Goal: Task Accomplishment & Management: Complete application form

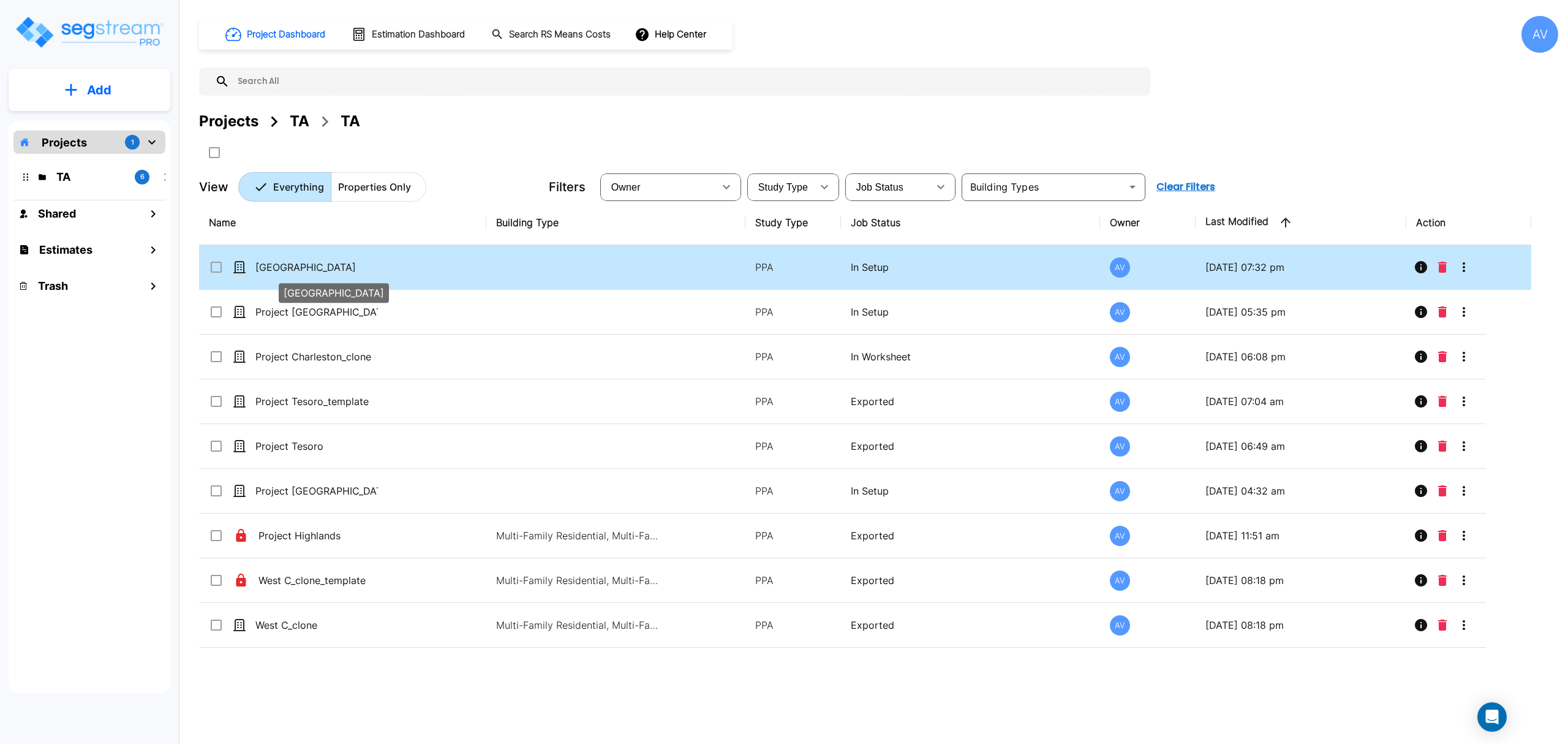
click at [278, 269] on p "[GEOGRAPHIC_DATA]" at bounding box center [316, 267] width 122 height 14
checkbox input "true"
click at [1175, 271] on icon "More-Options" at bounding box center [1463, 267] width 14 height 14
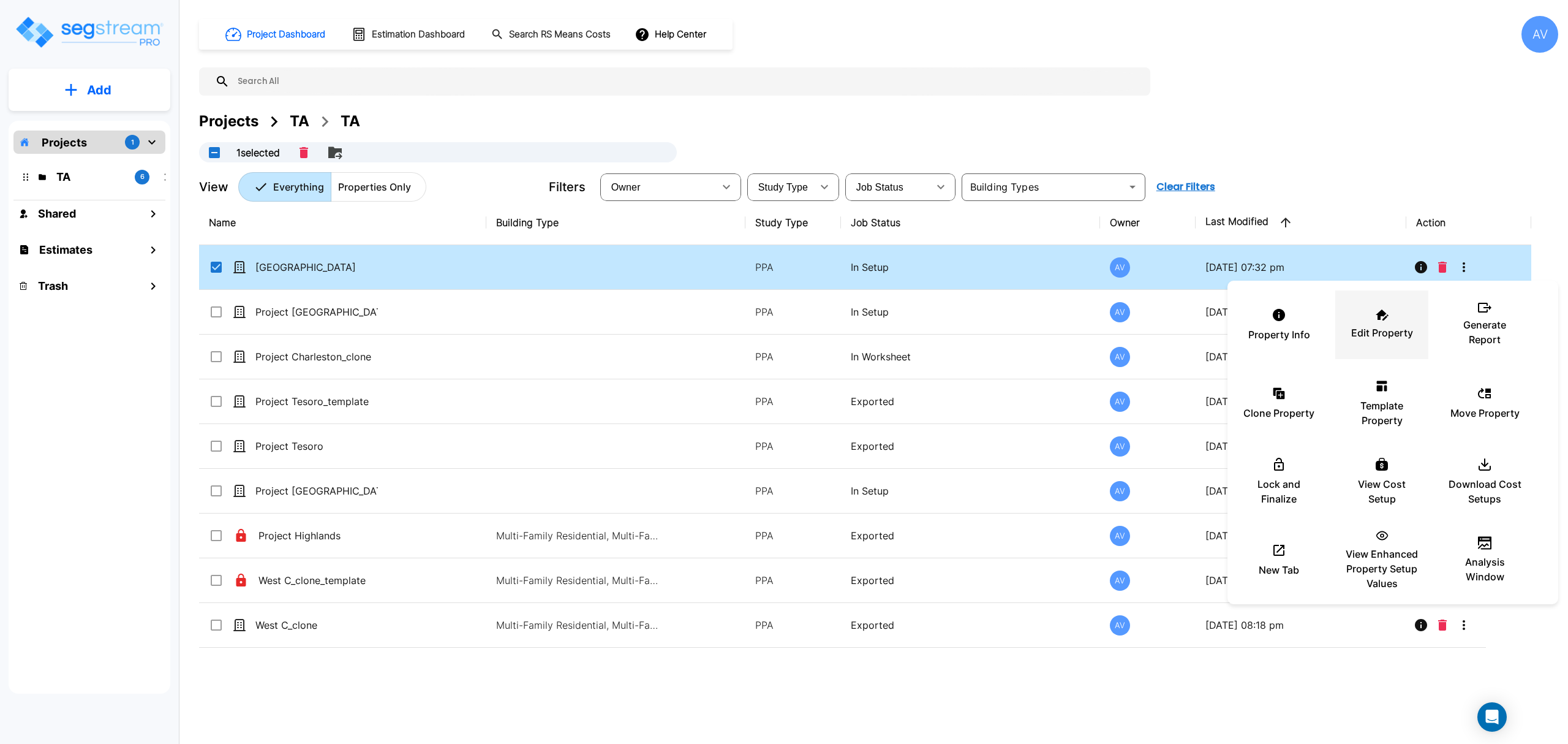
click at [1175, 322] on div "Edit Property" at bounding box center [1381, 324] width 73 height 62
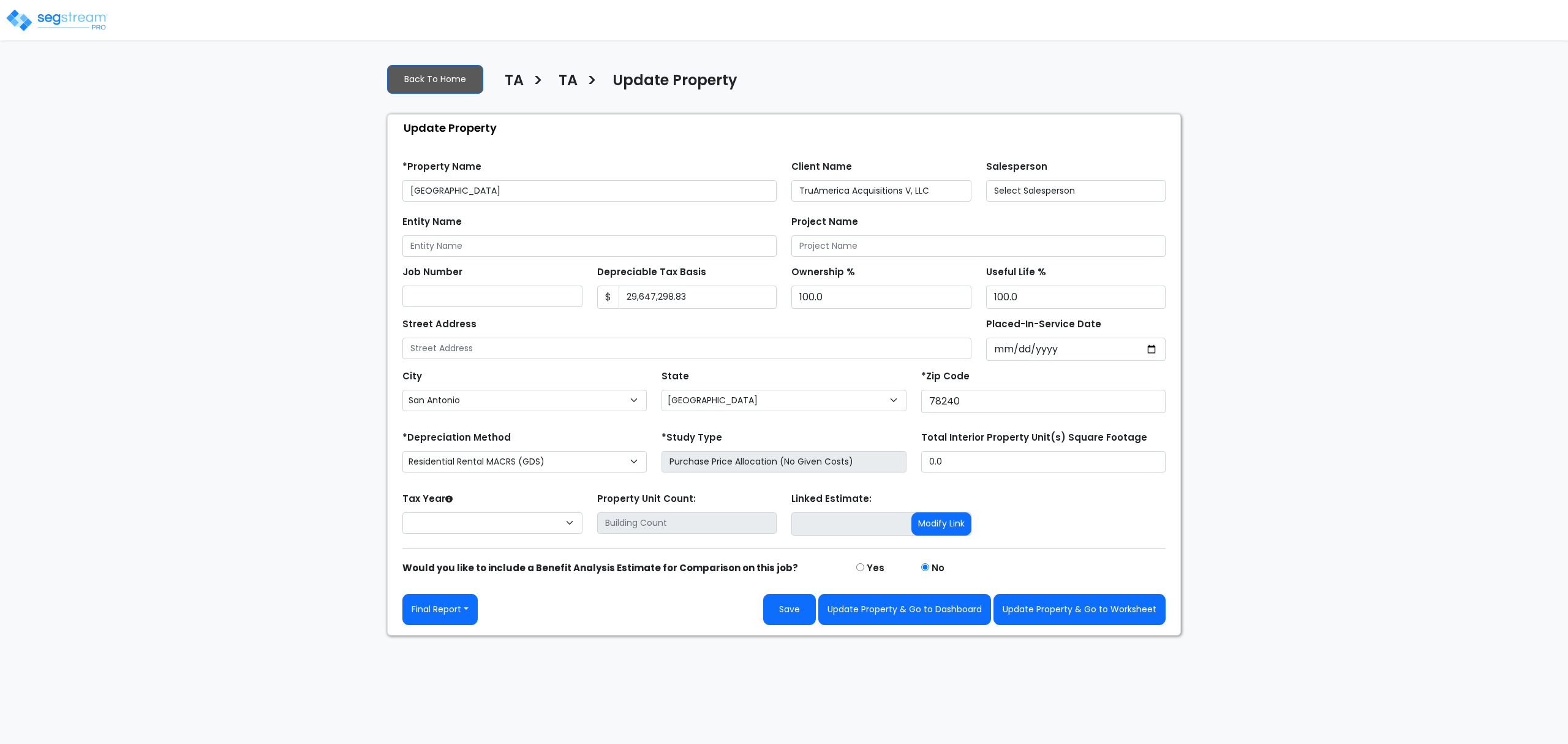
select select "[GEOGRAPHIC_DATA]"
select select "2025"
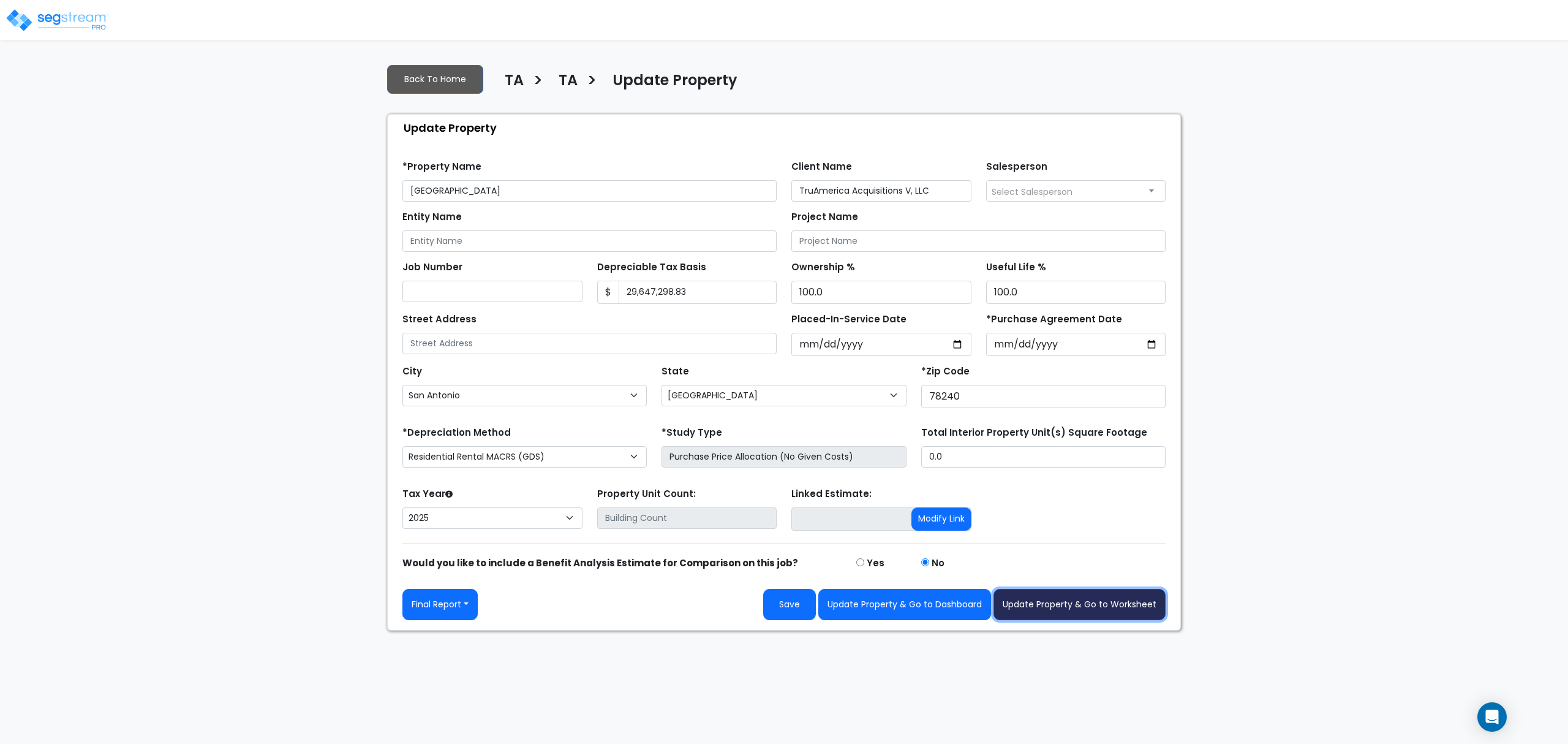
click at [1042, 610] on button "Update Property & Go to Worksheet" at bounding box center [1079, 604] width 172 height 31
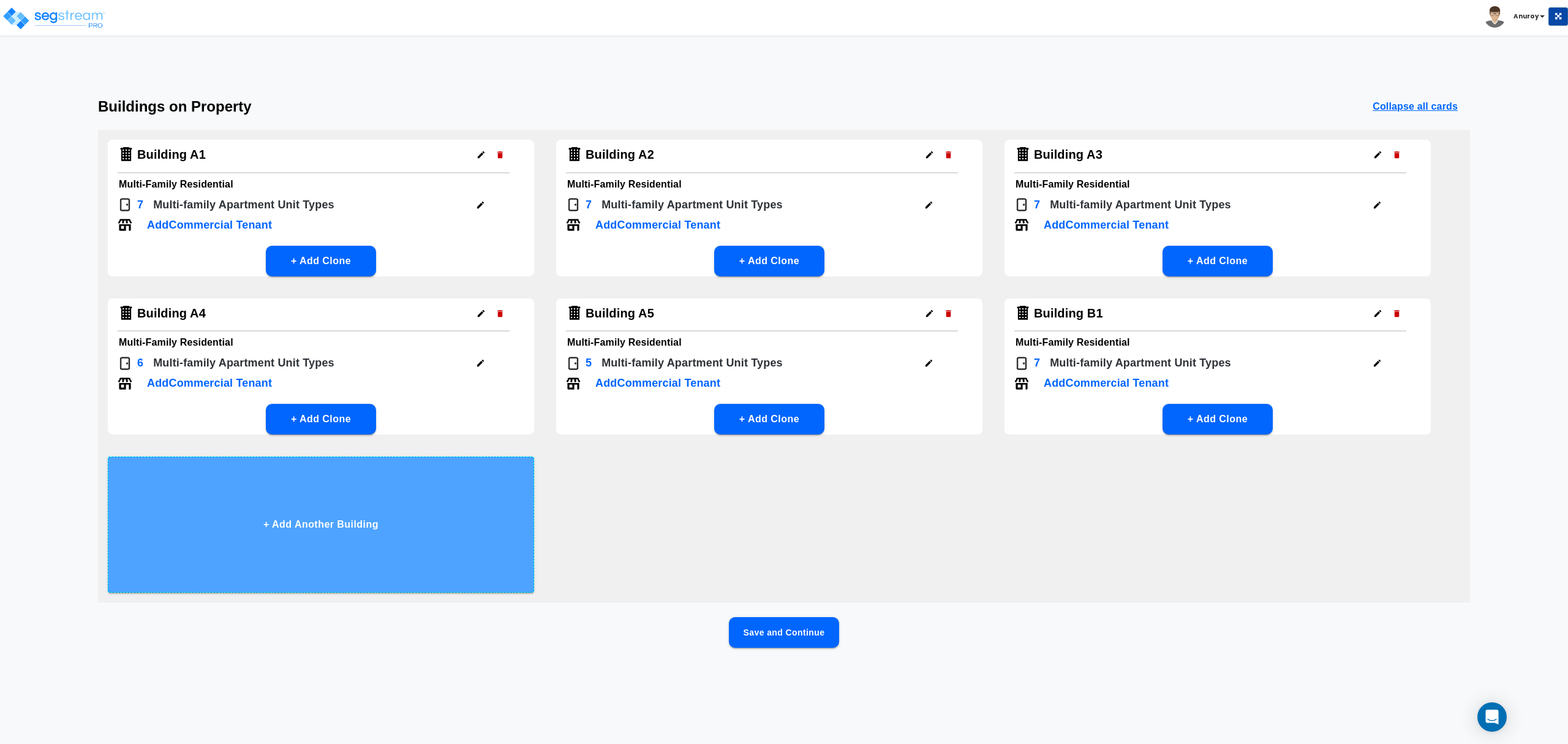
click at [361, 519] on button "+ Add Another Building" at bounding box center [321, 524] width 426 height 136
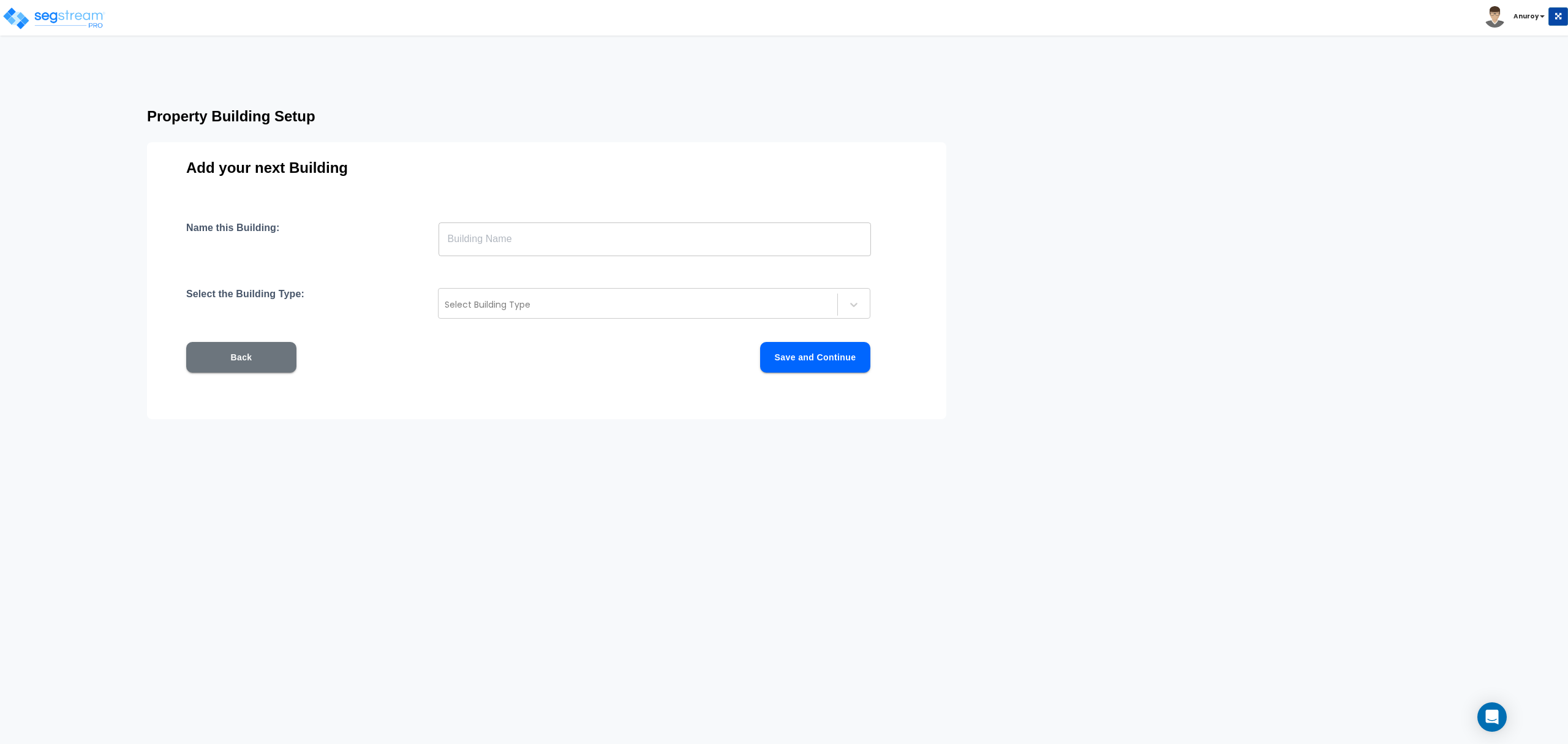
click at [491, 248] on input "text" at bounding box center [654, 239] width 432 height 35
type input "Building C1"
click at [582, 307] on div at bounding box center [638, 304] width 387 height 14
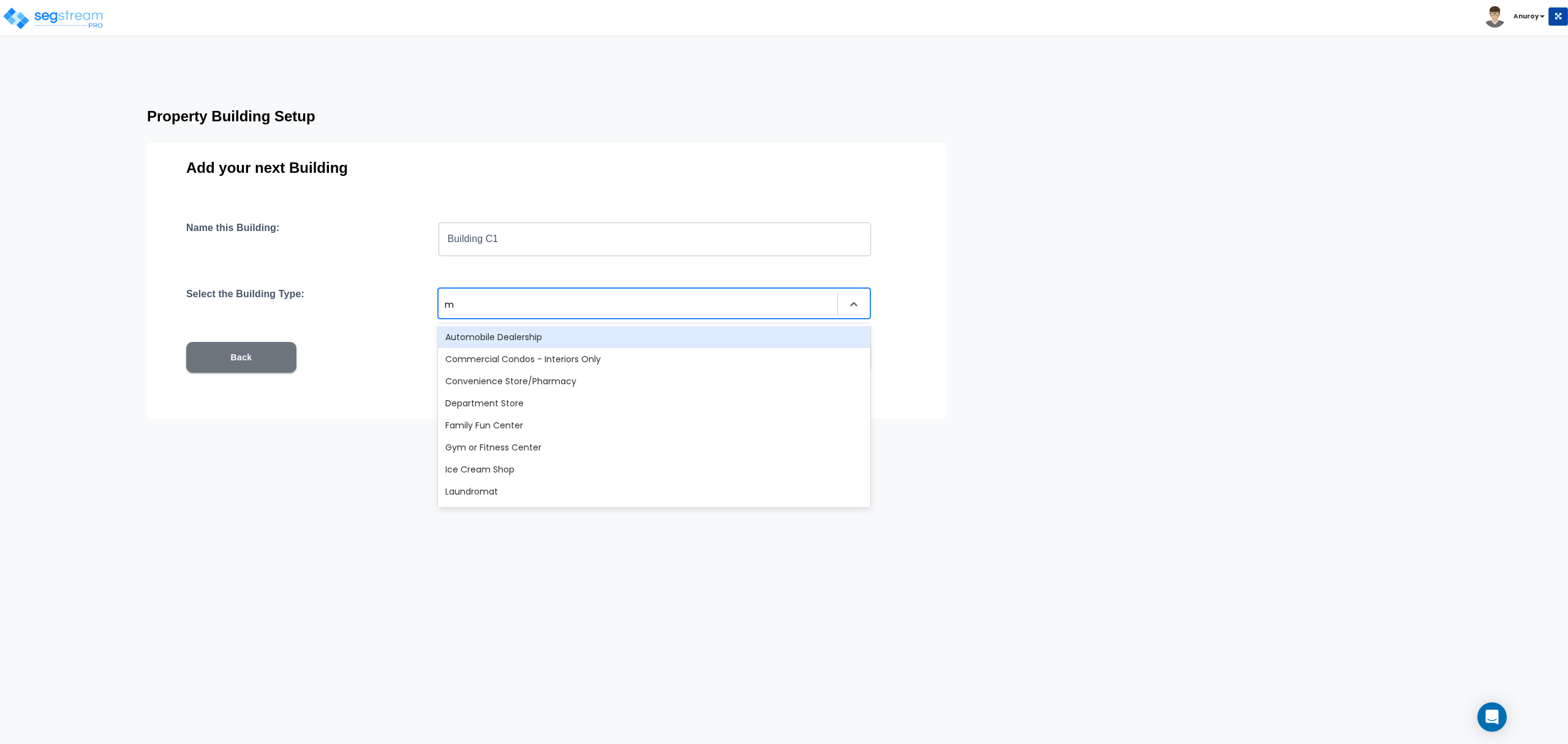
type input "mu"
click at [532, 339] on div "Multi-Family Residential" at bounding box center [654, 337] width 432 height 22
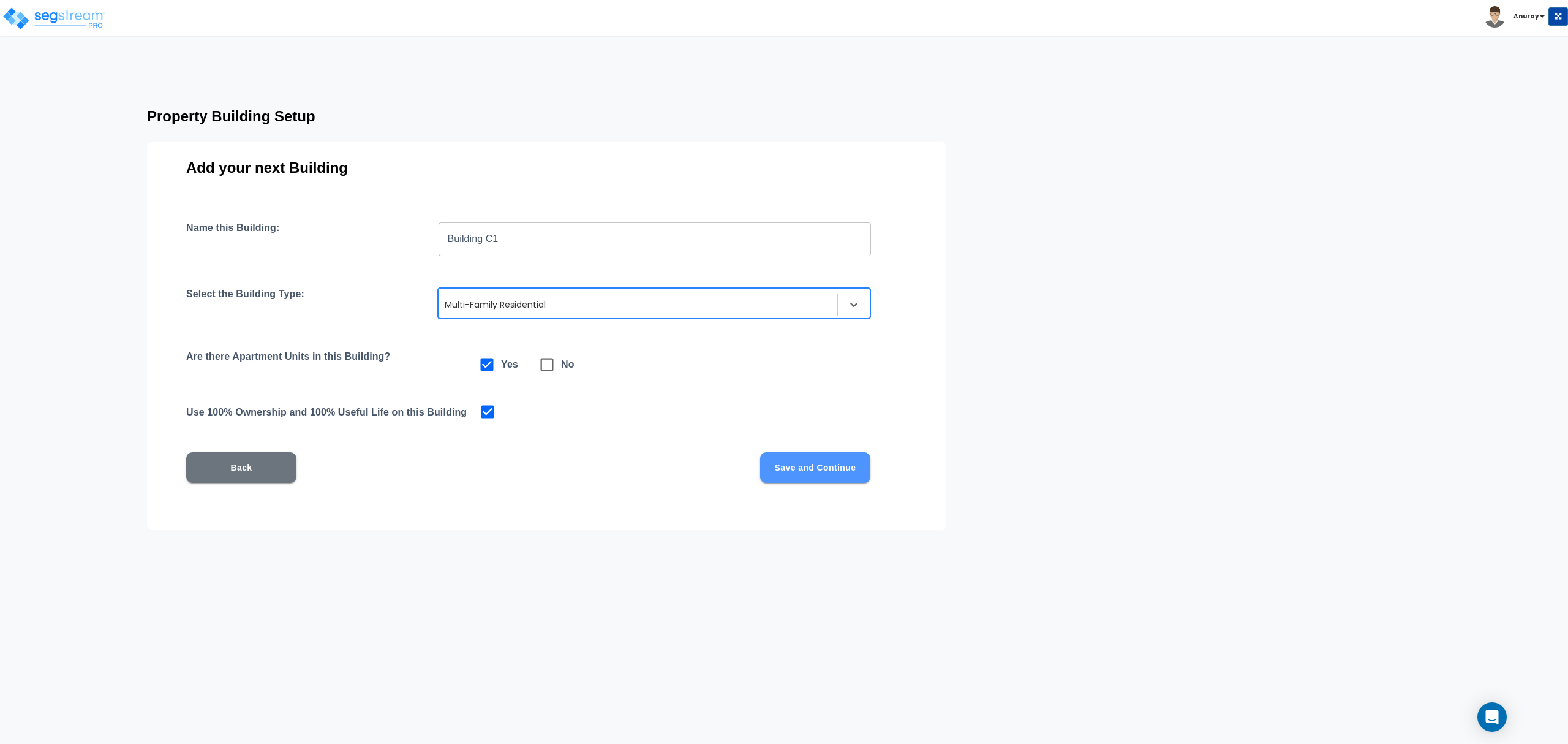
click at [823, 466] on button "Save and Continue" at bounding box center [815, 467] width 111 height 30
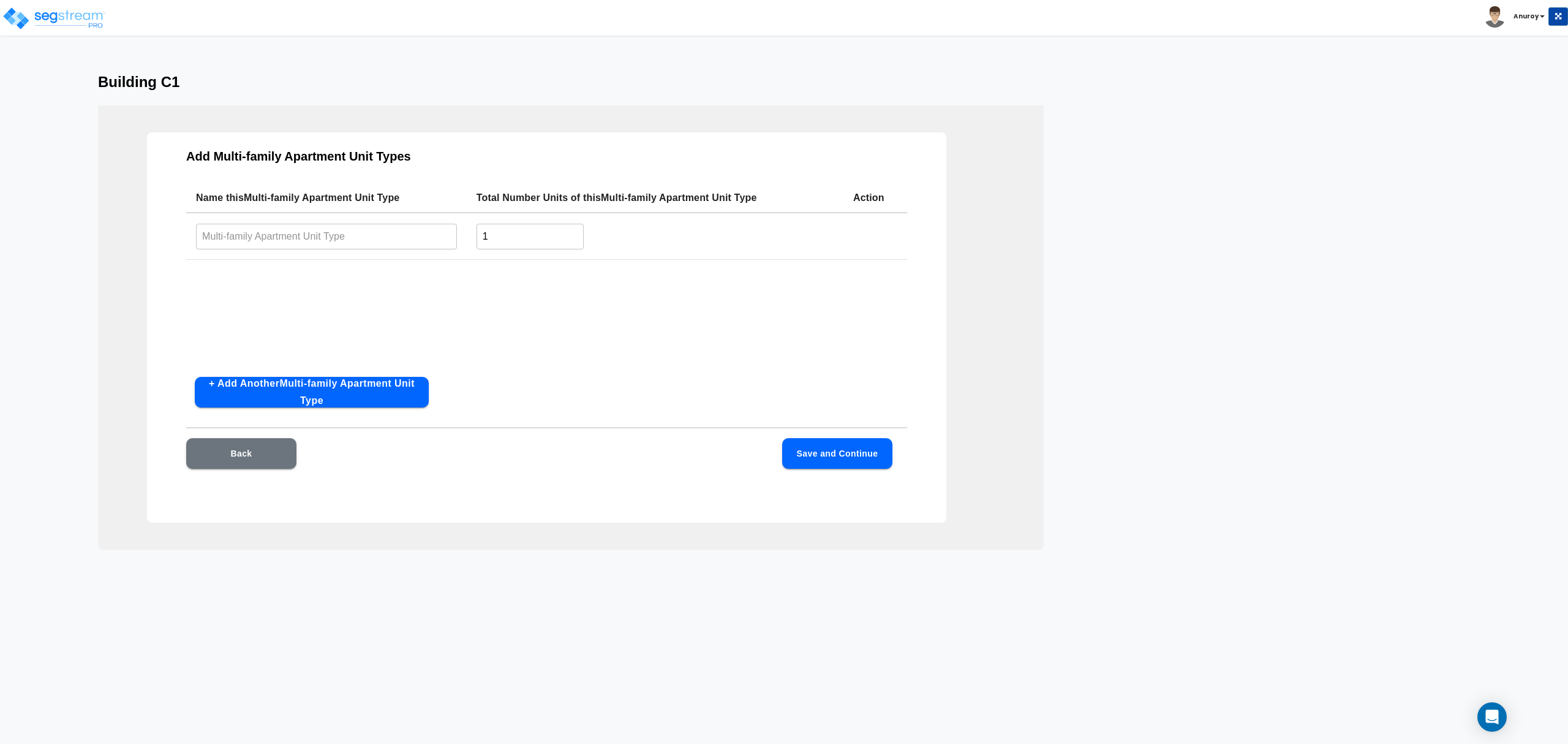
click at [275, 236] on input "text" at bounding box center [326, 236] width 261 height 26
paste input "A2 -D"
type input "A2 -D"
click at [483, 236] on input "1" at bounding box center [529, 236] width 107 height 26
type input "5"
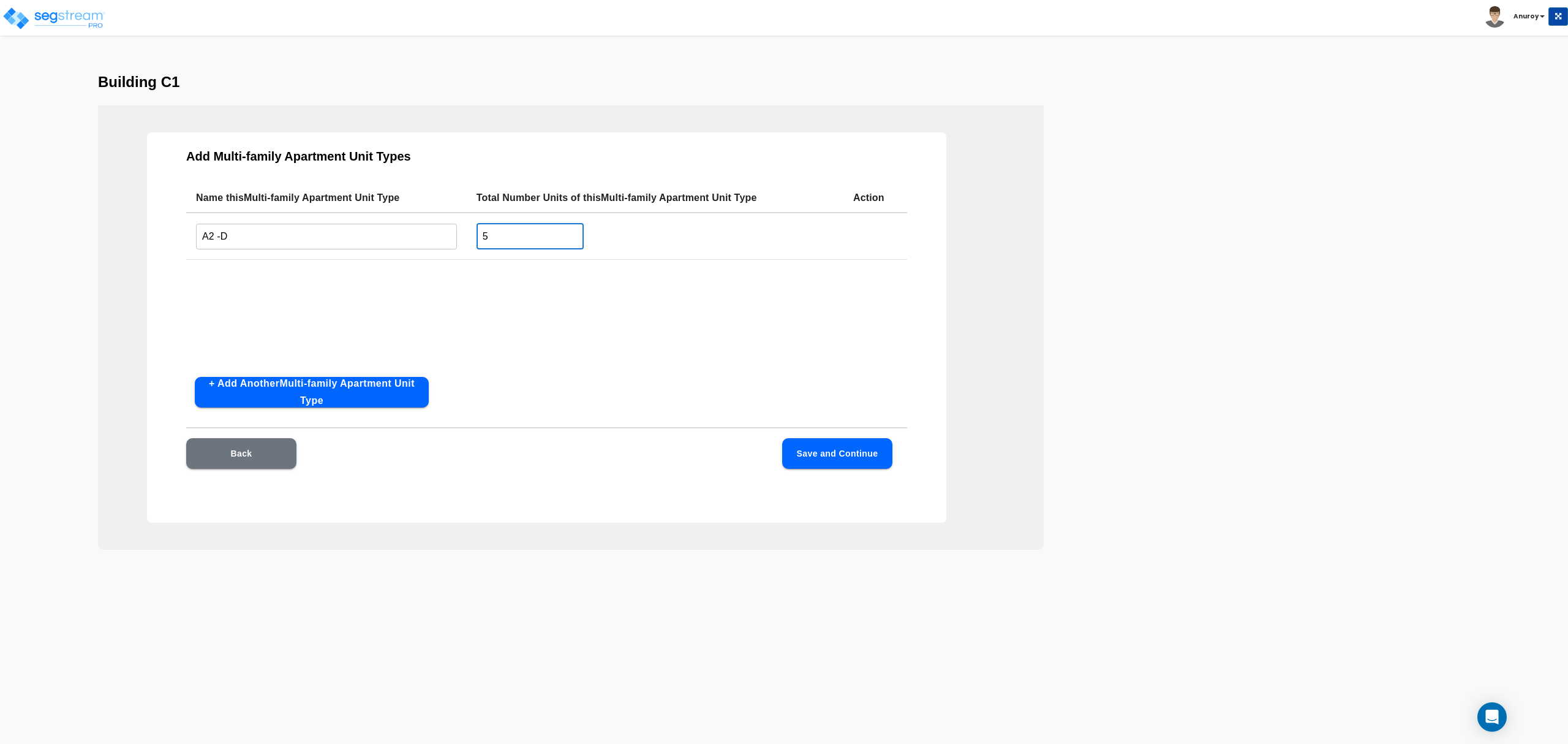
click at [496, 290] on div "Name this Multi-family Apartment Unit Type Total Number Units of this Multi-fam…" at bounding box center [546, 275] width 721 height 184
click at [329, 386] on button "+ Add Another Multi-family Apartment Unit Type" at bounding box center [312, 392] width 234 height 30
click at [290, 289] on input "text" at bounding box center [326, 285] width 261 height 26
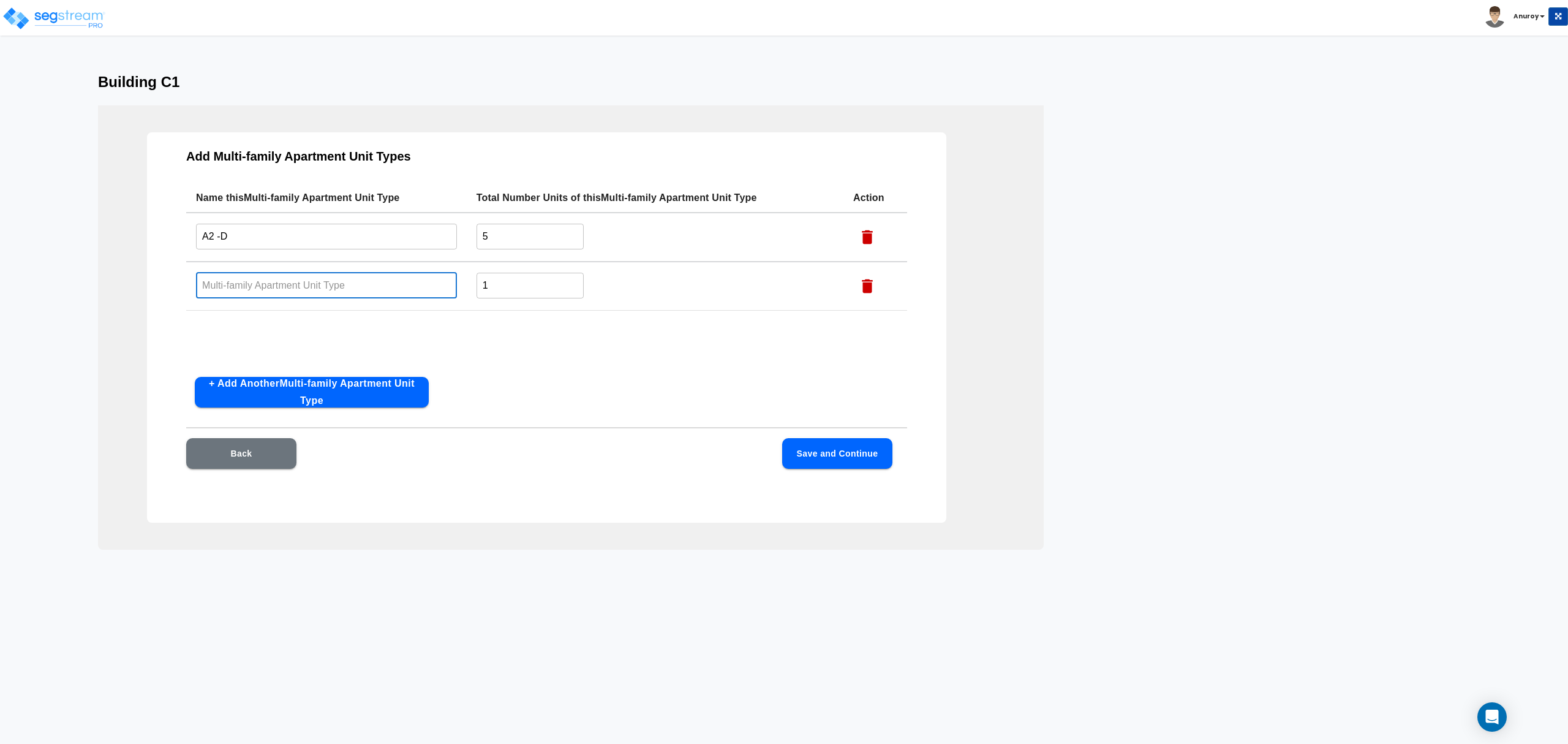
paste input "A2 - DP"
type input "A2 - DP"
drag, startPoint x: 496, startPoint y: 280, endPoint x: 481, endPoint y: 282, distance: 15.1
click at [481, 282] on input "1" at bounding box center [529, 285] width 107 height 26
type input "2"
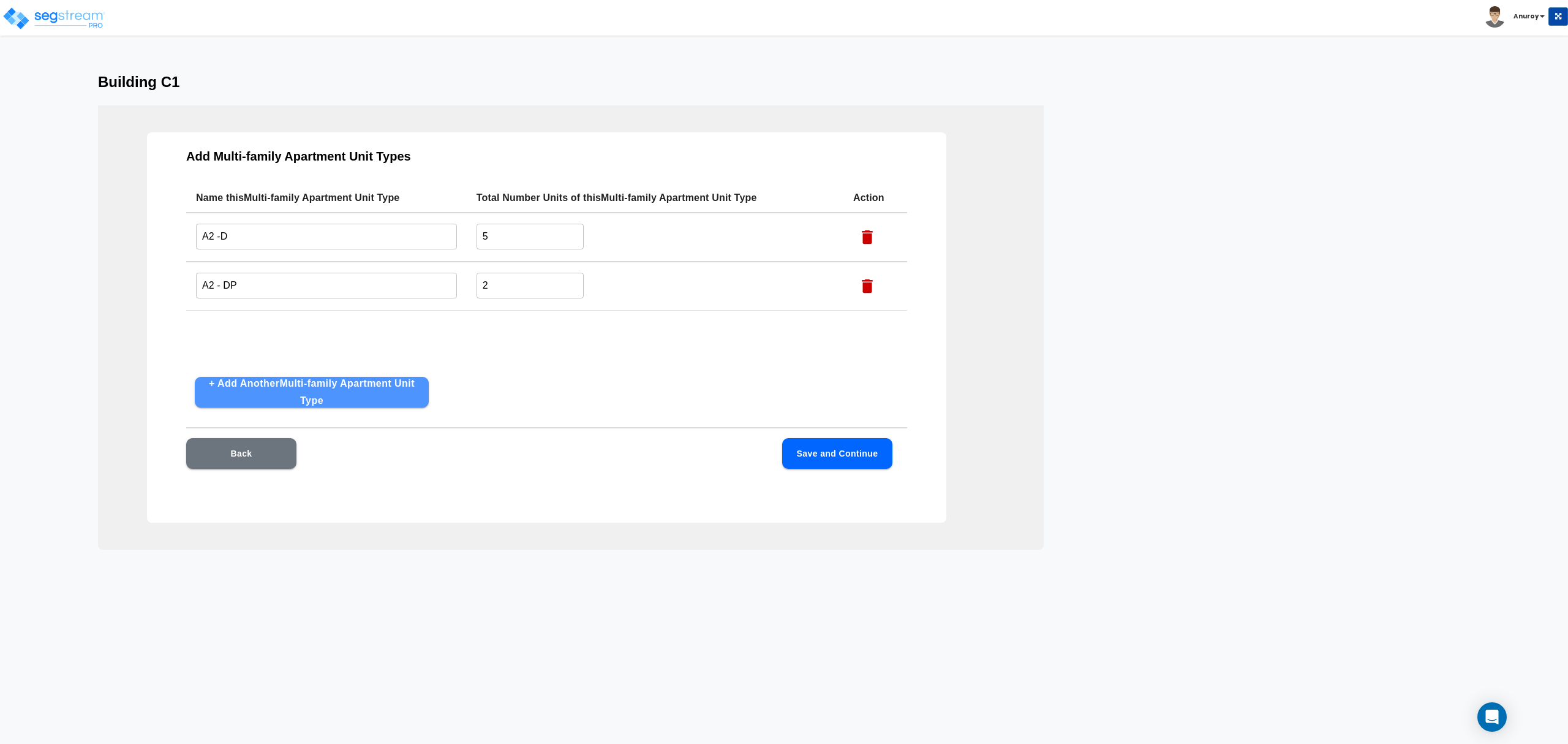
click at [376, 387] on button "+ Add Another Multi-family Apartment Unit Type" at bounding box center [312, 392] width 234 height 30
click at [389, 394] on button "+ Add Another Multi-family Apartment Unit Type" at bounding box center [312, 392] width 234 height 30
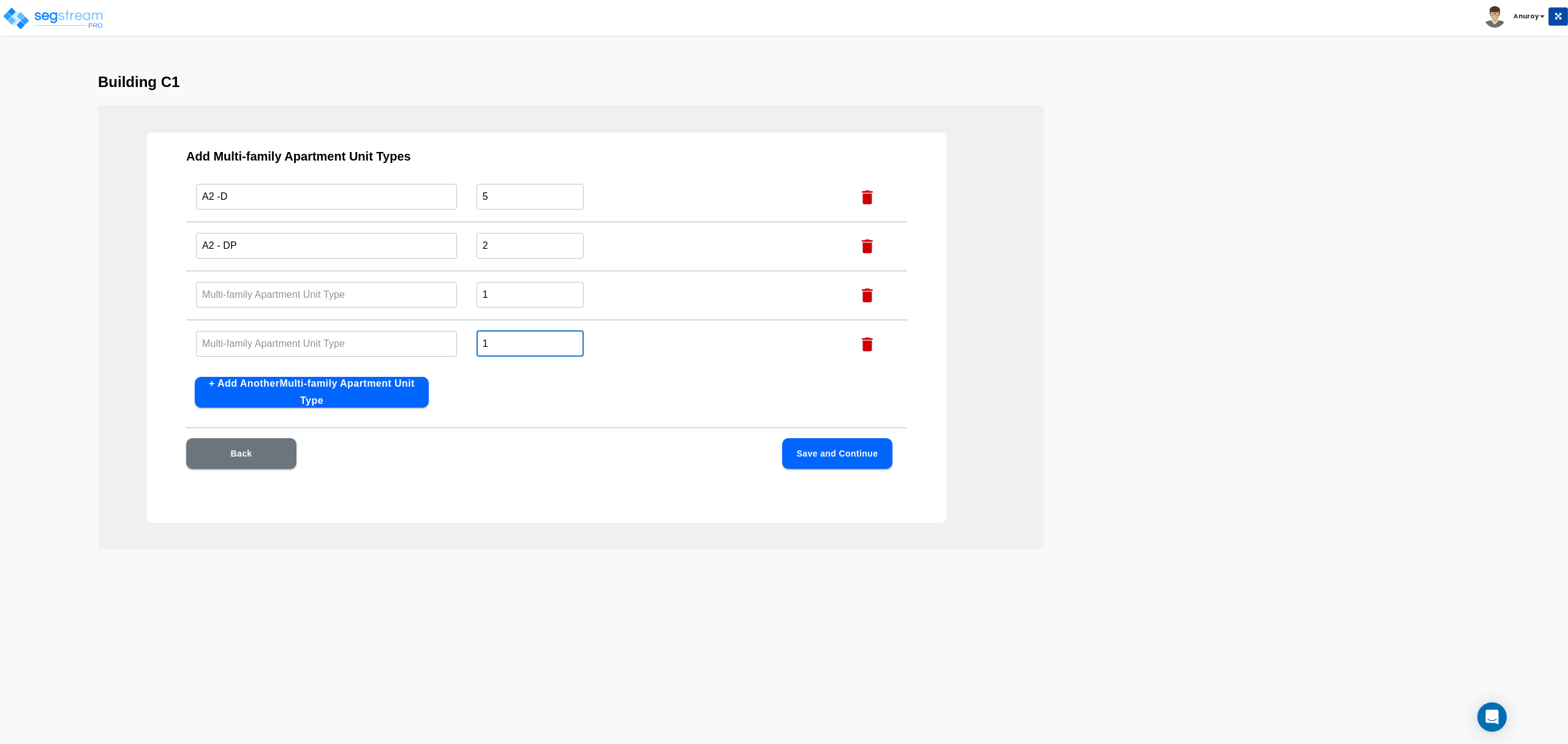
drag, startPoint x: 491, startPoint y: 340, endPoint x: 478, endPoint y: 340, distance: 13.0
click at [478, 340] on input "1" at bounding box center [529, 343] width 107 height 26
type input "3"
click at [405, 397] on button "+ Add Another Multi-family Apartment Unit Type" at bounding box center [312, 392] width 234 height 30
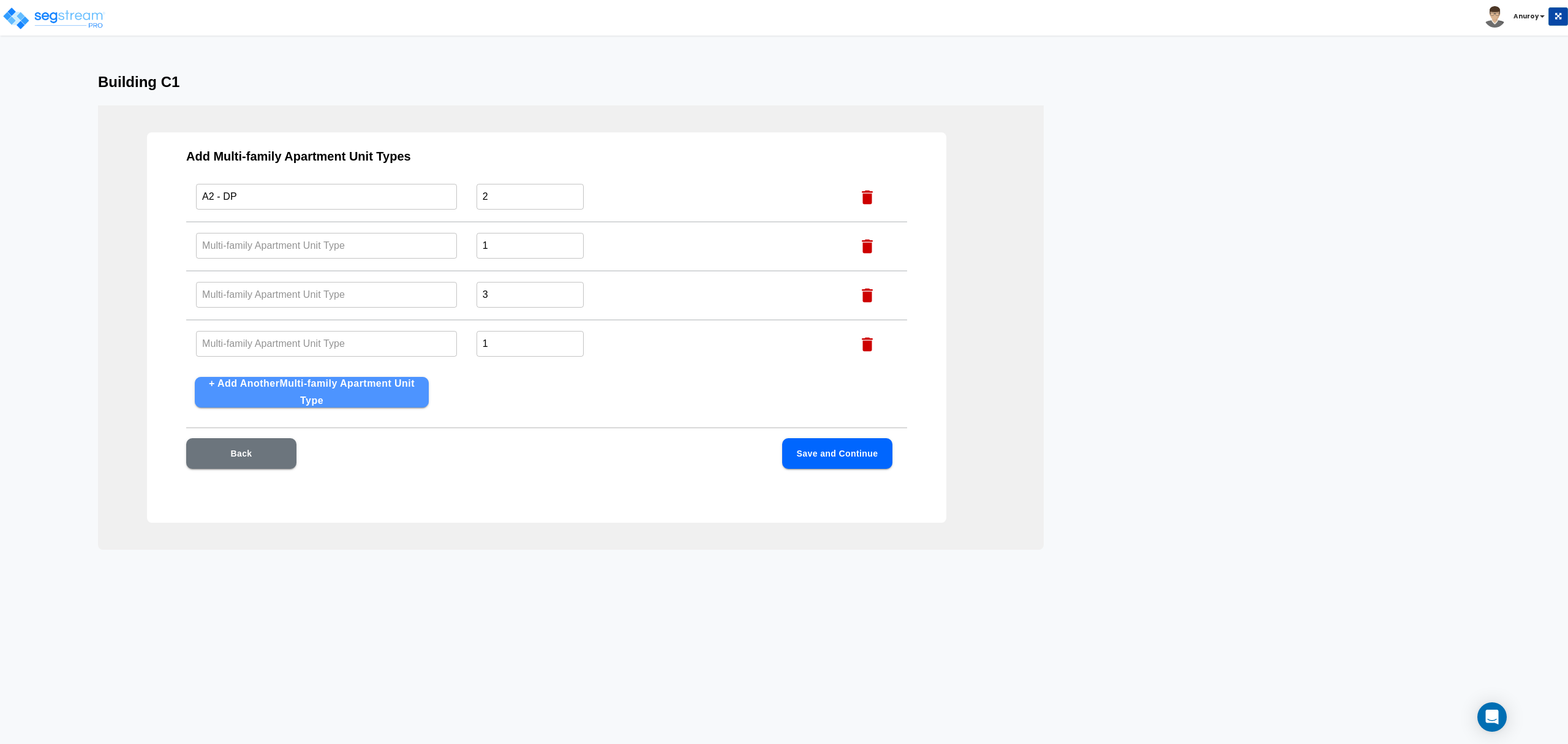
click at [407, 393] on button "+ Add Another Multi-family Apartment Unit Type" at bounding box center [312, 392] width 234 height 30
drag, startPoint x: 489, startPoint y: 345, endPoint x: 475, endPoint y: 345, distance: 14.0
click at [476, 345] on input "1" at bounding box center [529, 344] width 107 height 26
type input "6"
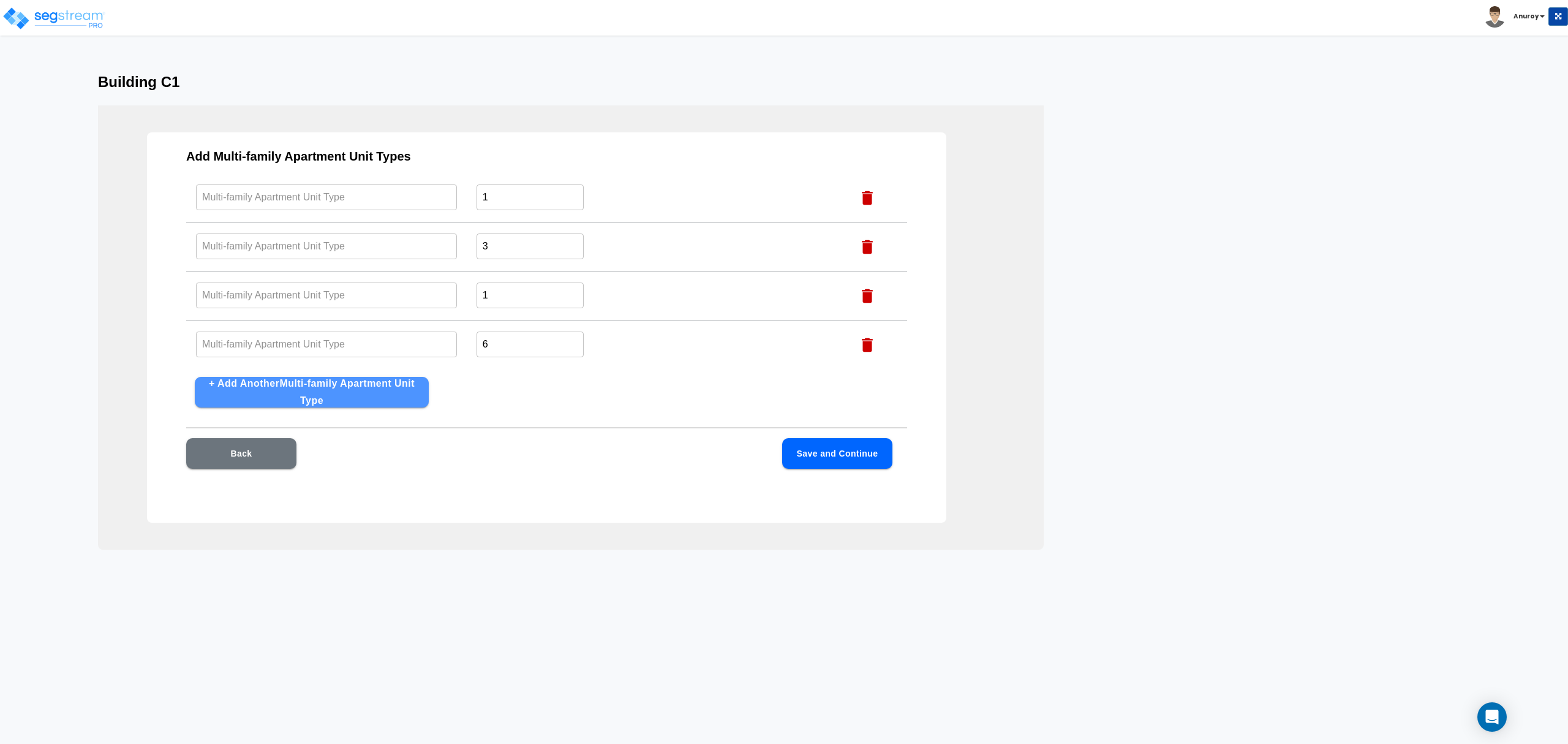
click at [373, 392] on button "+ Add Another Multi-family Apartment Unit Type" at bounding box center [312, 392] width 234 height 30
drag, startPoint x: 507, startPoint y: 338, endPoint x: 478, endPoint y: 339, distance: 29.0
click at [478, 339] on input "1" at bounding box center [529, 344] width 107 height 26
type input "4"
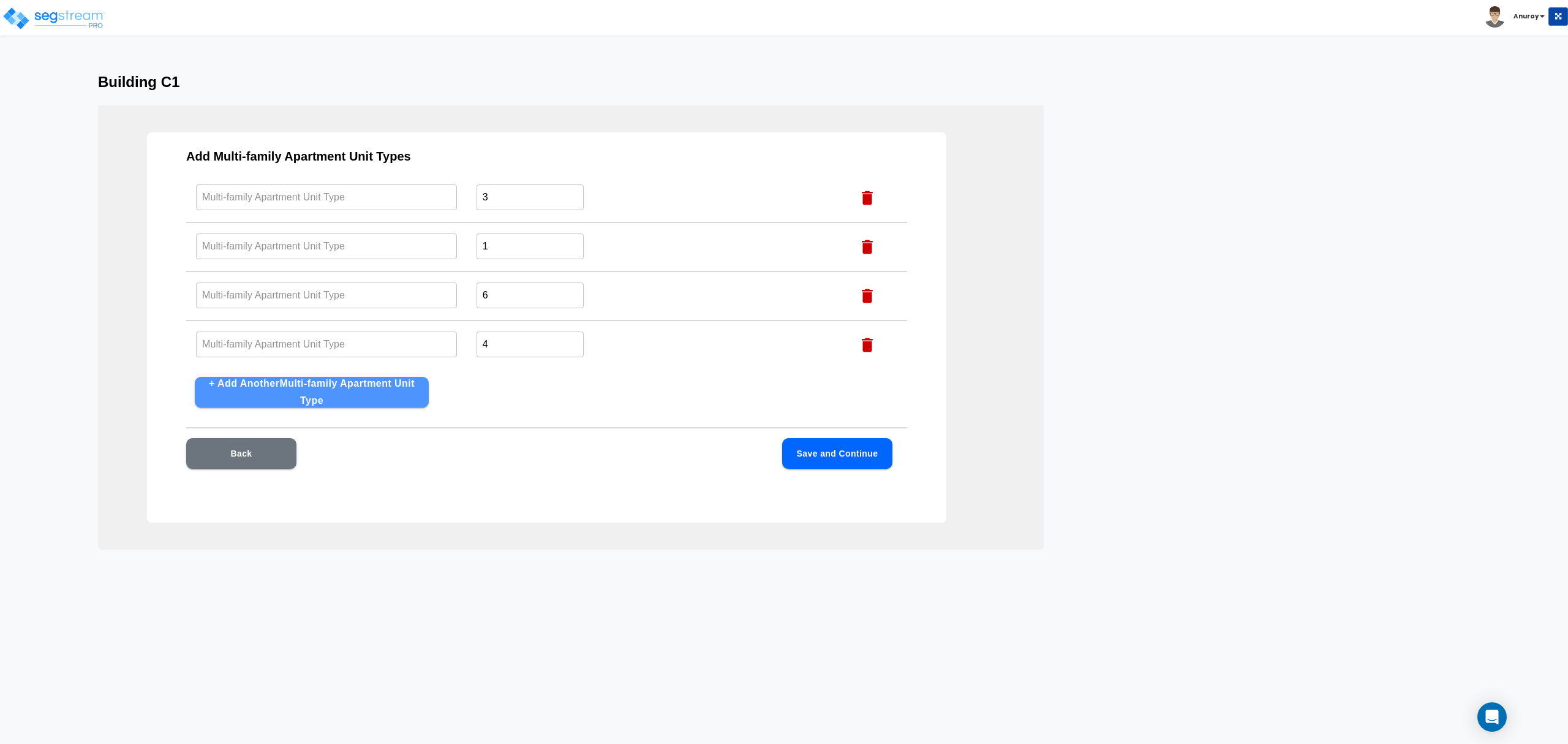
click at [388, 393] on button "+ Add Another Multi-family Apartment Unit Type" at bounding box center [312, 392] width 234 height 30
drag, startPoint x: 510, startPoint y: 345, endPoint x: 478, endPoint y: 344, distance: 32.0
click at [478, 344] on input "1" at bounding box center [529, 345] width 107 height 26
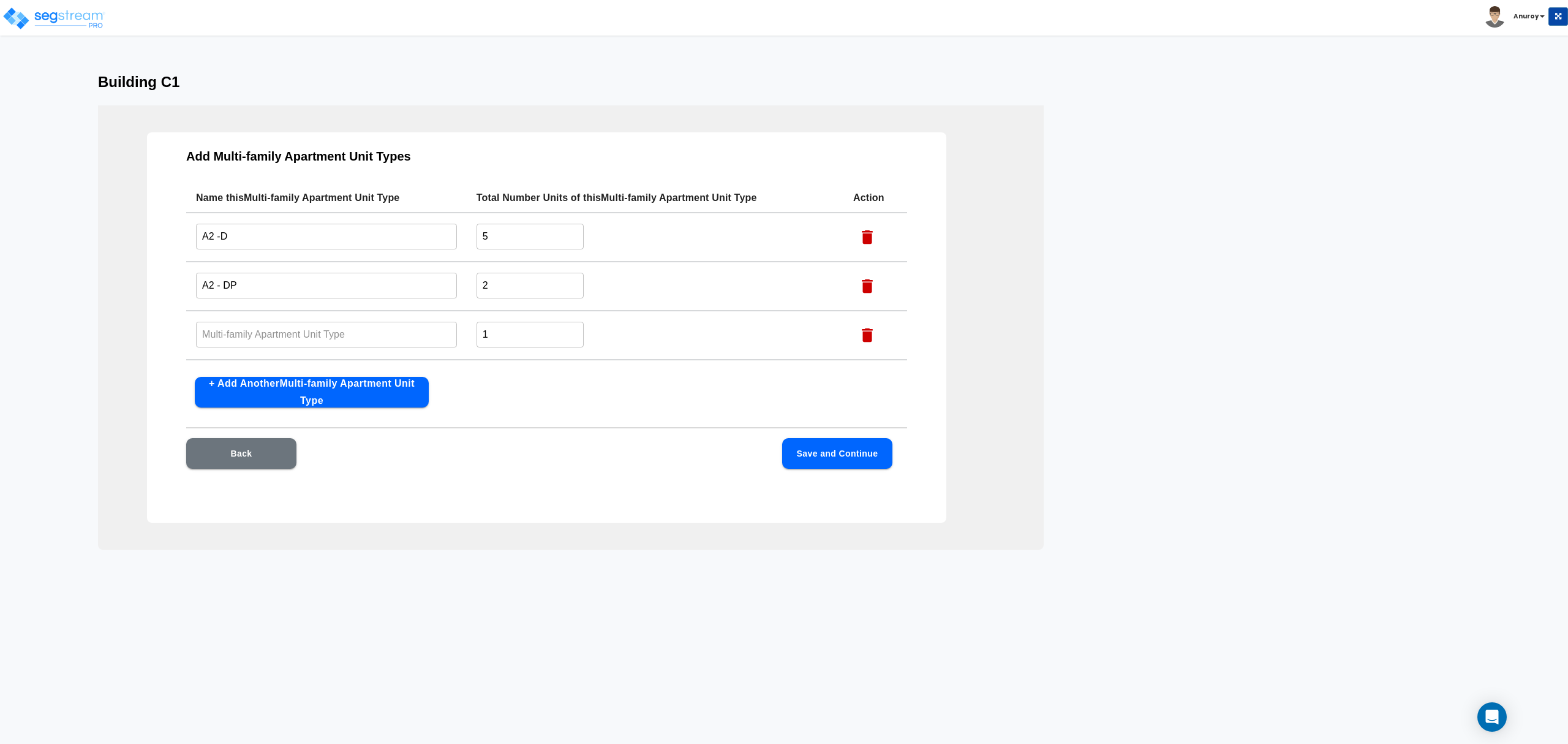
type input "2"
click at [368, 324] on input "text" at bounding box center [326, 334] width 261 height 26
click at [387, 334] on input "text" at bounding box center [326, 334] width 261 height 26
paste input "A2L- DP"
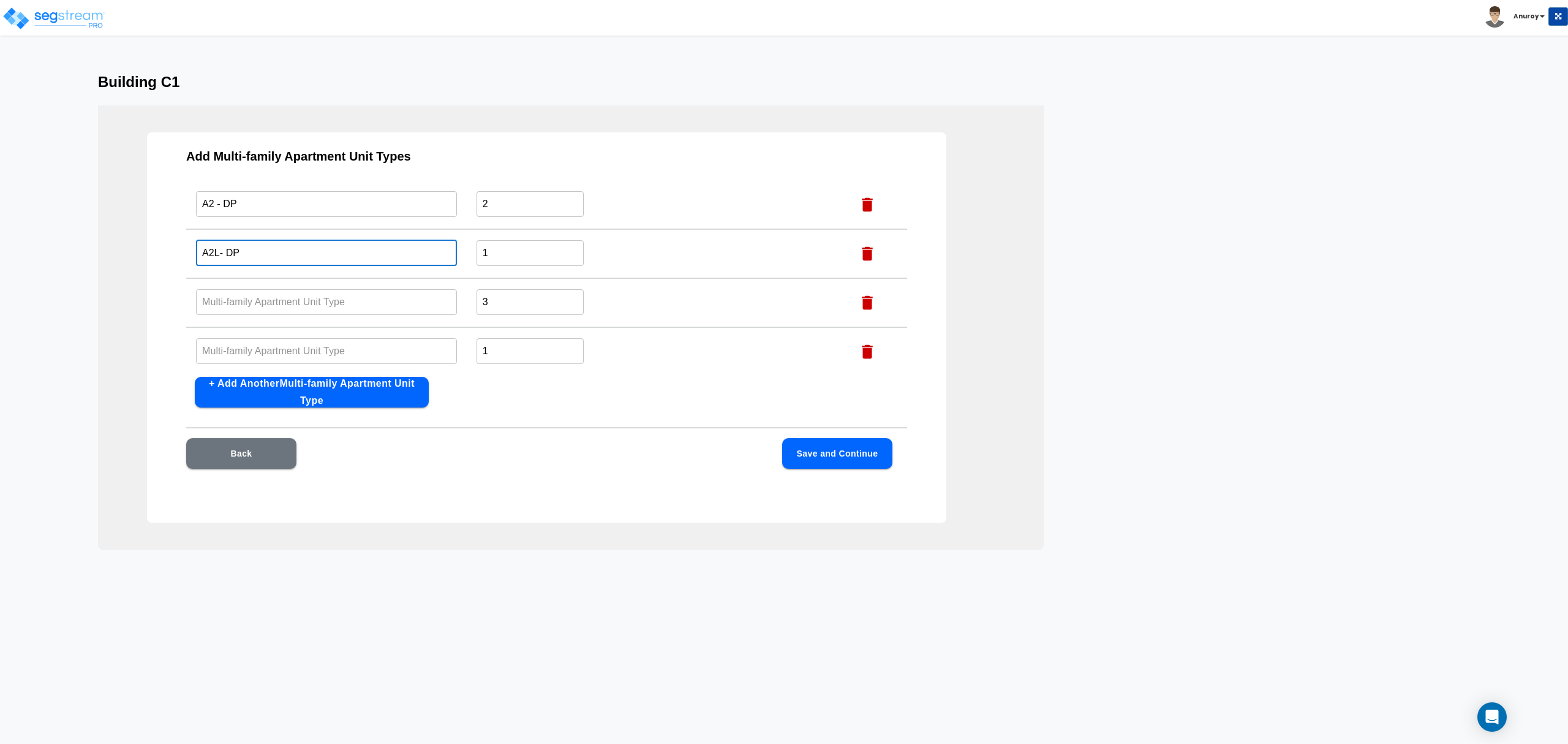
type input "A2L- DP"
click at [339, 307] on input "text" at bounding box center [326, 301] width 261 height 26
click at [360, 301] on input "text" at bounding box center [326, 301] width 261 height 26
paste input "A2L-D"
type input "A2L-D"
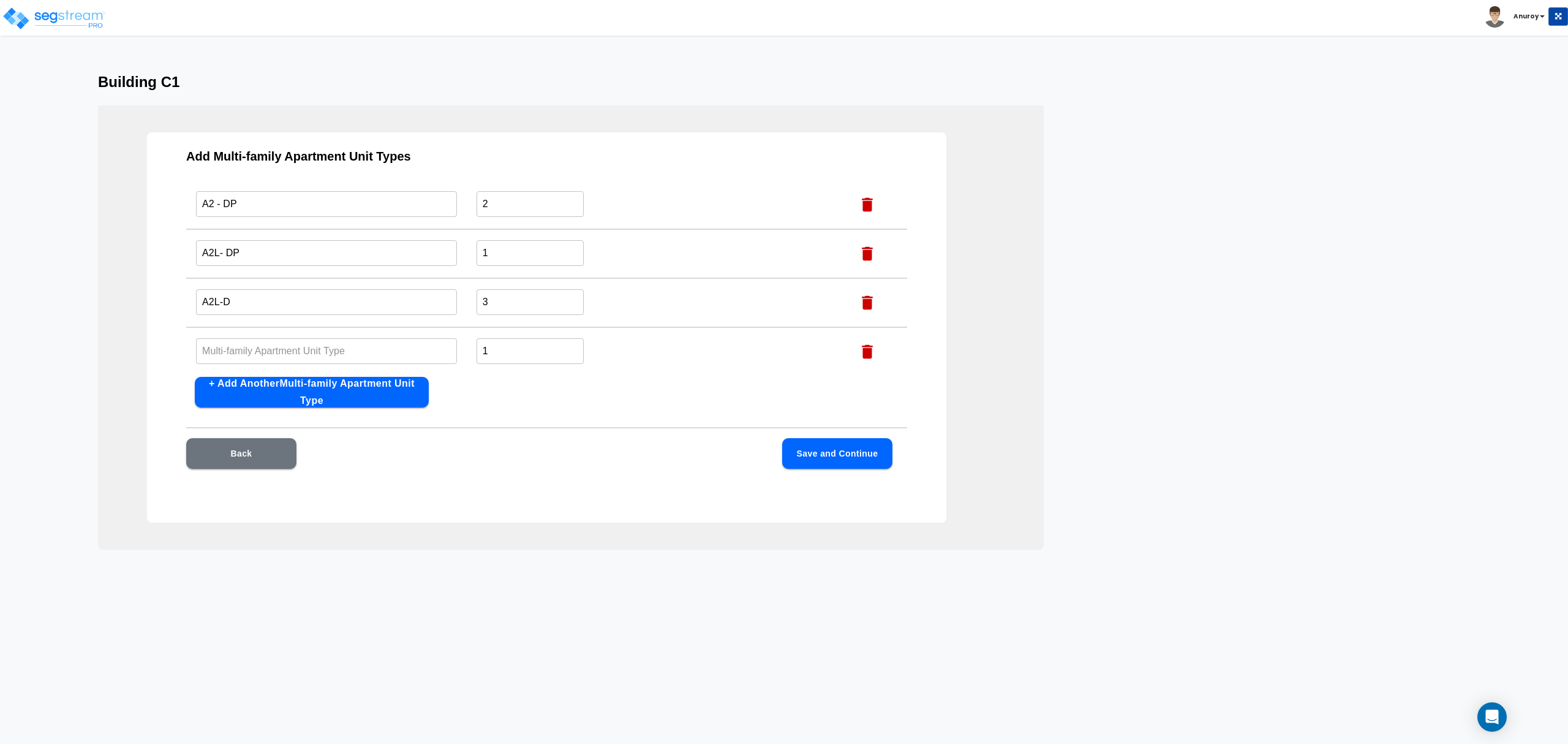
click at [349, 350] on input "text" at bounding box center [326, 350] width 261 height 26
paste input "A1-P"
type input "A1-P"
click at [354, 240] on input "text" at bounding box center [326, 247] width 261 height 26
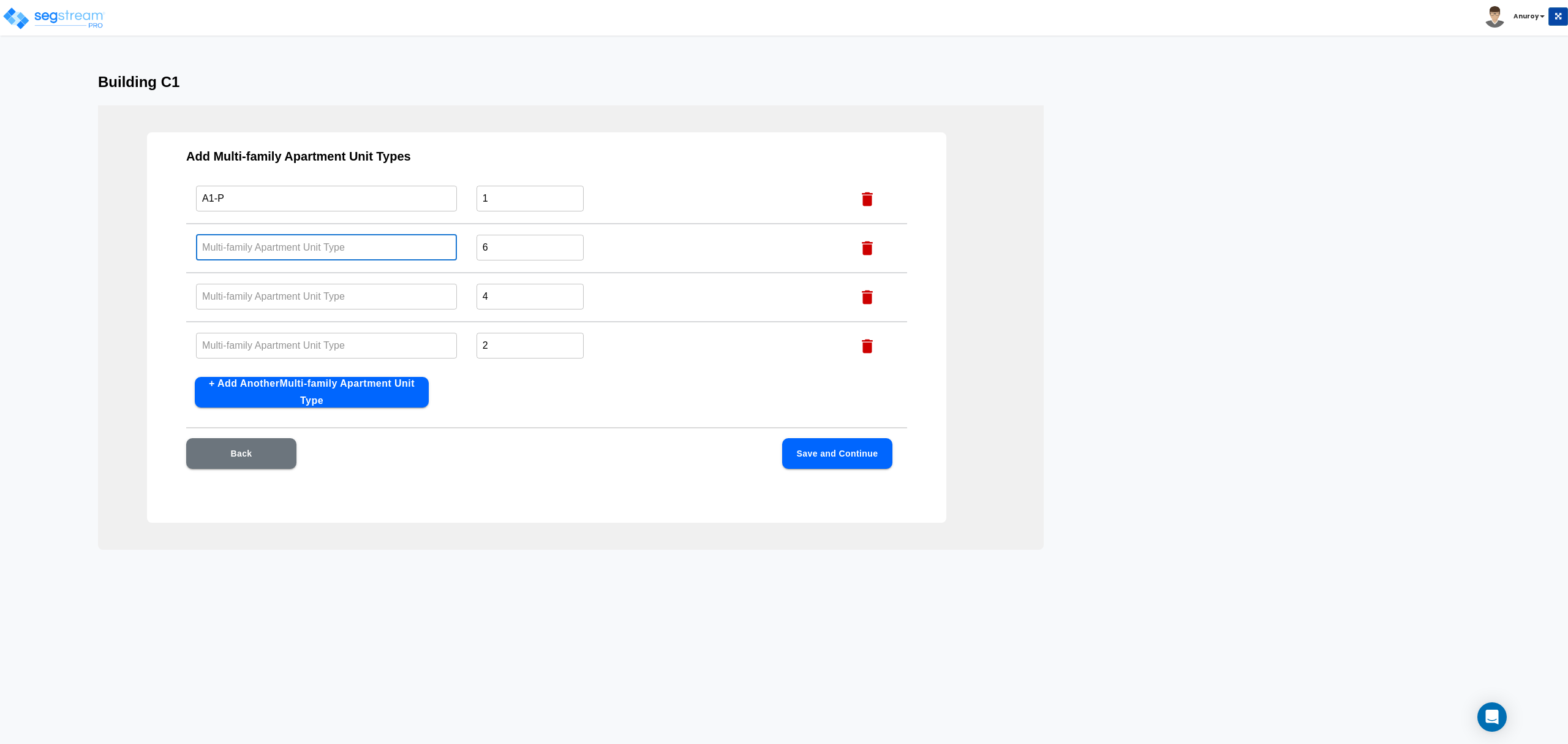
paste input "B1-D"
type input "B1-D"
click at [408, 289] on input "text" at bounding box center [326, 296] width 261 height 26
click at [263, 299] on input "text" at bounding box center [326, 296] width 261 height 26
paste input "B1- DP"
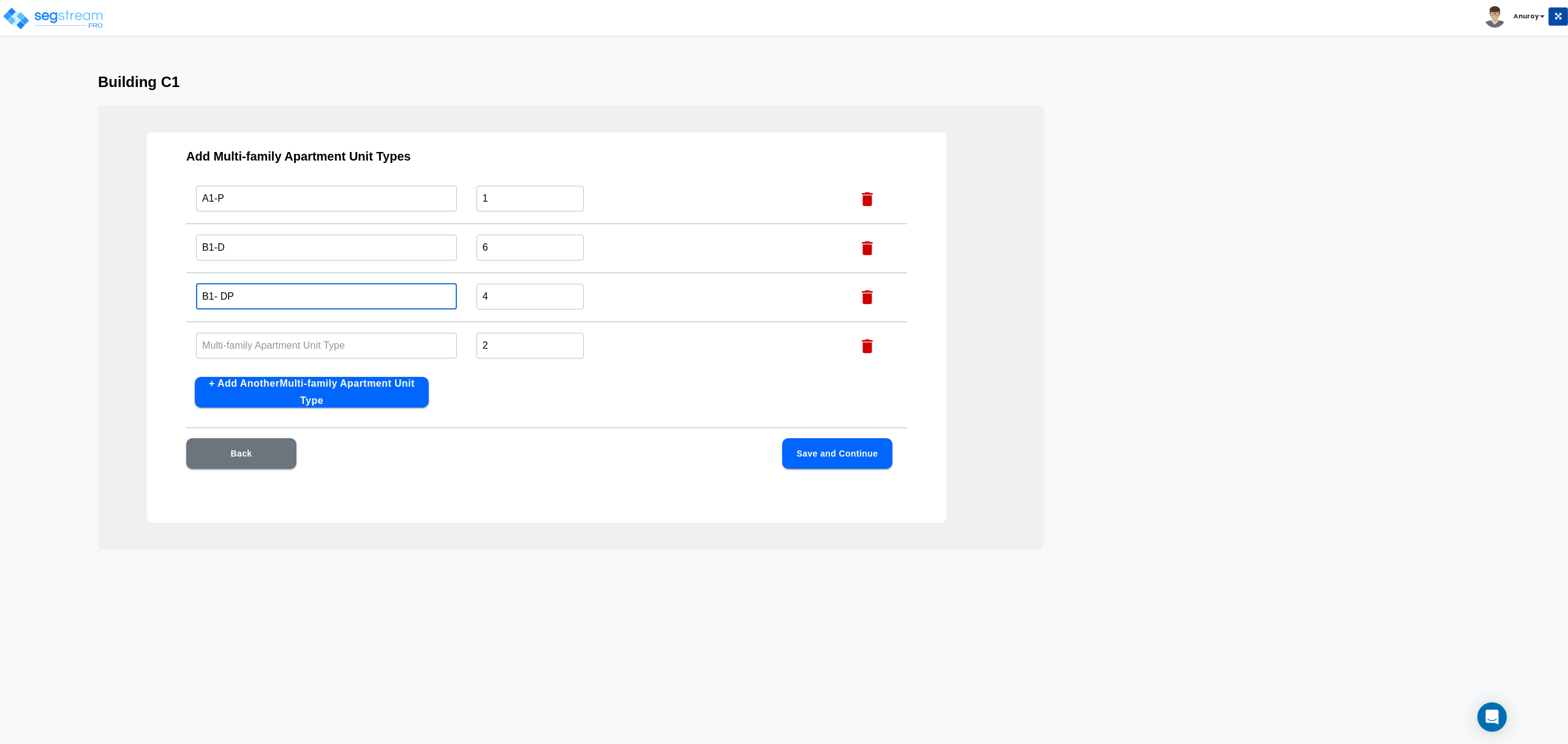
type input "B1- DP"
click at [385, 347] on input "text" at bounding box center [326, 345] width 261 height 26
click at [351, 342] on input "text" at bounding box center [326, 345] width 261 height 26
paste input "B1-P"
type input "B1-P"
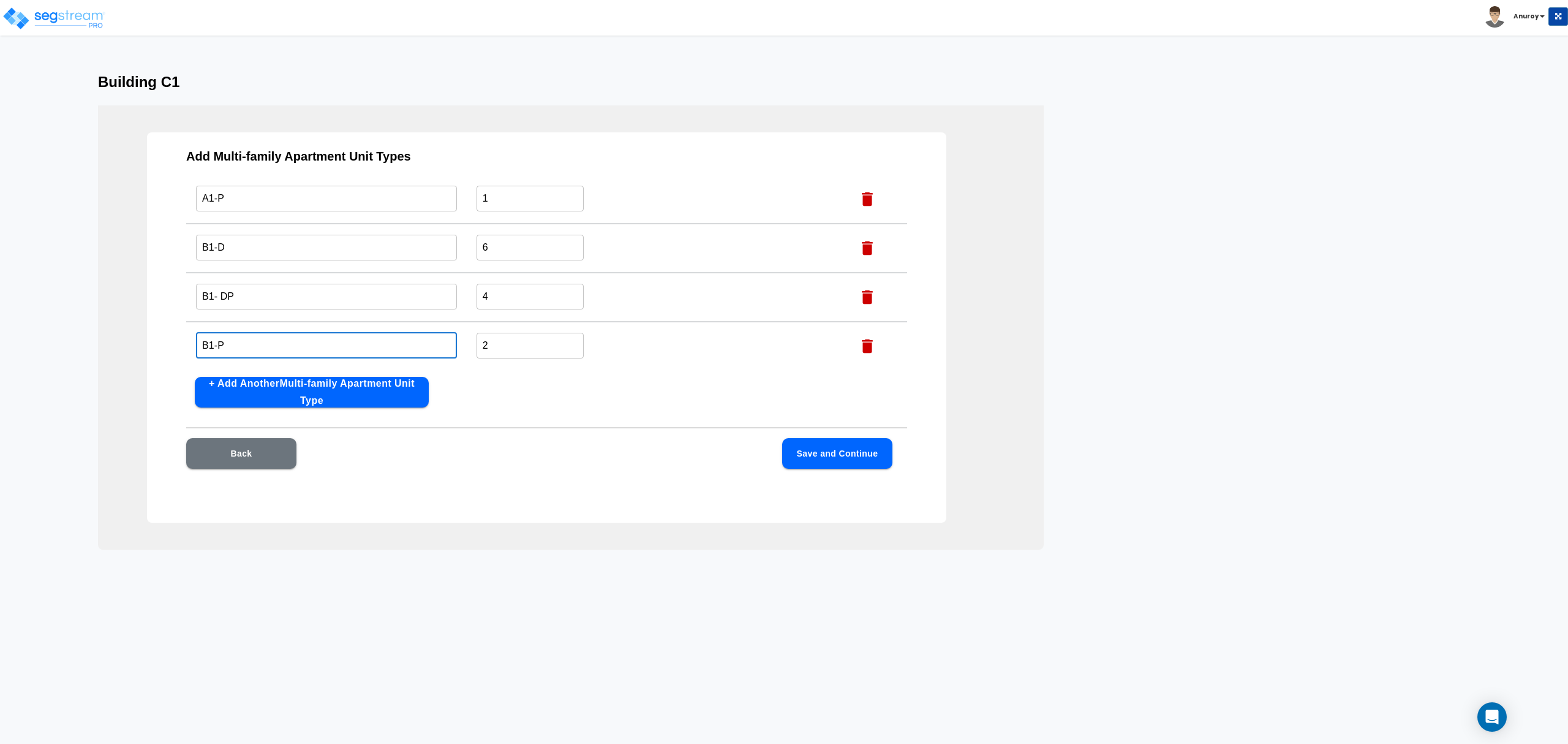
click at [399, 390] on button "+ Add Another Multi-family Apartment Unit Type" at bounding box center [312, 392] width 234 height 30
click at [858, 347] on icon "button" at bounding box center [867, 346] width 19 height 19
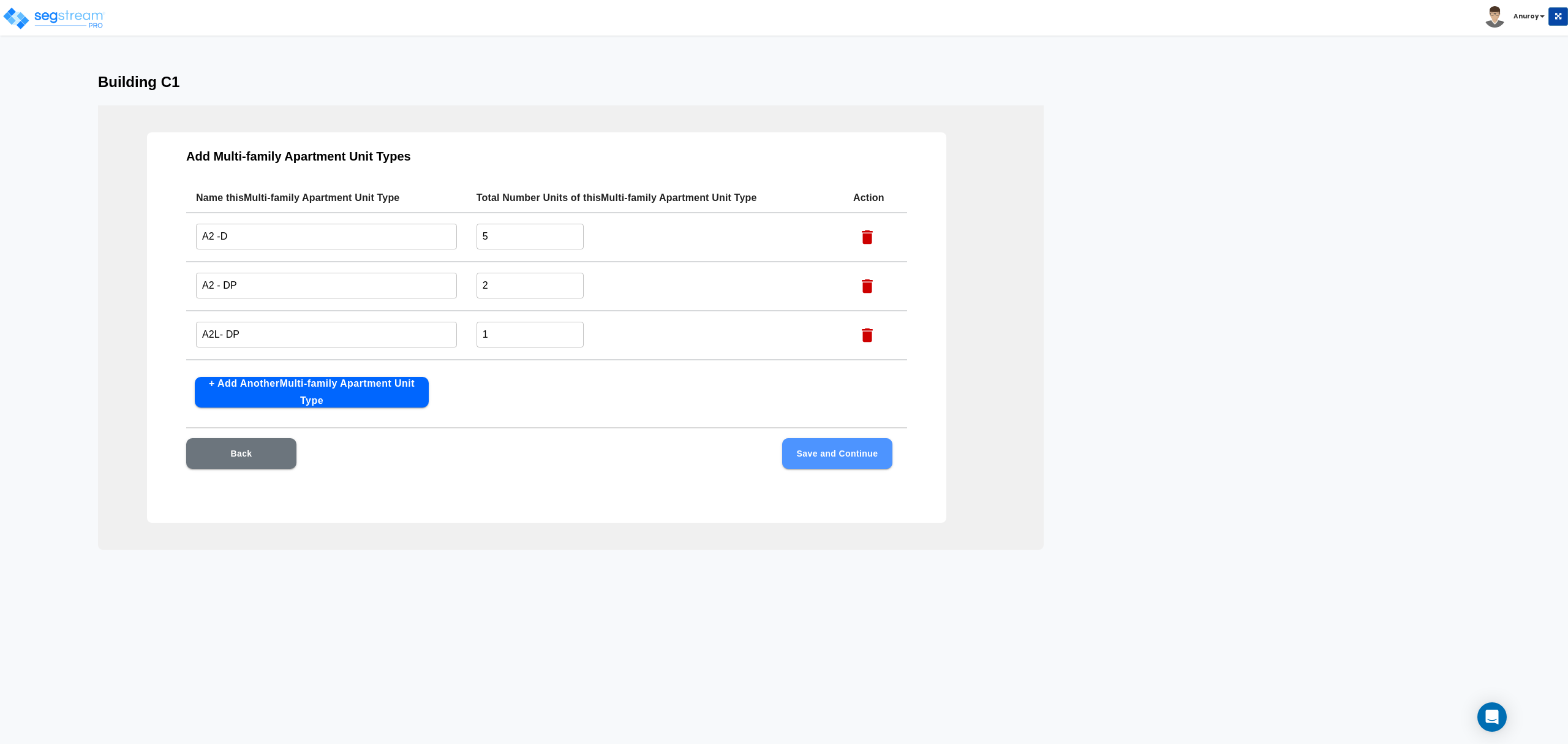
click at [862, 456] on button "Save and Continue" at bounding box center [837, 453] width 111 height 30
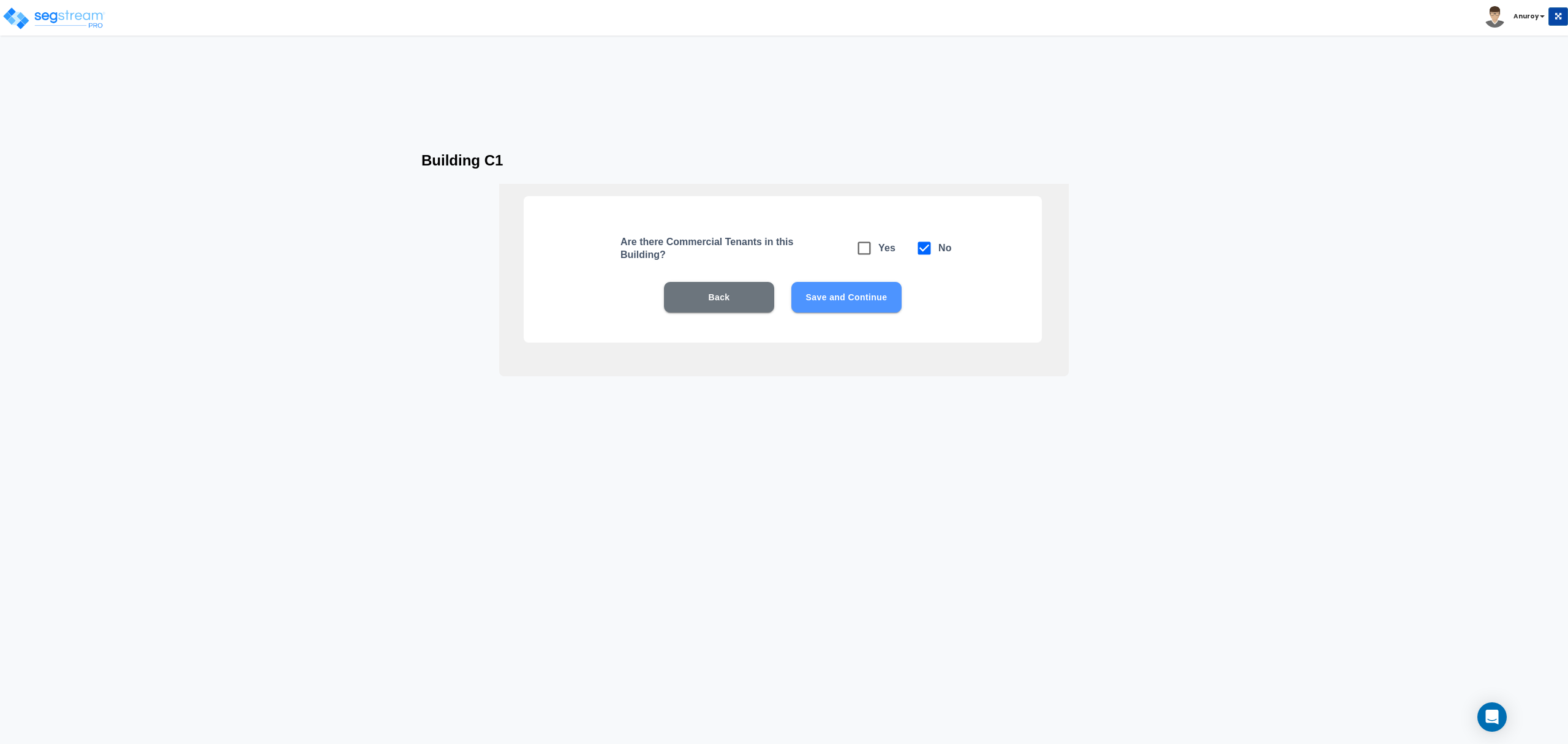
click at [836, 299] on button "Save and Continue" at bounding box center [846, 297] width 111 height 30
click at [845, 295] on button "Save and Continue" at bounding box center [846, 297] width 111 height 30
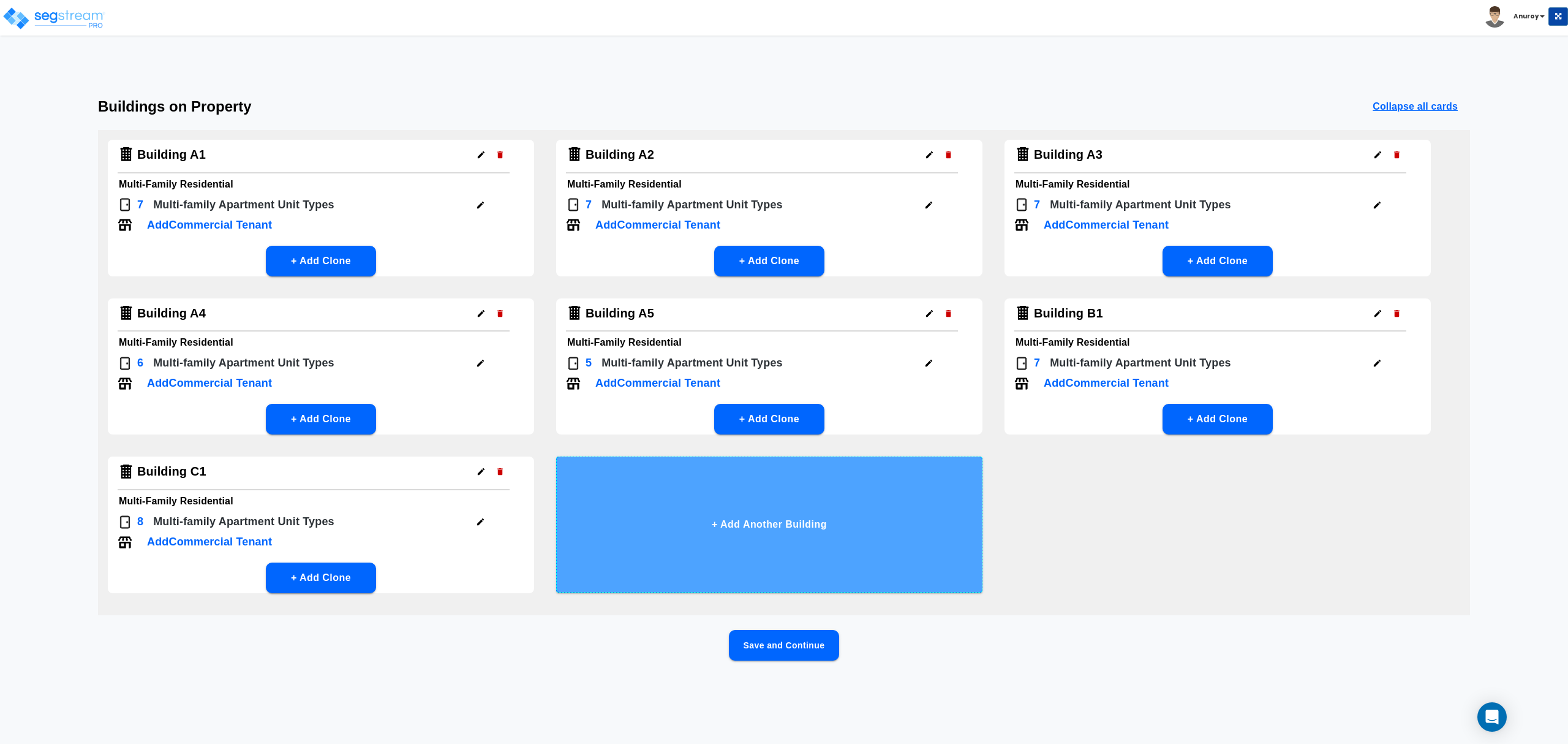
click at [732, 525] on button "+ Add Another Building" at bounding box center [769, 524] width 426 height 136
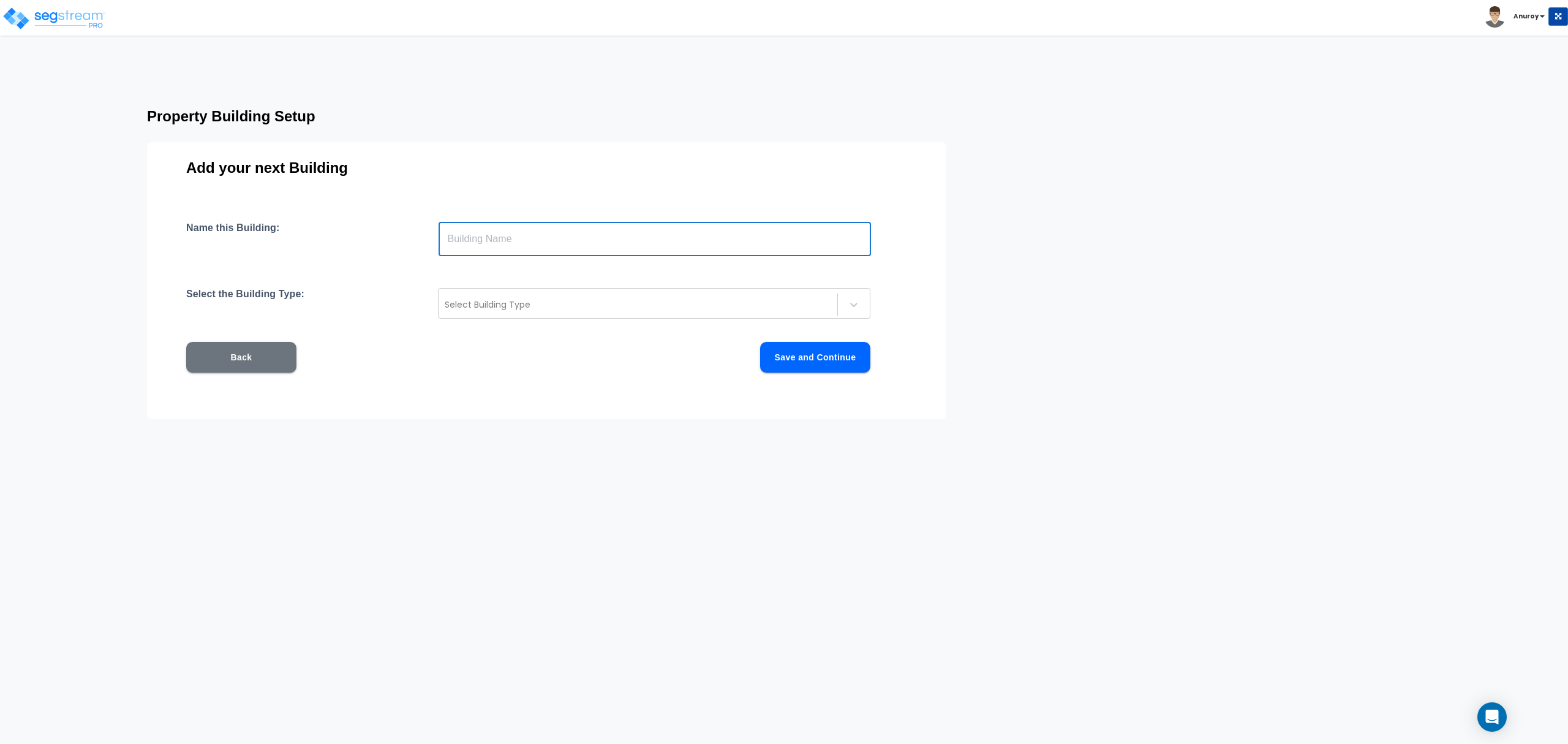
click at [572, 246] on input "text" at bounding box center [654, 239] width 432 height 35
type input "Building C2"
click at [534, 312] on div "Select Building Type" at bounding box center [638, 304] width 399 height 19
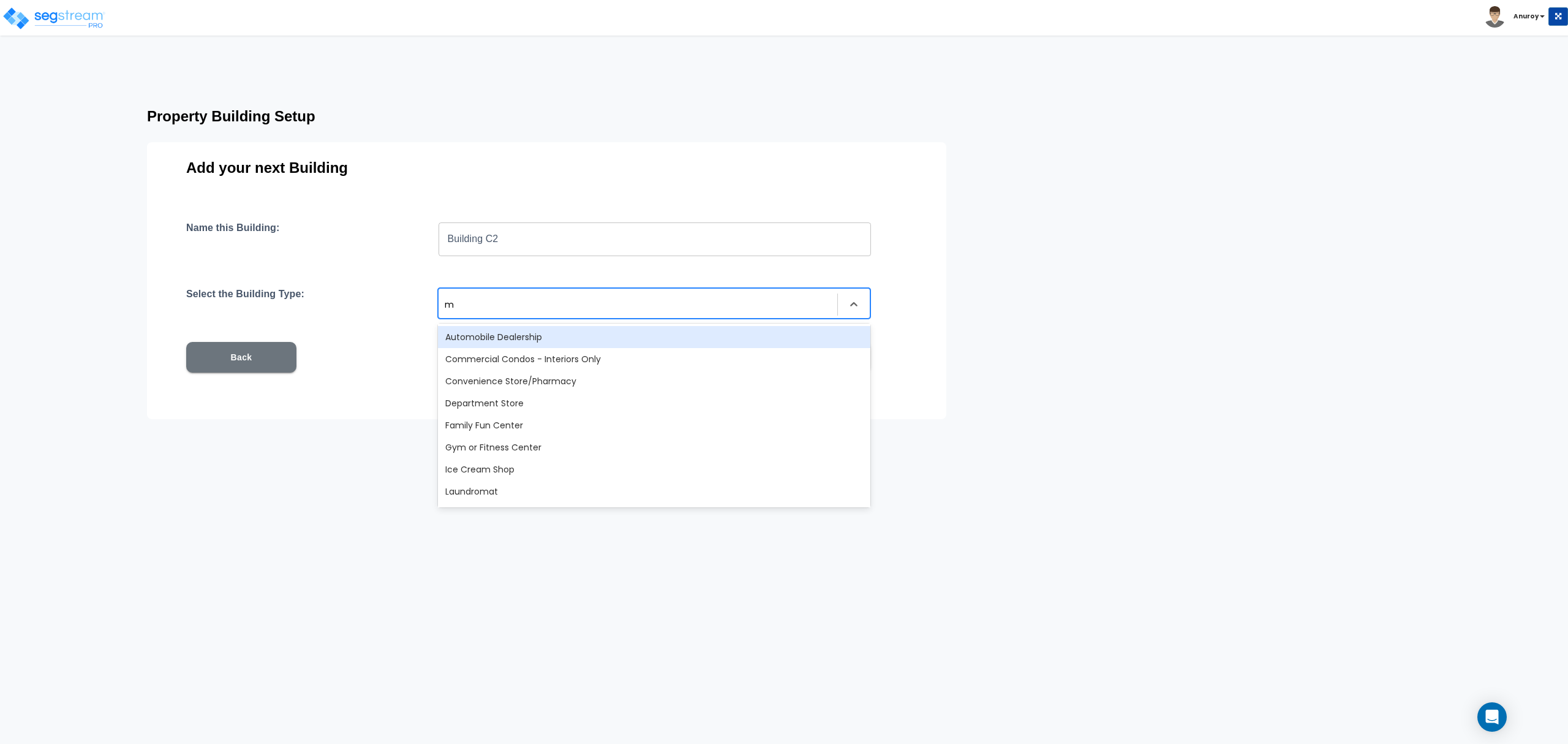
type input "mu"
click at [529, 334] on div "Multi-Family Residential" at bounding box center [654, 337] width 432 height 22
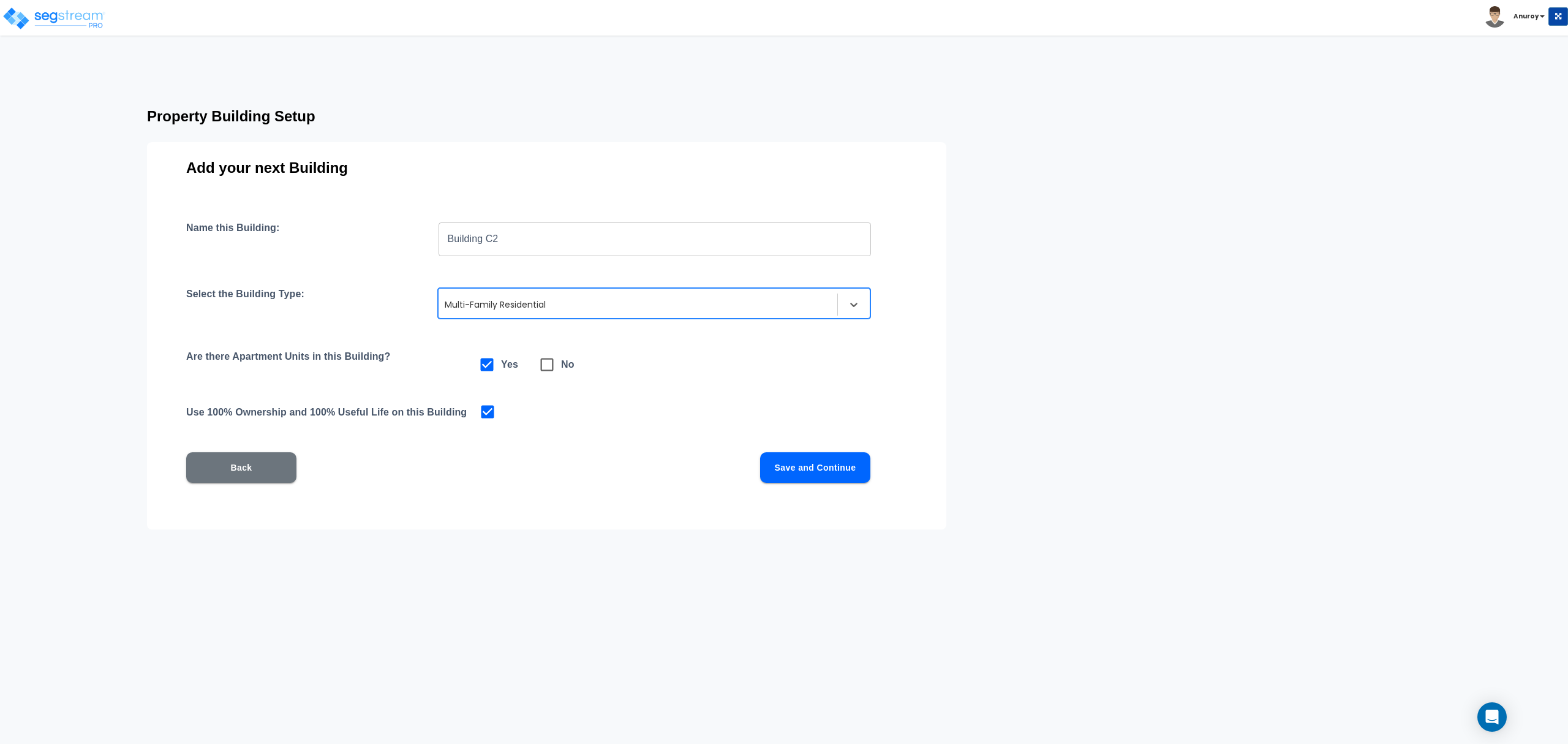
click at [826, 461] on button "Save and Continue" at bounding box center [815, 467] width 111 height 30
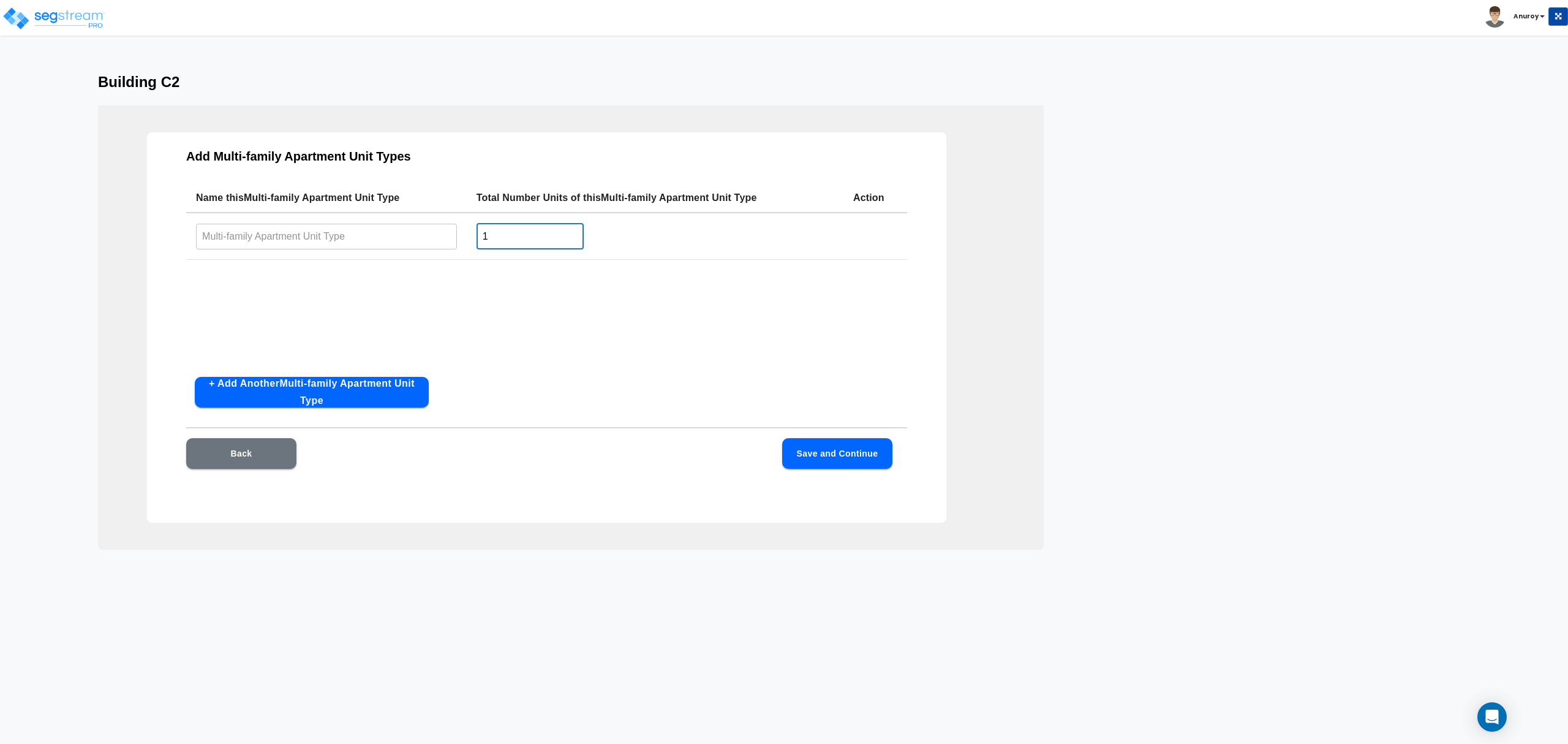
drag, startPoint x: 506, startPoint y: 236, endPoint x: 478, endPoint y: 236, distance: 28.0
click at [478, 236] on input "1" at bounding box center [529, 236] width 107 height 26
type input "6"
click at [344, 398] on button "+ Add Another Multi-family Apartment Unit Type" at bounding box center [312, 392] width 234 height 30
drag, startPoint x: 513, startPoint y: 286, endPoint x: 478, endPoint y: 288, distance: 35.1
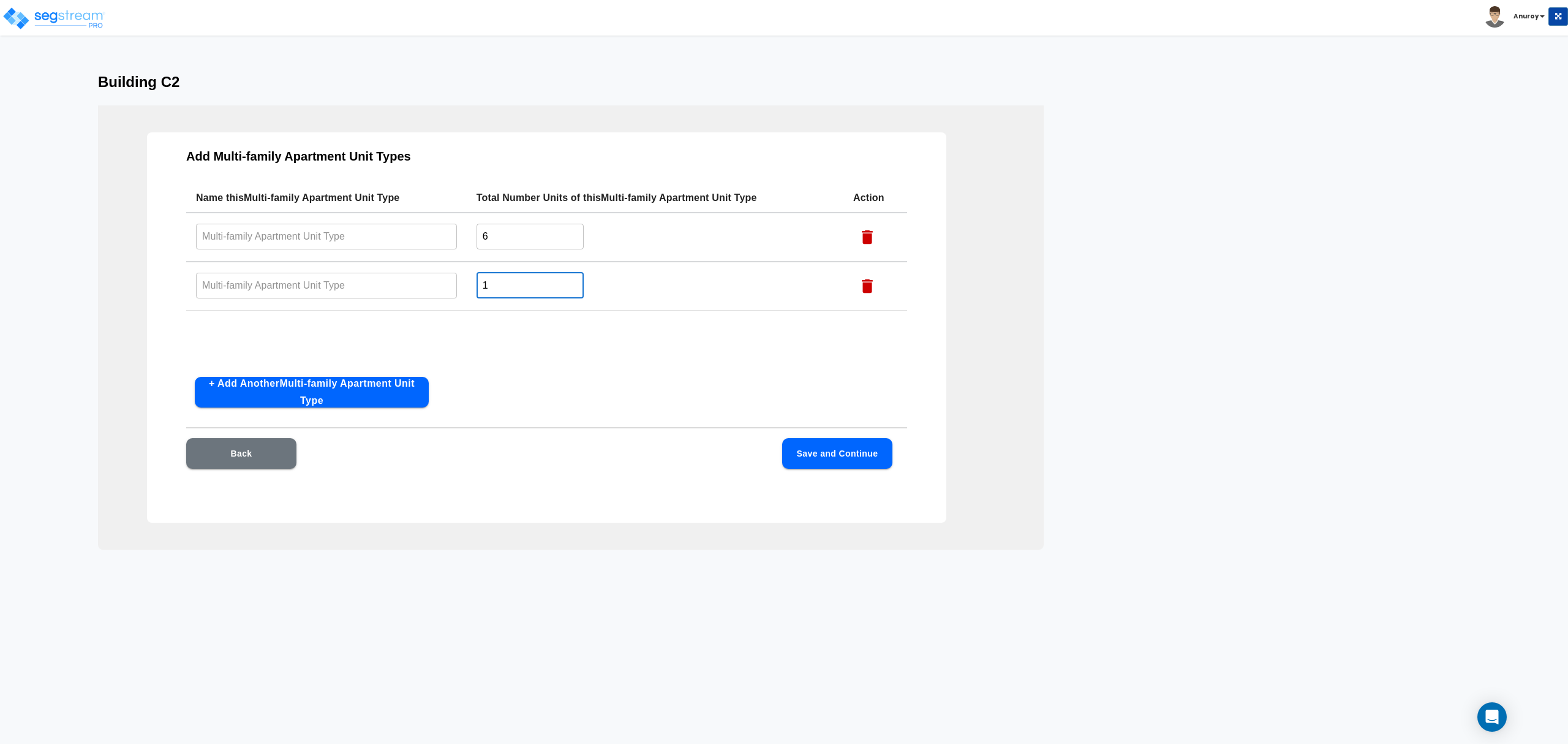
click at [478, 288] on input "1" at bounding box center [529, 285] width 107 height 26
type input "2"
click at [385, 387] on button "+ Add Another Multi-family Apartment Unit Type" at bounding box center [312, 392] width 234 height 30
drag, startPoint x: 494, startPoint y: 331, endPoint x: 471, endPoint y: 332, distance: 23.0
click at [471, 332] on td "1 ​" at bounding box center [655, 335] width 377 height 49
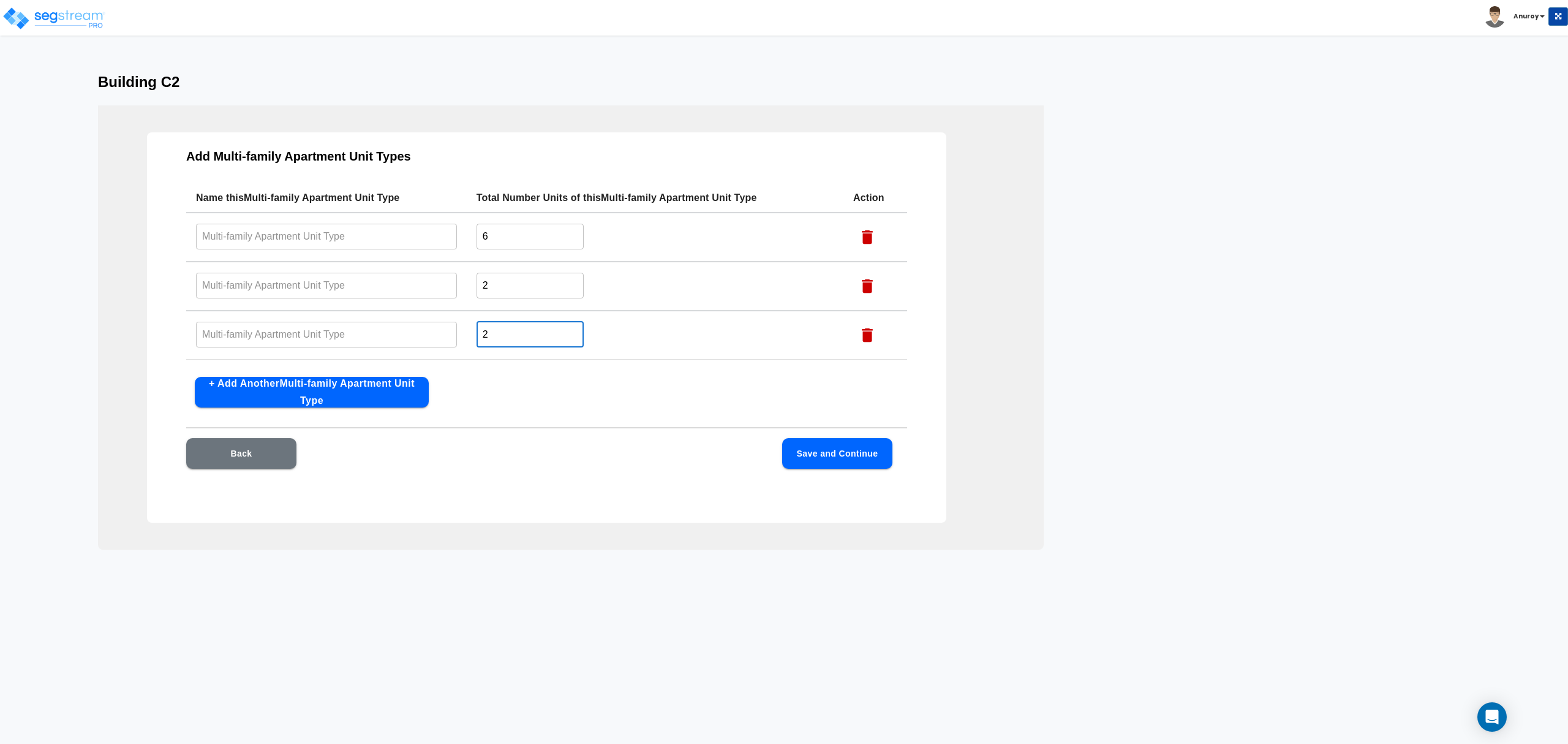
type input "2"
click at [410, 389] on button "+ Add Another Multi-family Apartment Unit Type" at bounding box center [312, 392] width 234 height 30
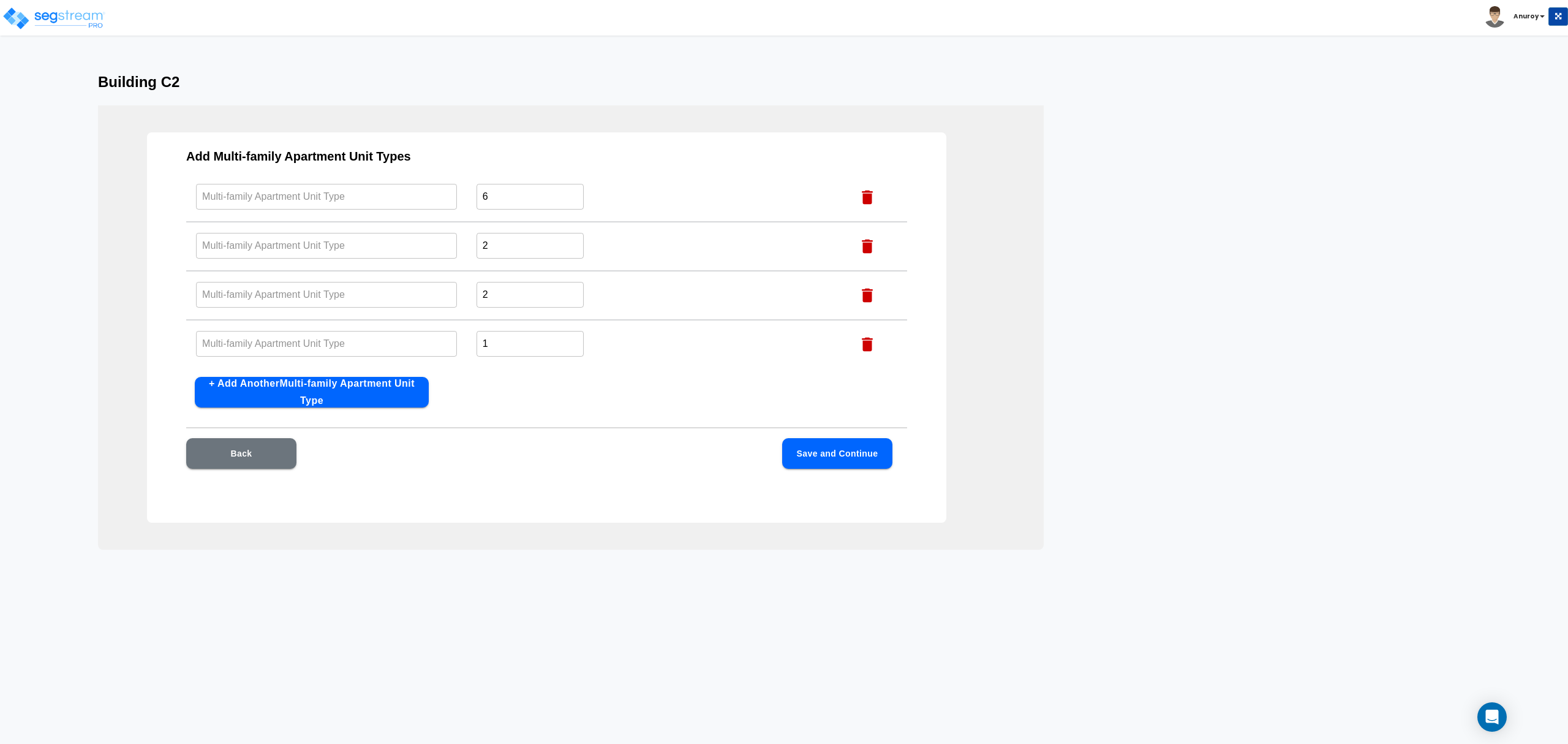
click at [410, 389] on button "+ Add Another Multi-family Apartment Unit Type" at bounding box center [312, 392] width 234 height 30
drag, startPoint x: 493, startPoint y: 339, endPoint x: 479, endPoint y: 338, distance: 14.0
click at [479, 338] on input "1" at bounding box center [529, 343] width 107 height 26
type input "5"
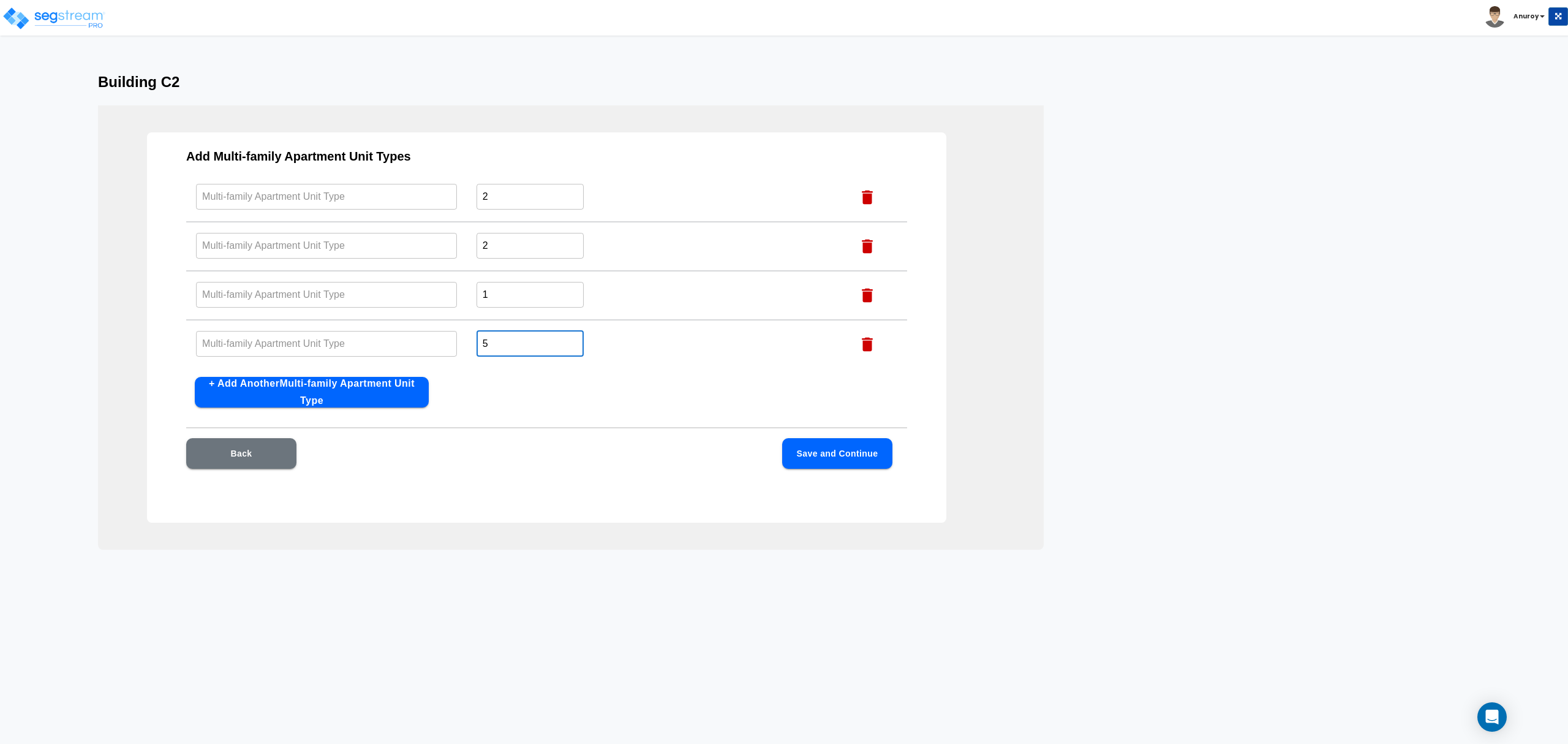
click at [332, 392] on button "+ Add Another Multi-family Apartment Unit Type" at bounding box center [312, 392] width 234 height 30
drag, startPoint x: 498, startPoint y: 339, endPoint x: 473, endPoint y: 339, distance: 25.0
click at [473, 339] on td "1 ​" at bounding box center [655, 345] width 377 height 49
type input "3"
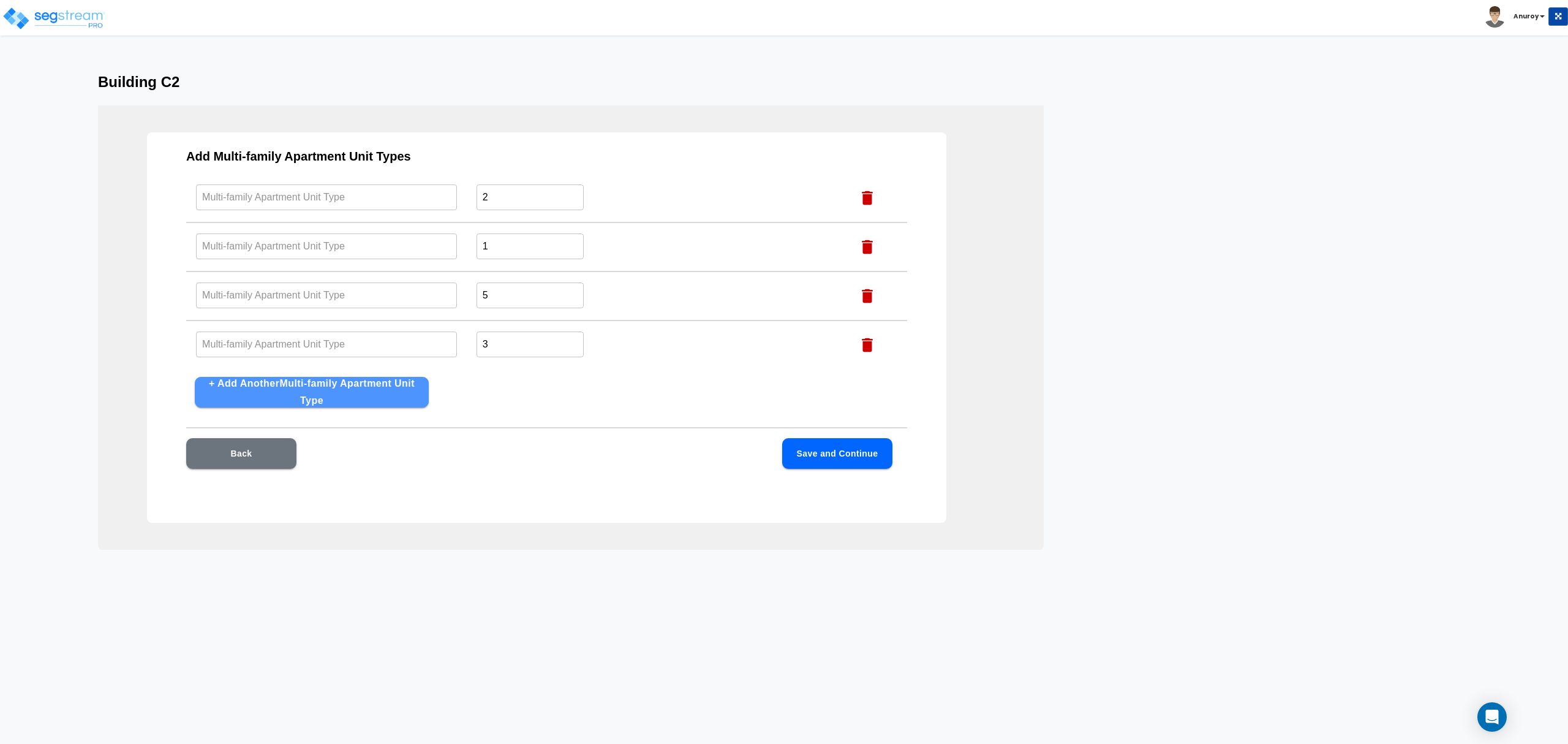
click at [372, 388] on button "+ Add Another Multi-family Apartment Unit Type" at bounding box center [312, 392] width 234 height 30
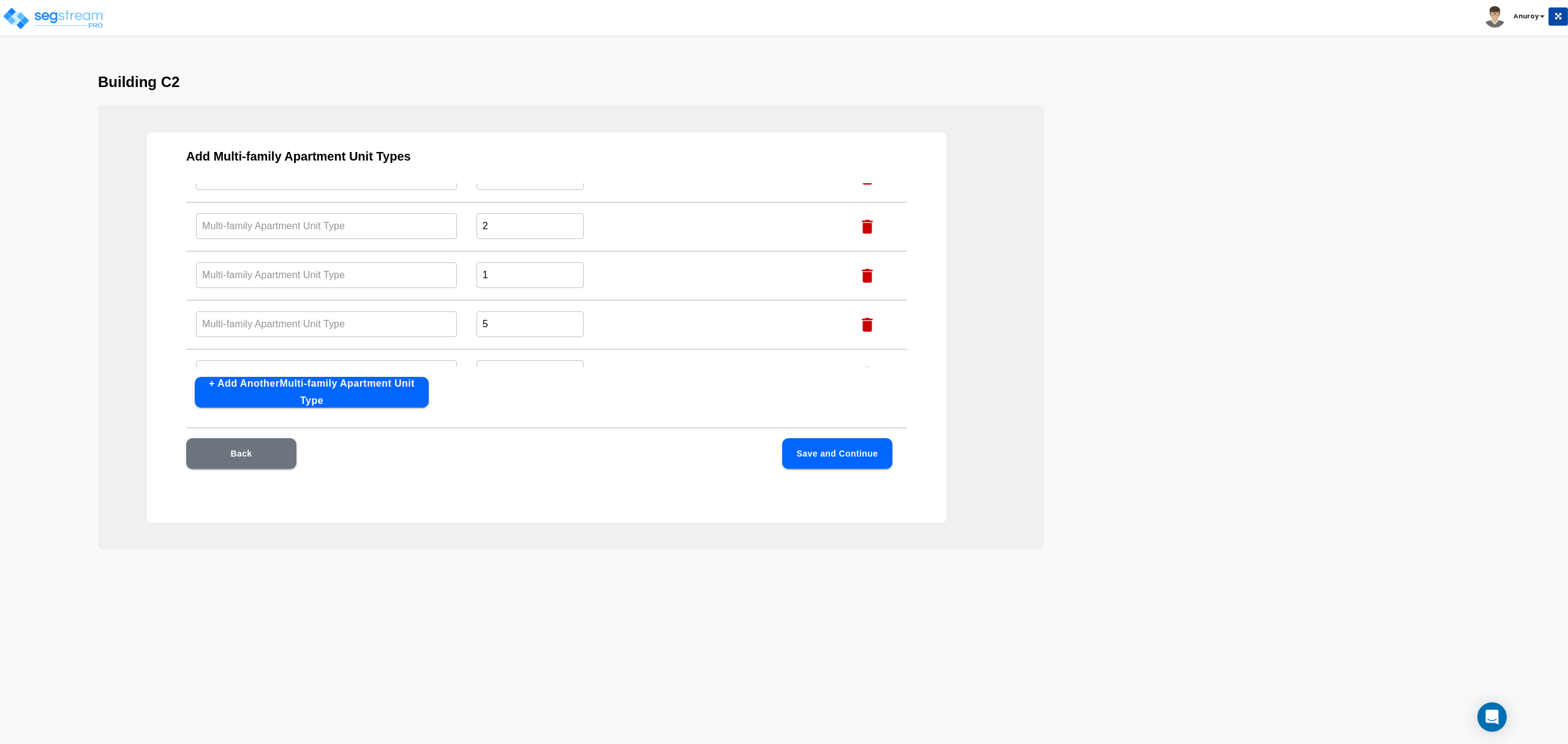
scroll to position [0, 0]
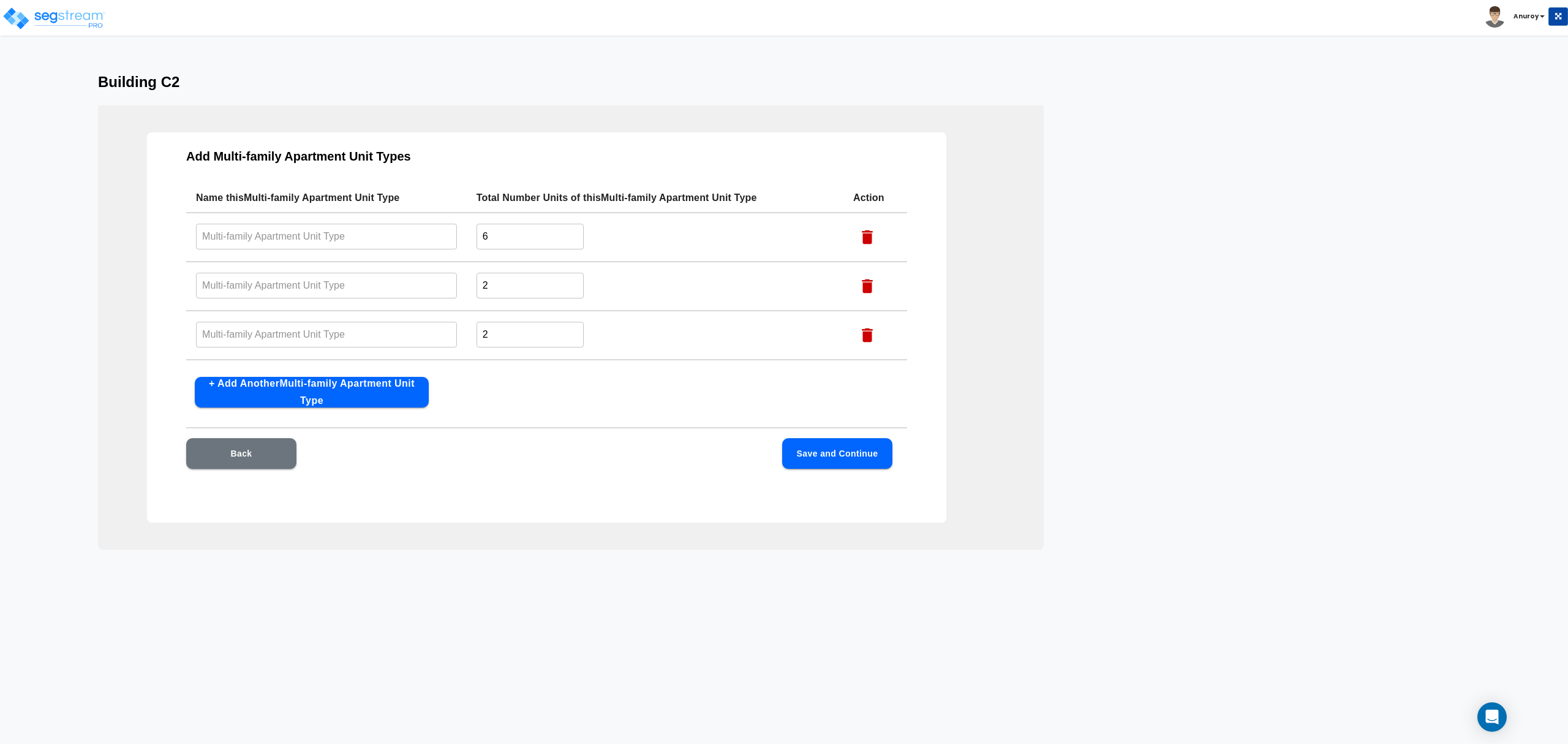
click at [321, 240] on input "text" at bounding box center [326, 236] width 261 height 26
click at [388, 236] on input "text" at bounding box center [326, 236] width 261 height 26
paste input "A2 -D"
type input "A2 -D"
click at [332, 285] on input "text" at bounding box center [326, 285] width 261 height 26
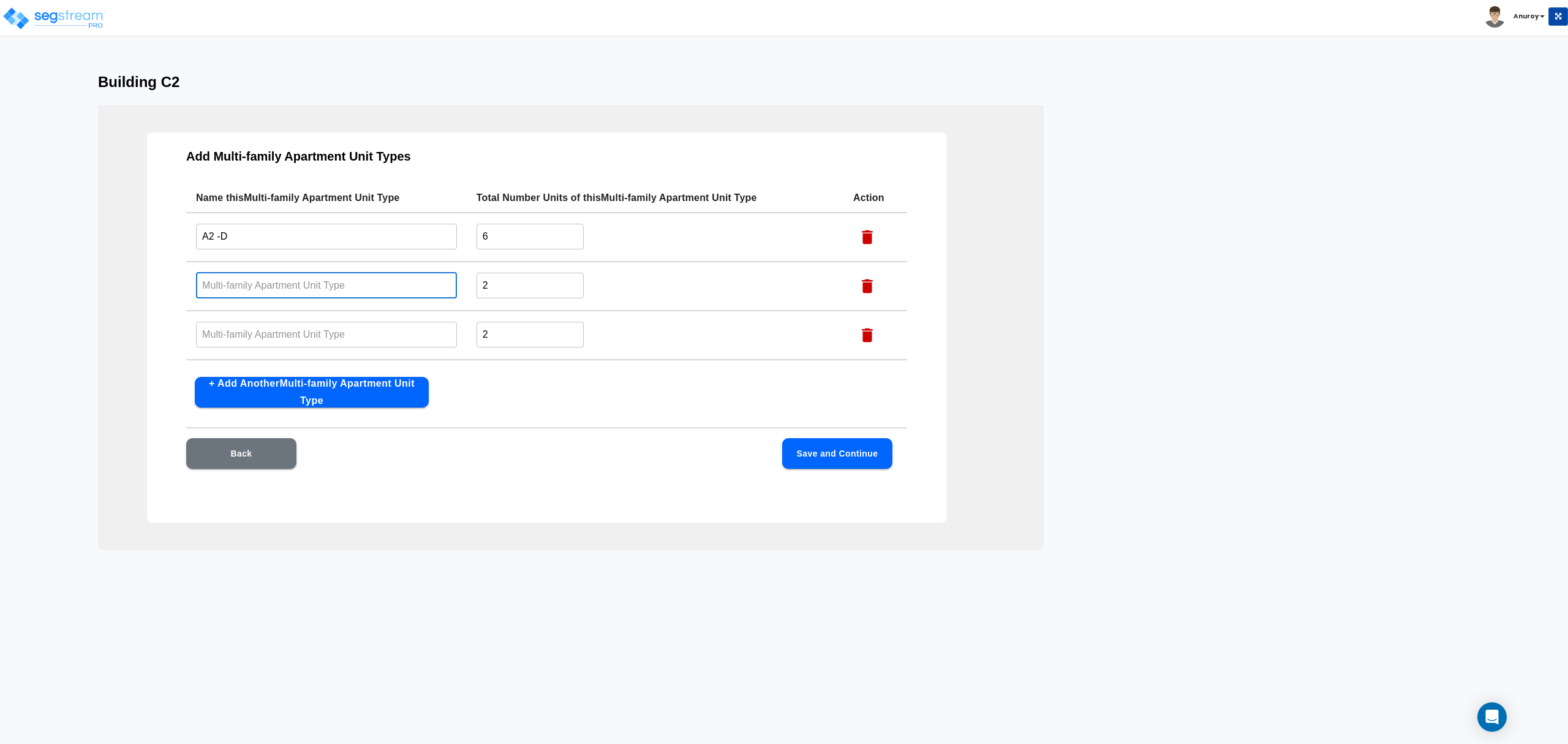
click at [279, 285] on input "text" at bounding box center [326, 285] width 261 height 26
paste input "A2 - DP"
type input "A2 - DP"
click at [294, 332] on input "text" at bounding box center [326, 334] width 261 height 26
click at [415, 326] on input "text" at bounding box center [326, 334] width 261 height 26
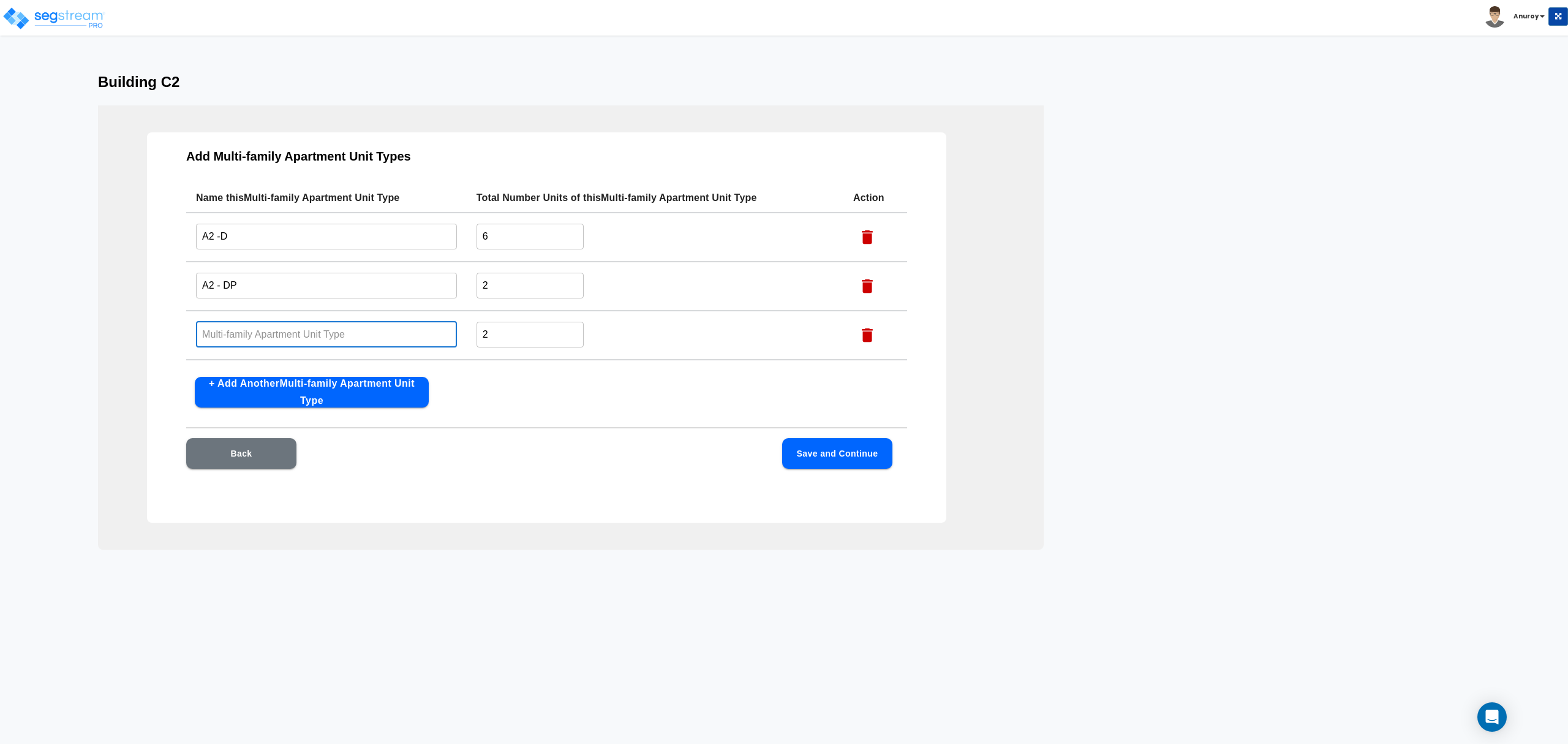
paste input "A2L- DP"
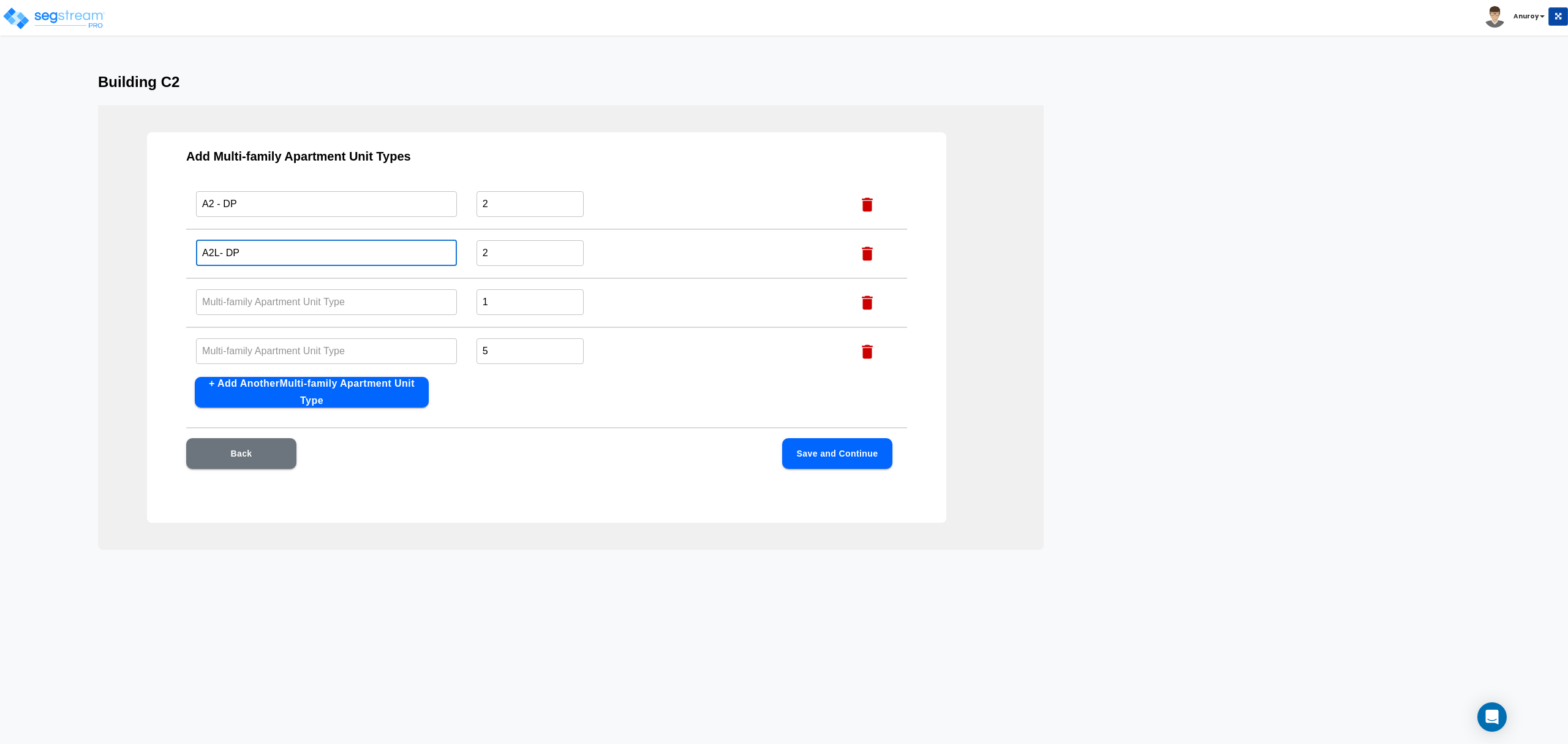
type input "A2L- DP"
click at [334, 307] on input "text" at bounding box center [326, 301] width 261 height 26
paste input "A2L-D"
type input "A2L-D"
click at [274, 347] on input "text" at bounding box center [326, 350] width 261 height 26
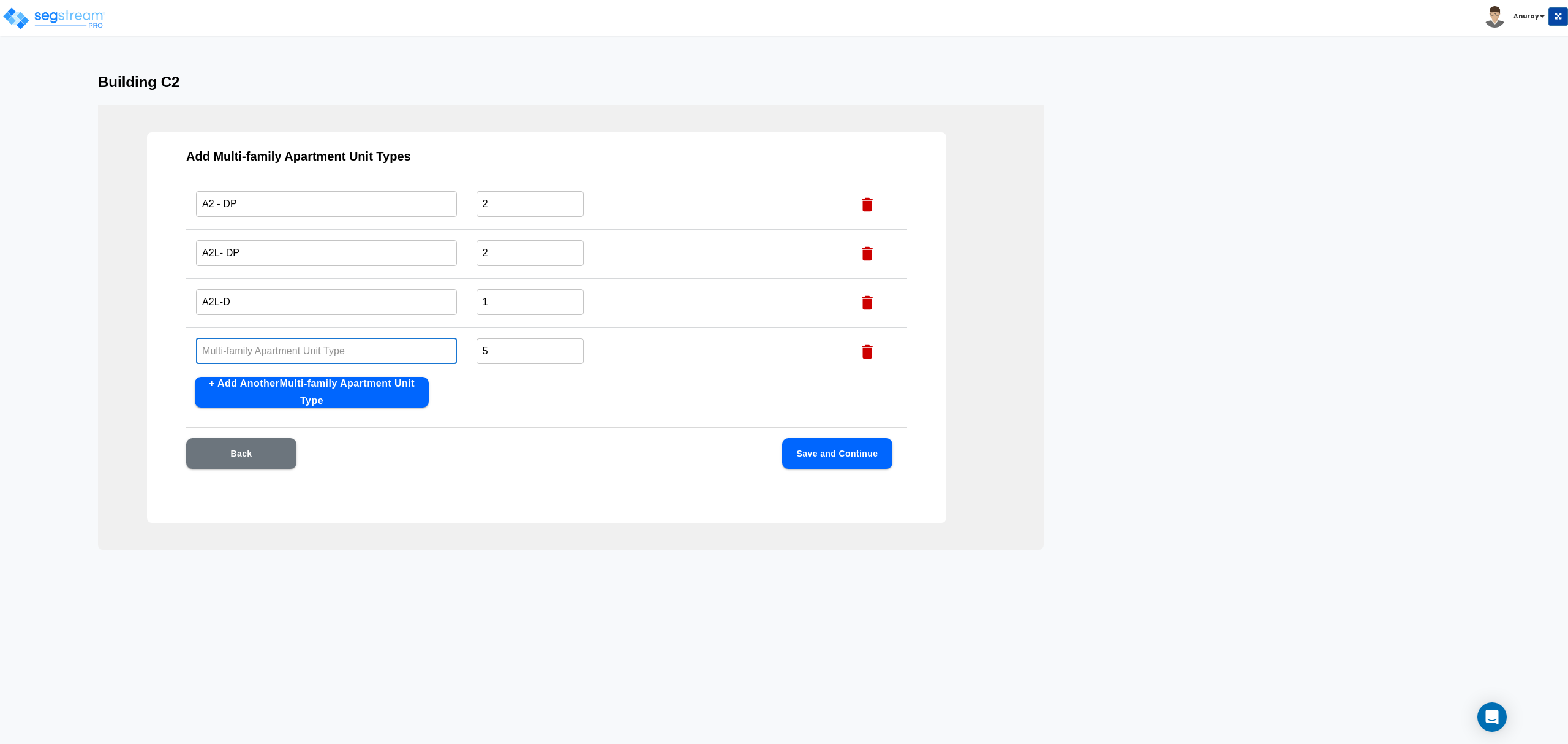
paste input "B1-D"
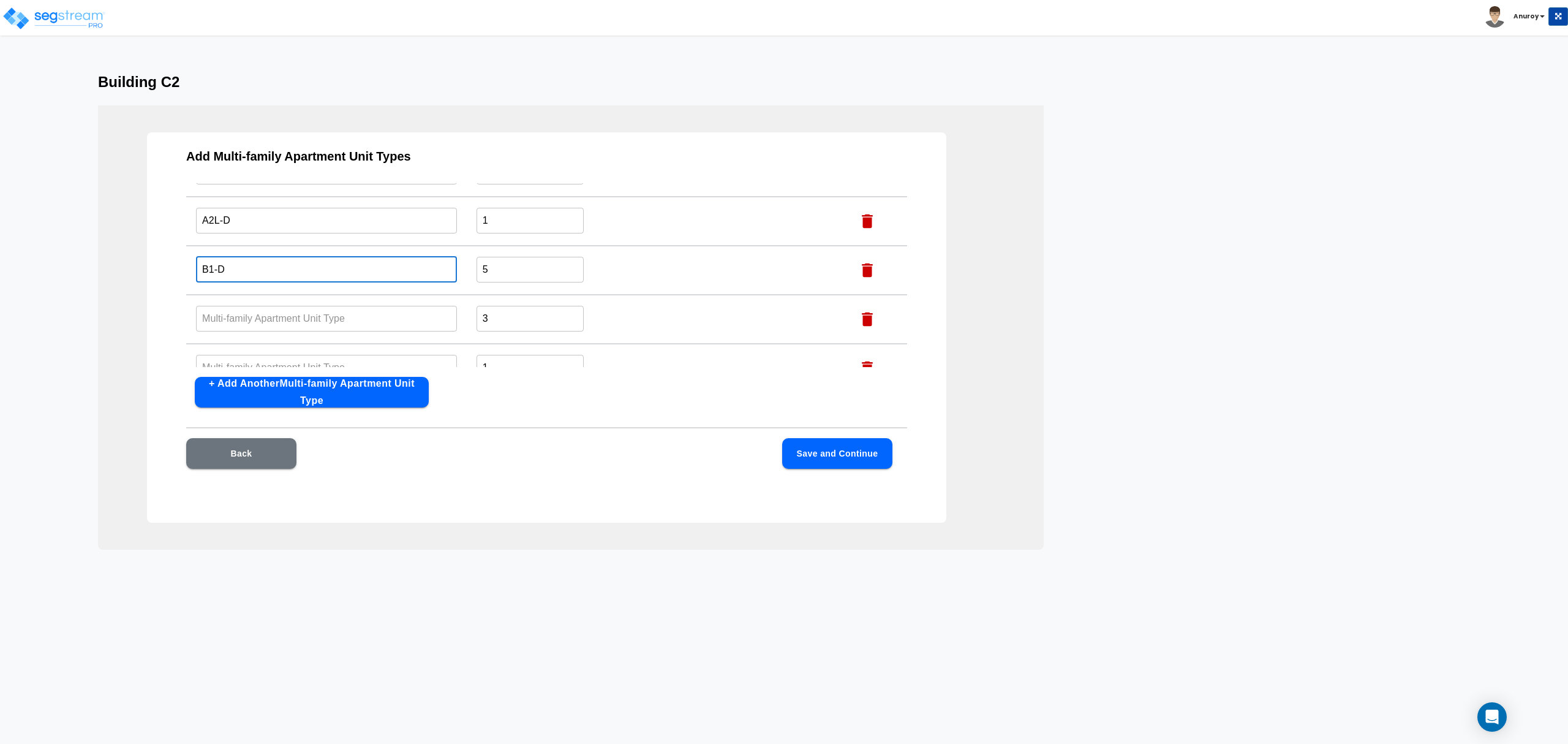
type input "B1-D"
click at [365, 317] on input "text" at bounding box center [326, 318] width 261 height 26
paste input "B1- DP"
type input "B1- DP"
click at [377, 356] on input "text" at bounding box center [326, 367] width 261 height 26
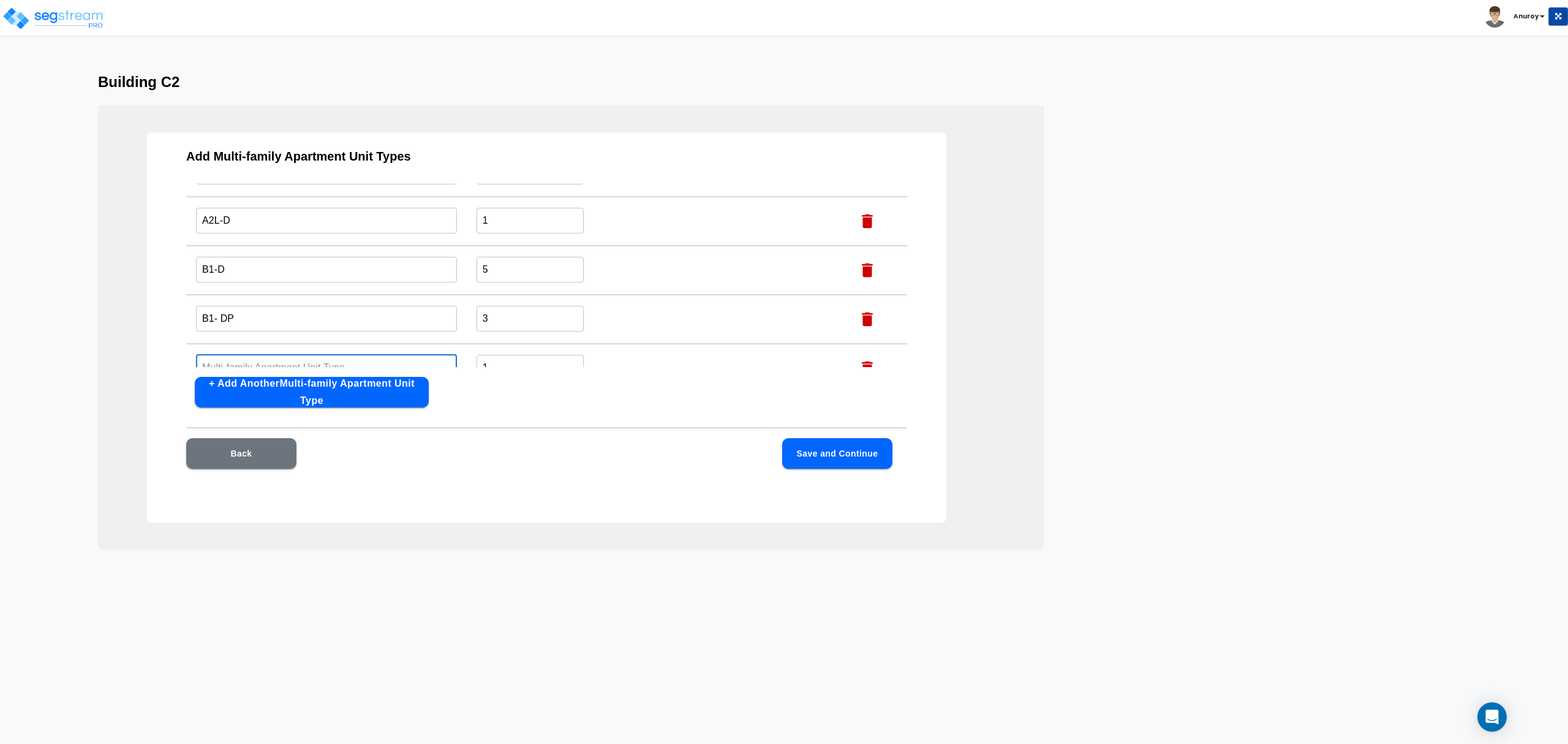
scroll to position [185, 0]
paste input "A2L-P"
type input "A2L-P"
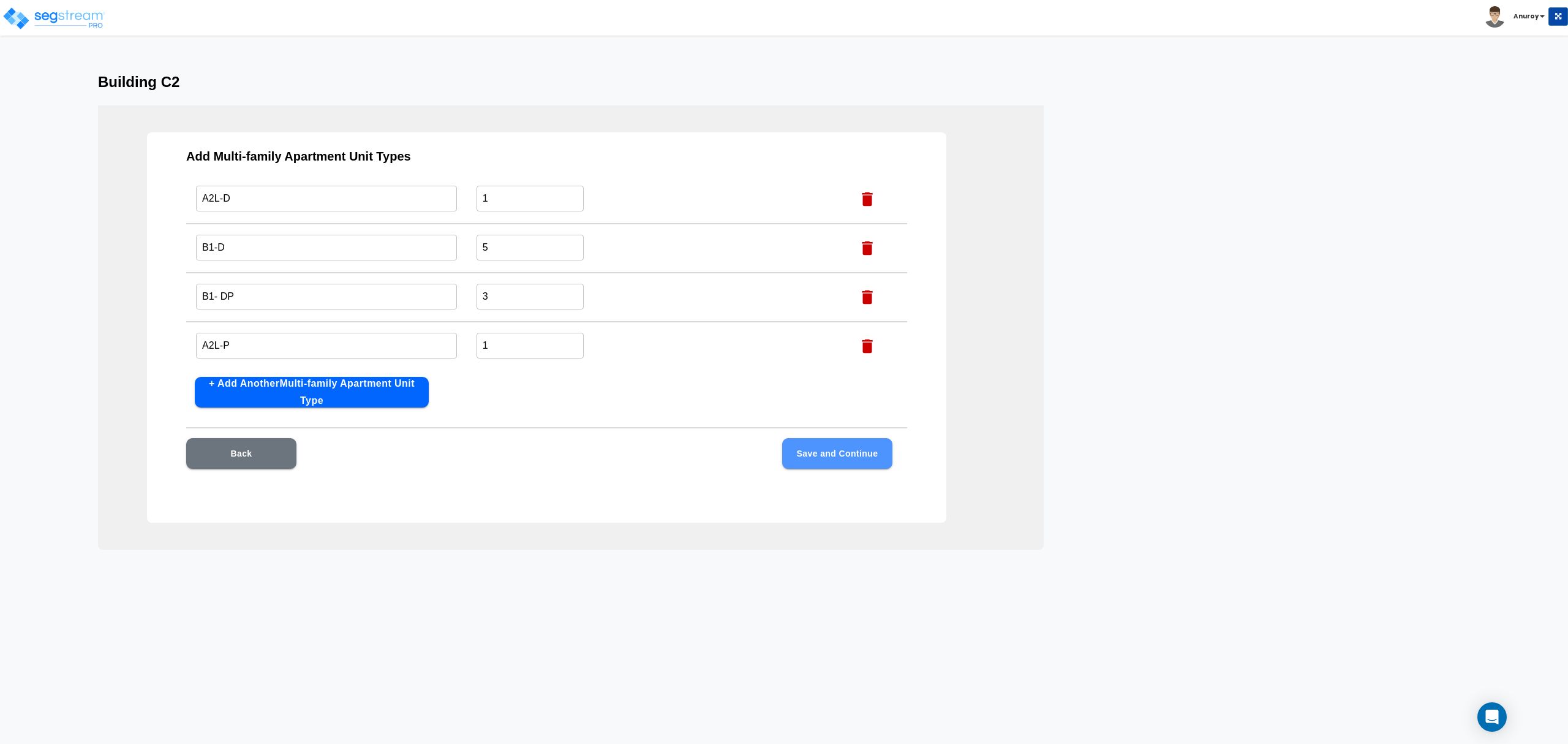
click at [865, 452] on button "Save and Continue" at bounding box center [837, 453] width 111 height 30
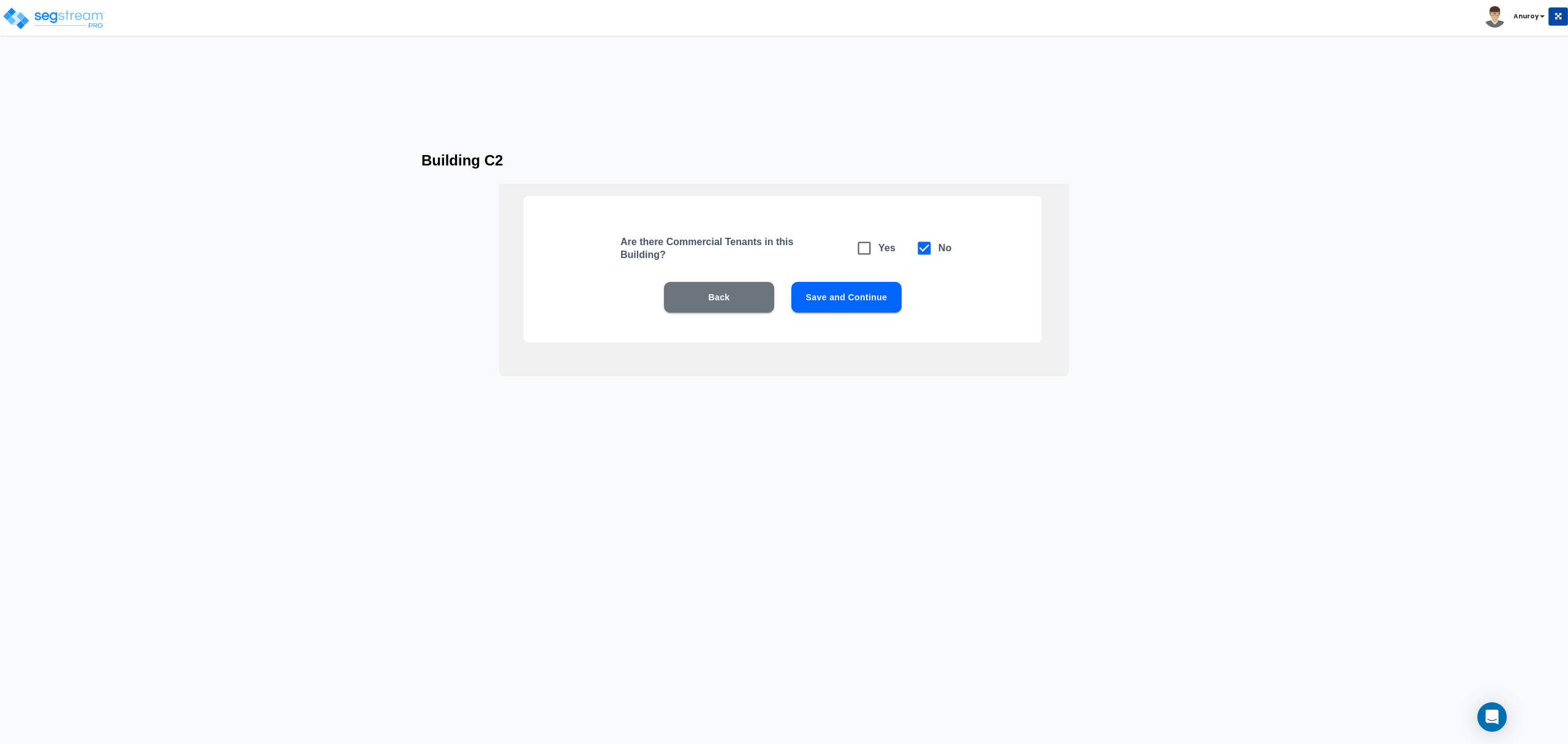
click at [849, 298] on button "Save and Continue" at bounding box center [846, 297] width 111 height 30
click at [841, 298] on button "Save and Continue" at bounding box center [846, 297] width 111 height 30
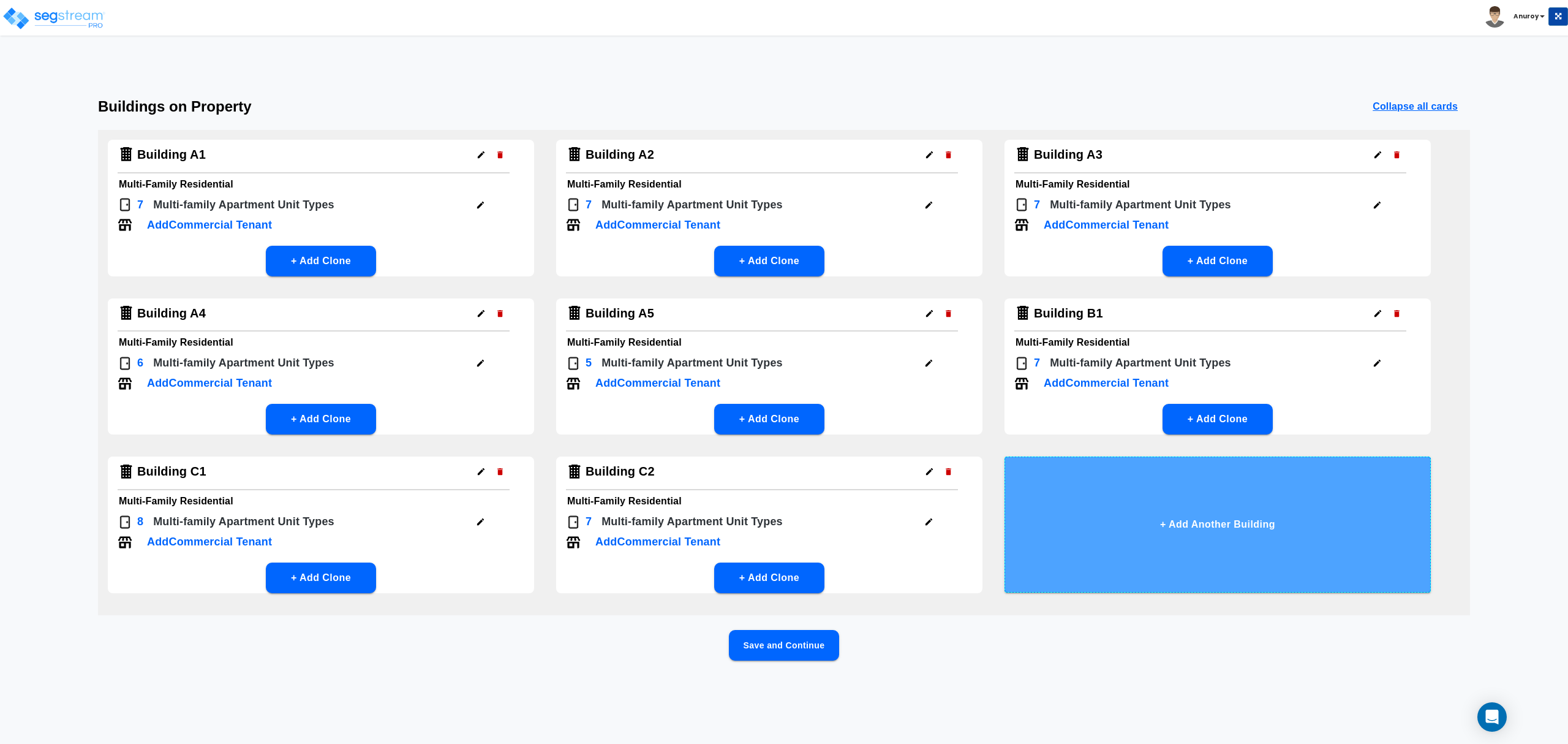
click at [1220, 533] on button "+ Add Another Building" at bounding box center [1218, 524] width 426 height 136
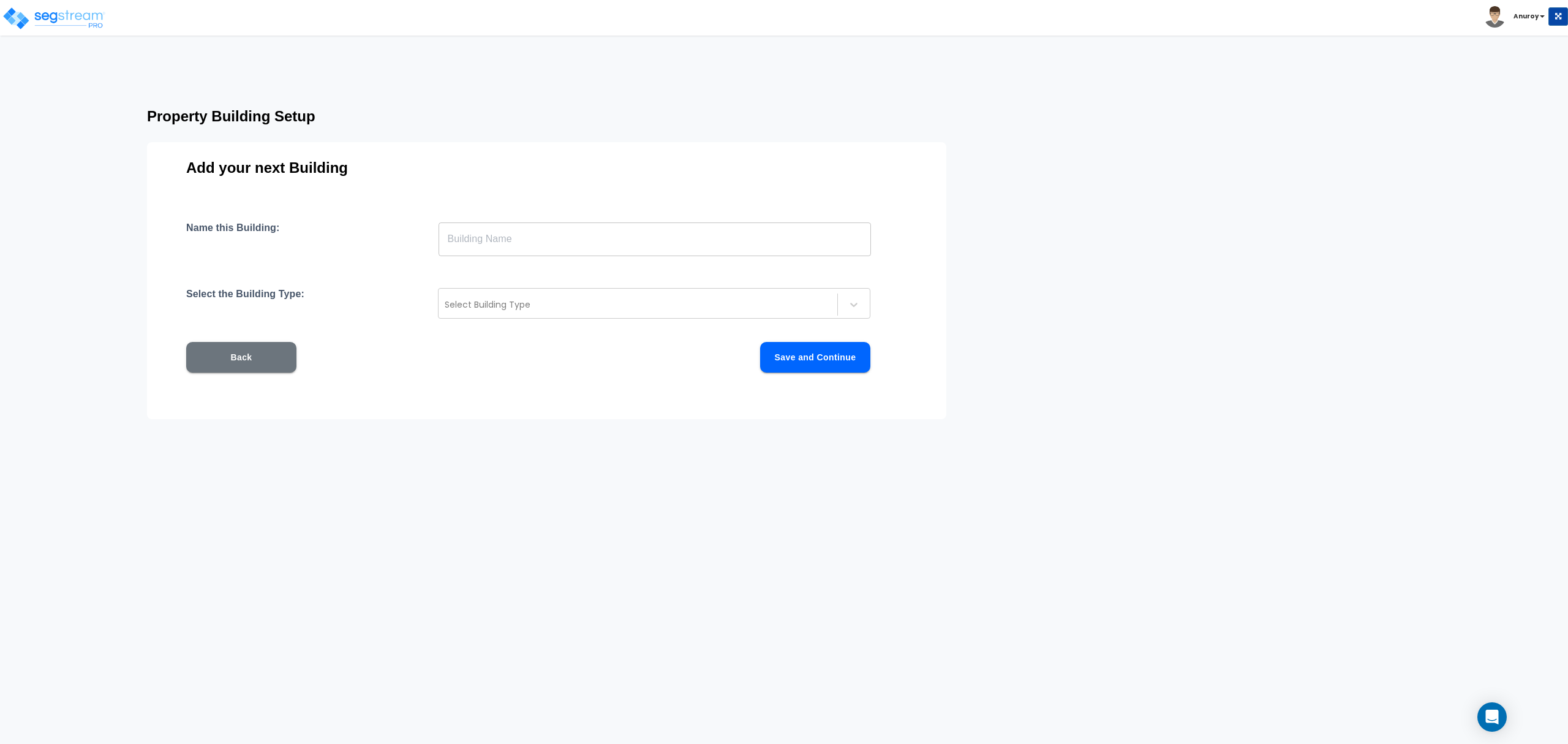
click at [462, 244] on input "text" at bounding box center [654, 239] width 432 height 35
type input "Building C3"
click at [497, 307] on div at bounding box center [638, 304] width 387 height 14
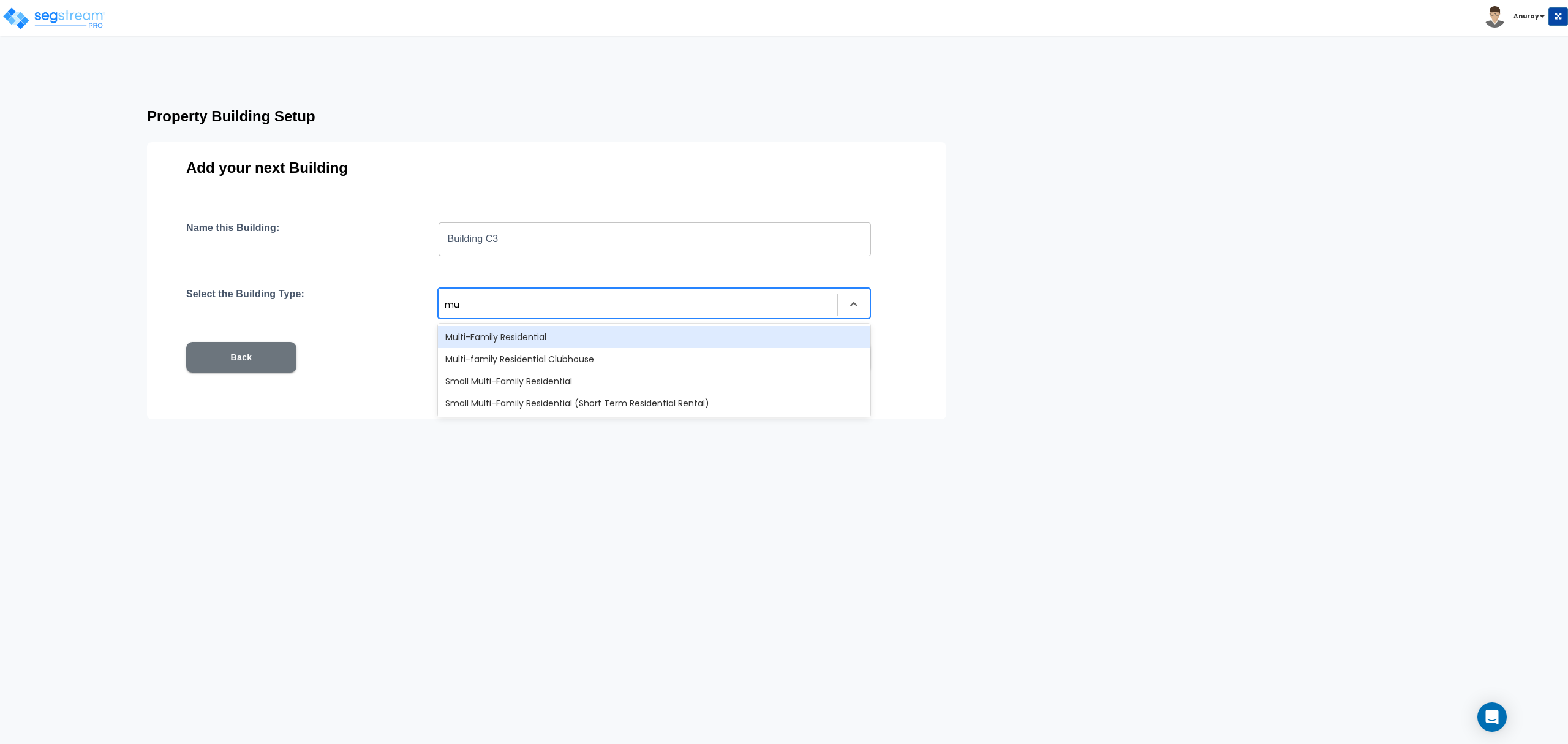
type input "mul"
click at [460, 329] on div "Multi-Family Residential" at bounding box center [654, 337] width 432 height 22
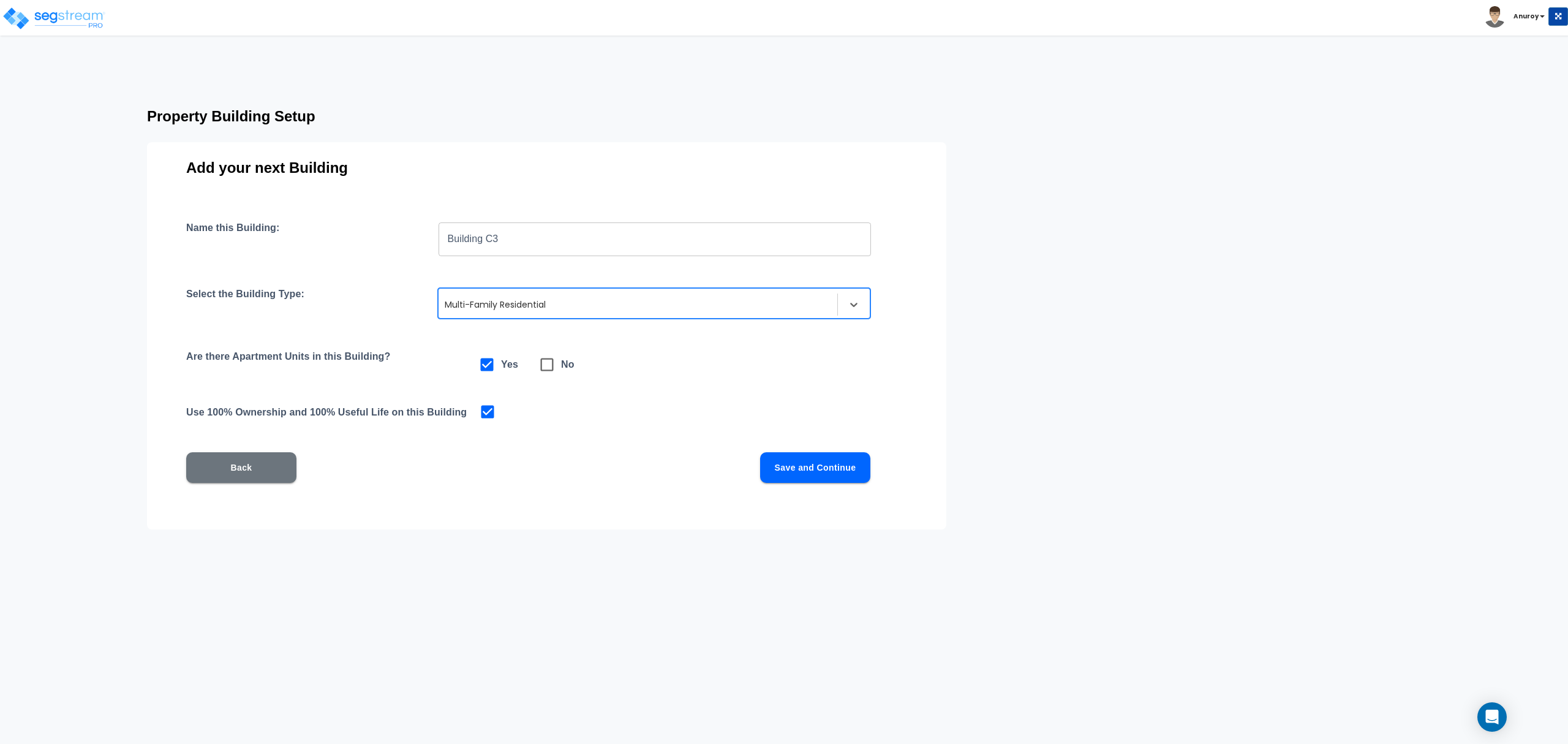
click at [821, 464] on button "Save and Continue" at bounding box center [815, 467] width 111 height 30
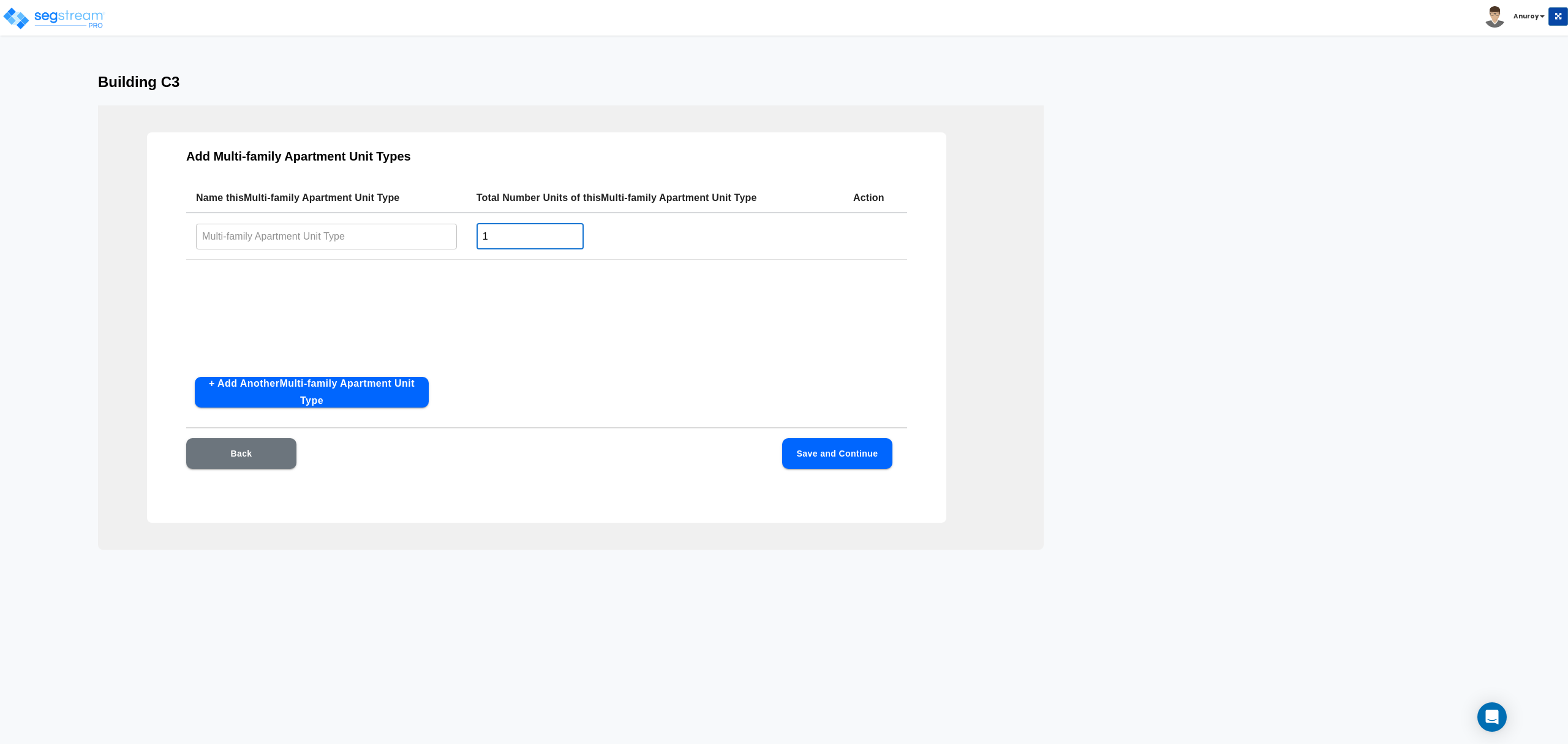
drag, startPoint x: 488, startPoint y: 234, endPoint x: 474, endPoint y: 236, distance: 14.1
click at [474, 236] on td "1 ​" at bounding box center [655, 236] width 377 height 47
type input "6"
click at [377, 392] on button "+ Add Another Multi-family Apartment Unit Type" at bounding box center [312, 392] width 234 height 30
drag, startPoint x: 513, startPoint y: 278, endPoint x: 483, endPoint y: 278, distance: 30.0
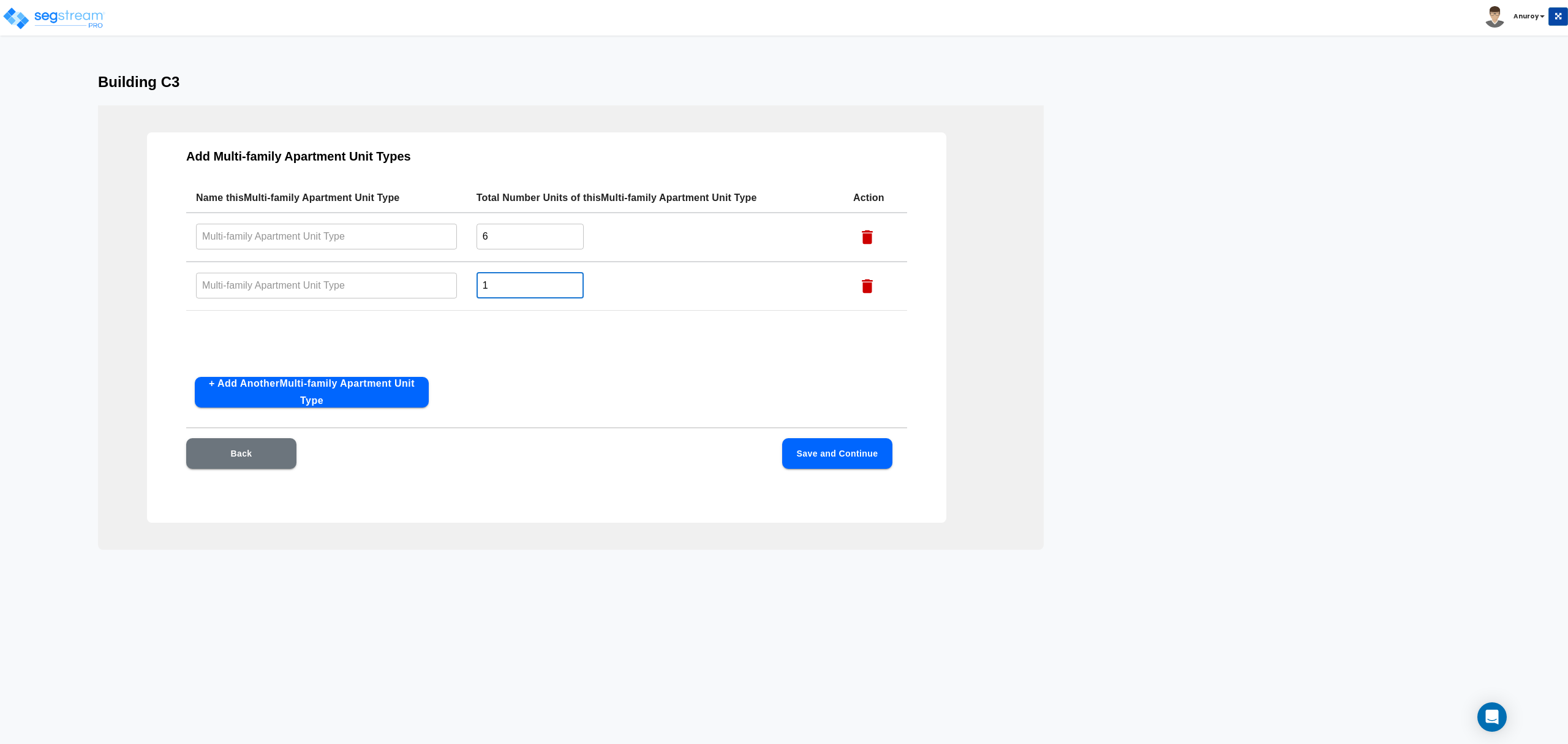
click at [483, 278] on input "1" at bounding box center [529, 285] width 107 height 26
type input "2"
click at [376, 389] on button "+ Add Another Multi-family Apartment Unit Type" at bounding box center [312, 392] width 234 height 30
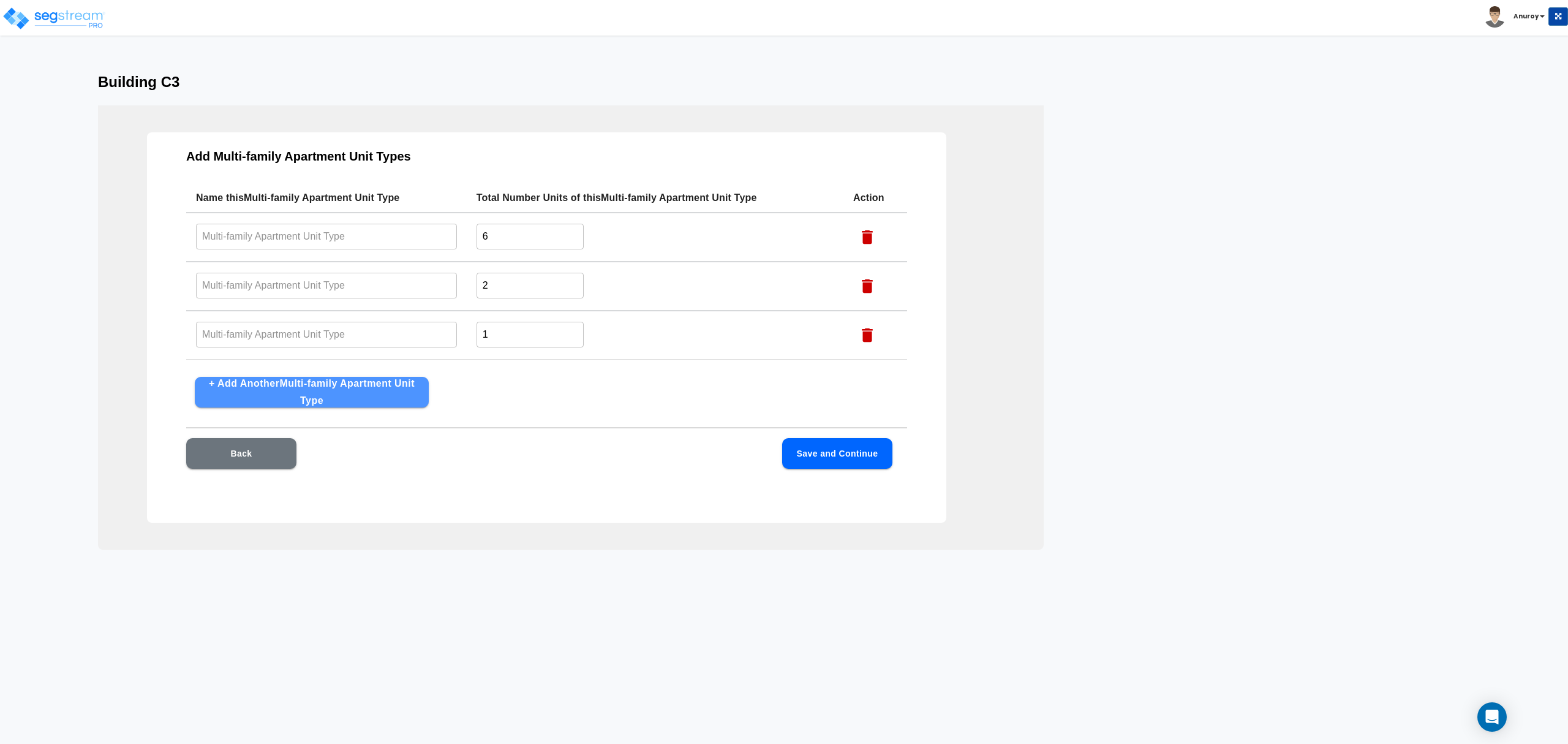
click at [351, 398] on button "+ Add Another Multi-family Apartment Unit Type" at bounding box center [312, 392] width 234 height 30
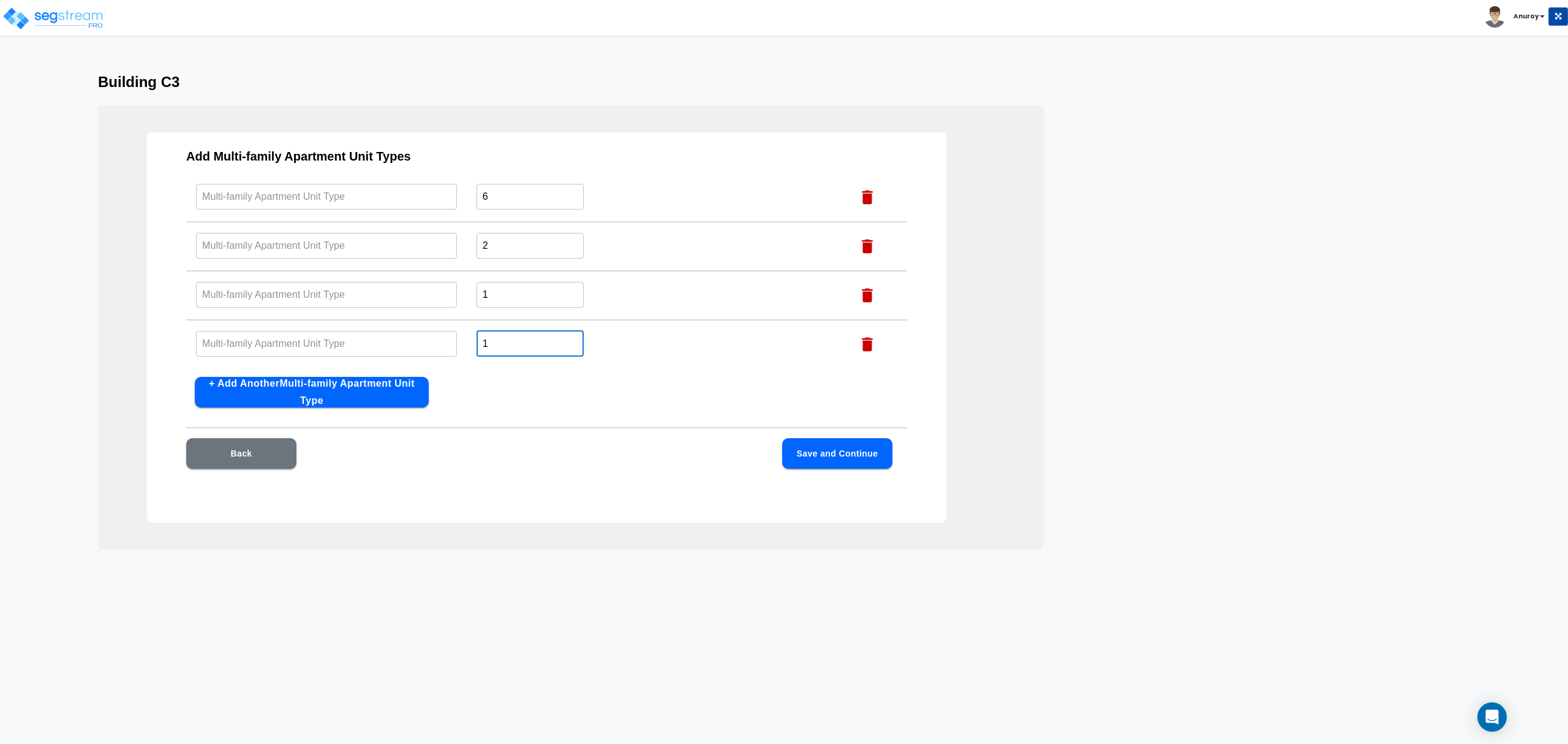
drag, startPoint x: 491, startPoint y: 339, endPoint x: 467, endPoint y: 339, distance: 24.0
click at [467, 339] on td "1 ​" at bounding box center [655, 345] width 377 height 49
type input "2"
click at [393, 393] on button "+ Add Another Multi-family Apartment Unit Type" at bounding box center [312, 392] width 234 height 30
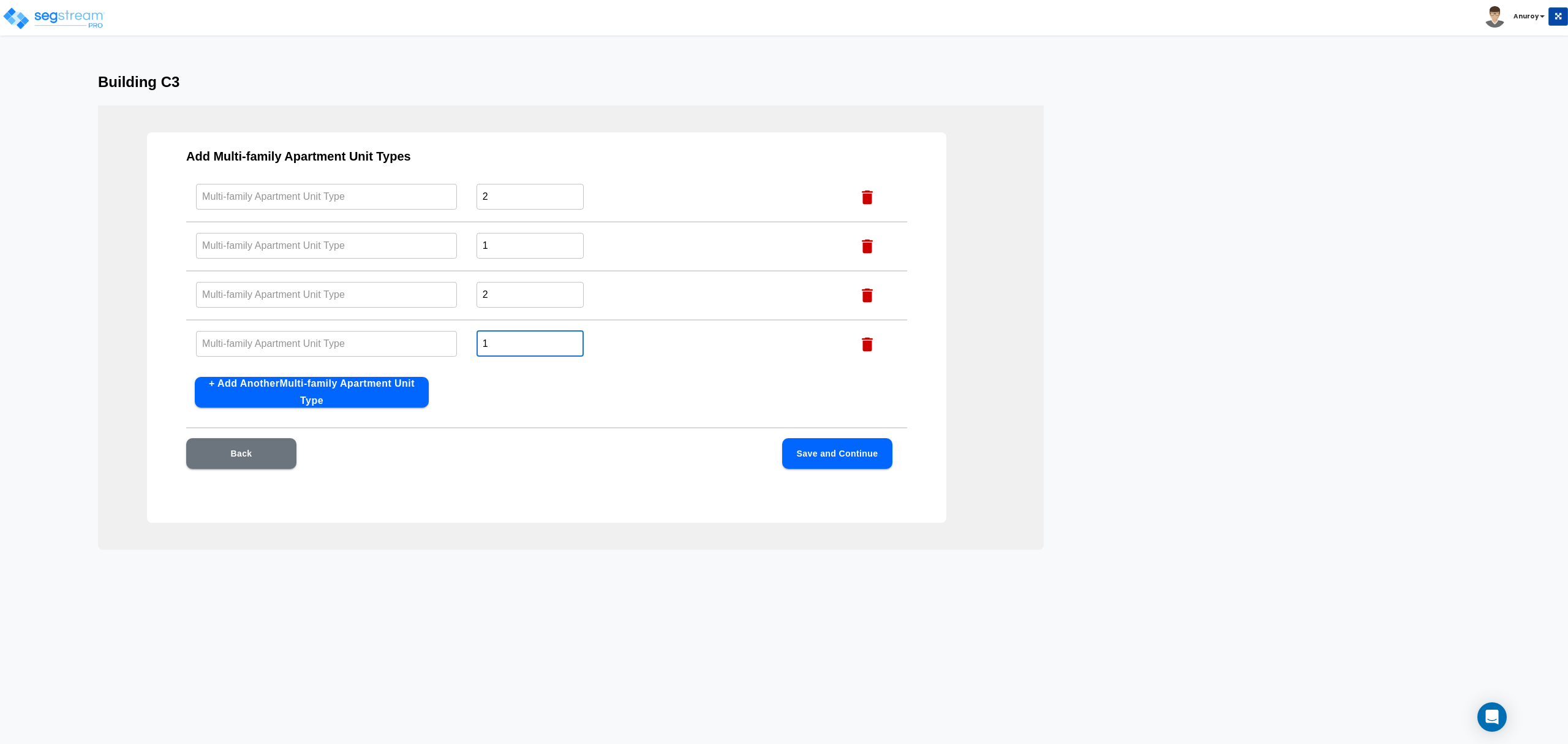
click at [481, 339] on input "1" at bounding box center [529, 343] width 107 height 26
type input "4"
click at [339, 385] on button "+ Add Another Multi-family Apartment Unit Type" at bounding box center [312, 392] width 234 height 30
drag, startPoint x: 486, startPoint y: 339, endPoint x: 476, endPoint y: 339, distance: 10.0
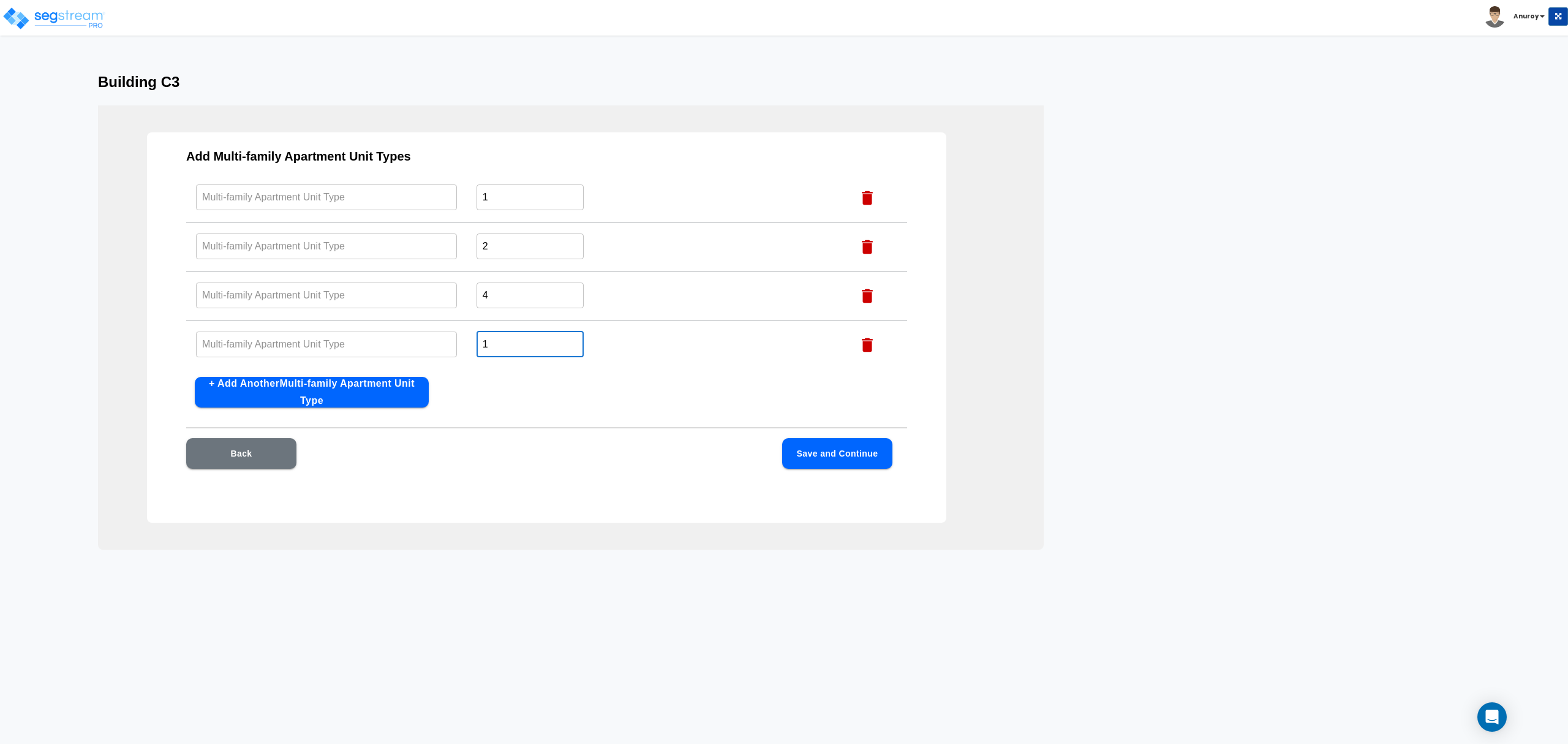
click at [476, 339] on input "1" at bounding box center [529, 344] width 107 height 26
type input "4"
click at [365, 392] on button "+ Add Another Multi-family Apartment Unit Type" at bounding box center [312, 392] width 234 height 30
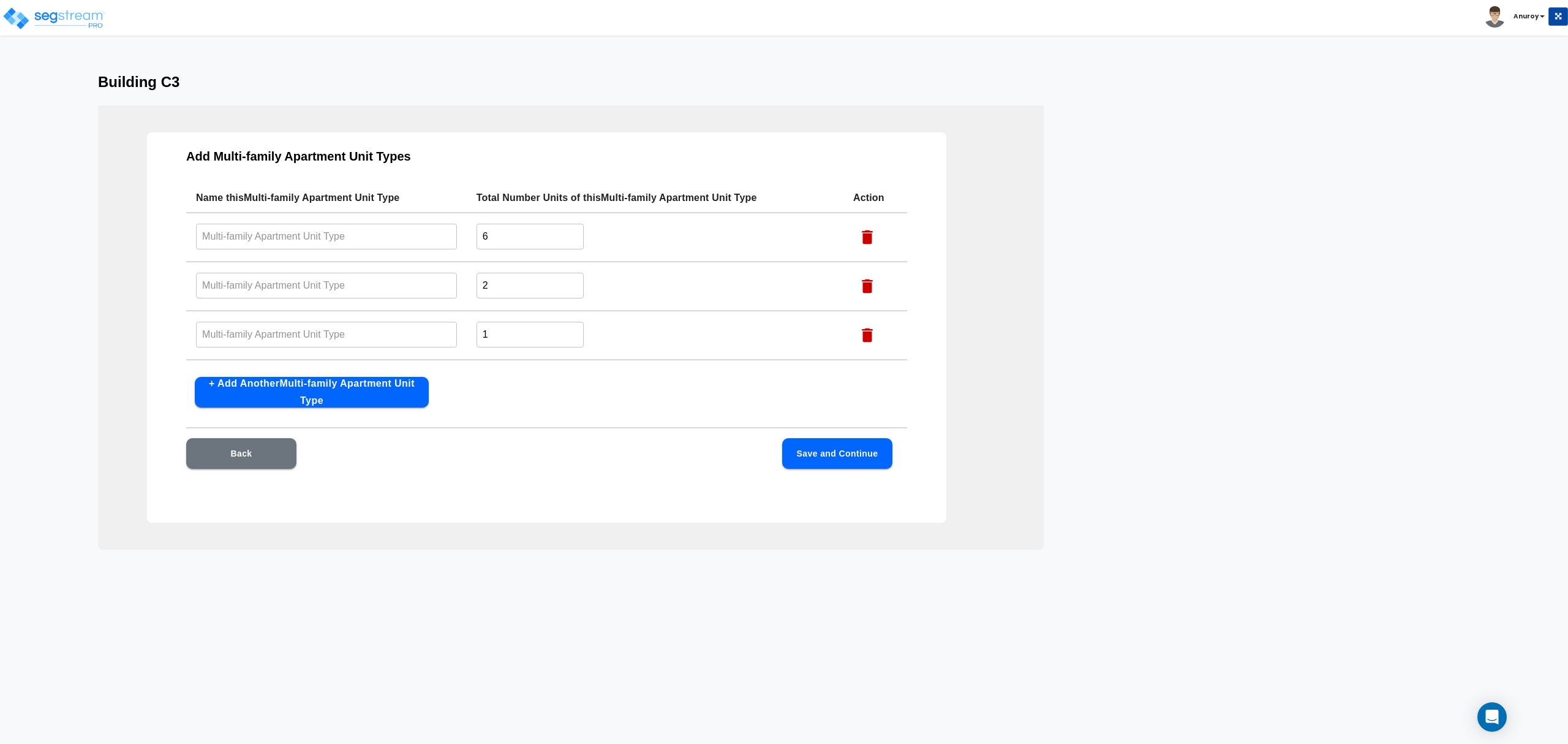
click at [351, 240] on input "text" at bounding box center [326, 236] width 261 height 26
click at [402, 242] on input "text" at bounding box center [326, 236] width 261 height 26
paste input "A2 -D"
type input "A2 -D"
click at [392, 289] on input "text" at bounding box center [326, 285] width 261 height 26
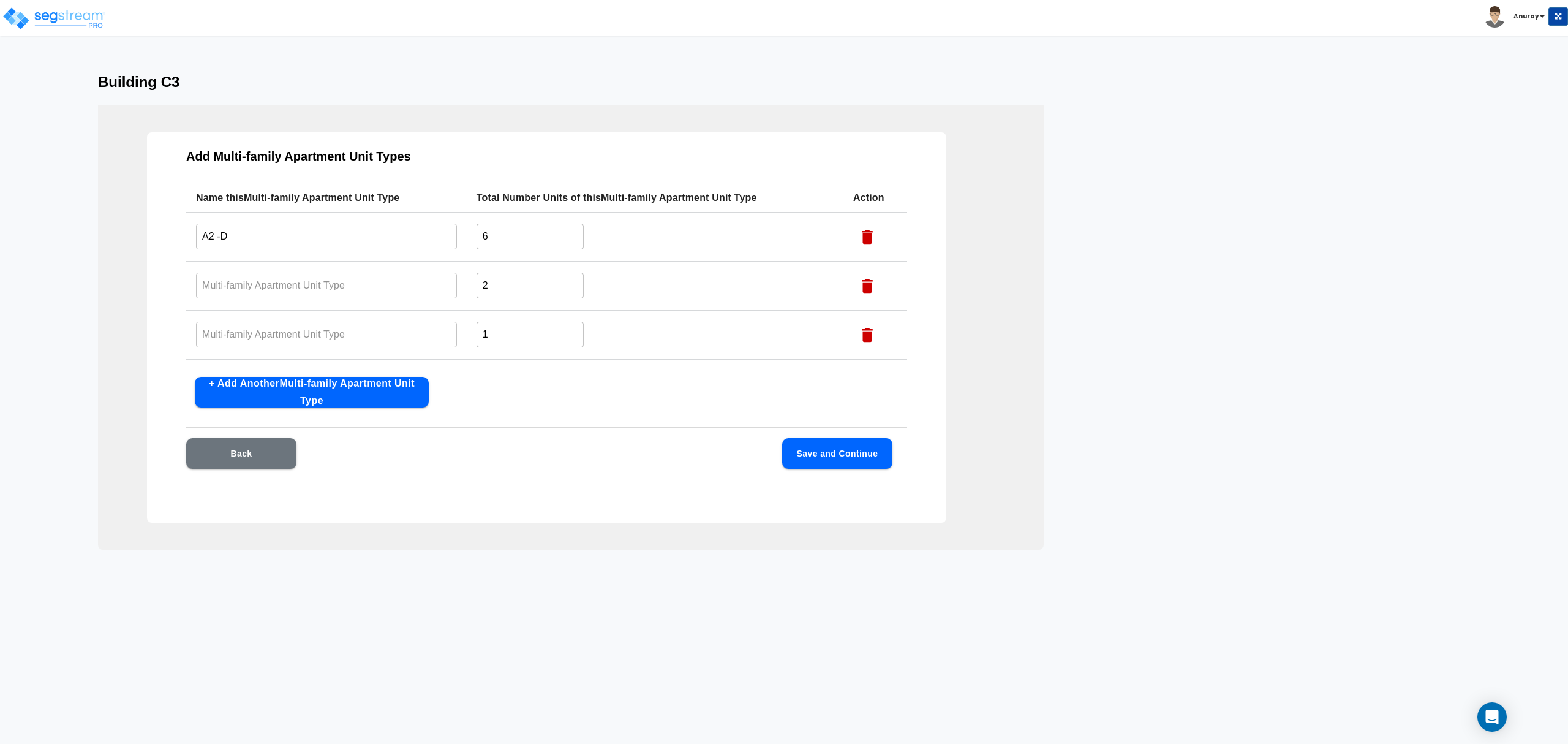
click at [371, 285] on input "text" at bounding box center [326, 285] width 261 height 26
paste input "A2 - DP"
type input "A2 - DP"
click at [387, 334] on input "text" at bounding box center [326, 334] width 261 height 26
click at [421, 339] on input "text" at bounding box center [326, 334] width 261 height 26
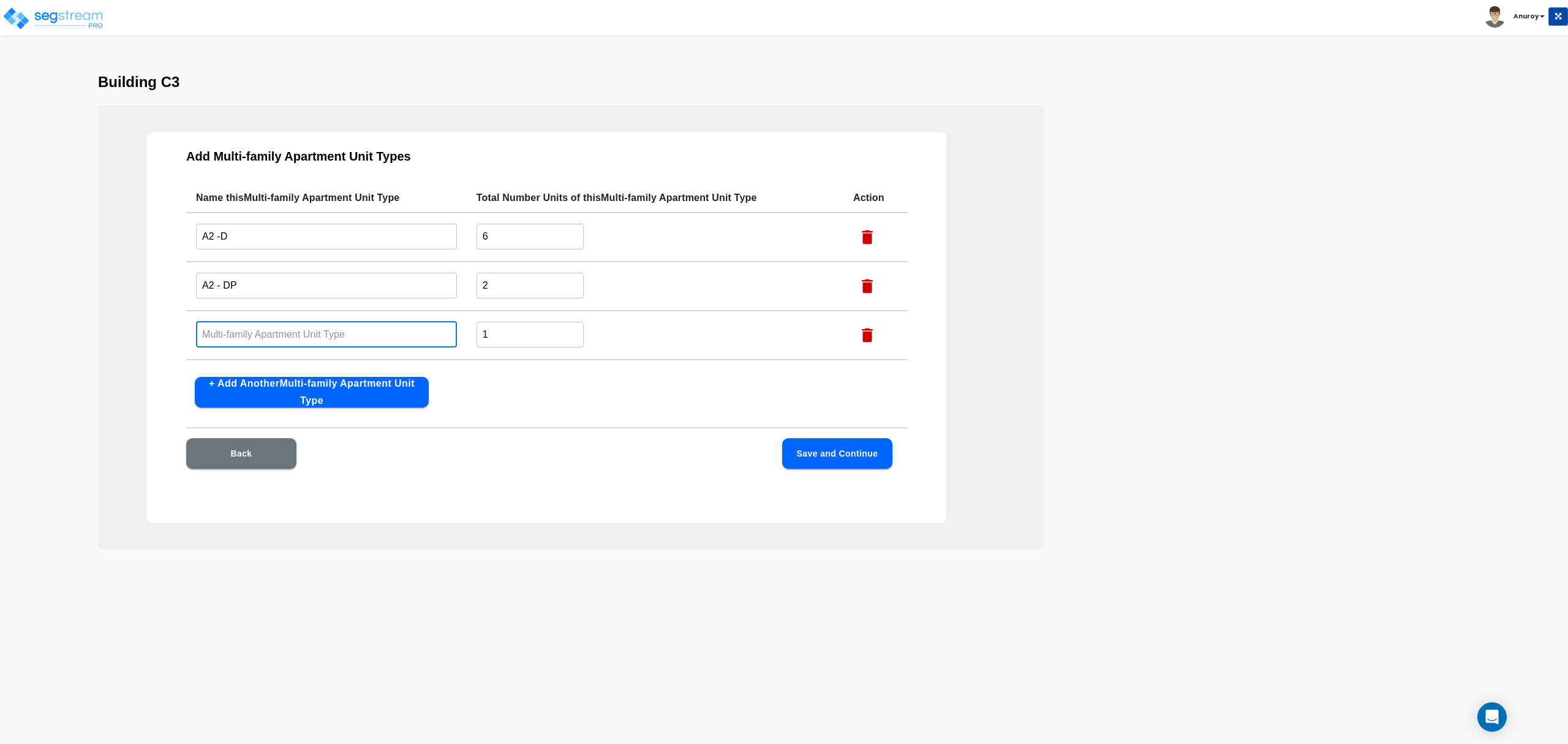
paste input "A2L- DP"
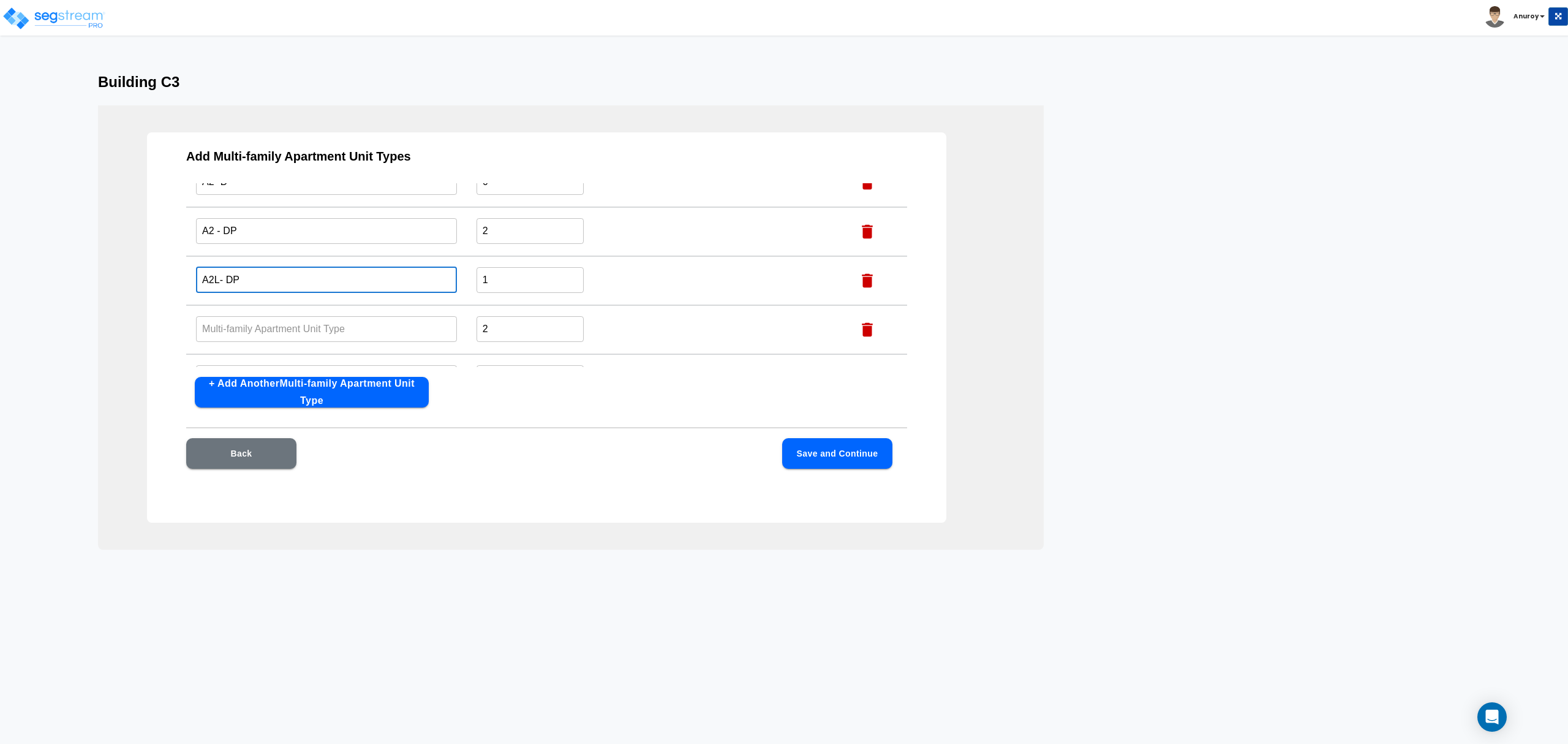
scroll to position [81, 0]
type input "A2L- DP"
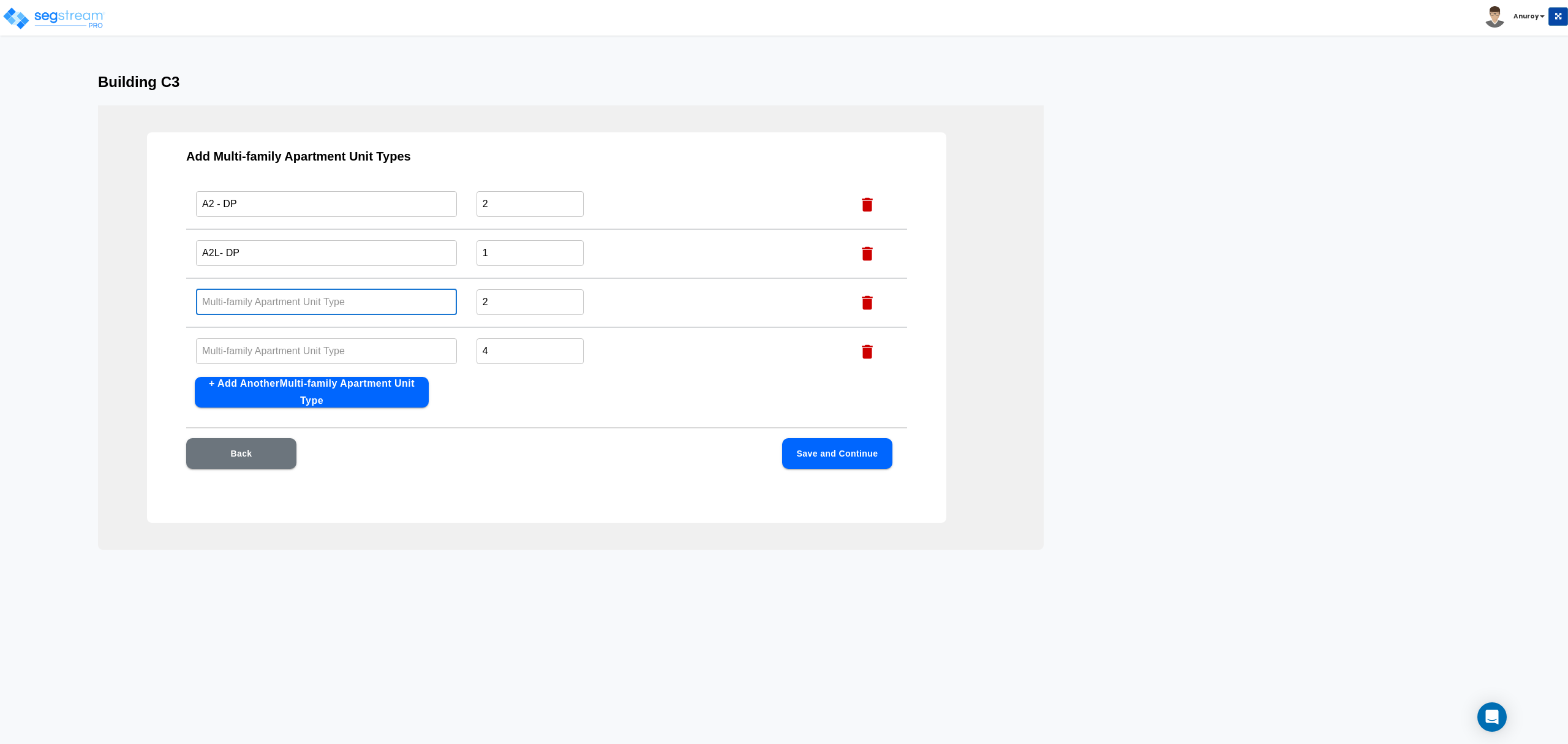
click at [351, 302] on input "text" at bounding box center [326, 301] width 261 height 26
paste input "A2L-D"
type input "A2L-D"
click at [356, 347] on input "text" at bounding box center [326, 350] width 261 height 26
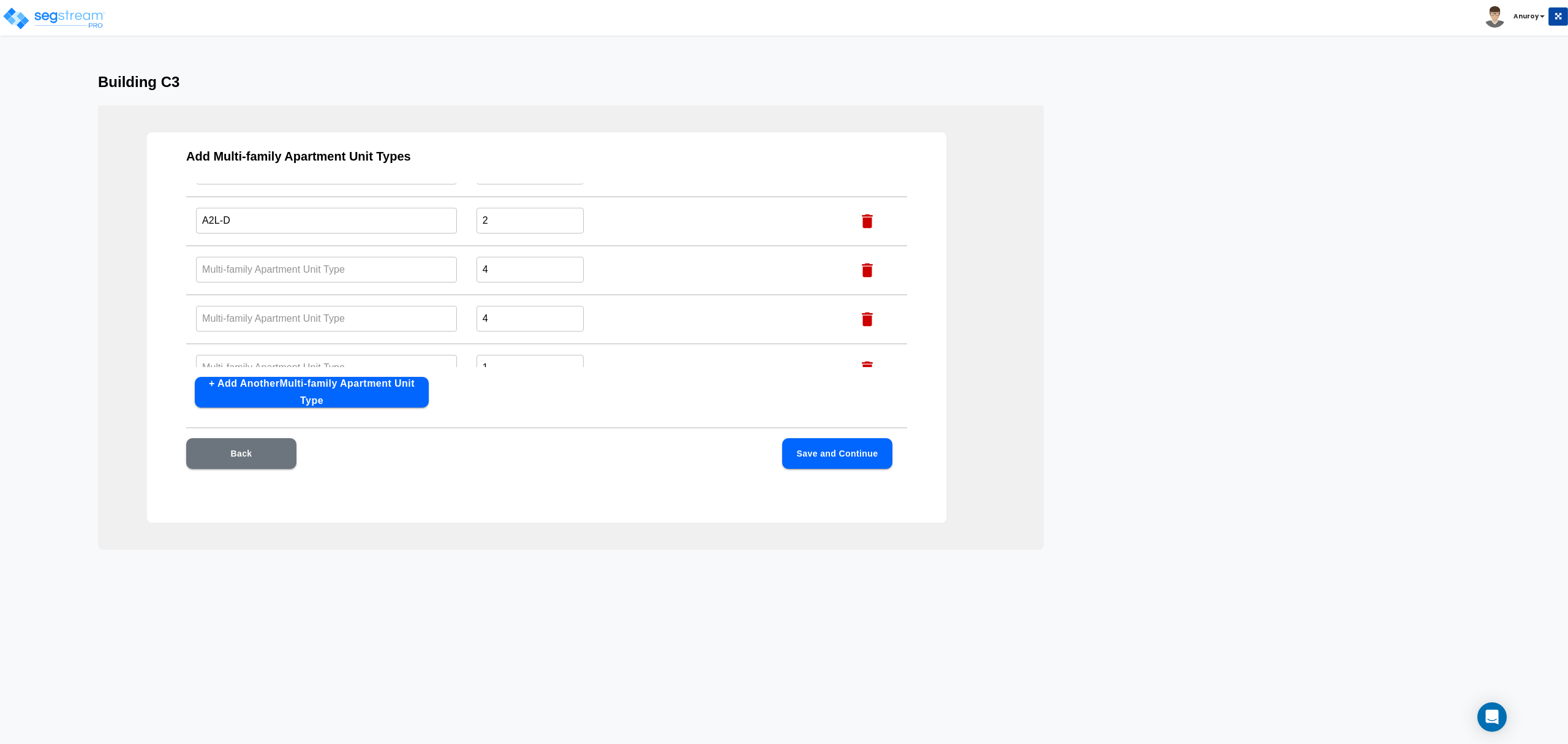
click at [335, 263] on input "text" at bounding box center [326, 269] width 261 height 26
paste input "B1-D"
type input "B1-D"
click at [312, 313] on input "text" at bounding box center [326, 318] width 261 height 26
click at [408, 309] on input "text" at bounding box center [326, 318] width 261 height 26
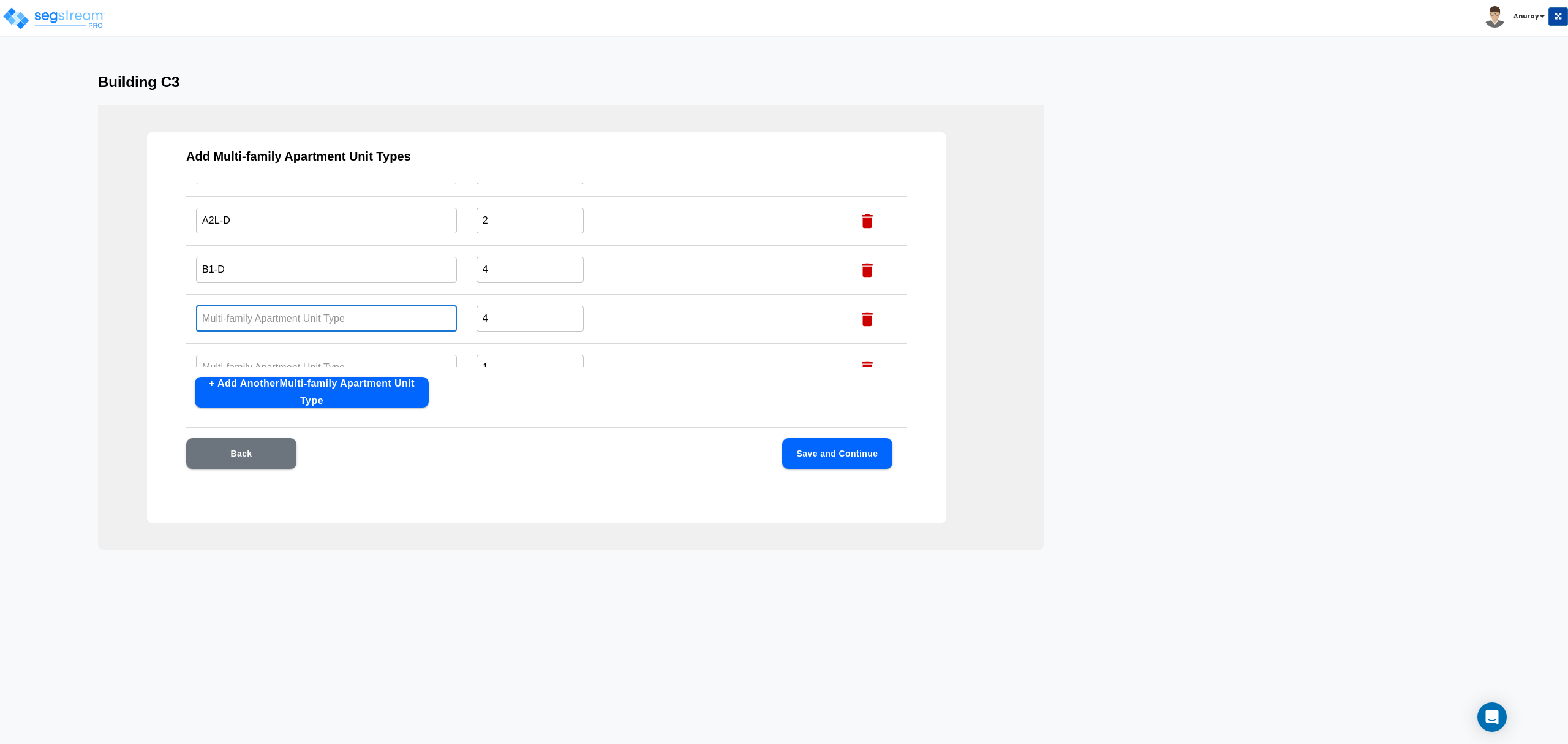
paste input "B1- DP"
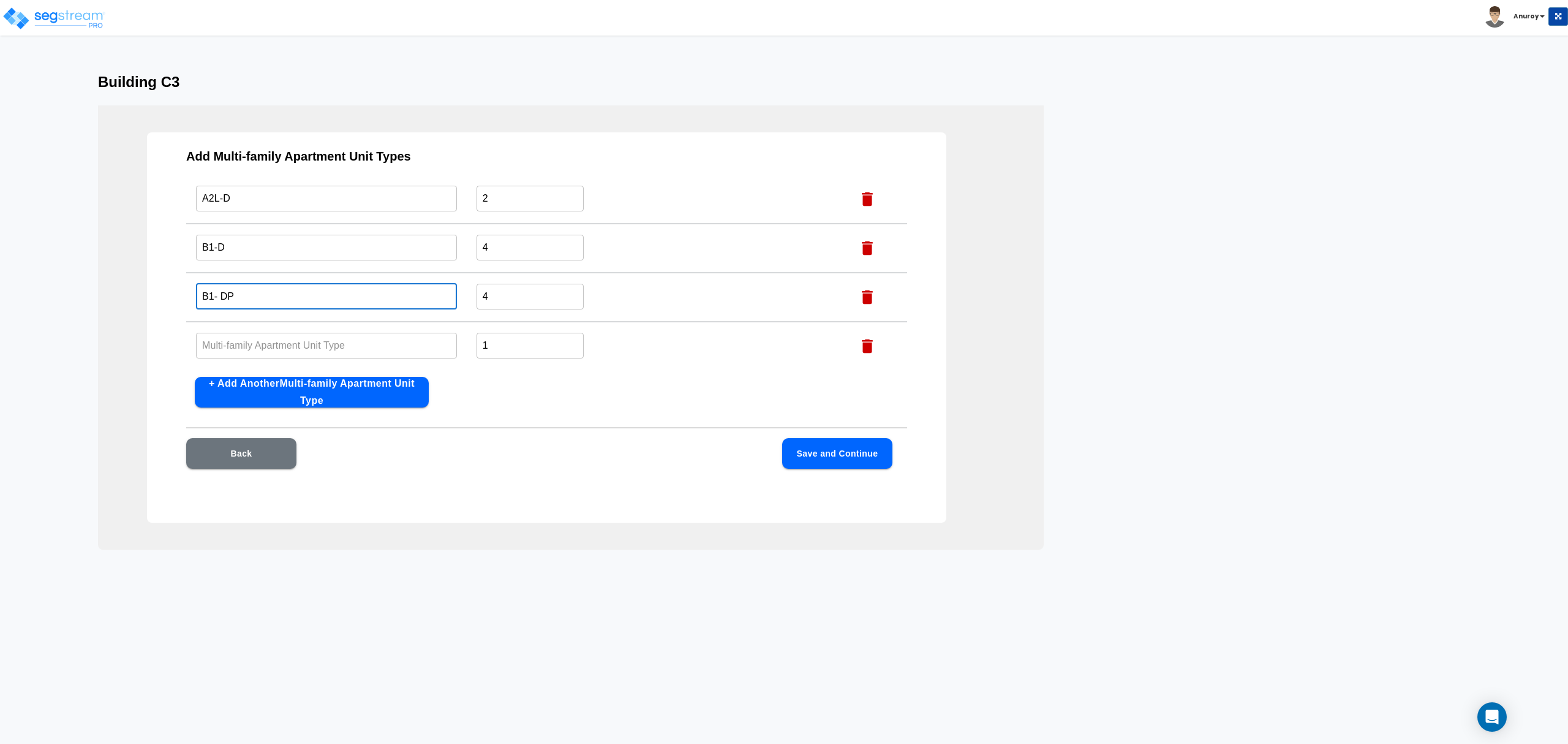
type input "B1- DP"
click at [332, 332] on input "text" at bounding box center [326, 345] width 261 height 26
click at [411, 343] on input "text" at bounding box center [326, 345] width 261 height 26
paste input "A2L-P"
type input "A2L-P"
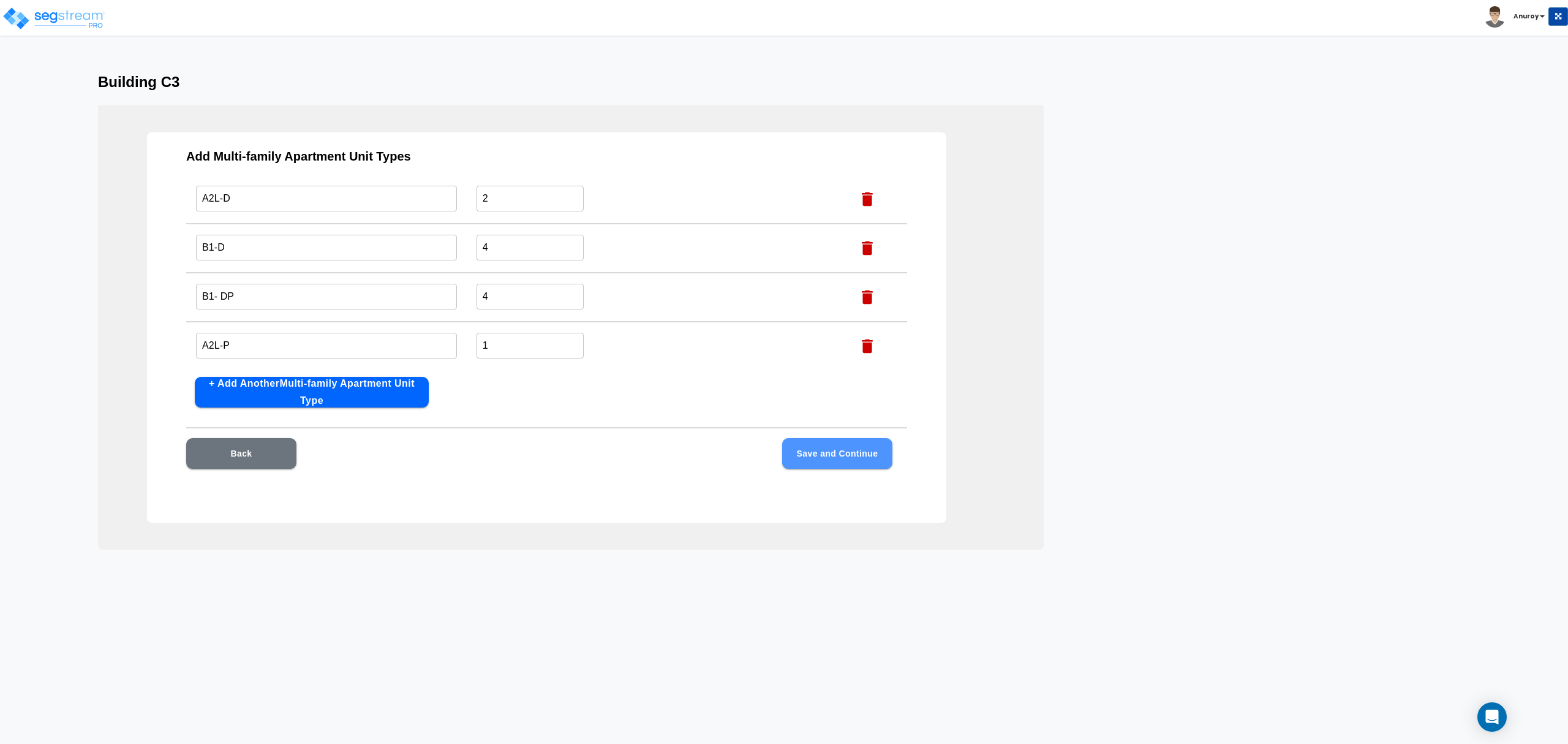
click at [846, 444] on button "Save and Continue" at bounding box center [837, 453] width 111 height 30
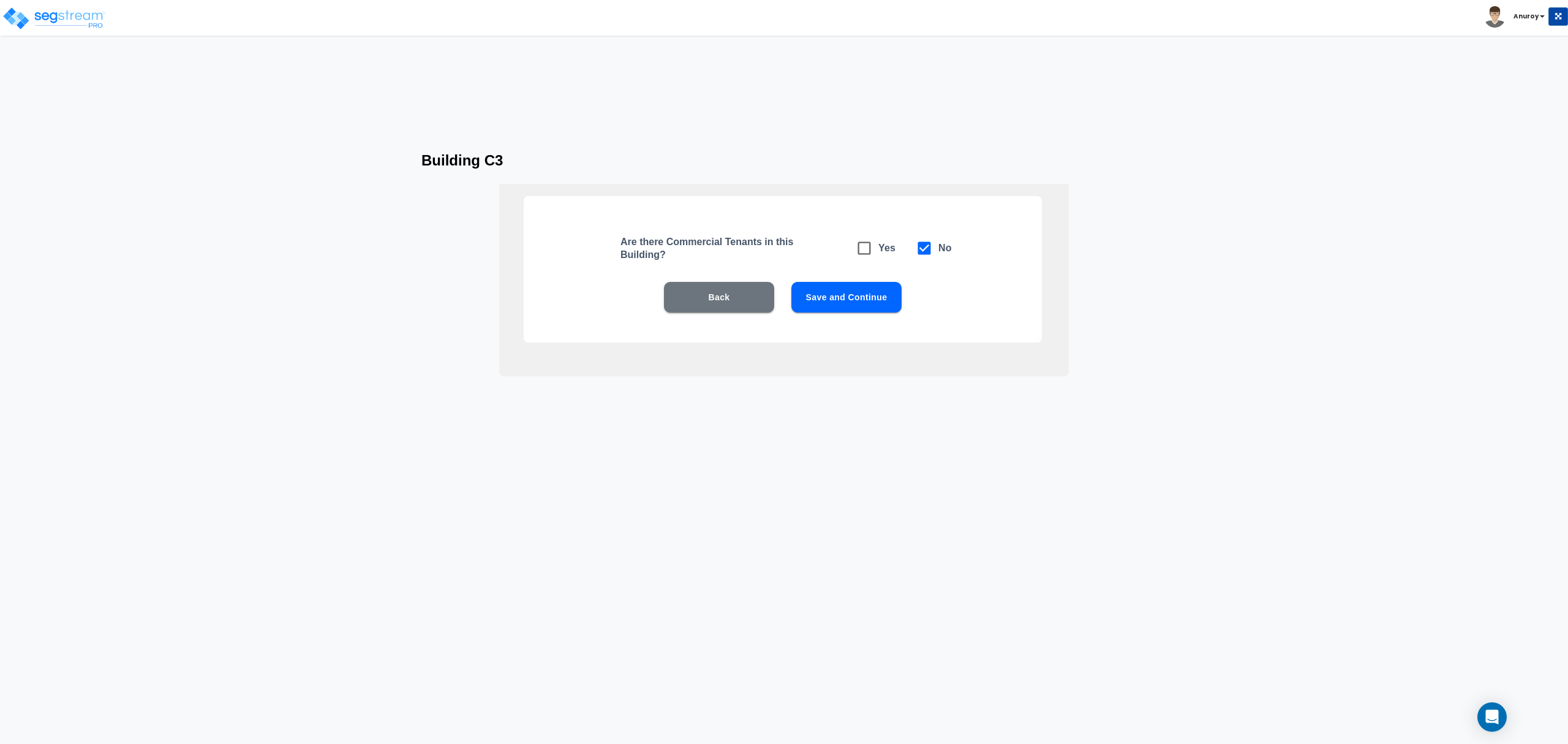
click at [873, 293] on button "Save and Continue" at bounding box center [846, 297] width 111 height 30
click at [865, 291] on button "Save and Continue" at bounding box center [846, 297] width 111 height 30
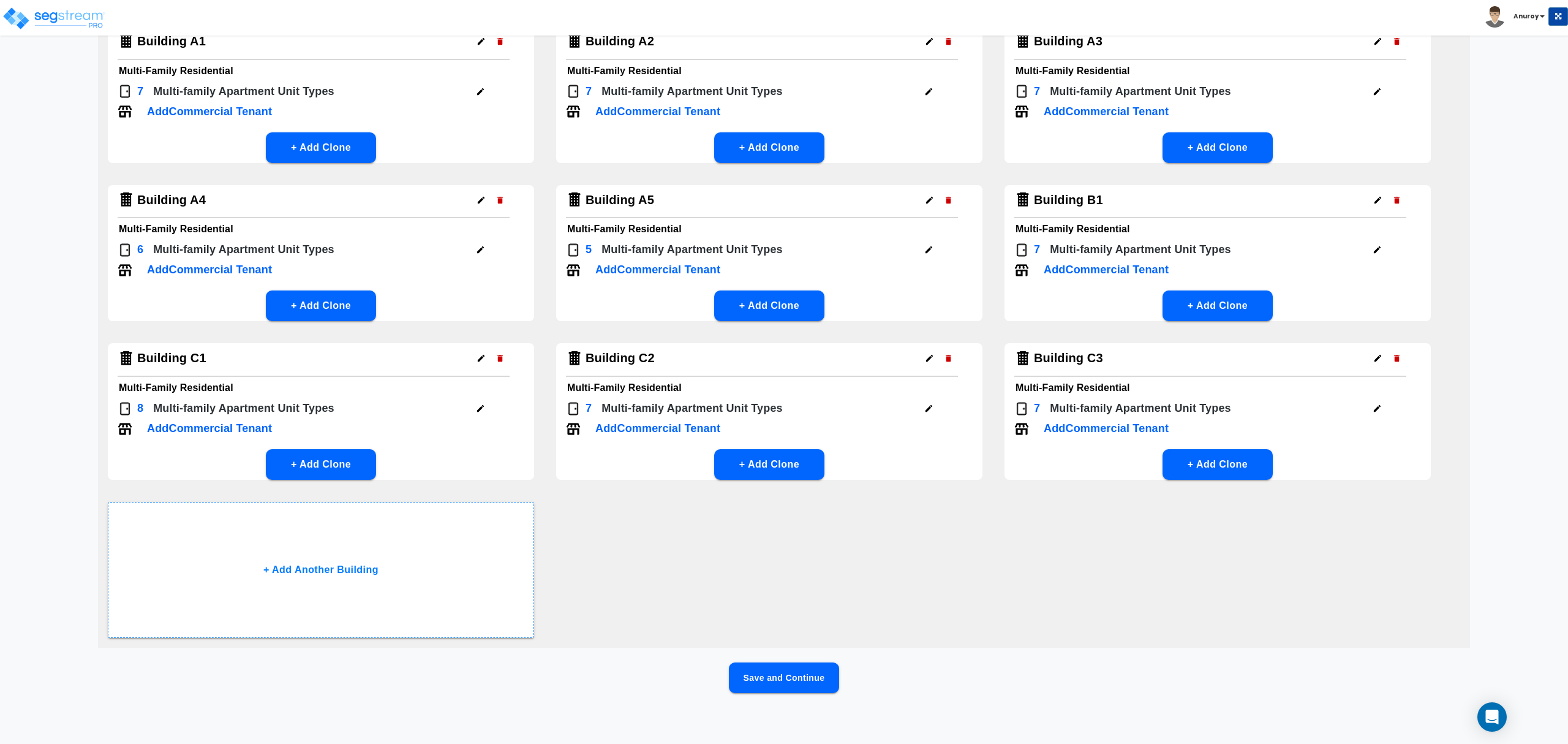
scroll to position [115, 0]
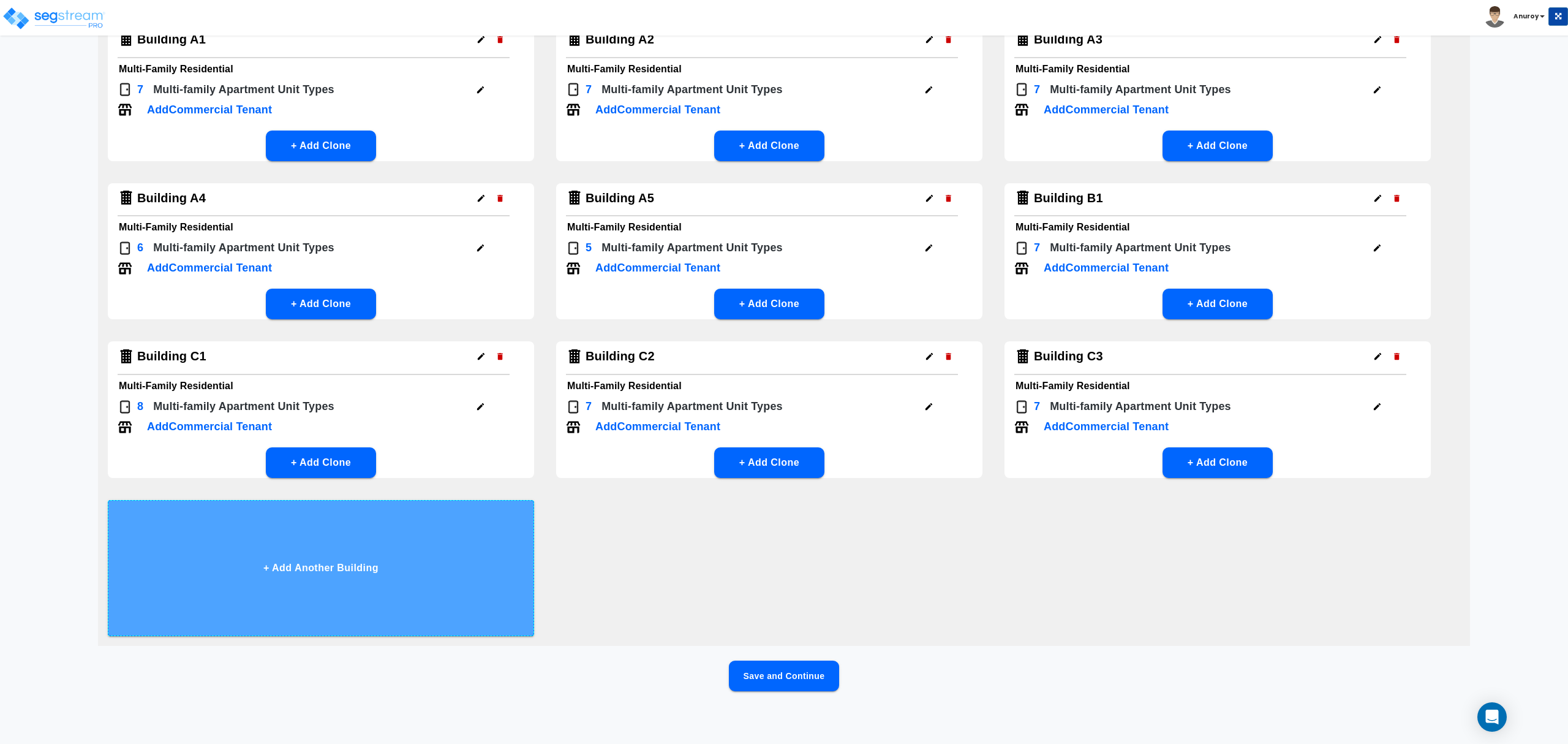
click at [334, 562] on button "+ Add Another Building" at bounding box center [321, 568] width 426 height 136
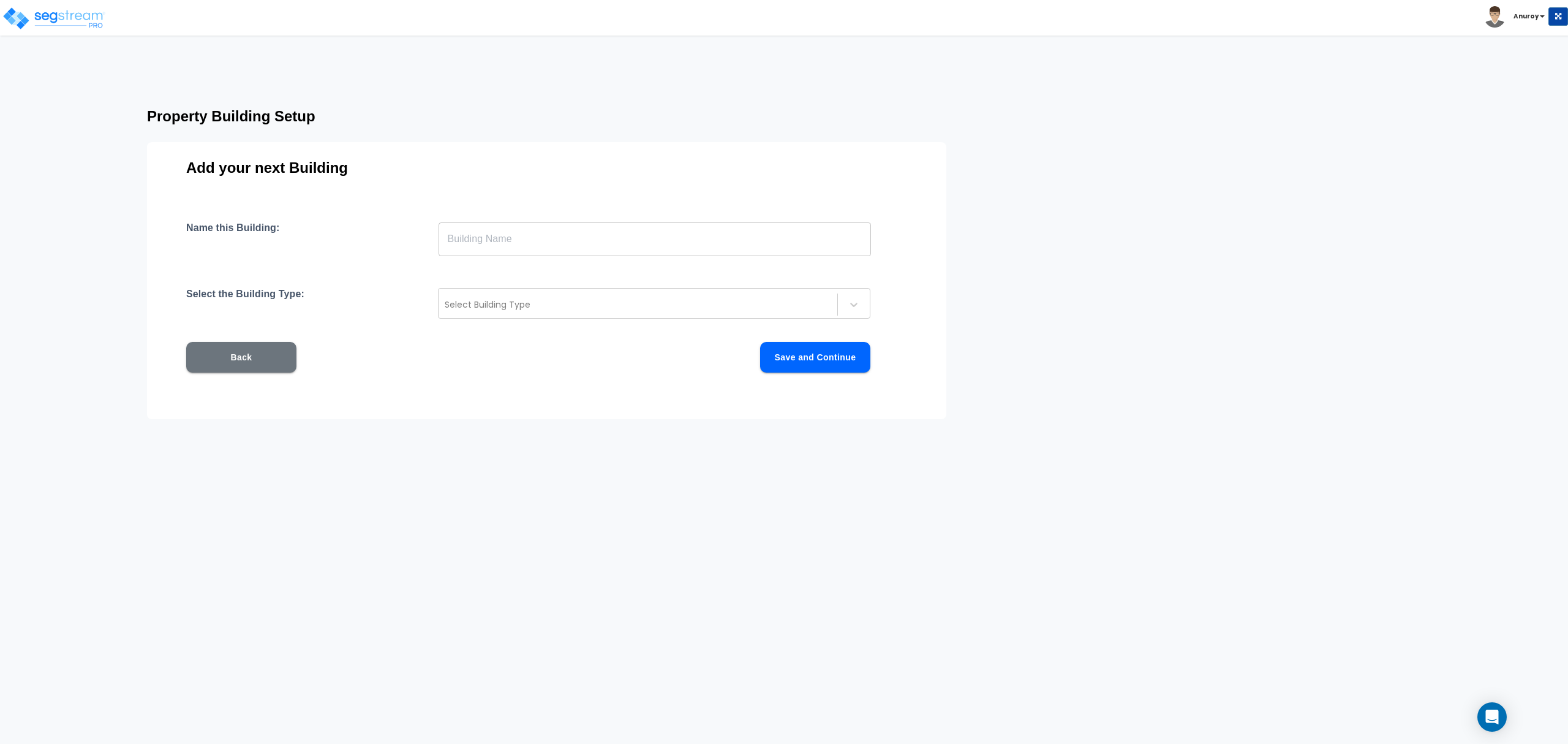
click at [498, 238] on input "text" at bounding box center [654, 239] width 432 height 35
click at [508, 241] on input "Building C1" at bounding box center [654, 239] width 432 height 35
type input "Building C4"
click at [514, 358] on div "Back Save and Continue" at bounding box center [528, 357] width 684 height 30
click at [716, 299] on div at bounding box center [638, 304] width 387 height 14
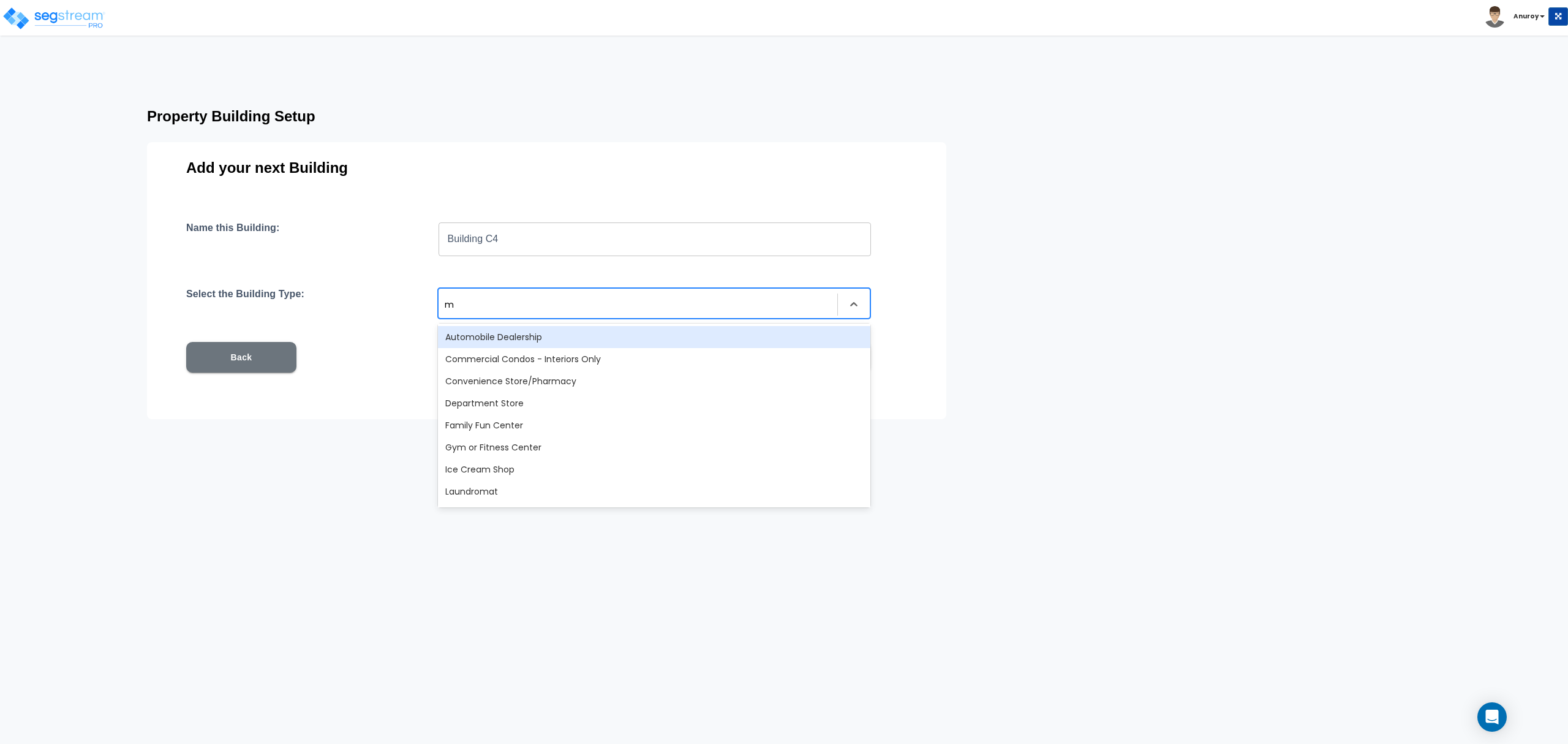
type input "mu"
click at [710, 334] on div "Multi-Family Residential" at bounding box center [654, 337] width 432 height 22
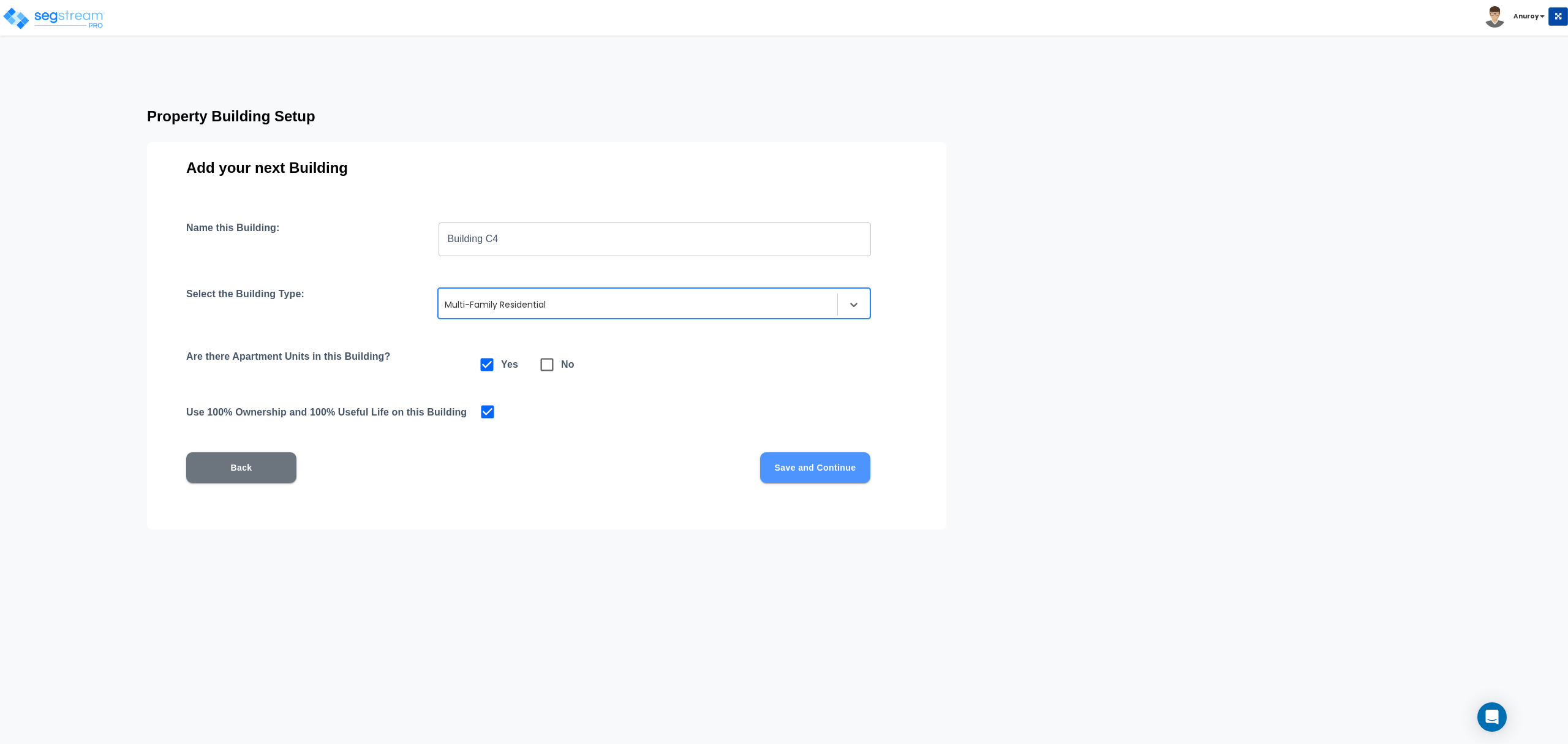
click at [789, 460] on button "Save and Continue" at bounding box center [815, 467] width 111 height 30
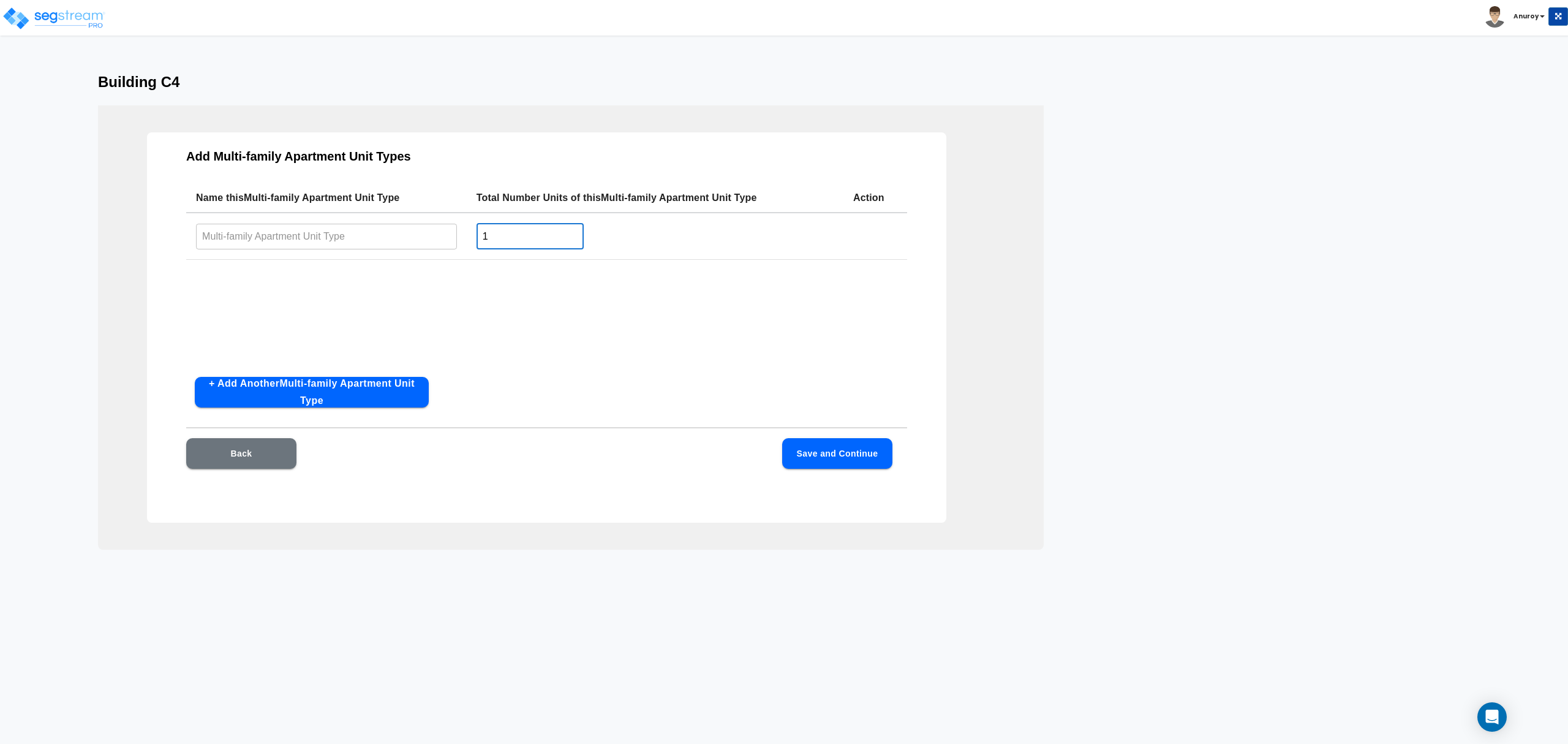
drag, startPoint x: 515, startPoint y: 234, endPoint x: 483, endPoint y: 236, distance: 32.1
click at [483, 236] on input "1" at bounding box center [529, 236] width 107 height 26
type input "6"
click at [269, 383] on button "+ Add Another Multi-family Apartment Unit Type" at bounding box center [312, 392] width 234 height 30
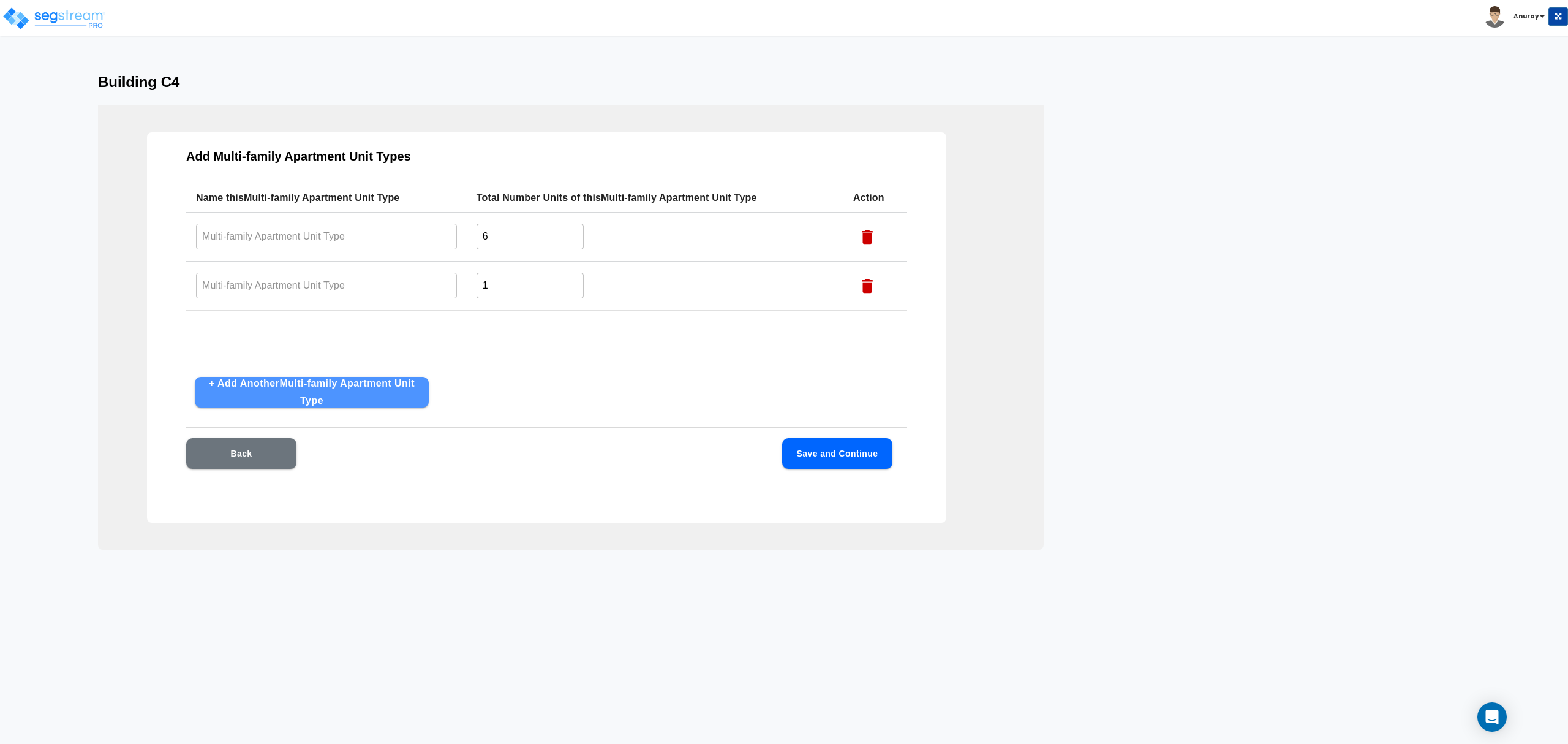
click at [290, 391] on button "+ Add Another Multi-family Apartment Unit Type" at bounding box center [312, 392] width 234 height 30
click at [293, 390] on button "+ Add Another Multi-family Apartment Unit Type" at bounding box center [312, 392] width 234 height 30
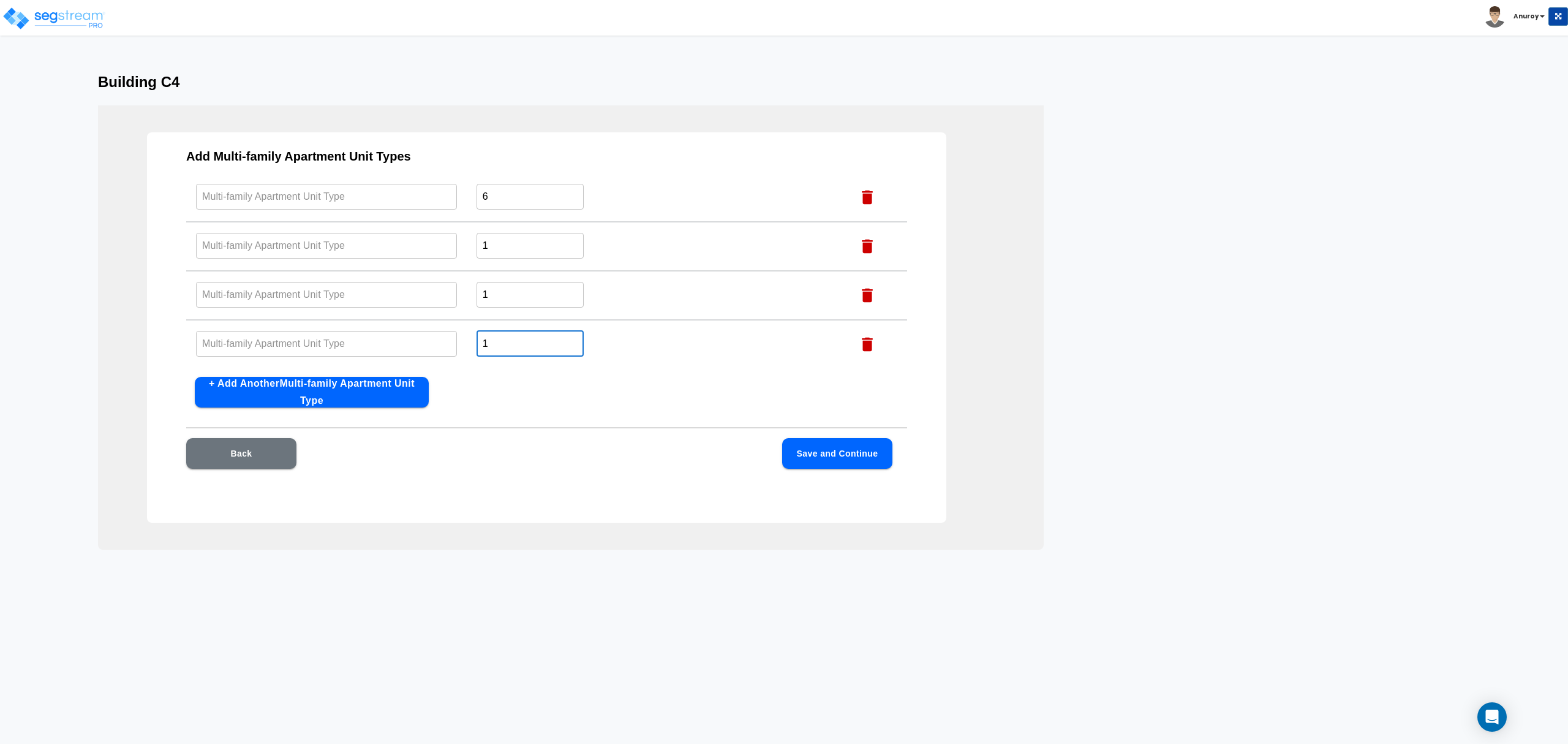
drag, startPoint x: 496, startPoint y: 331, endPoint x: 478, endPoint y: 331, distance: 18.0
click at [478, 331] on input "1" at bounding box center [529, 343] width 107 height 26
type input "3"
click at [334, 388] on button "+ Add Another Multi-family Apartment Unit Type" at bounding box center [312, 392] width 234 height 30
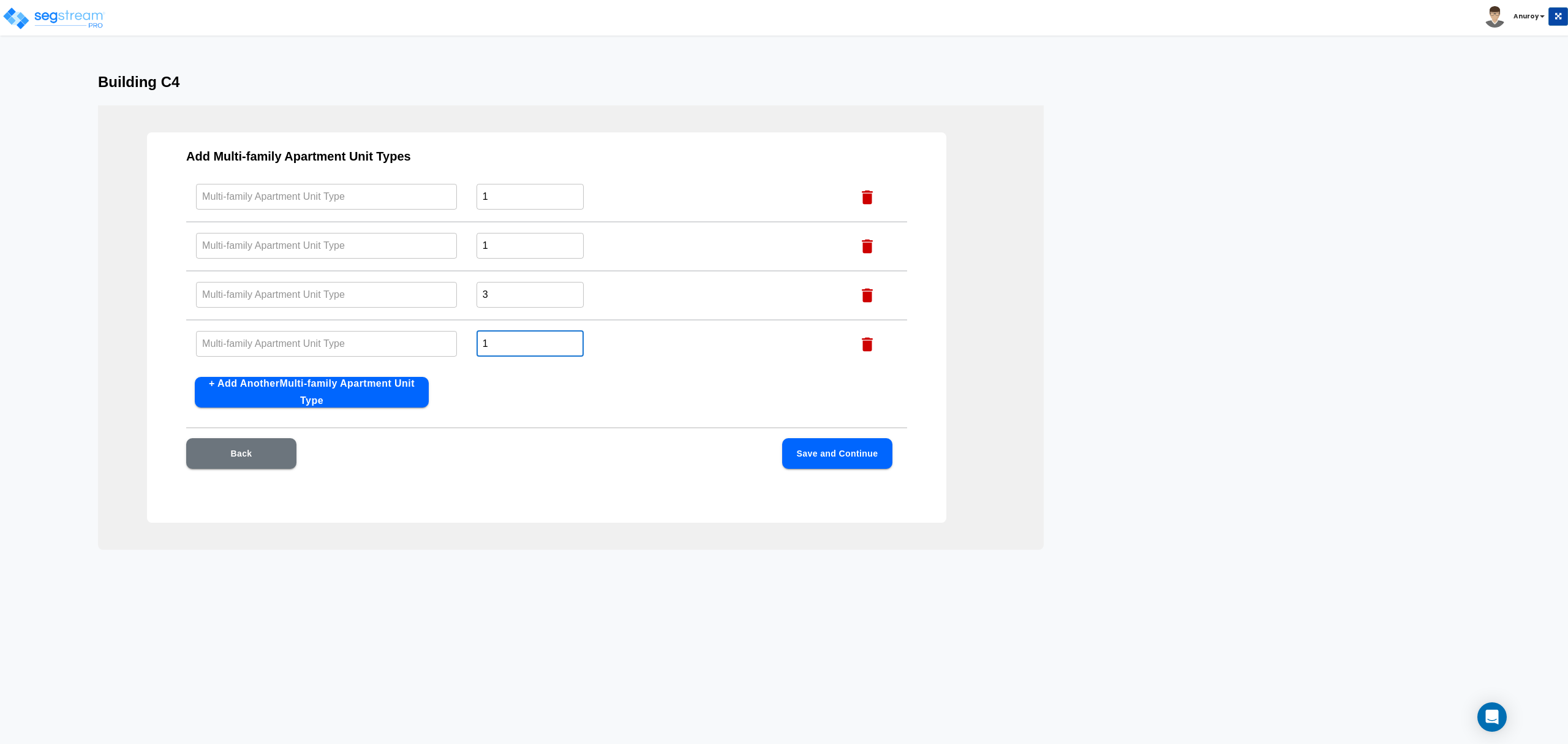
drag, startPoint x: 494, startPoint y: 347, endPoint x: 478, endPoint y: 344, distance: 16.3
click at [478, 344] on input "1" at bounding box center [529, 343] width 107 height 26
type input "3"
click at [334, 395] on button "+ Add Another Multi-family Apartment Unit Type" at bounding box center [312, 392] width 234 height 30
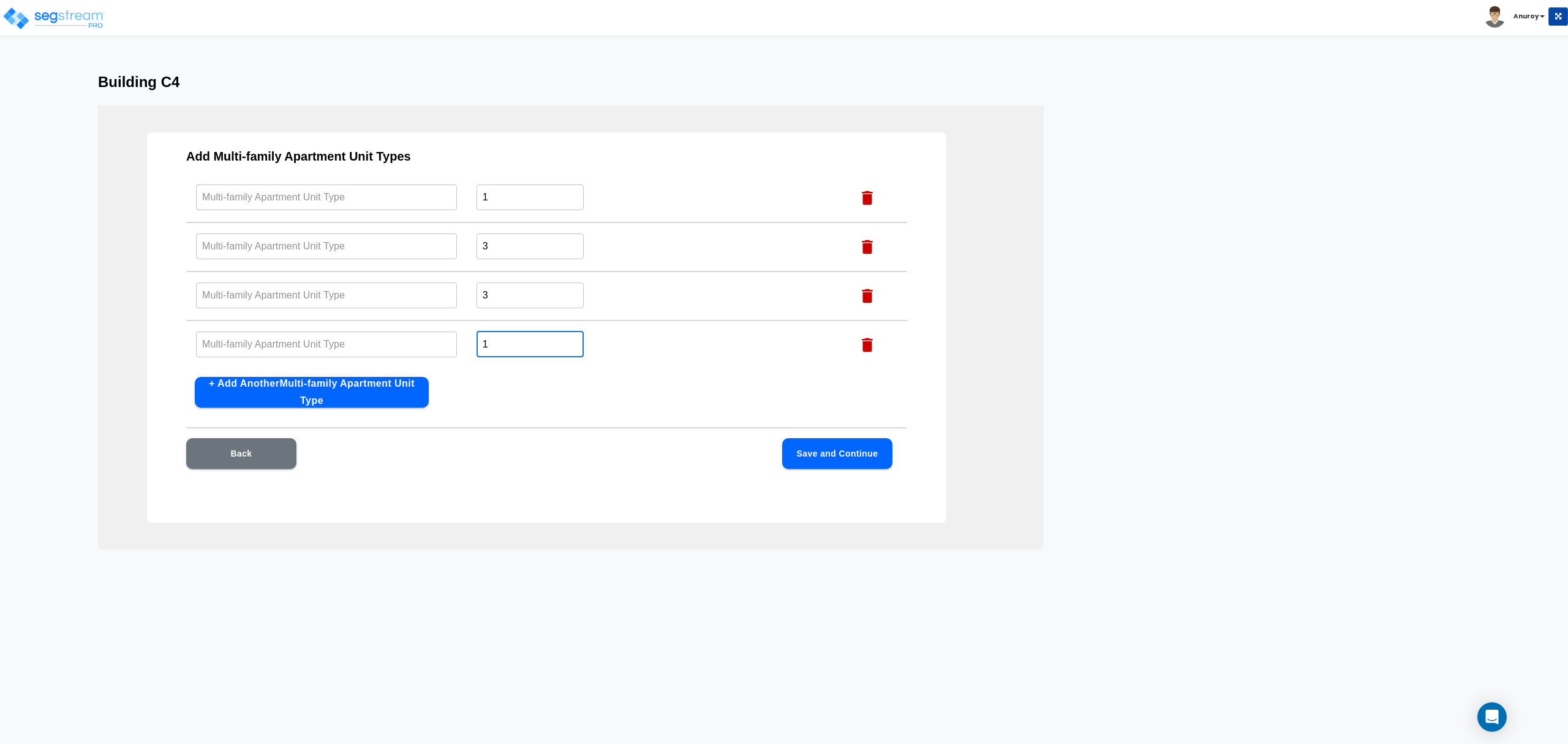
drag, startPoint x: 491, startPoint y: 344, endPoint x: 481, endPoint y: 342, distance: 10.2
click at [481, 342] on input "1" at bounding box center [529, 344] width 107 height 26
type input "4"
click at [377, 392] on button "+ Add Another Multi-family Apartment Unit Type" at bounding box center [312, 392] width 234 height 30
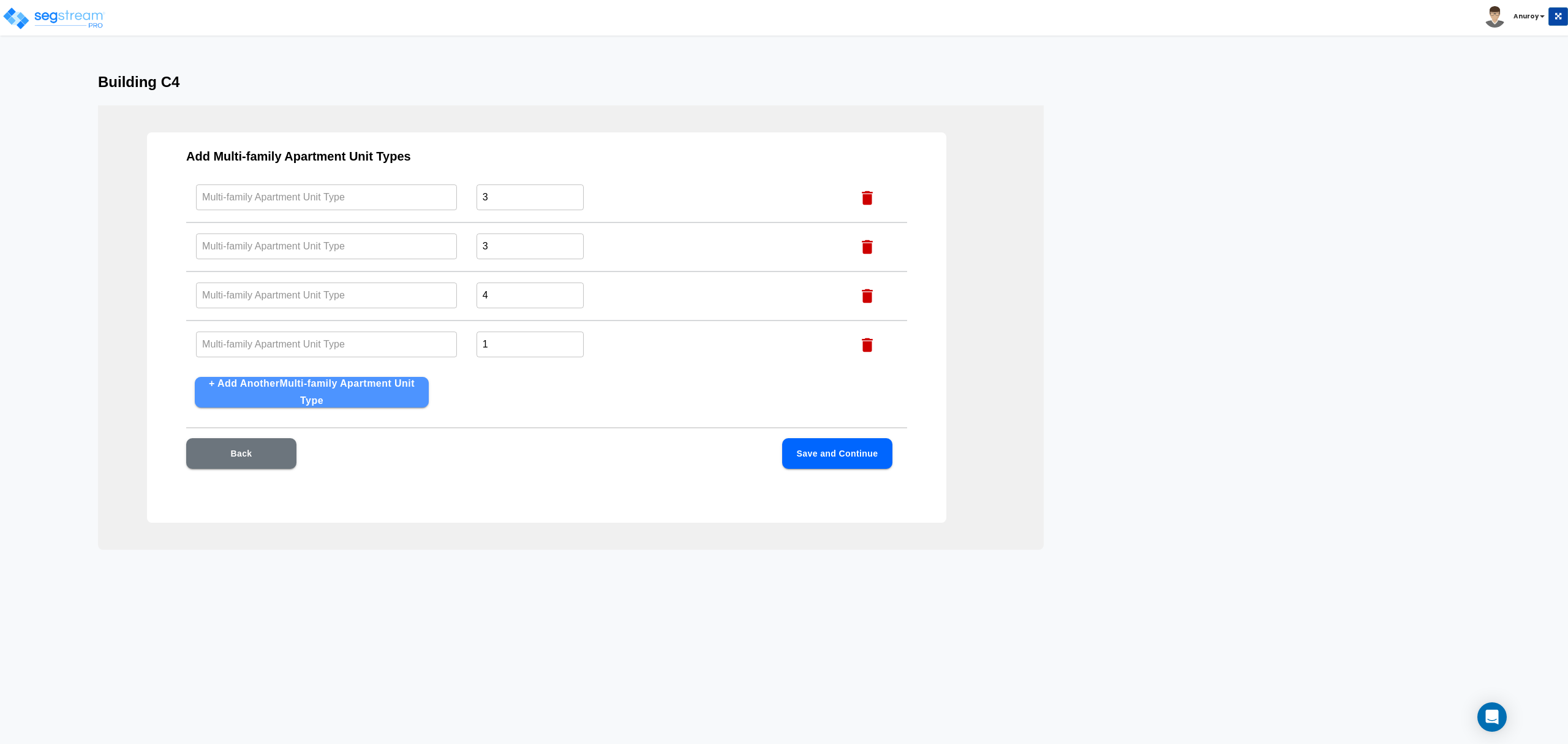
click at [377, 392] on button "+ Add Another Multi-family Apartment Unit Type" at bounding box center [312, 392] width 234 height 30
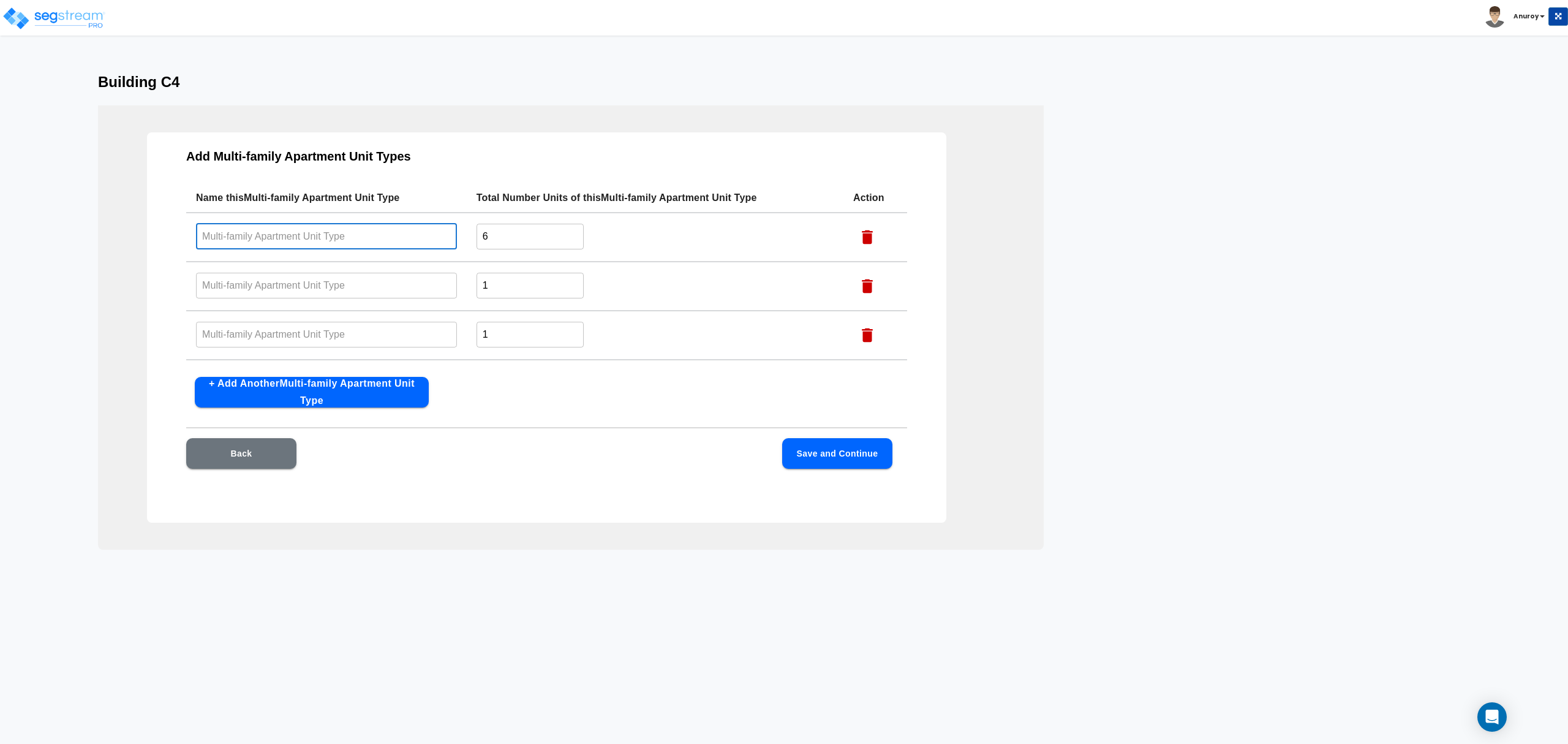
click at [373, 231] on input "text" at bounding box center [326, 236] width 261 height 26
paste input "A2 -D"
type input "A2 -D"
click at [343, 285] on input "text" at bounding box center [326, 285] width 261 height 26
paste input "A2 - DP"
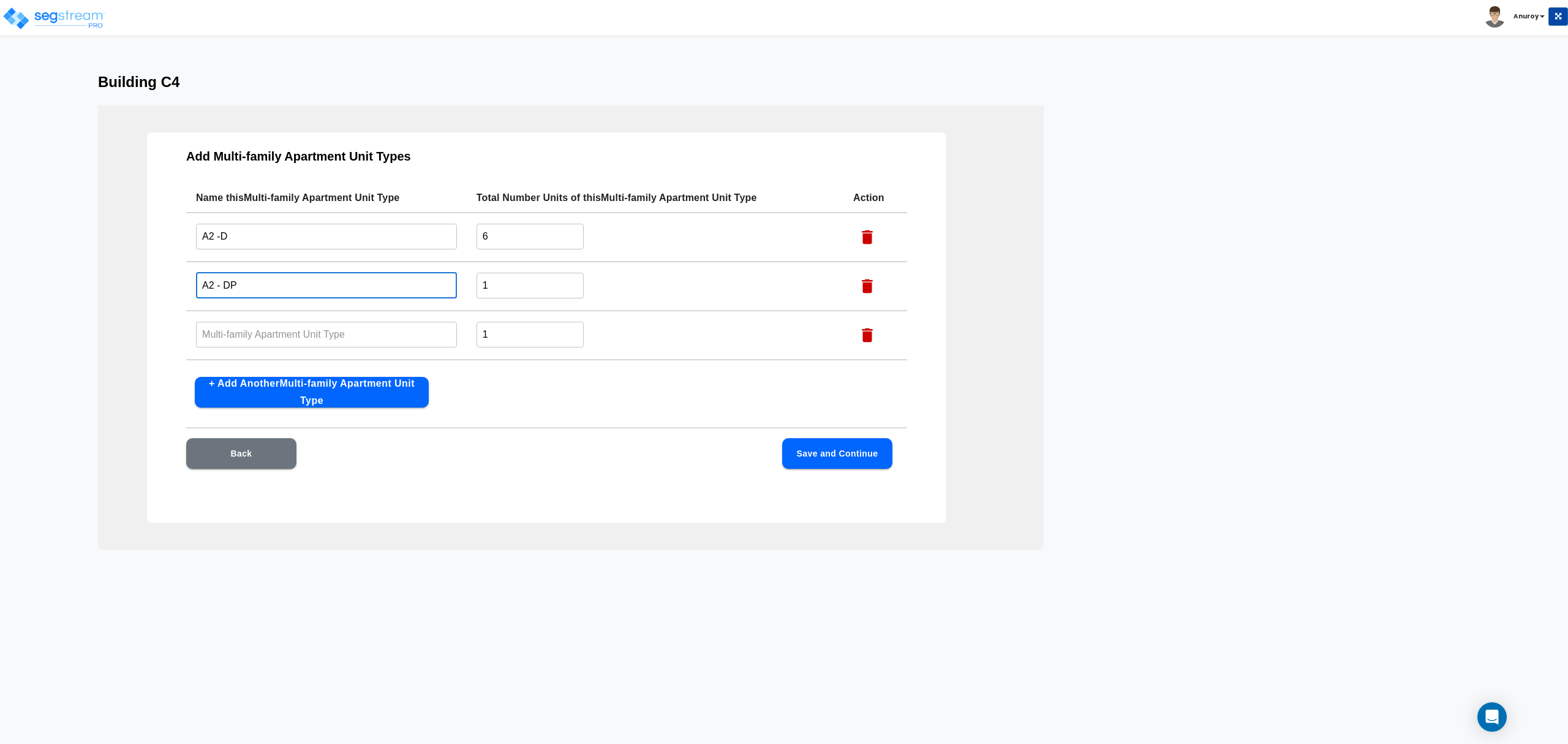
type input "A2 - DP"
click at [373, 334] on input "text" at bounding box center [326, 334] width 261 height 26
paste input "A2L- DP"
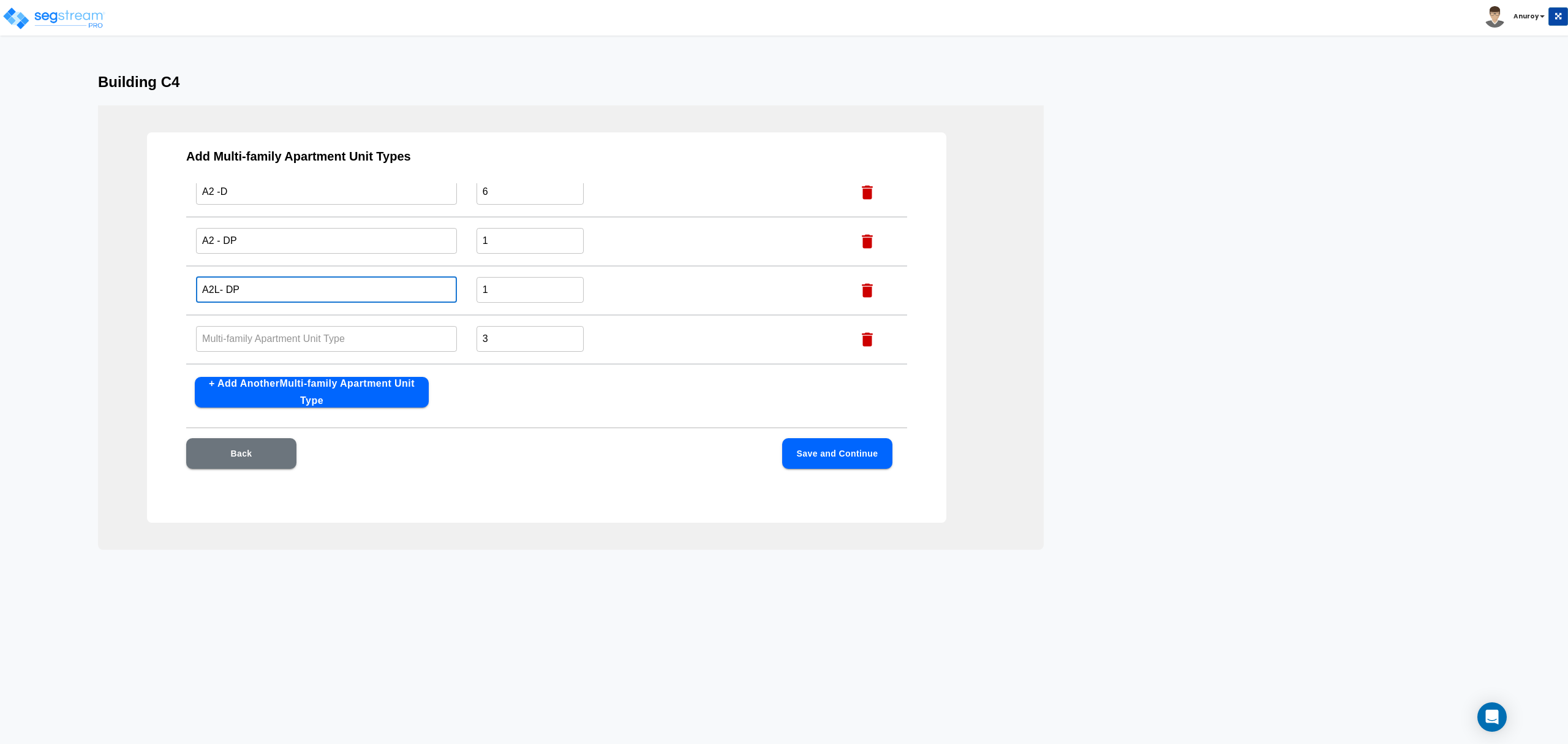
scroll to position [81, 0]
type input "A2L- DP"
click at [387, 307] on input "text" at bounding box center [326, 301] width 261 height 26
paste input "A2L-D"
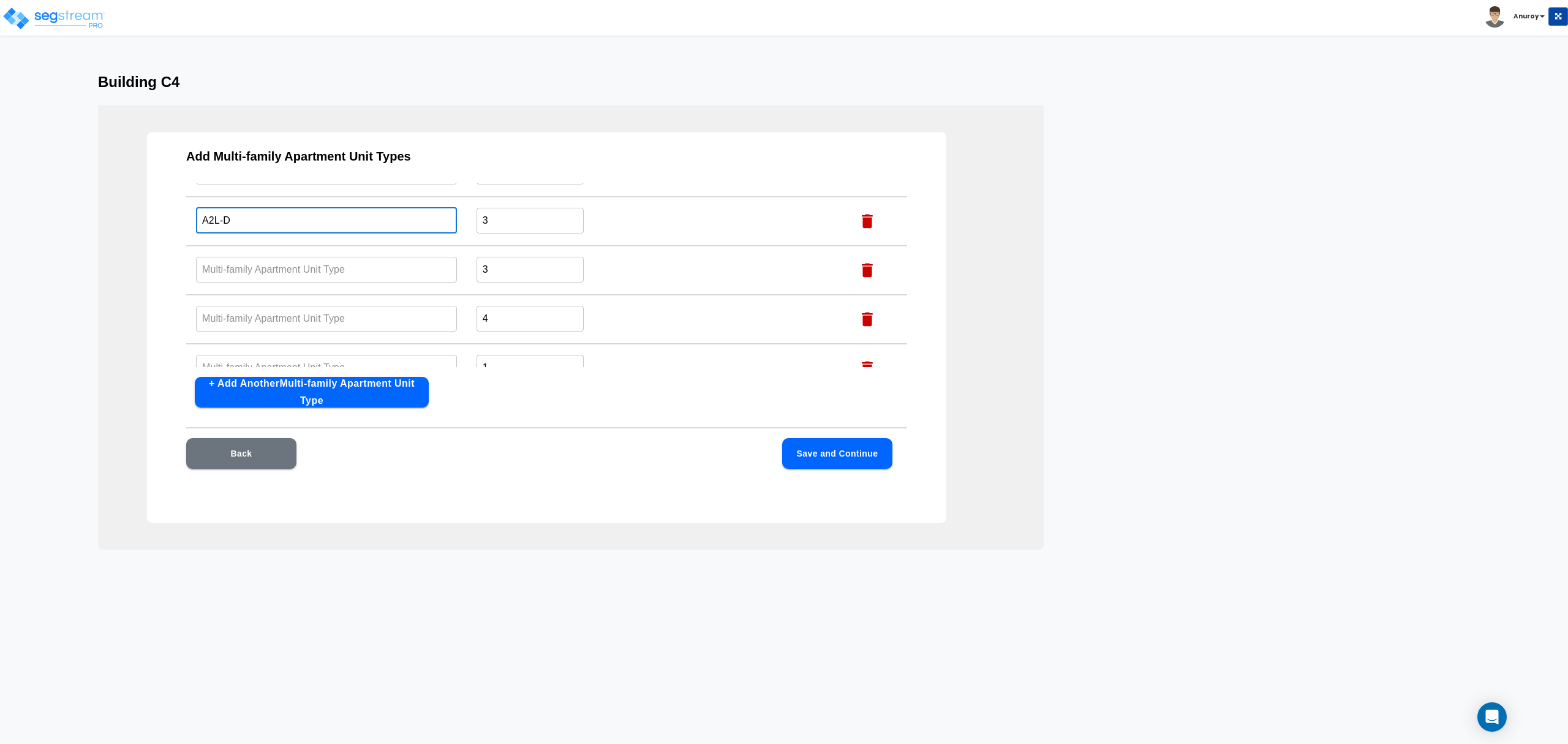
type input "A2L-D"
click at [348, 262] on input "text" at bounding box center [326, 269] width 261 height 26
paste input "B1-D"
type input "B1-D"
click at [220, 315] on input "text" at bounding box center [326, 318] width 261 height 26
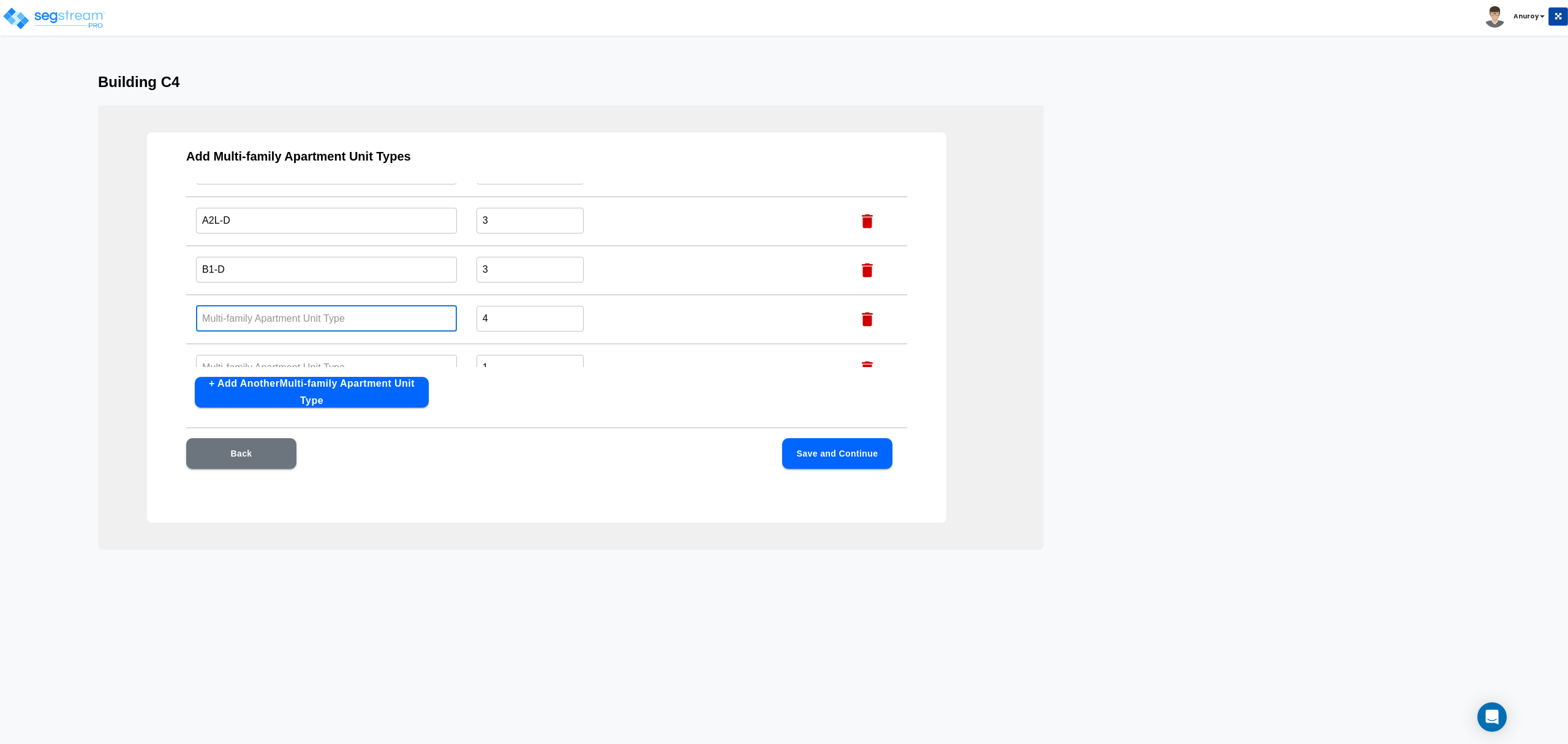
paste input "B1- DP"
type input "B1- DP"
click at [372, 356] on input "text" at bounding box center [326, 367] width 261 height 26
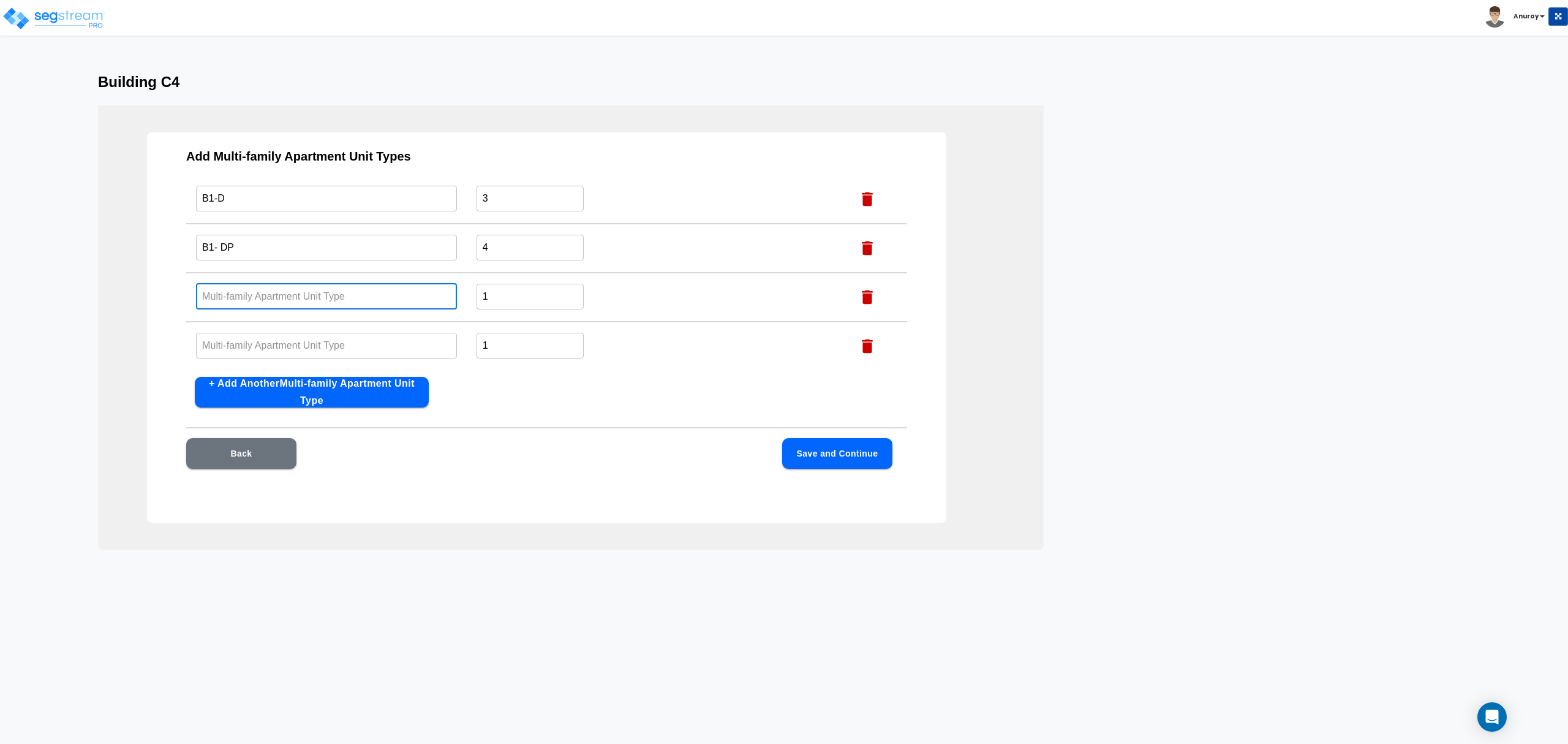
paste input "B1-P"
type input "B1-P"
click at [369, 337] on input "text" at bounding box center [326, 345] width 261 height 26
paste input "A2 -P"
type input "A2 -P"
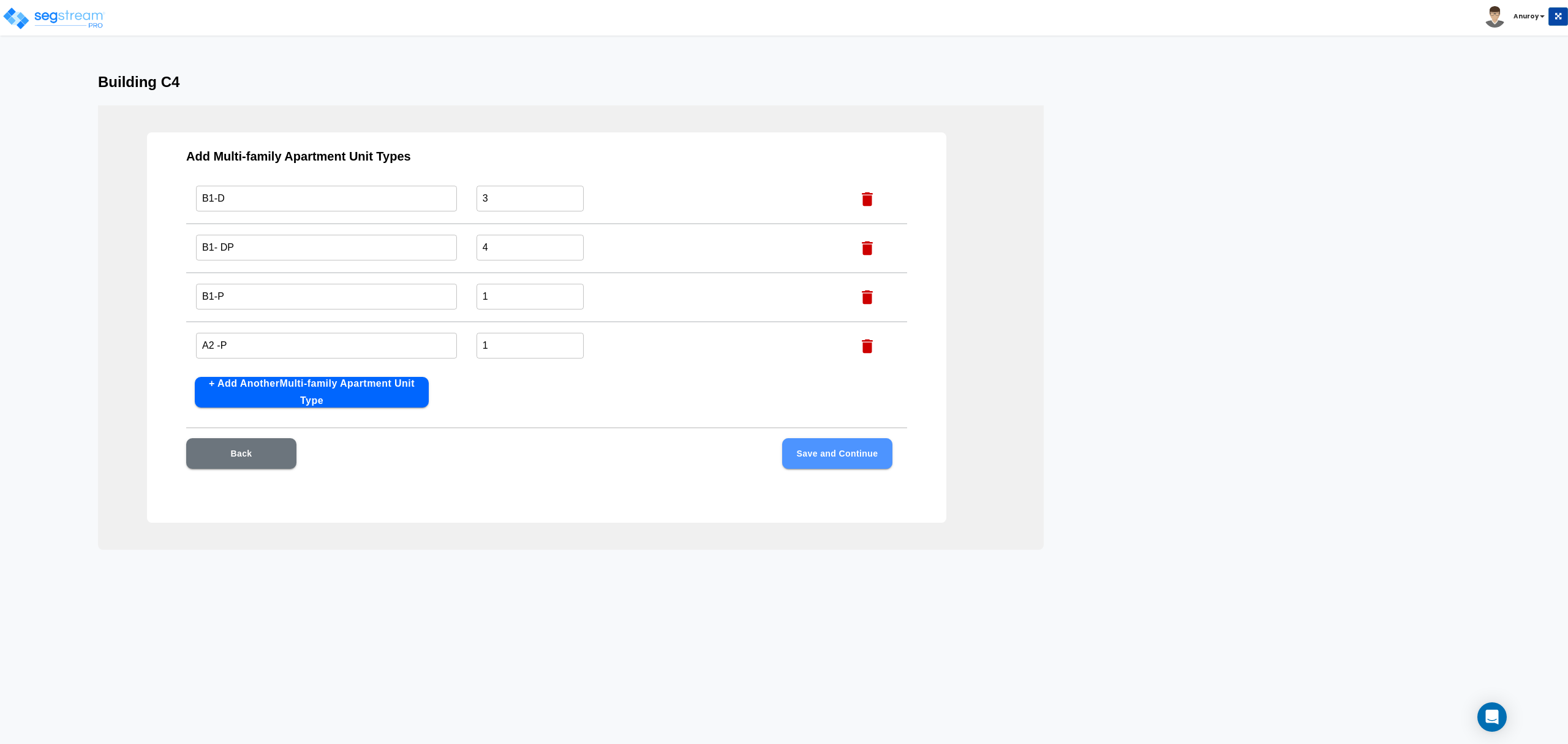
click at [829, 456] on button "Save and Continue" at bounding box center [837, 453] width 111 height 30
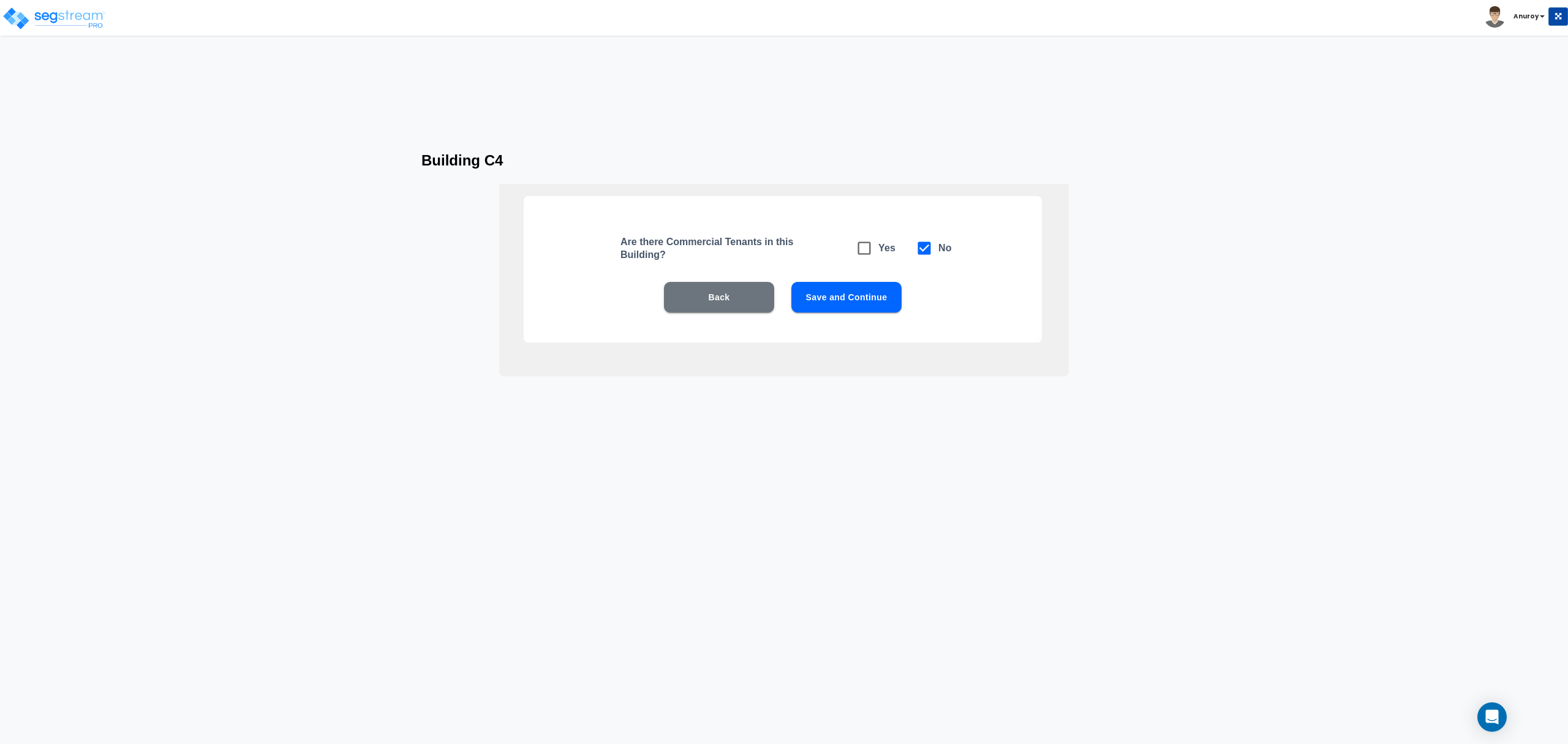
click at [858, 300] on button "Save and Continue" at bounding box center [846, 297] width 111 height 30
click at [838, 295] on button "Save and Continue" at bounding box center [846, 297] width 111 height 30
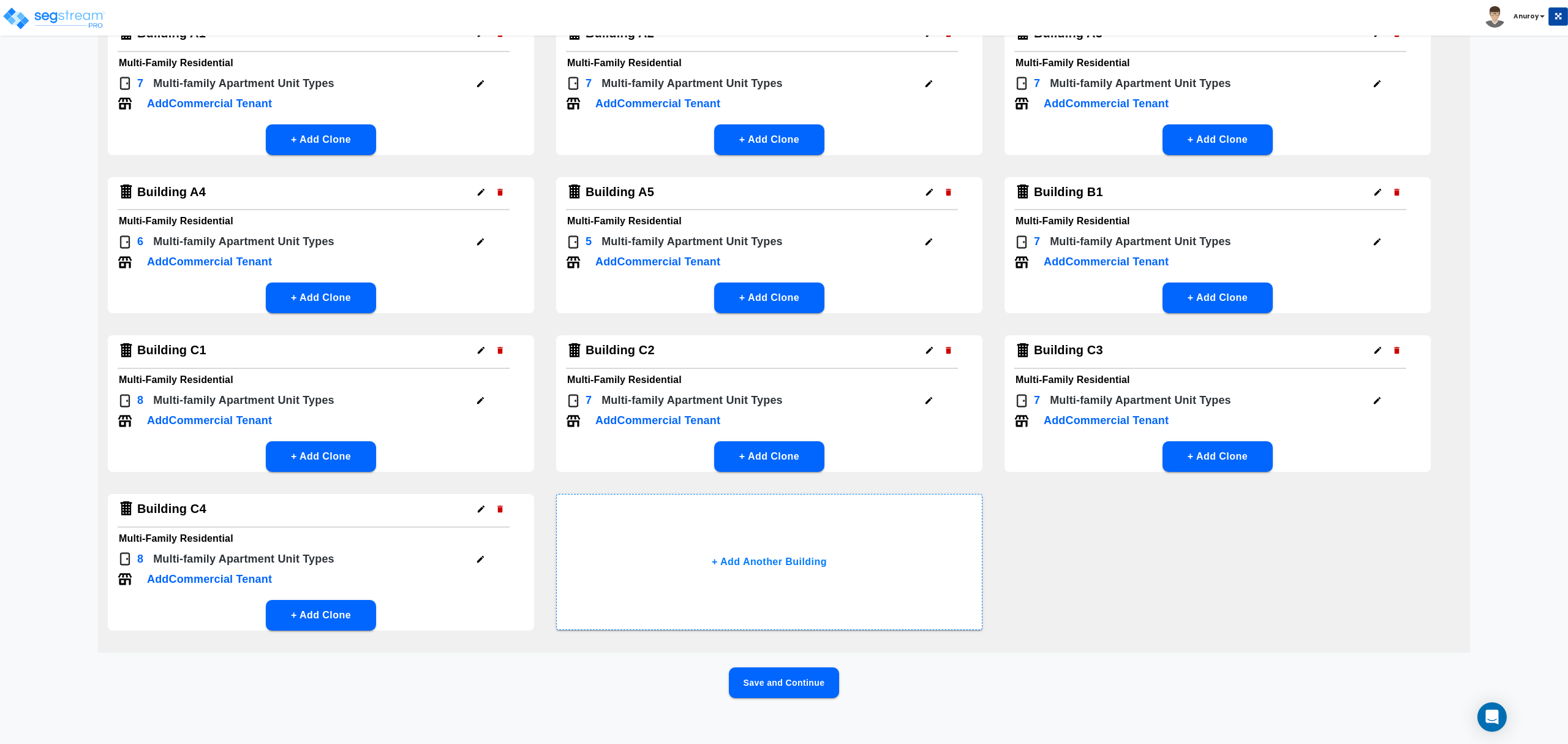
scroll to position [128, 0]
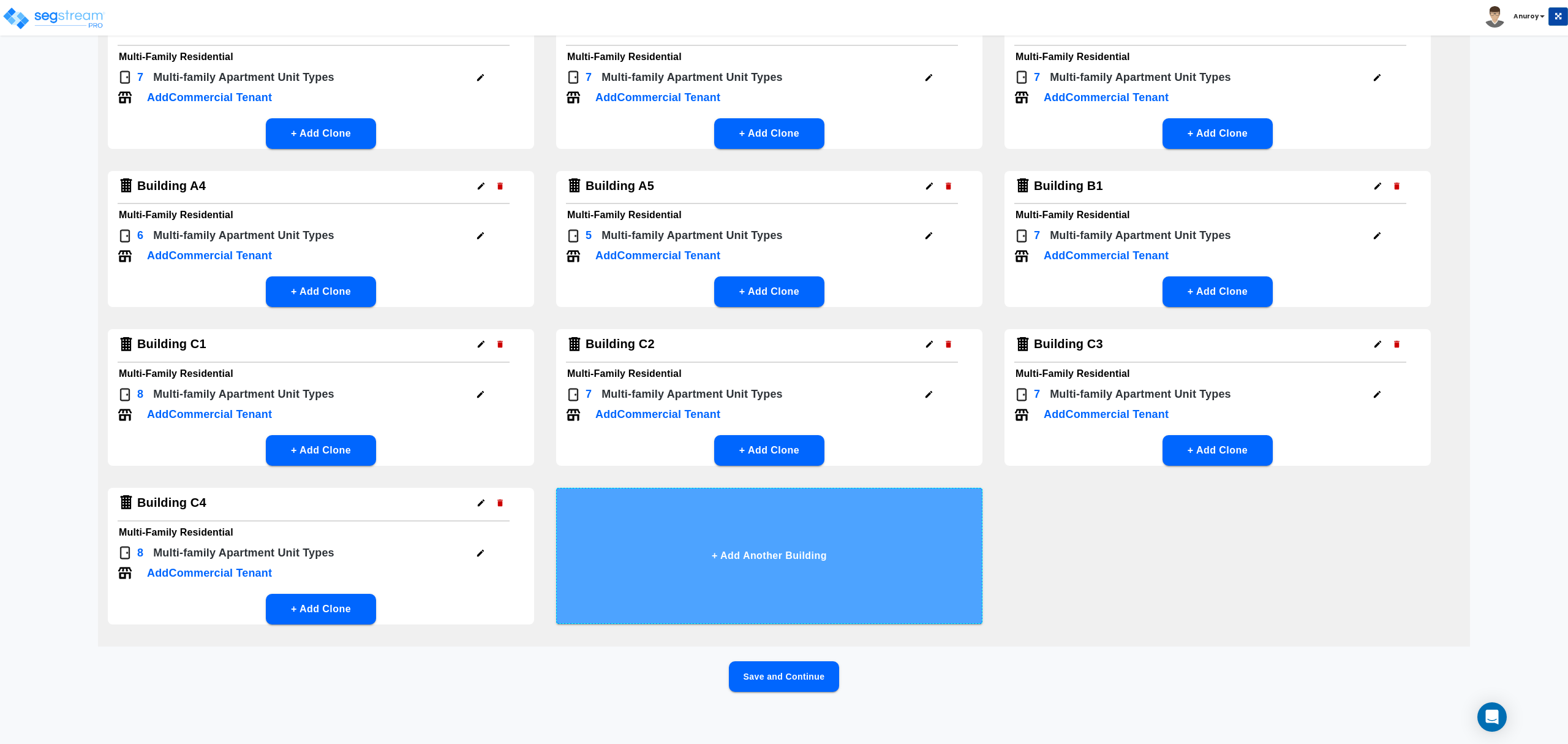
click at [721, 550] on button "+ Add Another Building" at bounding box center [769, 555] width 426 height 136
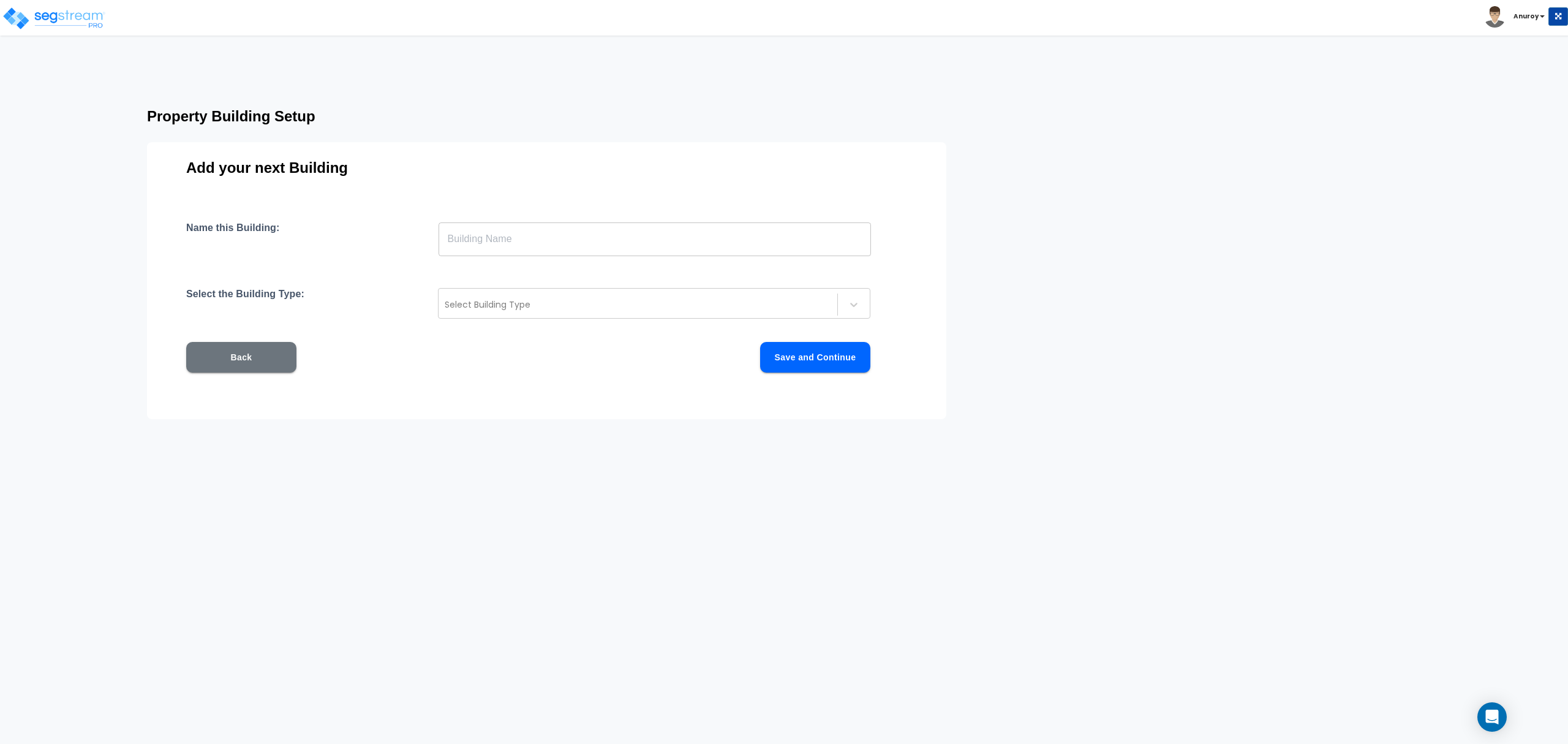
click at [579, 242] on input "text" at bounding box center [654, 239] width 432 height 35
type input "Building D1"
click at [532, 307] on div at bounding box center [638, 304] width 387 height 14
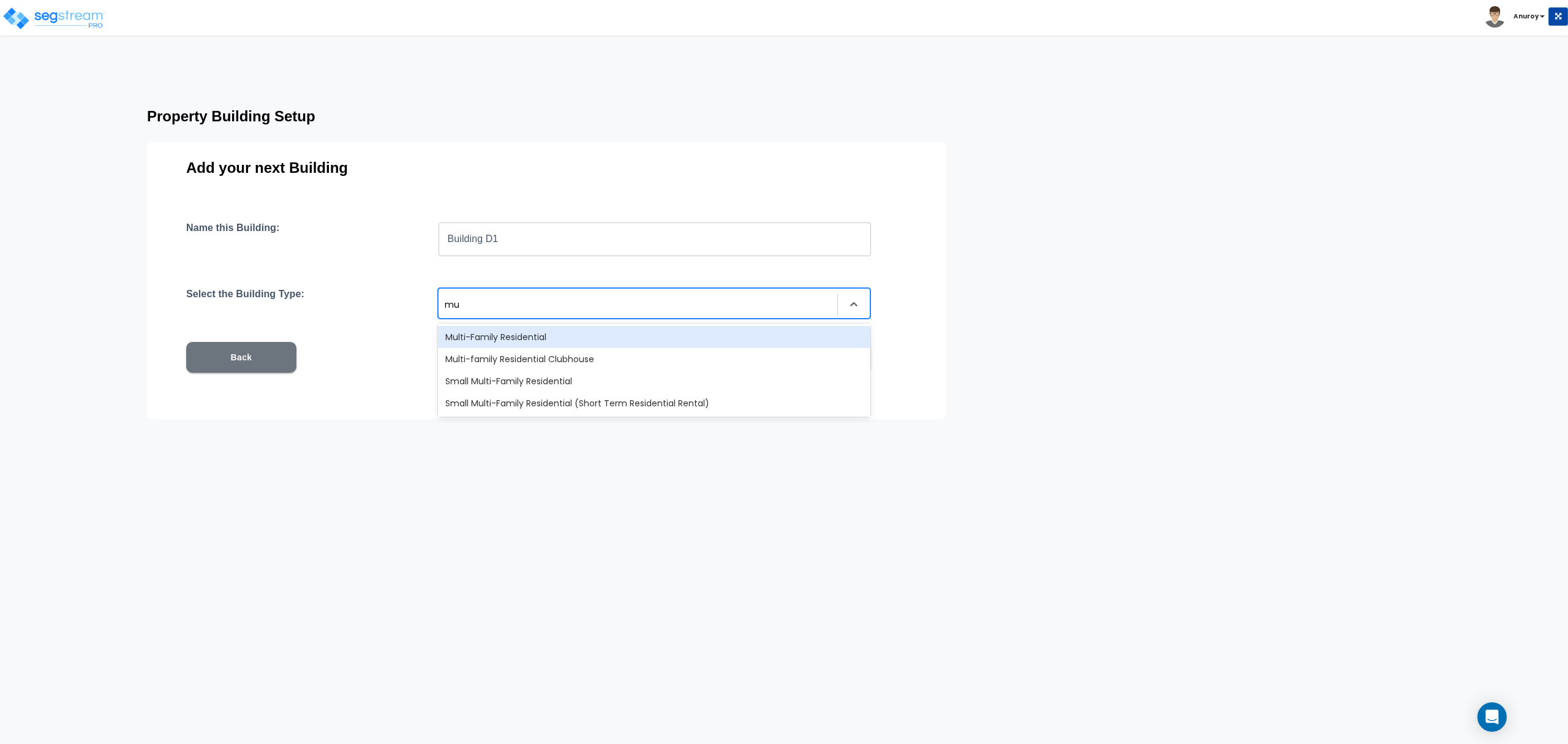
type input "mul"
click at [528, 342] on div "Multi-Family Residential" at bounding box center [654, 337] width 432 height 22
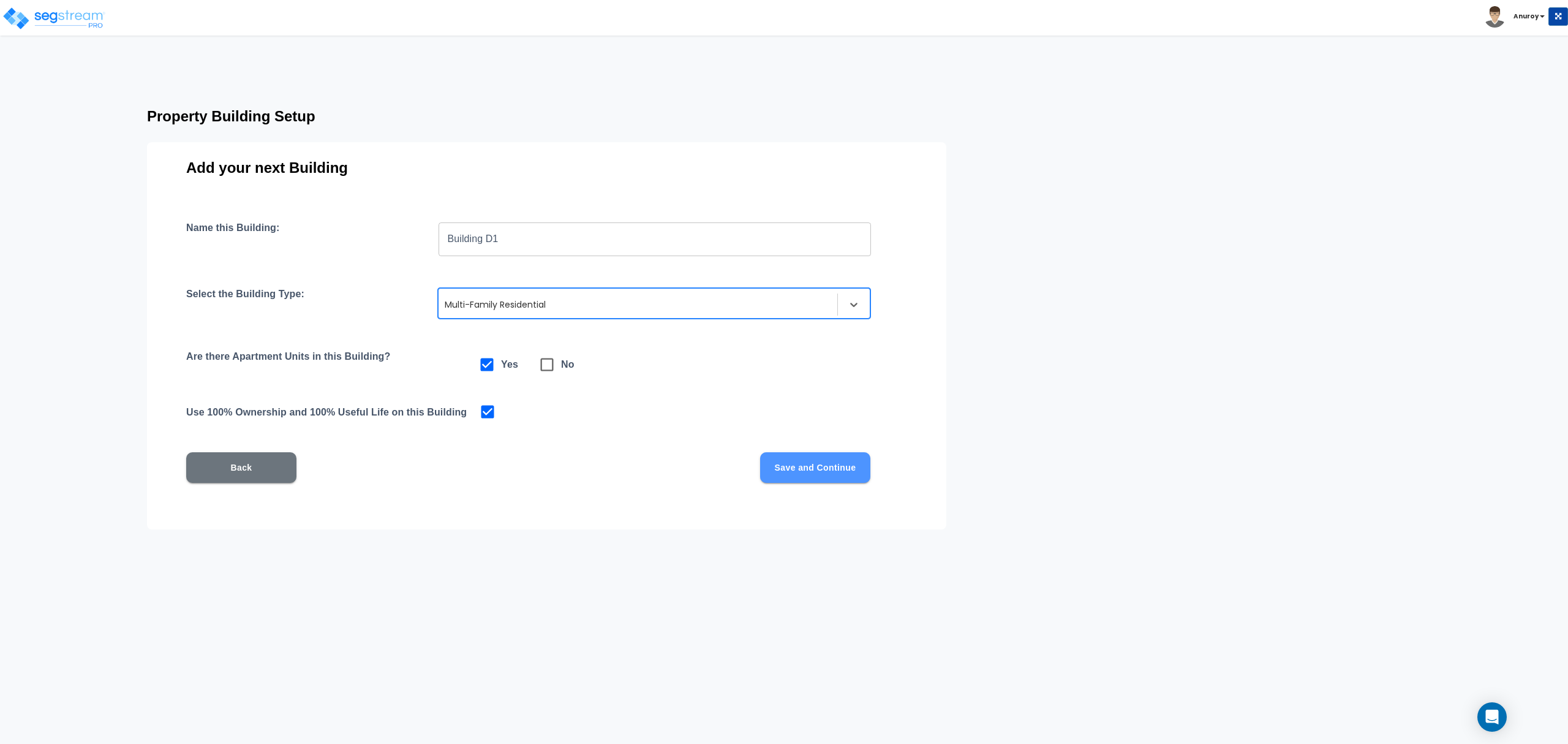
click at [826, 469] on button "Save and Continue" at bounding box center [815, 467] width 111 height 30
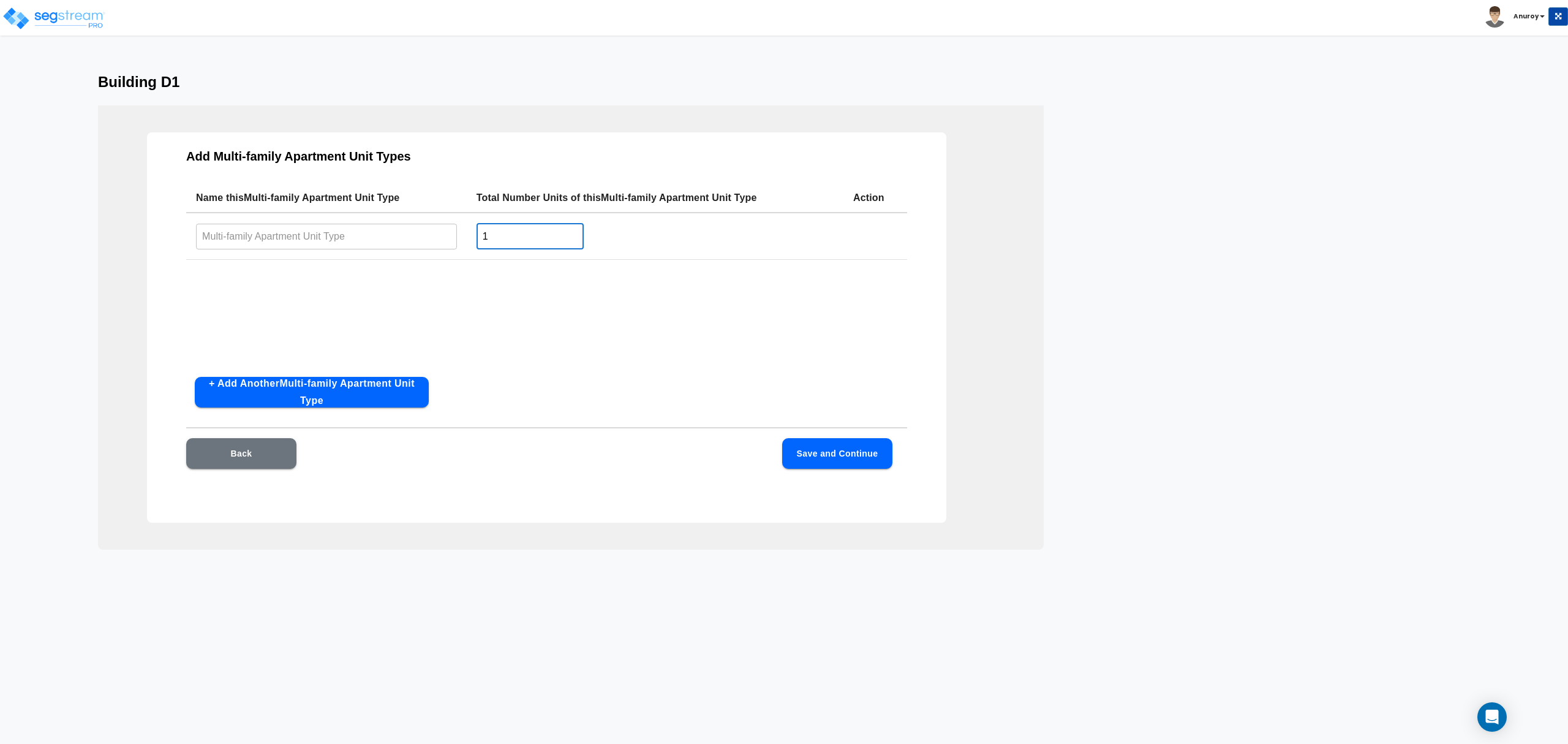
drag, startPoint x: 494, startPoint y: 236, endPoint x: 478, endPoint y: 236, distance: 16.0
click at [478, 236] on input "1" at bounding box center [529, 236] width 107 height 26
type input "5"
click at [375, 393] on button "+ Add Another Multi-family Apartment Unit Type" at bounding box center [312, 392] width 234 height 30
drag, startPoint x: 491, startPoint y: 287, endPoint x: 474, endPoint y: 286, distance: 17.0
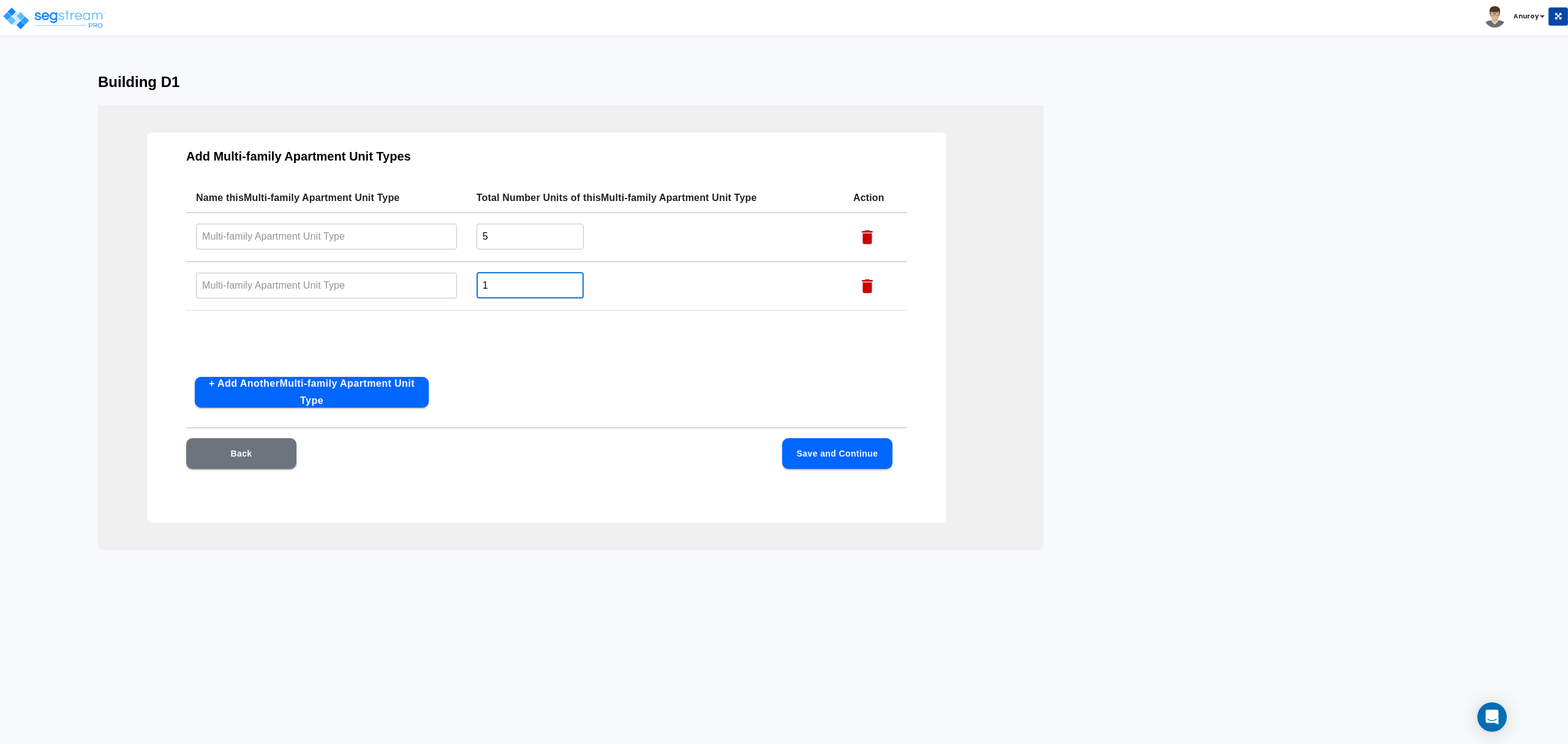
click at [474, 286] on td "1 ​" at bounding box center [655, 286] width 377 height 49
type input "6"
click at [312, 383] on button "+ Add Another Multi-family Apartment Unit Type" at bounding box center [312, 392] width 234 height 30
drag, startPoint x: 496, startPoint y: 331, endPoint x: 478, endPoint y: 329, distance: 18.1
click at [478, 329] on input "1" at bounding box center [529, 334] width 107 height 26
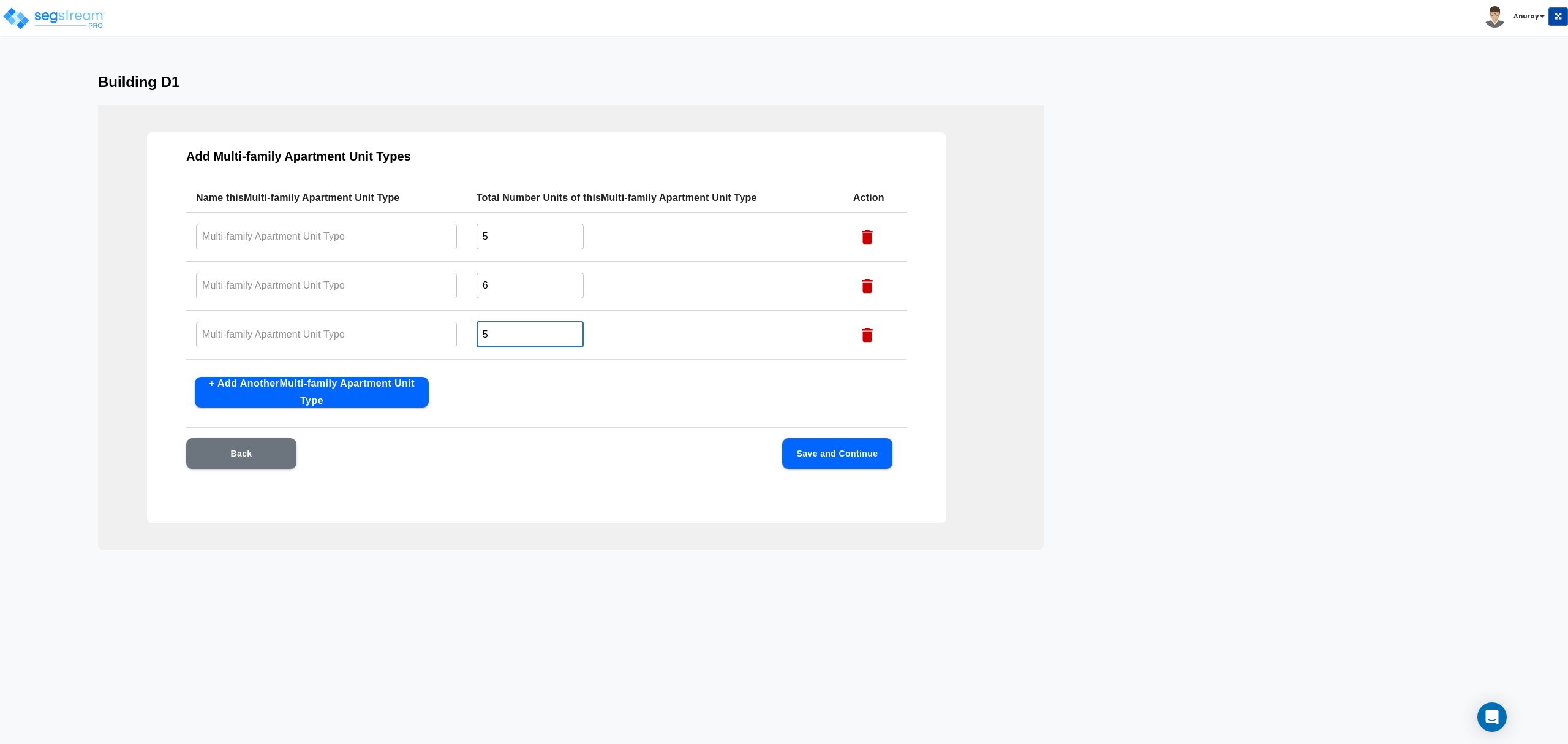
type input "5"
click at [383, 392] on button "+ Add Another Multi-family Apartment Unit Type" at bounding box center [312, 392] width 234 height 30
drag, startPoint x: 491, startPoint y: 335, endPoint x: 476, endPoint y: 334, distance: 15.0
click at [476, 334] on input "1" at bounding box center [529, 343] width 107 height 26
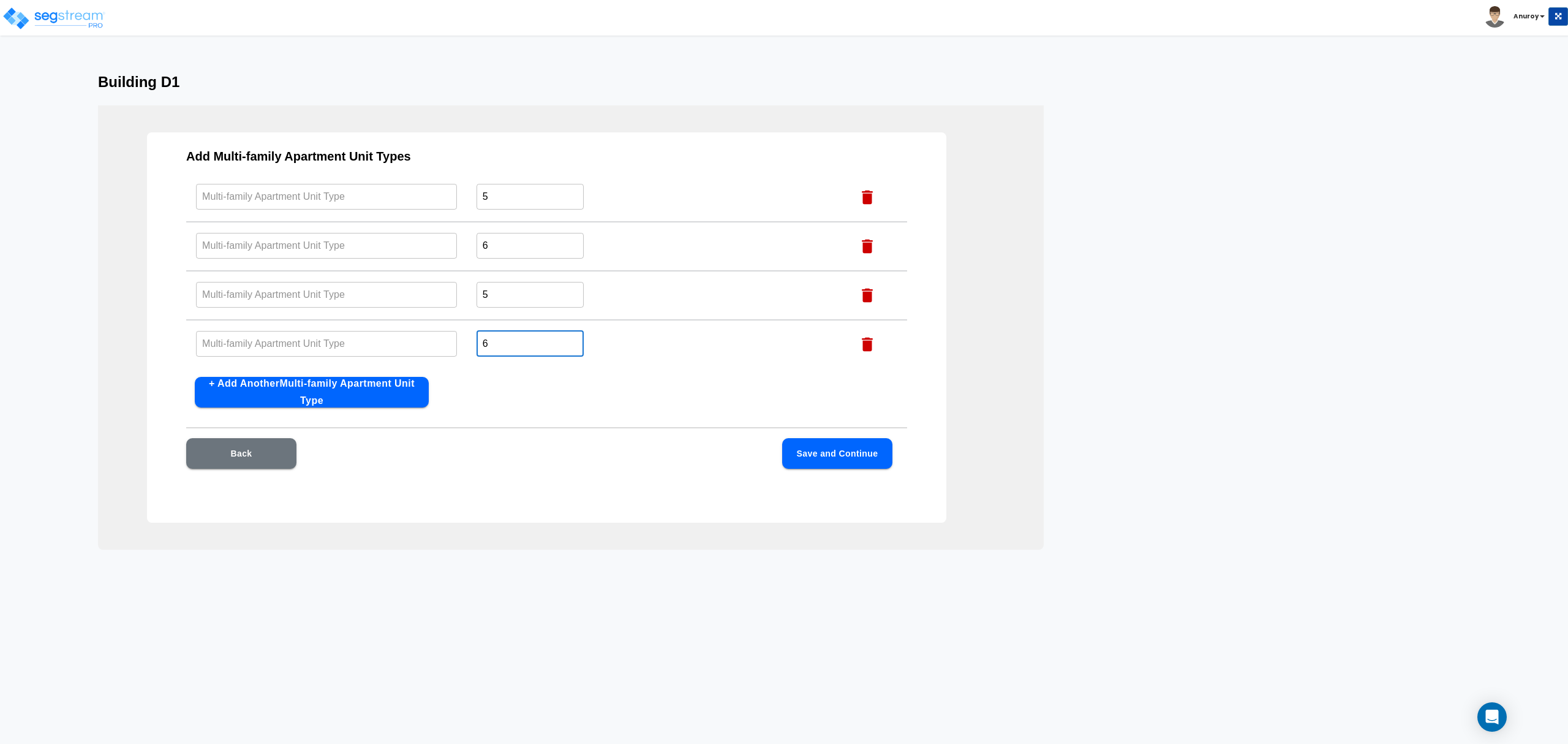
type input "6"
click at [322, 390] on button "+ Add Another Multi-family Apartment Unit Type" at bounding box center [312, 392] width 234 height 30
click at [311, 394] on button "+ Add Another Multi-family Apartment Unit Type" at bounding box center [312, 392] width 234 height 30
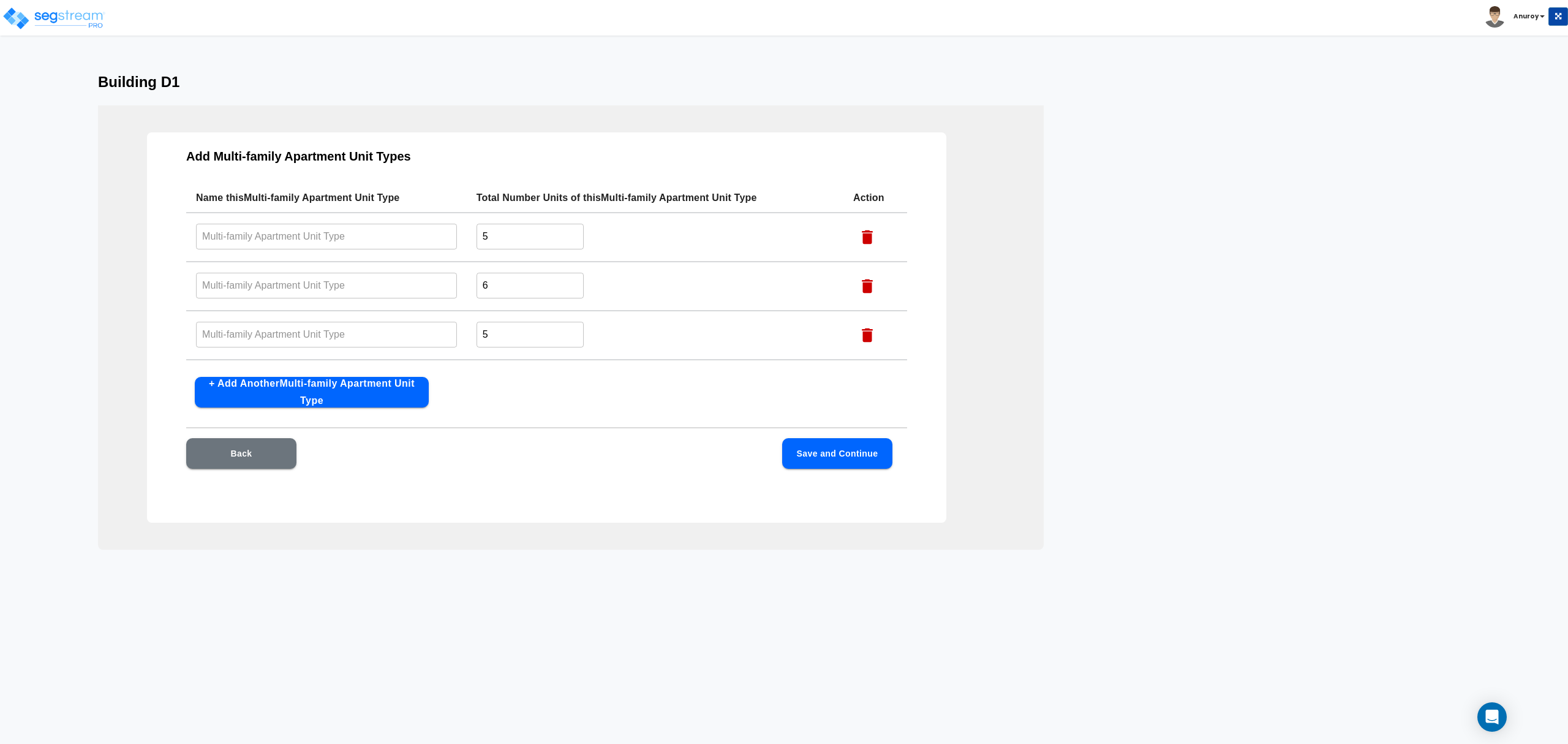
click at [354, 246] on input "text" at bounding box center [326, 236] width 261 height 26
paste input "C1-D"
type input "C1-D"
click at [354, 285] on input "text" at bounding box center [326, 285] width 261 height 26
click at [268, 274] on input "text" at bounding box center [326, 285] width 261 height 26
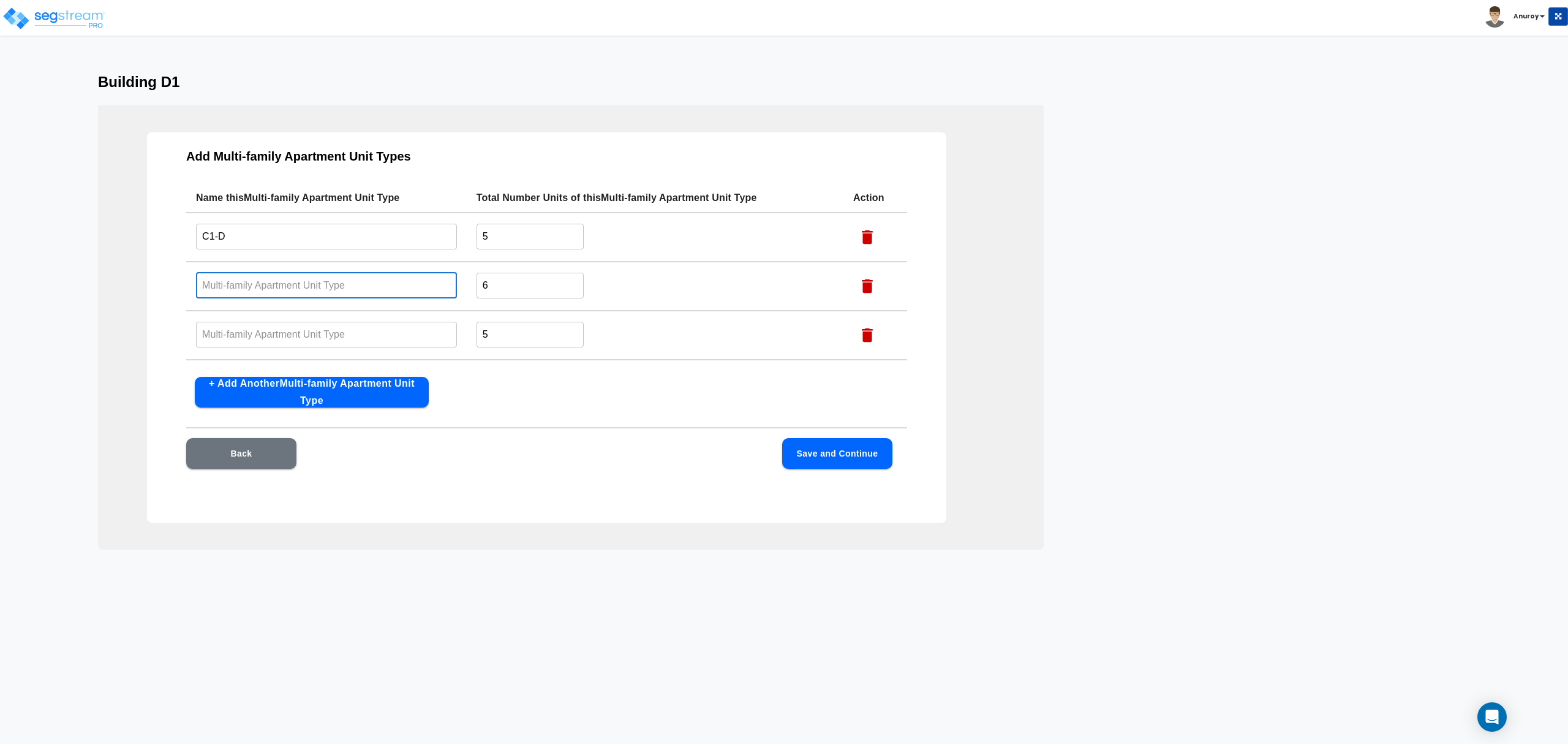
paste input "C1- DP"
type input "C1- DP"
click at [285, 339] on input "text" at bounding box center [326, 334] width 261 height 26
click at [370, 332] on input "text" at bounding box center [326, 334] width 261 height 26
paste input "B2-D"
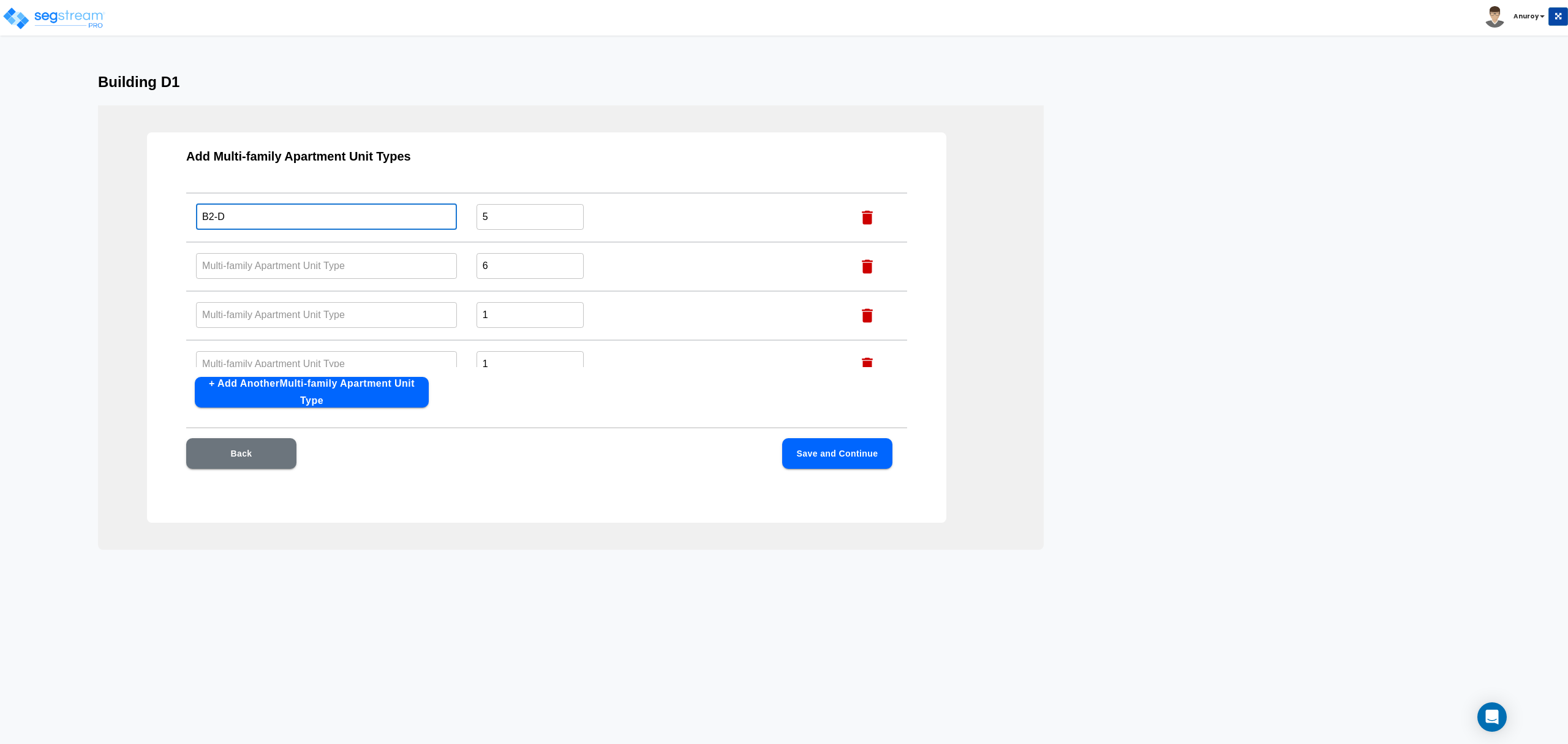
scroll to position [137, 0]
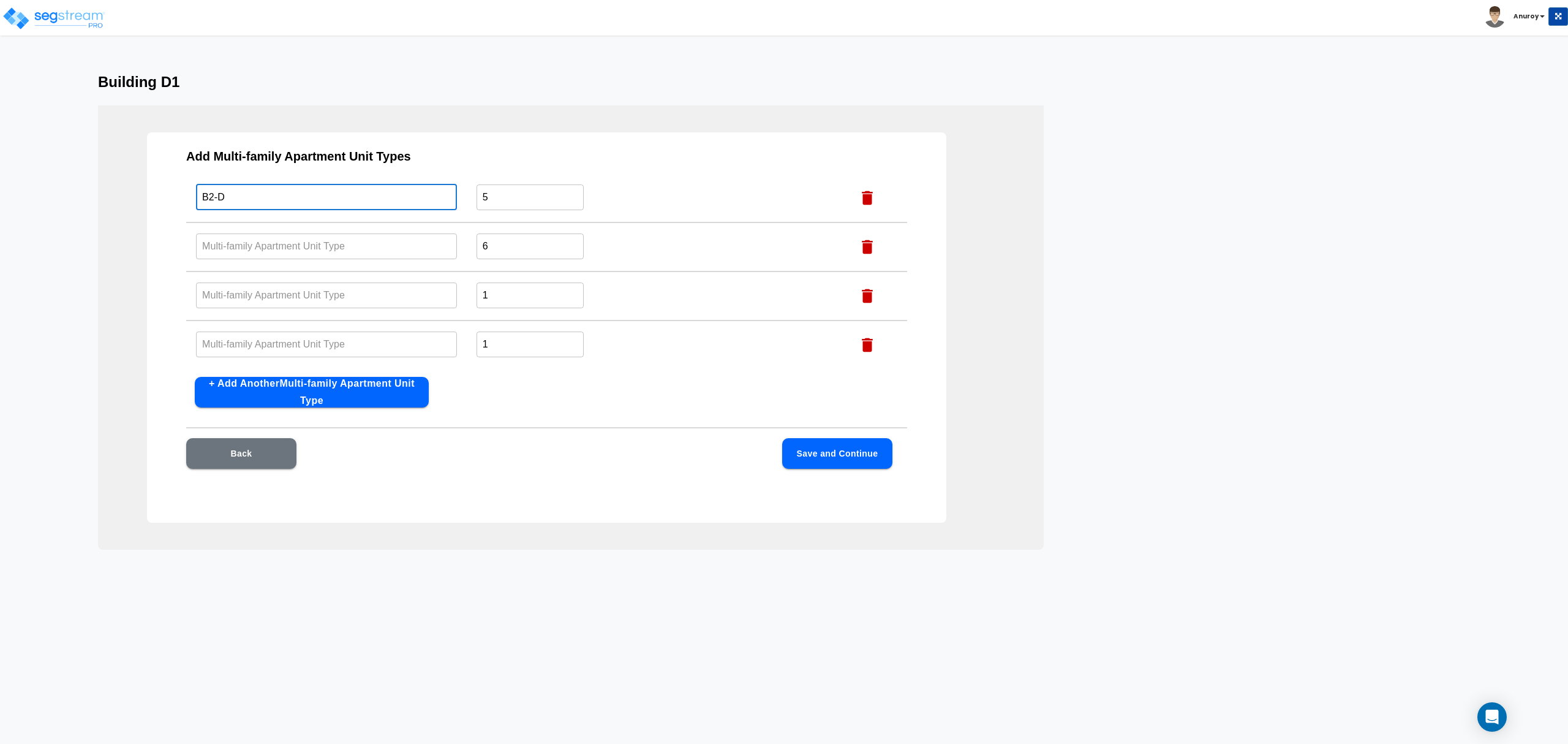
type input "B2-D"
click at [334, 243] on input "text" at bounding box center [326, 246] width 261 height 26
paste input "B2- DP"
type input "B2- DP"
click at [385, 285] on input "text" at bounding box center [326, 295] width 261 height 26
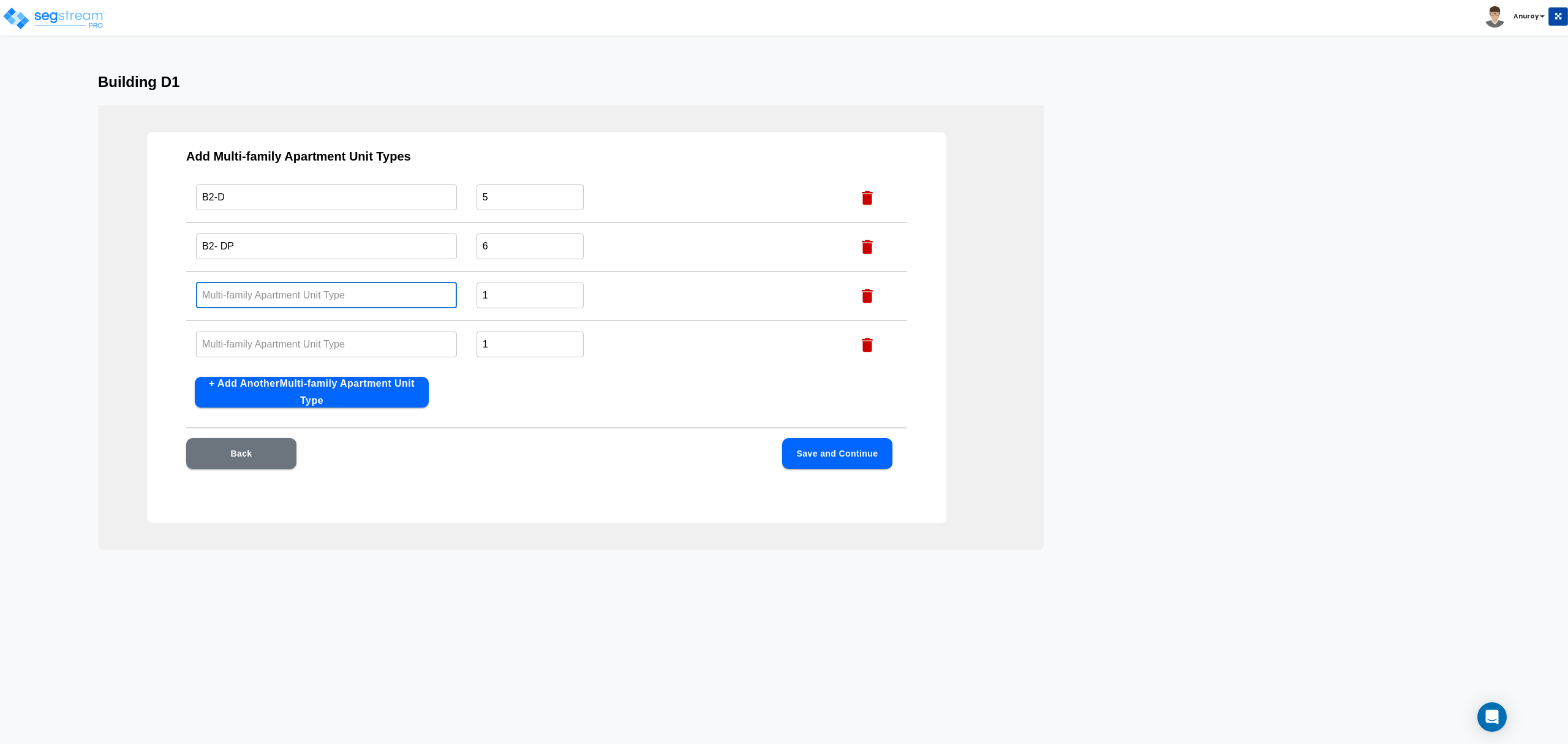
paste input "B2-P"
type input "B2-P"
click at [397, 349] on input "text" at bounding box center [326, 344] width 261 height 26
paste input "C1-P"
type input "C1-P"
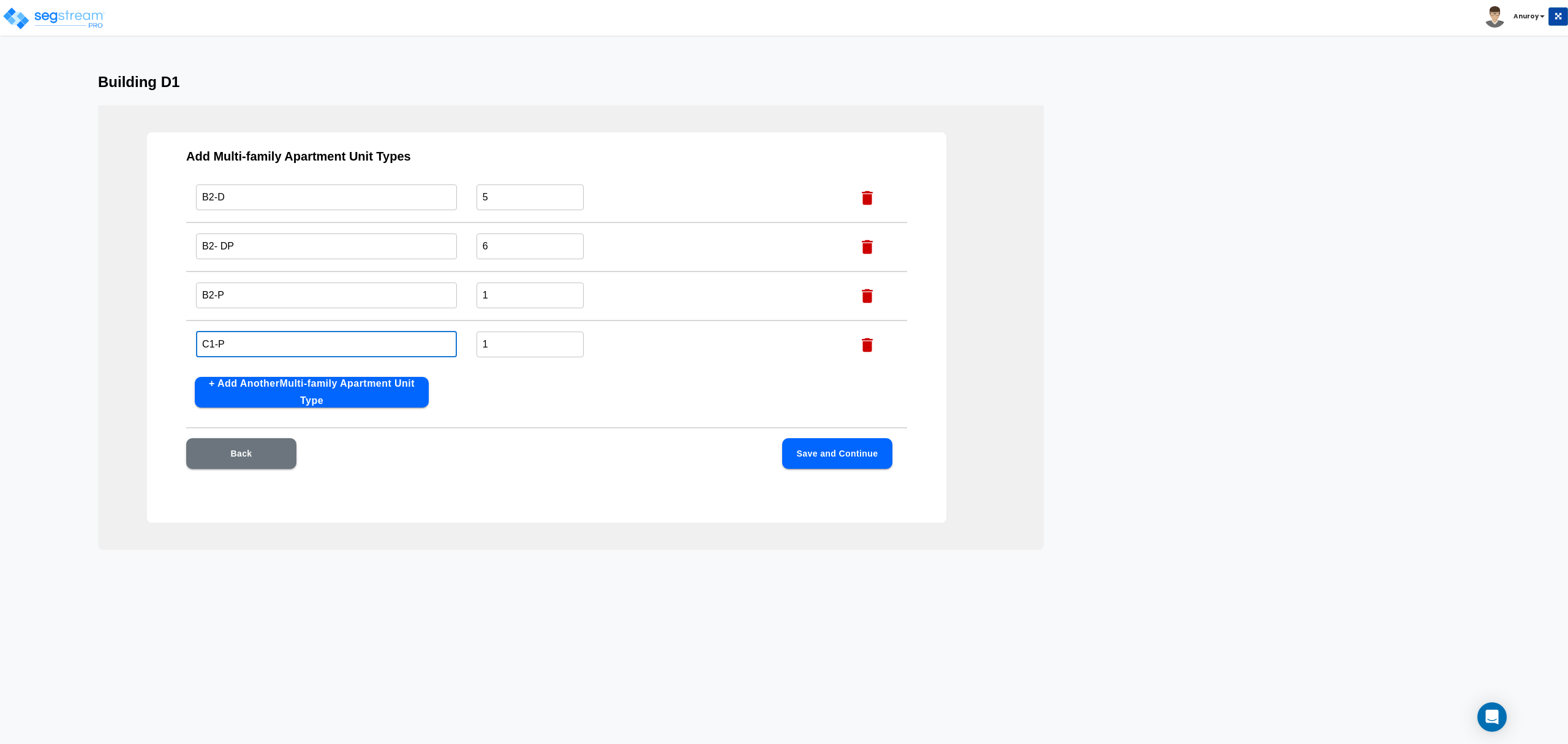
click at [854, 452] on button "Save and Continue" at bounding box center [837, 453] width 111 height 30
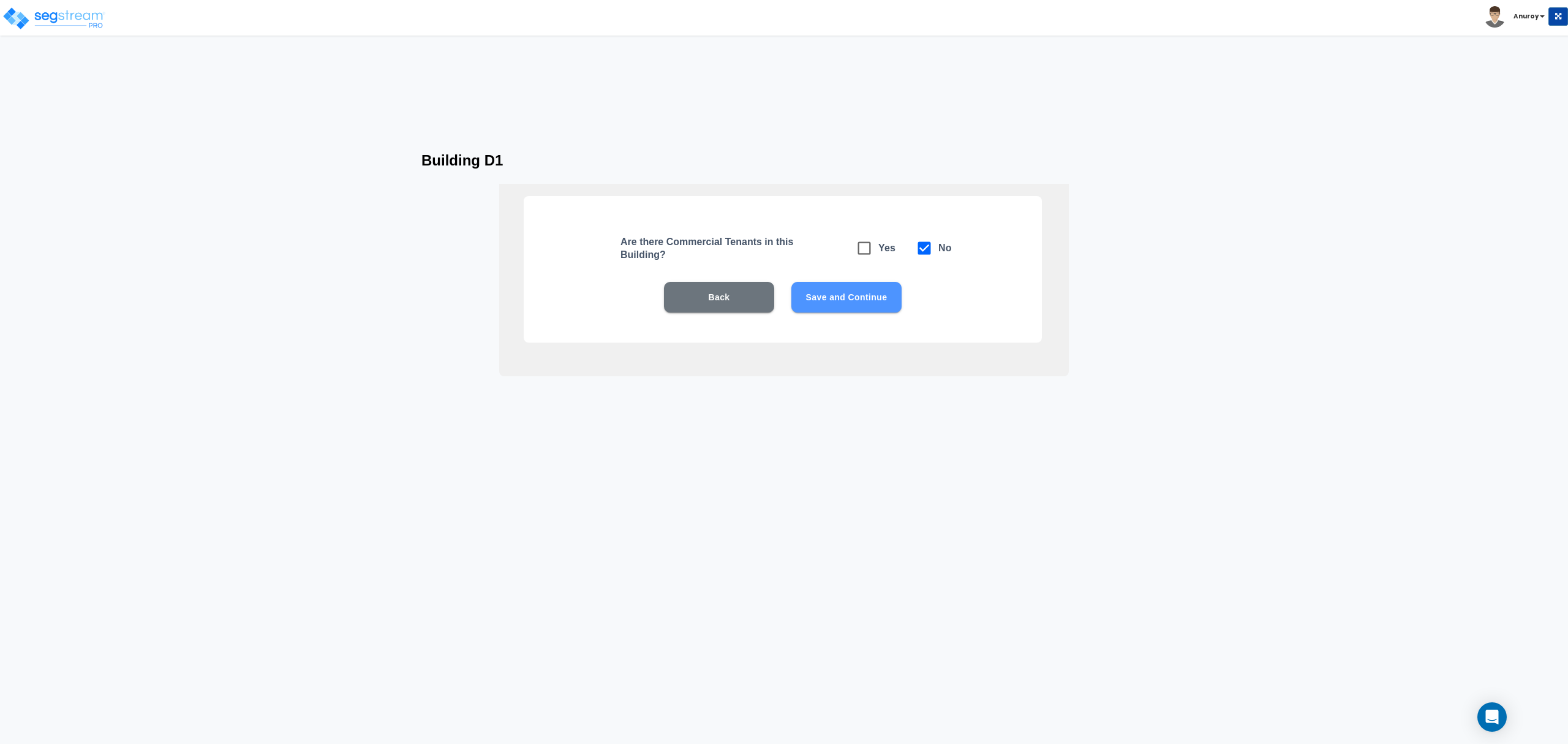
click at [831, 289] on button "Save and Continue" at bounding box center [846, 297] width 111 height 30
click at [838, 302] on button "Save and Continue" at bounding box center [846, 297] width 111 height 30
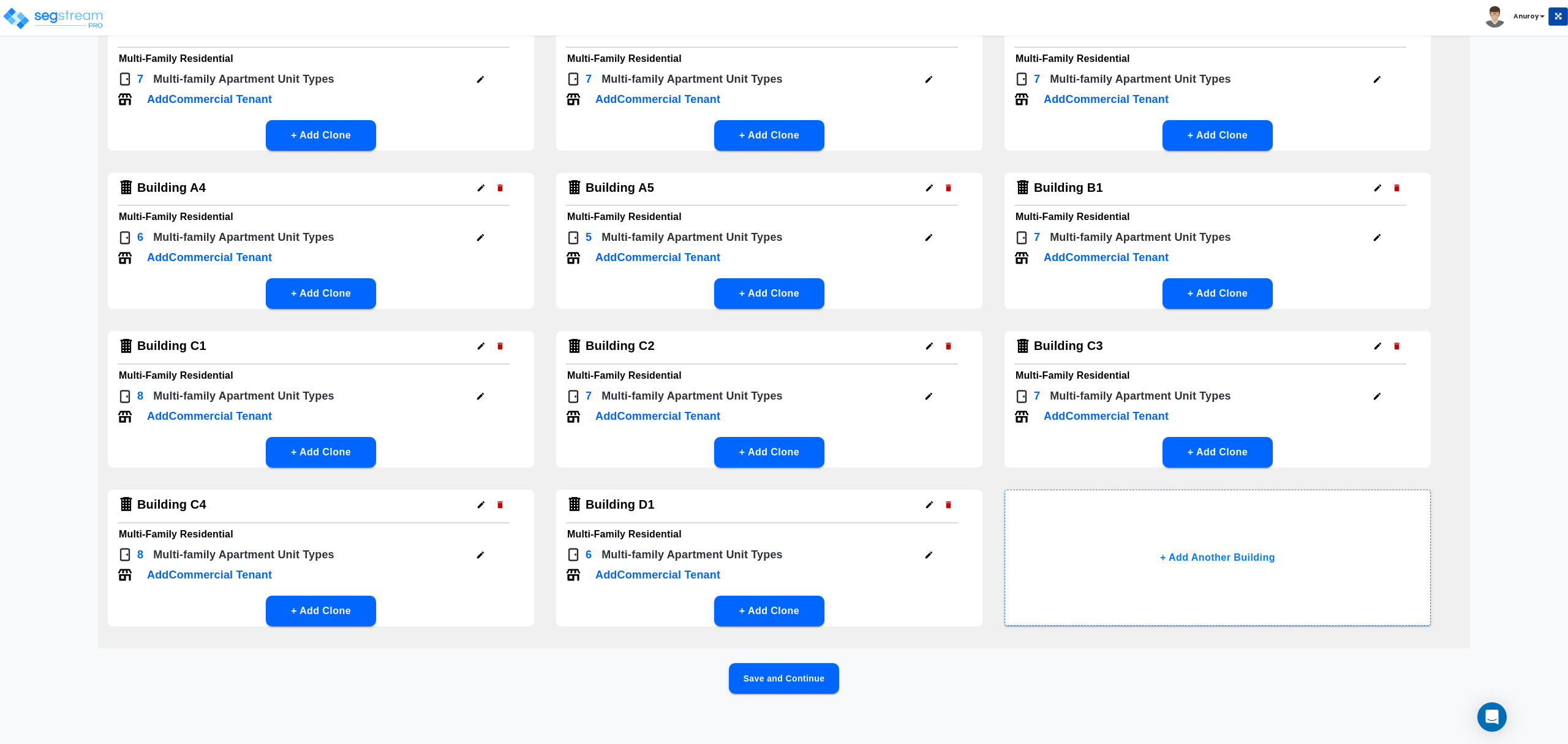
scroll to position [128, 0]
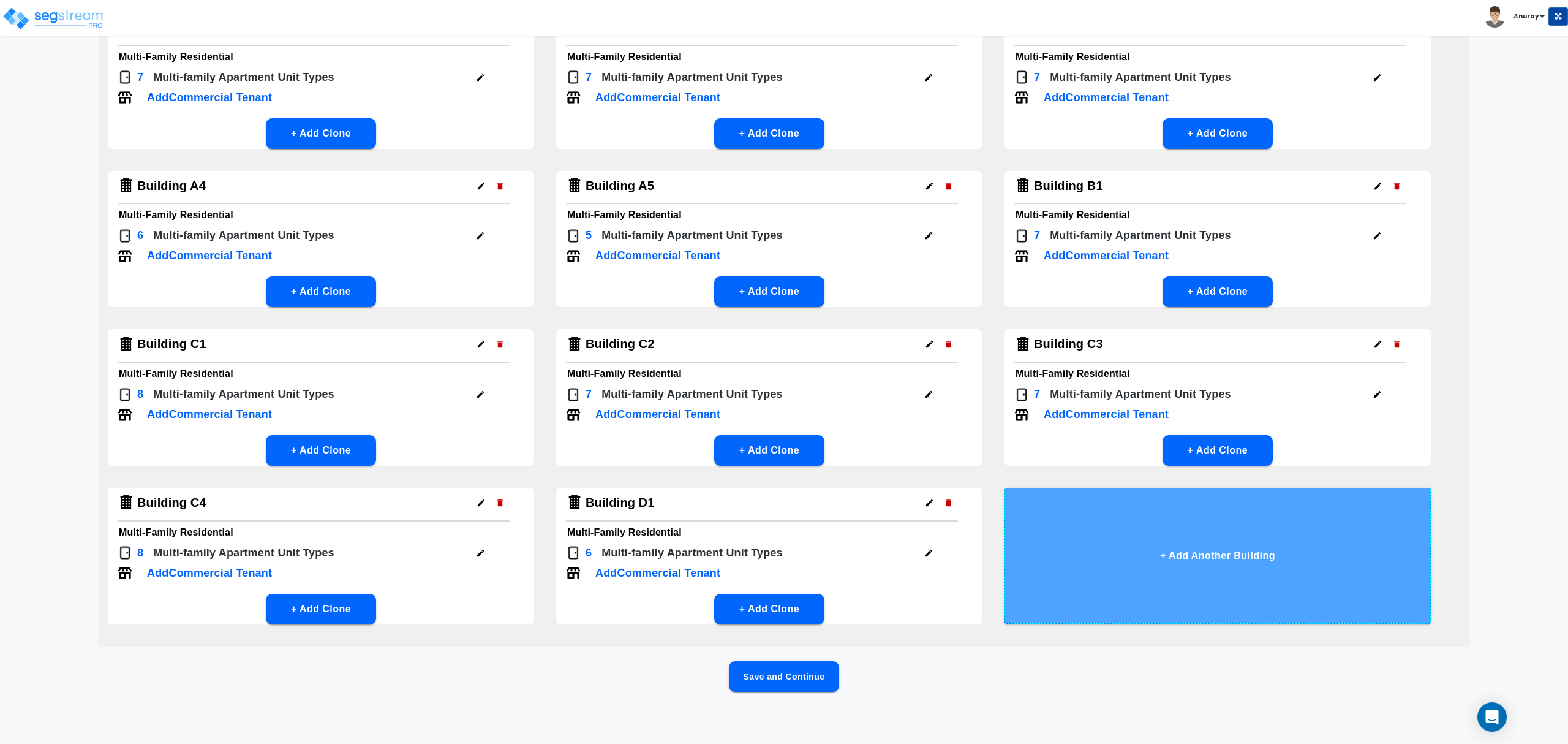
click at [1232, 543] on button "+ Add Another Building" at bounding box center [1218, 555] width 426 height 136
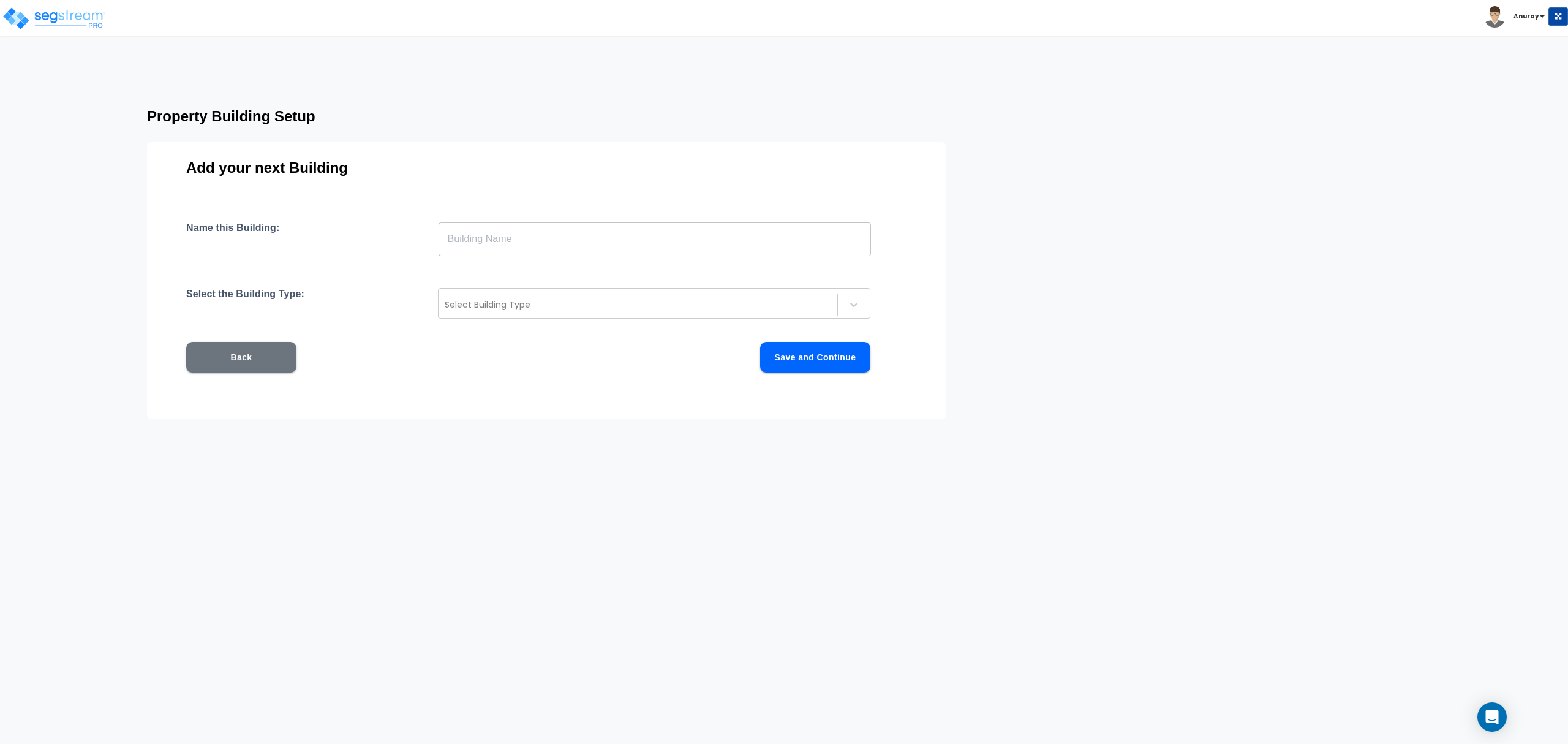
scroll to position [0, 0]
click at [513, 247] on input "text" at bounding box center [654, 239] width 432 height 35
type input "Building D2"
click at [585, 311] on div at bounding box center [638, 304] width 387 height 14
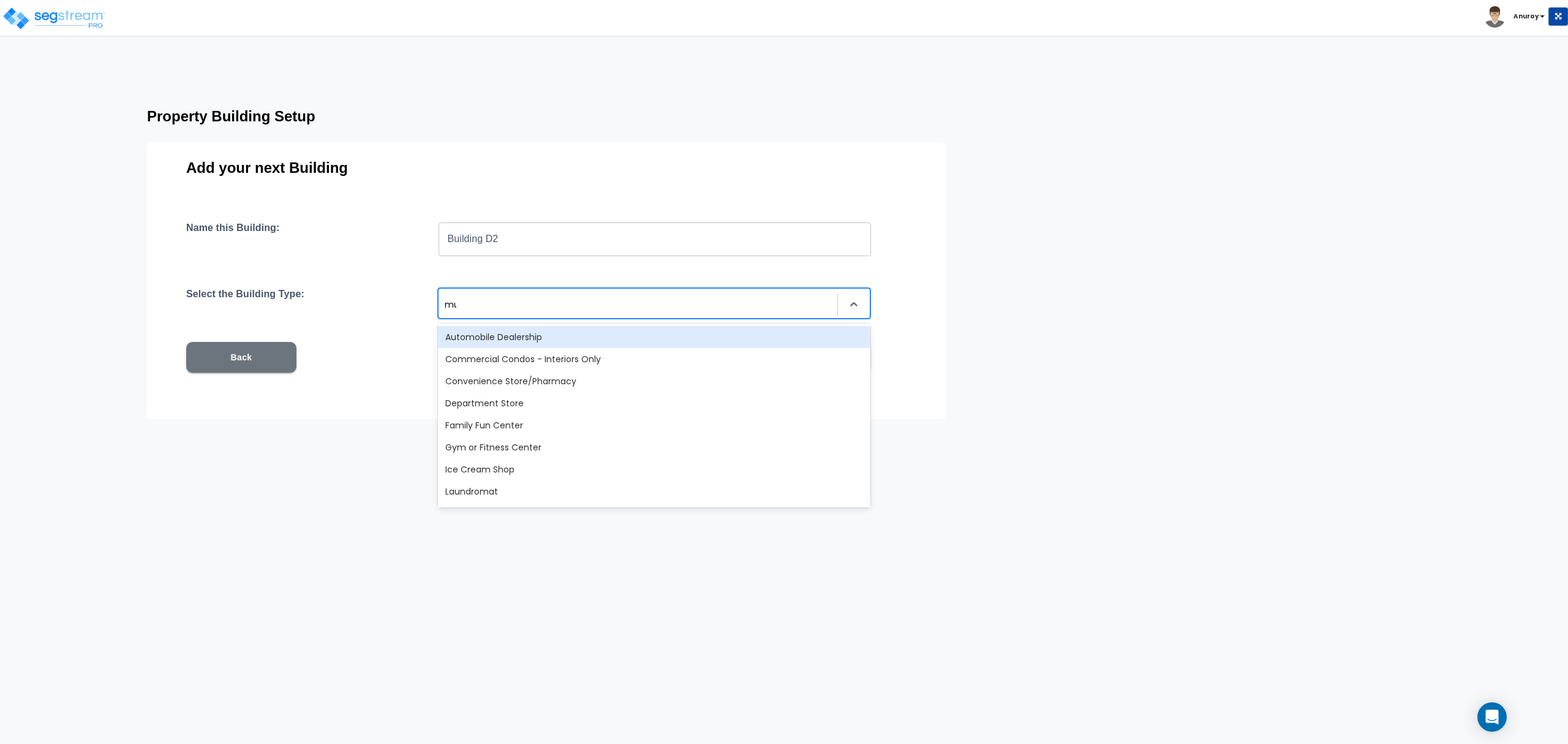
type input "mul"
click at [577, 335] on div "Multi-Family Residential" at bounding box center [654, 337] width 432 height 22
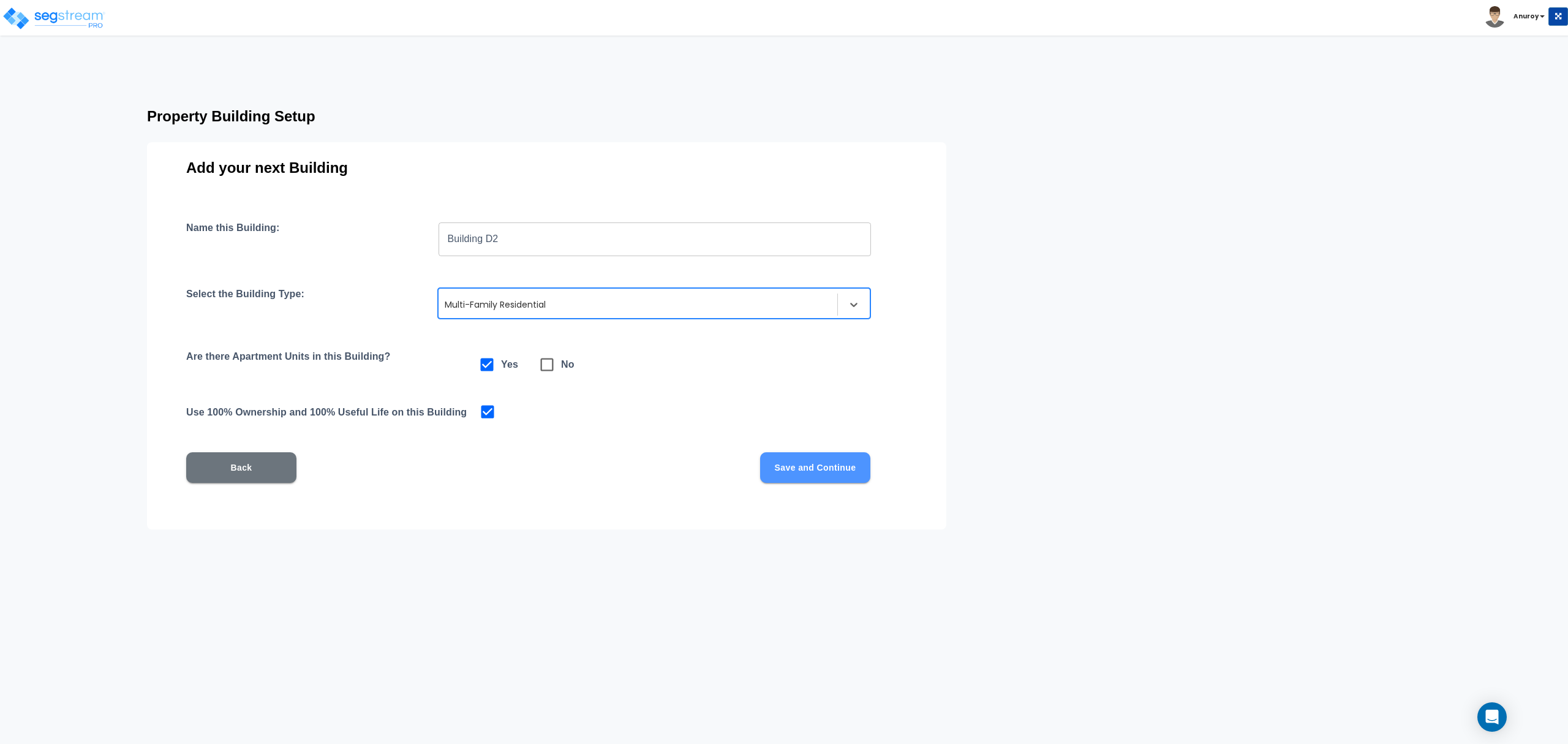
click at [833, 466] on button "Save and Continue" at bounding box center [815, 467] width 111 height 30
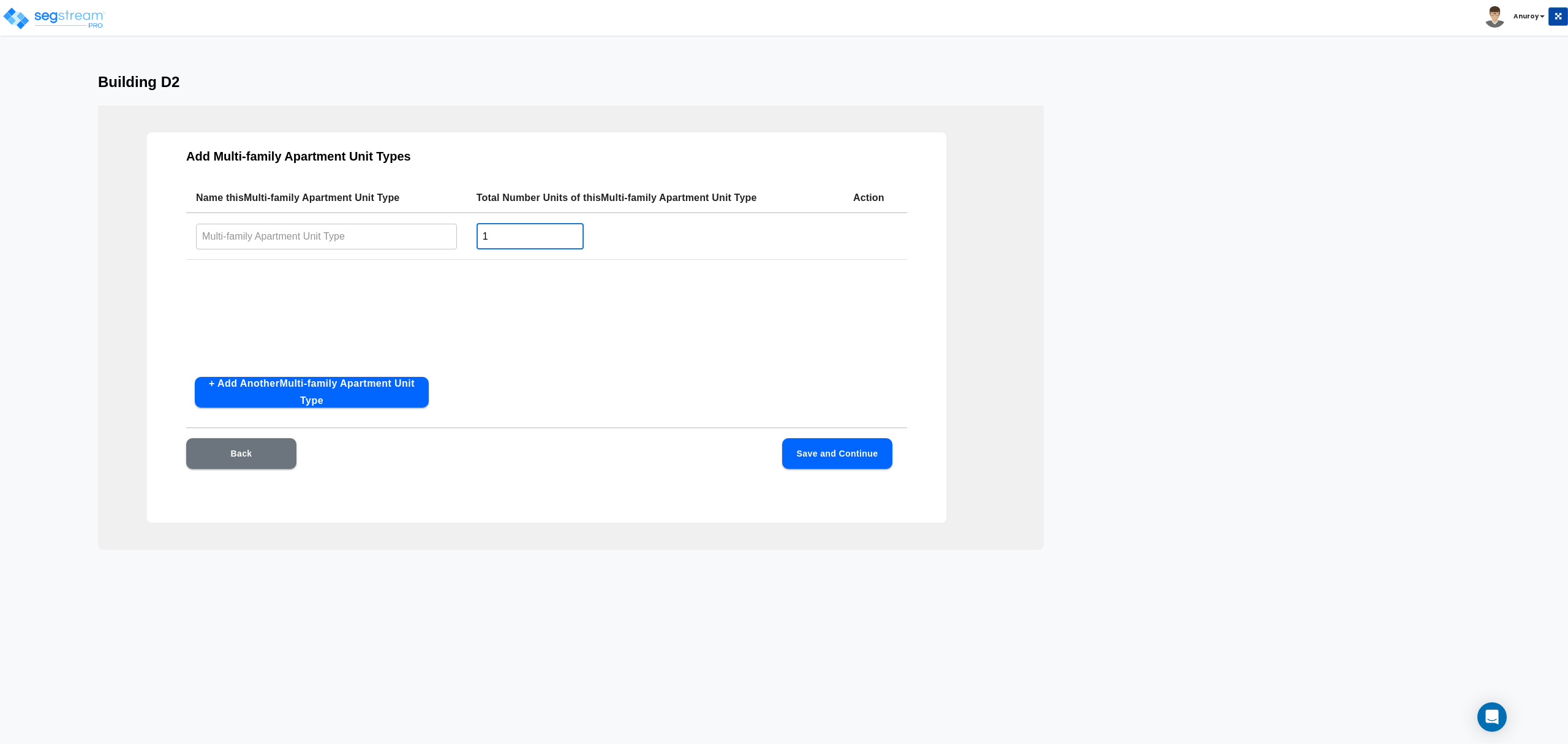
drag, startPoint x: 508, startPoint y: 231, endPoint x: 476, endPoint y: 231, distance: 32.0
click at [476, 231] on td "1 ​" at bounding box center [655, 236] width 377 height 47
type input "8"
click at [378, 385] on button "+ Add Another Multi-family Apartment Unit Type" at bounding box center [312, 392] width 234 height 30
drag, startPoint x: 493, startPoint y: 282, endPoint x: 481, endPoint y: 282, distance: 12.0
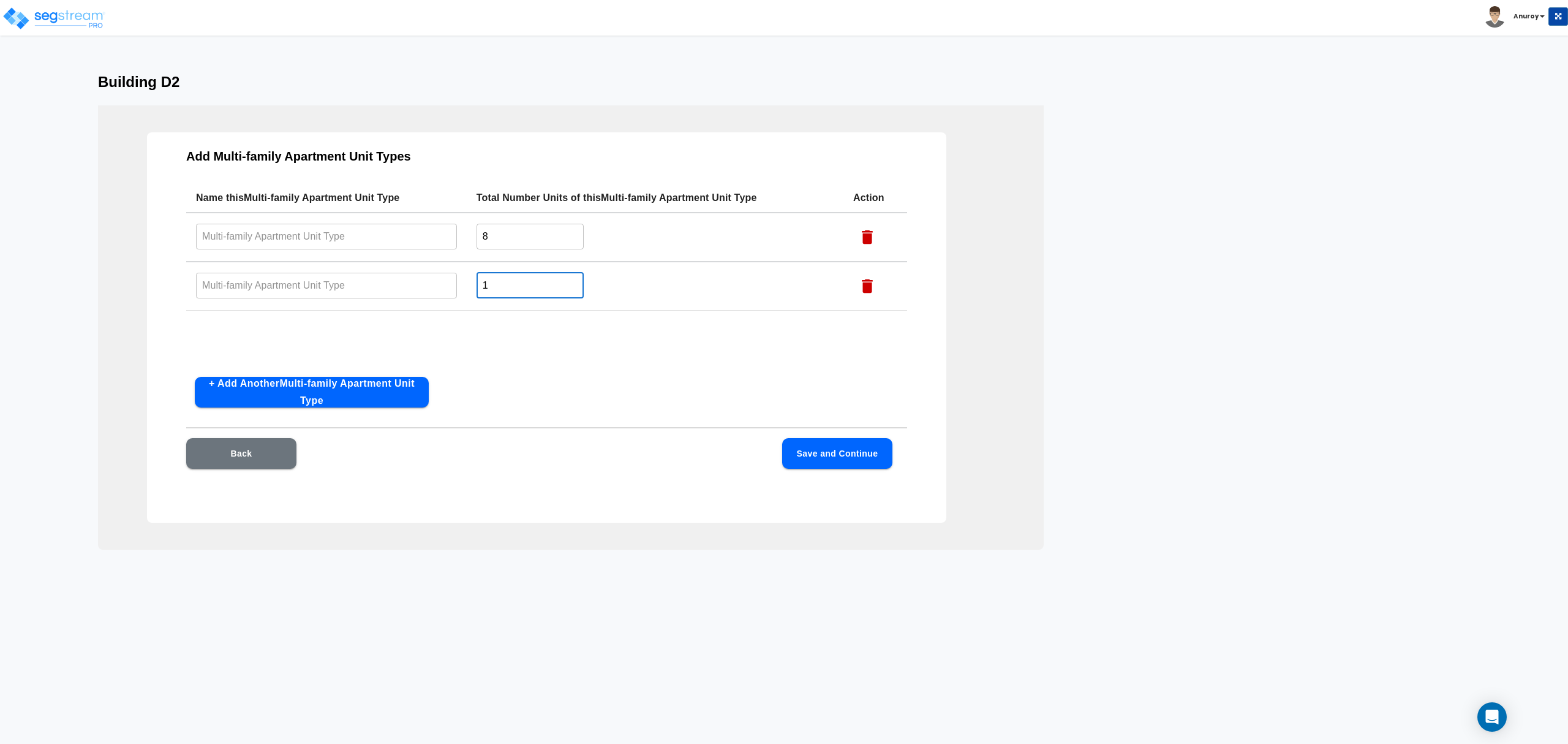
click at [481, 282] on input "1" at bounding box center [529, 285] width 107 height 26
type input "4"
click at [389, 390] on button "+ Add Another Multi-family Apartment Unit Type" at bounding box center [312, 392] width 234 height 30
drag, startPoint x: 495, startPoint y: 331, endPoint x: 476, endPoint y: 329, distance: 19.1
click at [476, 329] on input "1" at bounding box center [529, 334] width 107 height 26
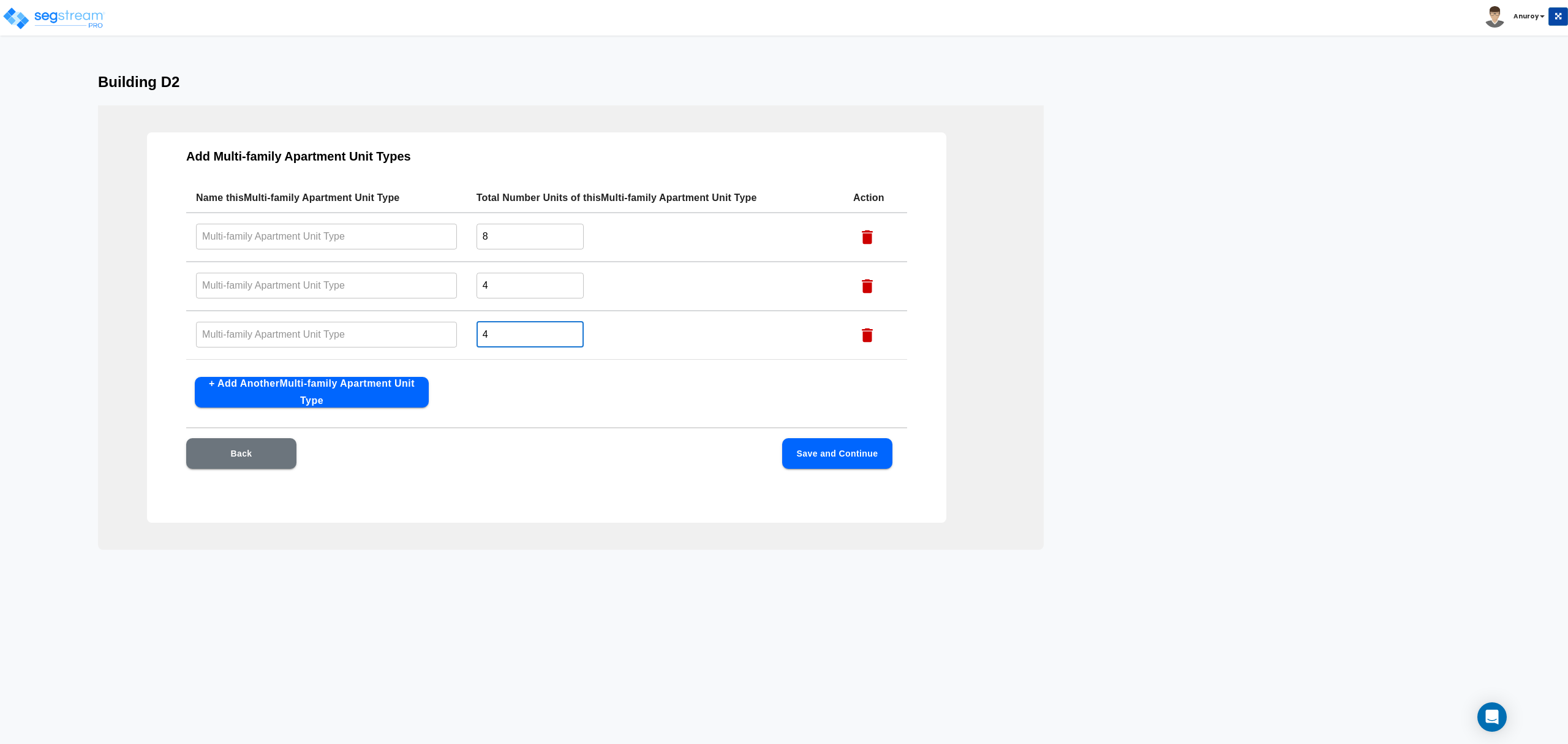
type input "4"
click at [366, 391] on button "+ Add Another Multi-family Apartment Unit Type" at bounding box center [312, 392] width 234 height 30
drag, startPoint x: 486, startPoint y: 339, endPoint x: 475, endPoint y: 339, distance: 11.0
click at [476, 339] on input "1" at bounding box center [529, 343] width 107 height 26
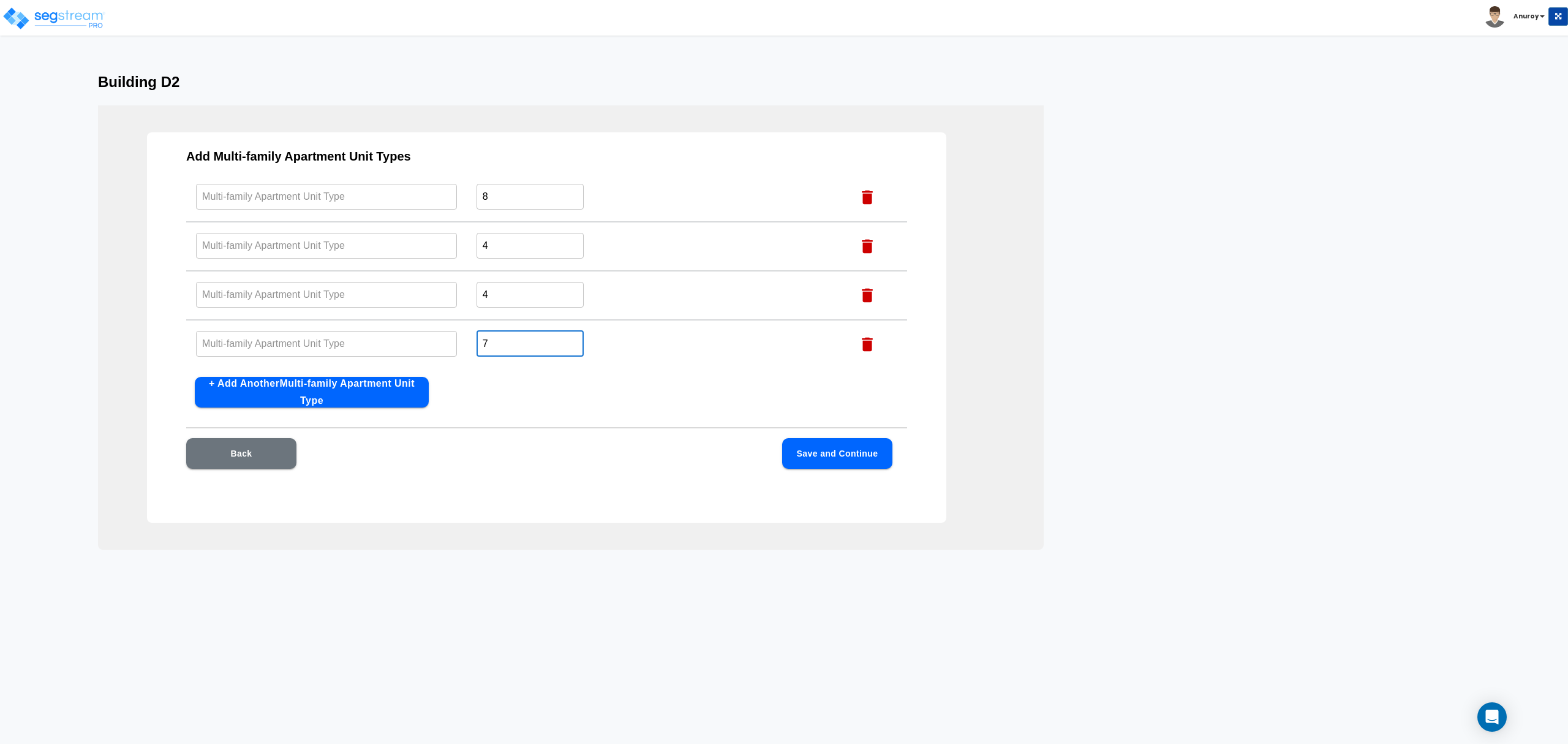
type input "7"
click at [353, 389] on button "+ Add Another Multi-family Apartment Unit Type" at bounding box center [312, 392] width 234 height 30
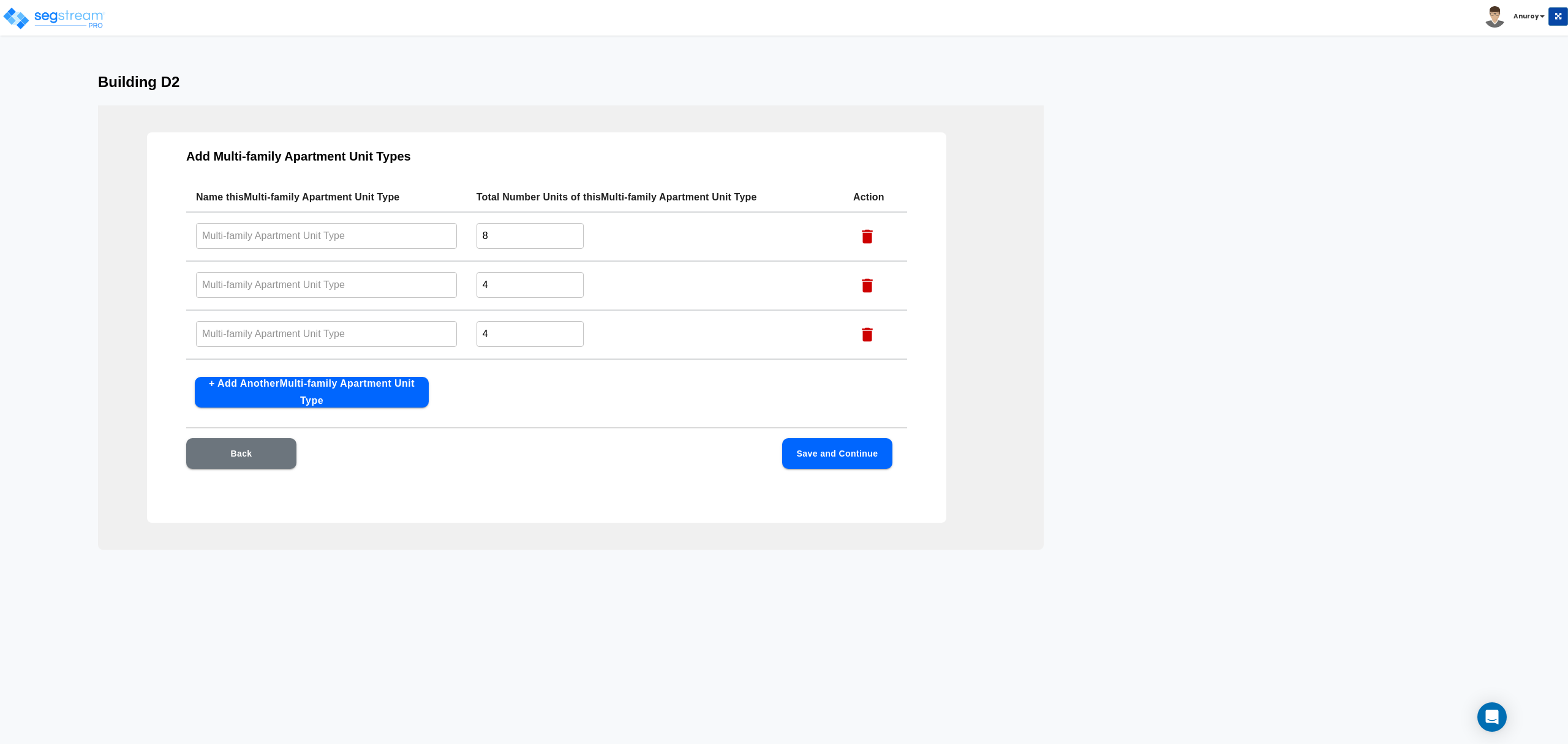
scroll to position [0, 0]
click at [372, 236] on input "text" at bounding box center [326, 236] width 261 height 26
paste input "C1-D"
type input "C1-D"
click at [358, 290] on input "text" at bounding box center [326, 285] width 261 height 26
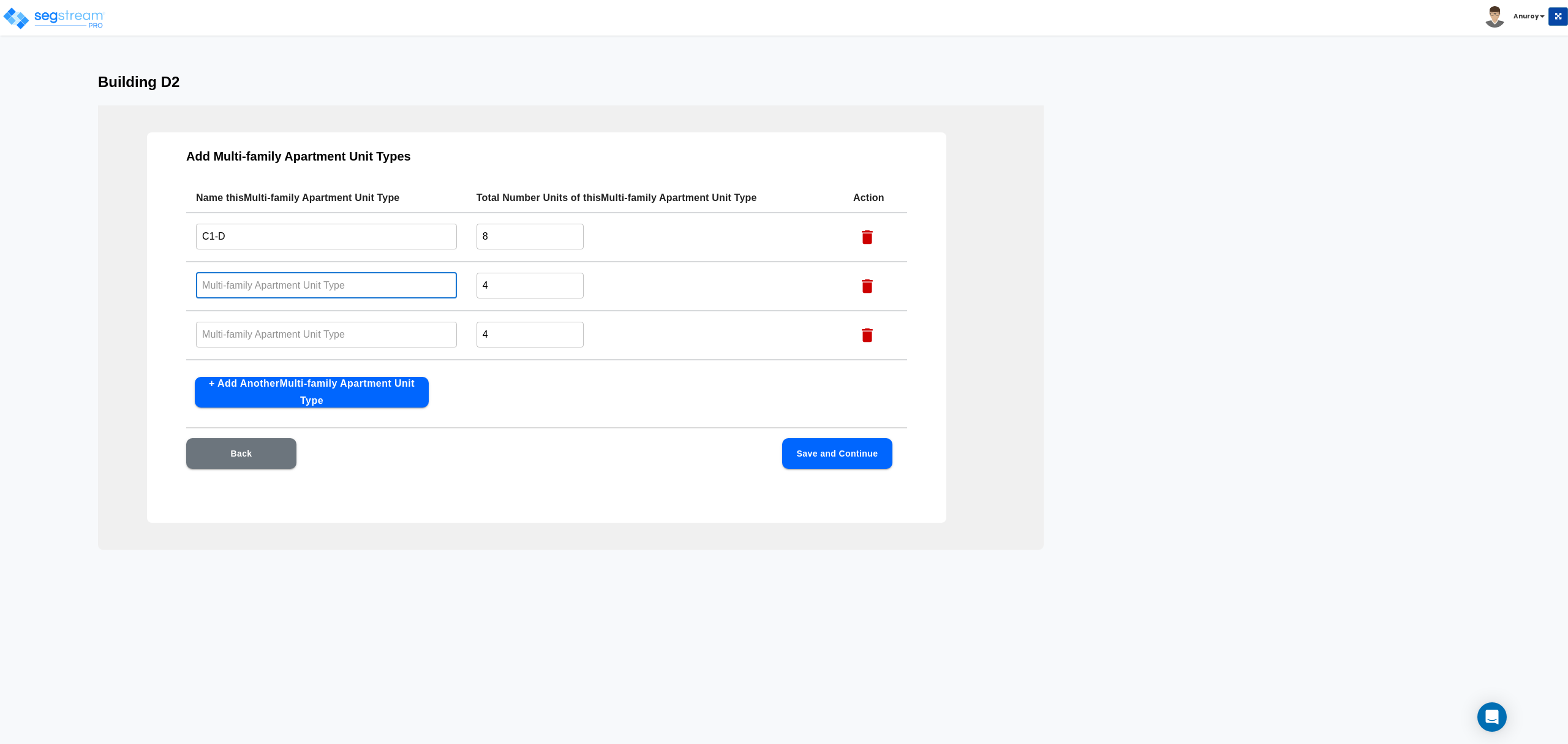
paste input "C1- DP"
type input "C1- DP"
click at [317, 335] on input "text" at bounding box center [326, 334] width 261 height 26
click at [407, 327] on input "text" at bounding box center [326, 334] width 261 height 26
paste input "B2-D"
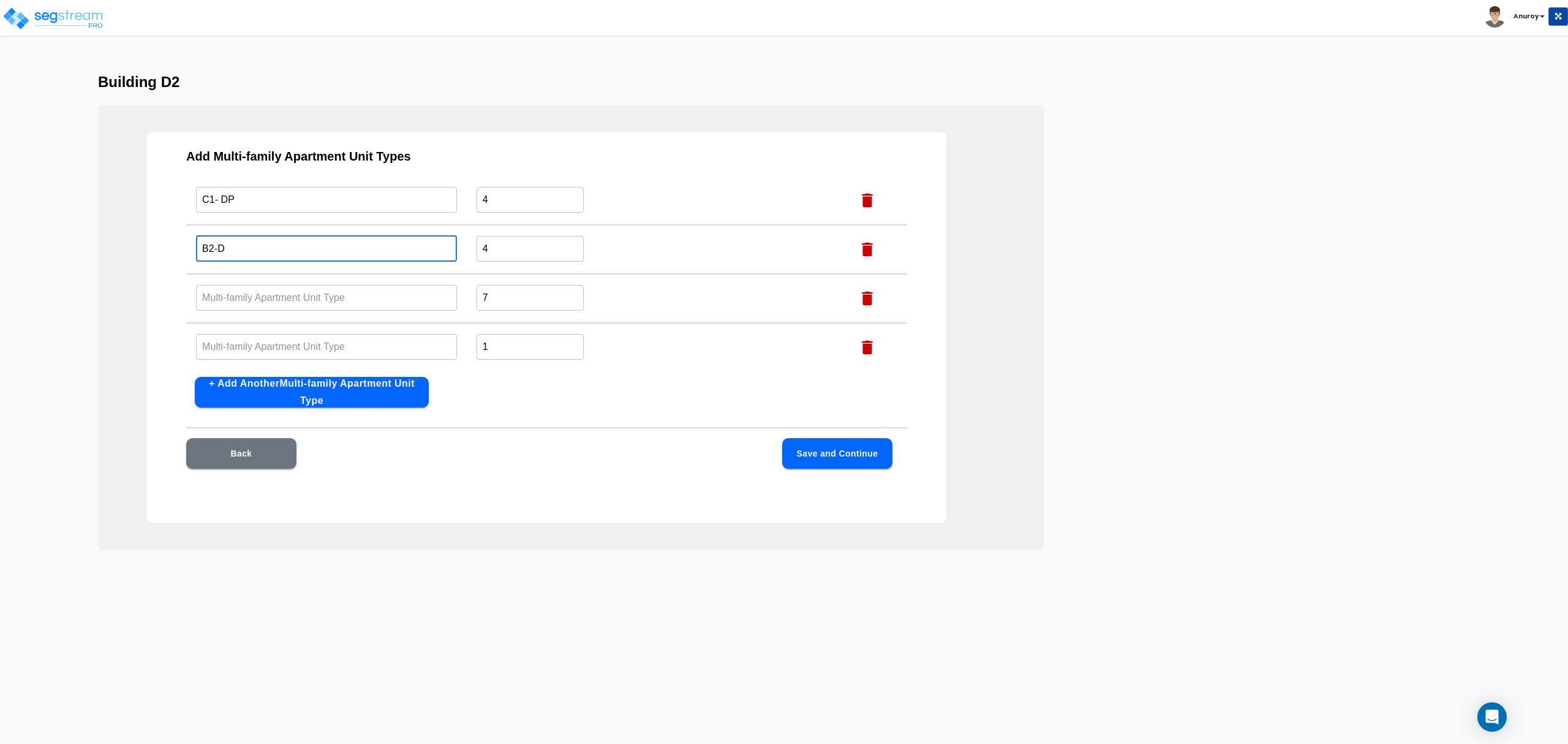
scroll to position [88, 0]
type input "B2-D"
click at [350, 293] on input "text" at bounding box center [326, 295] width 261 height 26
paste input "B2- DP"
type input "B2- DP"
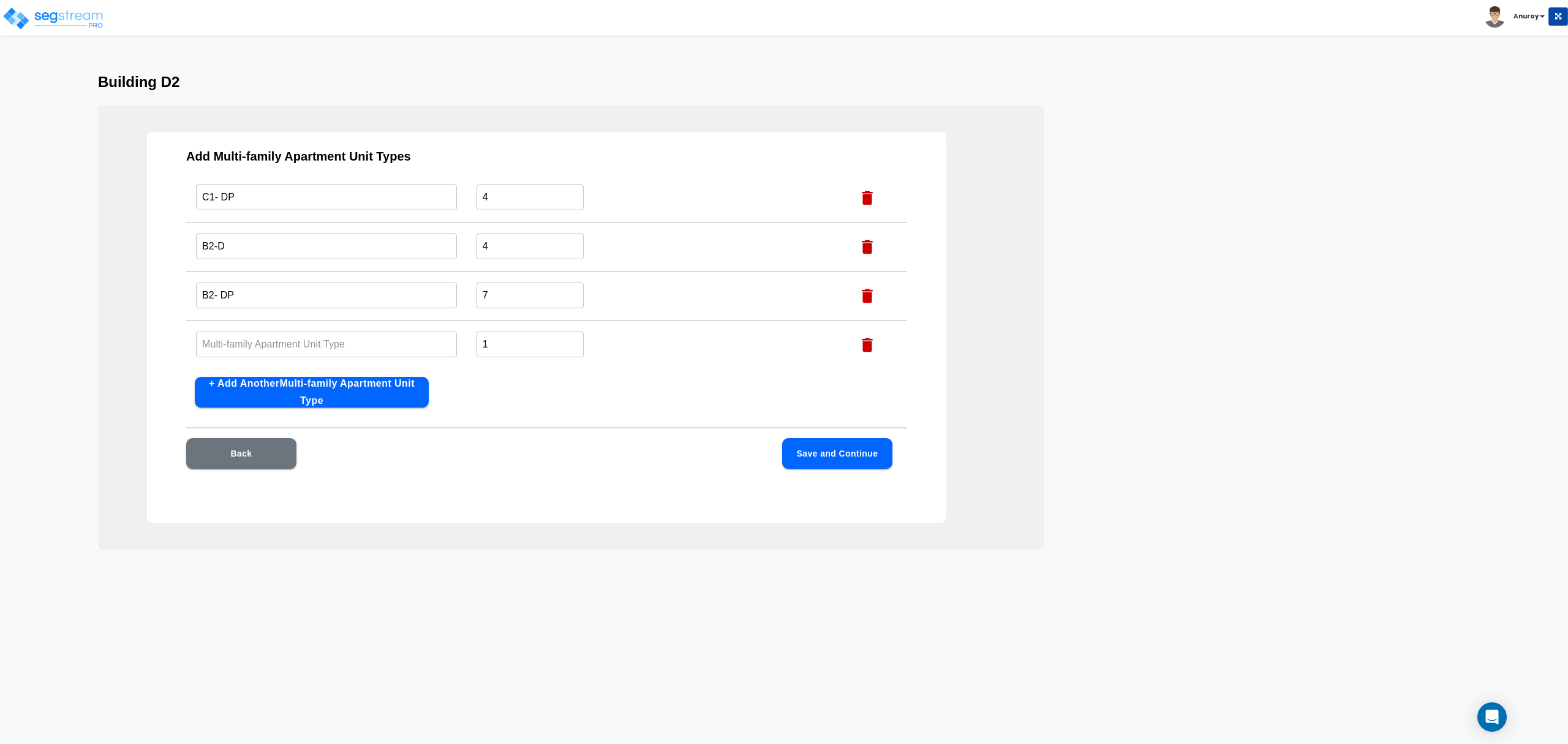
click at [363, 340] on input "text" at bounding box center [326, 344] width 261 height 26
paste input "B2-P"
type input "B2-P"
click at [837, 447] on button "Save and Continue" at bounding box center [837, 453] width 111 height 30
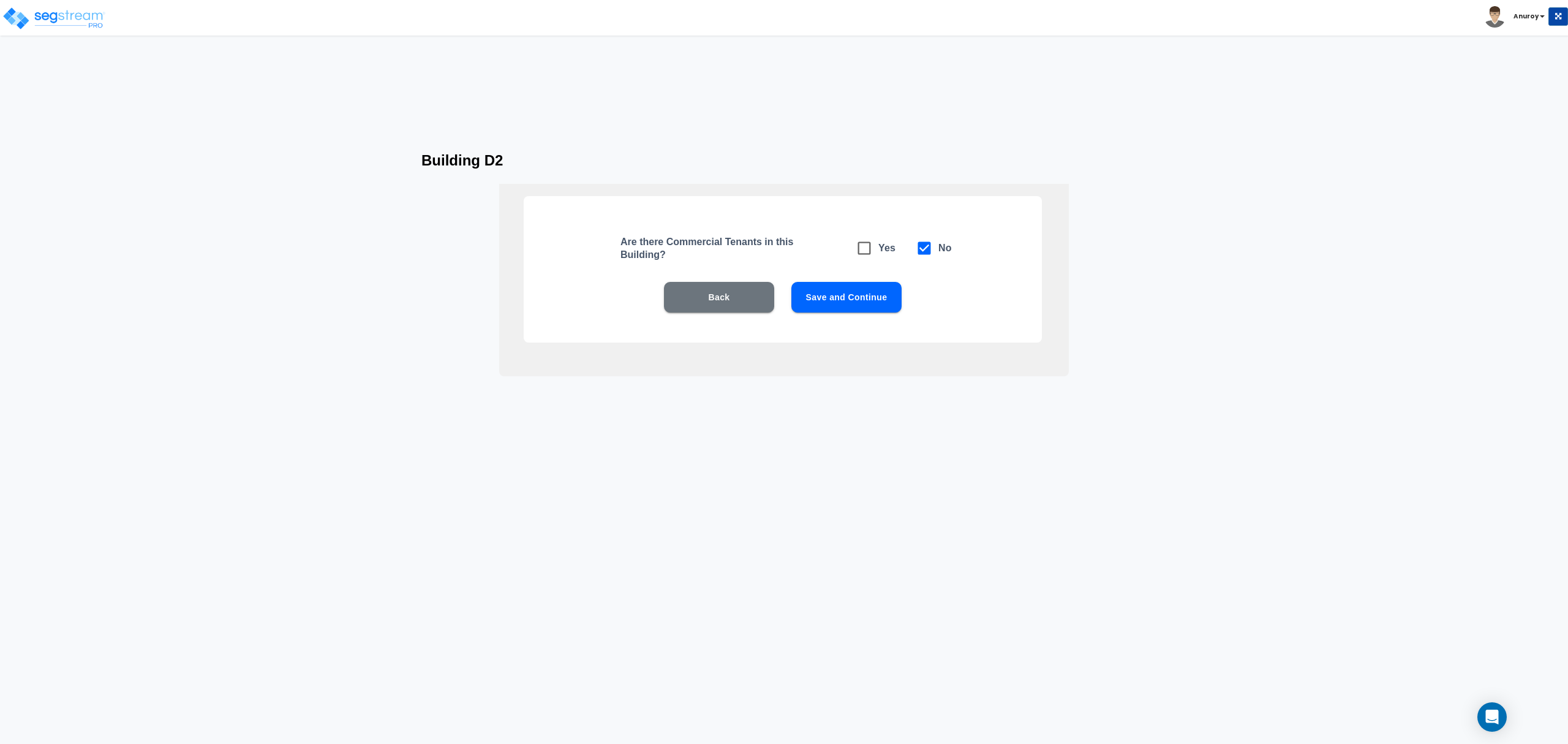
click at [857, 296] on button "Save and Continue" at bounding box center [846, 297] width 111 height 30
click at [848, 299] on button "Save and Continue" at bounding box center [846, 297] width 111 height 30
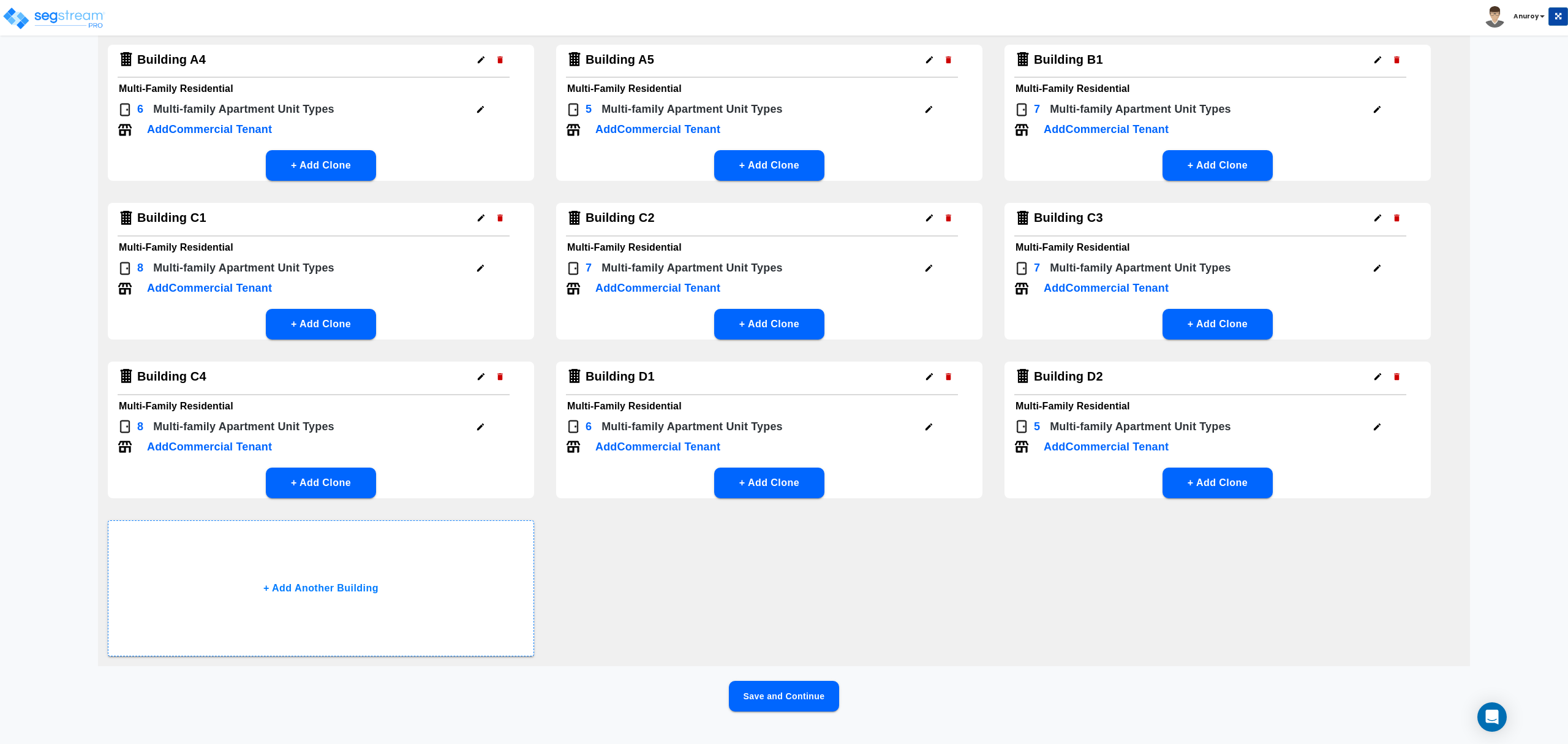
scroll to position [273, 0]
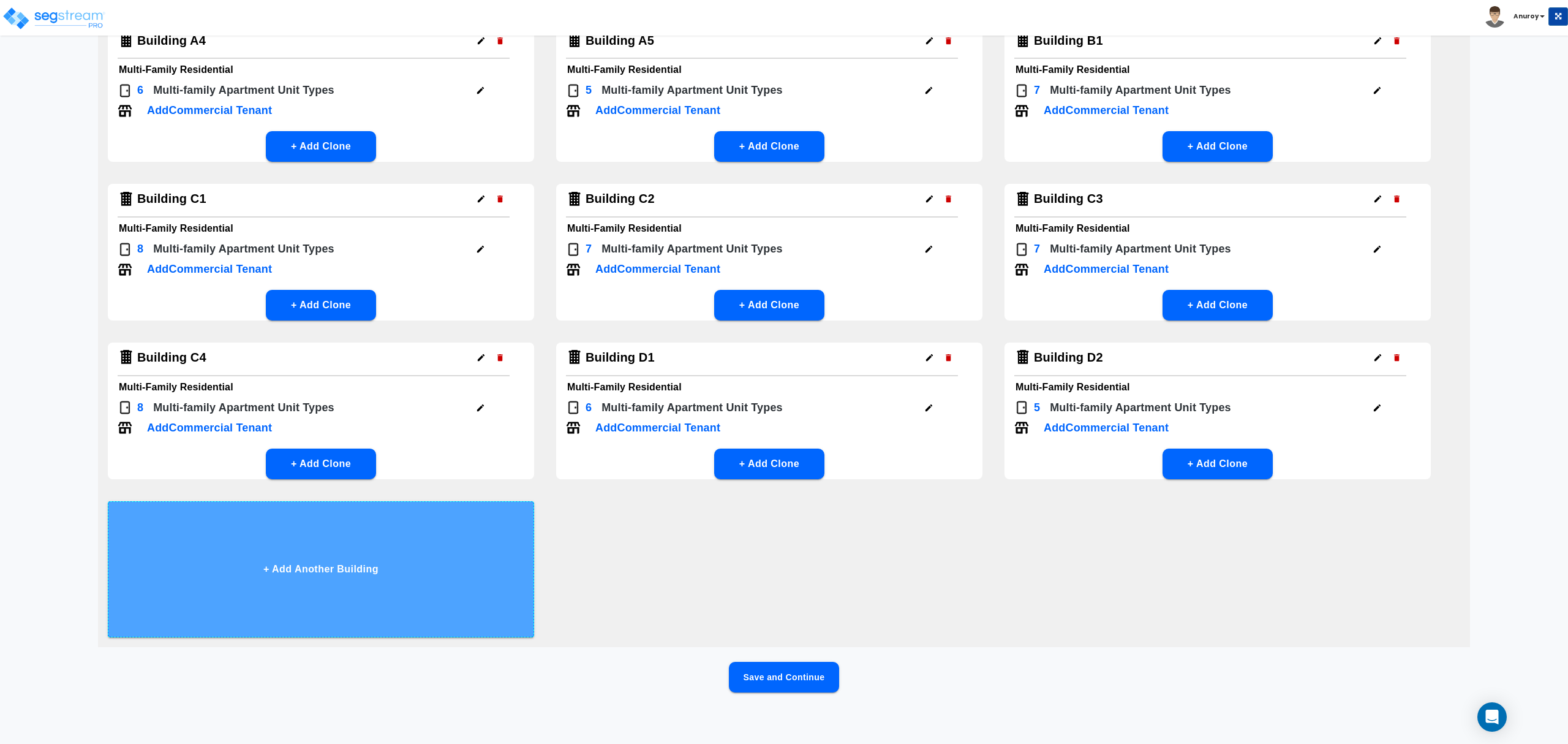
click at [320, 562] on button "+ Add Another Building" at bounding box center [321, 568] width 426 height 136
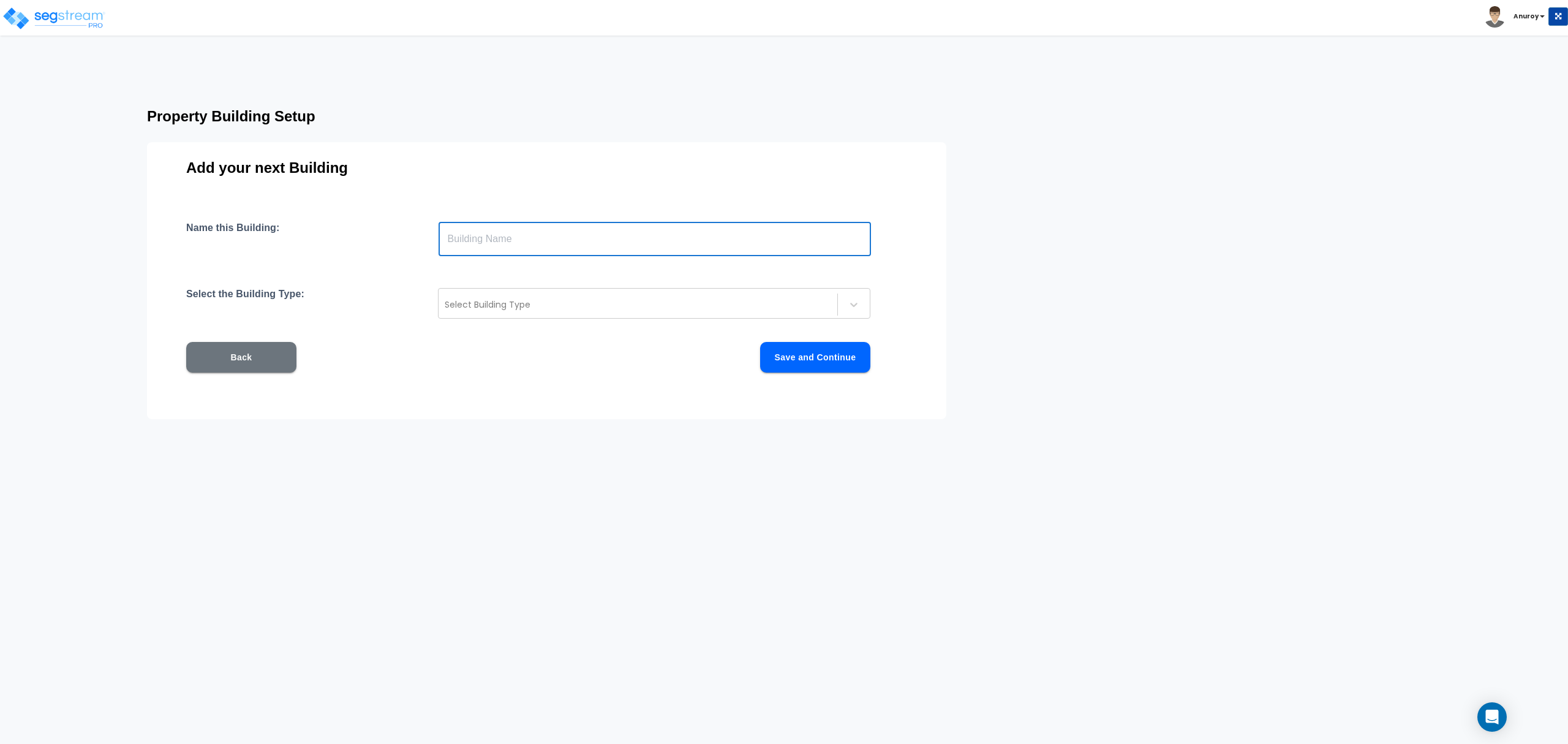
click at [471, 246] on input "text" at bounding box center [654, 239] width 432 height 35
type input "Building E1"
click at [529, 307] on div at bounding box center [638, 304] width 387 height 14
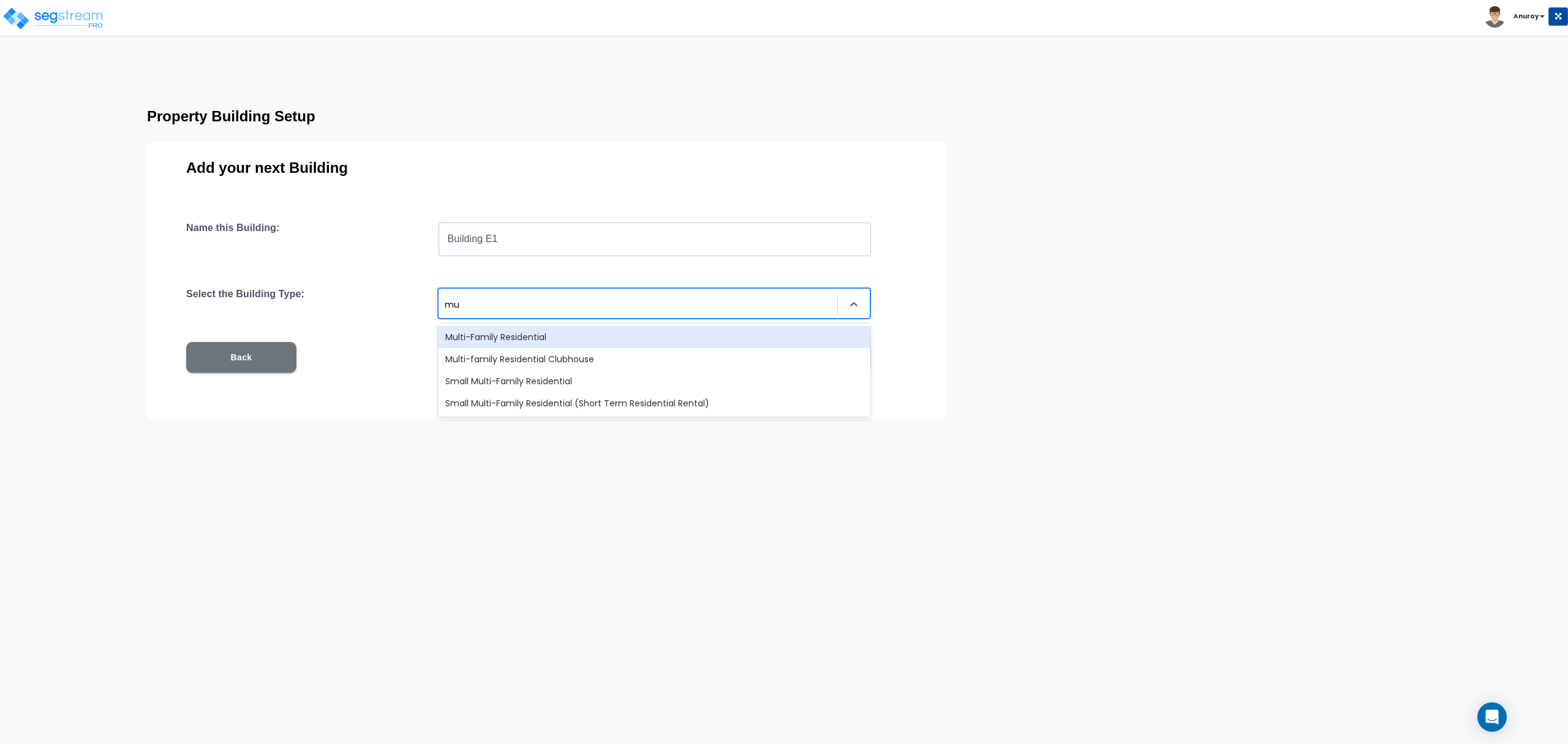
type input "mul"
click at [539, 336] on div "Multi-Family Residential" at bounding box center [654, 337] width 432 height 22
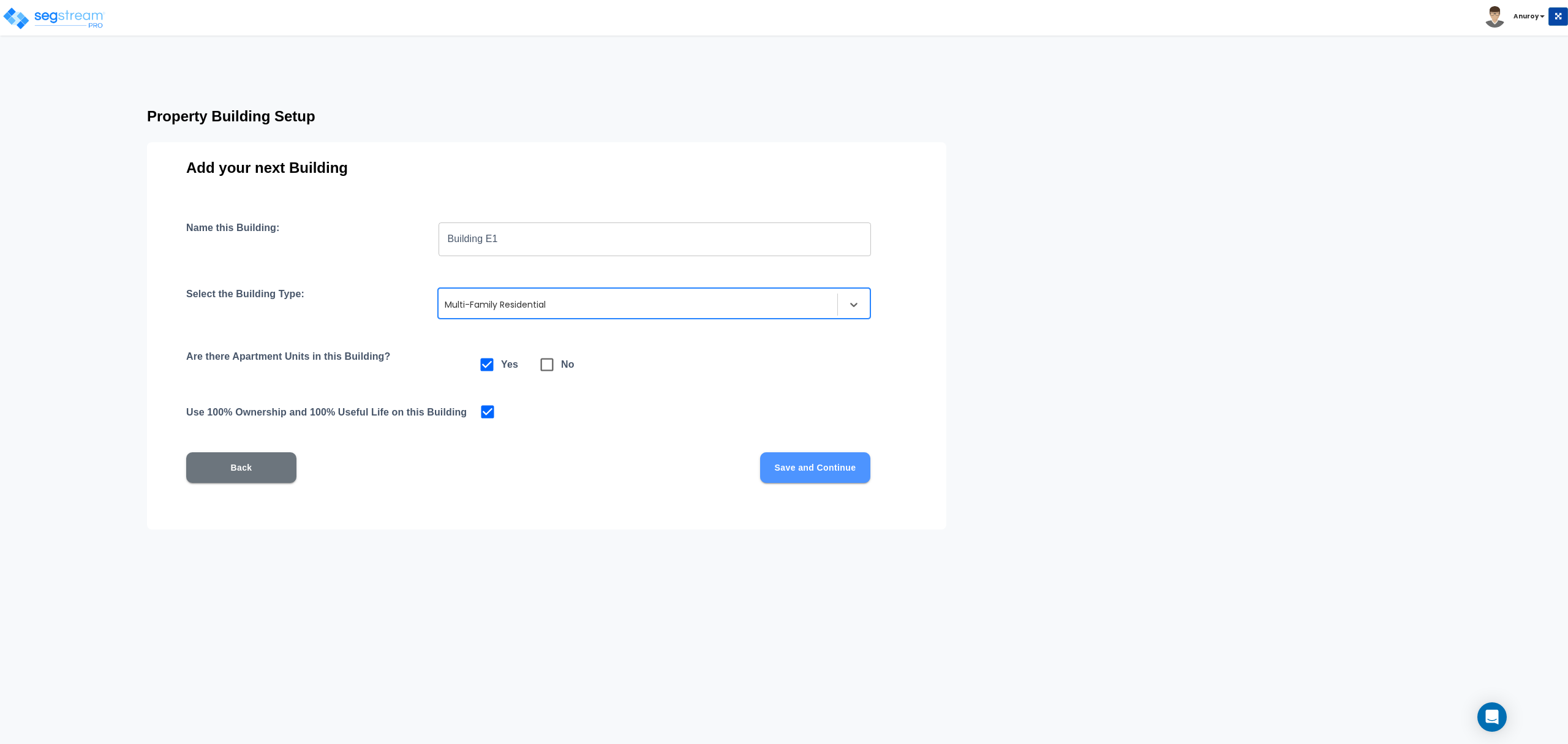
click at [817, 470] on button "Save and Continue" at bounding box center [815, 467] width 111 height 30
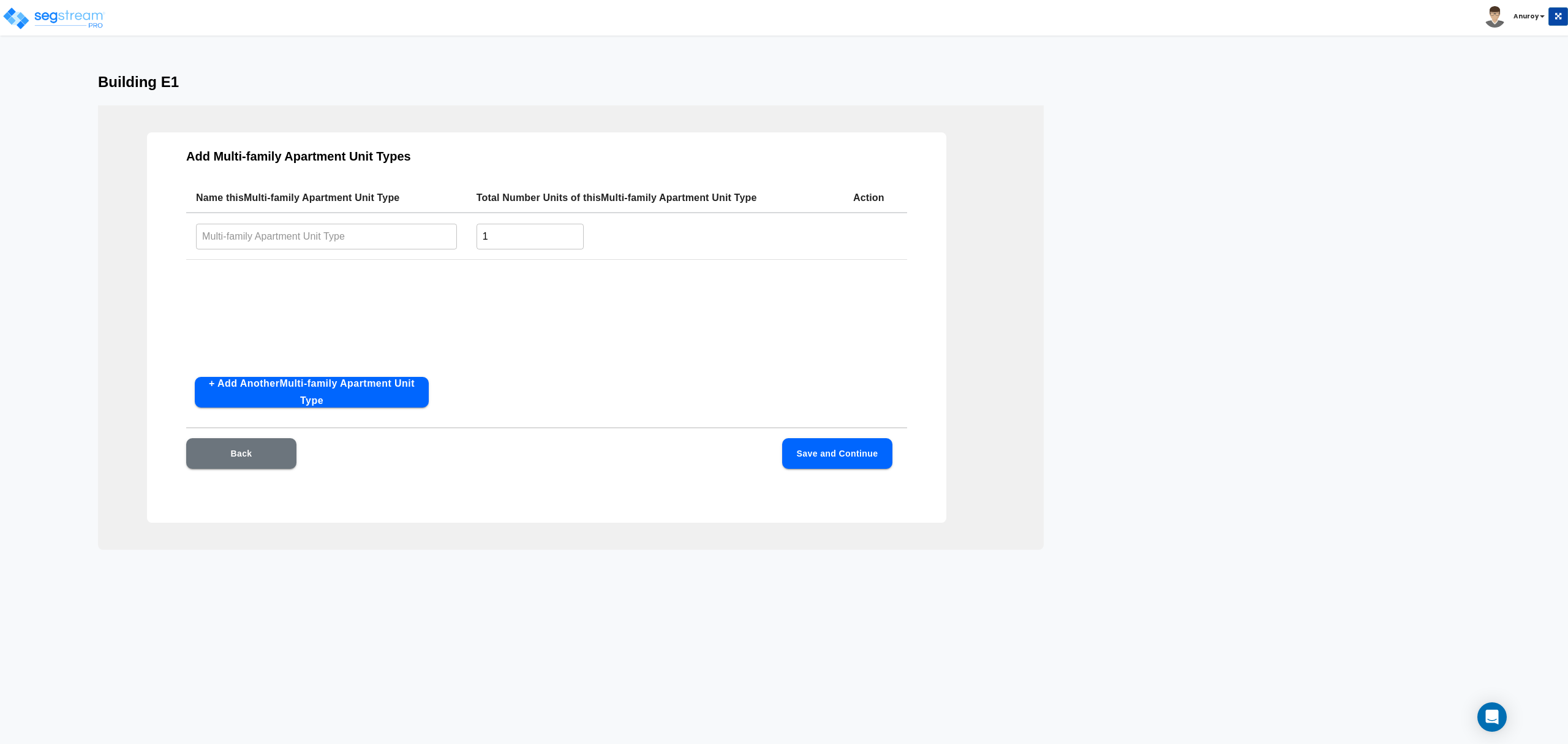
click at [490, 236] on input "1" at bounding box center [529, 236] width 107 height 26
type input "10"
click at [307, 237] on input "text" at bounding box center [326, 236] width 261 height 26
click at [350, 240] on input "text" at bounding box center [326, 236] width 261 height 26
paste input "B1-D"
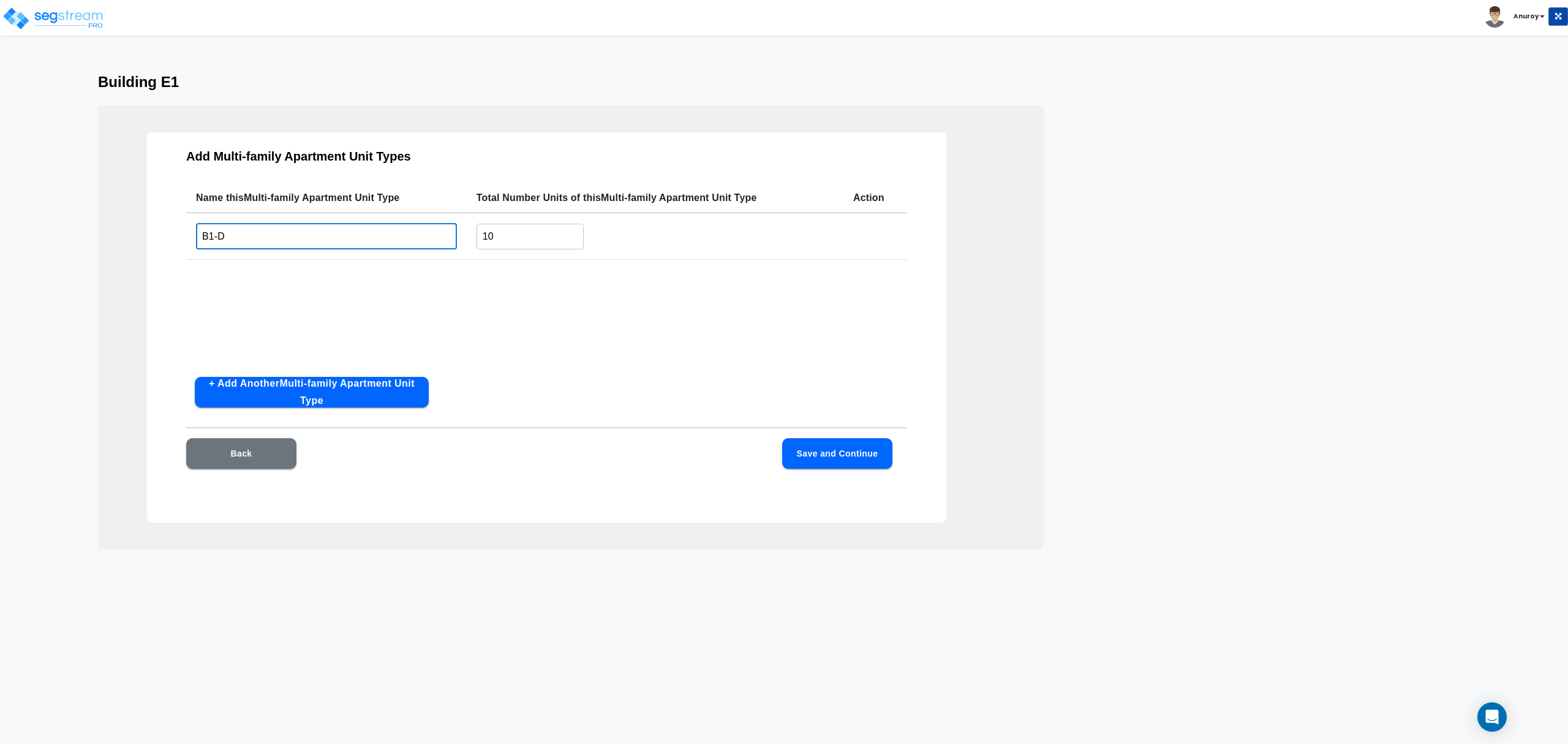
type input "B1-D"
click at [337, 386] on button "+ Add Another Multi-family Apartment Unit Type" at bounding box center [312, 392] width 234 height 30
click at [364, 269] on td "​" at bounding box center [326, 286] width 280 height 49
click at [366, 280] on input "text" at bounding box center [326, 285] width 261 height 26
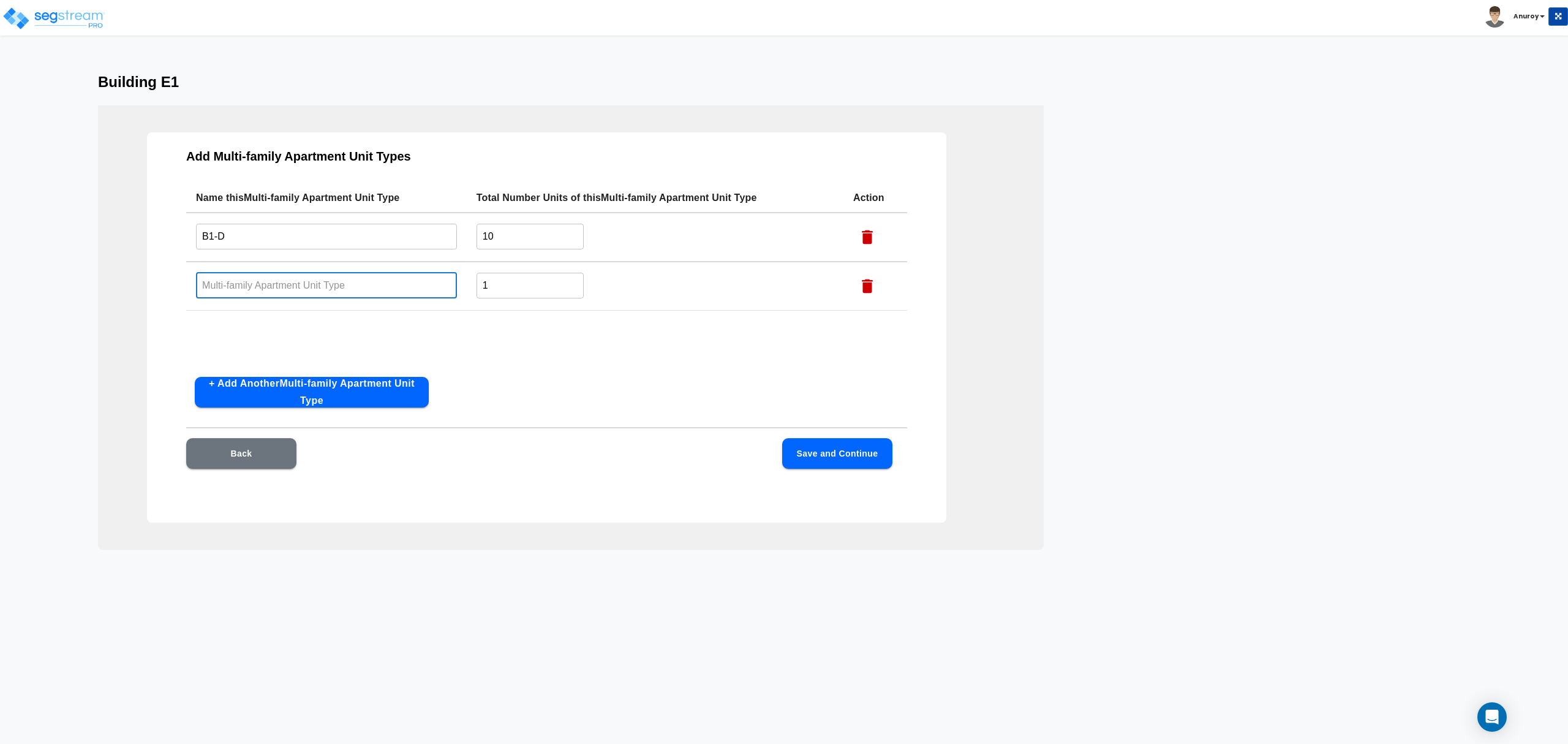
paste input "B1- DP"
type input "B1- DP"
click at [505, 285] on input "1" at bounding box center [529, 285] width 107 height 26
type input "14"
click at [813, 449] on button "Save and Continue" at bounding box center [837, 453] width 111 height 30
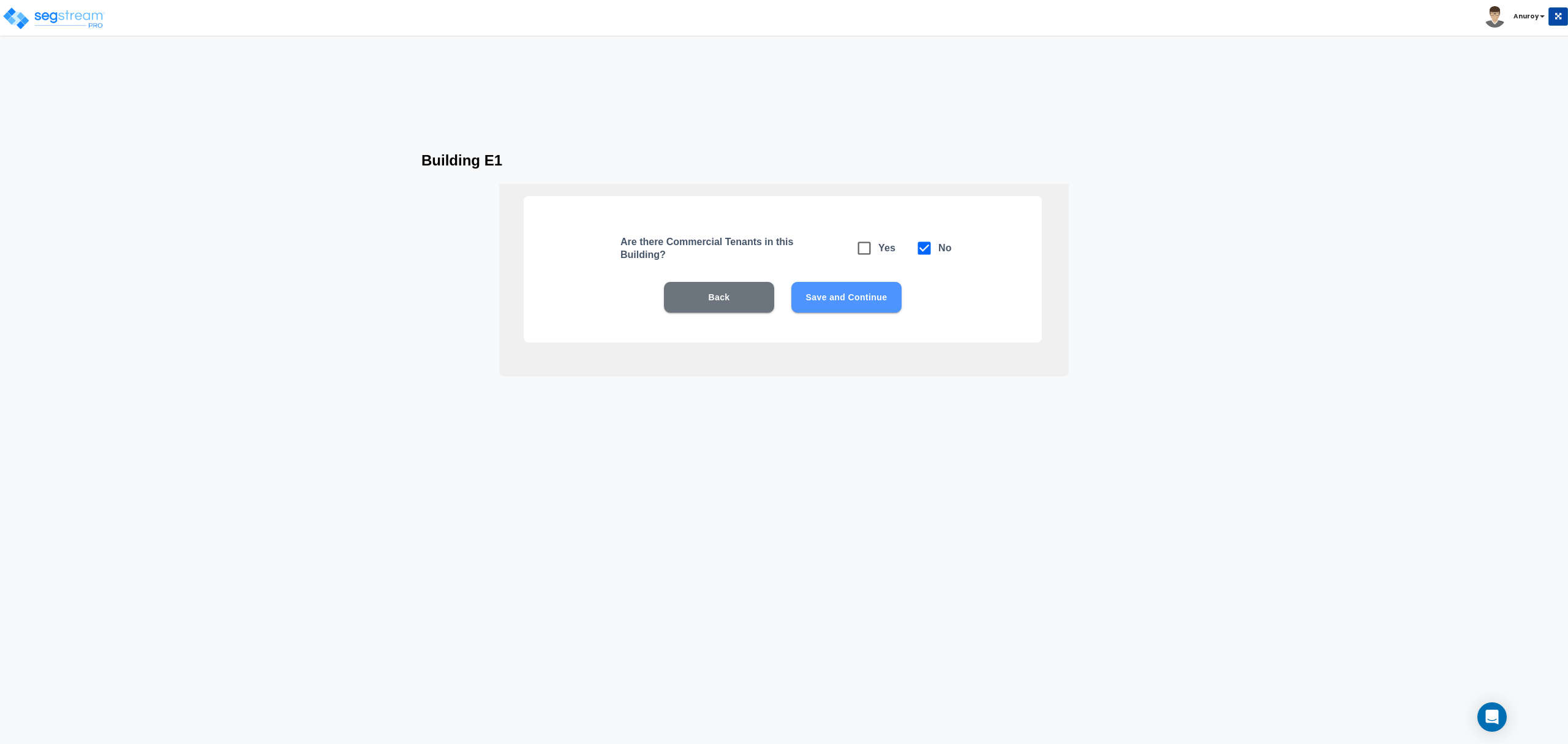
click at [831, 297] on button "Save and Continue" at bounding box center [846, 297] width 111 height 30
click at [853, 293] on button "Save and Continue" at bounding box center [846, 297] width 111 height 30
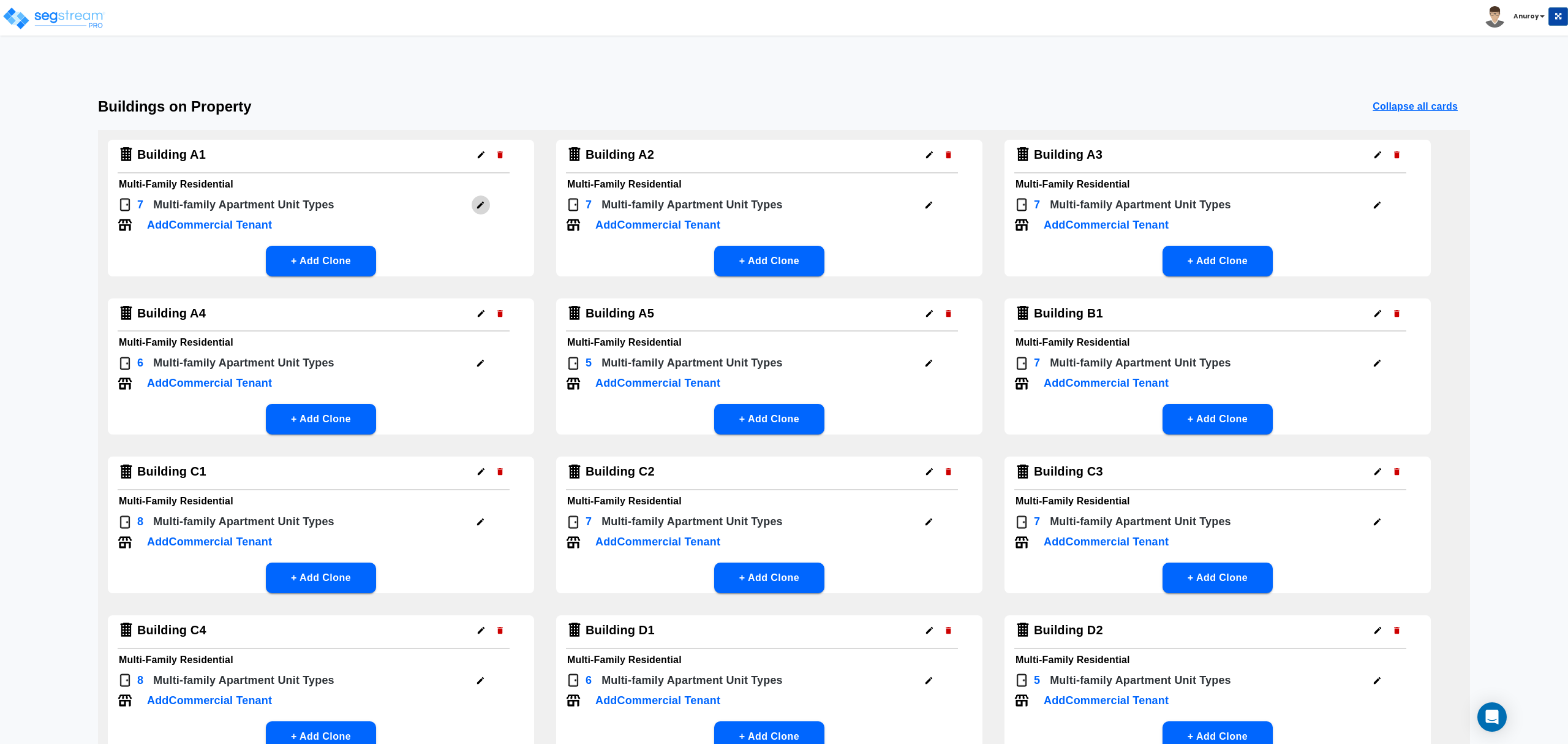
click at [483, 206] on icon "button" at bounding box center [480, 204] width 9 height 9
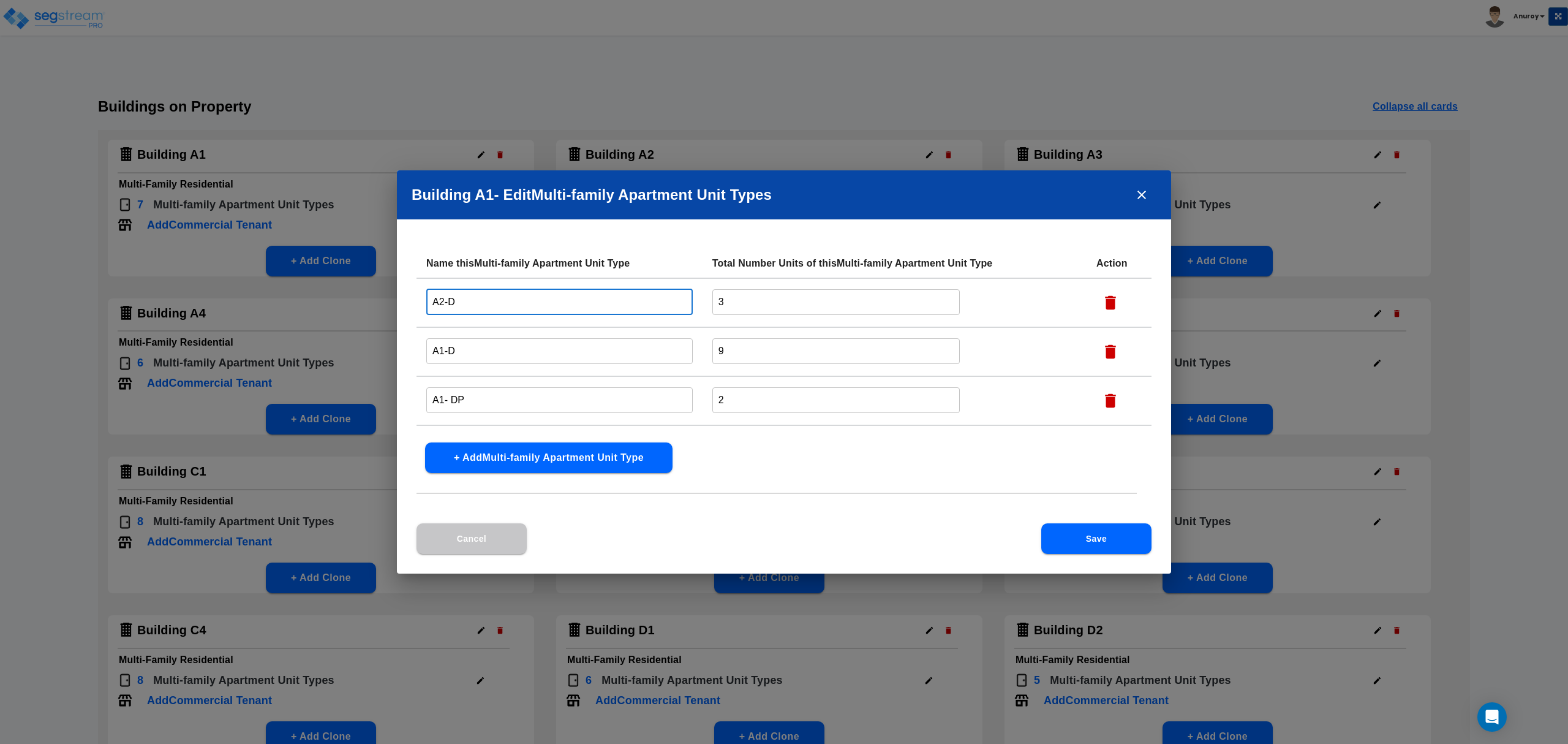
click at [488, 302] on input "A2-D" at bounding box center [560, 301] width 267 height 26
drag, startPoint x: 506, startPoint y: 298, endPoint x: 467, endPoint y: 302, distance: 39.2
click at [467, 302] on input "A2-D - Bldg A1" at bounding box center [560, 301] width 267 height 26
type input "A2-D - Bldg A1"
click at [489, 344] on input "A1-D" at bounding box center [560, 350] width 267 height 26
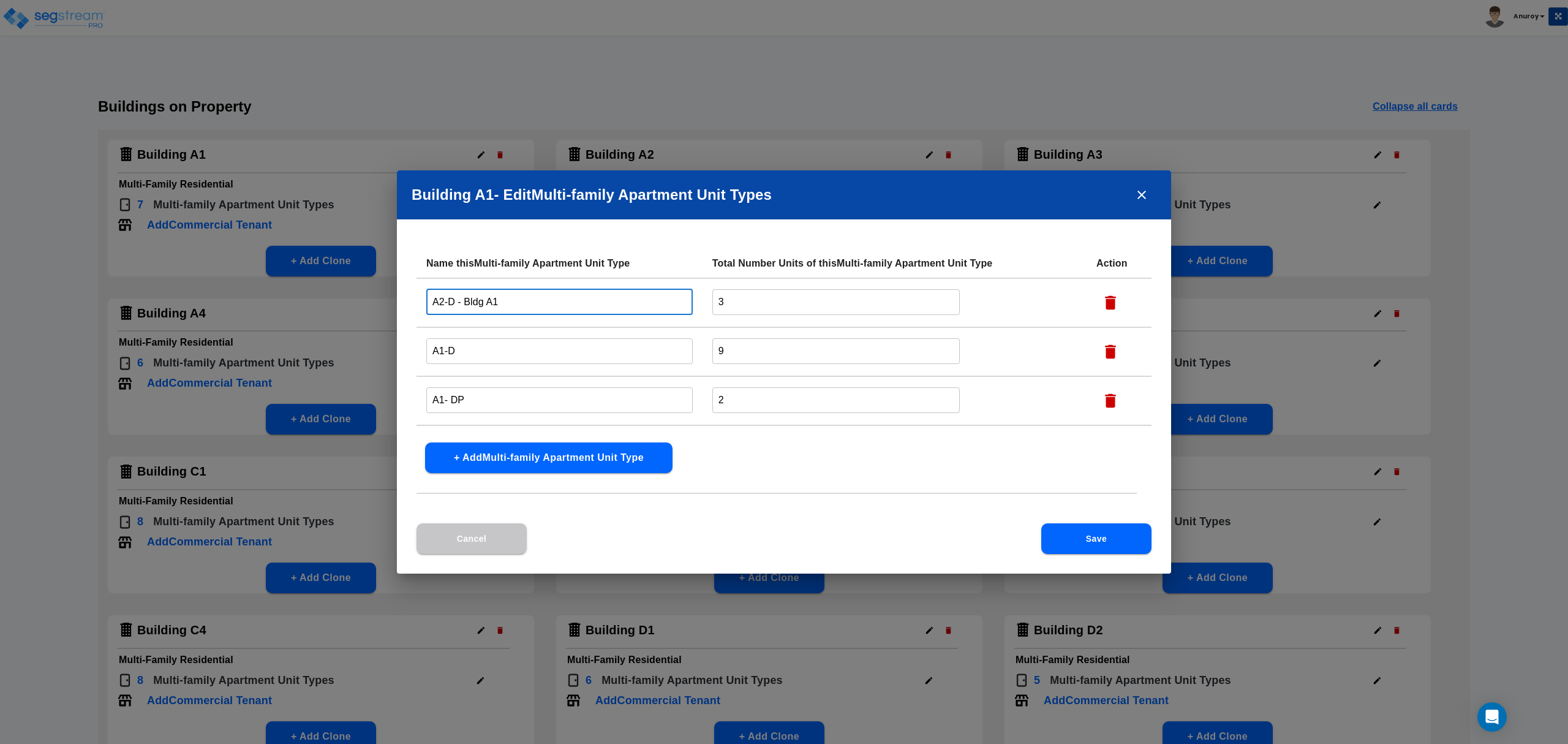
drag, startPoint x: 507, startPoint y: 302, endPoint x: 458, endPoint y: 302, distance: 49.0
click at [458, 302] on input "A2-D - Bldg A1" at bounding box center [560, 301] width 267 height 26
click at [470, 348] on input "A1-D" at bounding box center [560, 350] width 267 height 26
paste input "- Bldg A1"
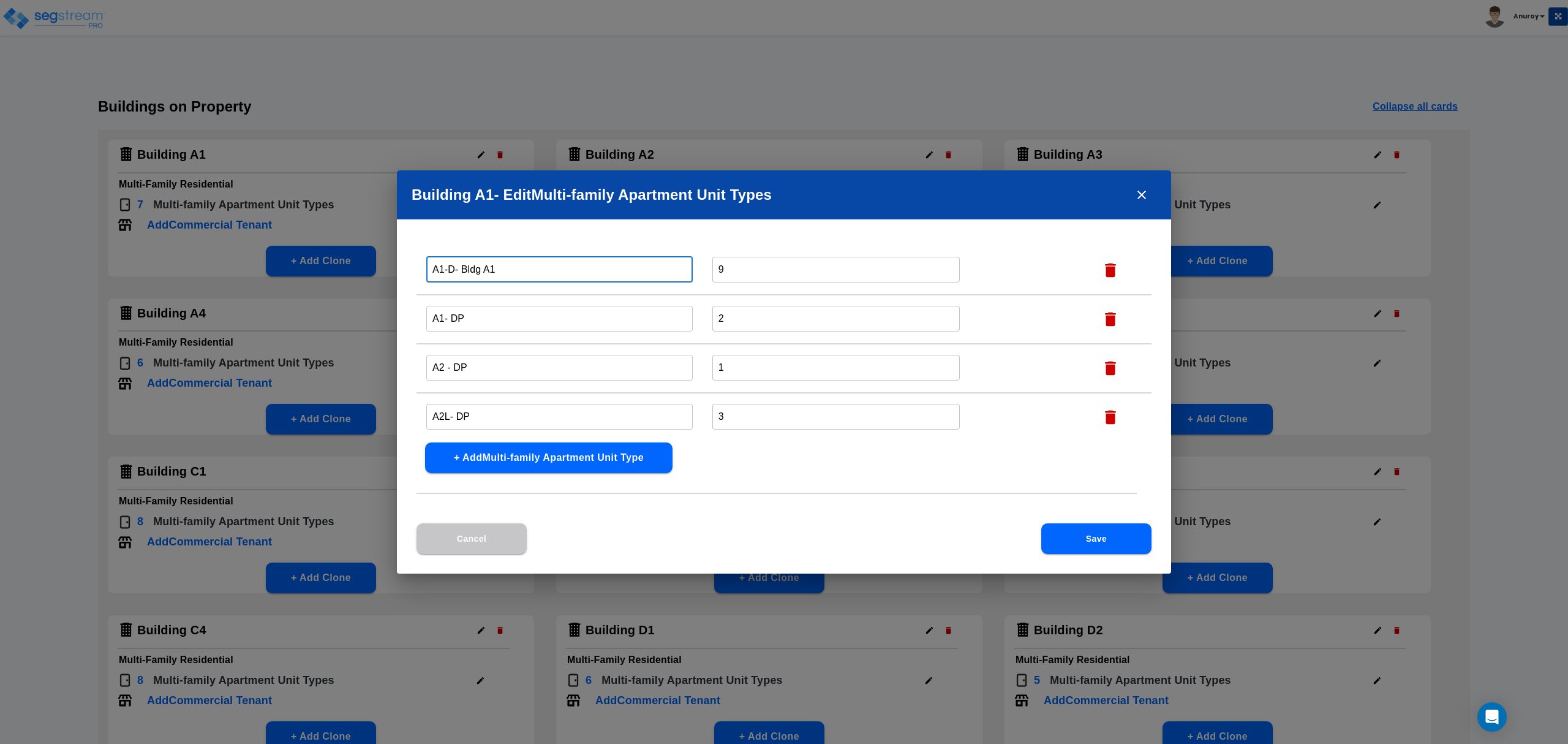
type input "A1-D- Bldg A1"
click at [486, 319] on input "A1- DP" at bounding box center [560, 318] width 267 height 26
paste input "- Bldg A1"
type input "A1- DP- Bldg A1"
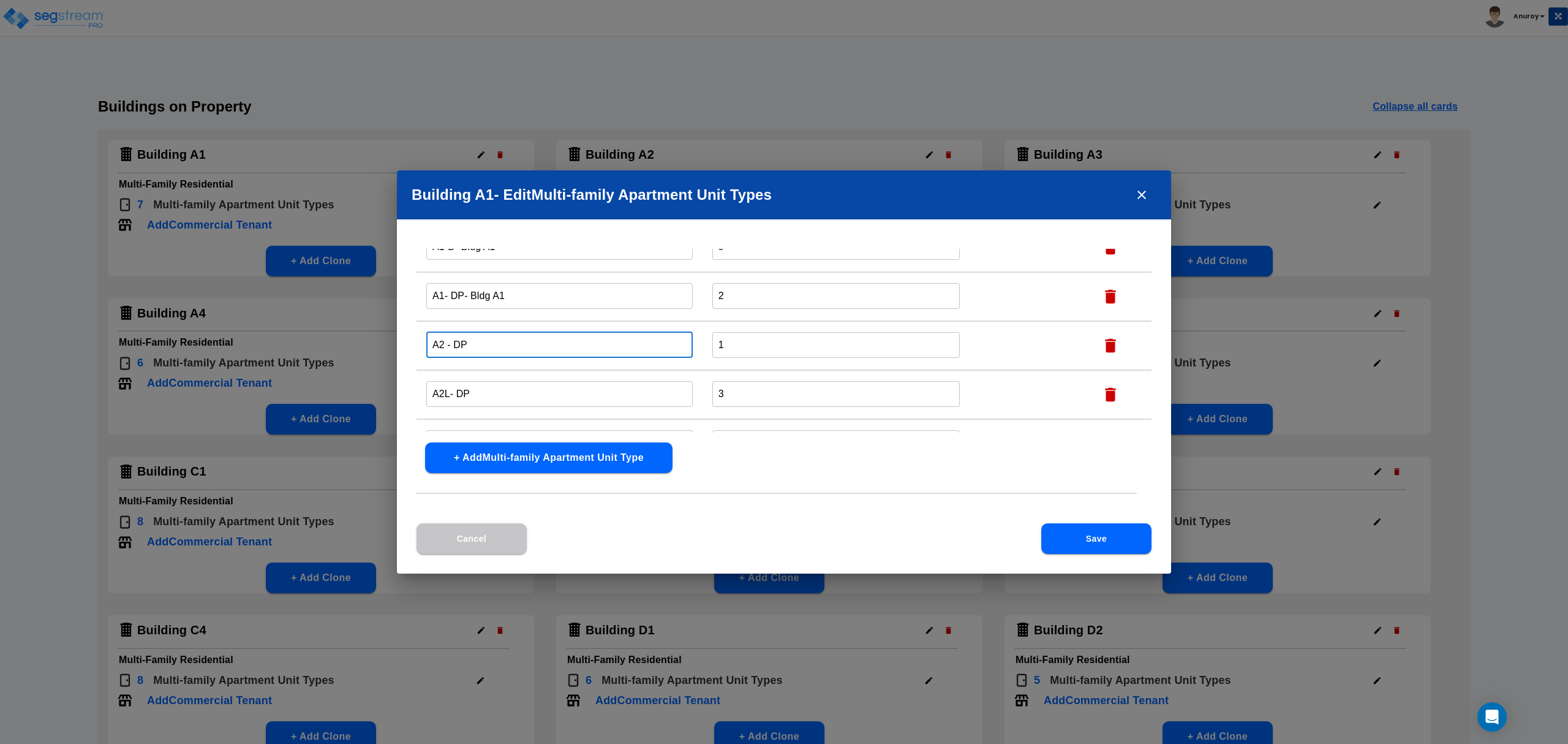
click at [488, 345] on input "A2 - DP" at bounding box center [560, 344] width 267 height 26
paste input "- Bldg A1"
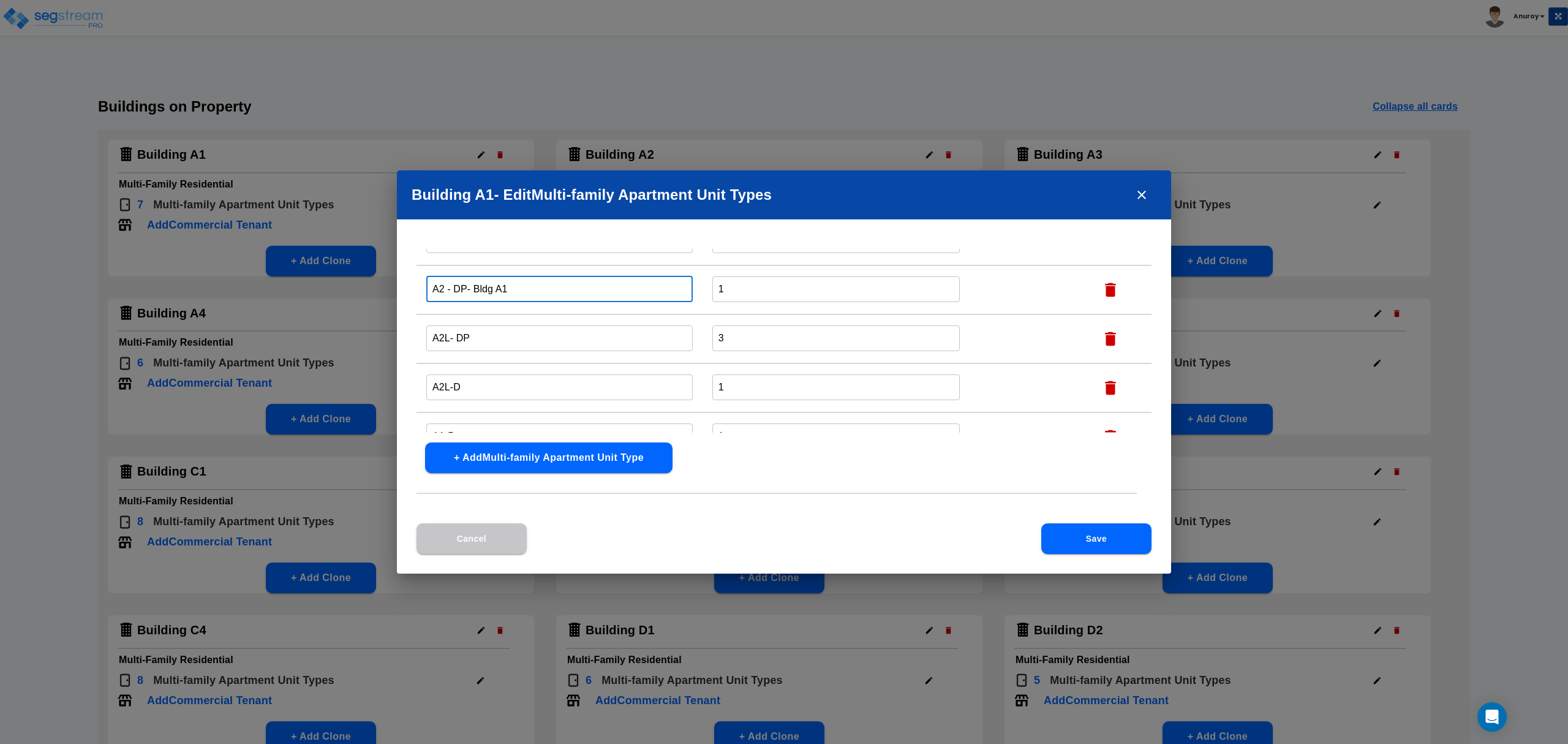
scroll to position [186, 0]
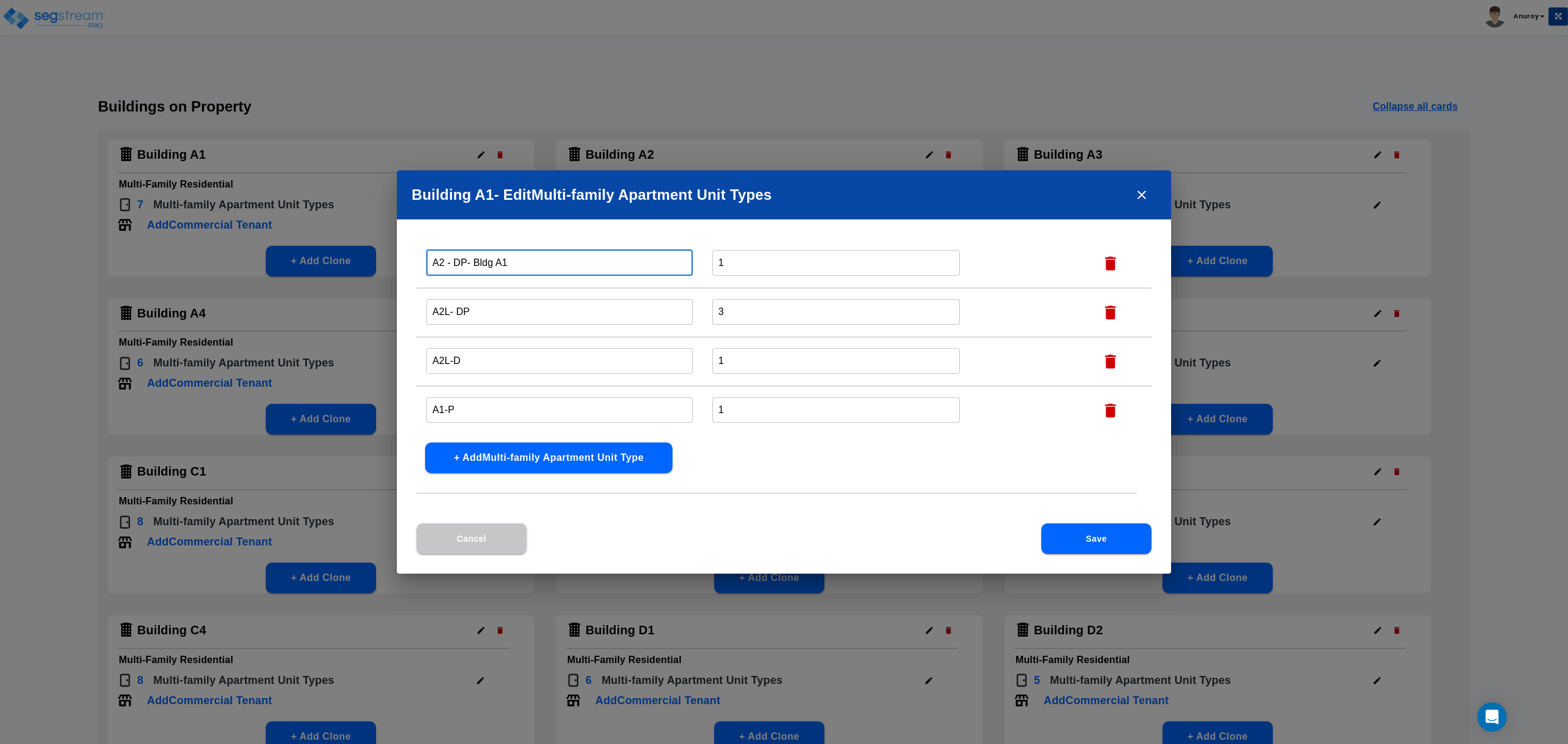
type input "A2 - DP- Bldg A1"
click at [492, 304] on input "A2L- DP" at bounding box center [560, 311] width 267 height 26
paste input "- Bldg A1"
type input "A2L- DP- Bldg A1"
click at [476, 362] on input "A2L-D" at bounding box center [560, 360] width 267 height 26
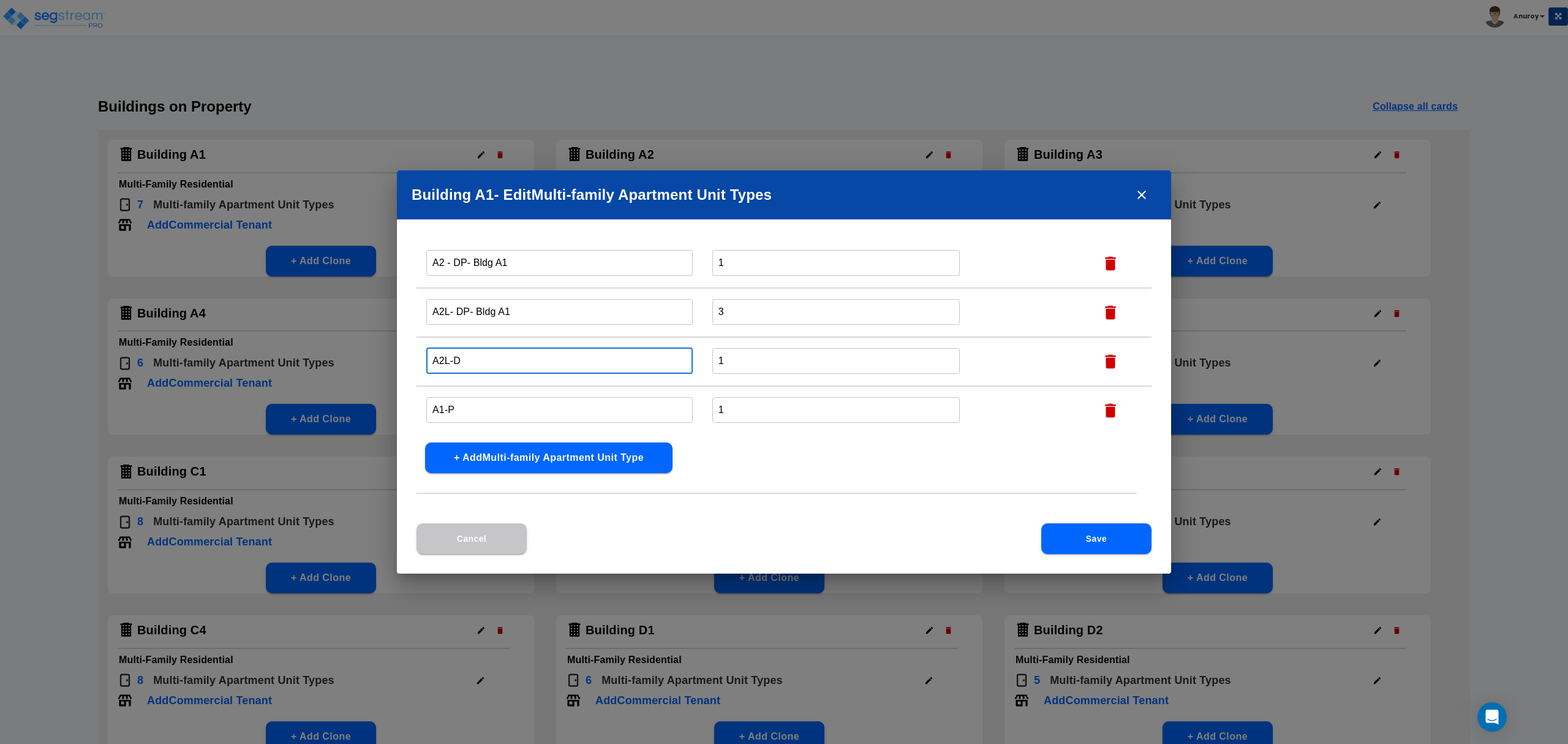
paste input "- Bldg A1"
type input "A2L-D- Bldg A1"
click at [474, 410] on input "A1-P" at bounding box center [560, 409] width 267 height 26
paste input "- Bldg A1"
type input "A1-P- Bldg A1"
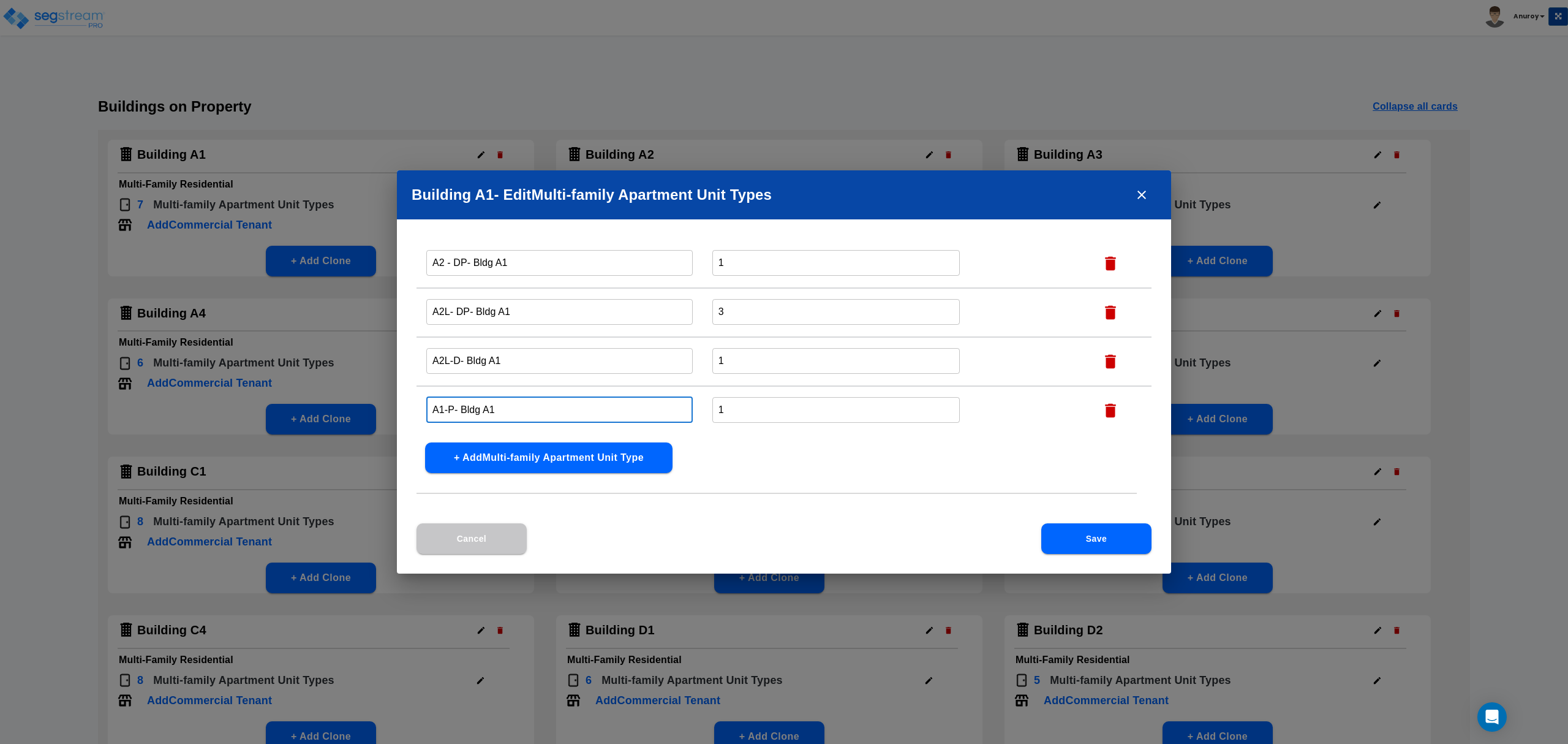
click at [1060, 542] on button "Save" at bounding box center [1096, 538] width 111 height 30
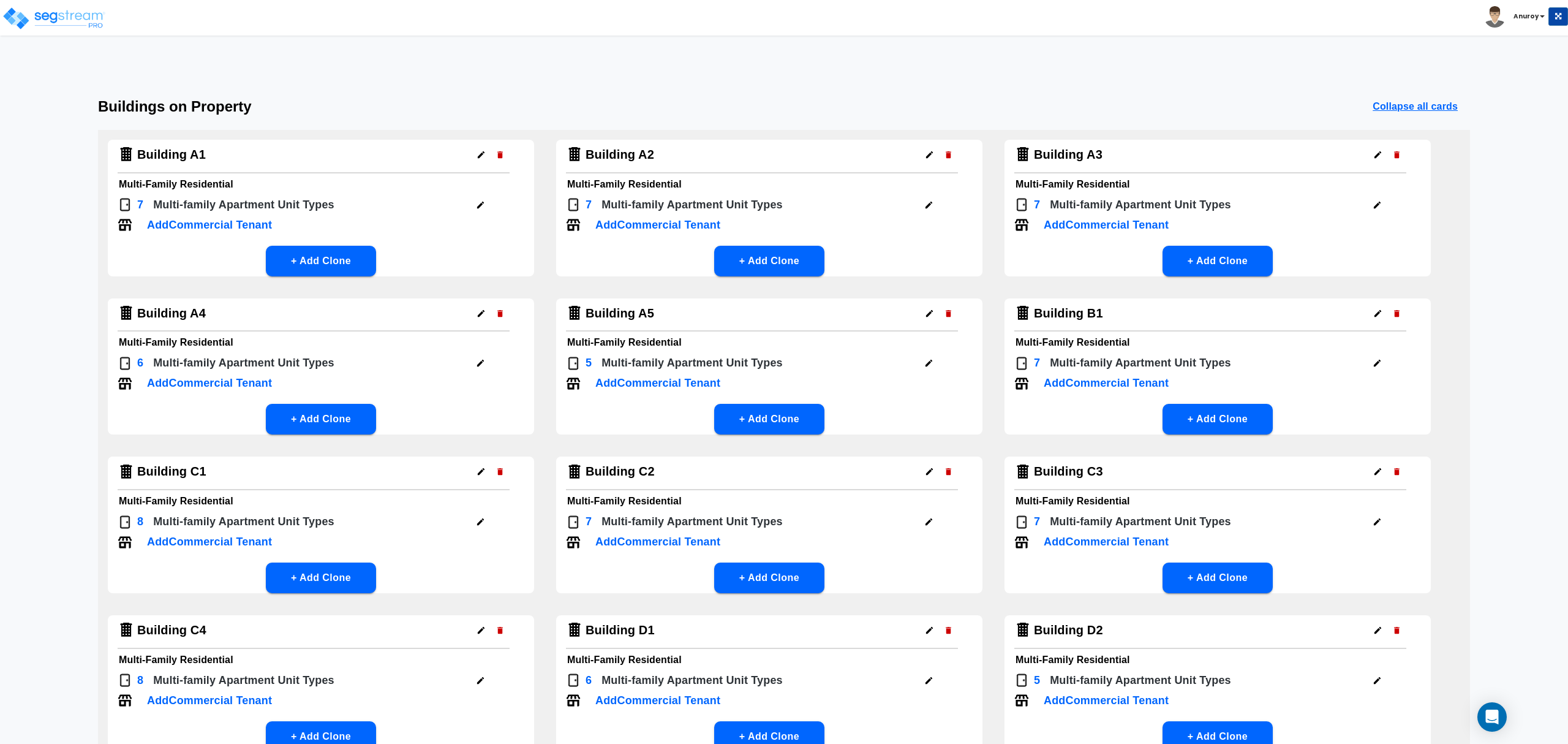
click at [481, 204] on icon "button" at bounding box center [480, 205] width 7 height 7
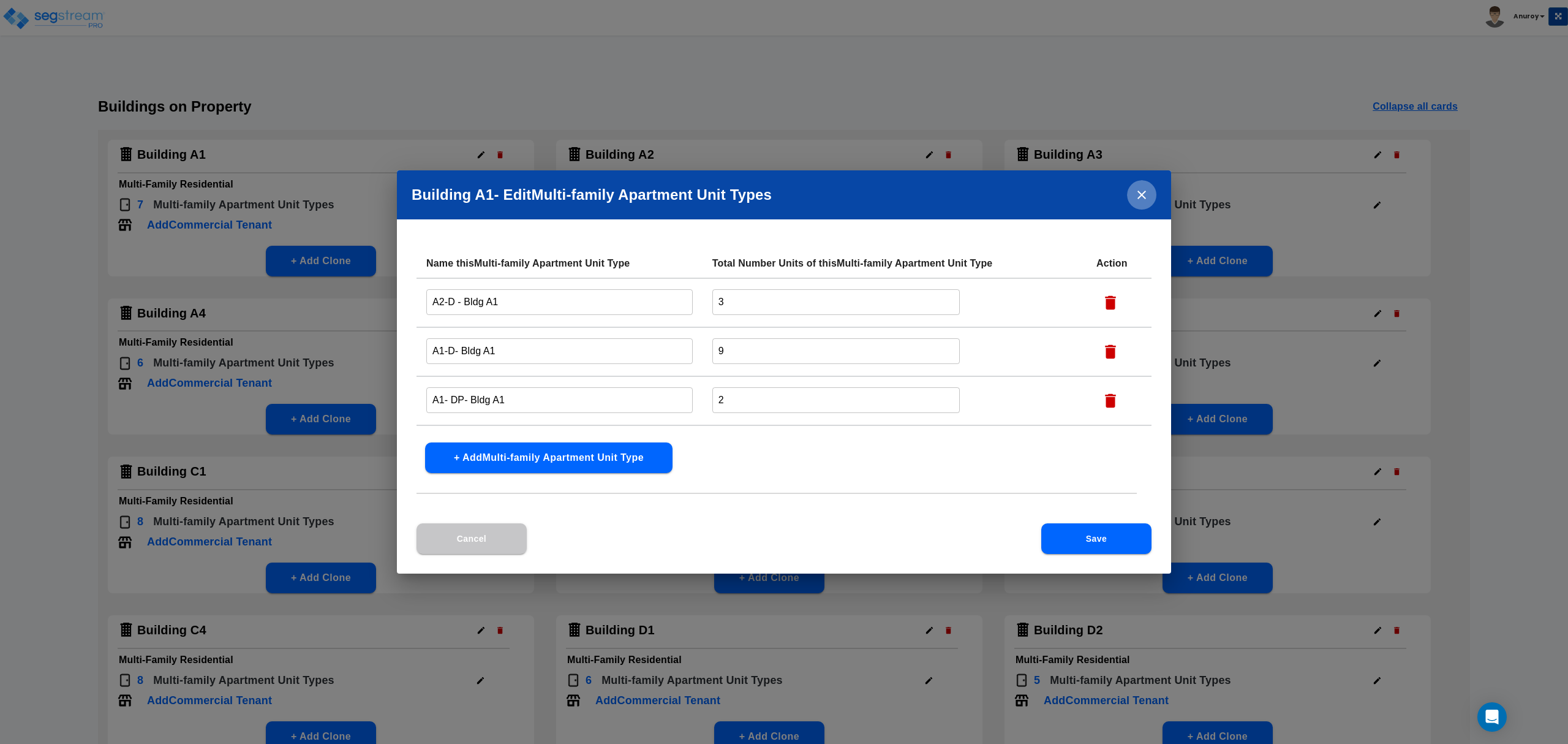
click at [1136, 193] on icon "close" at bounding box center [1141, 194] width 14 height 14
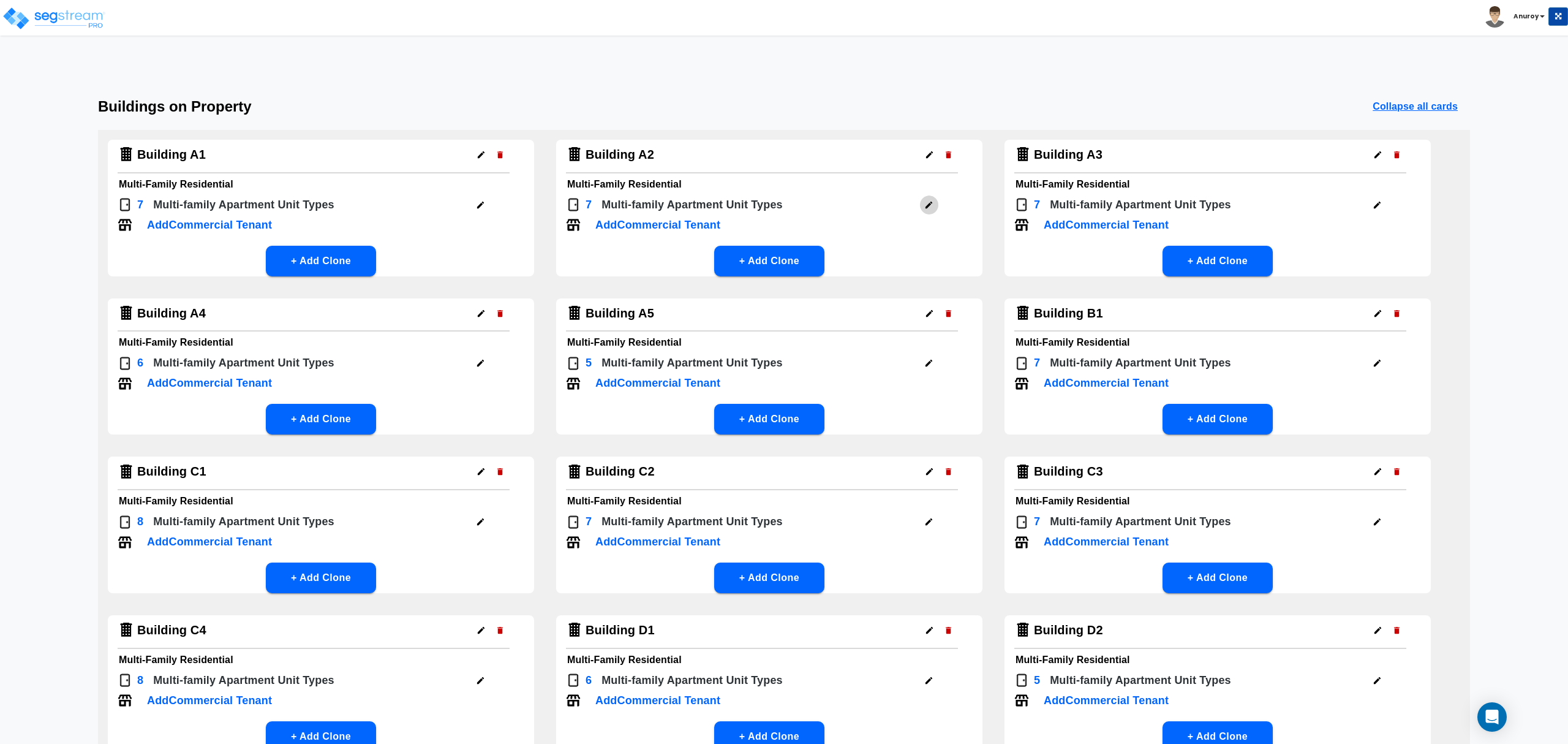
click at [926, 206] on icon "button" at bounding box center [929, 205] width 7 height 7
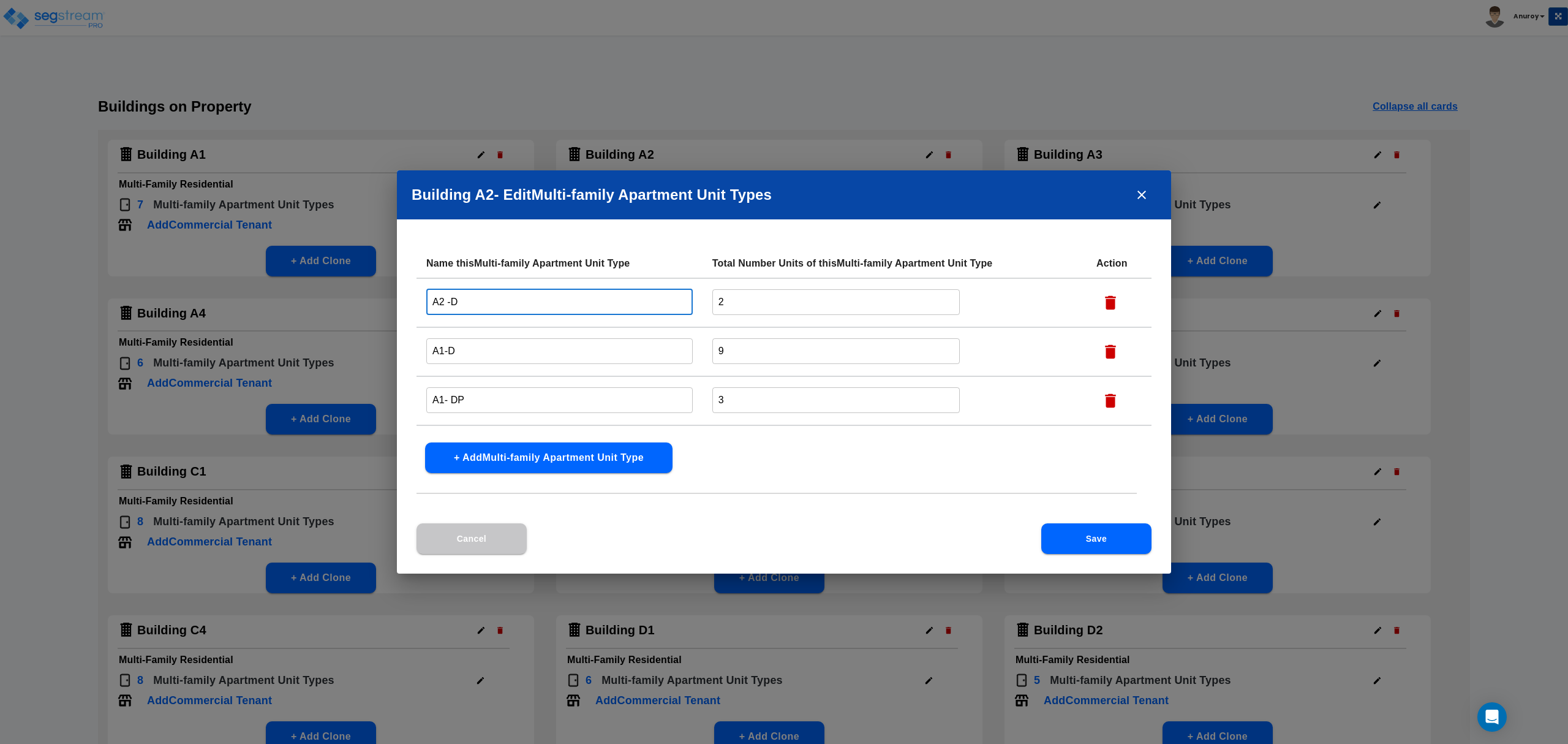
click at [505, 304] on input "A2 -D" at bounding box center [560, 301] width 267 height 26
paste input "- Bldg A1"
drag, startPoint x: 511, startPoint y: 304, endPoint x: 456, endPoint y: 304, distance: 55.0
click at [456, 304] on input "A2 -D- Bldg A2" at bounding box center [560, 301] width 267 height 26
type input "A2 -D- Bldg A2"
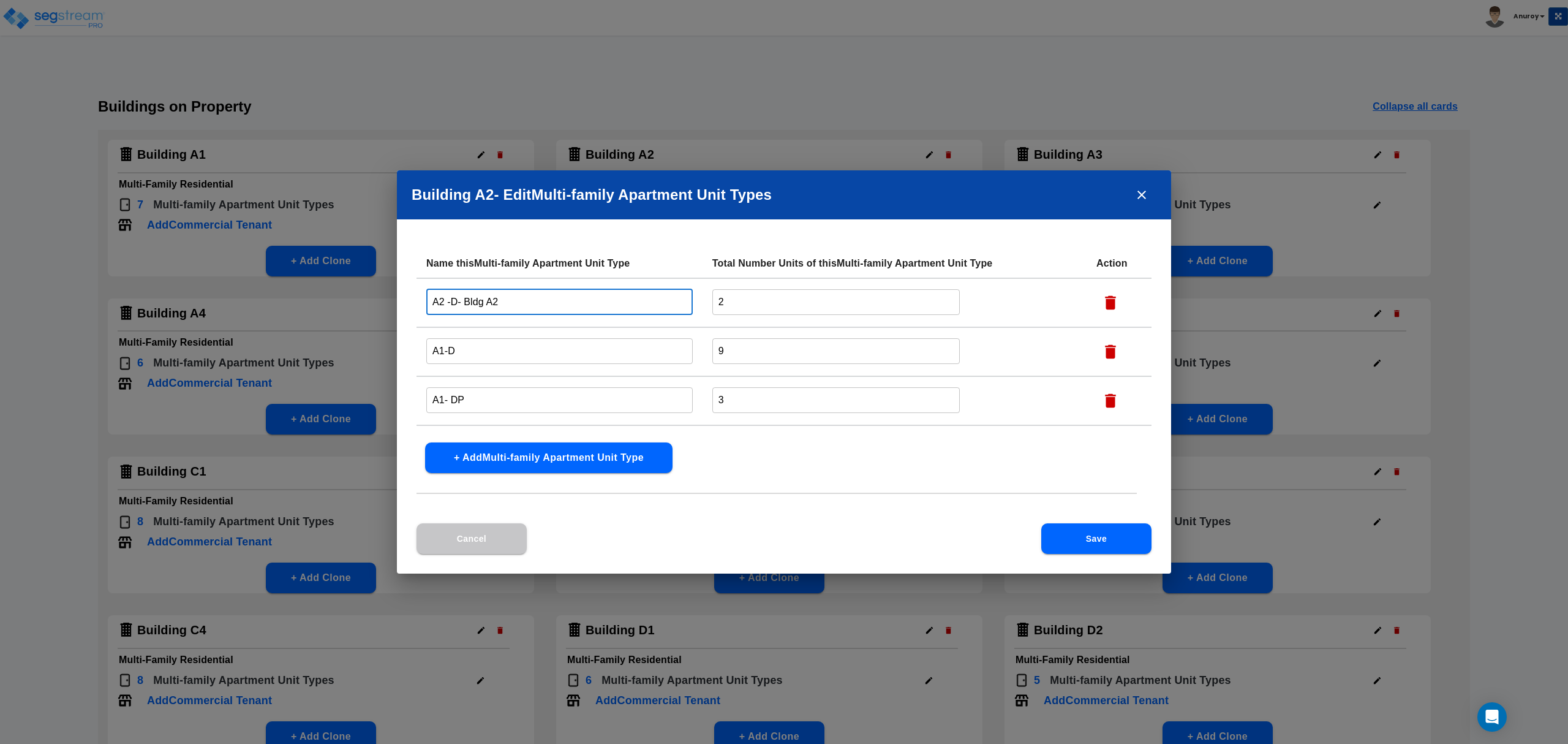
click at [470, 344] on input "A1-D" at bounding box center [560, 350] width 267 height 26
paste input "- Bldg A2"
type input "A1-D- Bldg A2"
click at [486, 394] on input "A1- DP" at bounding box center [560, 399] width 267 height 26
paste input "- Bldg A2"
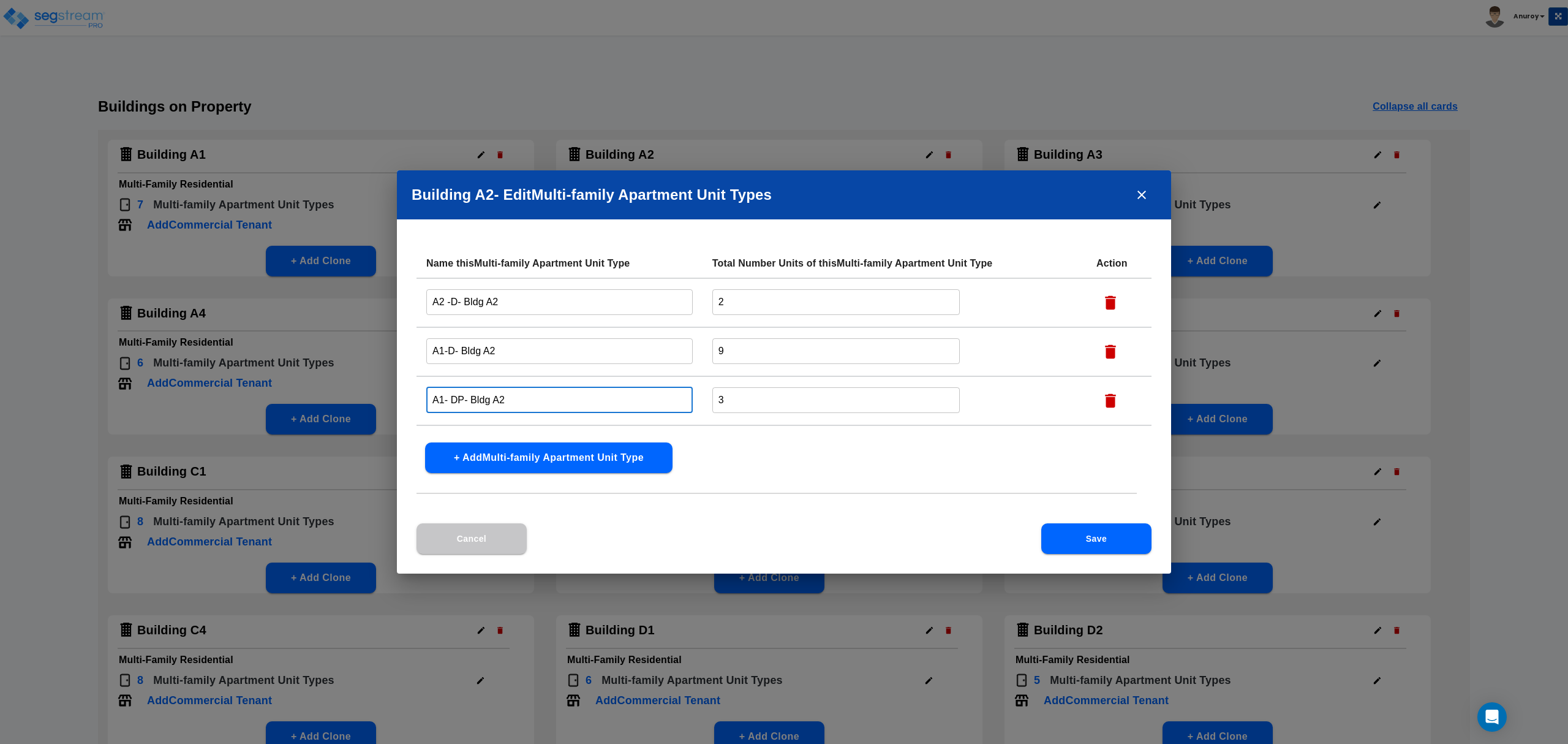
scroll to position [81, 0]
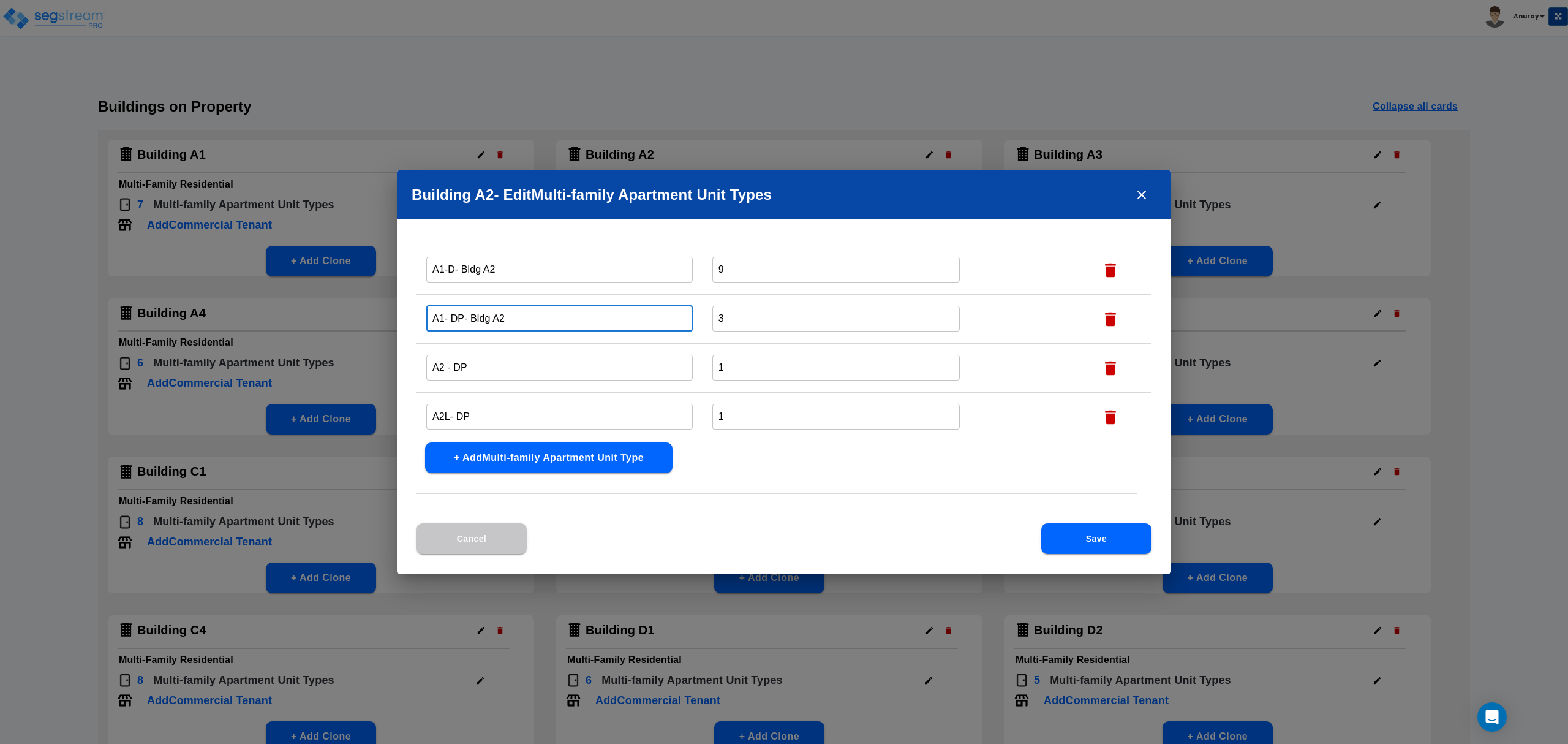
type input "A1- DP- Bldg A2"
click at [485, 365] on input "A2 - DP" at bounding box center [560, 367] width 267 height 26
paste input "- Bldg A2"
type input "A2 - DP- Bldg A2"
click at [481, 414] on input "A2L- DP" at bounding box center [560, 415] width 267 height 26
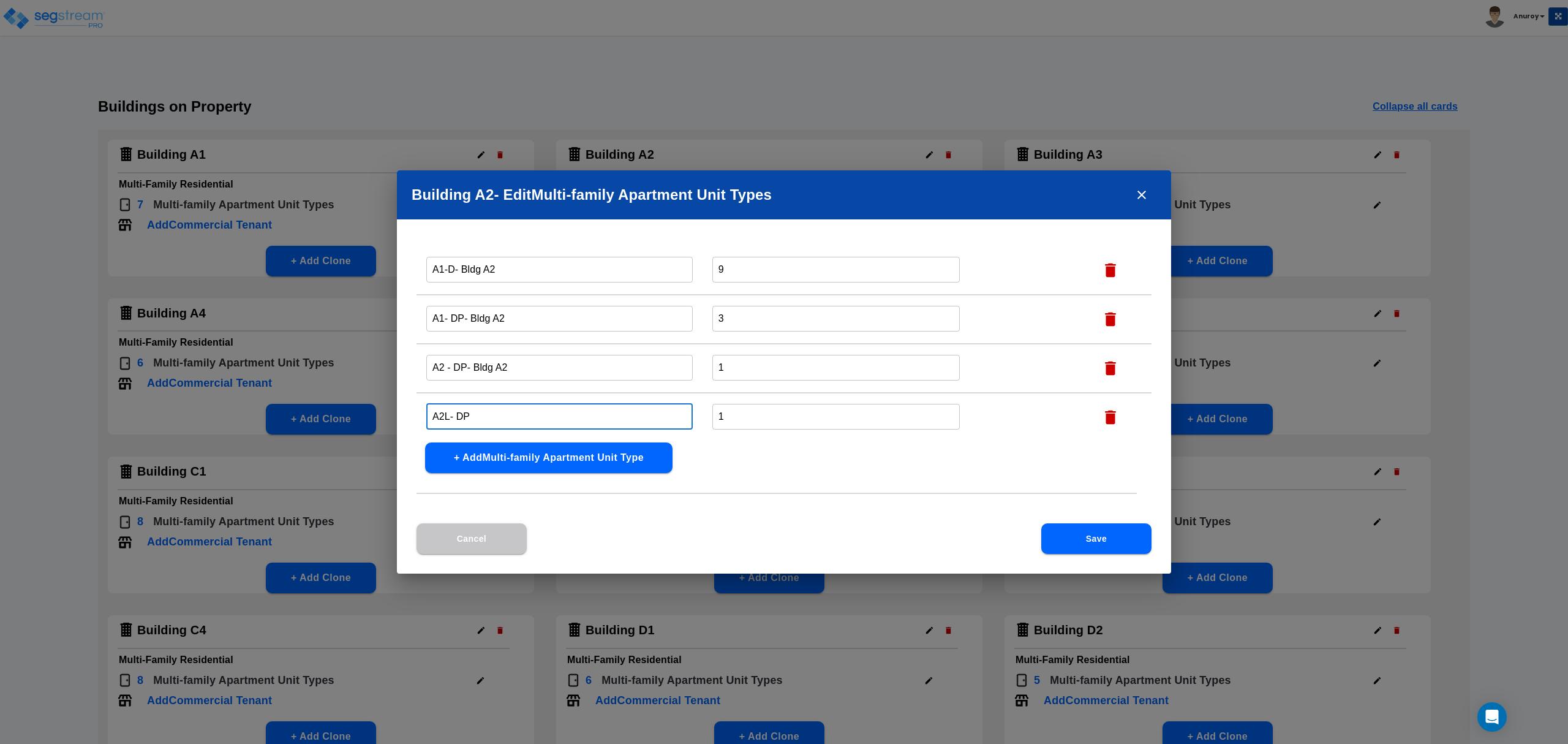
paste input "- Bldg A2"
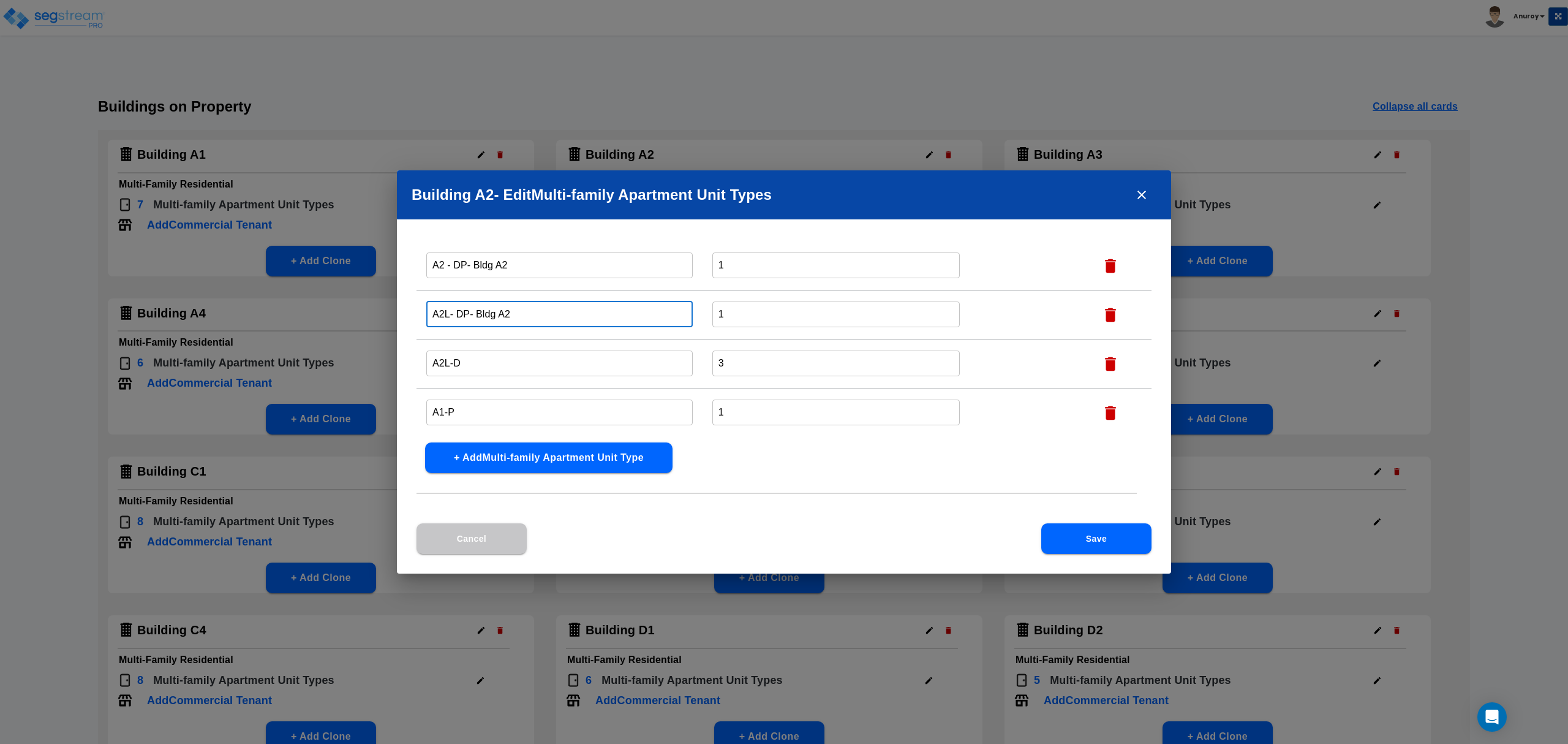
scroll to position [186, 0]
type input "A2L- DP- Bldg A2"
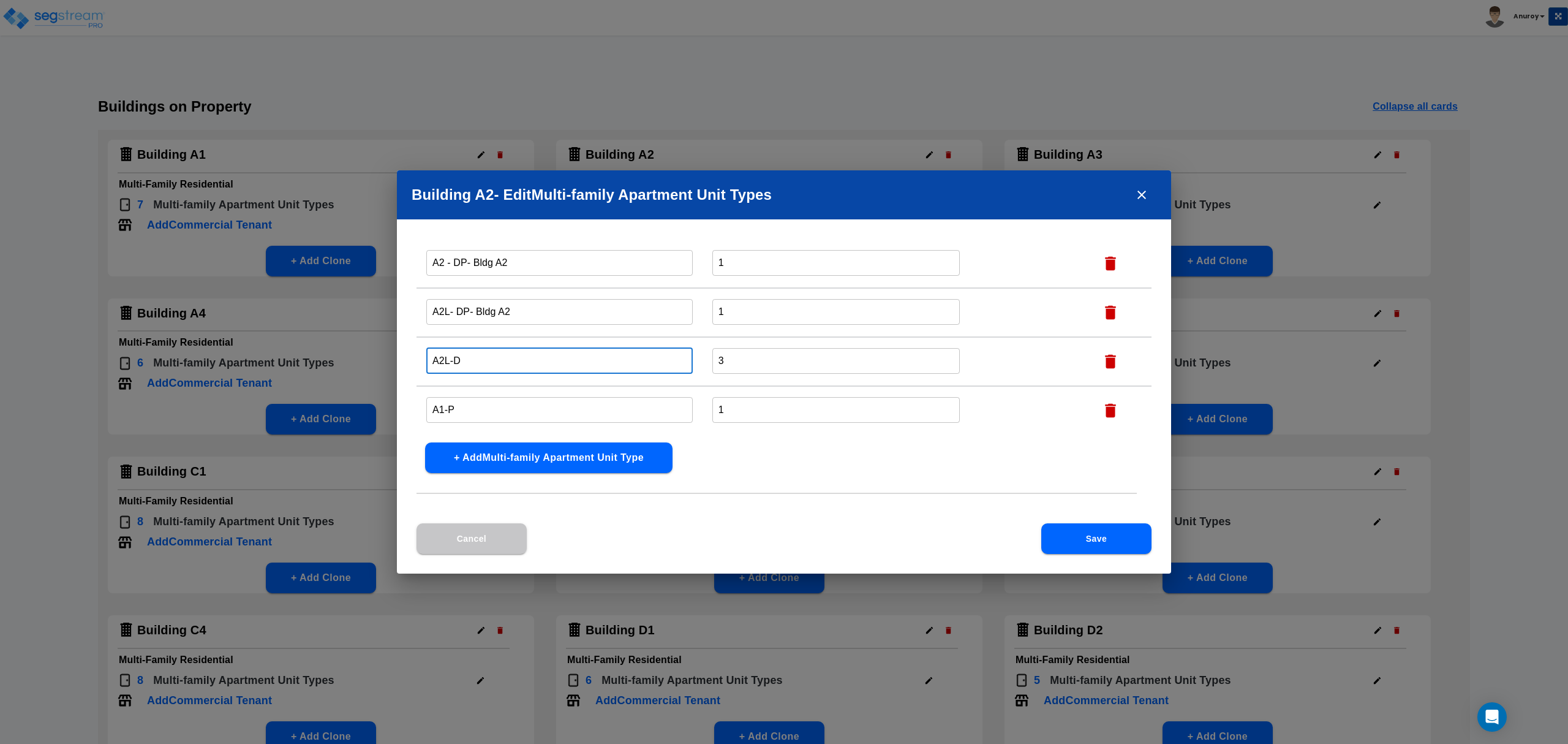
click at [490, 358] on input "A2L-D" at bounding box center [560, 360] width 267 height 26
paste input "- Bldg A2"
type input "A2L-D- Bldg A2"
click at [480, 403] on input "A1-P" at bounding box center [560, 409] width 267 height 26
paste input "- Bldg A2"
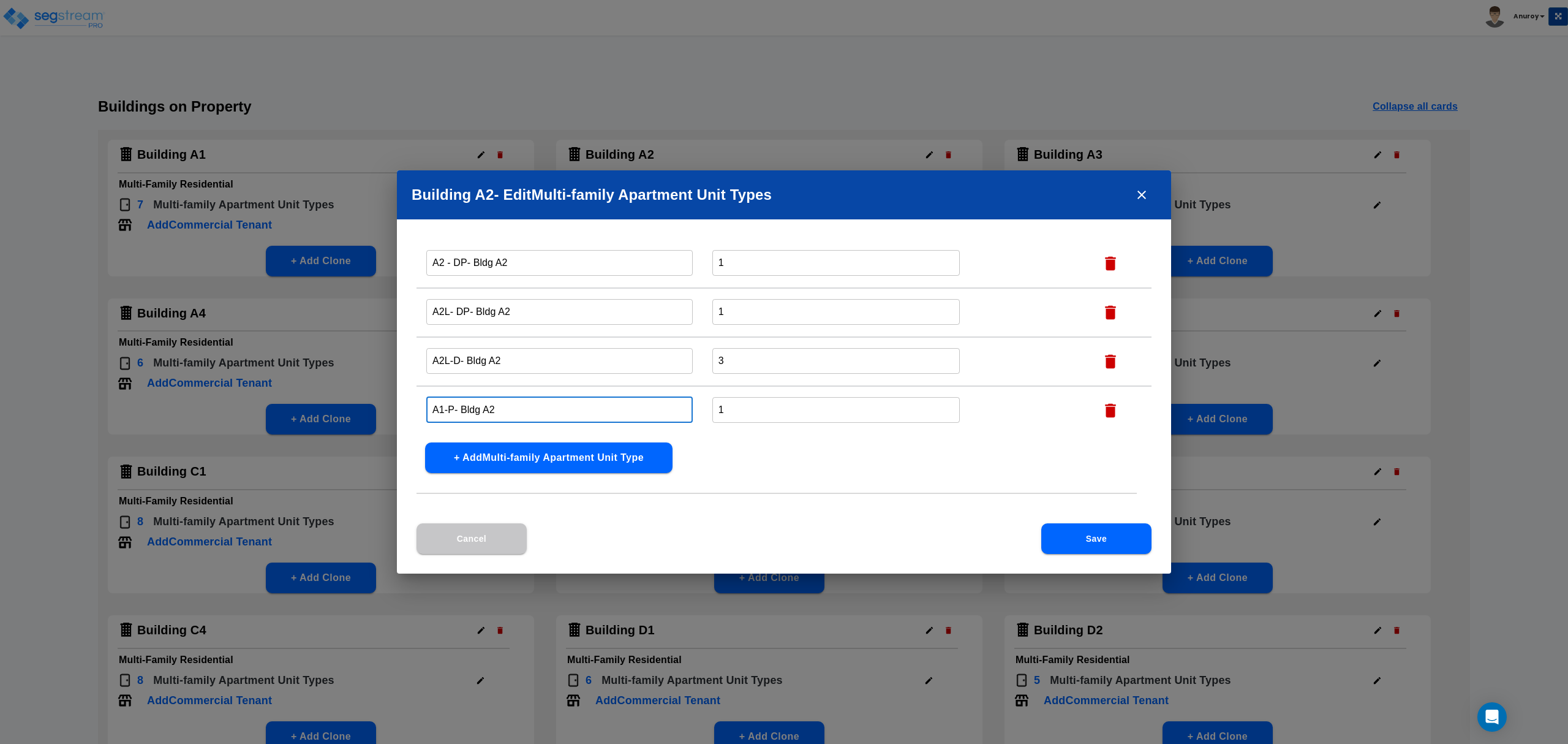
type input "A1-P- Bldg A2"
click at [1083, 541] on button "Save" at bounding box center [1096, 538] width 111 height 30
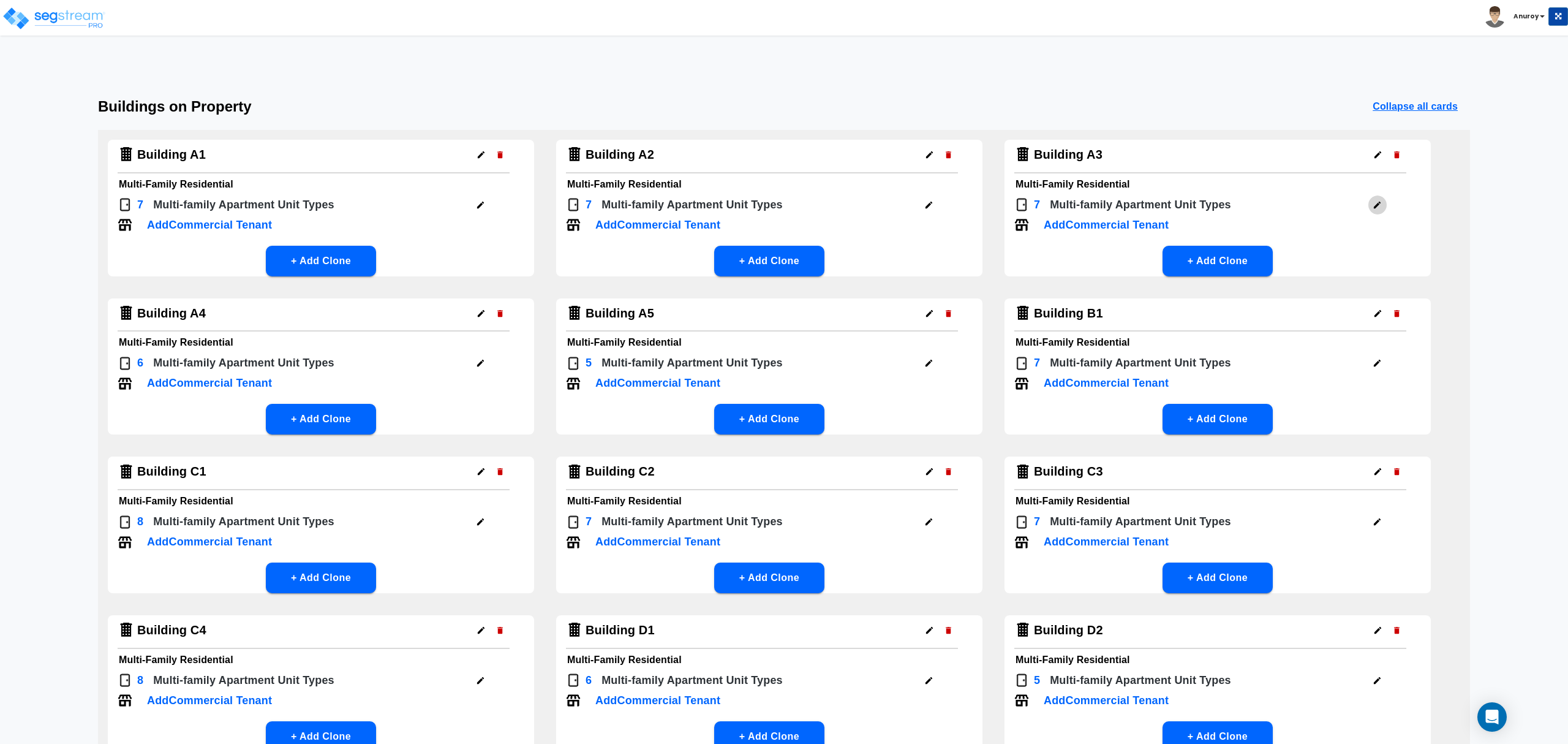
click at [1377, 206] on icon "button" at bounding box center [1376, 204] width 9 height 9
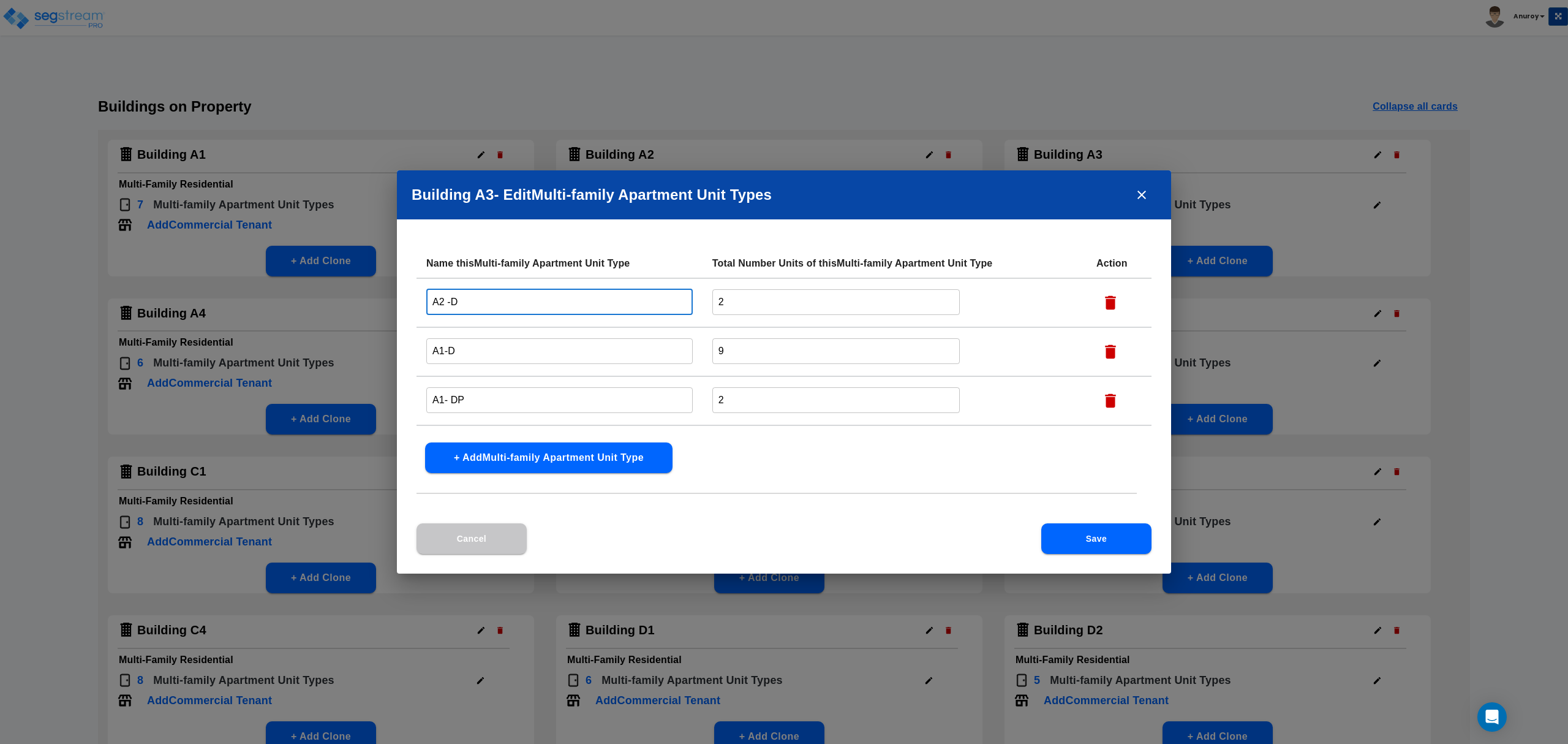
click at [481, 302] on input "A2 -D" at bounding box center [560, 301] width 267 height 26
paste input "- Bldg A2"
drag, startPoint x: 518, startPoint y: 296, endPoint x: 458, endPoint y: 300, distance: 60.1
click at [458, 300] on input "A2 -D- Bldg A3" at bounding box center [560, 301] width 267 height 26
type input "A2 -D- Bldg A3"
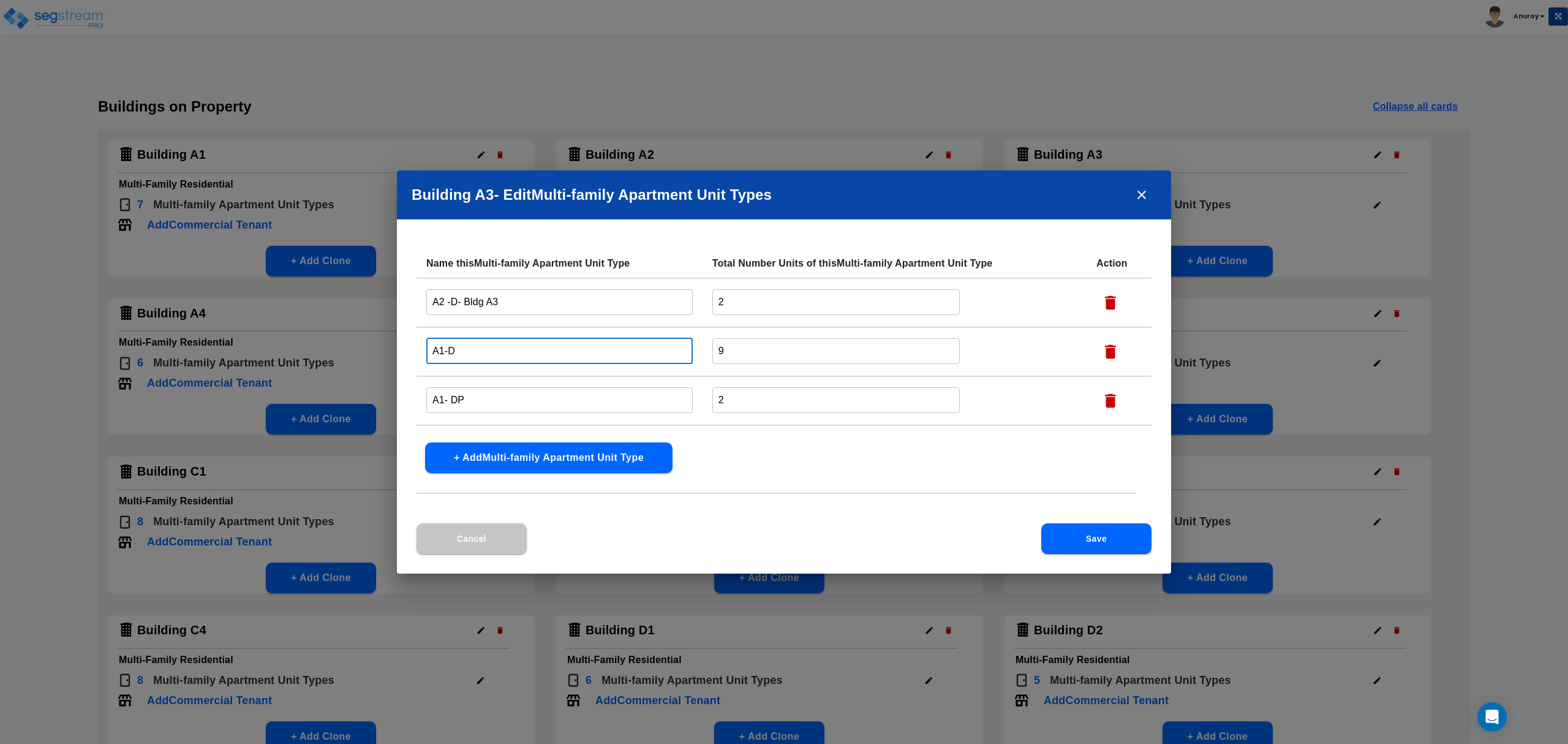
click at [473, 338] on input "A1-D" at bounding box center [560, 350] width 267 height 26
paste input "- Bldg A3"
type input "A1-D- Bldg A3"
click at [485, 395] on input "A1- DP" at bounding box center [560, 399] width 267 height 26
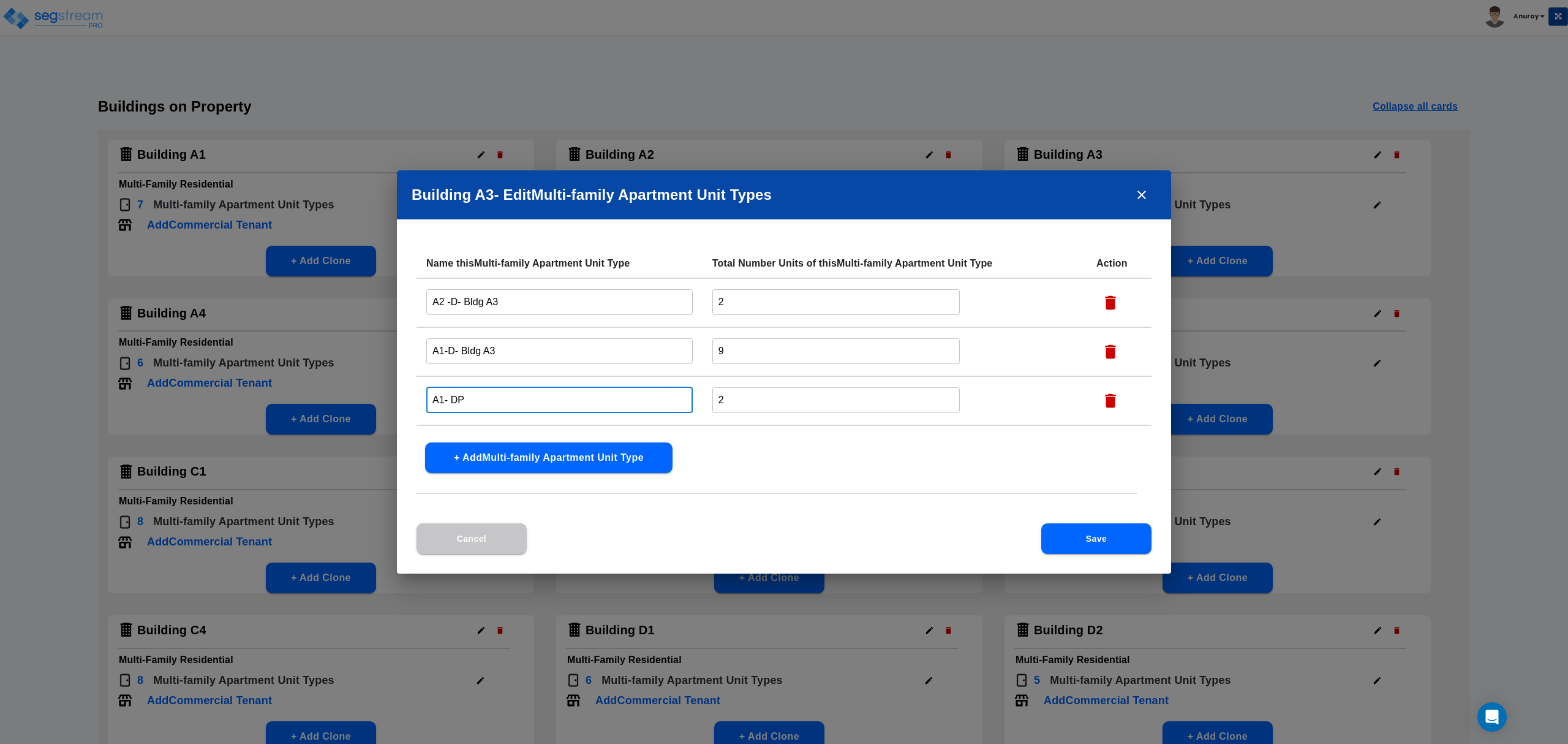
paste input "- Bldg A3"
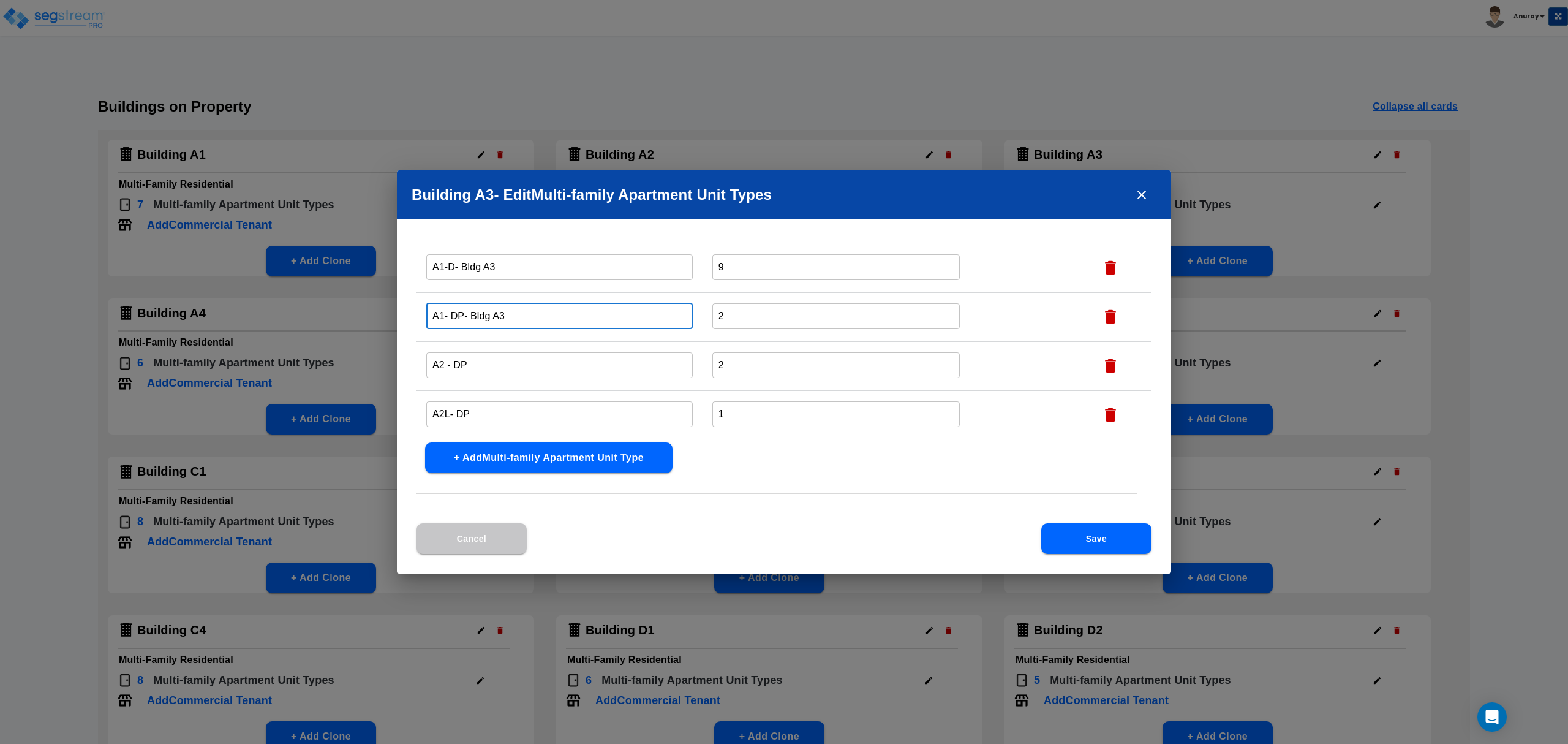
scroll to position [163, 0]
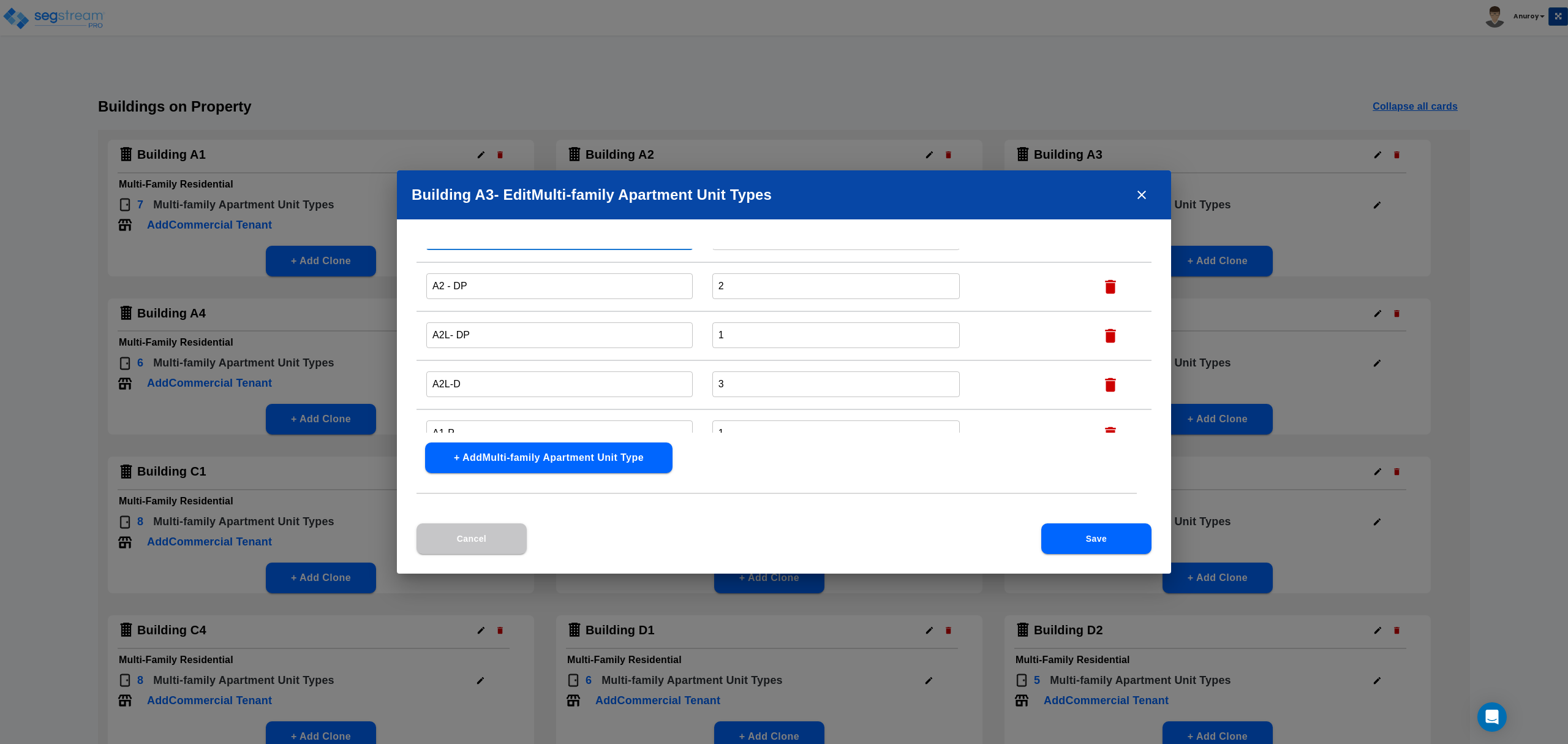
type input "A1- DP- Bldg A3"
click at [497, 291] on input "A2 - DP" at bounding box center [560, 285] width 267 height 26
paste input "- Bldg A3"
type input "A2 - DP- Bldg A3"
click at [486, 340] on input "A2L- DP" at bounding box center [560, 334] width 267 height 26
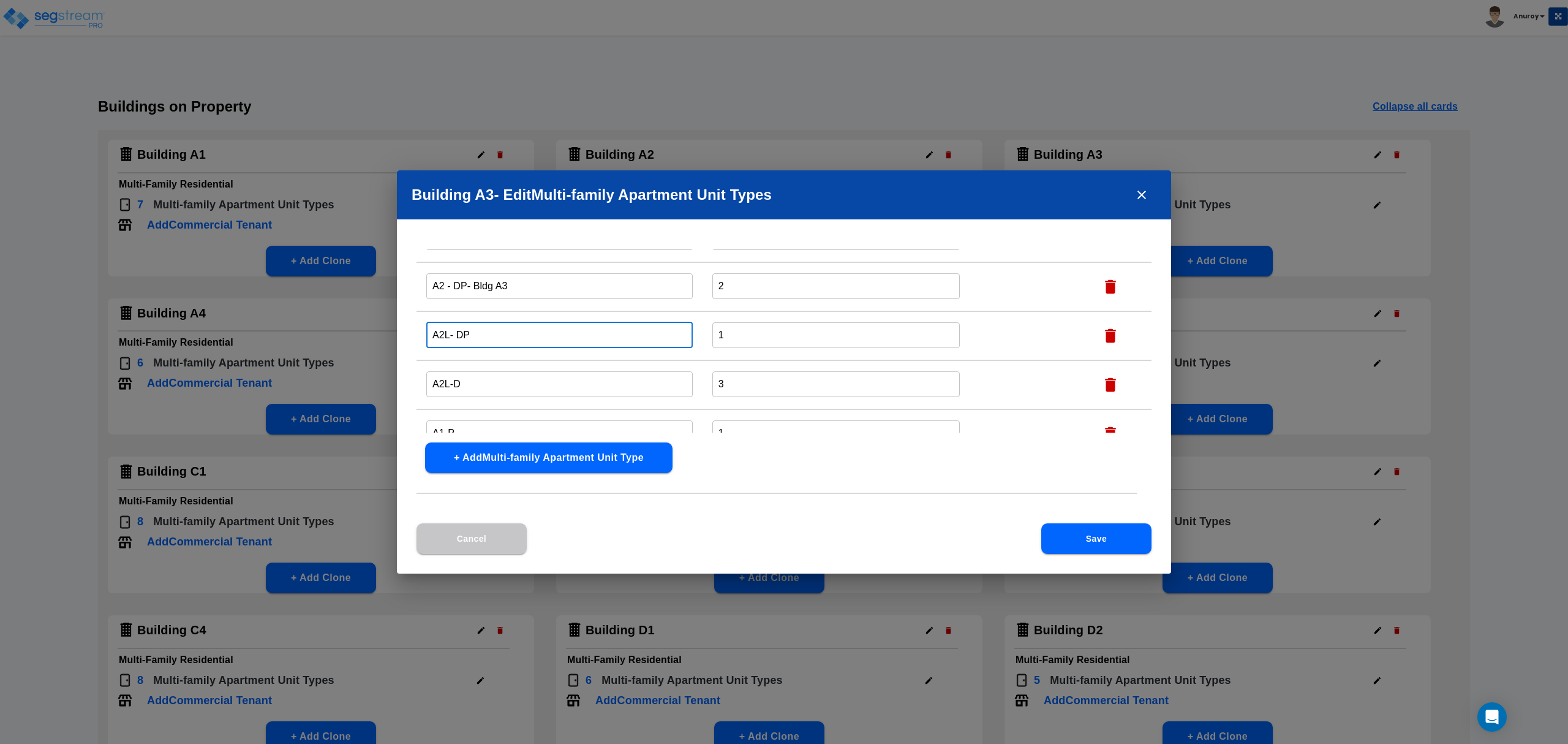
paste input "- Bldg A3"
type input "A2L- DP- Bldg A3"
click at [496, 376] on input "A2L-D" at bounding box center [560, 383] width 267 height 26
paste input "- Bldg A3"
type input "A2L-D- Bldg A3"
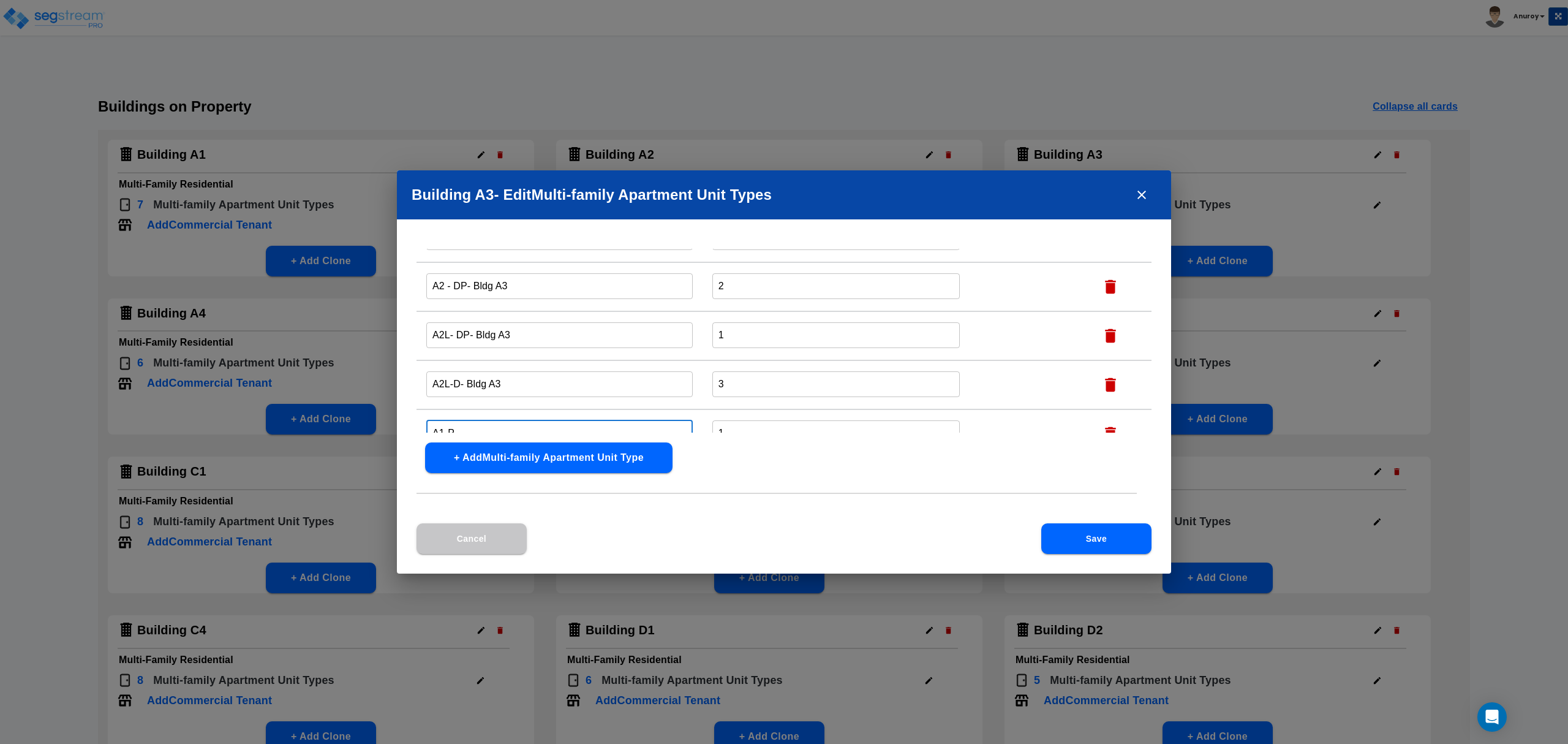
click at [475, 422] on input "A1-P" at bounding box center [560, 432] width 267 height 26
paste input "- Bldg A3"
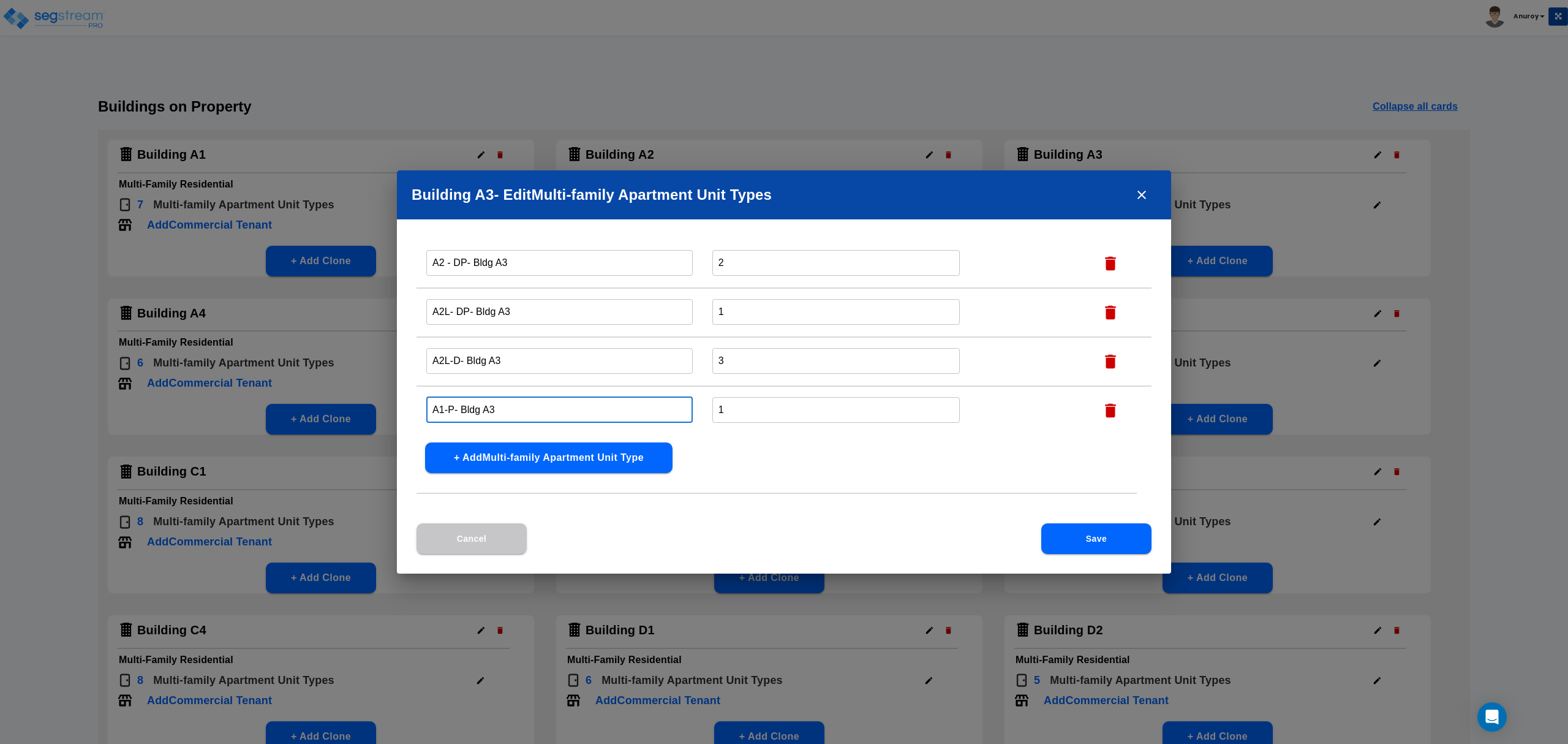
type input "A1-P- Bldg A3"
click at [1126, 535] on button "Save" at bounding box center [1096, 538] width 111 height 30
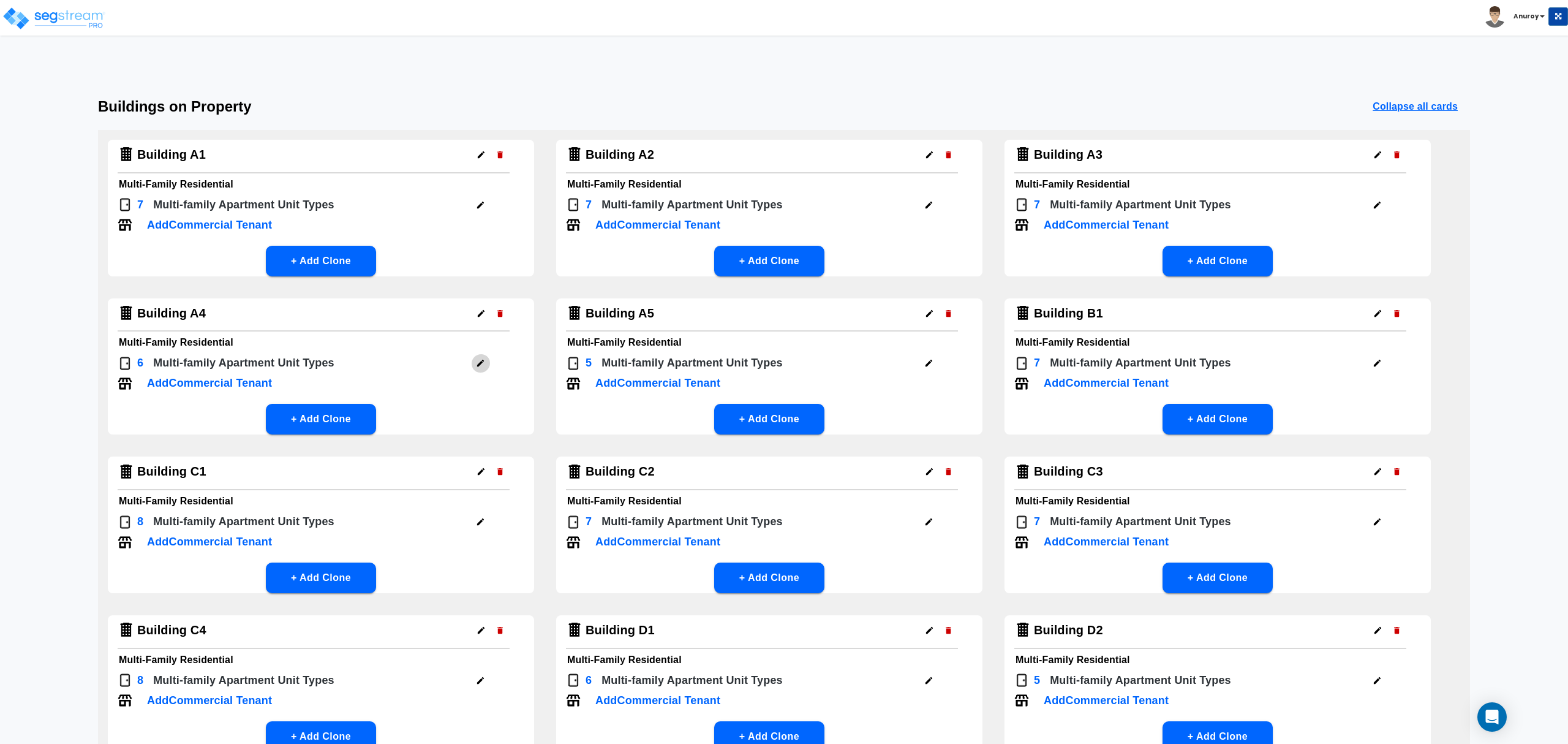
click at [479, 360] on icon "button" at bounding box center [480, 362] width 9 height 9
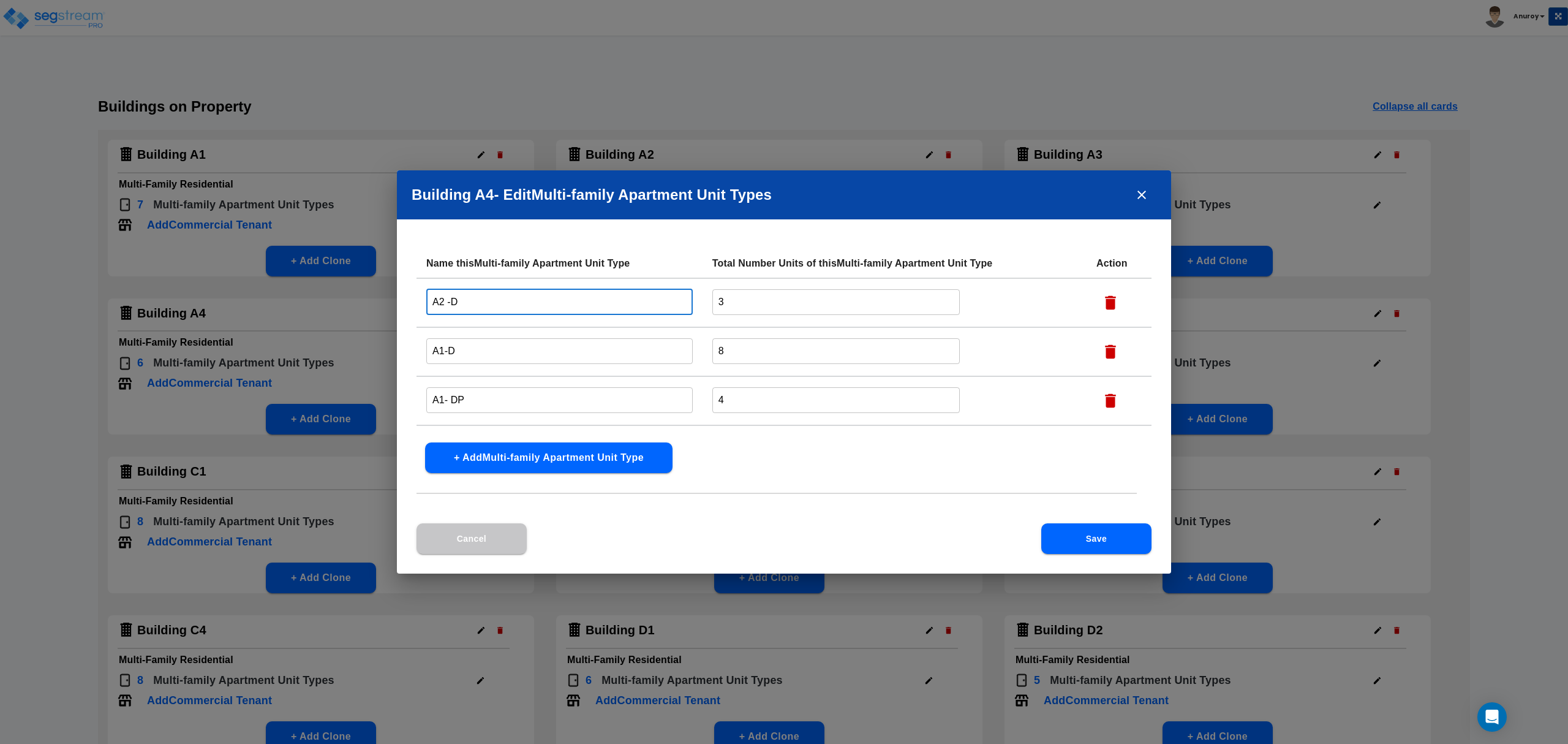
click at [479, 300] on input "A2 -D" at bounding box center [560, 301] width 267 height 26
paste input "- Bldg A3"
drag, startPoint x: 497, startPoint y: 304, endPoint x: 457, endPoint y: 302, distance: 40.0
click at [457, 302] on input "A2 -D- Bldg A4" at bounding box center [560, 301] width 267 height 26
type input "A2 -D- Bldg A4"
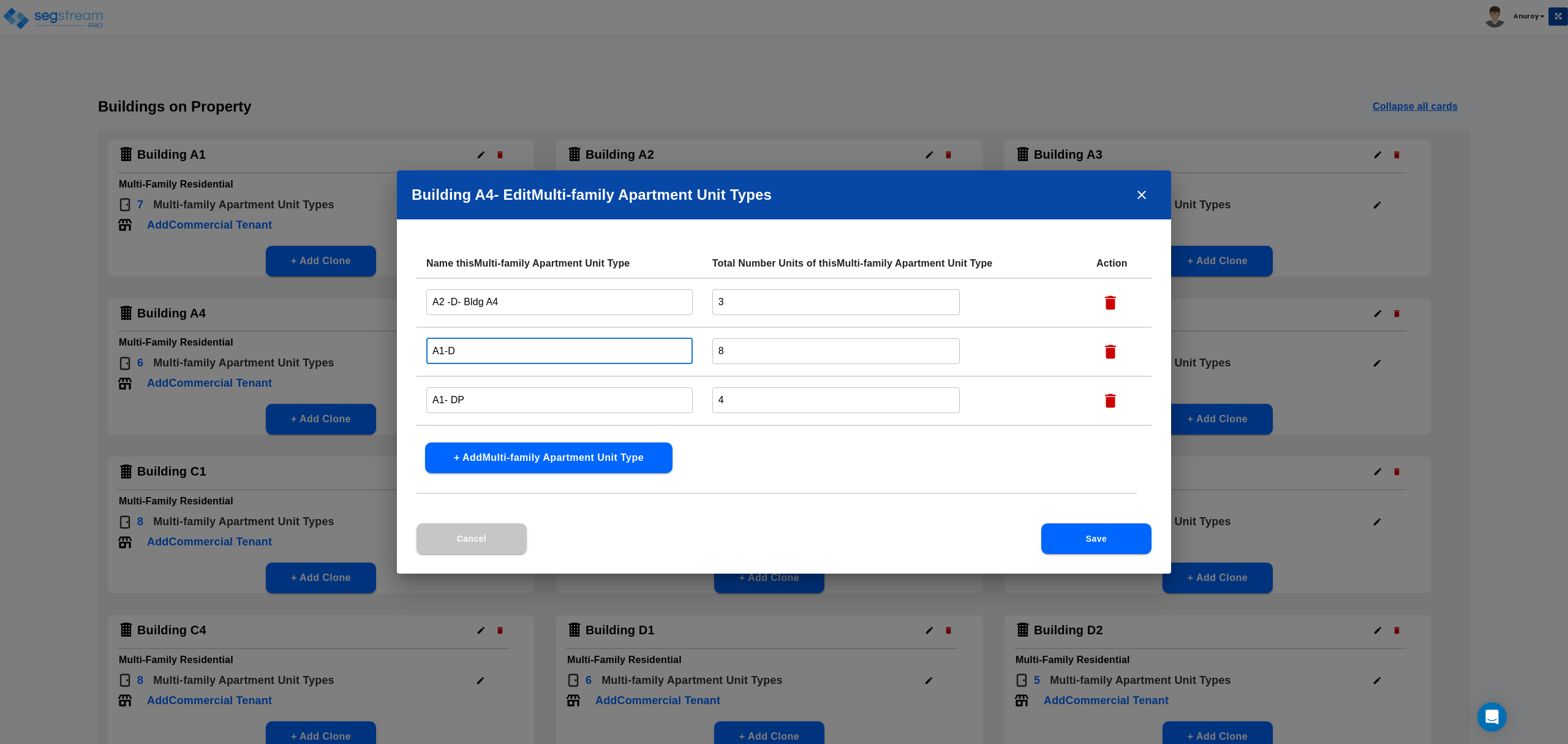
click at [468, 353] on input "A1-D" at bounding box center [560, 350] width 267 height 26
paste input "- Bldg A4"
type input "A1-D- Bldg A4"
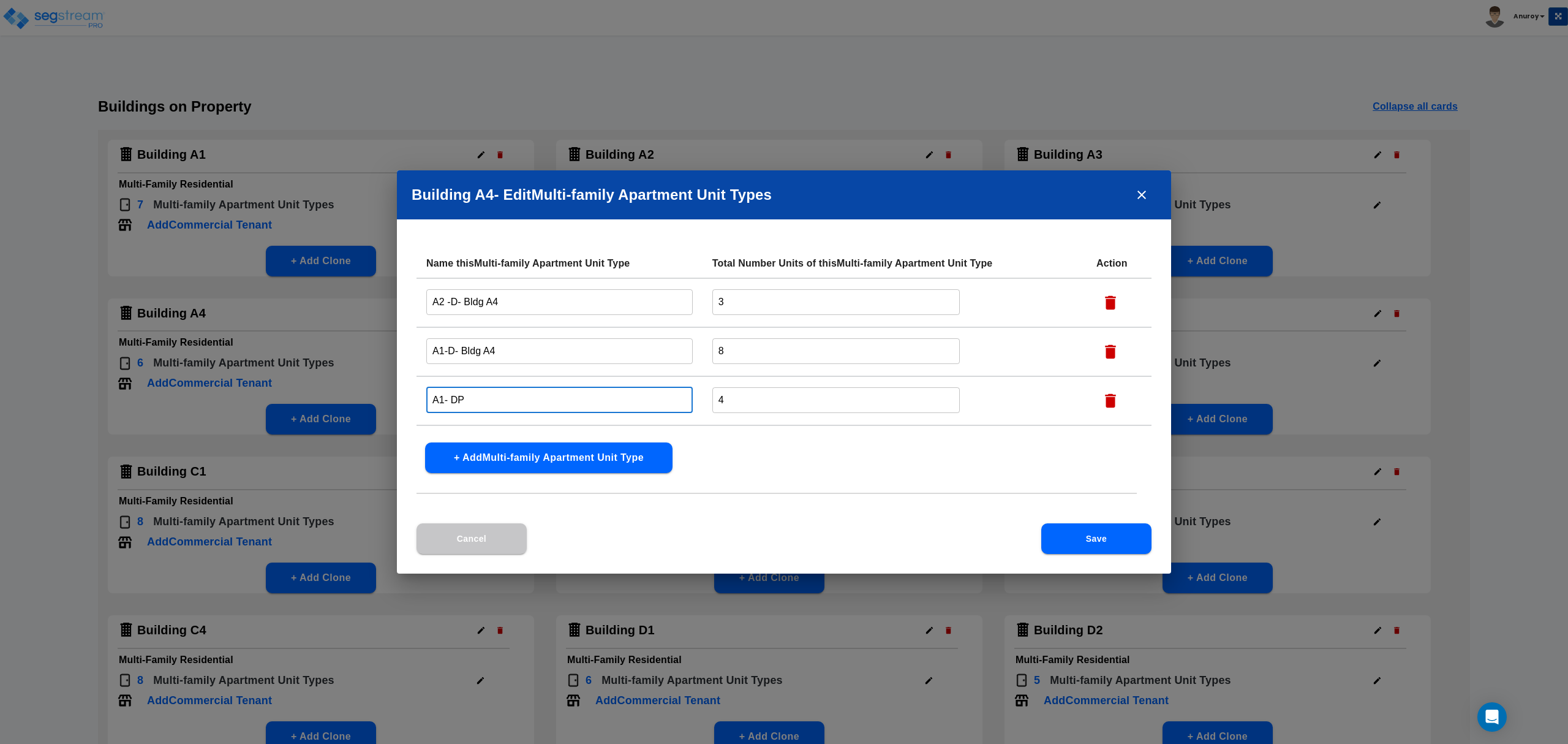
click at [480, 392] on input "A1- DP" at bounding box center [560, 399] width 267 height 26
paste input "- Bldg A4"
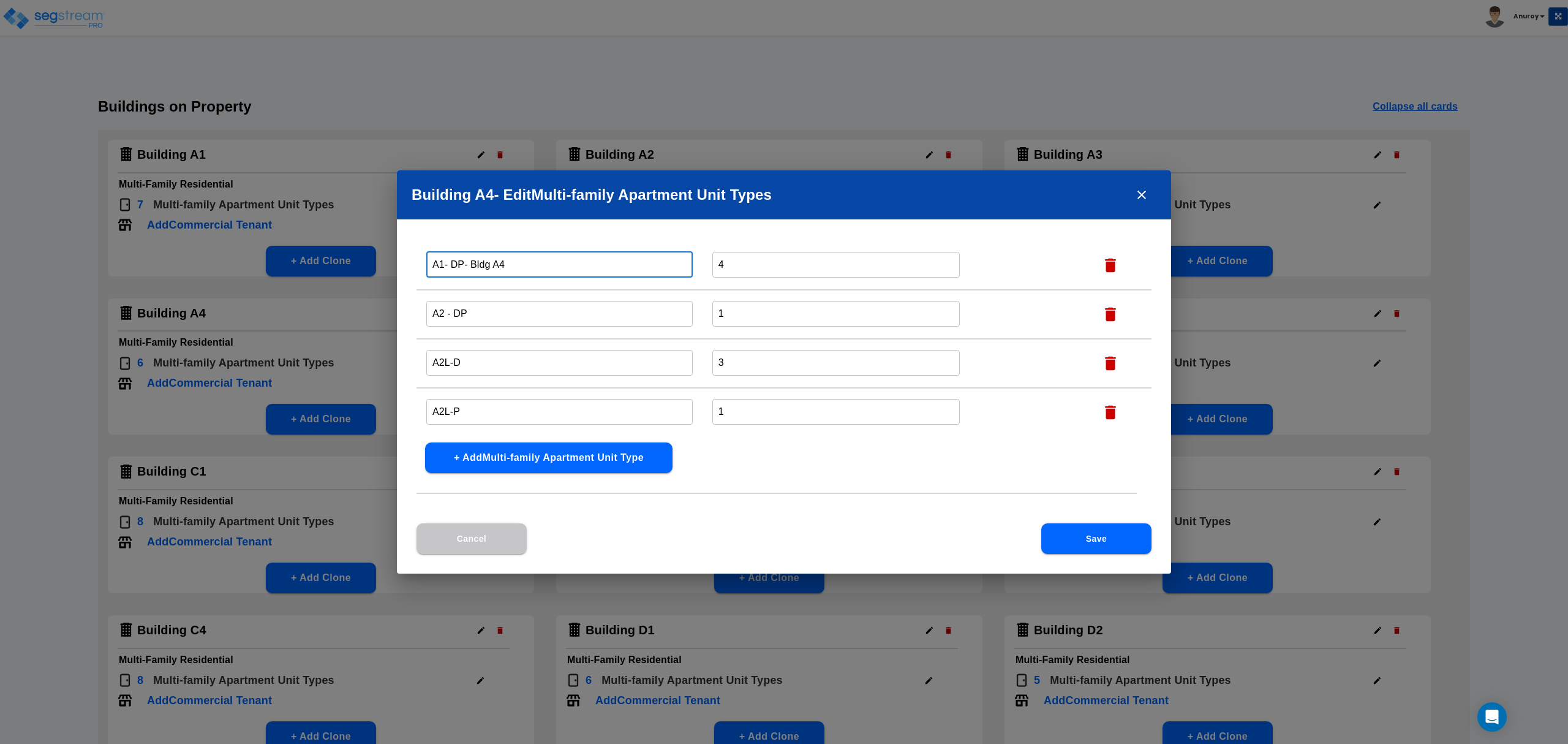
scroll to position [137, 0]
type input "A1- DP- Bldg A4"
click at [486, 312] on input "A2 - DP" at bounding box center [560, 311] width 267 height 26
paste input "- Bldg A4"
type input "A2 - DP- Bldg A4"
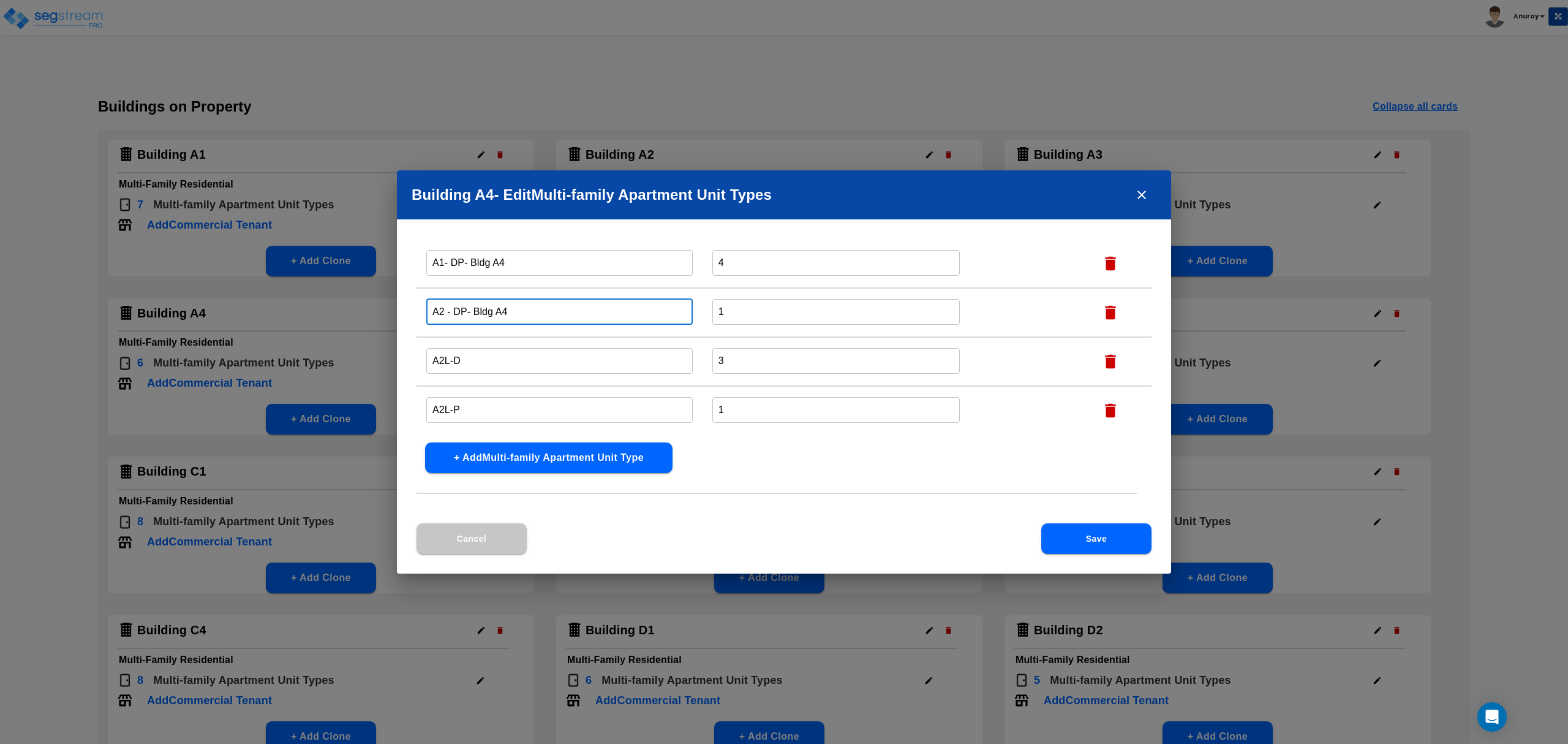
click at [488, 356] on input "A2L-D" at bounding box center [560, 360] width 267 height 26
paste input "- Bldg A4"
type input "A2L-D- Bldg A4"
click at [480, 402] on input "A2L-P" at bounding box center [560, 409] width 267 height 26
paste input "- Bldg A4"
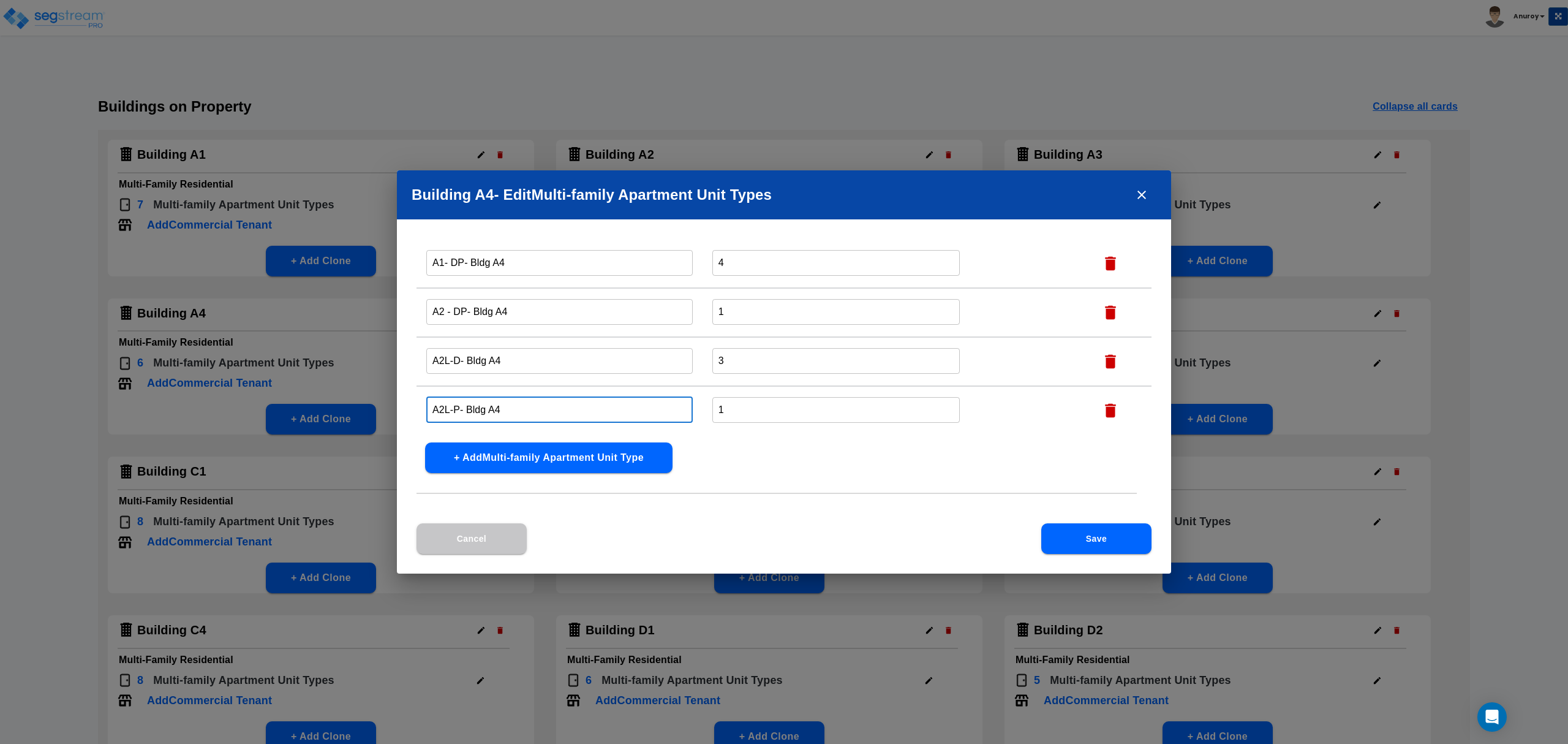
type input "A2L-P- Bldg A4"
click at [1090, 534] on button "Save" at bounding box center [1096, 538] width 111 height 30
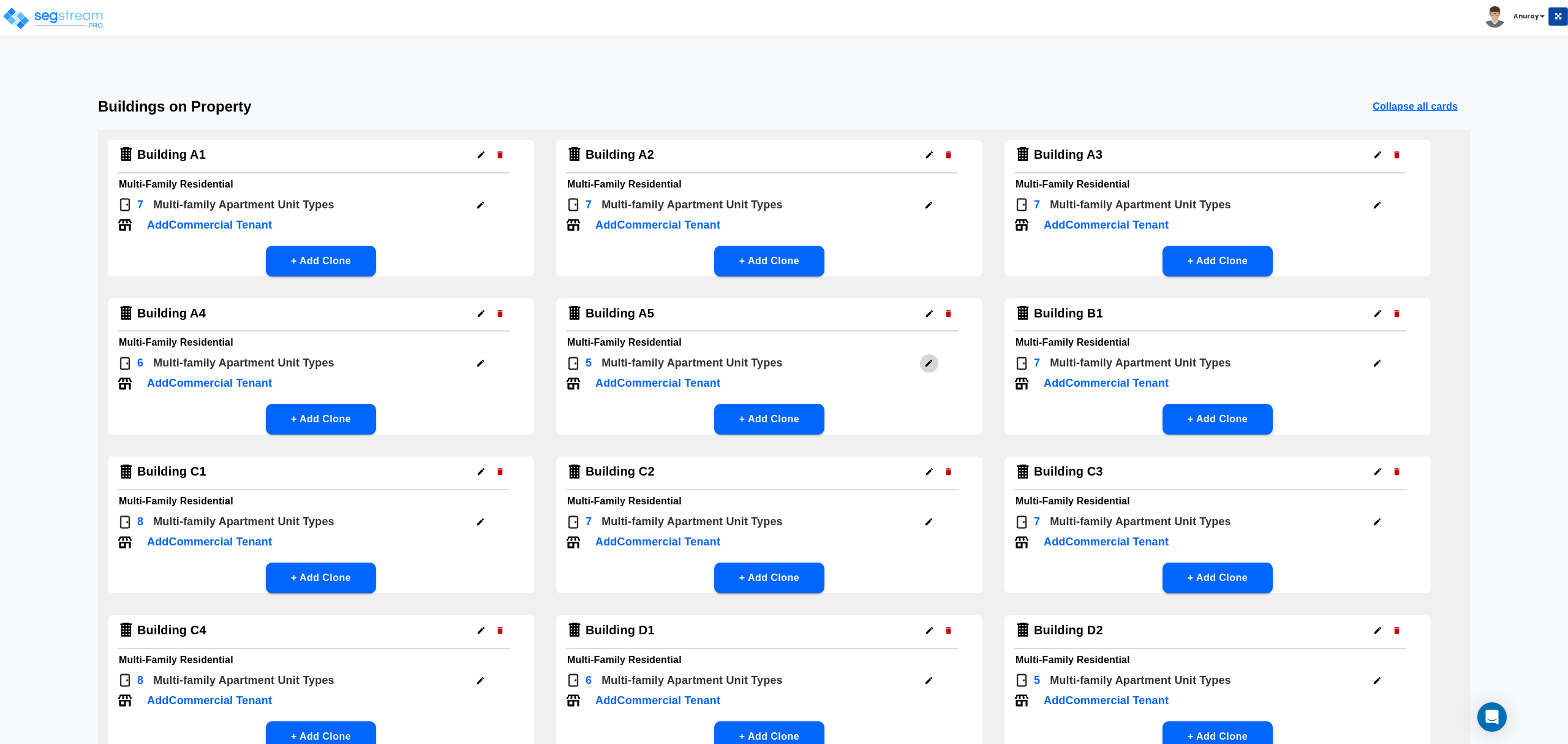
click at [930, 360] on icon "button" at bounding box center [929, 363] width 7 height 7
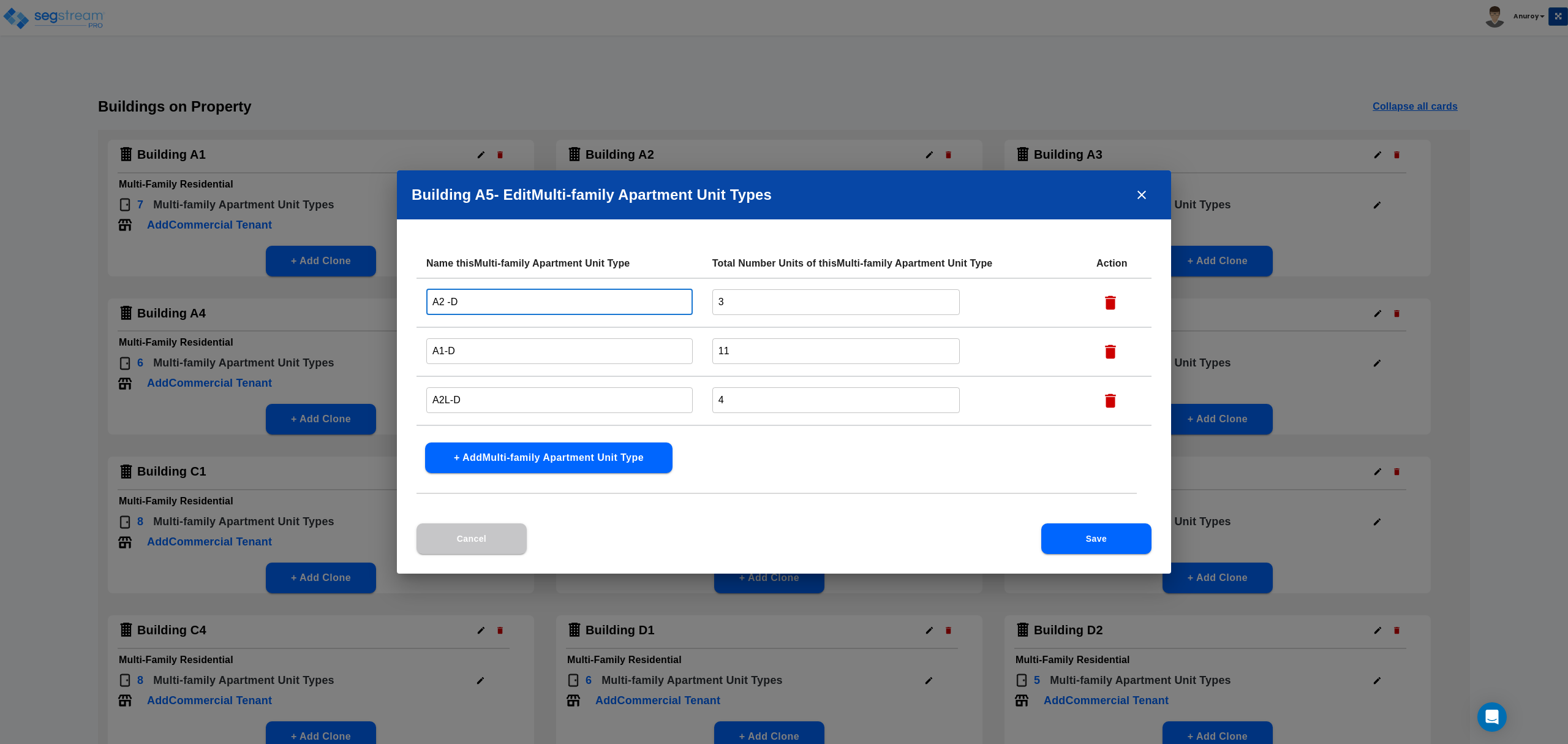
click at [469, 299] on input "A2 -D" at bounding box center [560, 301] width 267 height 26
paste input "- Bldg A4"
drag, startPoint x: 509, startPoint y: 302, endPoint x: 457, endPoint y: 301, distance: 52.0
click at [457, 301] on input "A2 -D- Bldg A5" at bounding box center [560, 301] width 267 height 26
type input "A2 -D- Bldg A5"
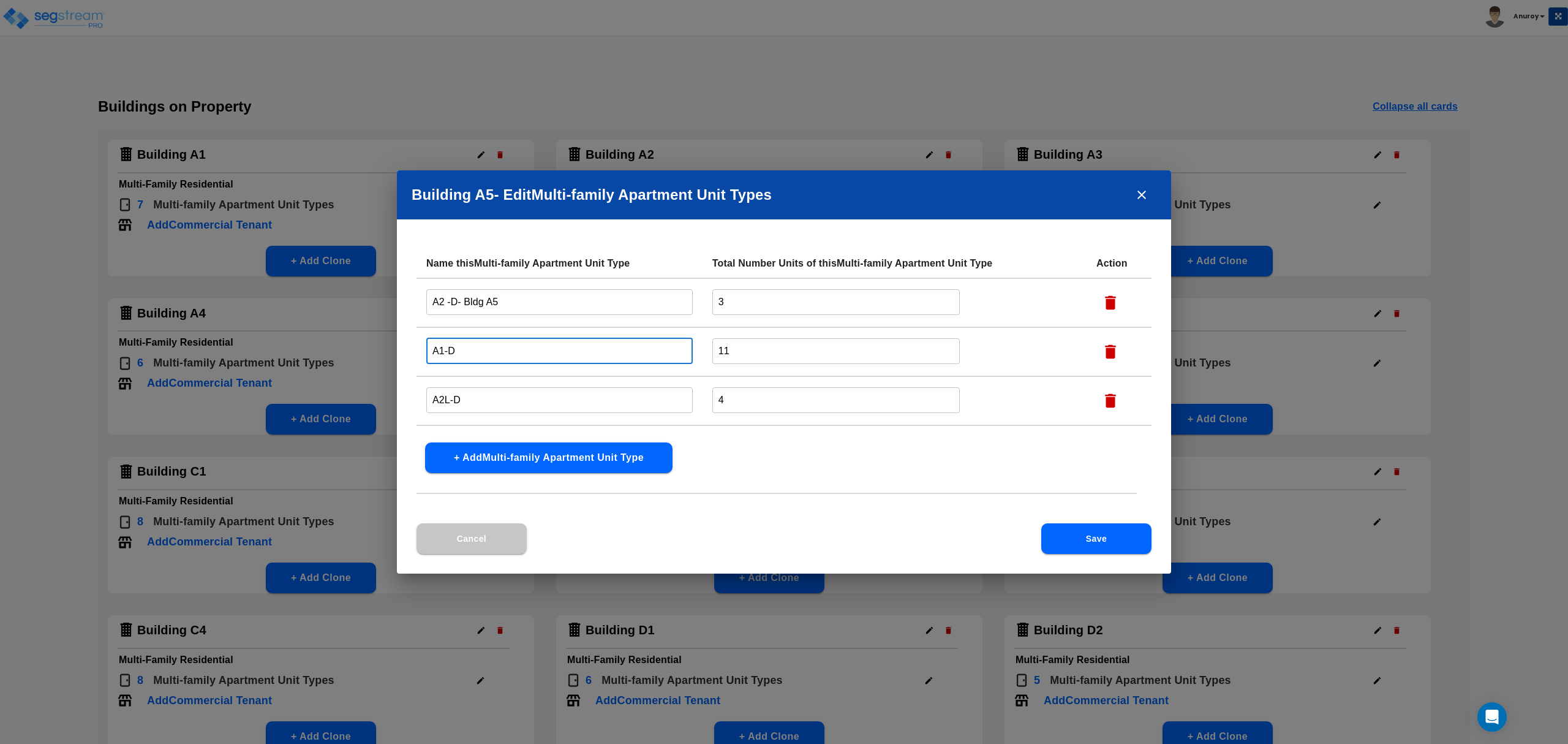
click at [478, 339] on input "A1-D" at bounding box center [560, 350] width 267 height 26
paste input "- Bldg A5"
type input "A1-D- Bldg A5"
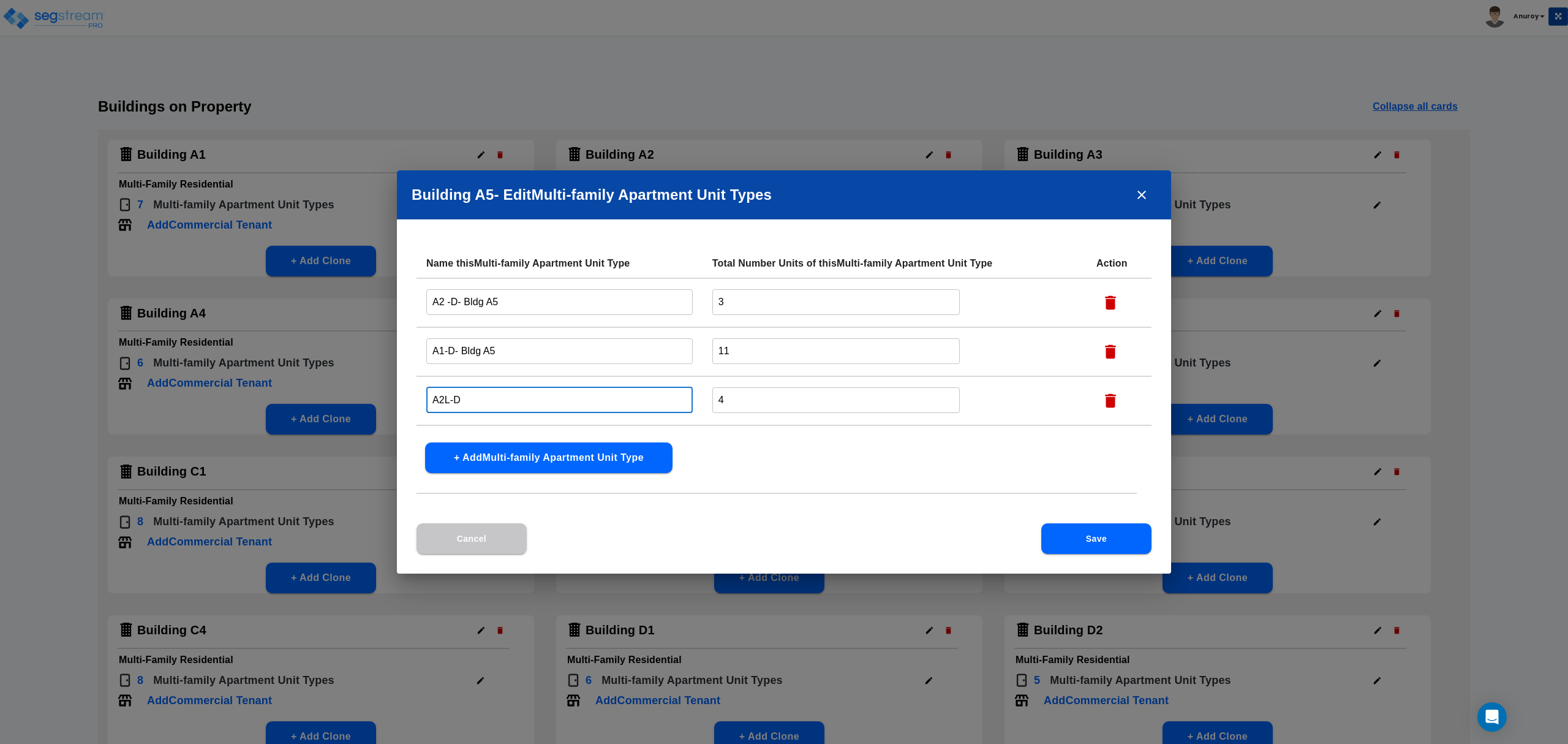
click at [490, 393] on input "A2L-D" at bounding box center [560, 399] width 267 height 26
paste input "- Bldg A5"
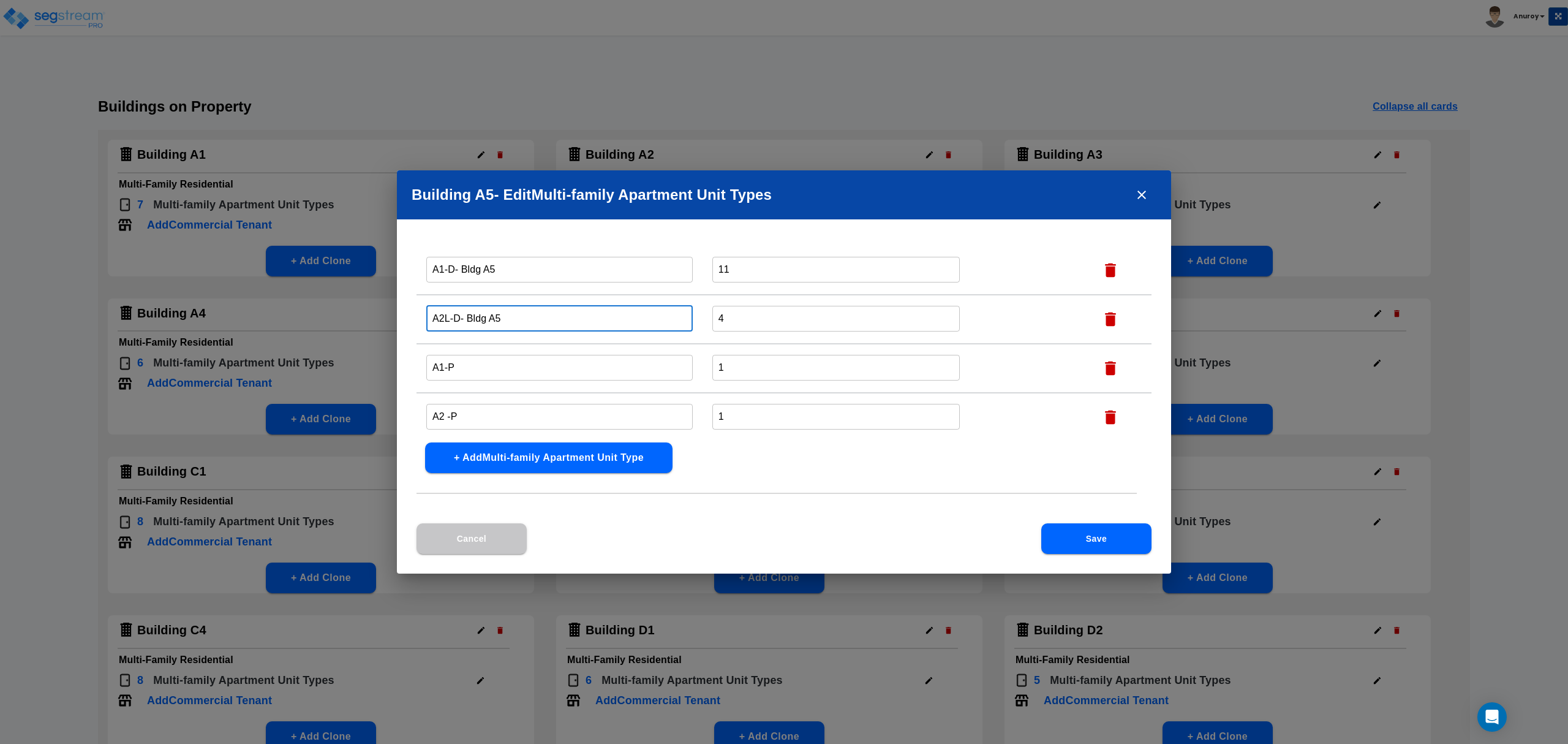
scroll to position [89, 0]
type input "A2L-D- Bldg A5"
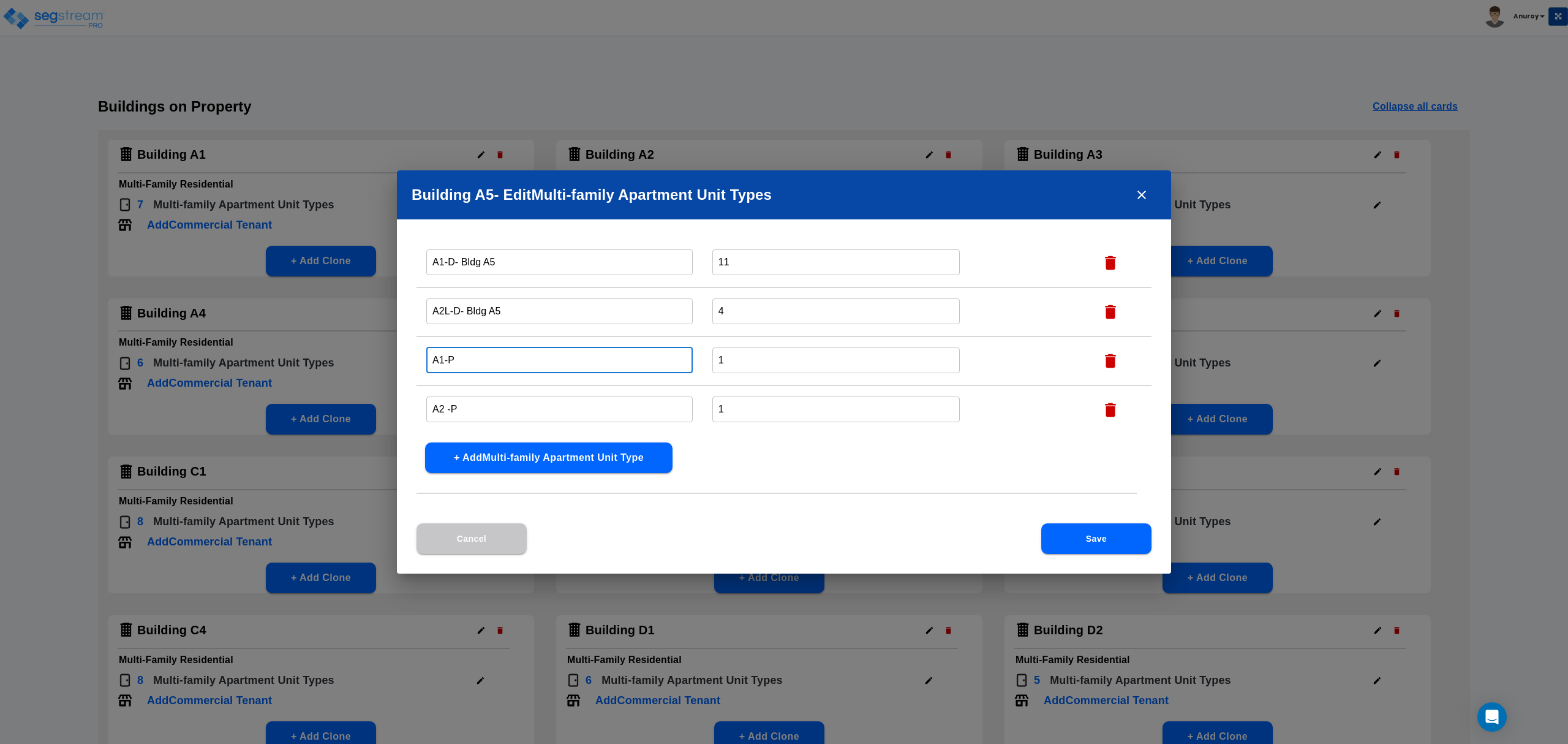
click at [484, 358] on input "A1-P" at bounding box center [560, 360] width 267 height 26
paste input "- Bldg A5"
type input "A1-P- Bldg A5"
click at [488, 403] on input "A2 -P" at bounding box center [560, 409] width 267 height 26
paste input "- Bldg A5"
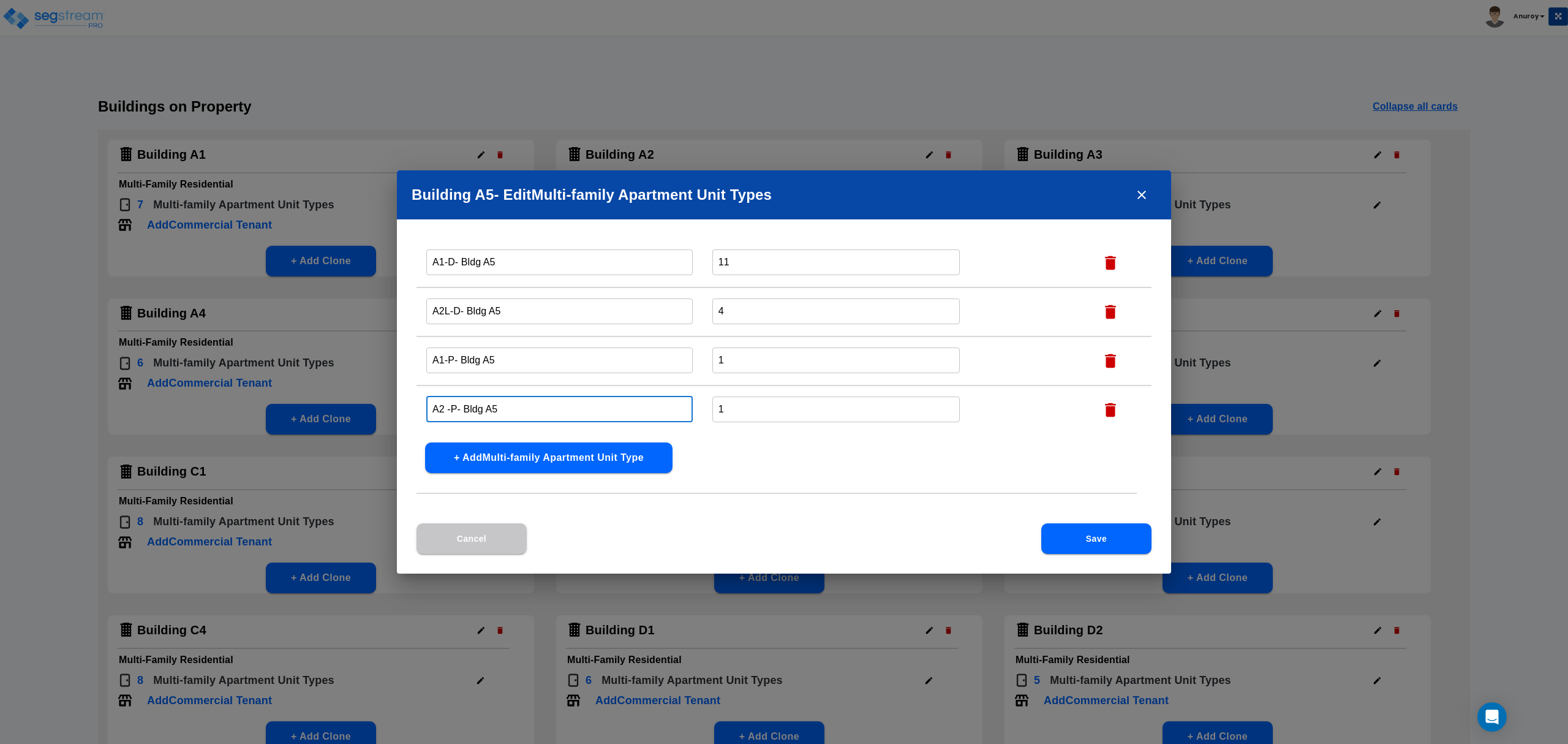
type input "A2 -P- Bldg A5"
click at [1076, 530] on button "Save" at bounding box center [1096, 538] width 111 height 30
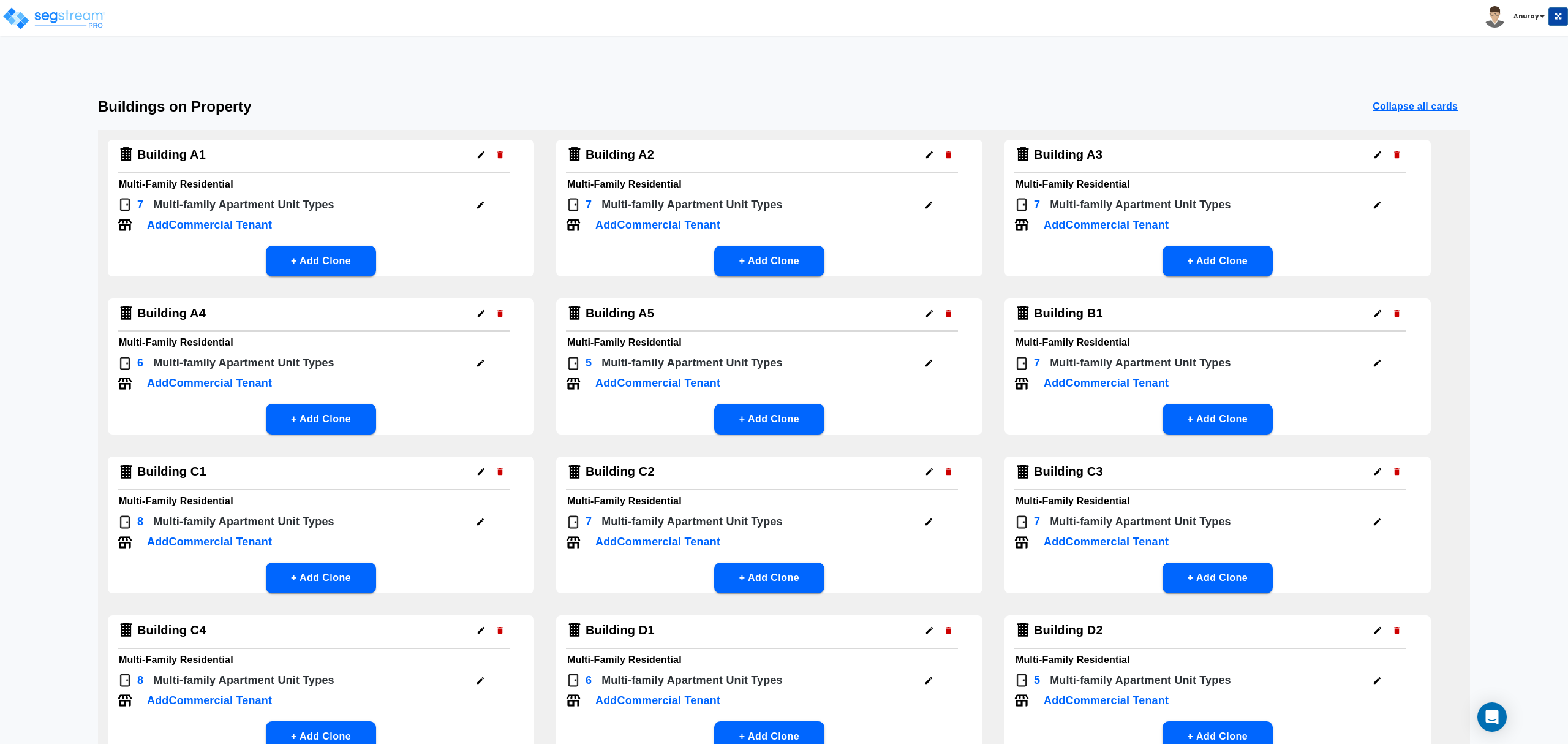
click at [1375, 362] on icon "button" at bounding box center [1376, 362] width 9 height 9
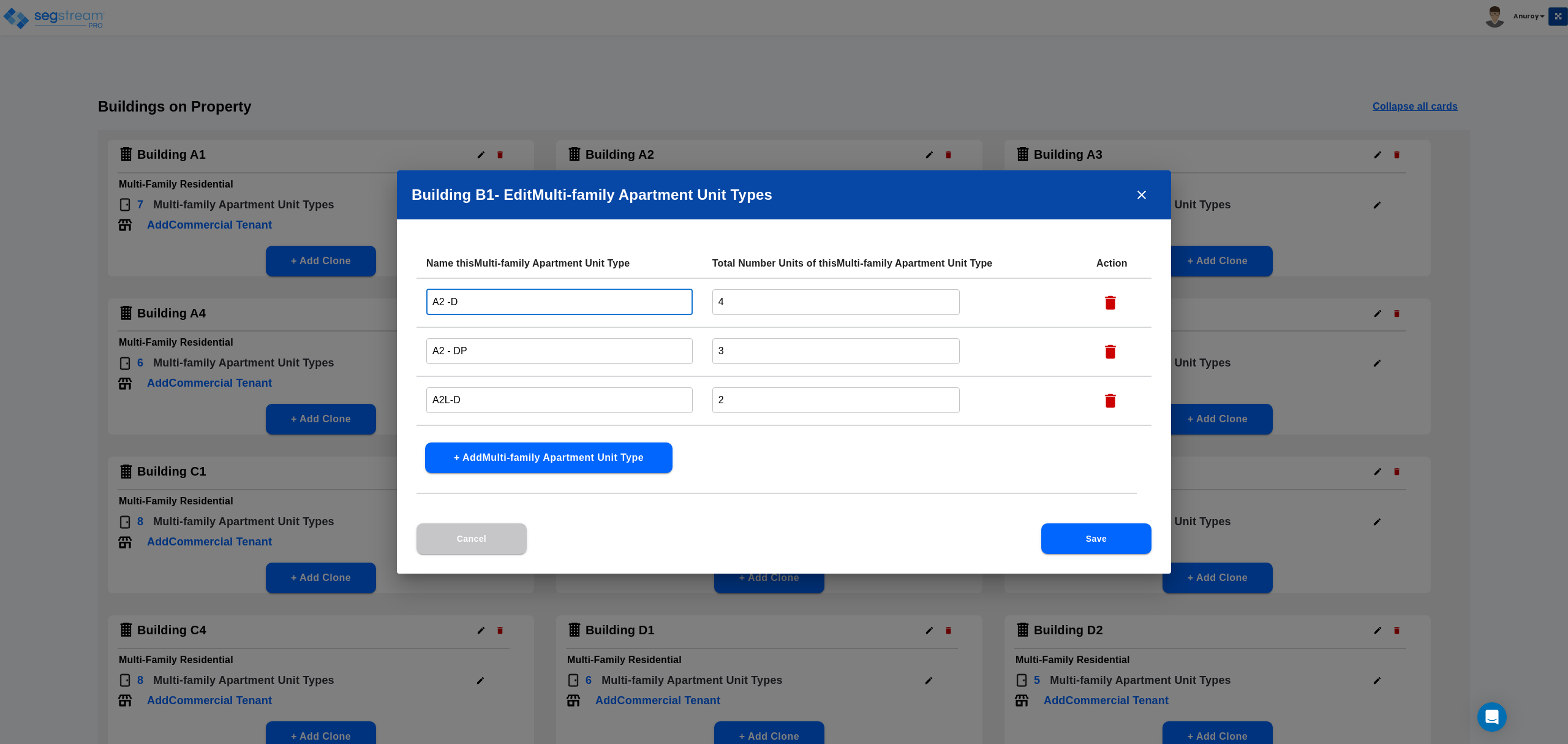
click at [527, 296] on input "A2 -D" at bounding box center [560, 301] width 267 height 26
paste input "- Bldg A5"
type input "A2 -D- Bldg B1"
click at [1137, 195] on icon "close" at bounding box center [1141, 194] width 14 height 14
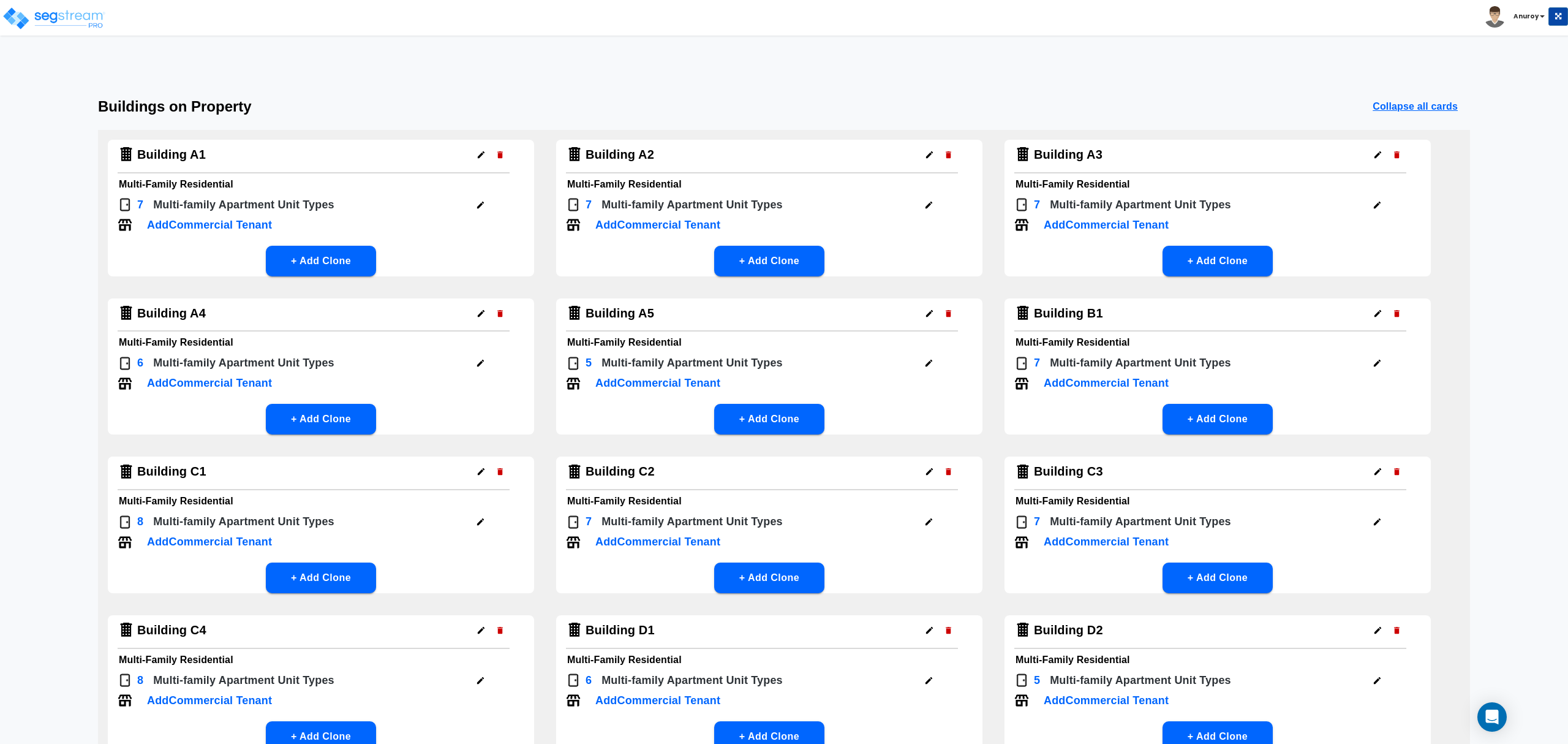
click at [1377, 366] on icon "button" at bounding box center [1376, 362] width 9 height 9
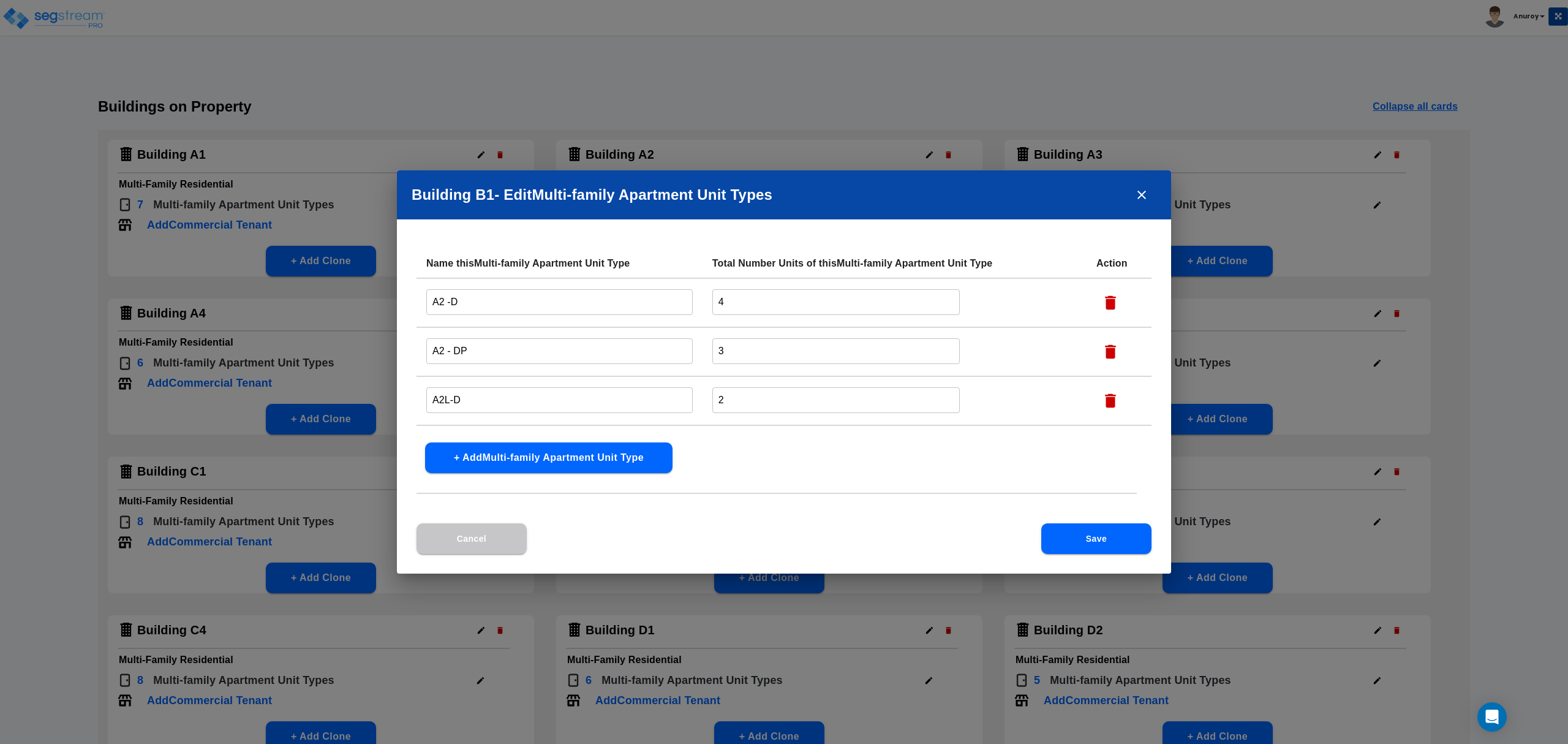
click at [485, 304] on input "A2 -D" at bounding box center [560, 301] width 267 height 26
paste input "- Bldg A5"
drag, startPoint x: 512, startPoint y: 296, endPoint x: 463, endPoint y: 296, distance: 49.0
click at [463, 296] on input "A2 -D- Bldg B1" at bounding box center [560, 301] width 267 height 26
click at [539, 300] on input "A2 -D- Bldg B1" at bounding box center [560, 301] width 267 height 26
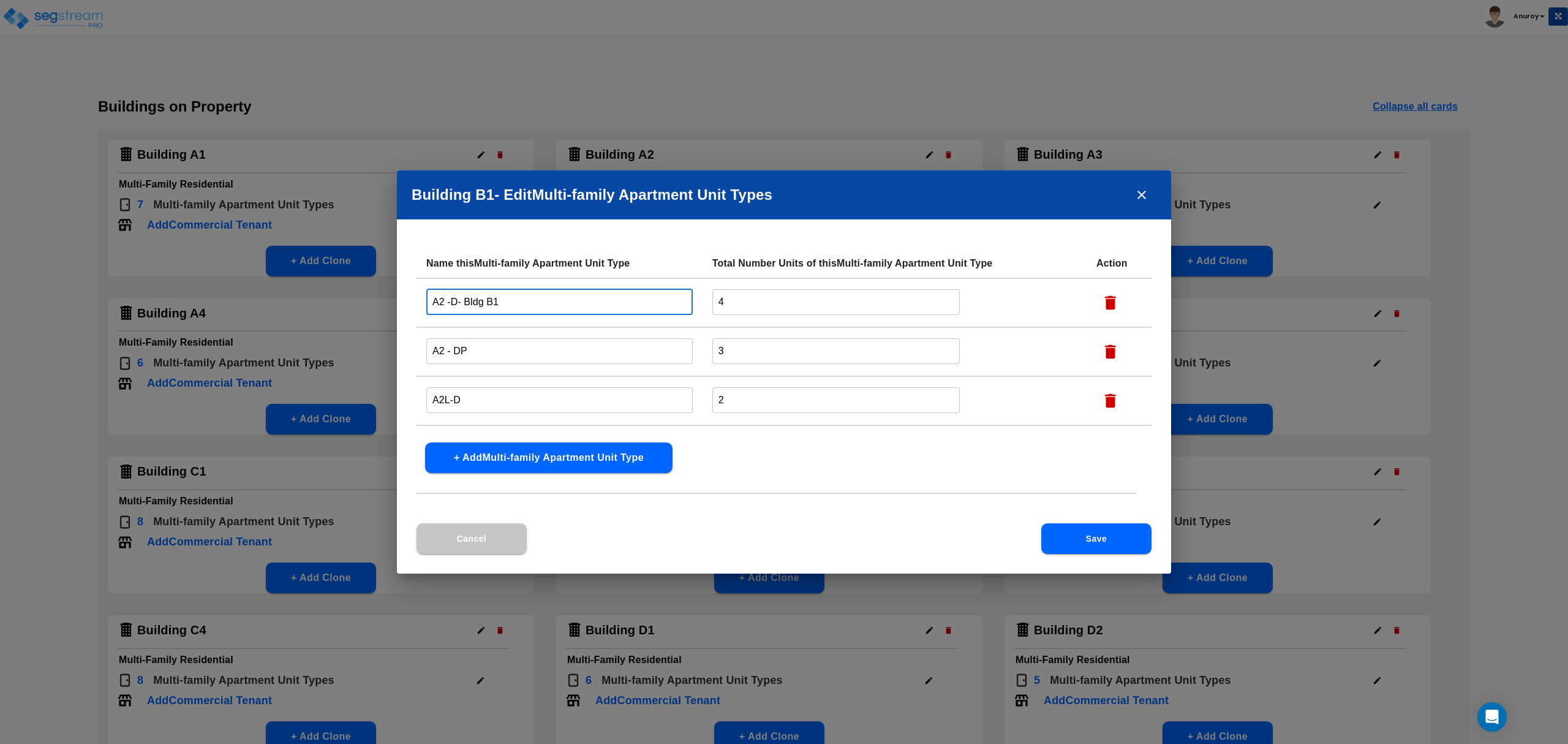
drag, startPoint x: 518, startPoint y: 307, endPoint x: 457, endPoint y: 305, distance: 61.0
click at [457, 305] on input "A2 -D- Bldg B1" at bounding box center [560, 301] width 267 height 26
type input "A2 -D- Bldg B1"
click at [479, 351] on input "A2 - DP" at bounding box center [560, 350] width 267 height 26
paste input "- Bldg B1"
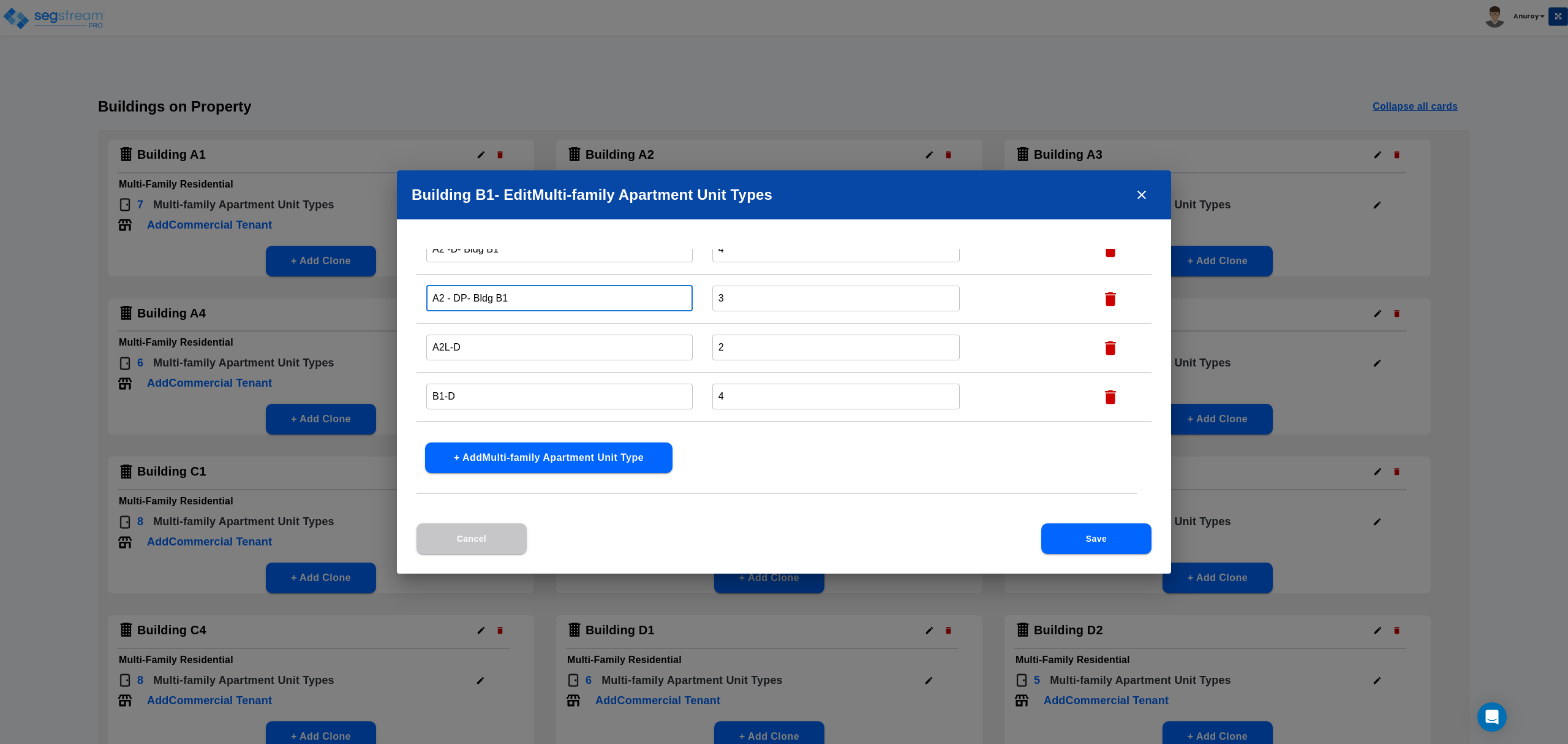
scroll to position [81, 0]
type input "A2 - DP- Bldg B1"
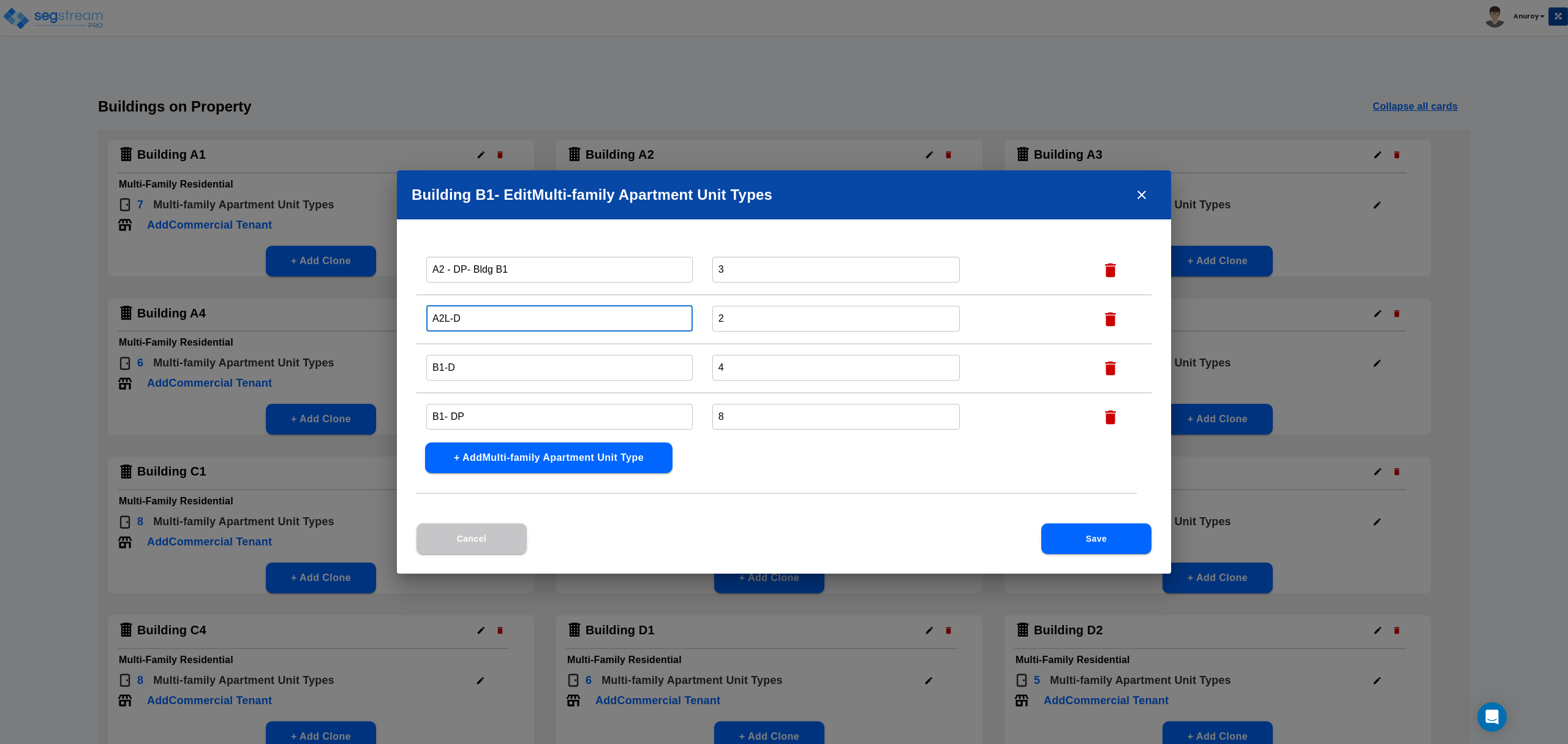
click at [488, 311] on input "A2L-D" at bounding box center [560, 318] width 267 height 26
paste input "- Bldg B1"
type input "A2L-D- Bldg B1"
click at [486, 360] on input "B1-D" at bounding box center [560, 367] width 267 height 26
paste input "- Bldg B1"
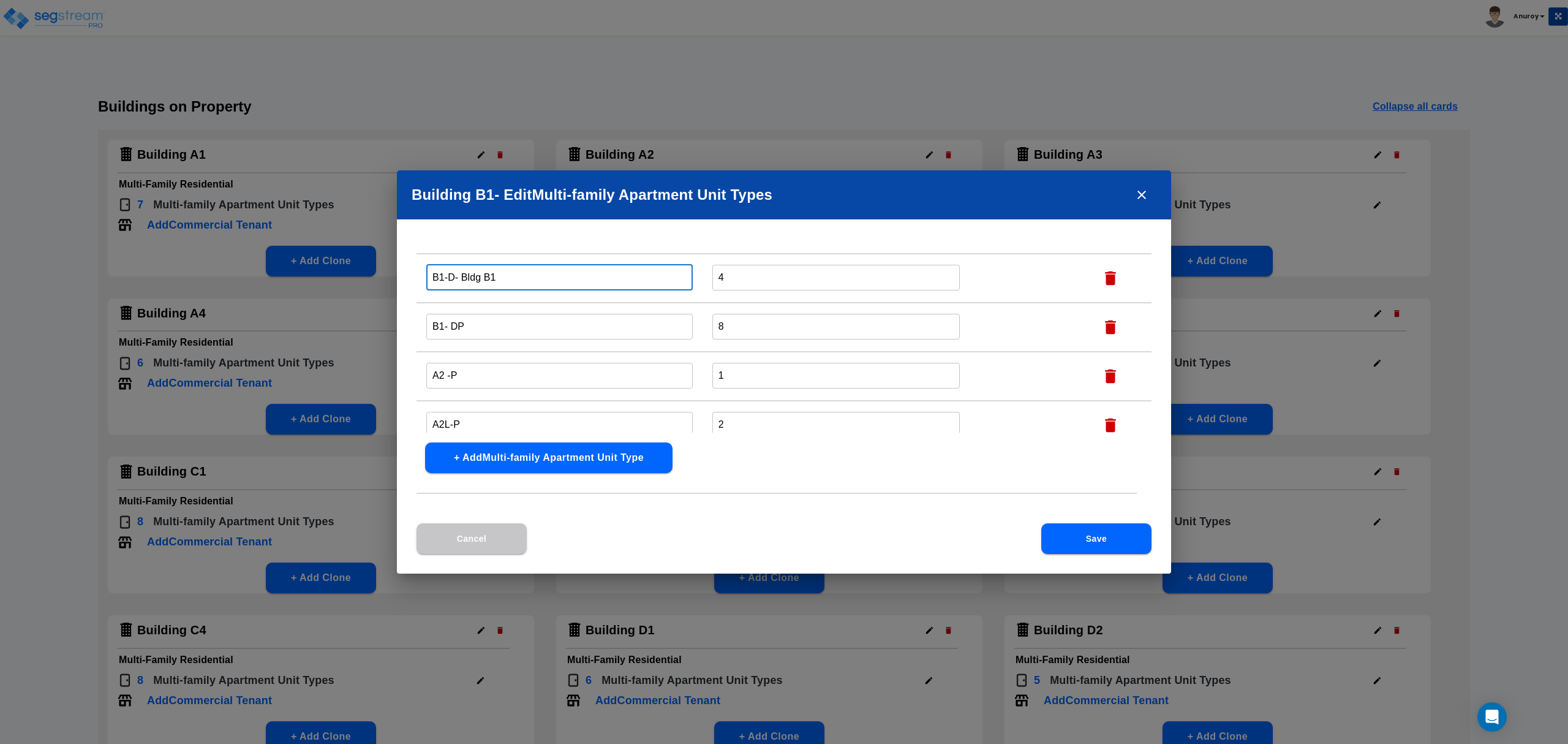
scroll to position [186, 0]
type input "B1-D- Bldg B1"
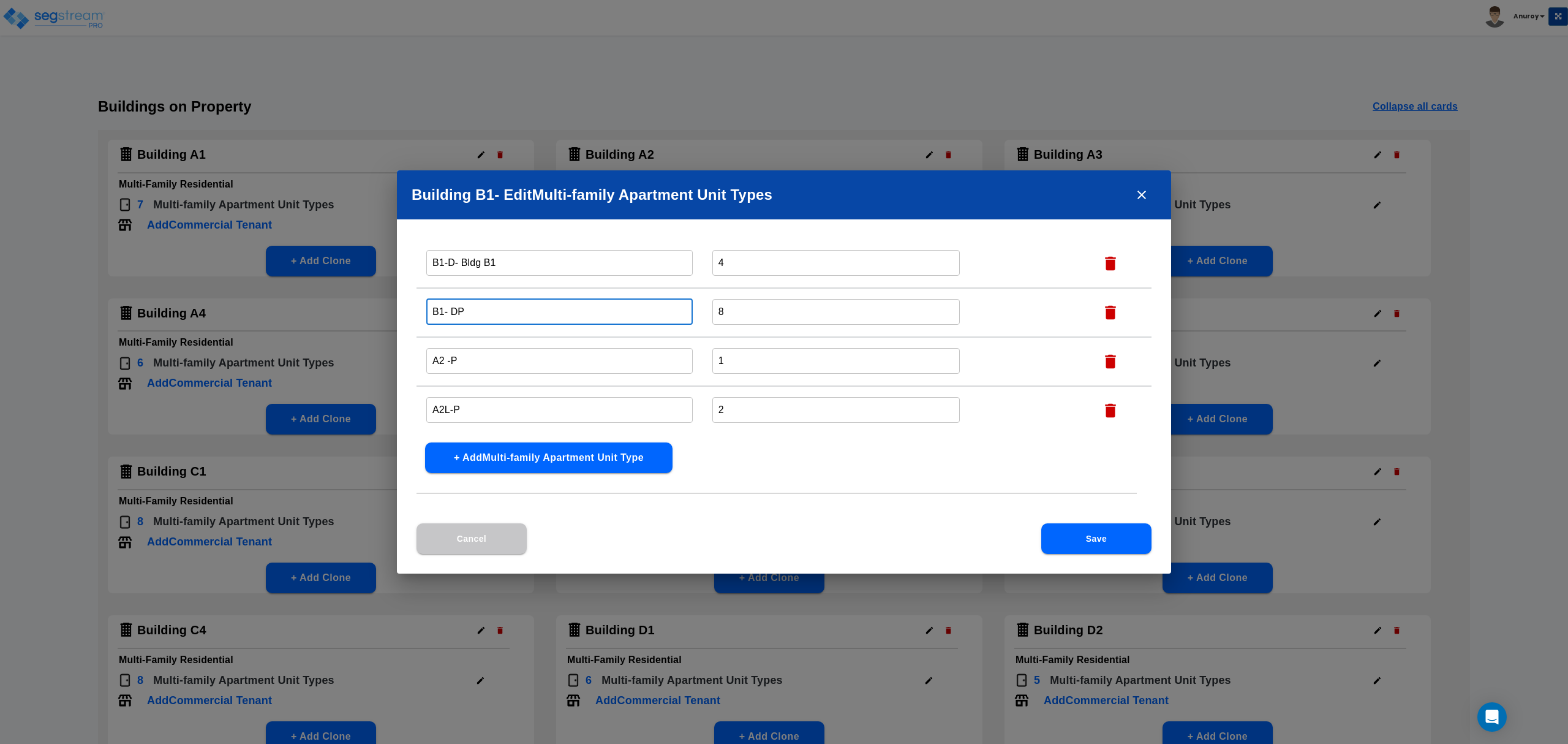
click at [486, 313] on input "B1- DP" at bounding box center [560, 311] width 267 height 26
paste input "- Bldg B1"
type input "B1- DP- Bldg B1"
click at [487, 364] on input "A2 -P" at bounding box center [560, 360] width 267 height 26
paste input "- Bldg B1"
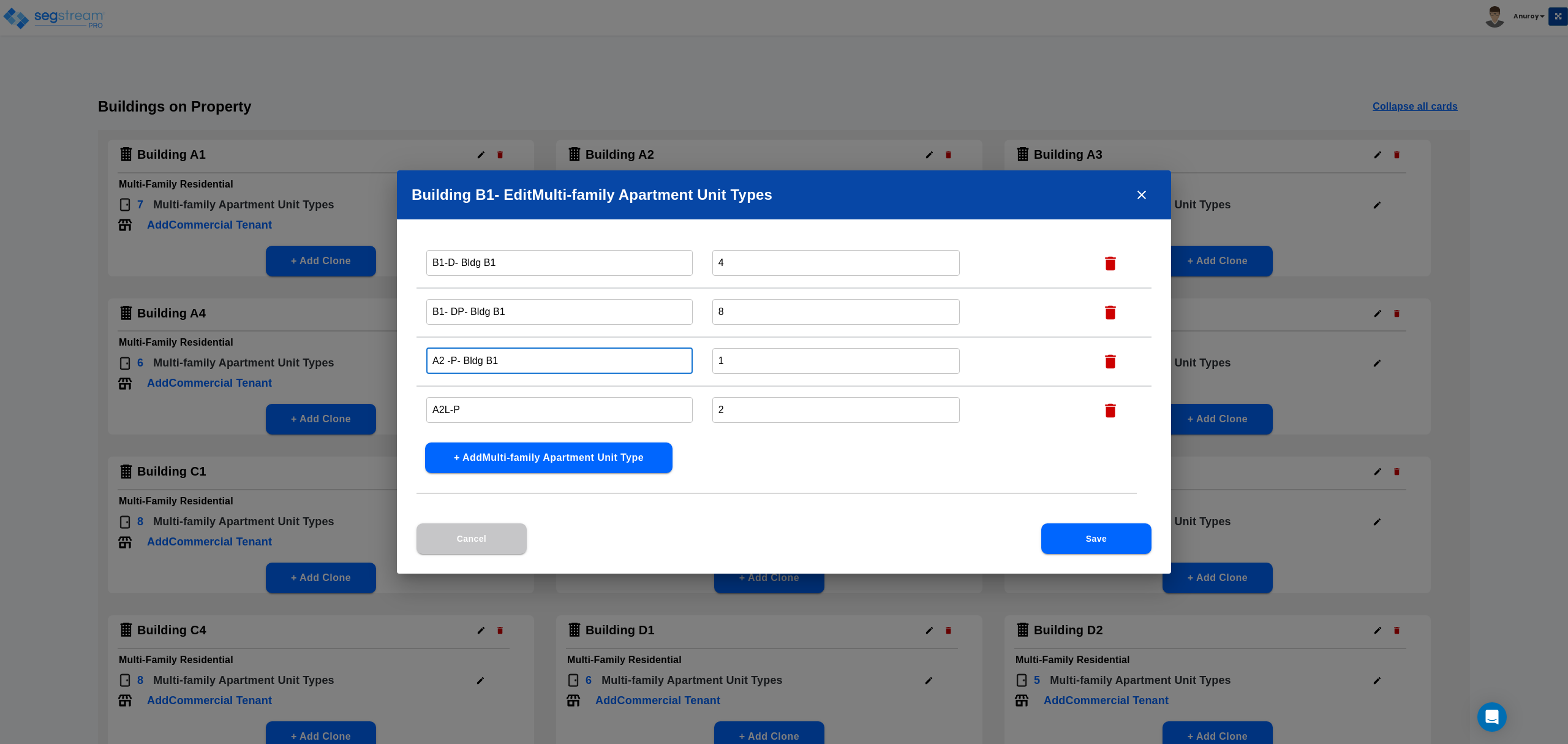
type input "A2 -P- Bldg B1"
click at [483, 397] on input "A2L-P" at bounding box center [560, 409] width 267 height 26
paste input "- Bldg B1"
type input "A2L-P- Bldg B1"
click at [1065, 532] on button "Save" at bounding box center [1096, 538] width 111 height 30
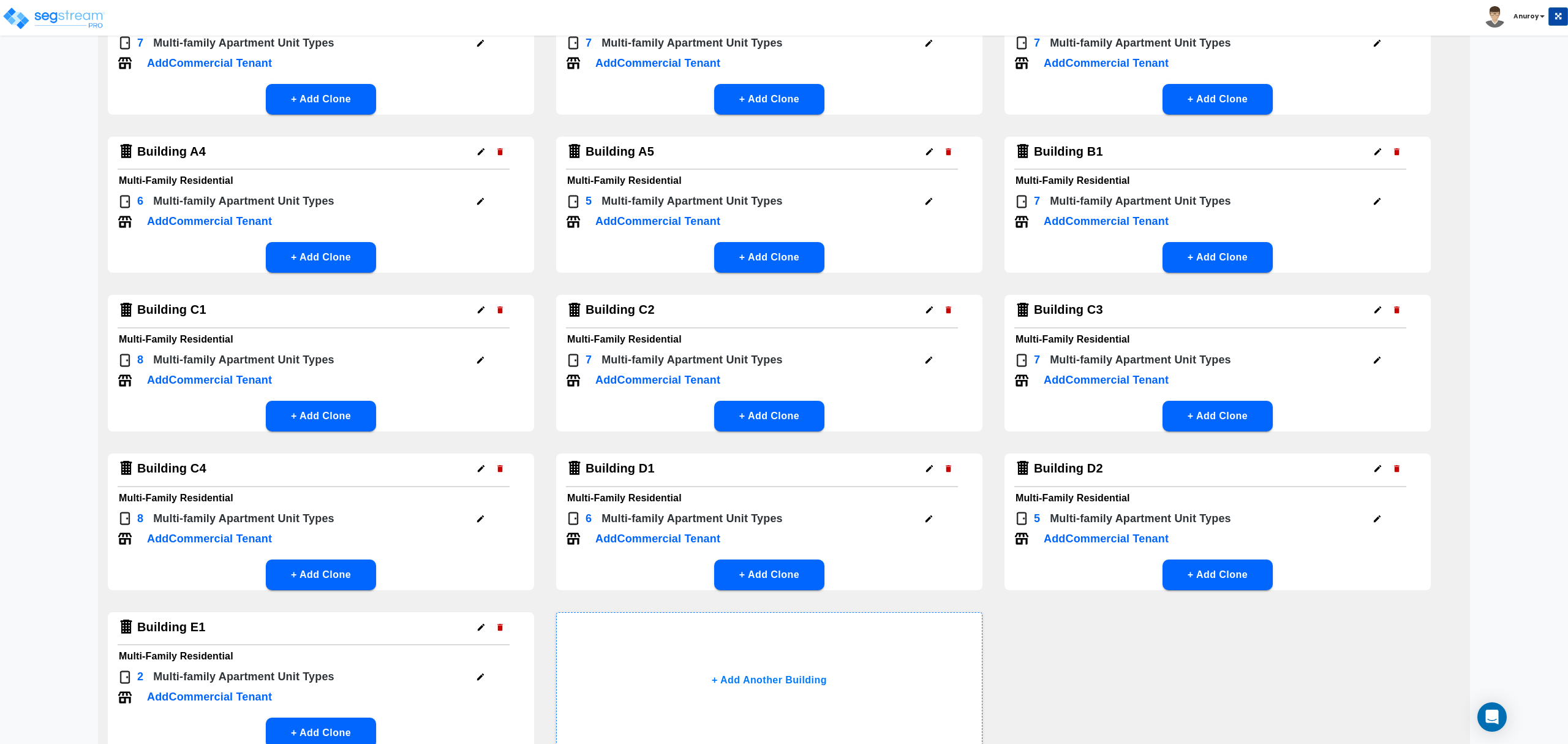
scroll to position [163, 0]
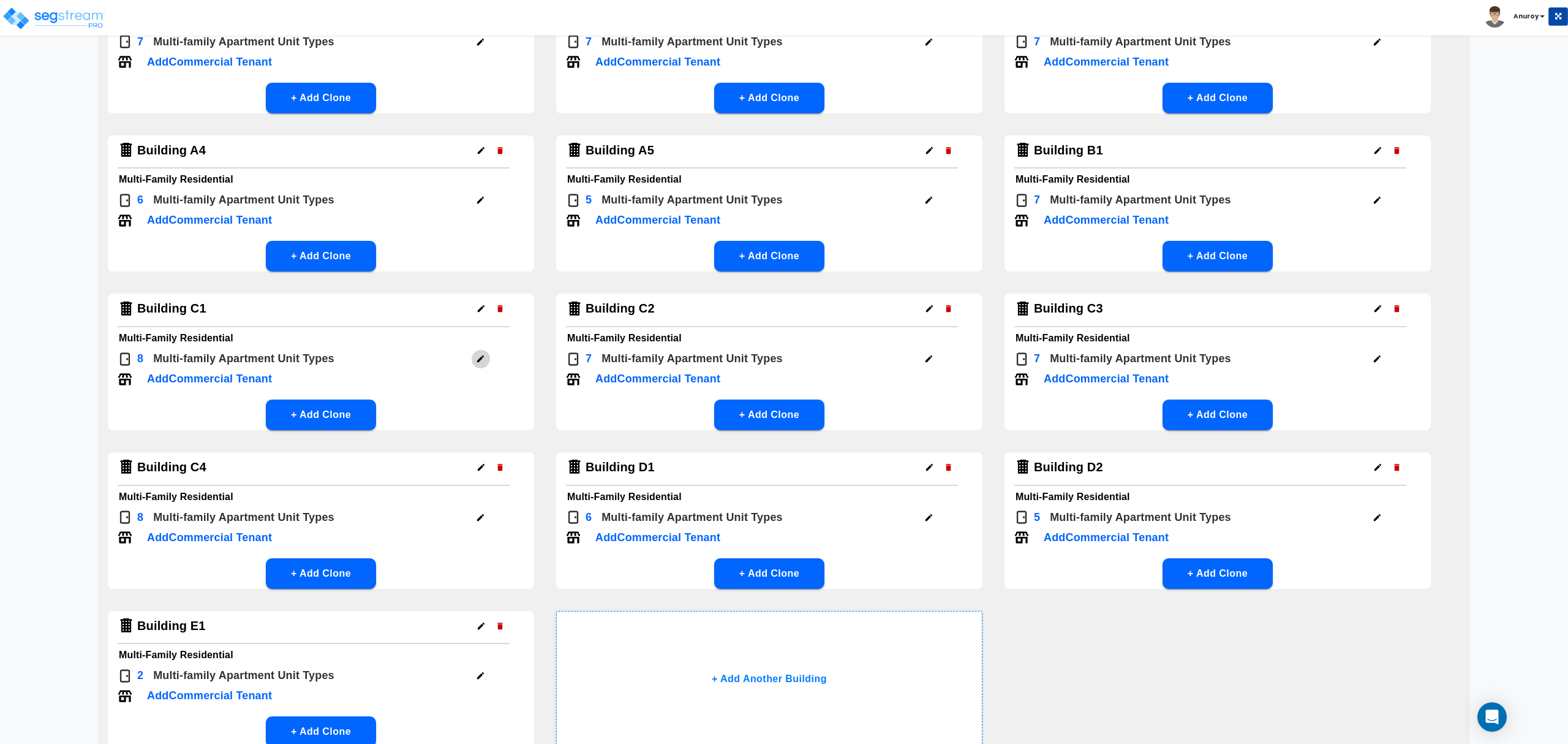
click at [476, 358] on icon "button" at bounding box center [480, 358] width 9 height 9
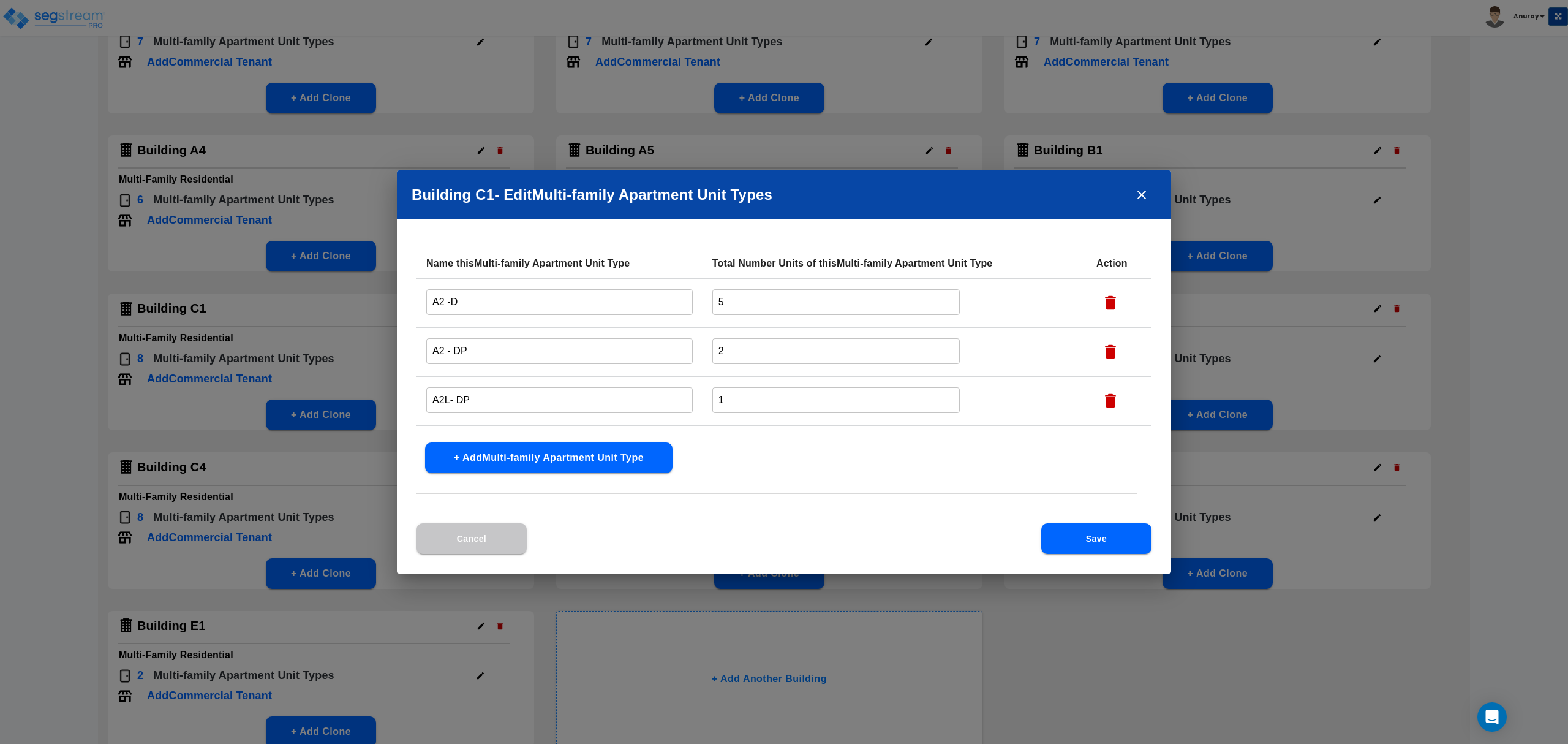
click at [480, 307] on input "A2 -D" at bounding box center [560, 301] width 267 height 26
paste input "- Bldg B1"
drag, startPoint x: 483, startPoint y: 300, endPoint x: 458, endPoint y: 302, distance: 25.1
click at [458, 302] on input "A2 -D- Bldg C1" at bounding box center [560, 301] width 267 height 26
type input "A2 -D- Bldg C1"
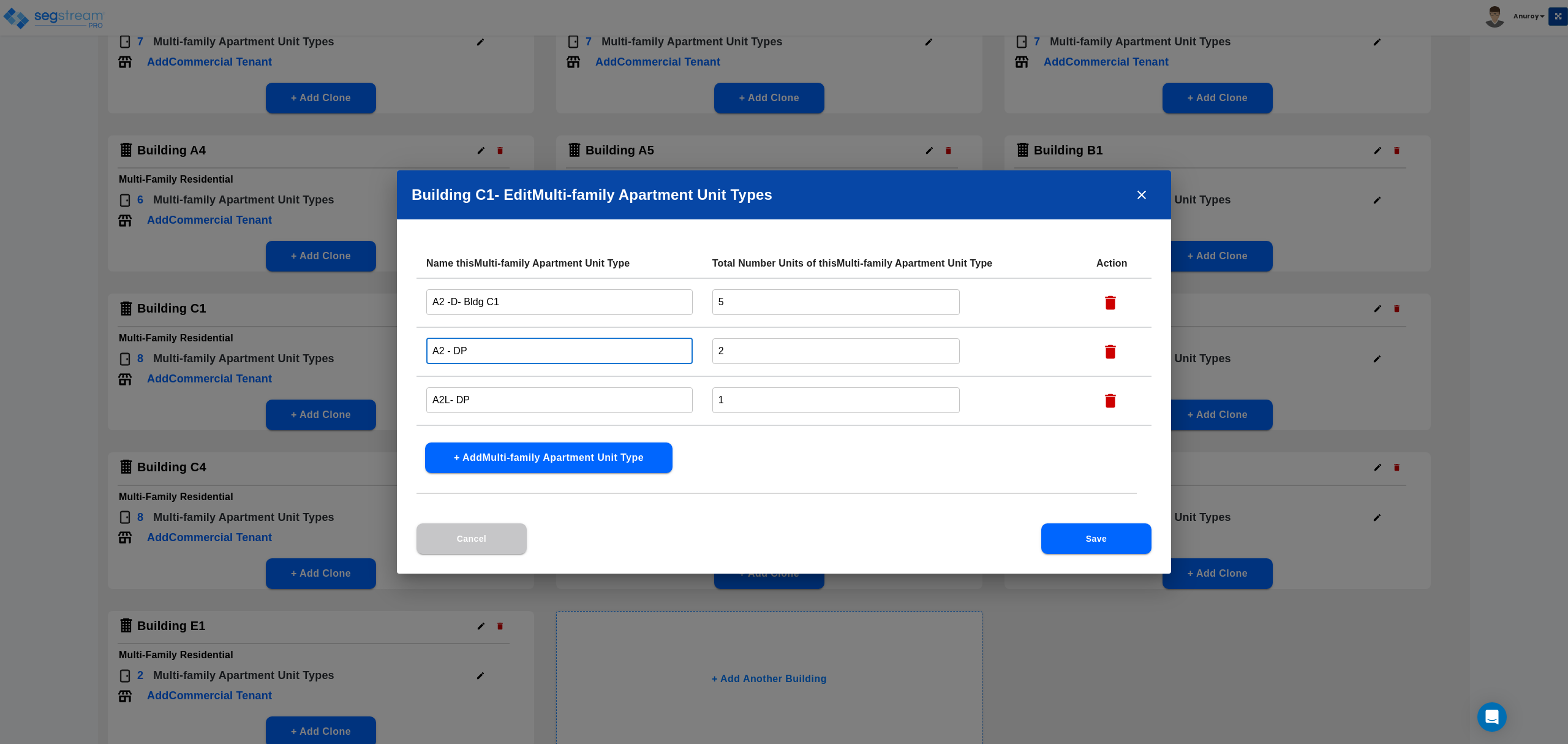
click at [486, 349] on input "A2 - DP" at bounding box center [560, 350] width 267 height 26
paste input "- Bldg C1"
type input "A2 - DP- Bldg C1"
click at [488, 402] on input "A2L- DP" at bounding box center [560, 399] width 267 height 26
paste input "- Bldg C1"
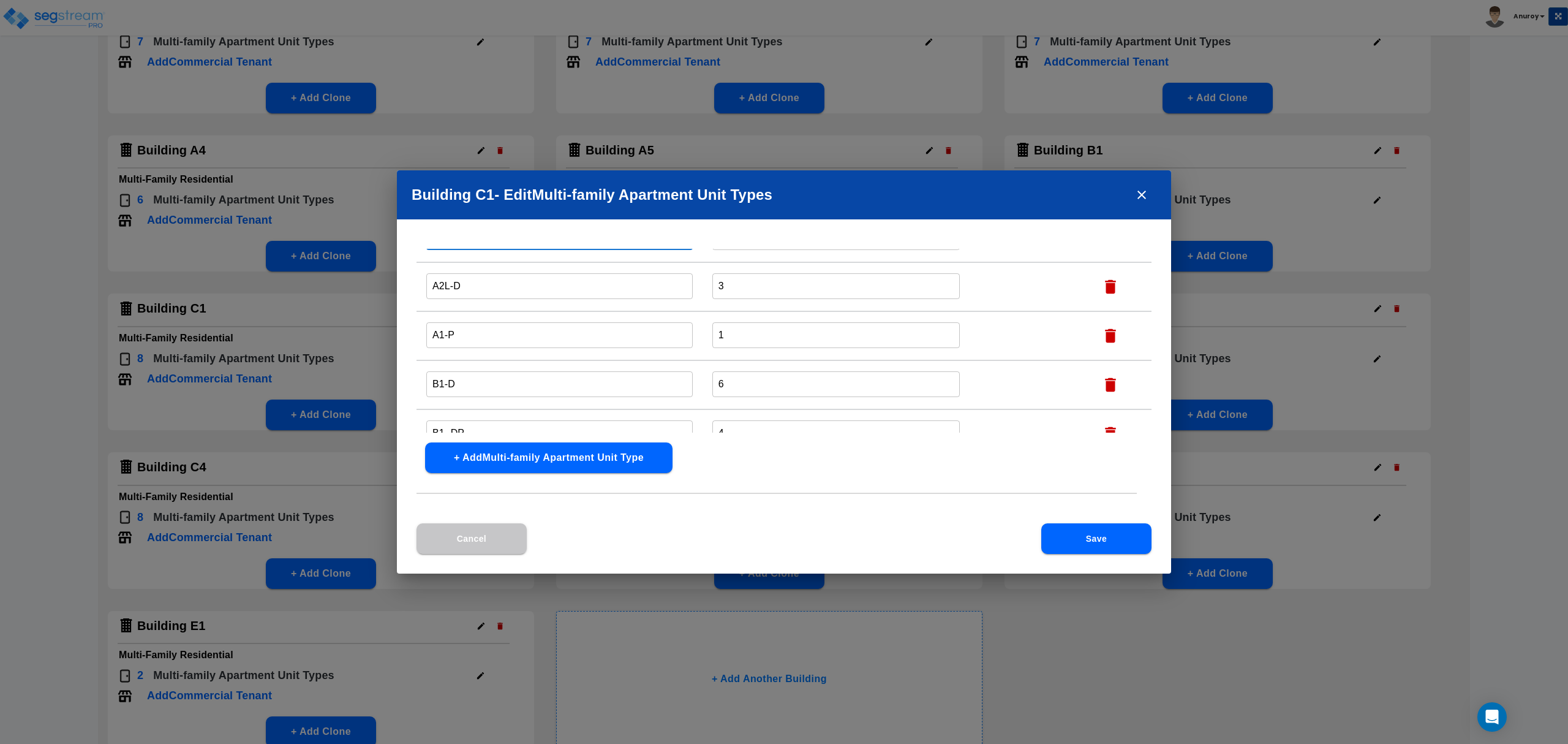
type input "A2L- DP- Bldg C1"
click at [496, 283] on input "A2L-D" at bounding box center [560, 285] width 267 height 26
paste input "- Bldg C1"
type input "A2L-D- Bldg C1"
click at [483, 322] on input "A1-P" at bounding box center [560, 334] width 267 height 26
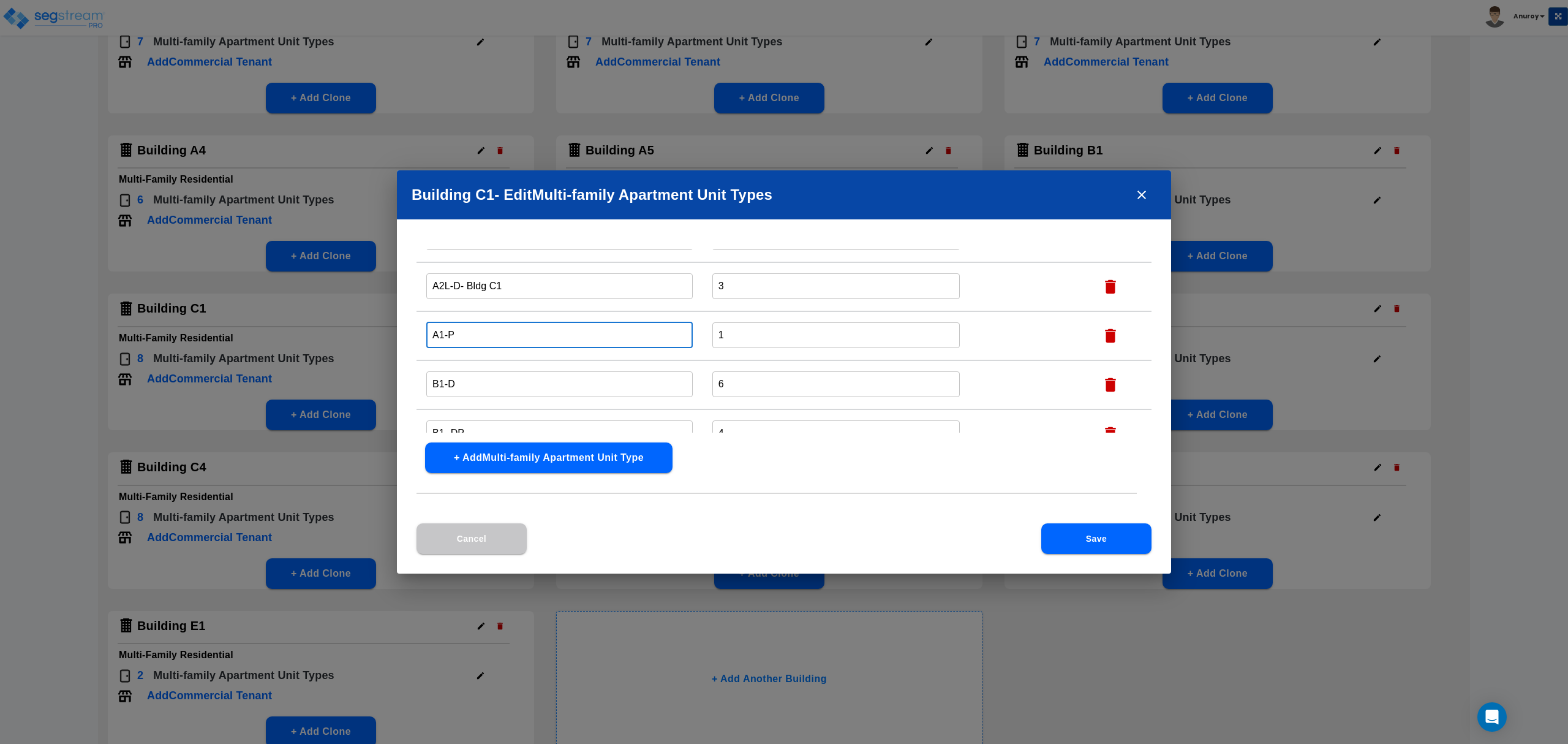
paste input "- Bldg C1"
type input "A1-P- Bldg C1"
click at [483, 373] on input "B1-D" at bounding box center [560, 383] width 267 height 26
paste input "- Bldg C1"
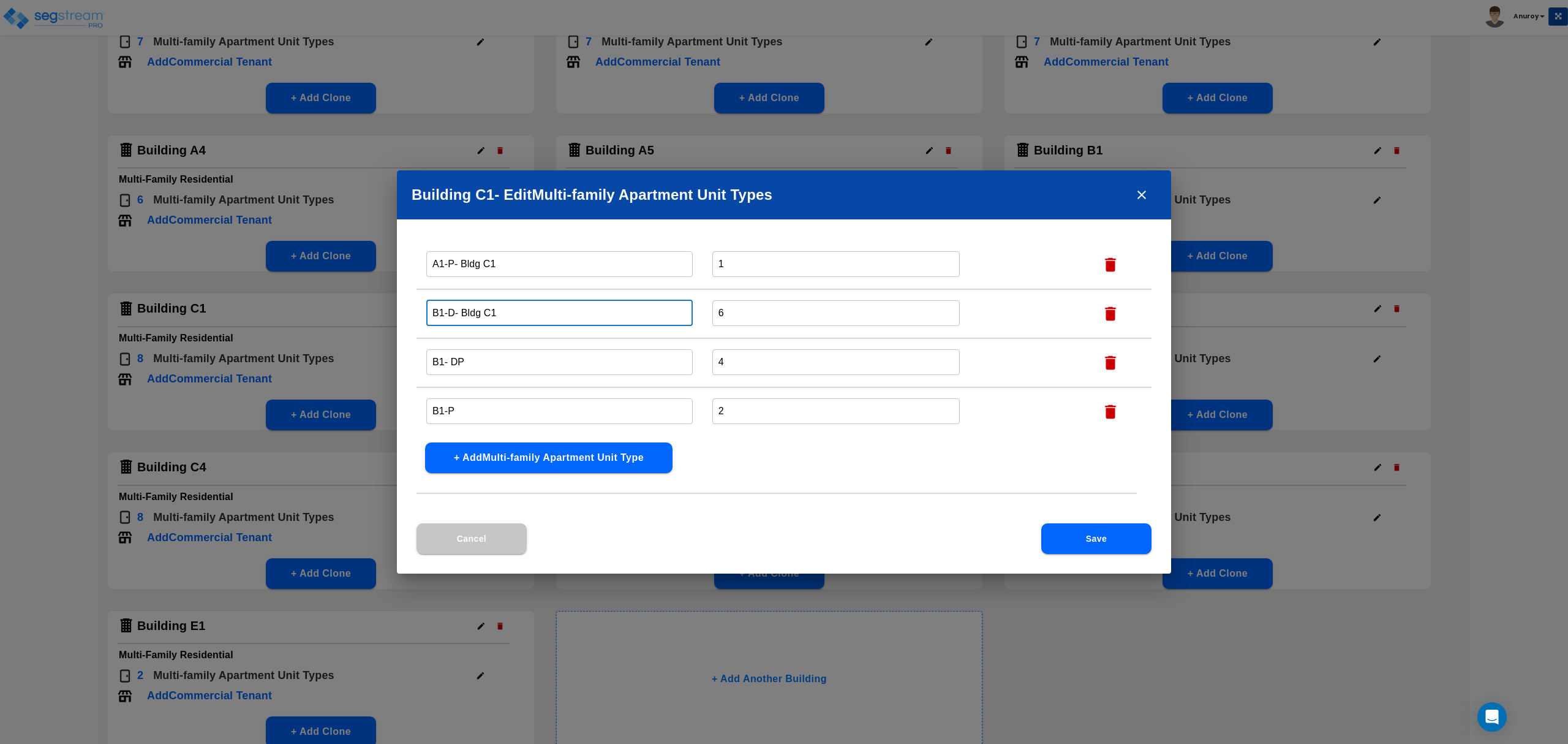
type input "B1-D- Bldg C1"
click at [491, 358] on input "B1- DP" at bounding box center [560, 361] width 267 height 26
paste input "- Bldg C1"
type input "B1- DP- Bldg C1"
click at [481, 403] on input "B1-P" at bounding box center [560, 410] width 267 height 26
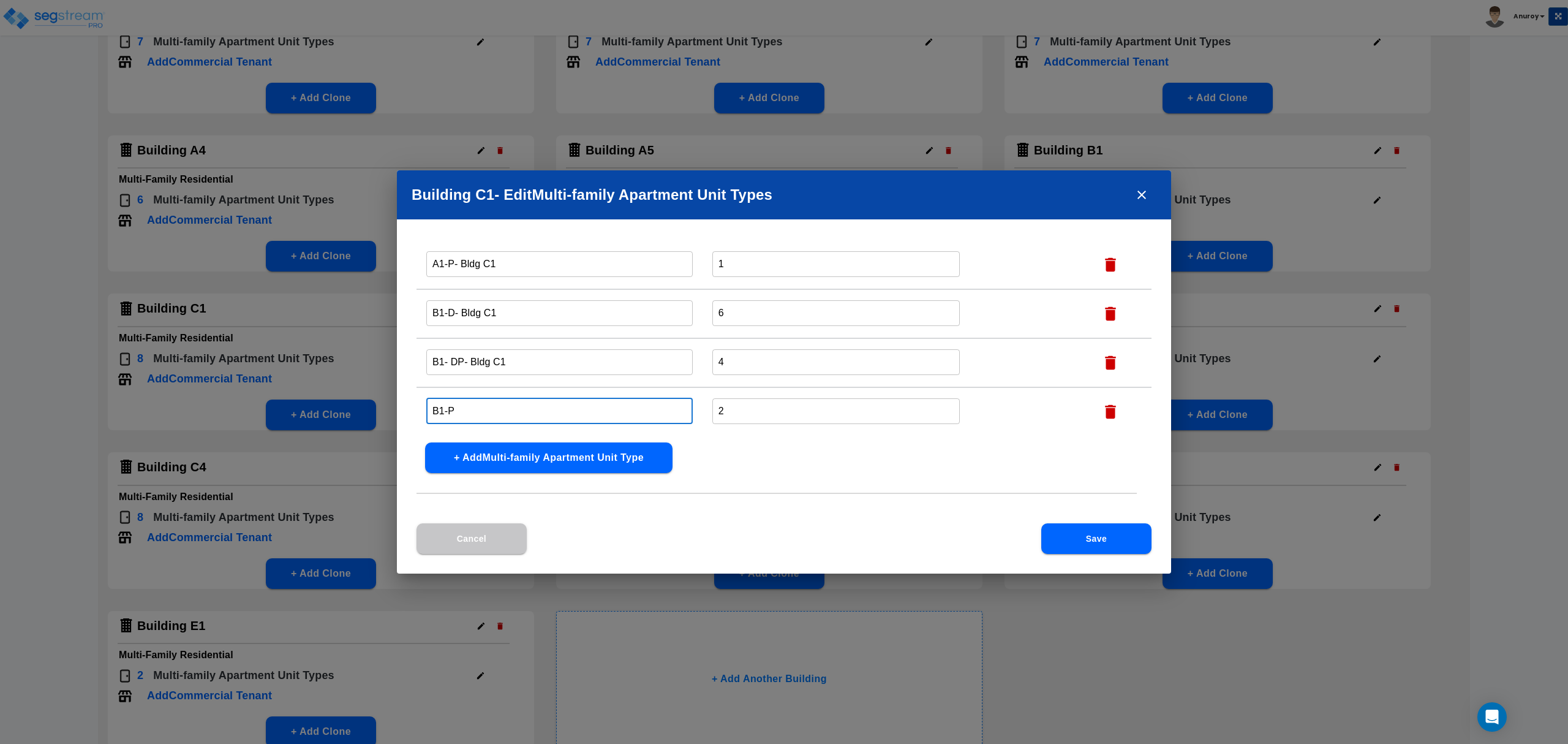
paste input "- Bldg C1"
type input "B1-P- Bldg C1"
click at [1086, 532] on button "Save" at bounding box center [1096, 538] width 111 height 30
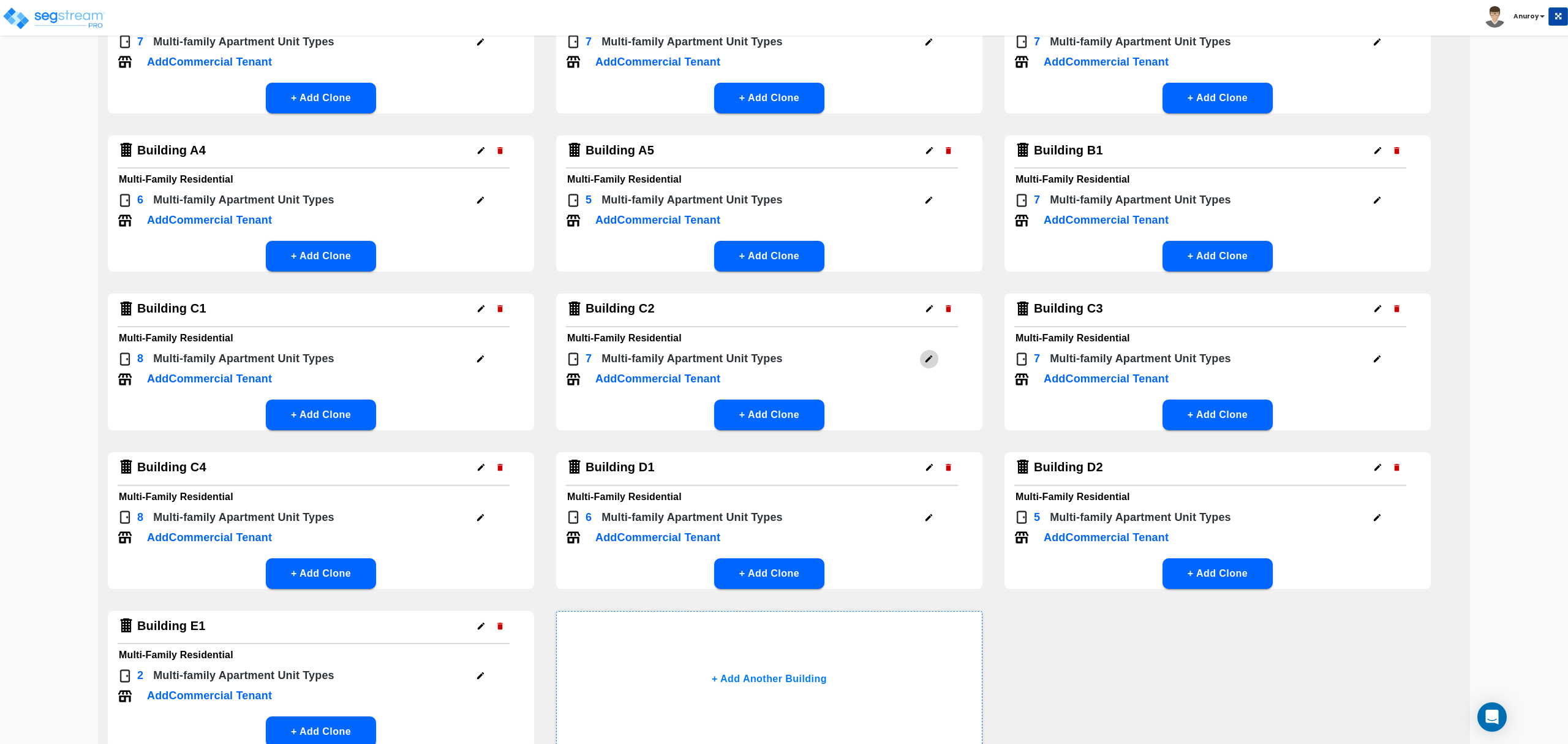
click at [926, 354] on icon "button" at bounding box center [929, 358] width 9 height 9
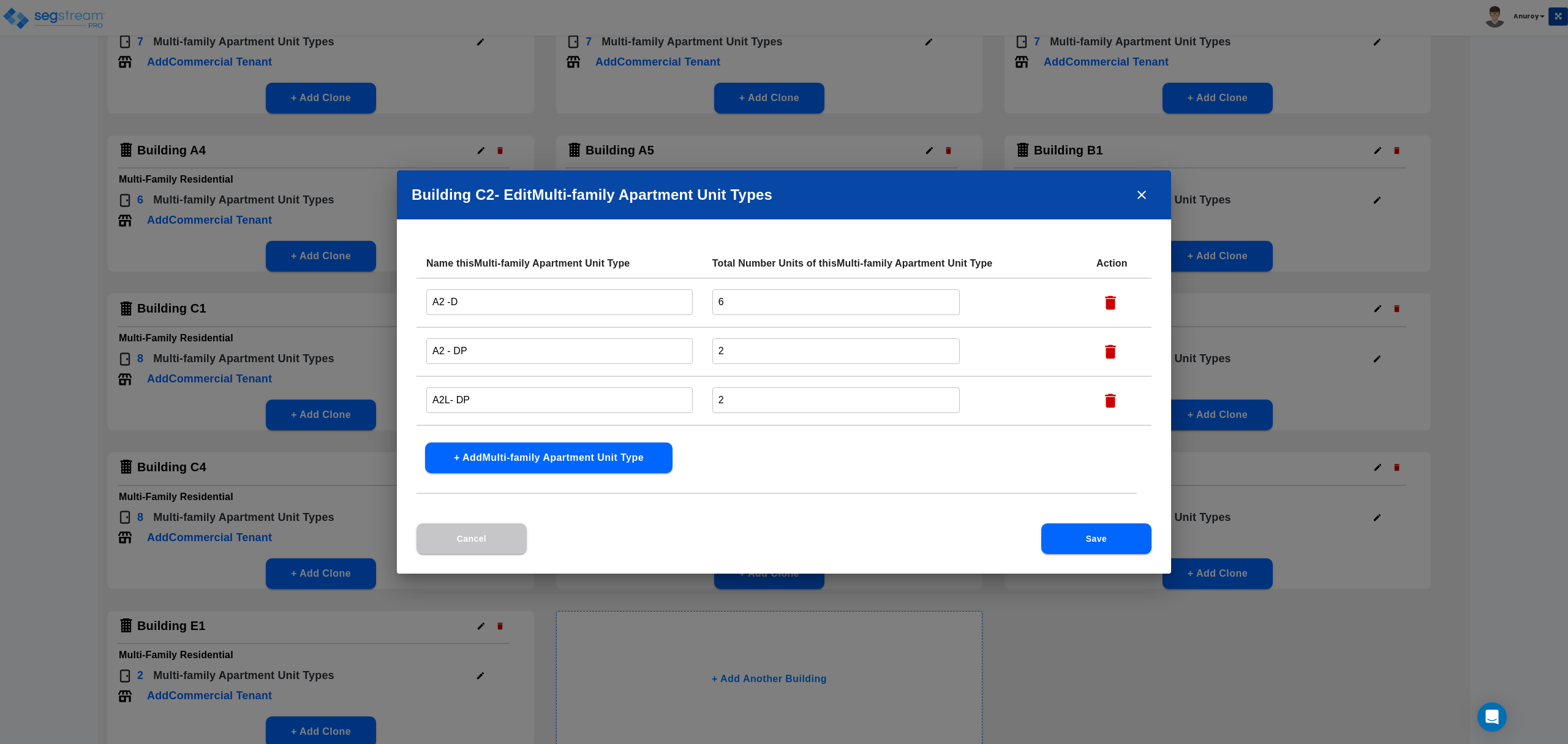
click at [539, 304] on input "A2 -D" at bounding box center [560, 301] width 267 height 26
paste input "- Bldg C1"
drag, startPoint x: 524, startPoint y: 301, endPoint x: 458, endPoint y: 302, distance: 66.0
click at [458, 302] on input "A2 -D- Bldg C2" at bounding box center [560, 301] width 267 height 26
type input "A2 -D- Bldg C2"
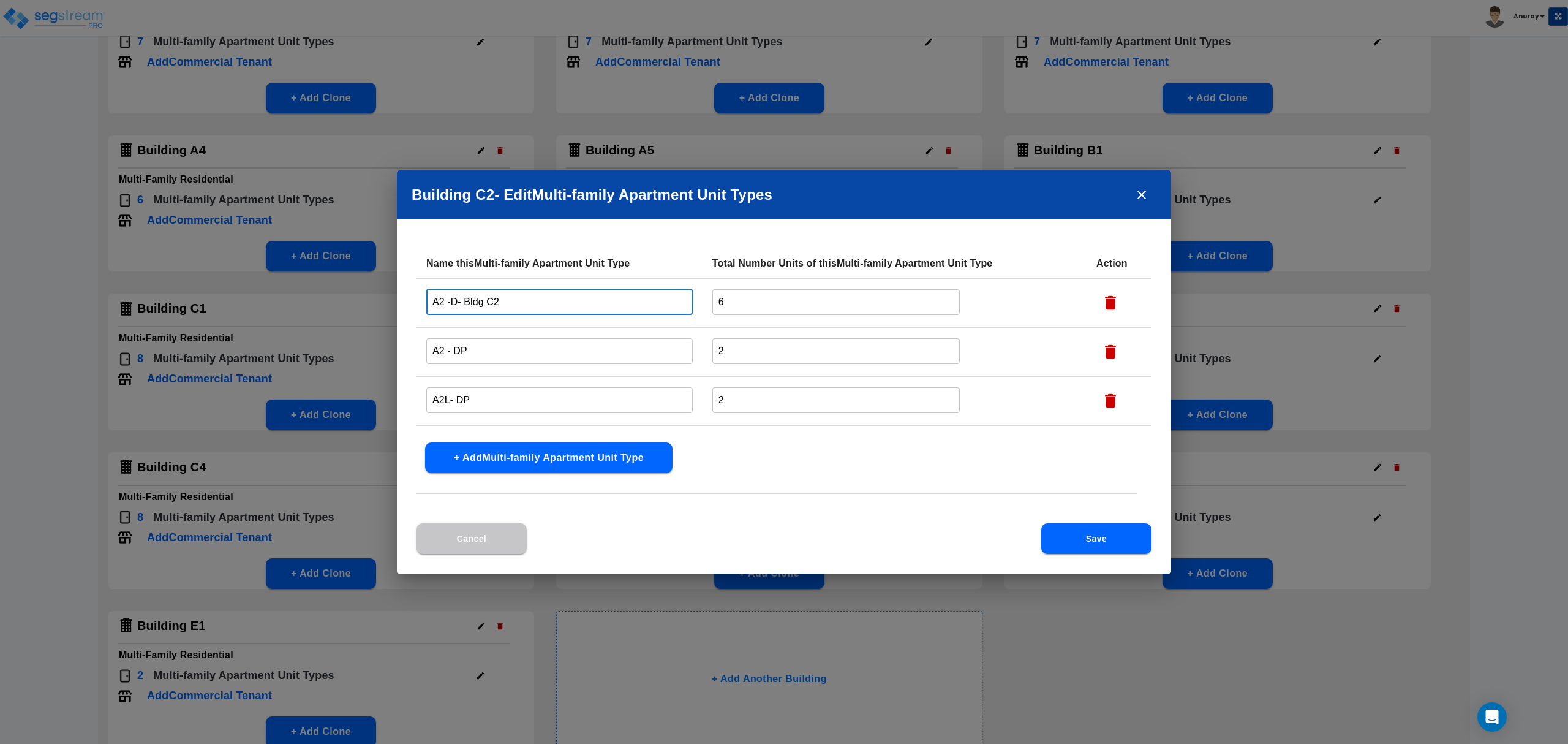
click at [486, 344] on input "A2 - DP" at bounding box center [560, 350] width 267 height 26
paste input "- Bldg C2"
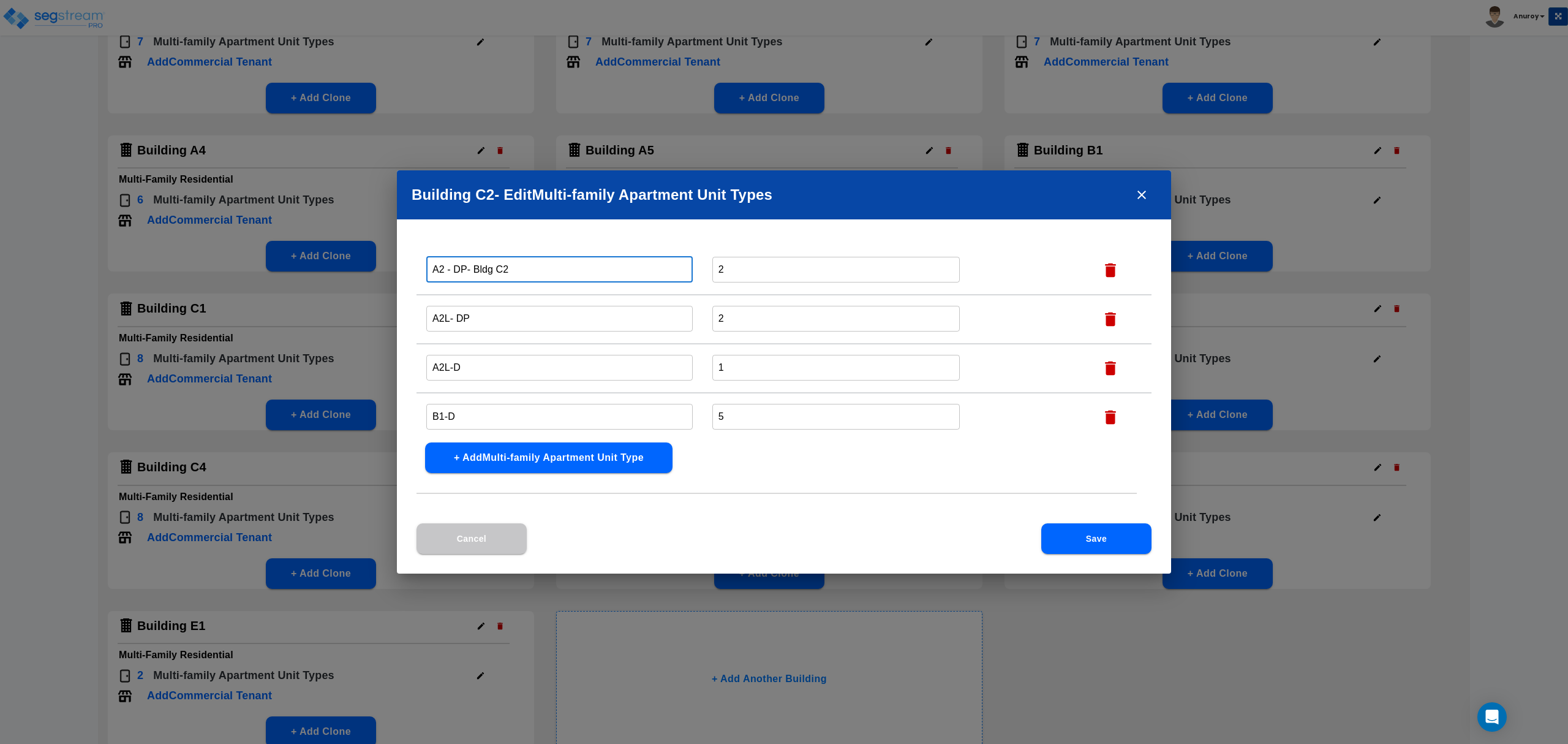
type input "A2 - DP- Bldg C2"
click at [485, 312] on input "A2L- DP" at bounding box center [560, 318] width 267 height 26
paste input "- Bldg C2"
type input "A2L- DP- Bldg C2"
click at [491, 367] on input "A2L-D" at bounding box center [560, 367] width 267 height 26
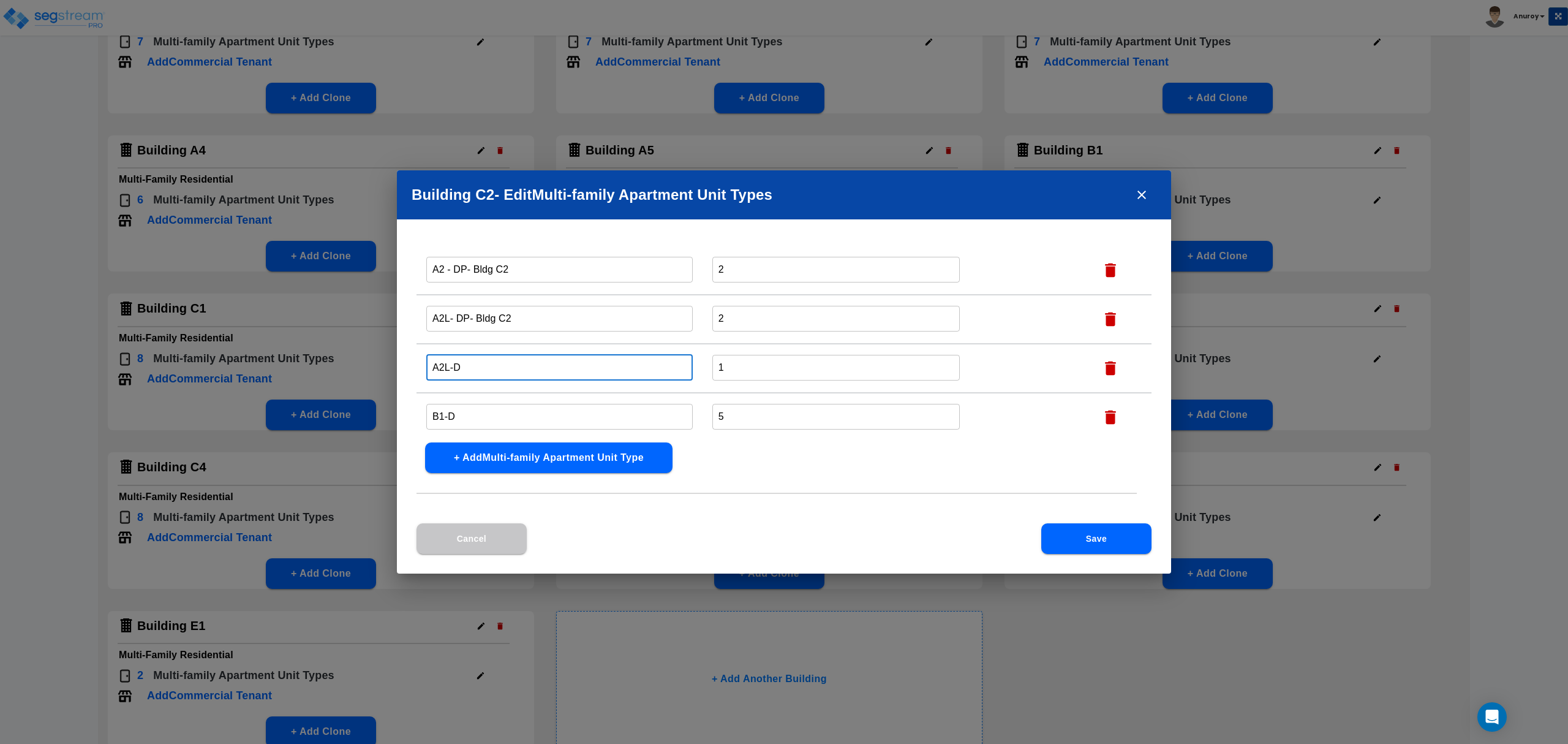
paste input "- Bldg C2"
type input "A2L-D- Bldg C2"
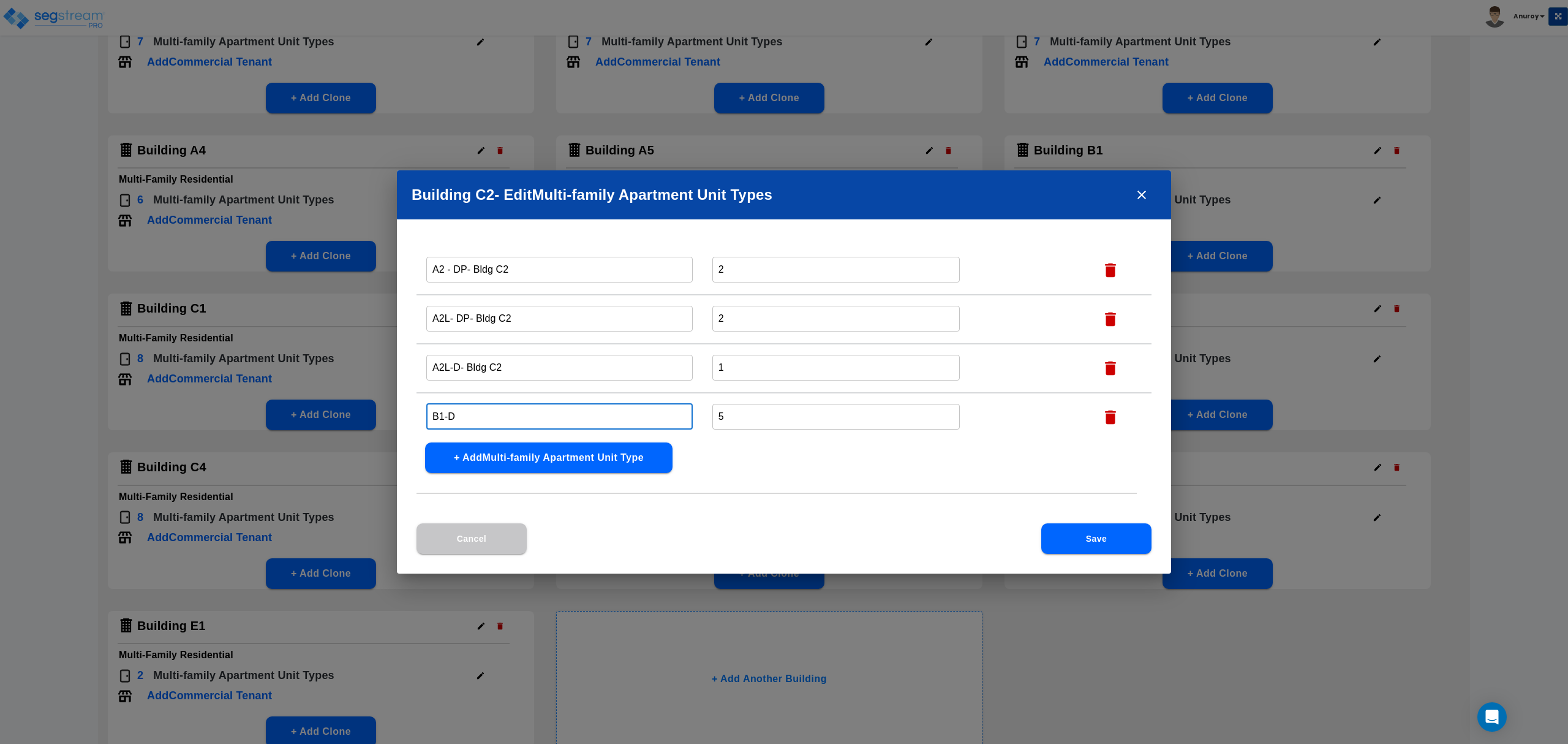
click at [486, 407] on input "B1-D" at bounding box center [560, 415] width 267 height 26
paste input "- Bldg C2"
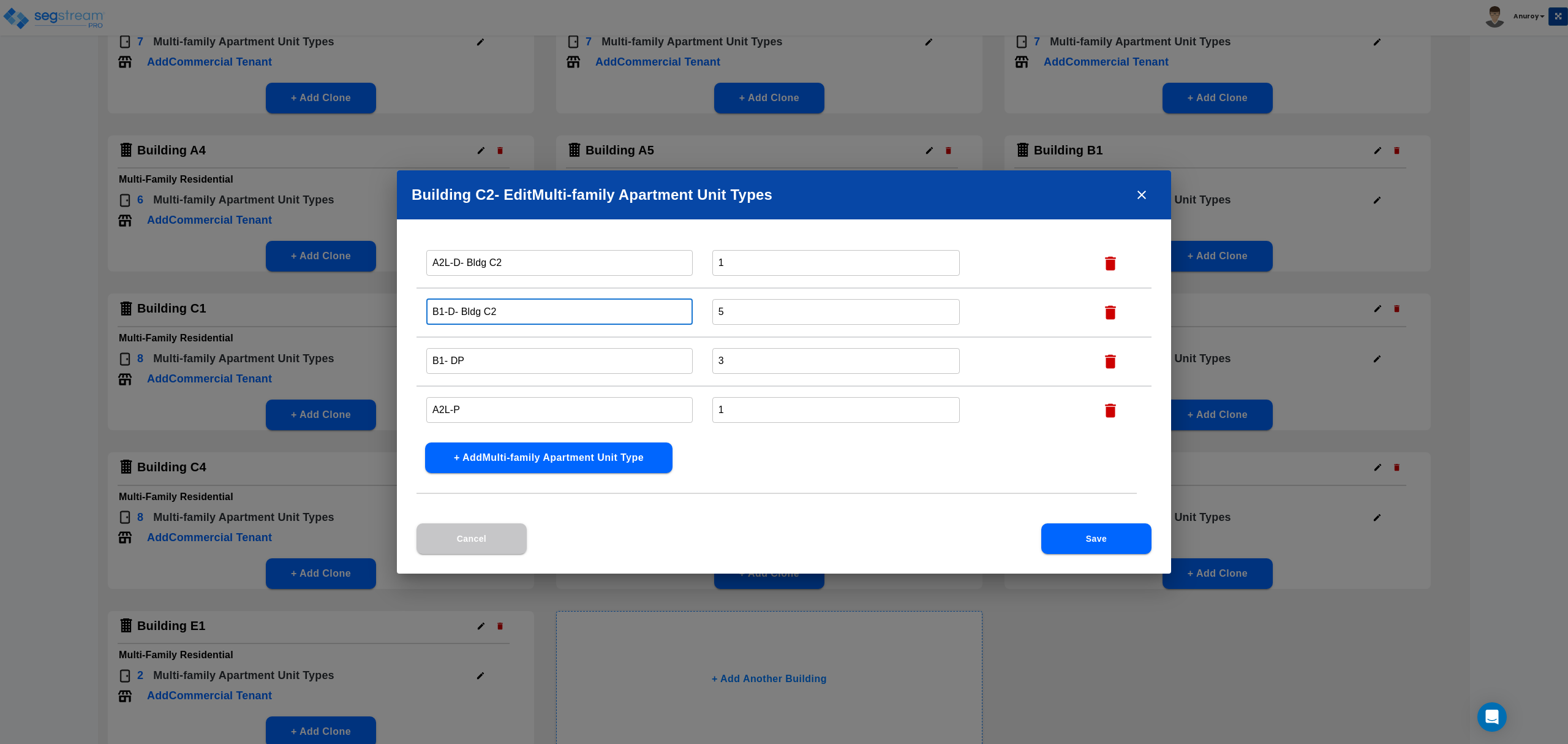
type input "B1-D- Bldg C2"
click at [496, 371] on input "B1- DP" at bounding box center [560, 360] width 267 height 26
paste input "- Bldg C2"
type input "B1- DP- Bldg C2"
click at [474, 400] on input "A2L-P" at bounding box center [560, 409] width 267 height 26
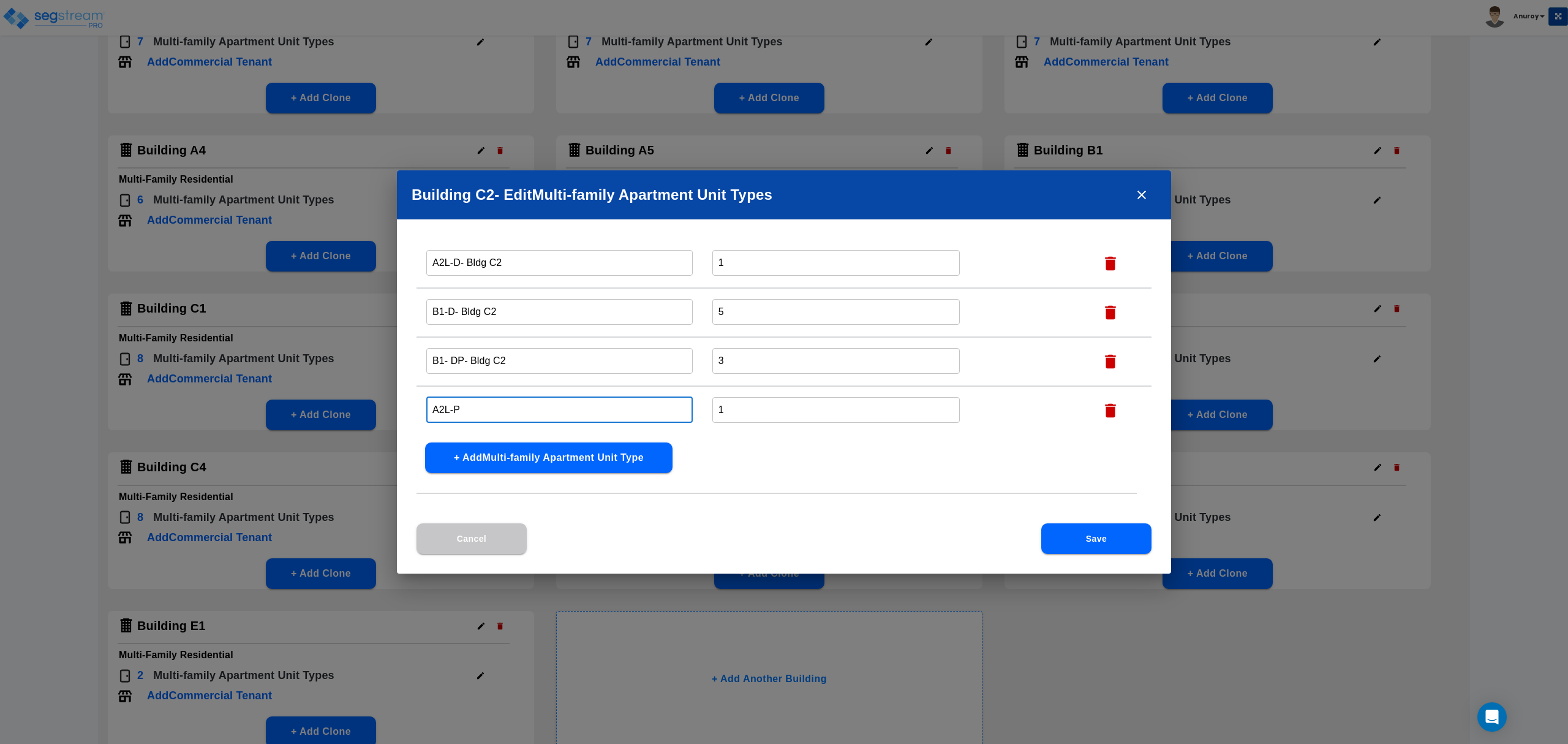
paste input "- Bldg C2"
type input "A2L-P- Bldg C2"
click at [1103, 538] on button "Save" at bounding box center [1096, 538] width 111 height 30
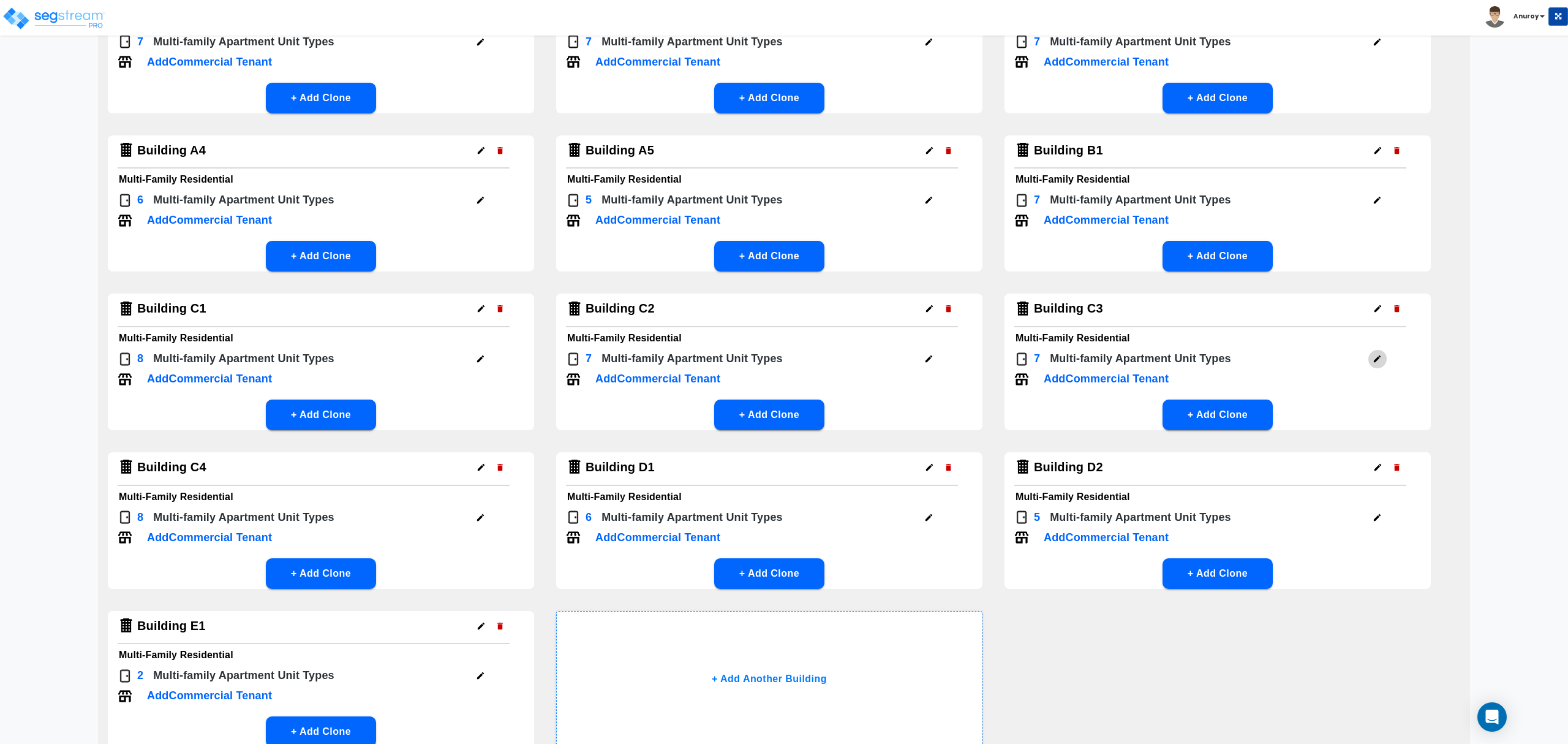
click at [1379, 356] on icon "button" at bounding box center [1377, 359] width 7 height 7
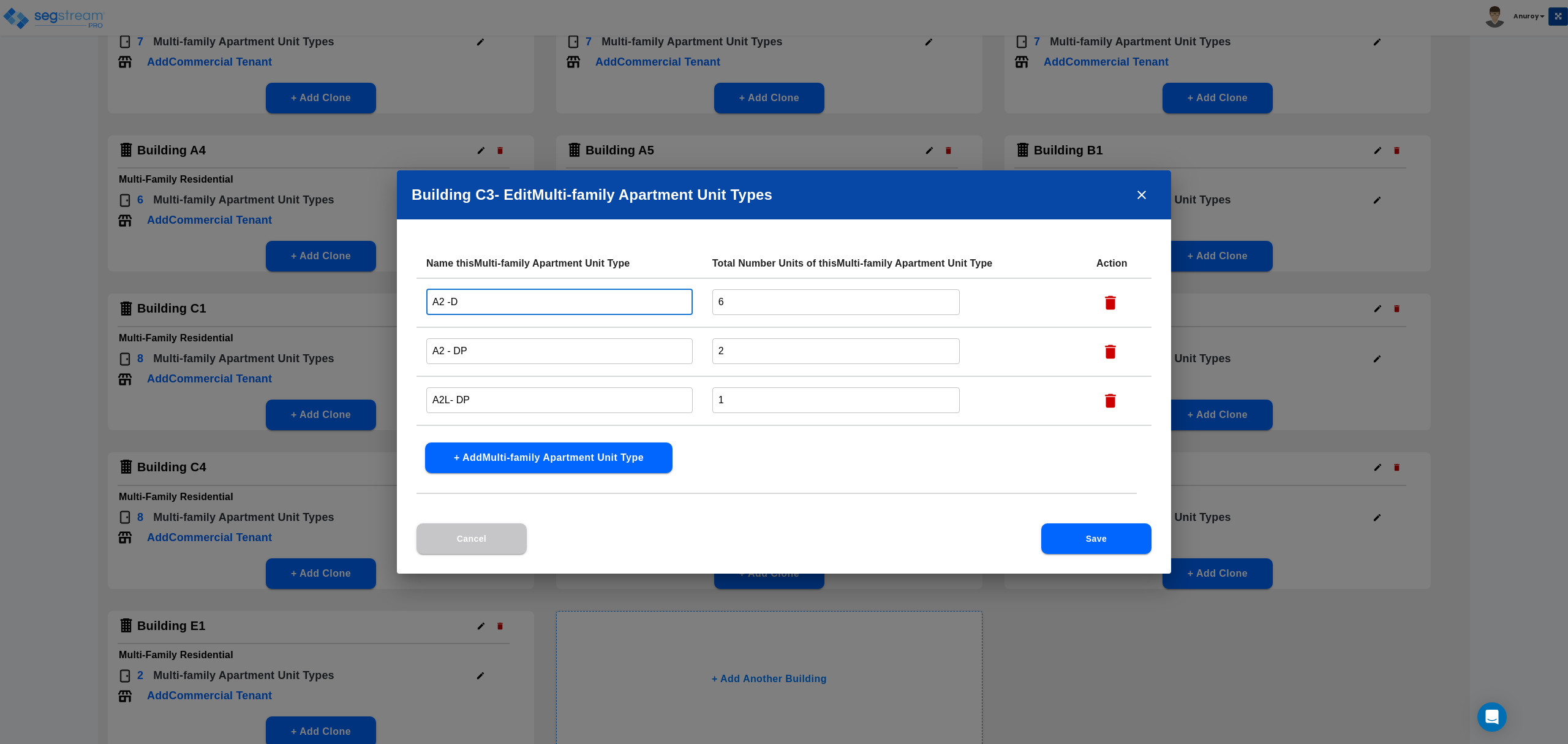
click at [474, 302] on input "A2 -D" at bounding box center [560, 301] width 267 height 26
paste input "- Bldg C2"
drag, startPoint x: 513, startPoint y: 300, endPoint x: 456, endPoint y: 302, distance: 57.0
click at [456, 302] on input "A2 -D- Bldg C3" at bounding box center [560, 301] width 267 height 26
type input "A2 -D- Bldg C3"
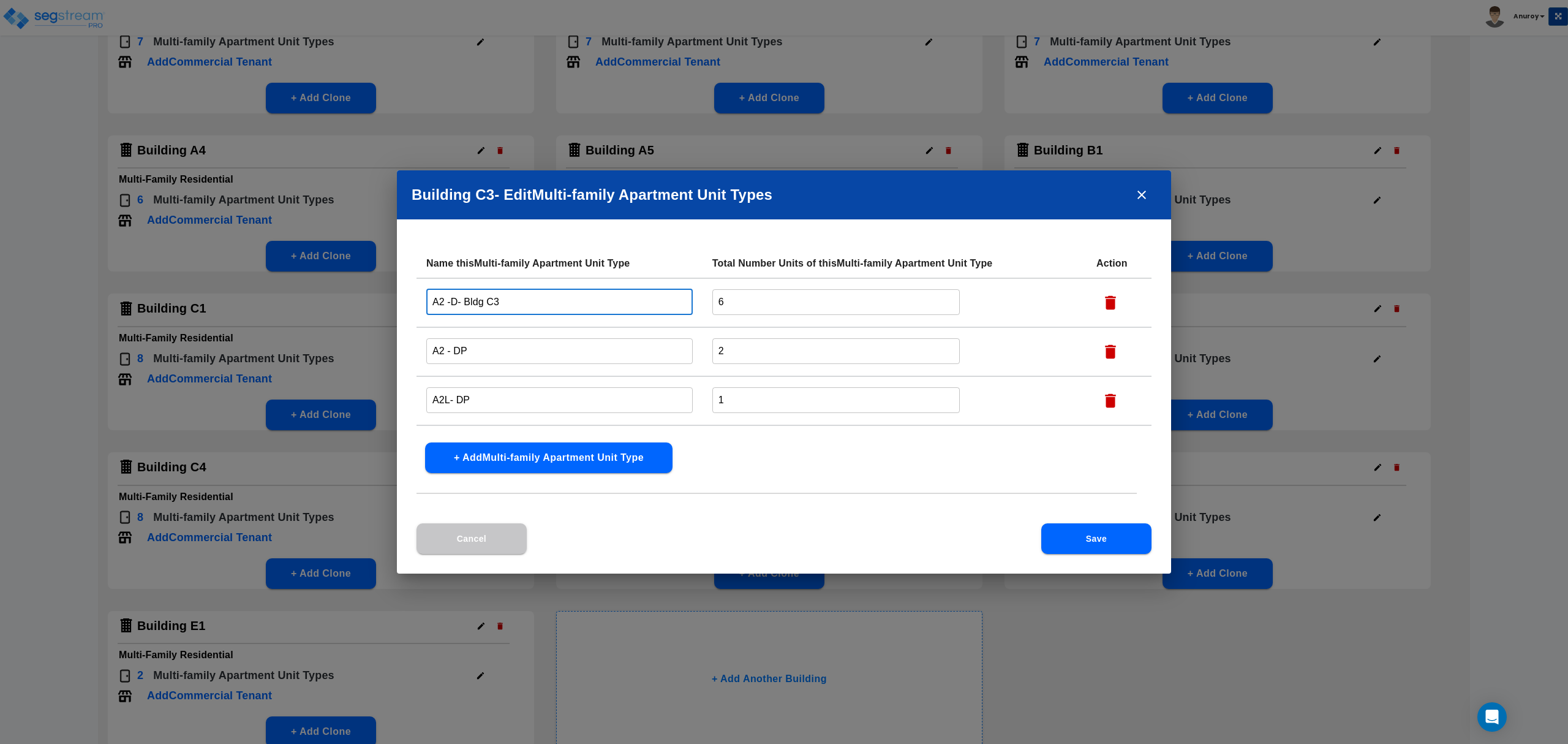
click at [481, 356] on input "A2 - DP" at bounding box center [560, 350] width 267 height 26
paste input "- Bldg C3"
type input "A2 - DP- Bldg C3"
click at [483, 397] on input "A2L- DP" at bounding box center [560, 399] width 267 height 26
paste input "- Bldg C3"
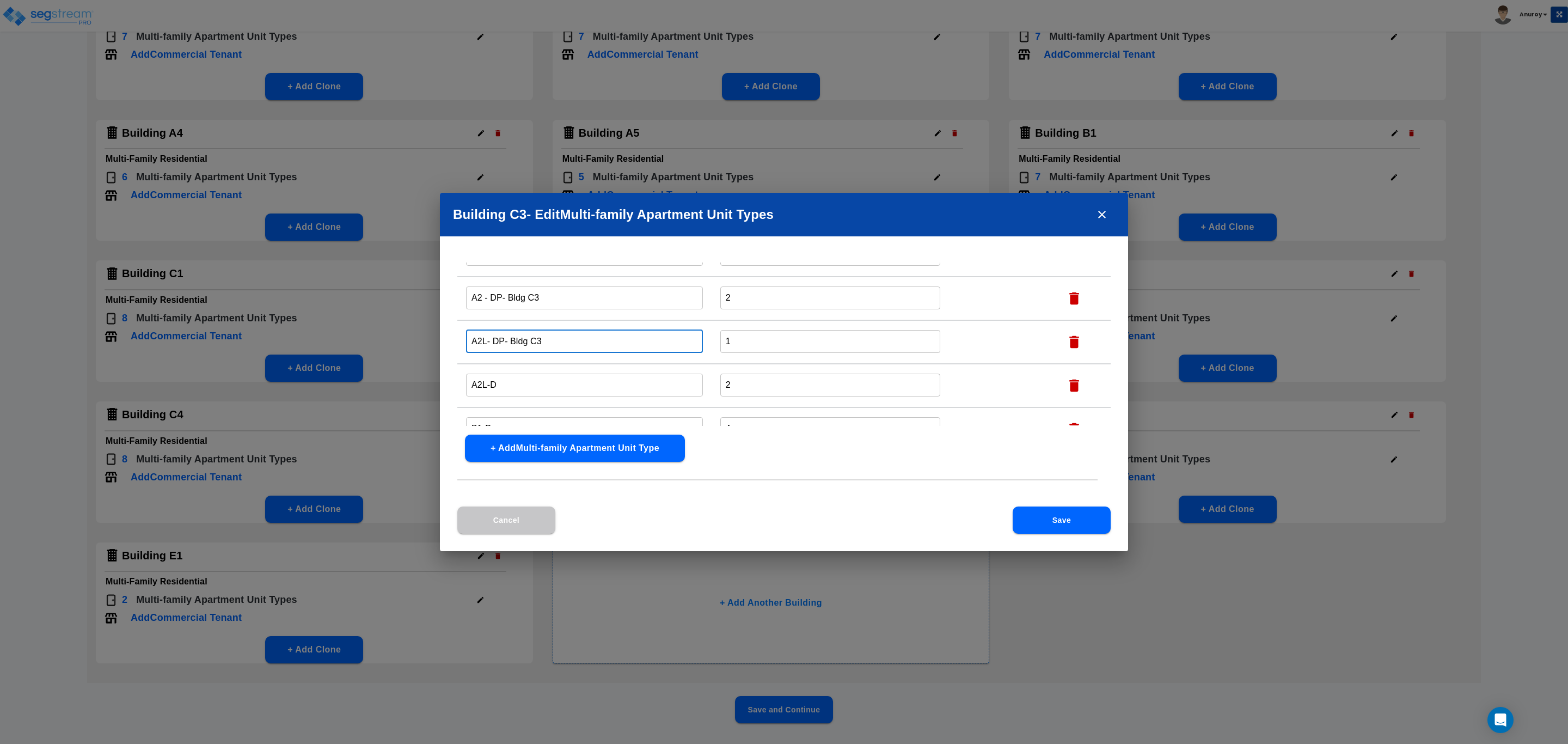
scroll to position [82, 0]
type input "A2L- DP- Bldg C3"
click at [534, 339] on td "A2L-D ​" at bounding box center [584, 360] width 254 height 44
click at [534, 355] on input "A2L-D" at bounding box center [585, 358] width 237 height 23
paste
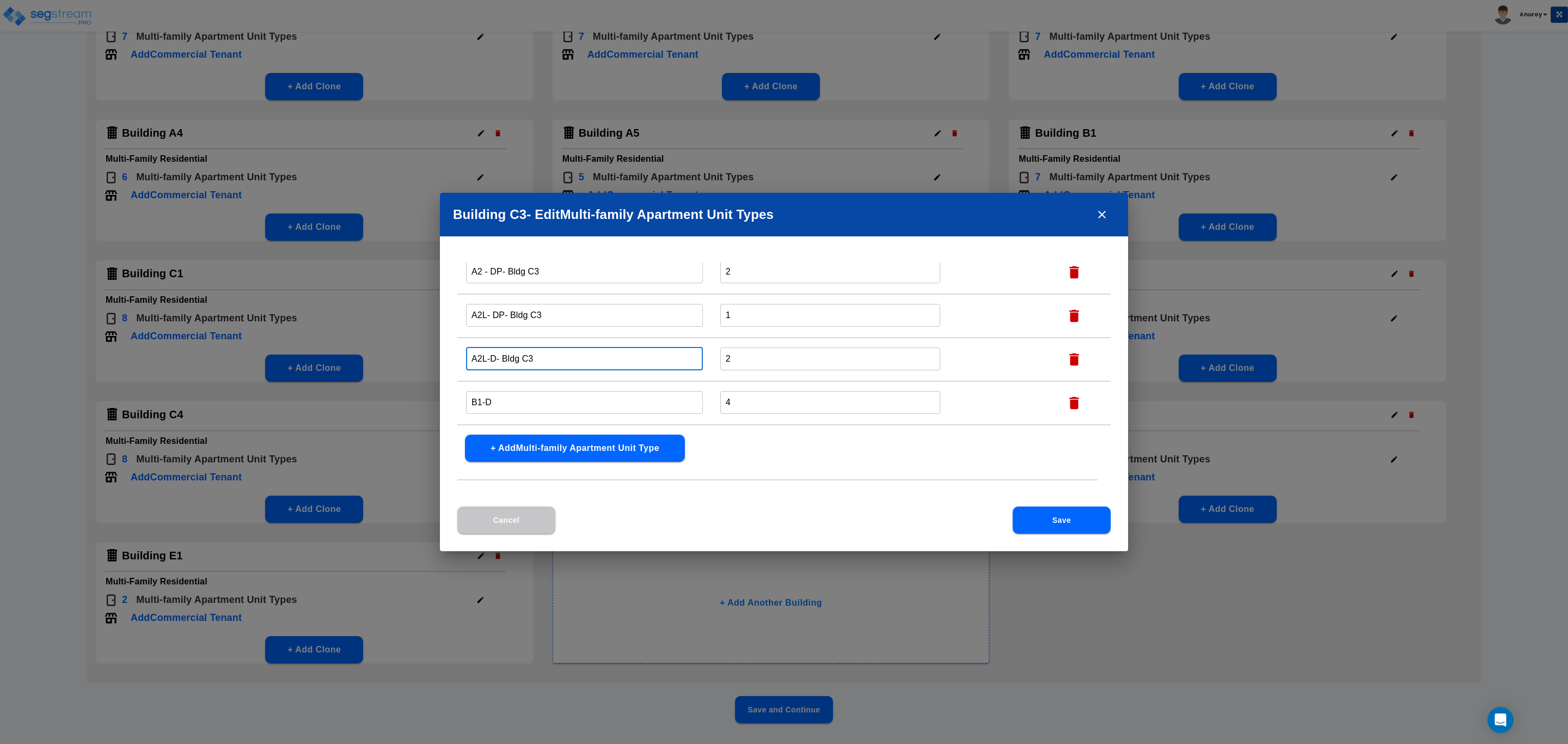
type input "A2L-D- Bldg C3"
click at [521, 407] on input "B1-D" at bounding box center [585, 402] width 237 height 23
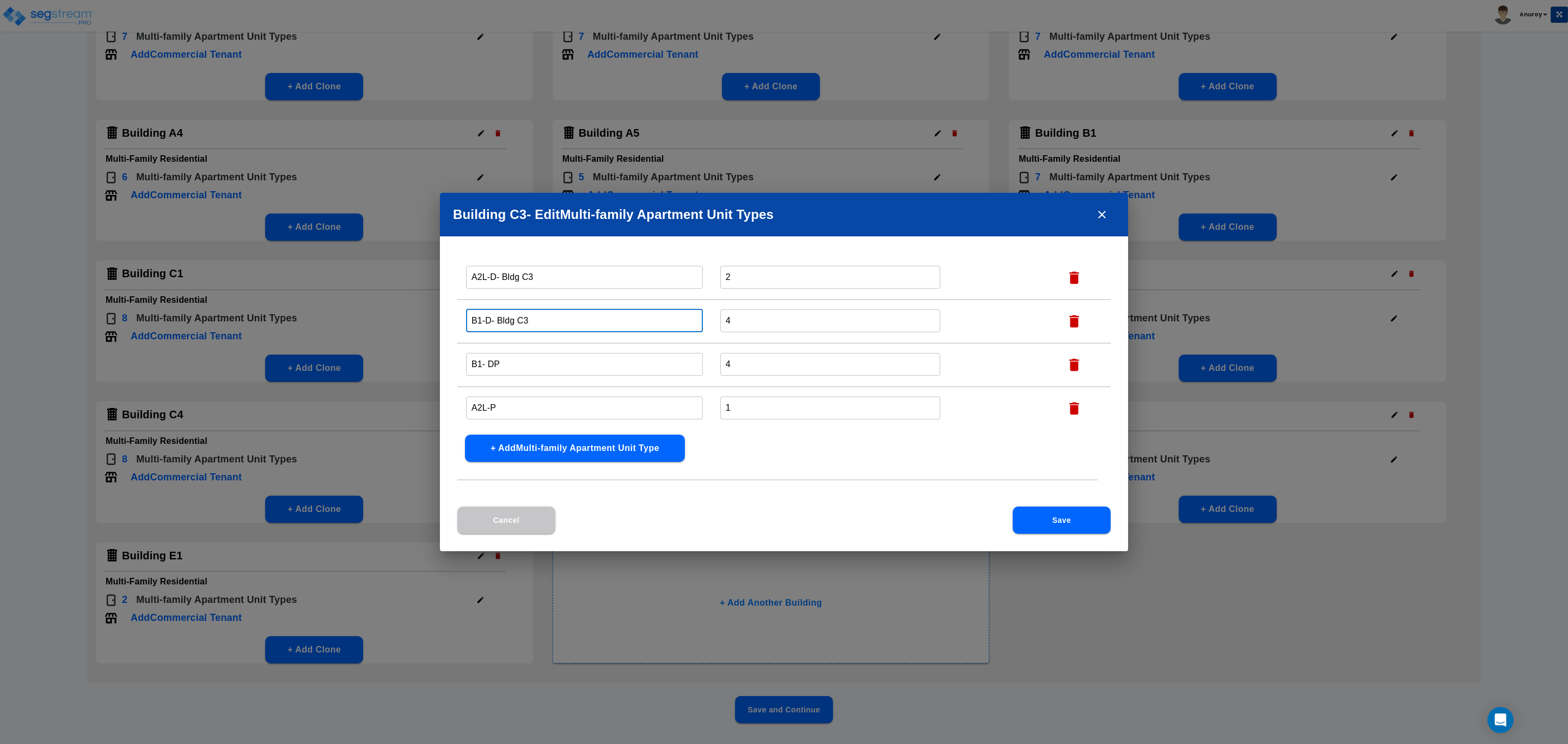
type input "B1-D- Bldg C3"
click at [536, 363] on input "B1- DP" at bounding box center [585, 363] width 237 height 23
type input "B1- DP- Bldg C3"
click at [531, 399] on input "A2L-P" at bounding box center [585, 407] width 237 height 23
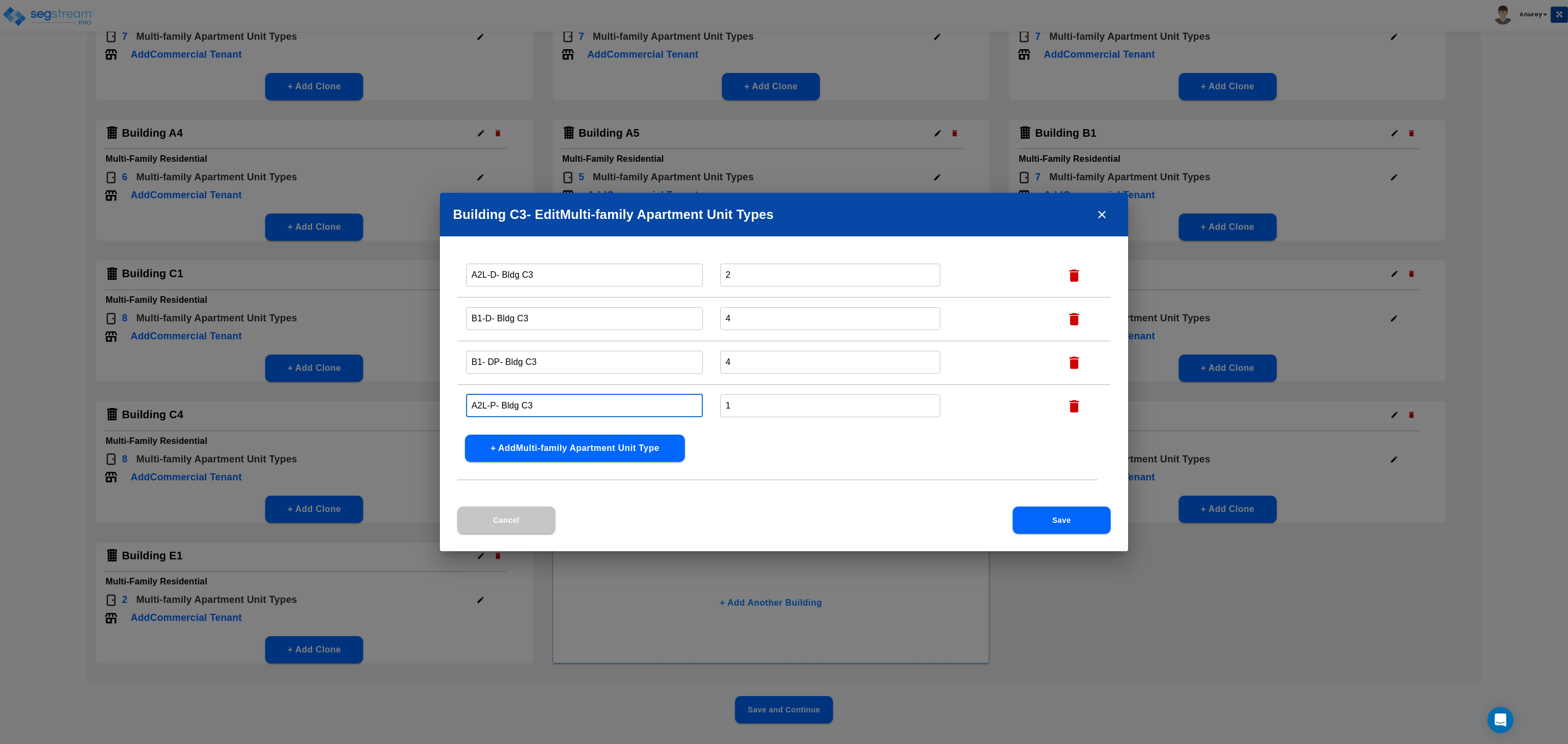
type input "A2L-P- Bldg C3"
click at [1062, 511] on button "Save" at bounding box center [1061, 520] width 98 height 27
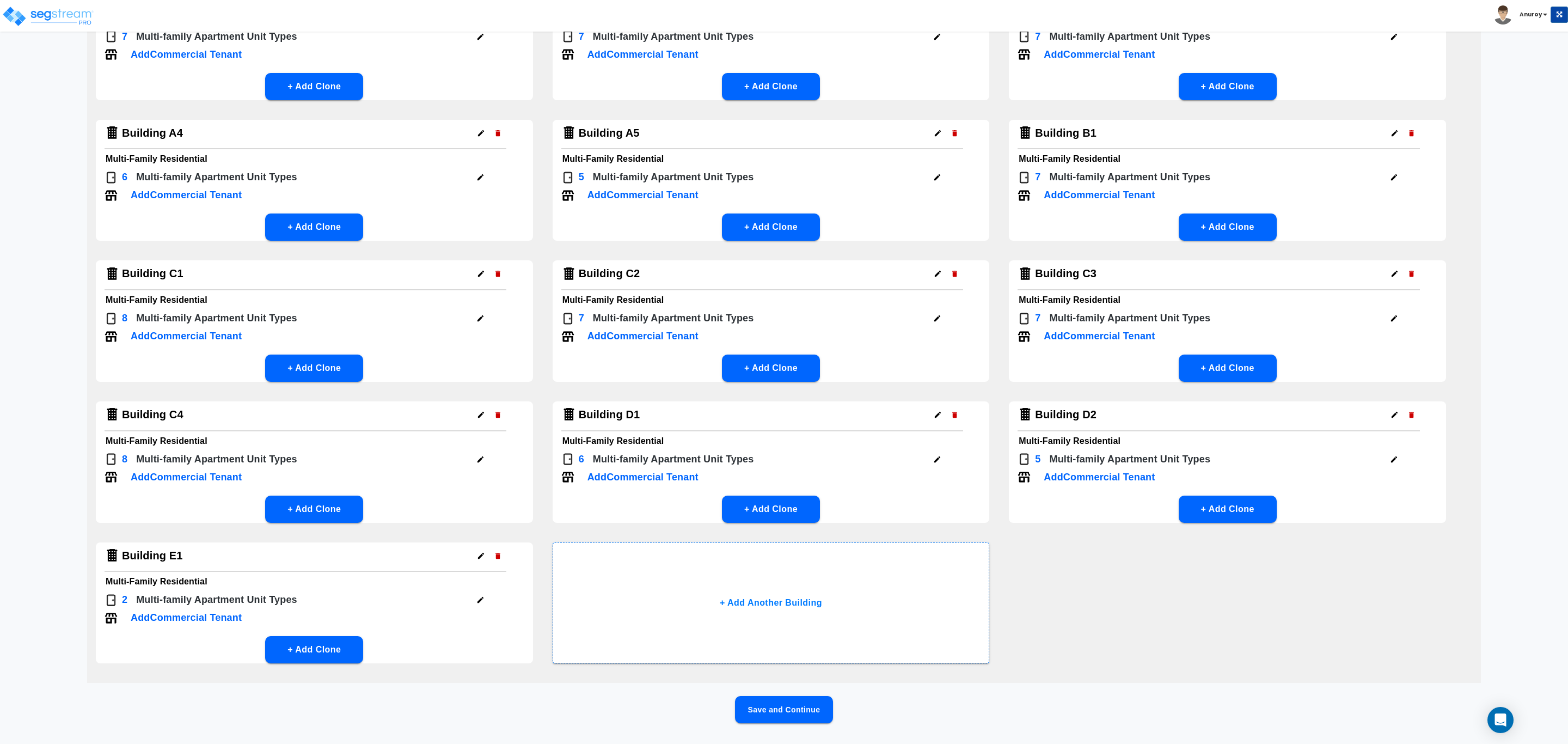
click at [479, 457] on icon "button" at bounding box center [480, 459] width 8 height 8
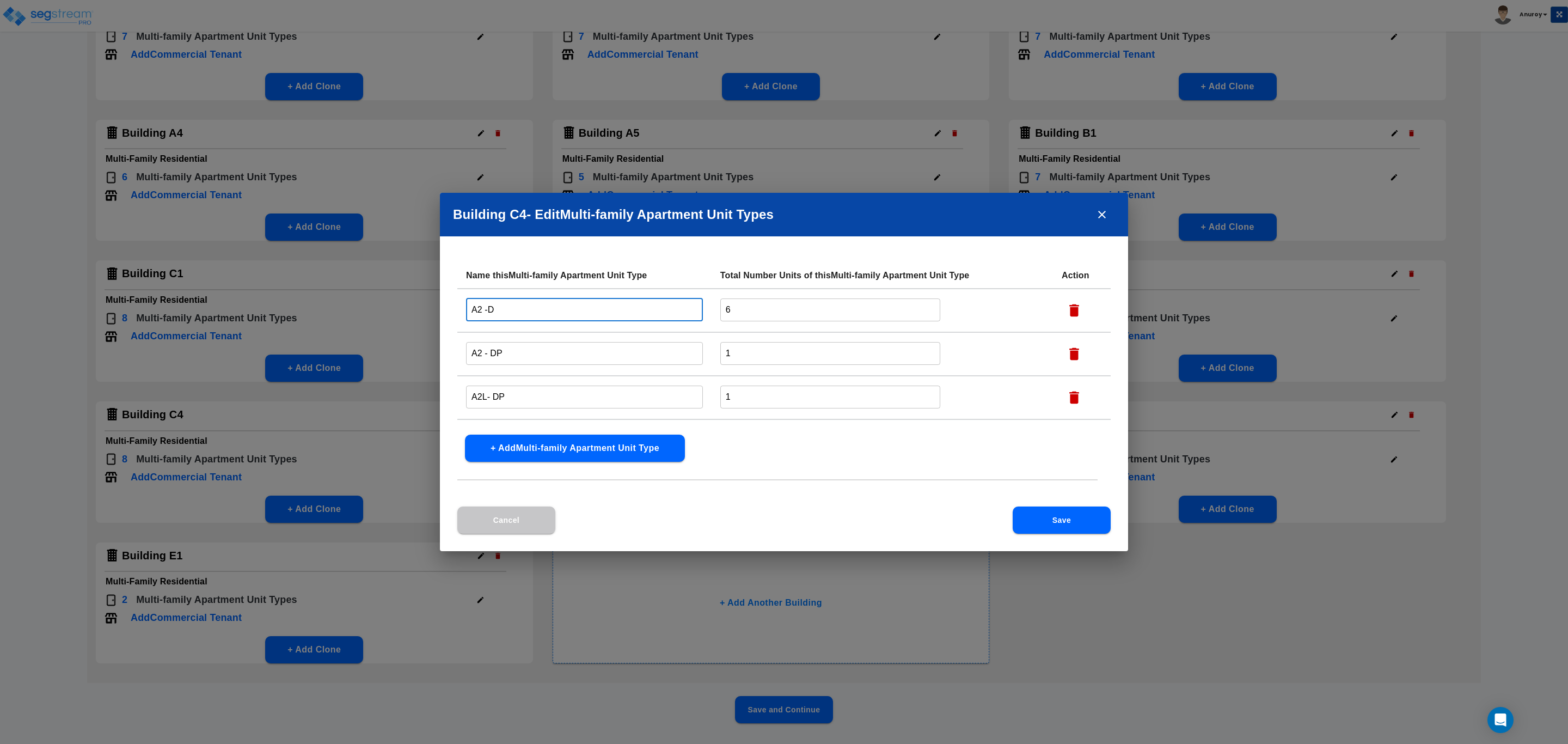
click at [522, 310] on input "A2 -D" at bounding box center [585, 309] width 237 height 23
drag, startPoint x: 536, startPoint y: 312, endPoint x: 493, endPoint y: 308, distance: 43.2
click at [493, 308] on input "A2 -D- Bldg C4" at bounding box center [585, 309] width 237 height 23
type input "A2 -D- Bldg C4"
click at [513, 352] on input "A2 - DP" at bounding box center [585, 353] width 237 height 23
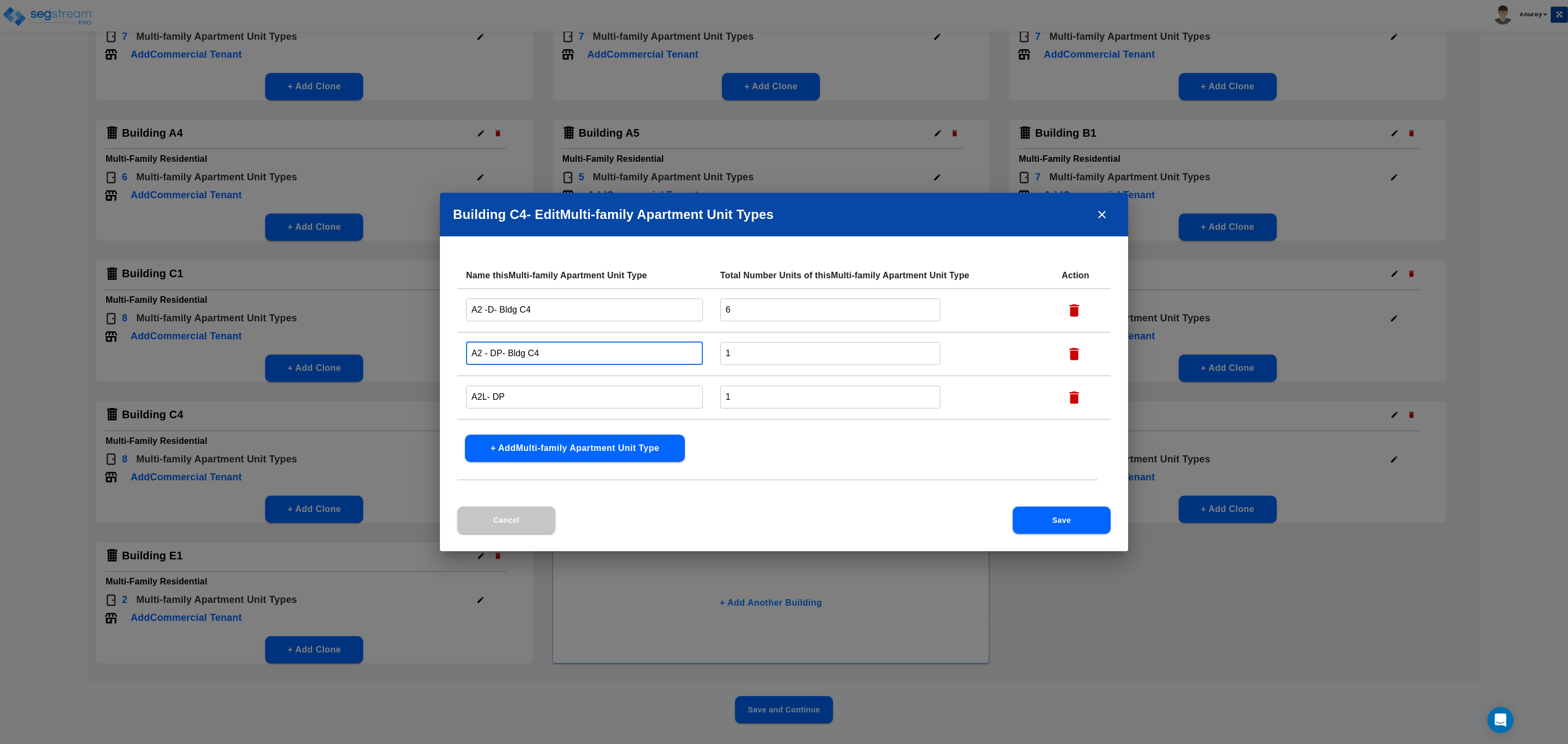
type input "A2 - DP- Bldg C4"
click at [513, 399] on input "A2L- DP" at bounding box center [585, 396] width 237 height 23
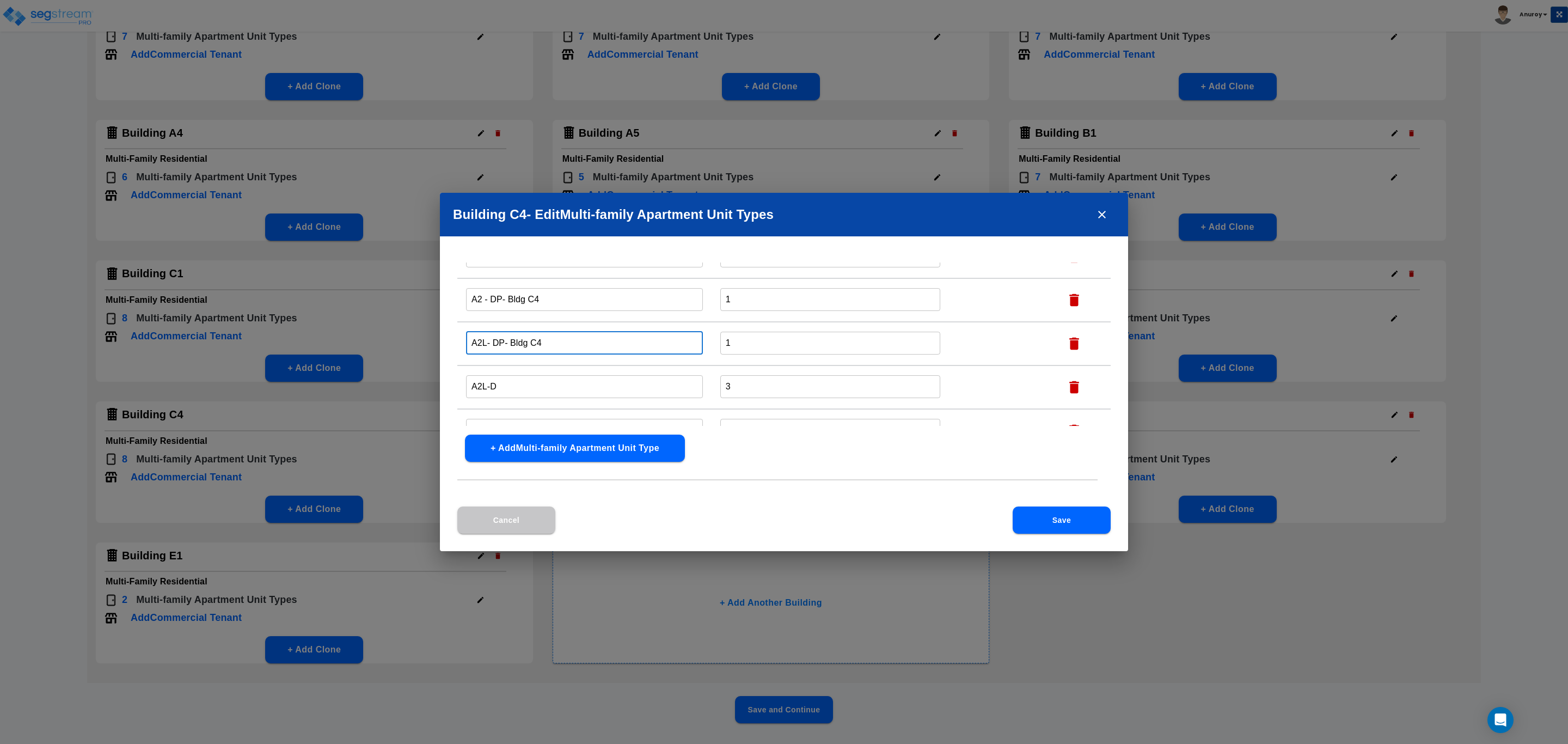
scroll to position [82, 0]
type input "A2L- DP- Bldg C4"
click at [536, 356] on input "A2L-D" at bounding box center [585, 358] width 237 height 23
type input "A2L-D- Bldg C4"
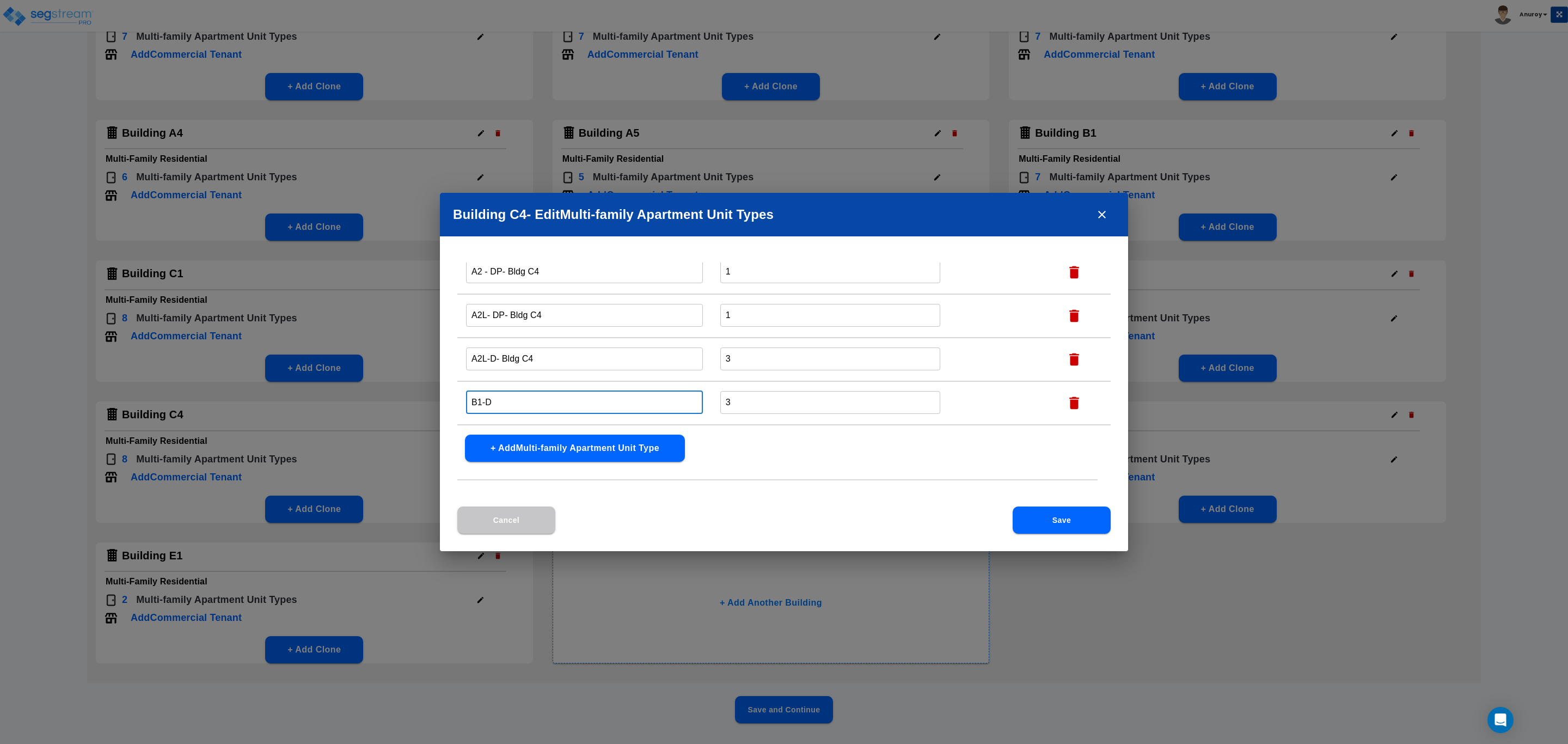
click at [526, 394] on input "B1-D" at bounding box center [585, 402] width 237 height 23
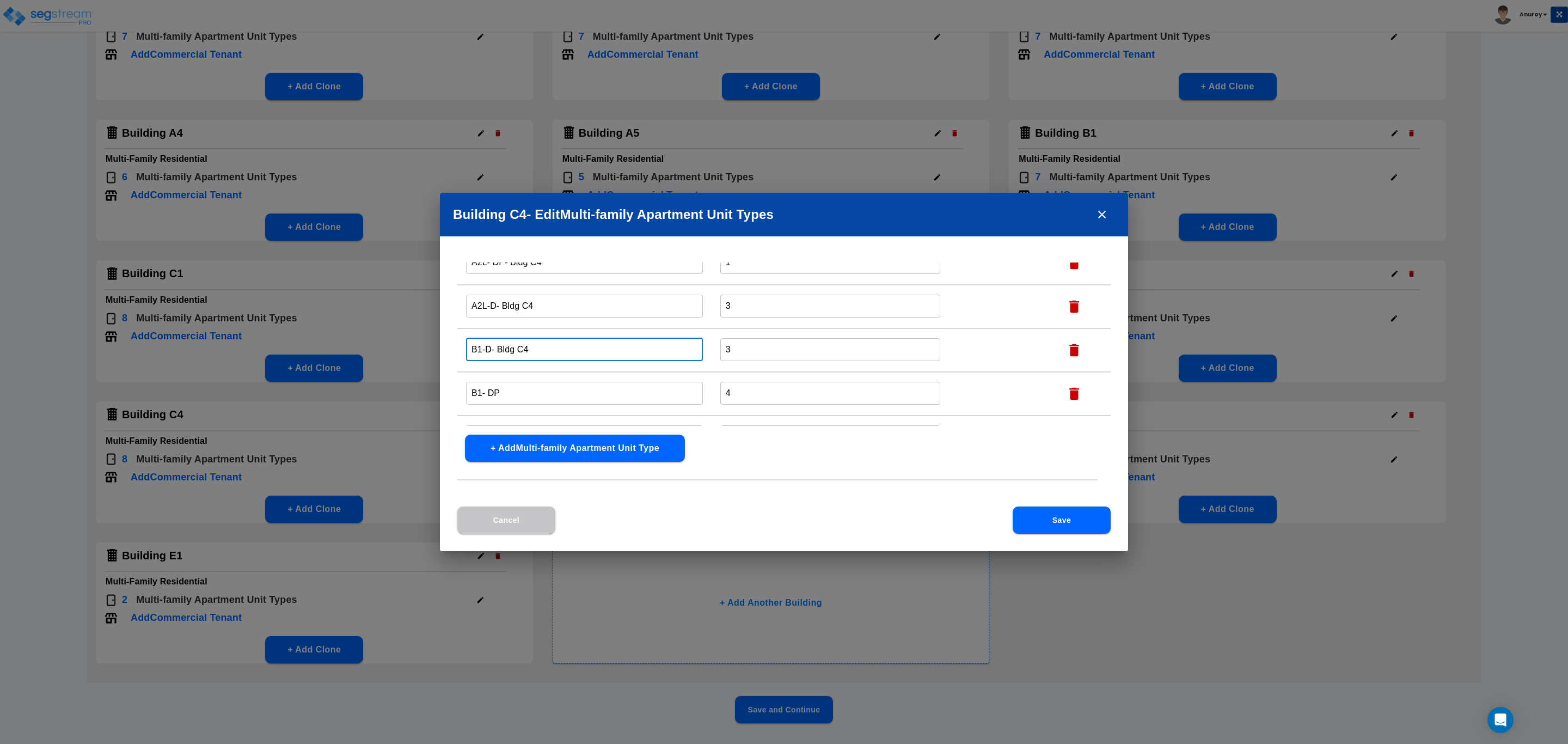
scroll to position [164, 0]
type input "B1-D- Bldg C4"
click at [538, 365] on input "B1- DP" at bounding box center [585, 363] width 237 height 23
type input "B1- DP- Bldg C4"
click at [530, 401] on input "B1-P" at bounding box center [585, 407] width 237 height 23
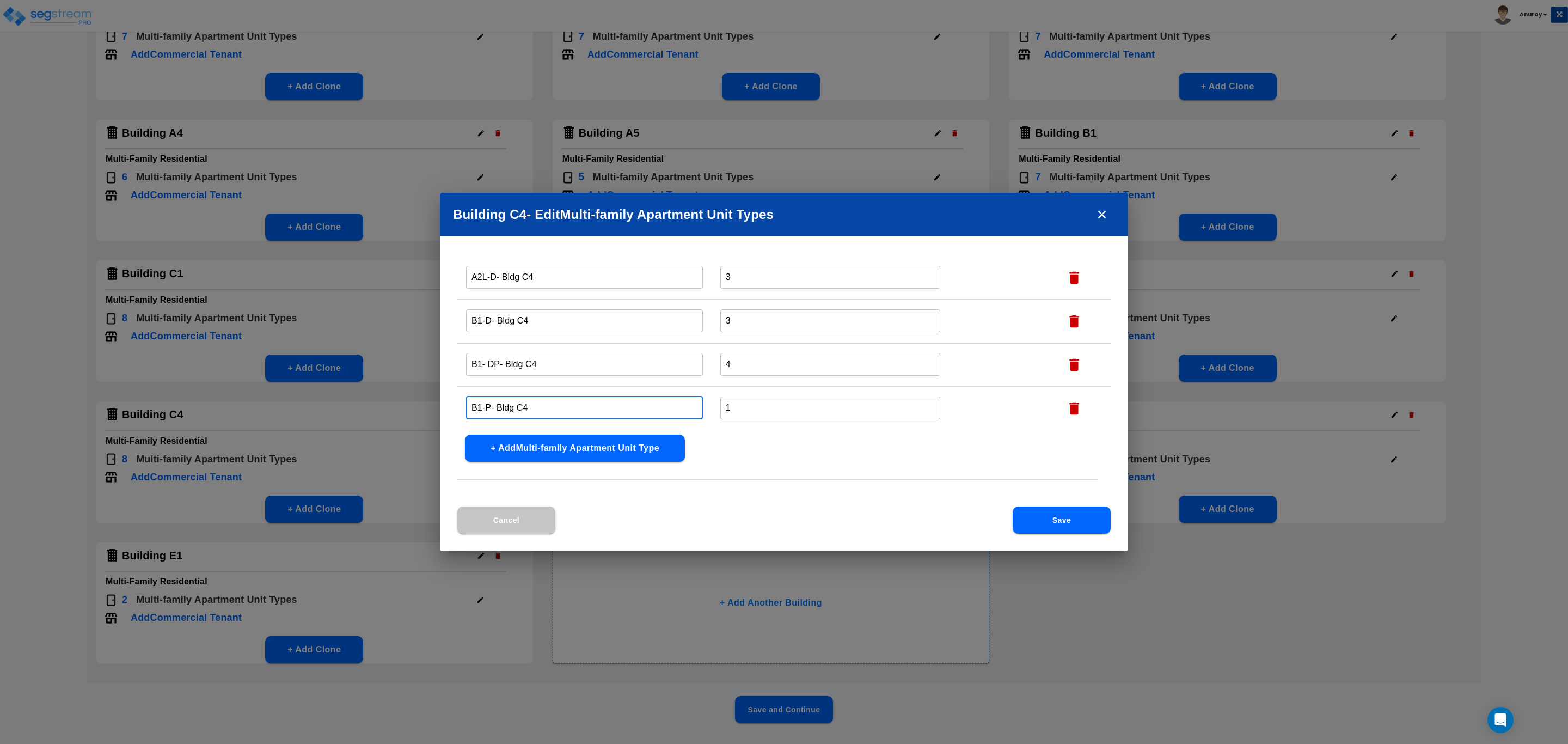
scroll to position [209, 0]
type input "B1-P- Bldg C4"
click at [532, 402] on input "A2 -P" at bounding box center [585, 405] width 237 height 23
type input "A2 -P- Bldg C4"
click at [1055, 511] on button "Save" at bounding box center [1061, 520] width 98 height 27
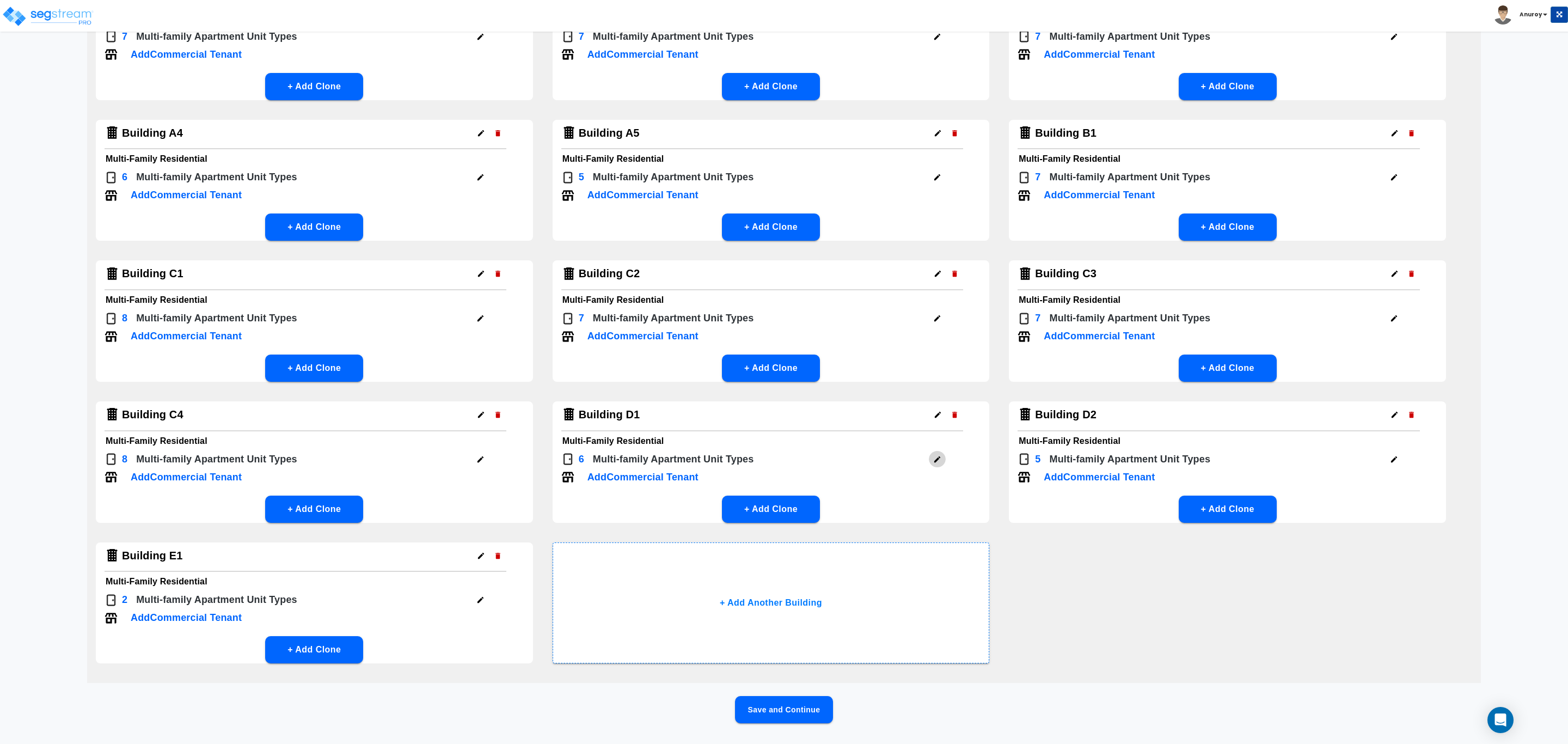
click at [940, 458] on icon "button" at bounding box center [937, 459] width 8 height 8
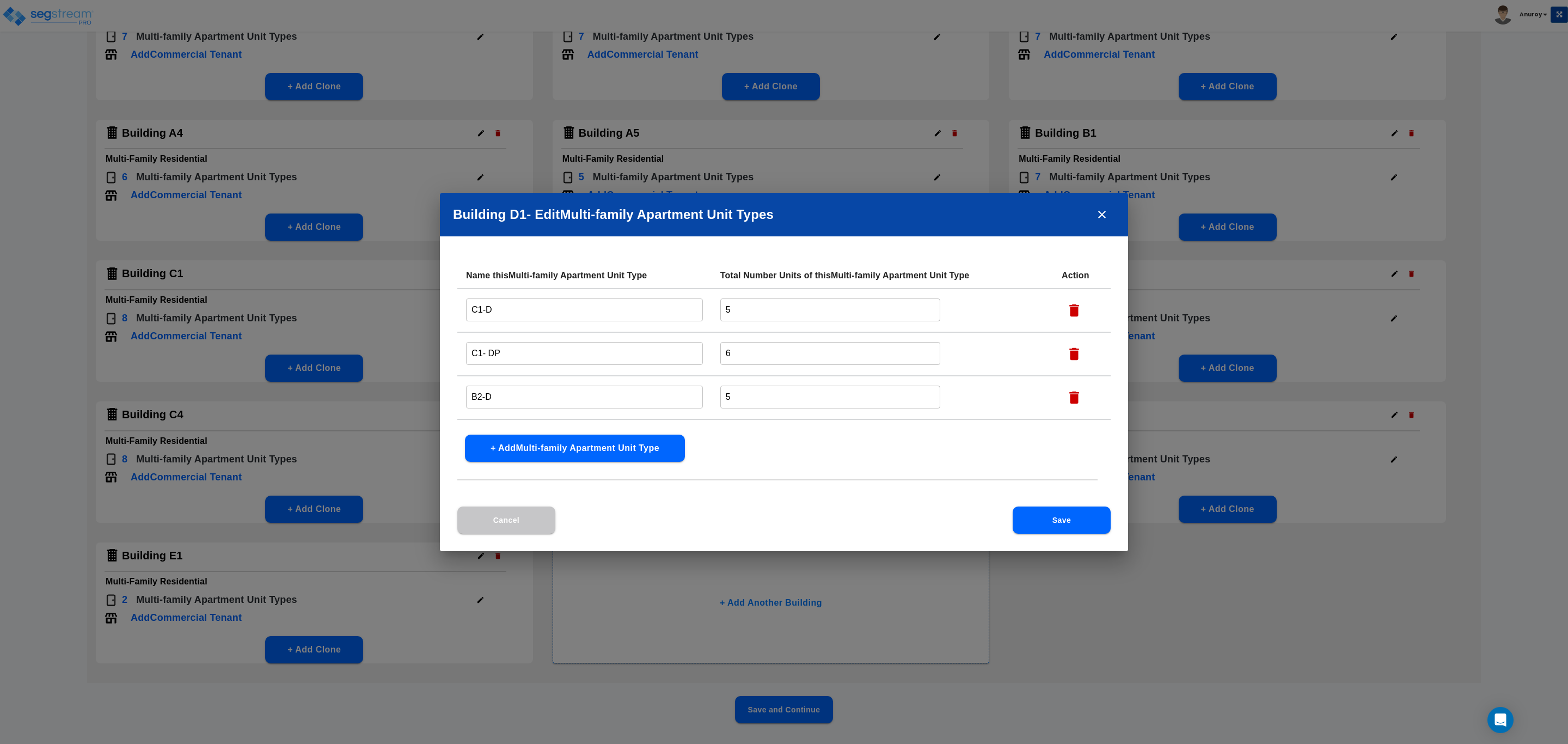
click at [561, 308] on input "C1-D" at bounding box center [585, 309] width 237 height 23
drag, startPoint x: 511, startPoint y: 306, endPoint x: 494, endPoint y: 310, distance: 17.5
click at [494, 310] on input "C1-D- Bldg D1" at bounding box center [585, 309] width 237 height 23
click at [531, 309] on input "C1-D- Bldg D1" at bounding box center [585, 309] width 237 height 23
drag, startPoint x: 518, startPoint y: 309, endPoint x: 492, endPoint y: 310, distance: 26.0
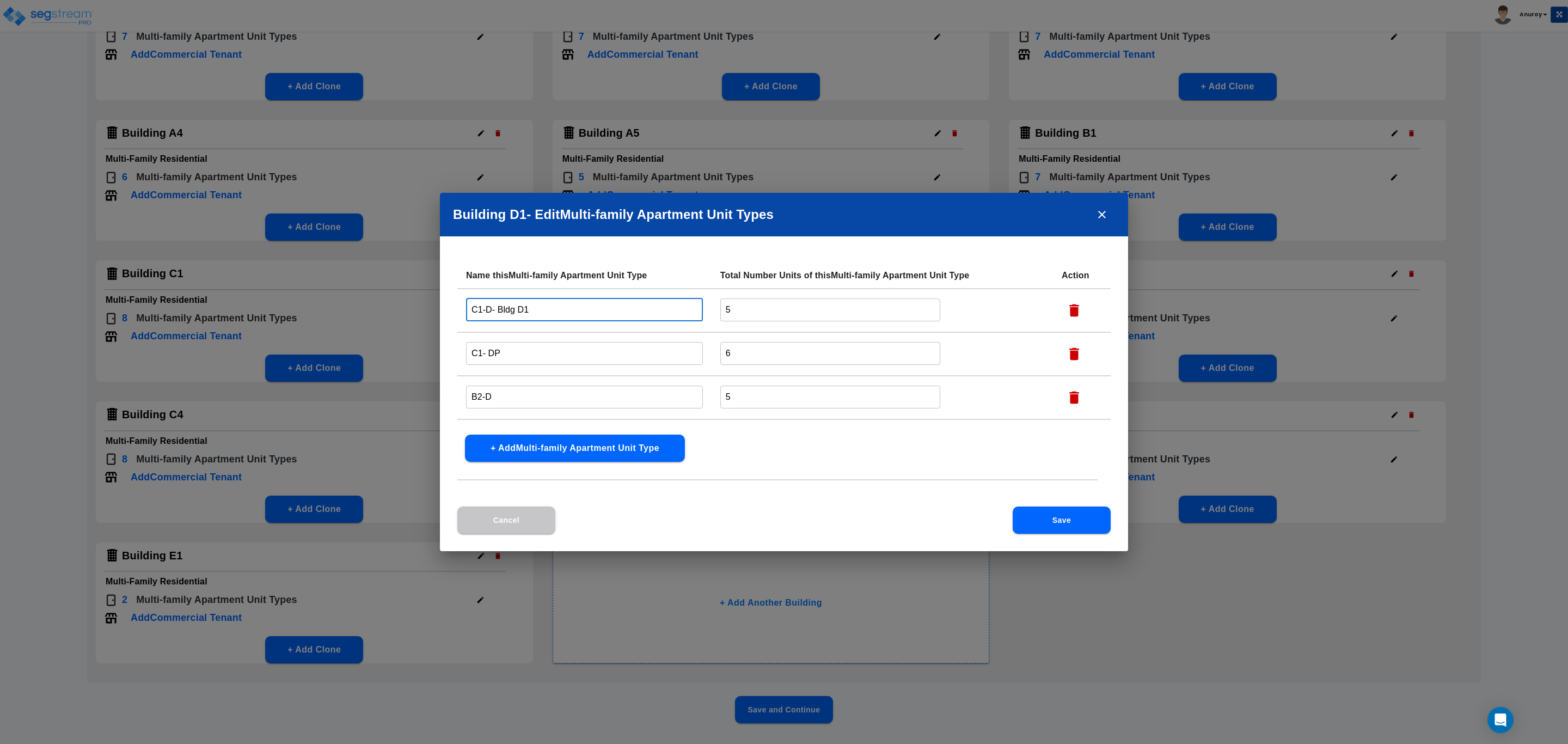
click at [492, 310] on input "C1-D- Bldg D1" at bounding box center [585, 309] width 237 height 23
type input "C1-D- Bldg D1"
click at [514, 353] on input "C1- DP" at bounding box center [585, 353] width 237 height 23
type input "C1- DP- Bldg D1"
click at [511, 386] on input "B2-D" at bounding box center [585, 396] width 237 height 23
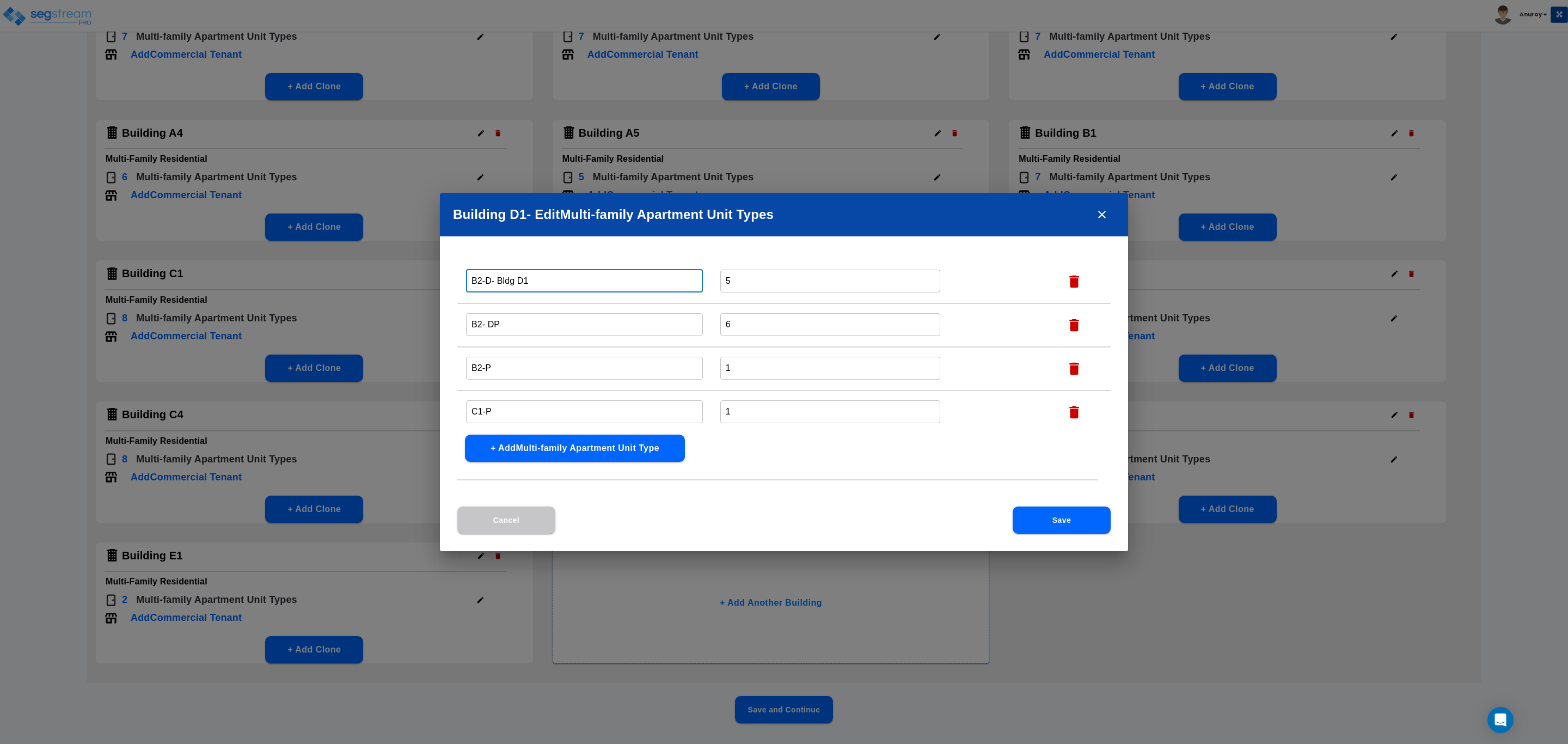
scroll to position [122, 0]
type input "B2-D- Bldg D1"
click at [522, 315] on input "B2- DP" at bounding box center [585, 318] width 237 height 23
type input "B2- DP- Bldg D1"
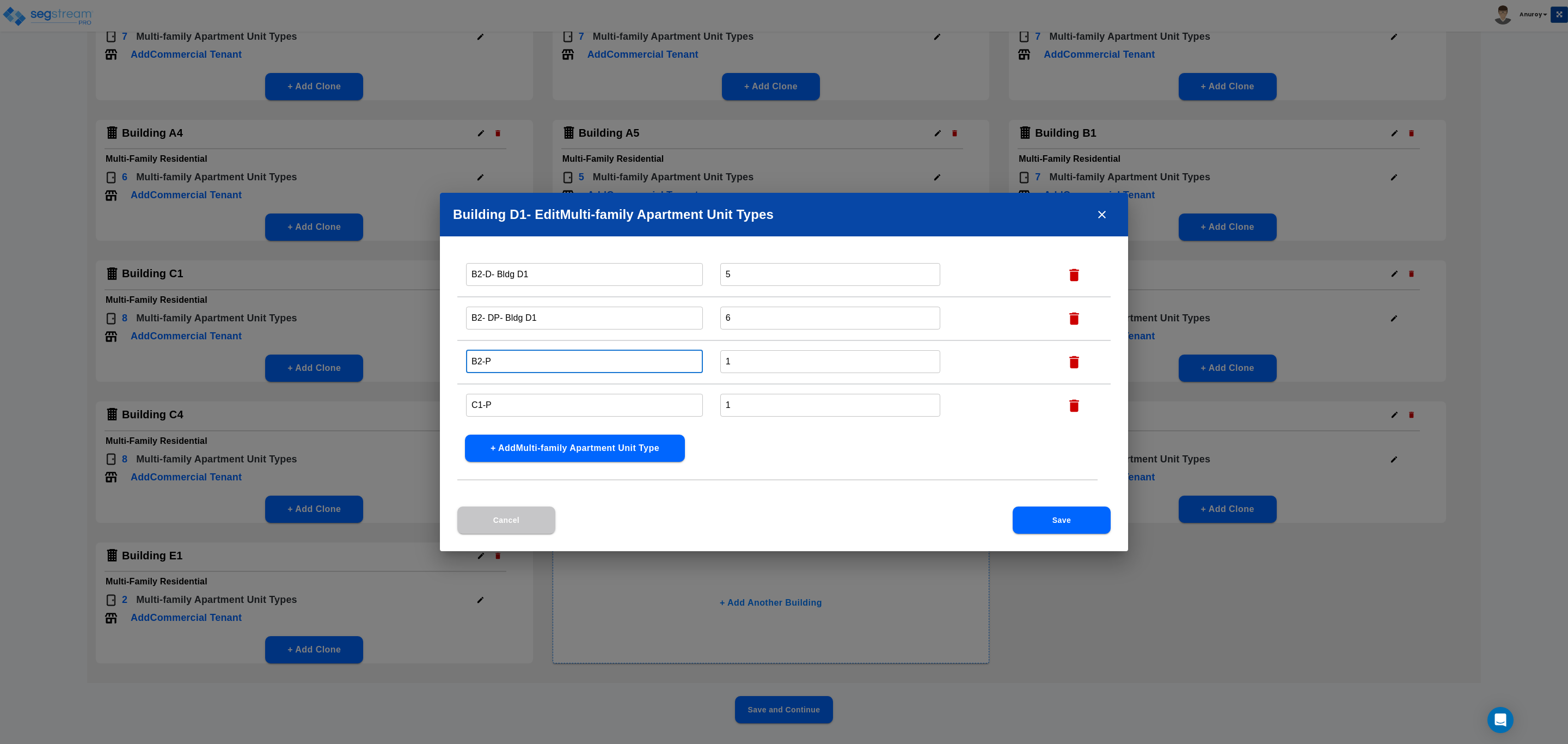
click at [523, 364] on input "B2-P" at bounding box center [585, 361] width 237 height 23
type input "B2-P- Bldg D1"
click at [526, 402] on input "C1-P" at bounding box center [585, 405] width 237 height 23
type input "C1-P- Bldg D1"
click at [1034, 515] on button "Save" at bounding box center [1061, 520] width 98 height 27
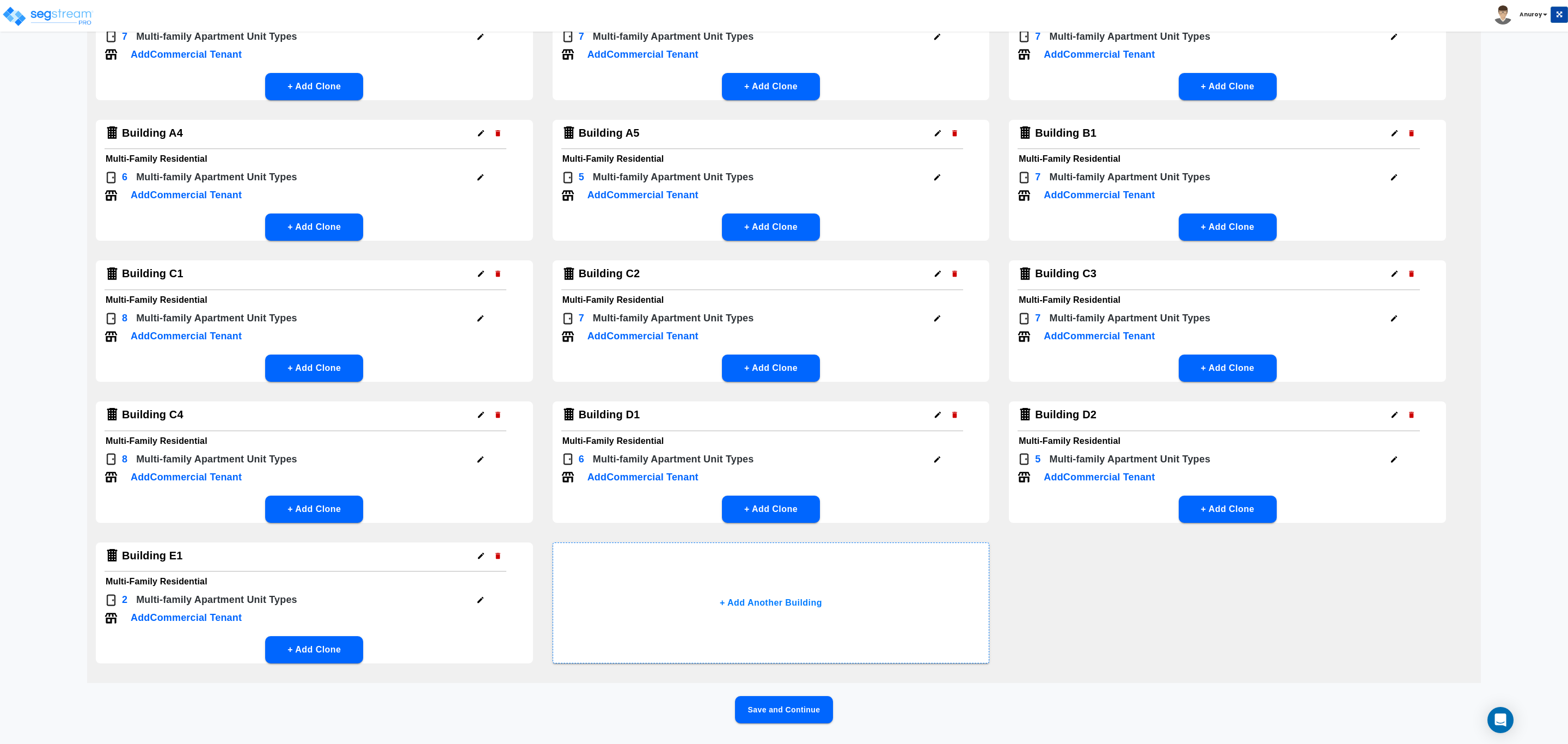
click at [1394, 411] on icon "button" at bounding box center [1394, 414] width 8 height 8
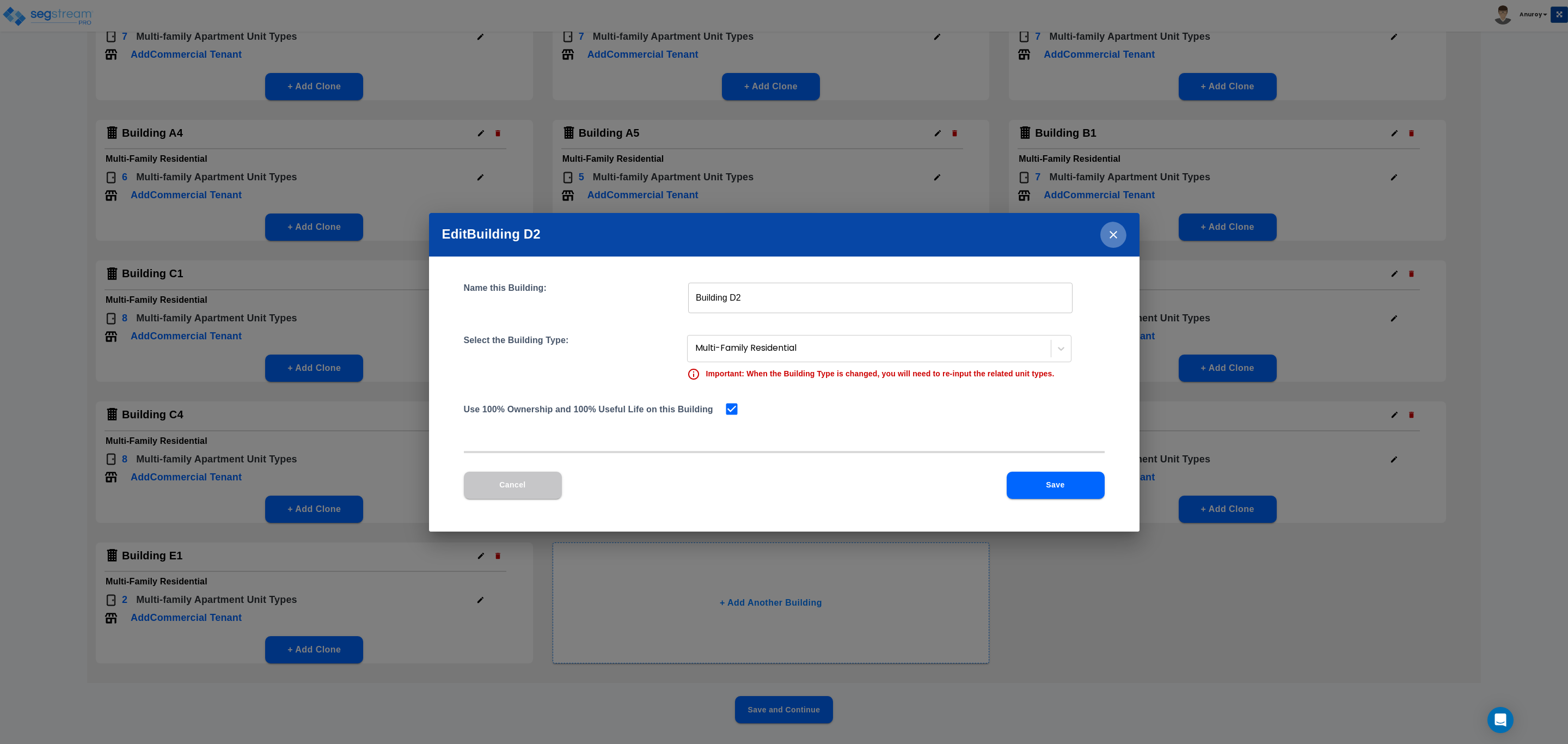
click at [1109, 237] on icon "close" at bounding box center [1113, 234] width 13 height 13
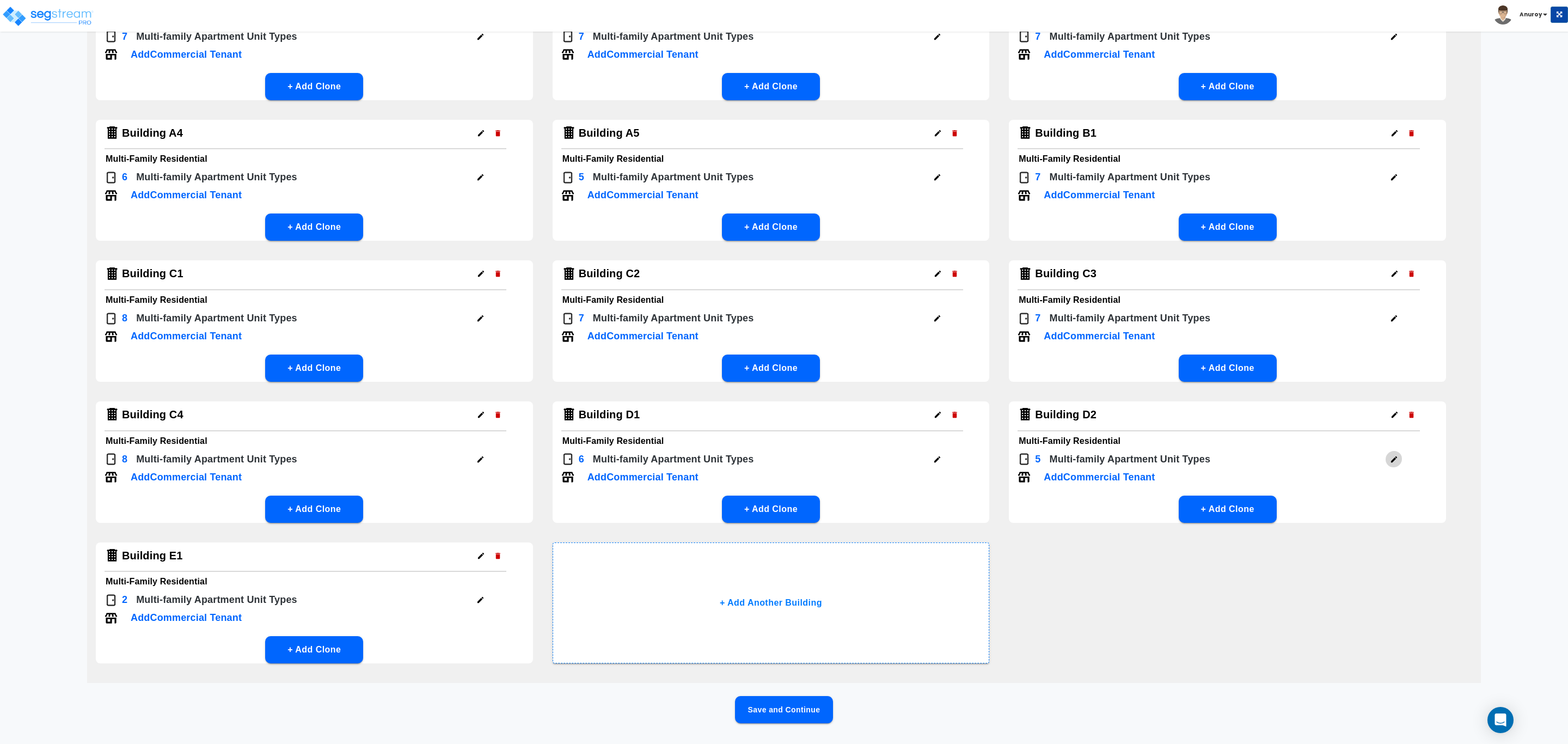
click at [1393, 463] on button "button" at bounding box center [1394, 459] width 17 height 17
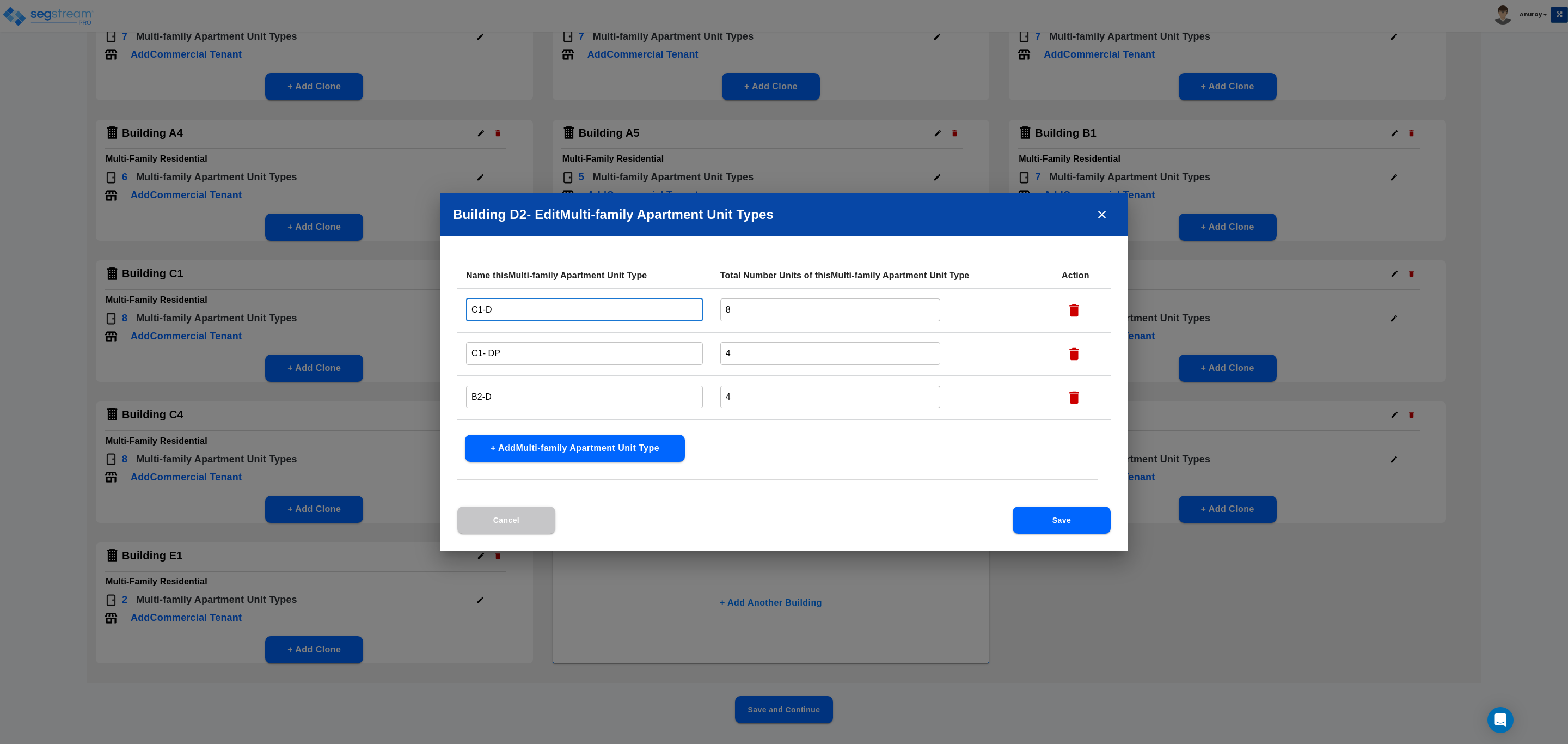
click at [520, 306] on input "C1-D" at bounding box center [585, 309] width 237 height 23
drag, startPoint x: 524, startPoint y: 309, endPoint x: 490, endPoint y: 318, distance: 35.2
click at [490, 318] on input "C1-D- Bldg D2" at bounding box center [585, 309] width 237 height 23
type input "C1-D- Bldg D2"
click at [513, 350] on input "C1- DP" at bounding box center [585, 353] width 237 height 23
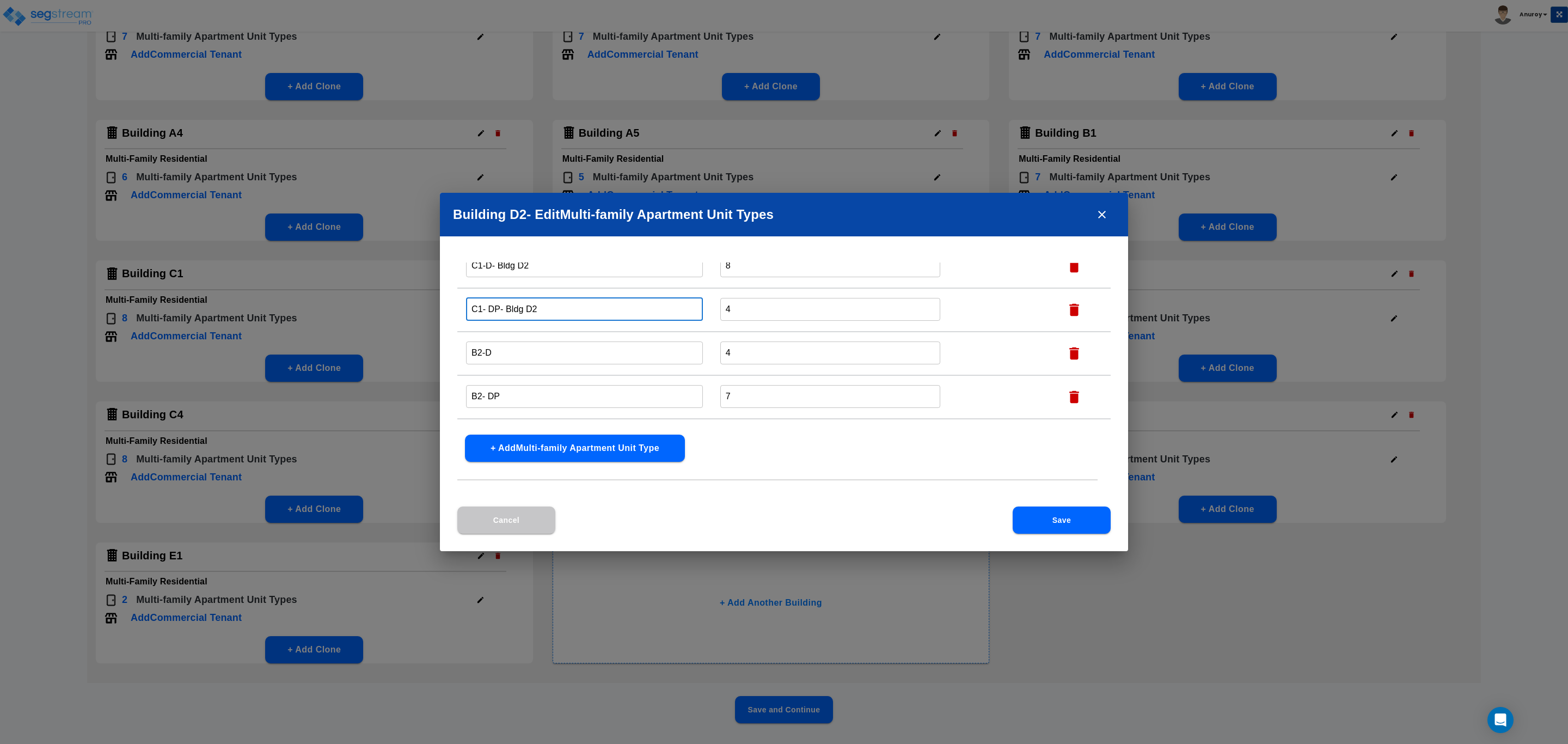
scroll to position [79, 0]
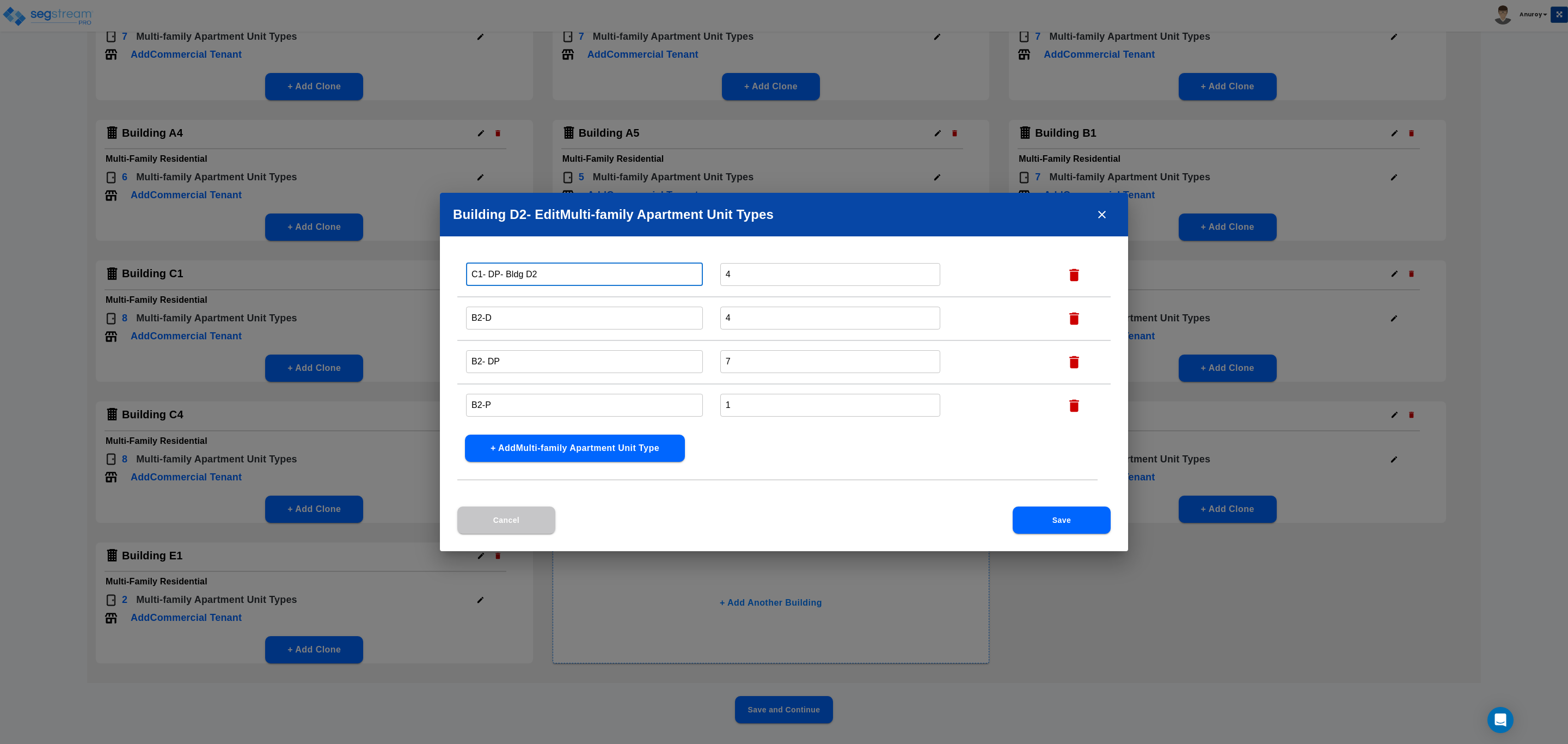
type input "C1- DP- Bldg D2"
click at [522, 318] on input "B2-D" at bounding box center [585, 318] width 237 height 23
type input "B2-D- Bldg D2"
click at [536, 361] on input "B2- DP" at bounding box center [585, 361] width 237 height 23
type input "B2- DP- Bldg D2"
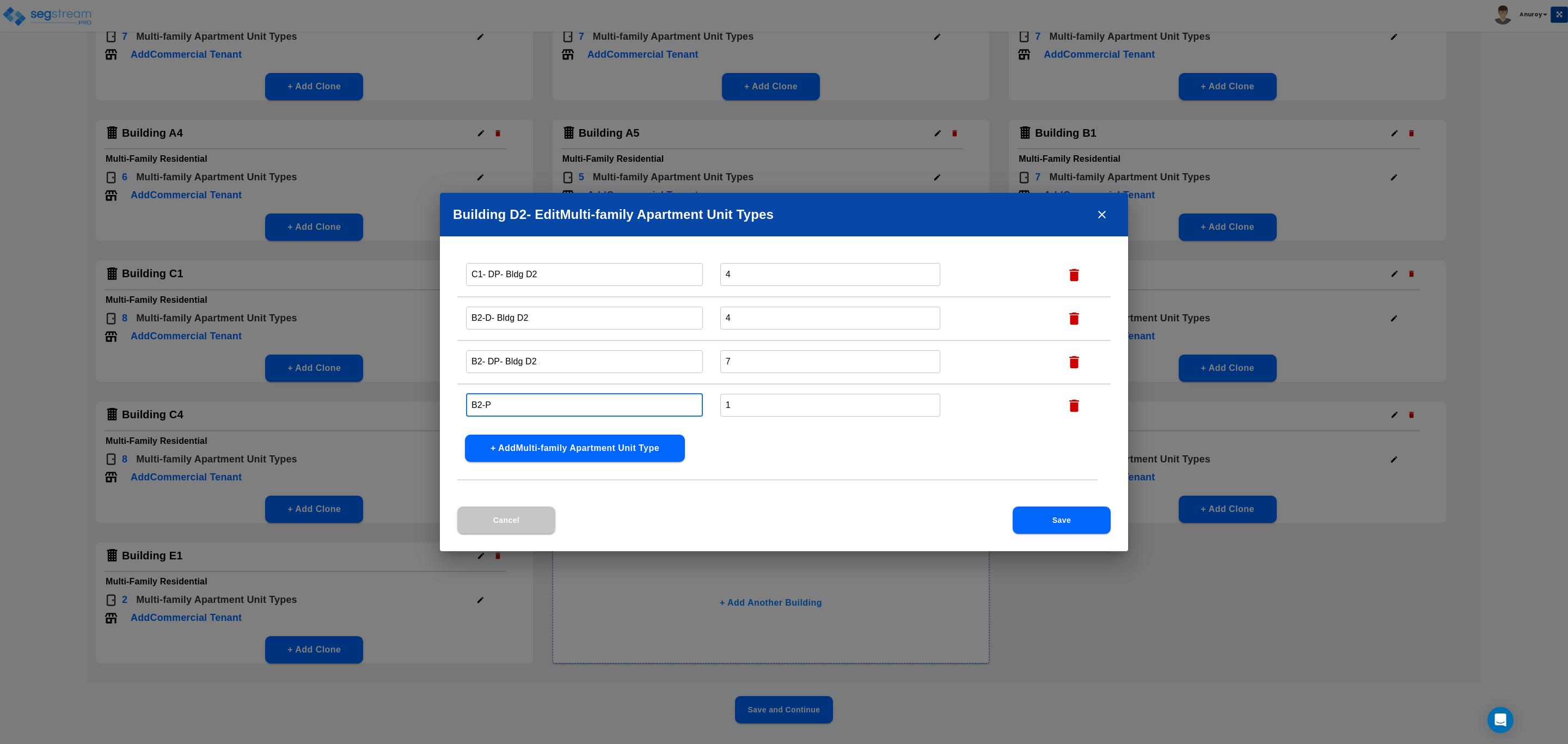
click at [522, 399] on input "B2-P" at bounding box center [585, 405] width 237 height 23
type input "B2-P- Bldg D2"
click at [1032, 513] on button "Save" at bounding box center [1061, 520] width 98 height 27
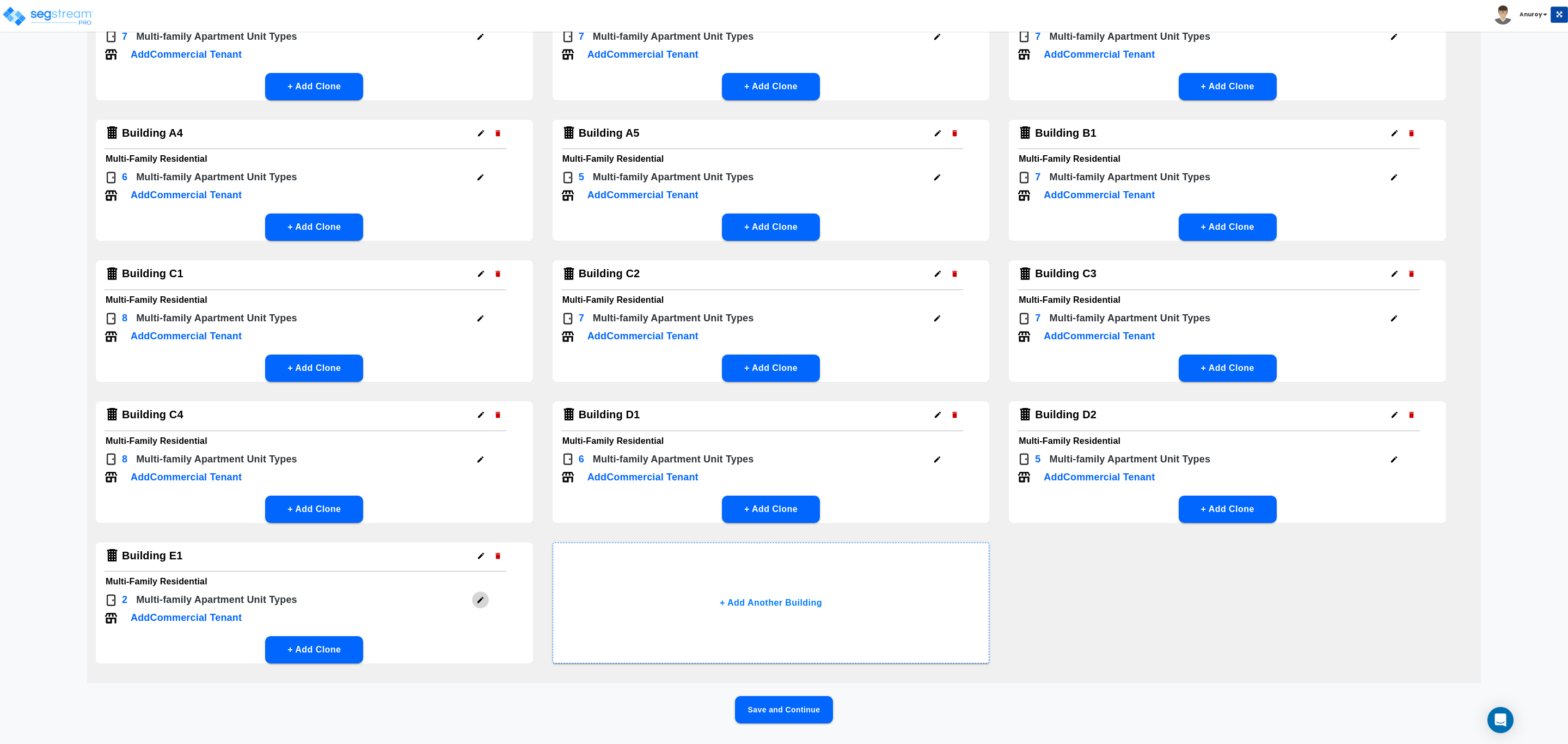
click at [477, 598] on icon "button" at bounding box center [480, 600] width 8 height 8
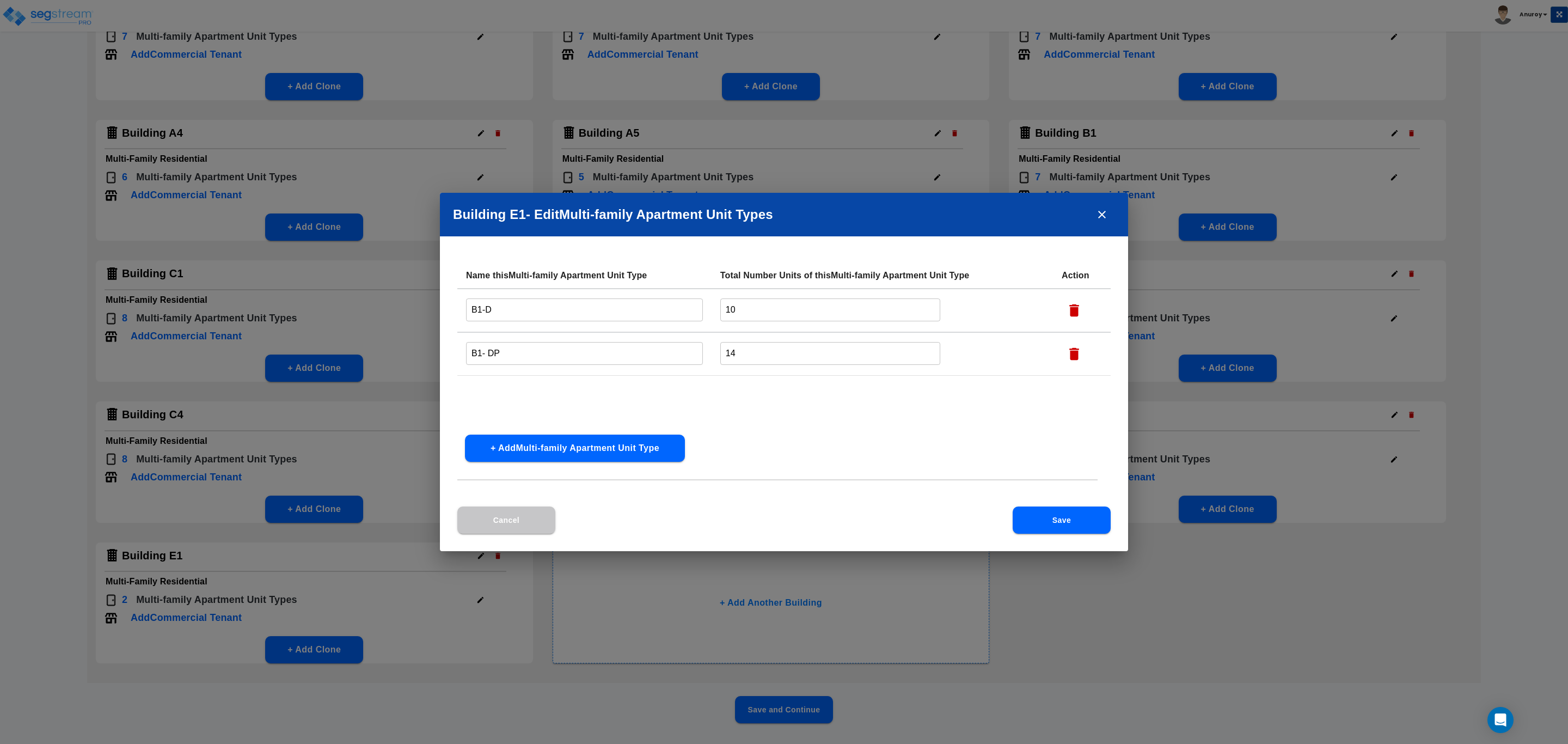
click at [501, 315] on input "B1-D" at bounding box center [585, 309] width 237 height 23
drag, startPoint x: 530, startPoint y: 309, endPoint x: 491, endPoint y: 309, distance: 39.0
click at [491, 309] on input "B1-D- Bldg E1" at bounding box center [585, 309] width 237 height 23
type input "B1-D- Bldg E1"
click at [526, 354] on input "B1- DP" at bounding box center [585, 353] width 237 height 23
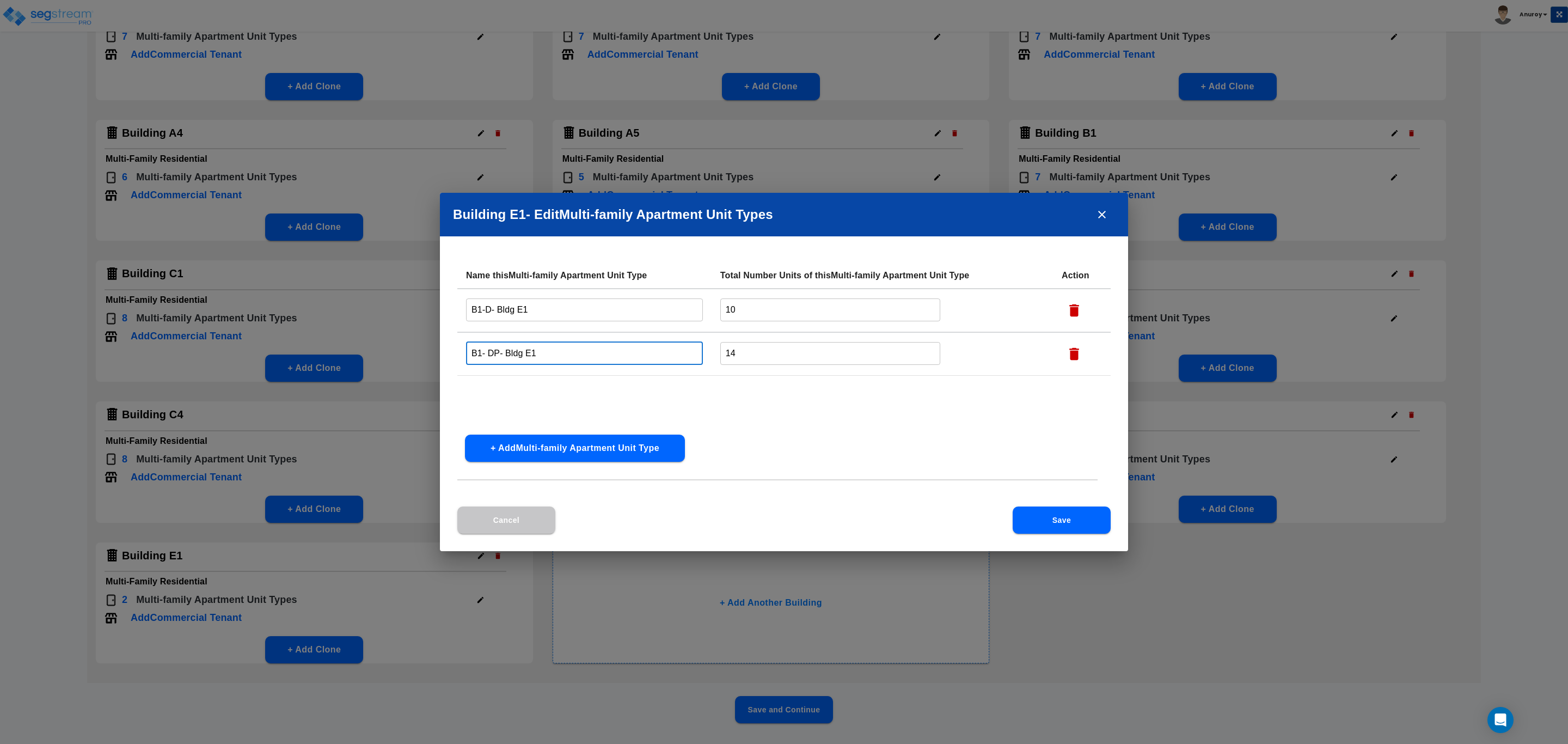
type input "B1- DP- Bldg E1"
click at [1034, 517] on button "Save" at bounding box center [1061, 520] width 98 height 27
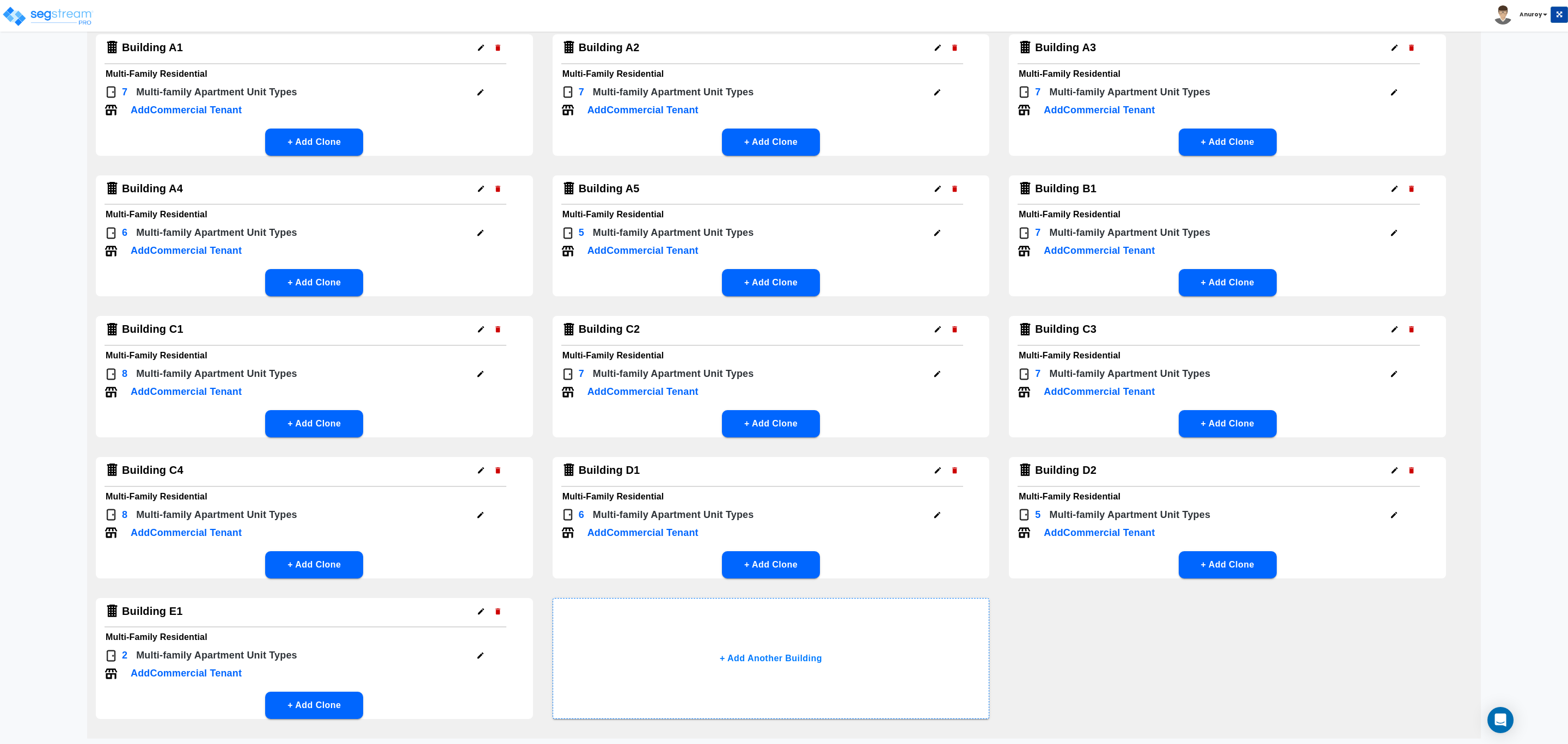
scroll to position [0, 0]
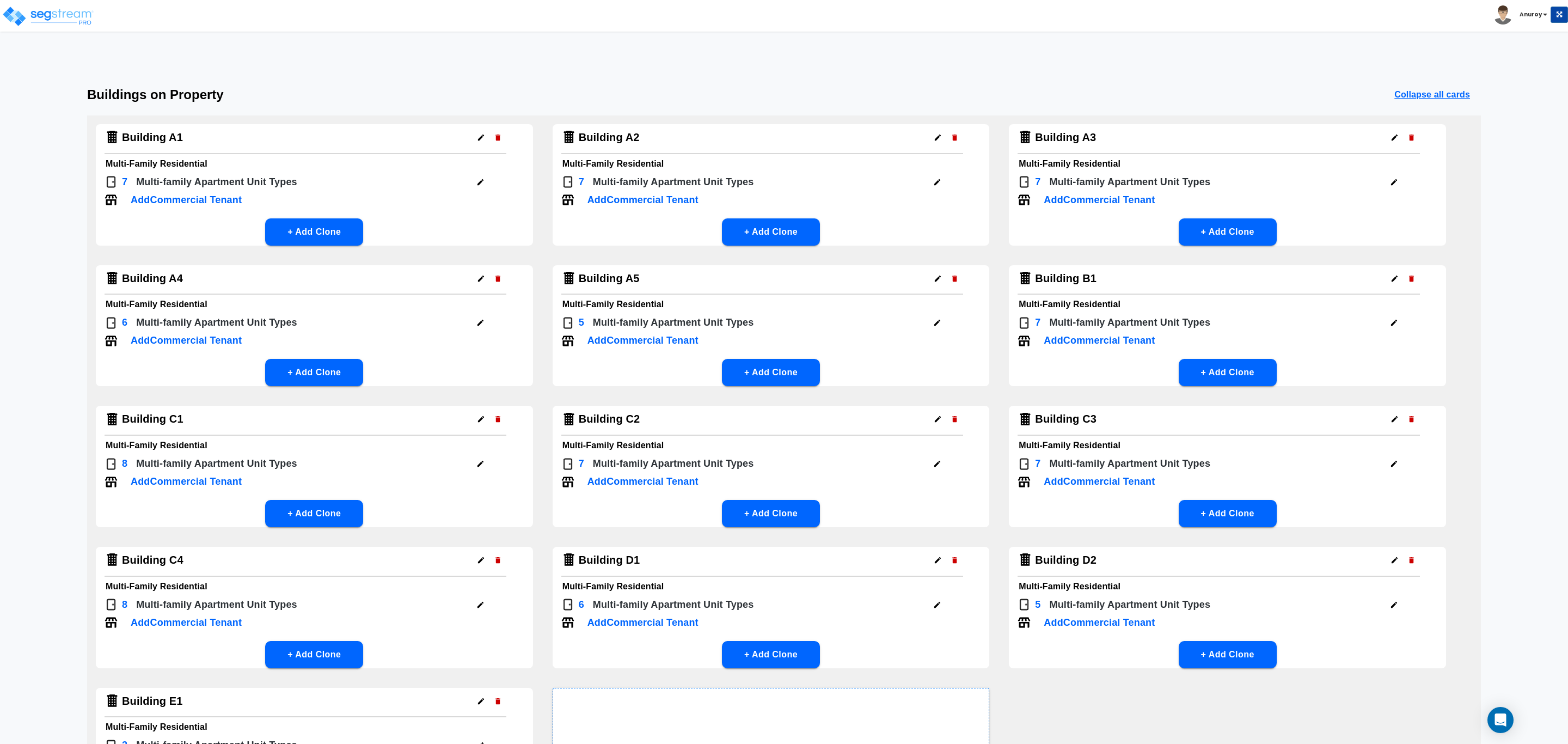
click at [483, 186] on button "button" at bounding box center [480, 182] width 17 height 17
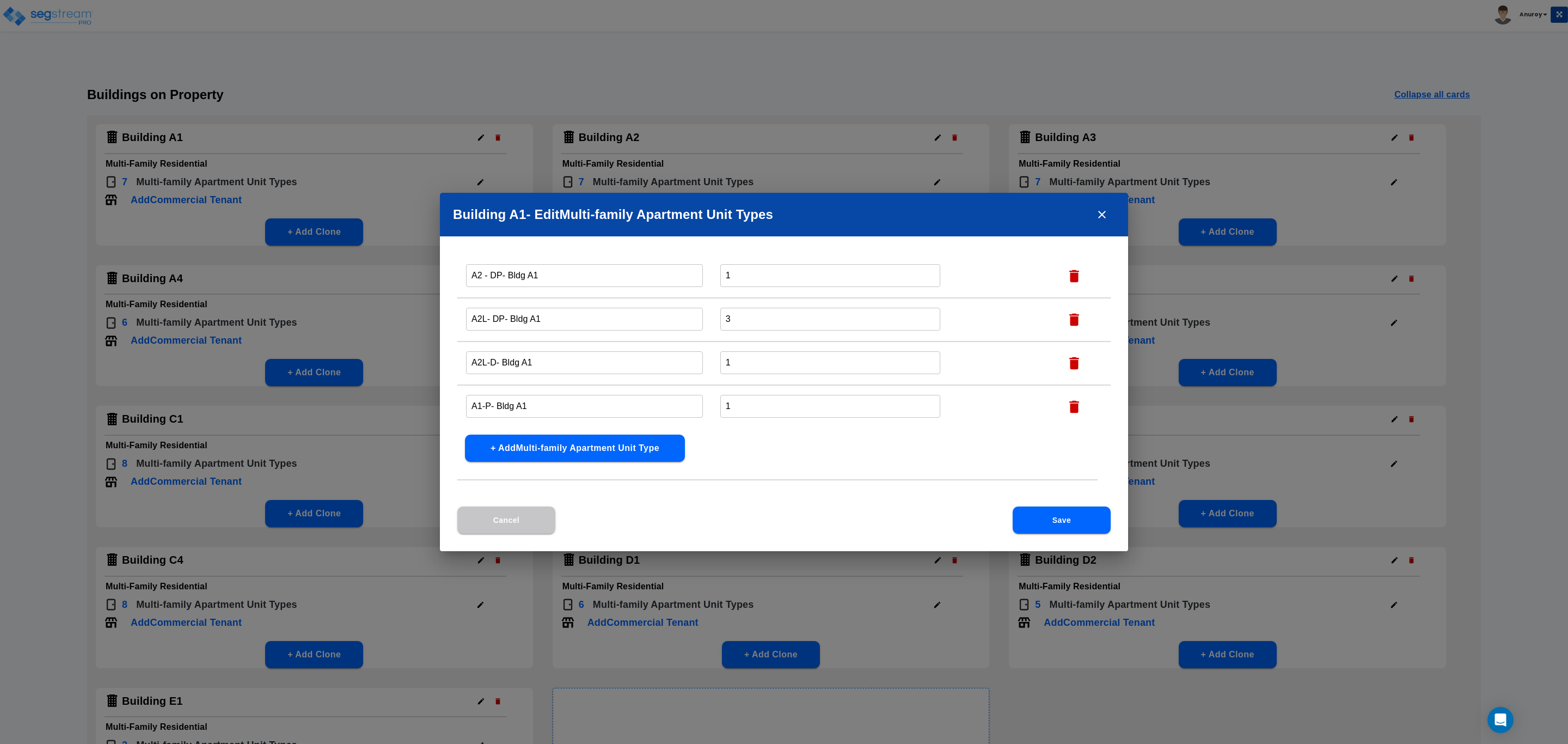
scroll to position [165, 0]
click at [1107, 214] on icon "close" at bounding box center [1101, 214] width 13 height 13
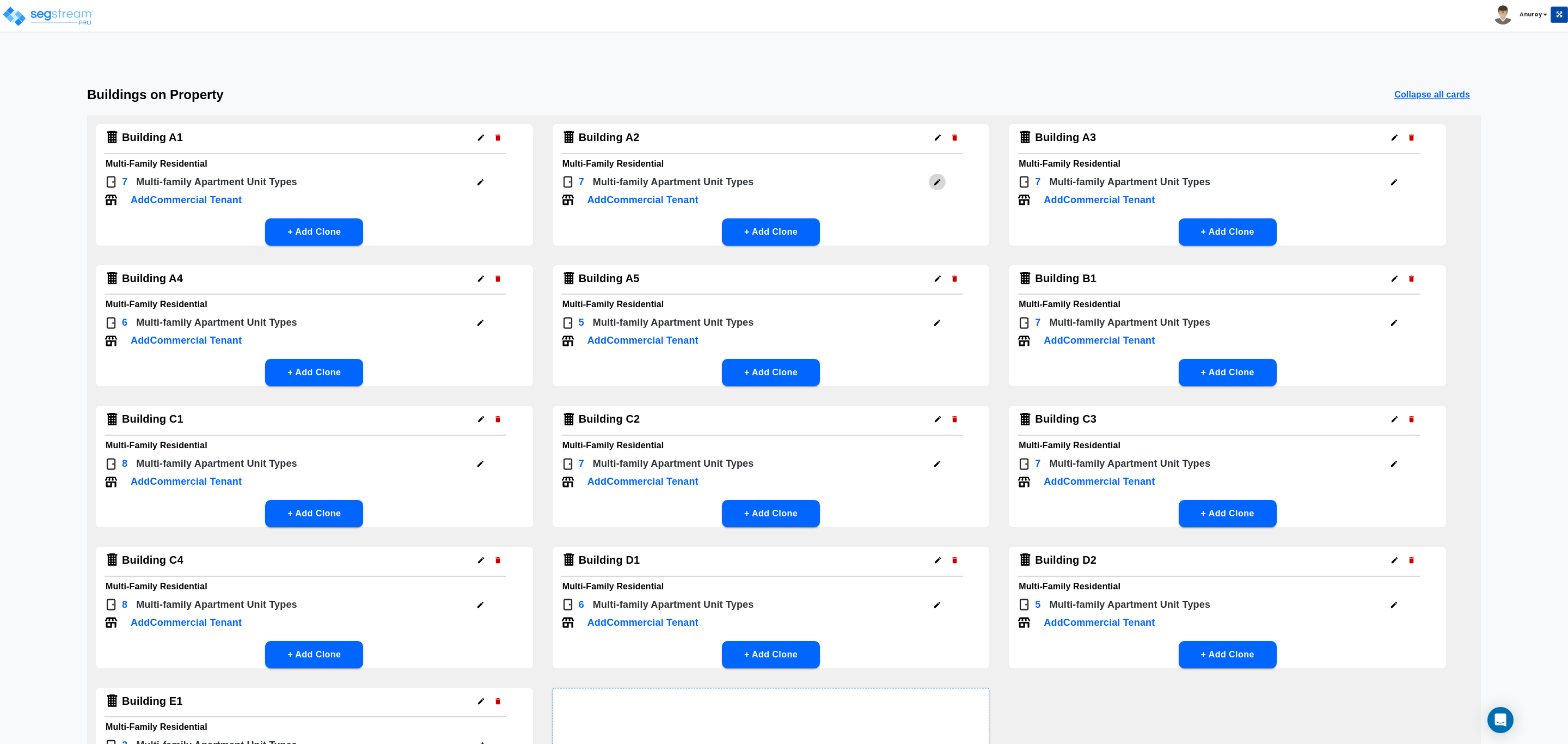
click at [936, 180] on icon "button" at bounding box center [937, 182] width 8 height 8
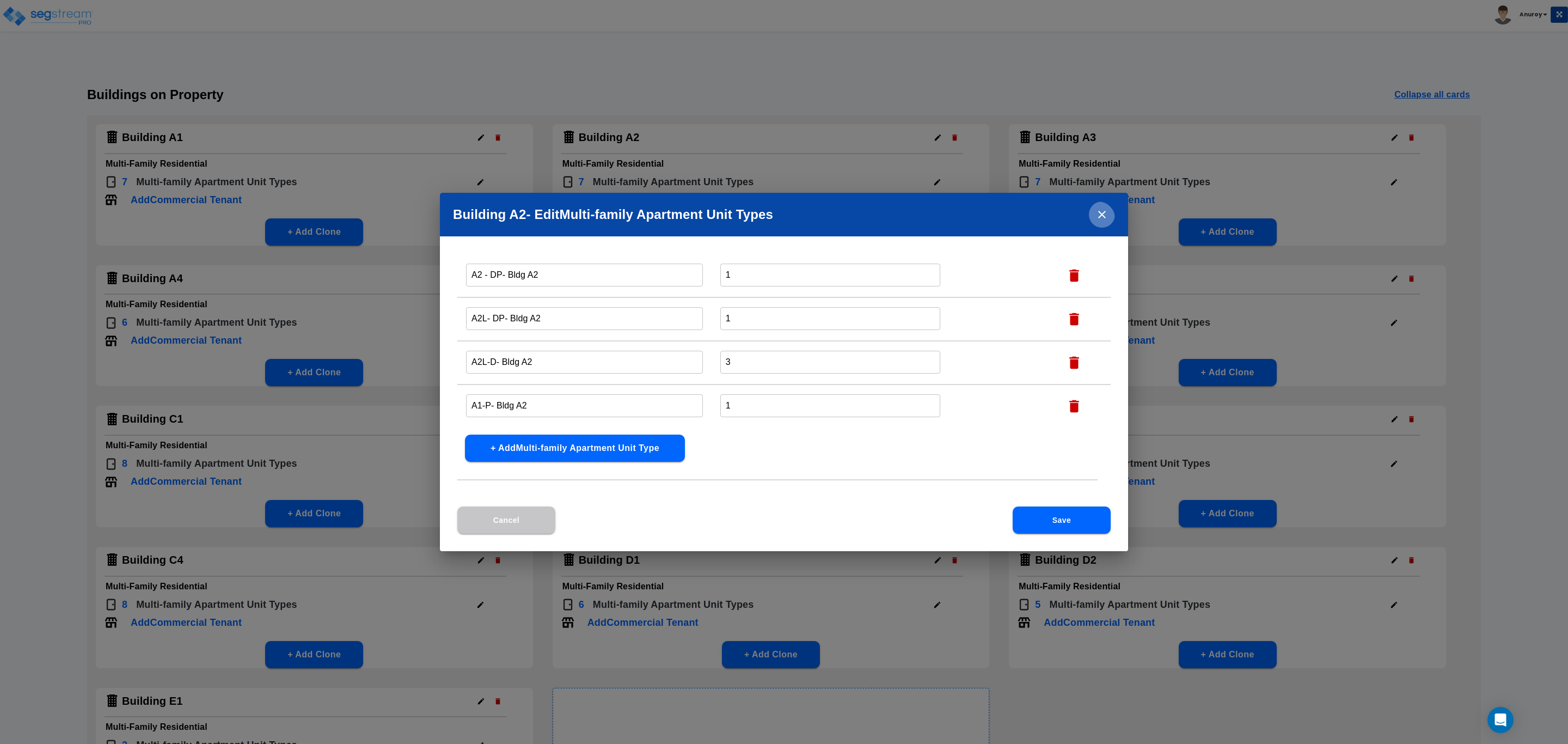
click at [1099, 221] on icon "close" at bounding box center [1101, 214] width 13 height 13
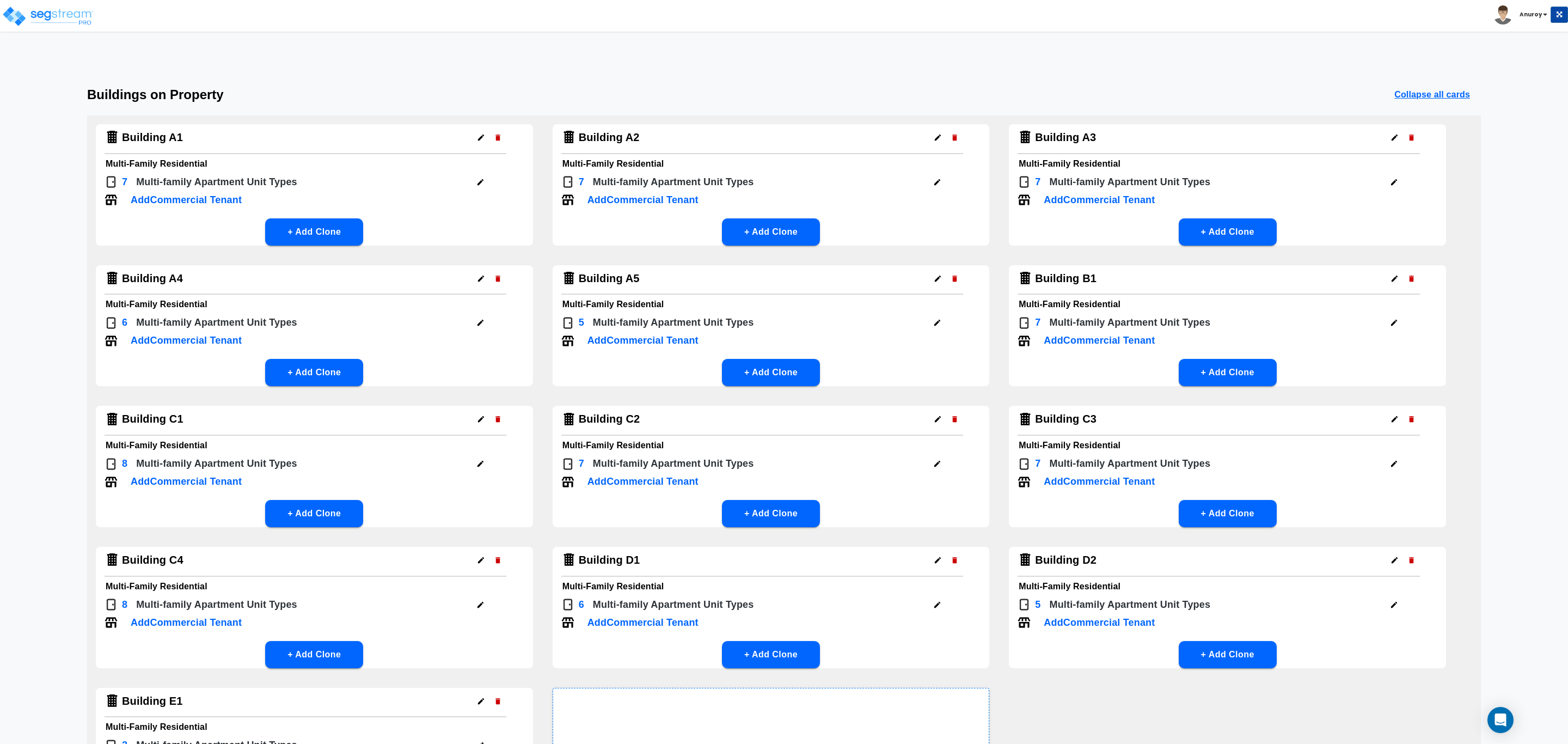
click at [1392, 179] on icon "button" at bounding box center [1394, 182] width 8 height 8
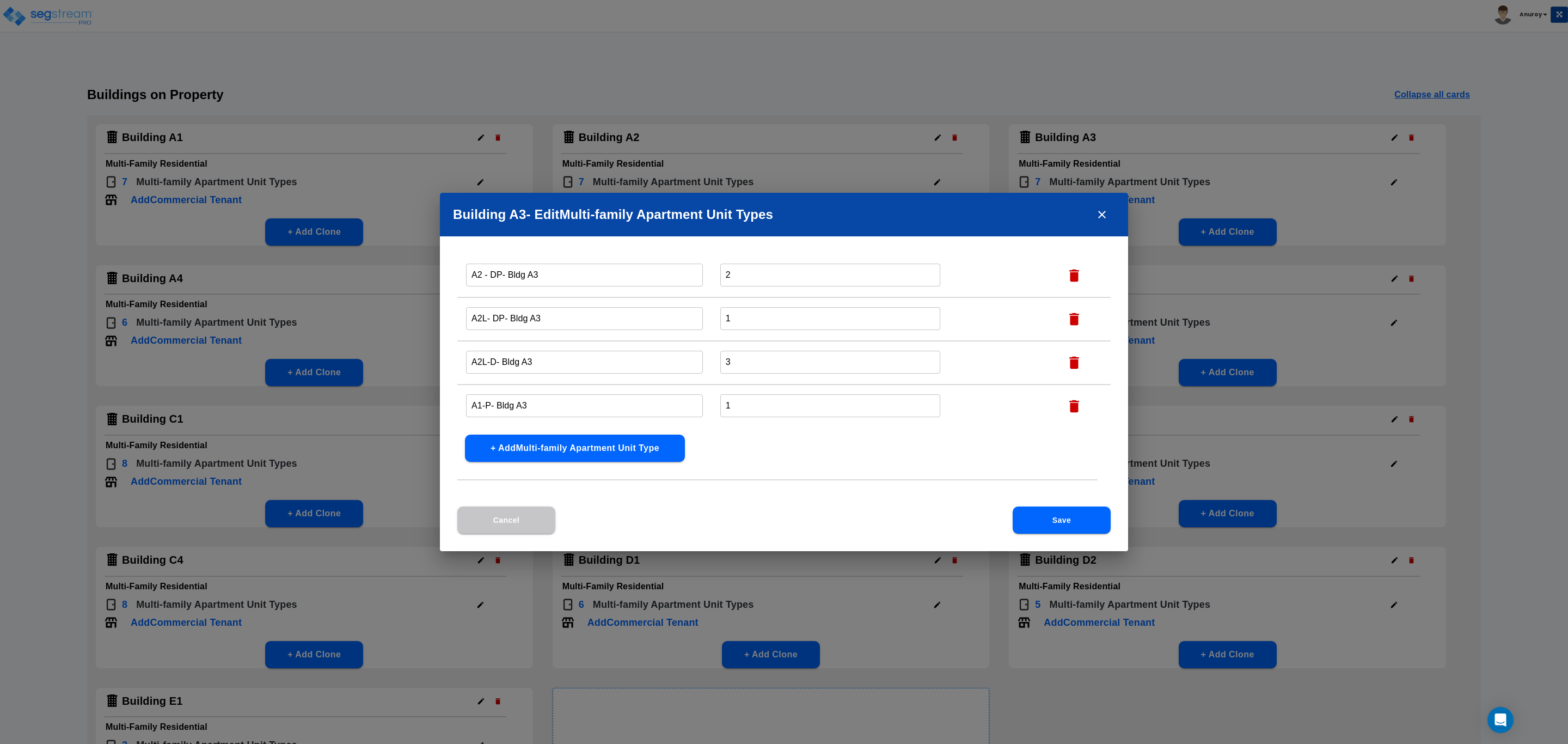
click at [1104, 208] on icon "close" at bounding box center [1101, 214] width 13 height 13
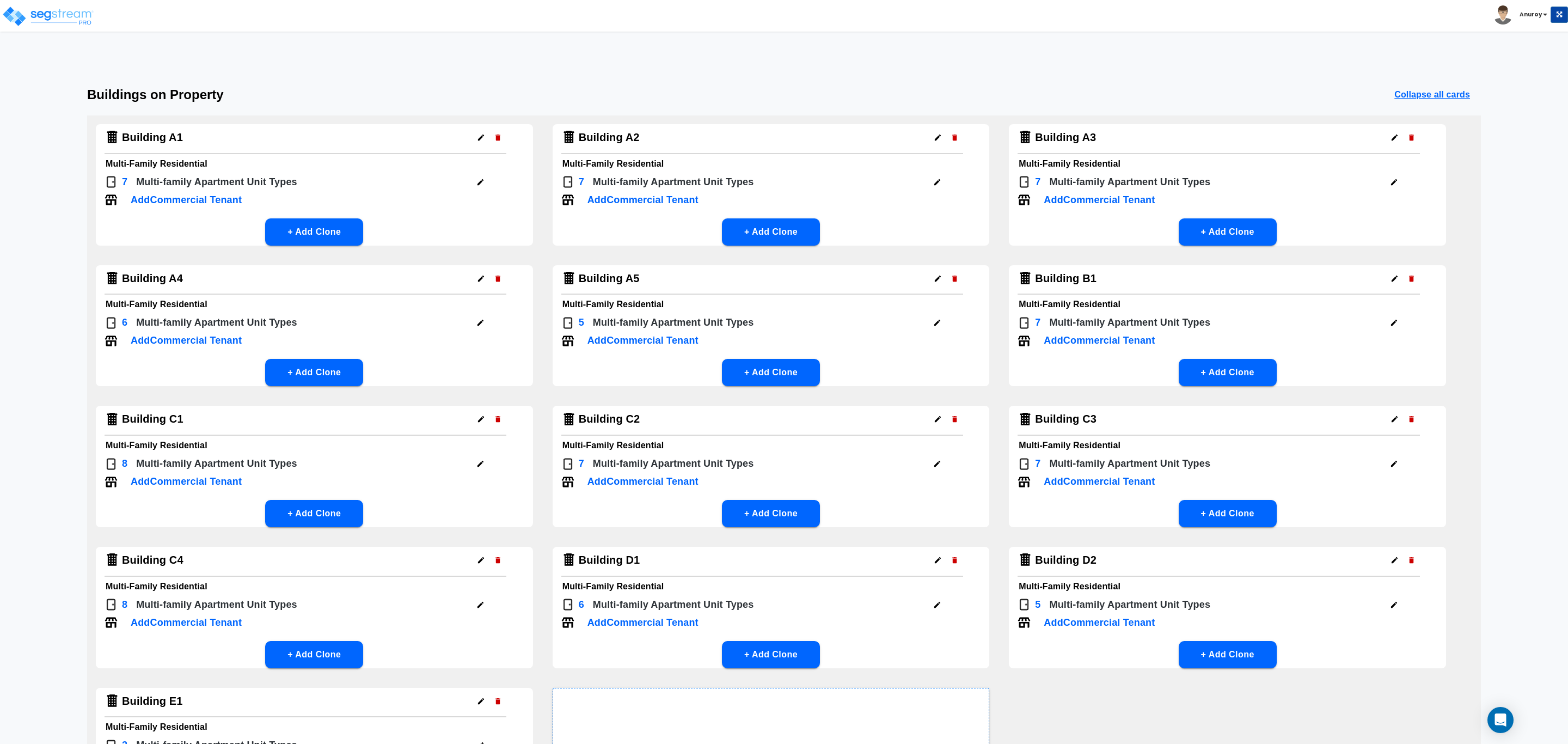
click at [479, 320] on icon "button" at bounding box center [480, 322] width 8 height 8
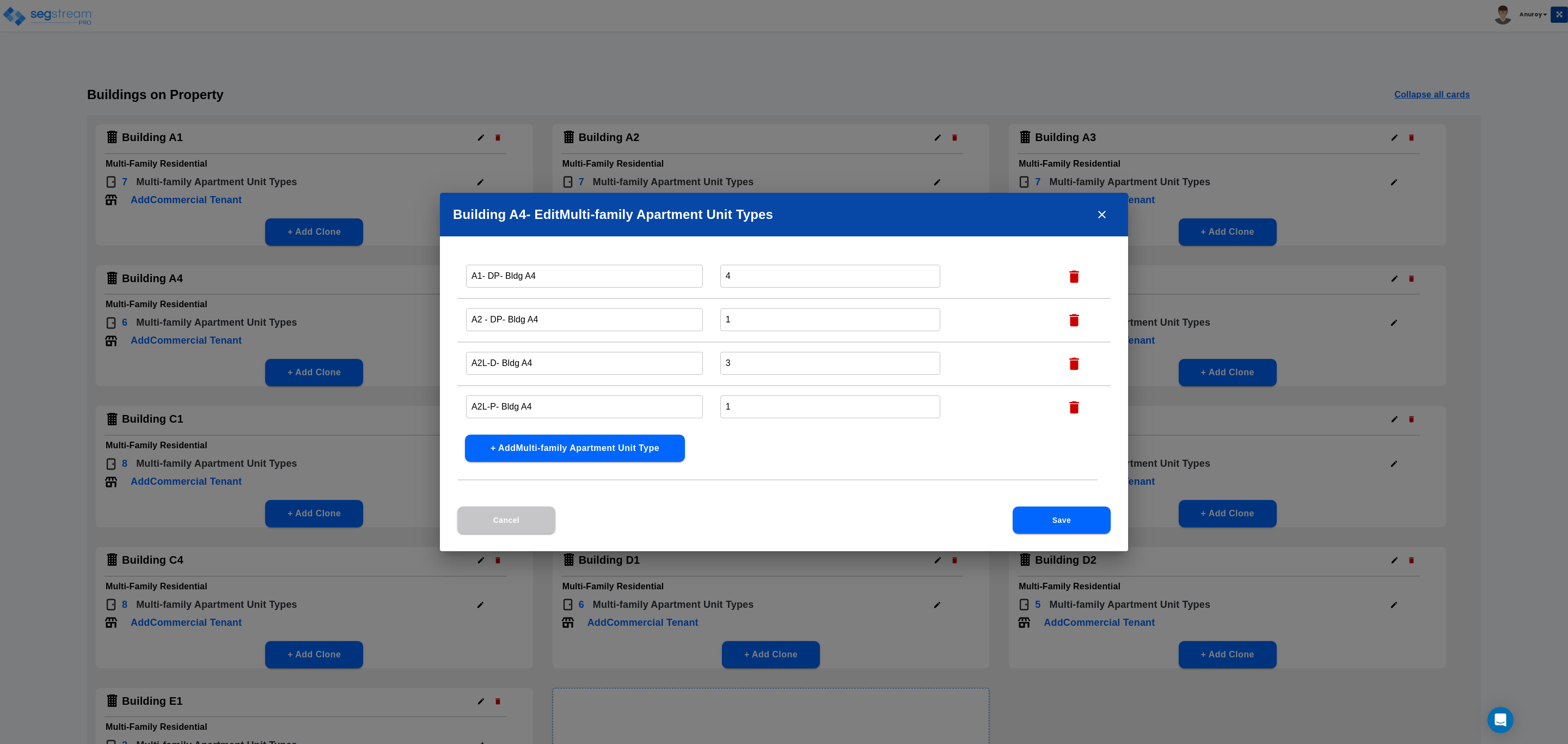
scroll to position [122, 0]
click at [1101, 209] on icon "close" at bounding box center [1101, 214] width 13 height 13
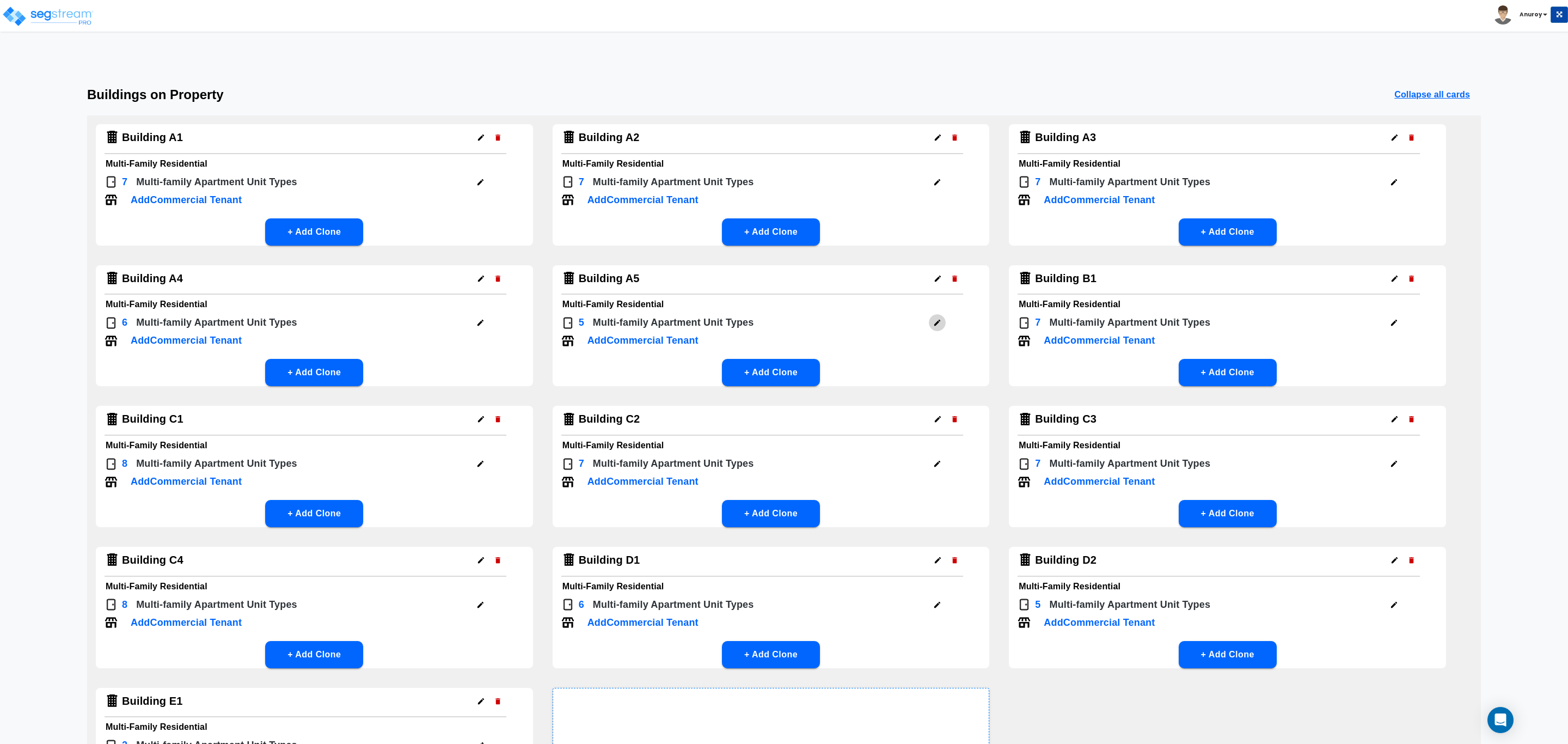
click at [940, 322] on icon "button" at bounding box center [937, 322] width 8 height 8
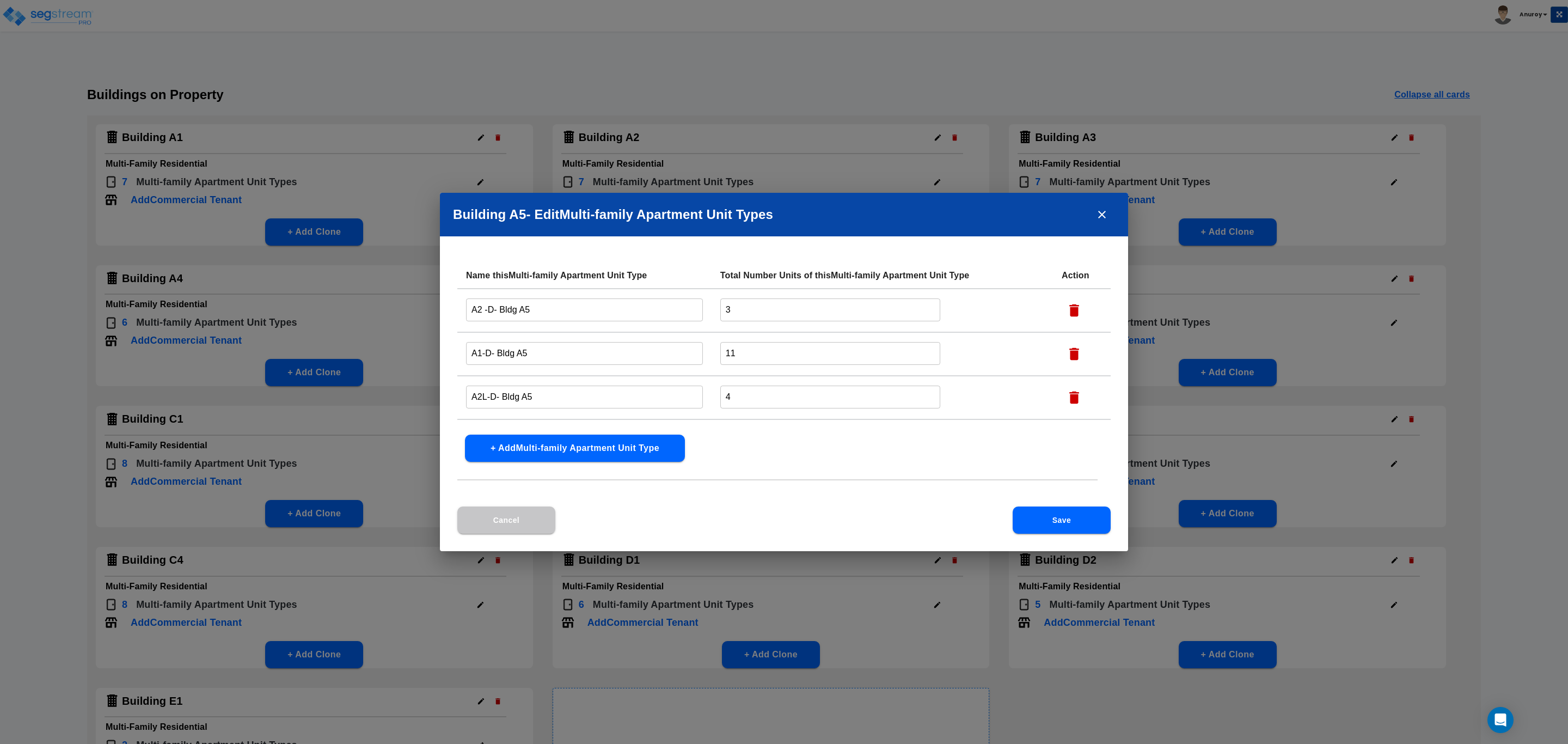
scroll to position [79, 0]
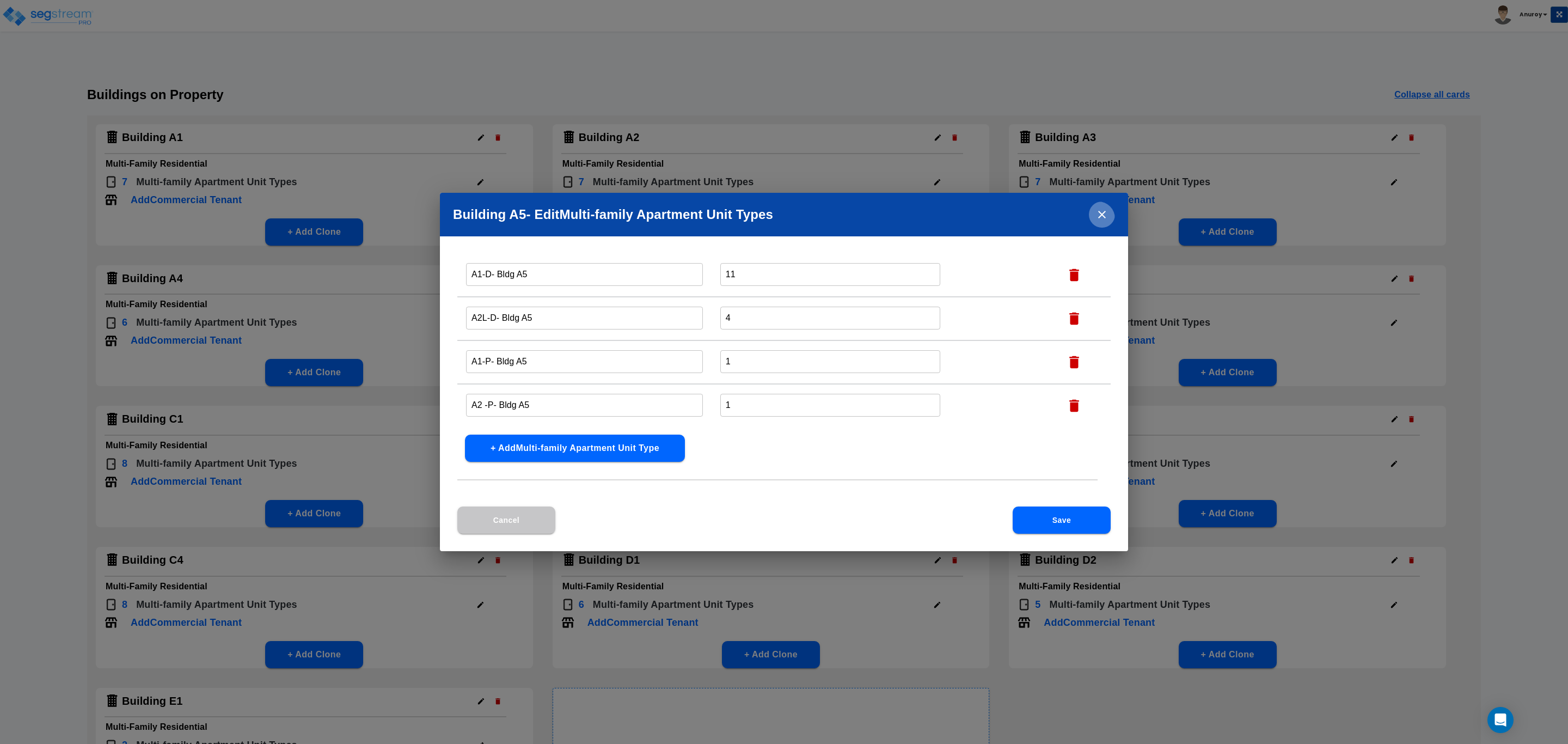
click at [1103, 214] on icon "close" at bounding box center [1101, 214] width 13 height 13
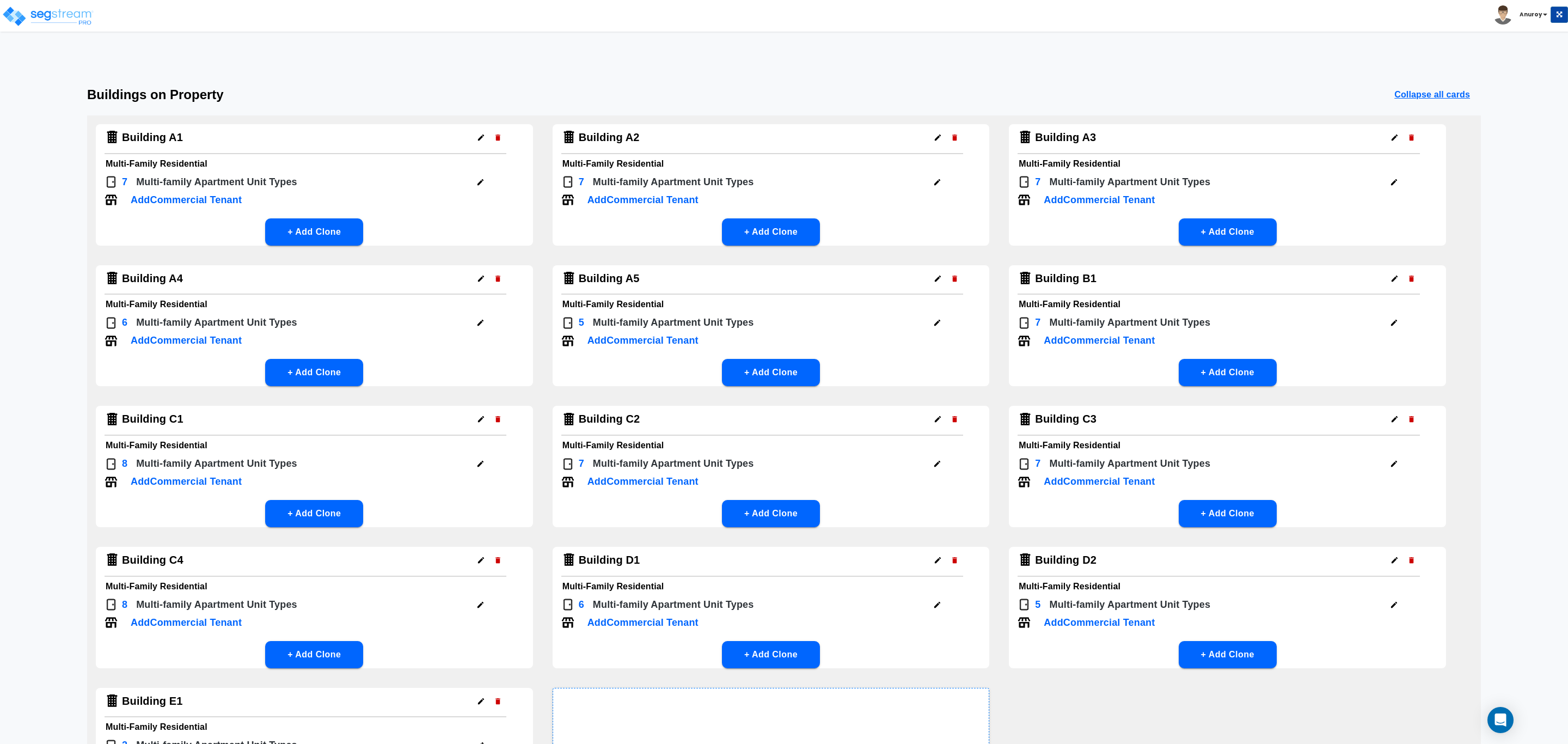
click at [1396, 316] on button "button" at bounding box center [1394, 323] width 17 height 17
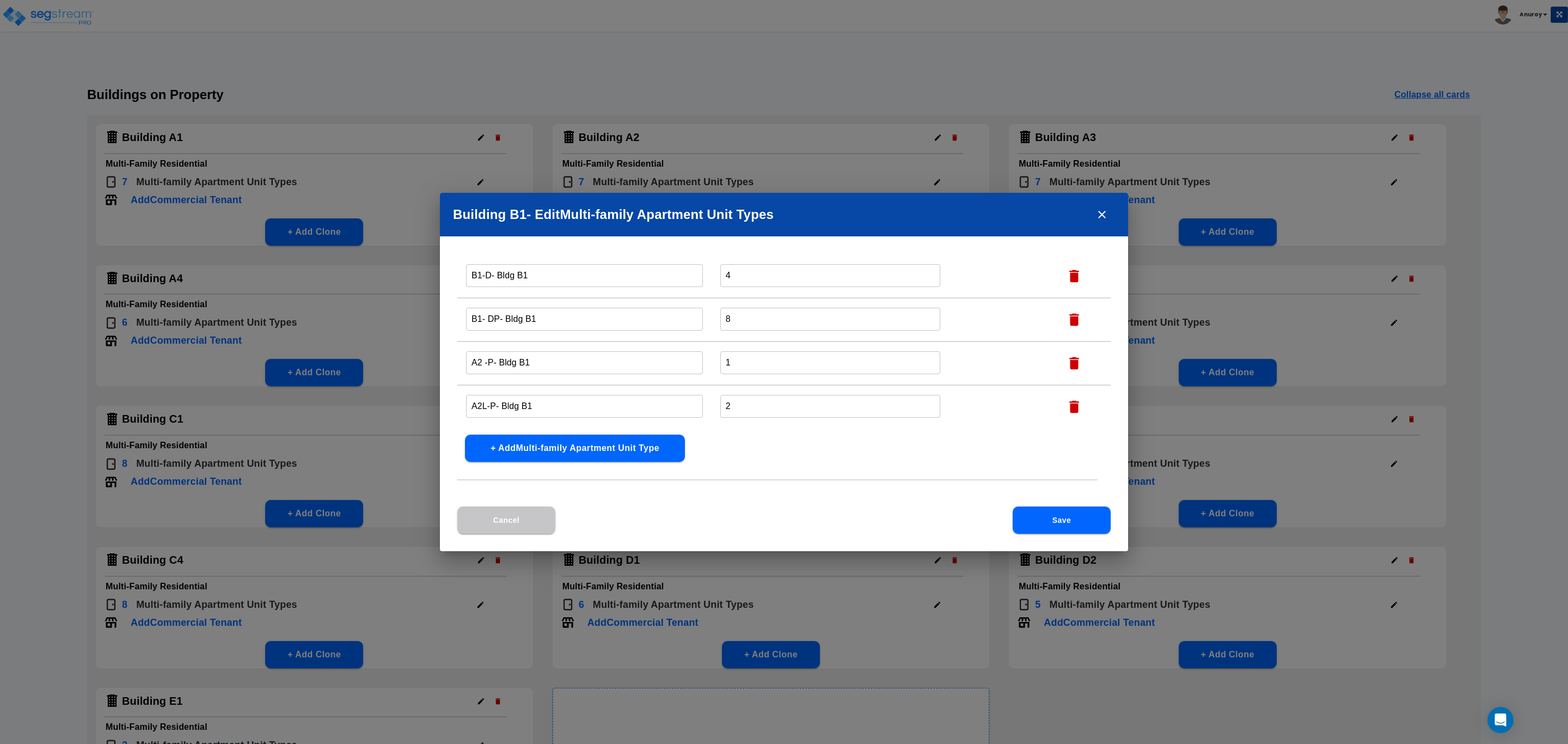
scroll to position [165, 0]
click at [1103, 212] on icon "close" at bounding box center [1101, 214] width 13 height 13
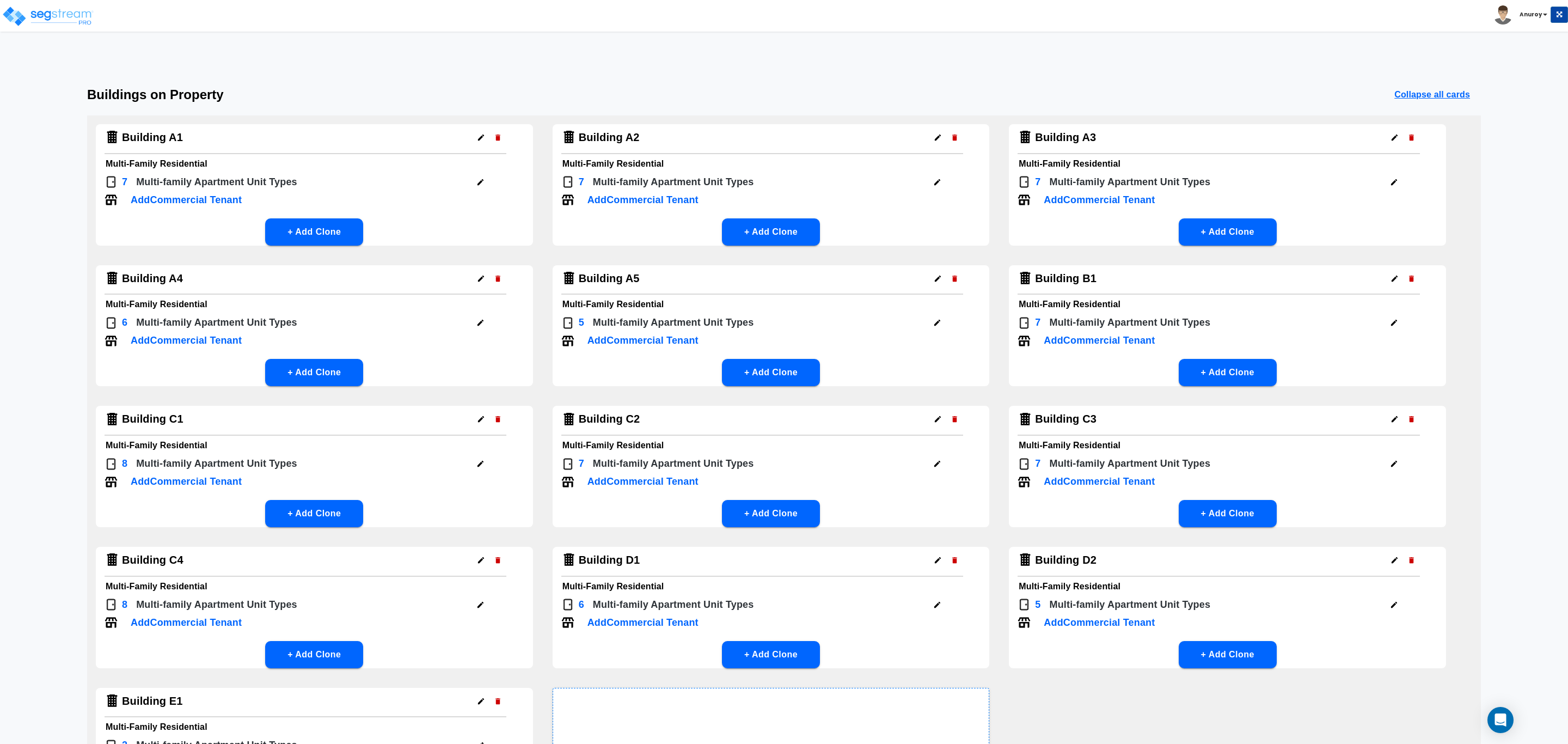
click at [479, 465] on icon "button" at bounding box center [480, 463] width 8 height 8
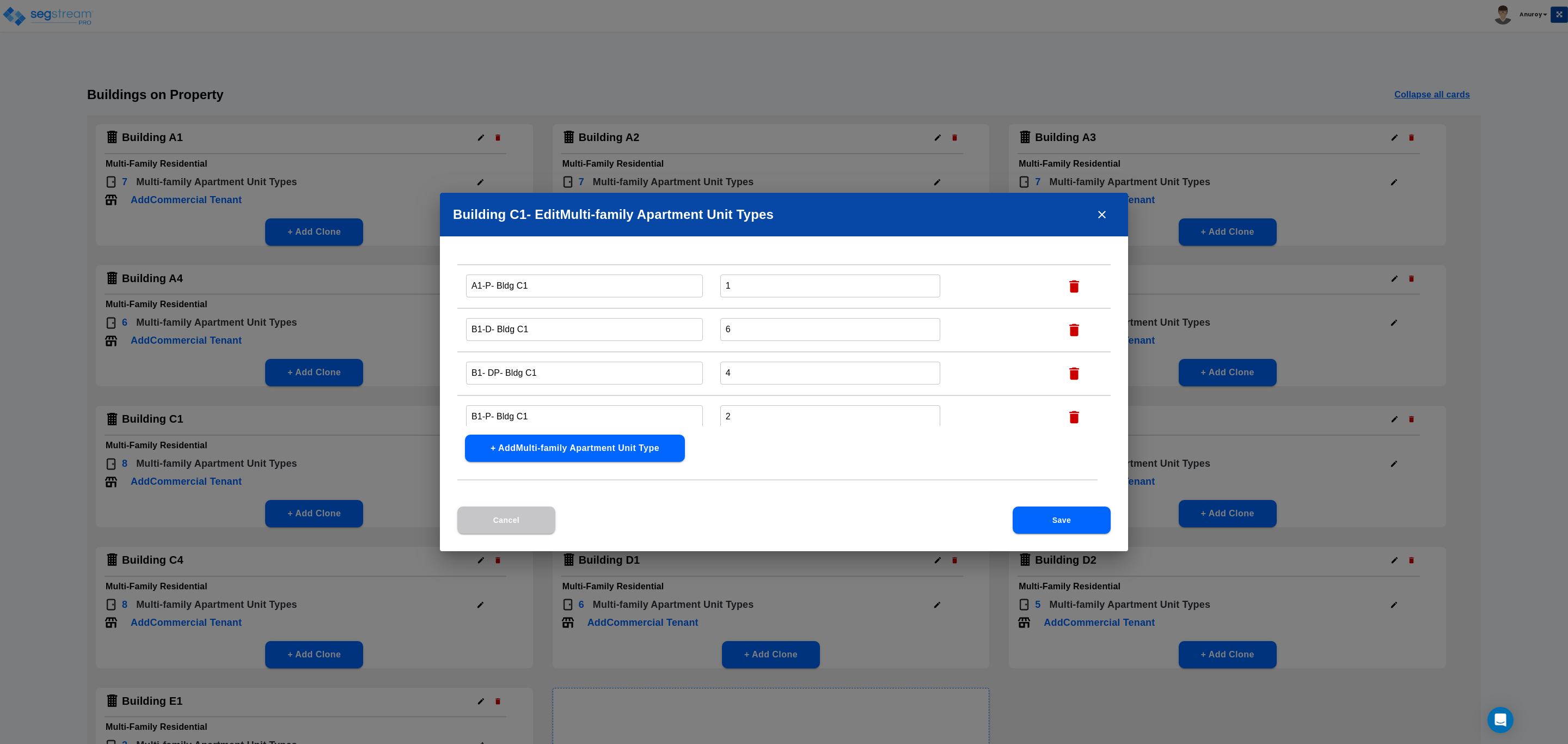
scroll to position [209, 0]
click at [1097, 216] on icon "close" at bounding box center [1101, 214] width 13 height 13
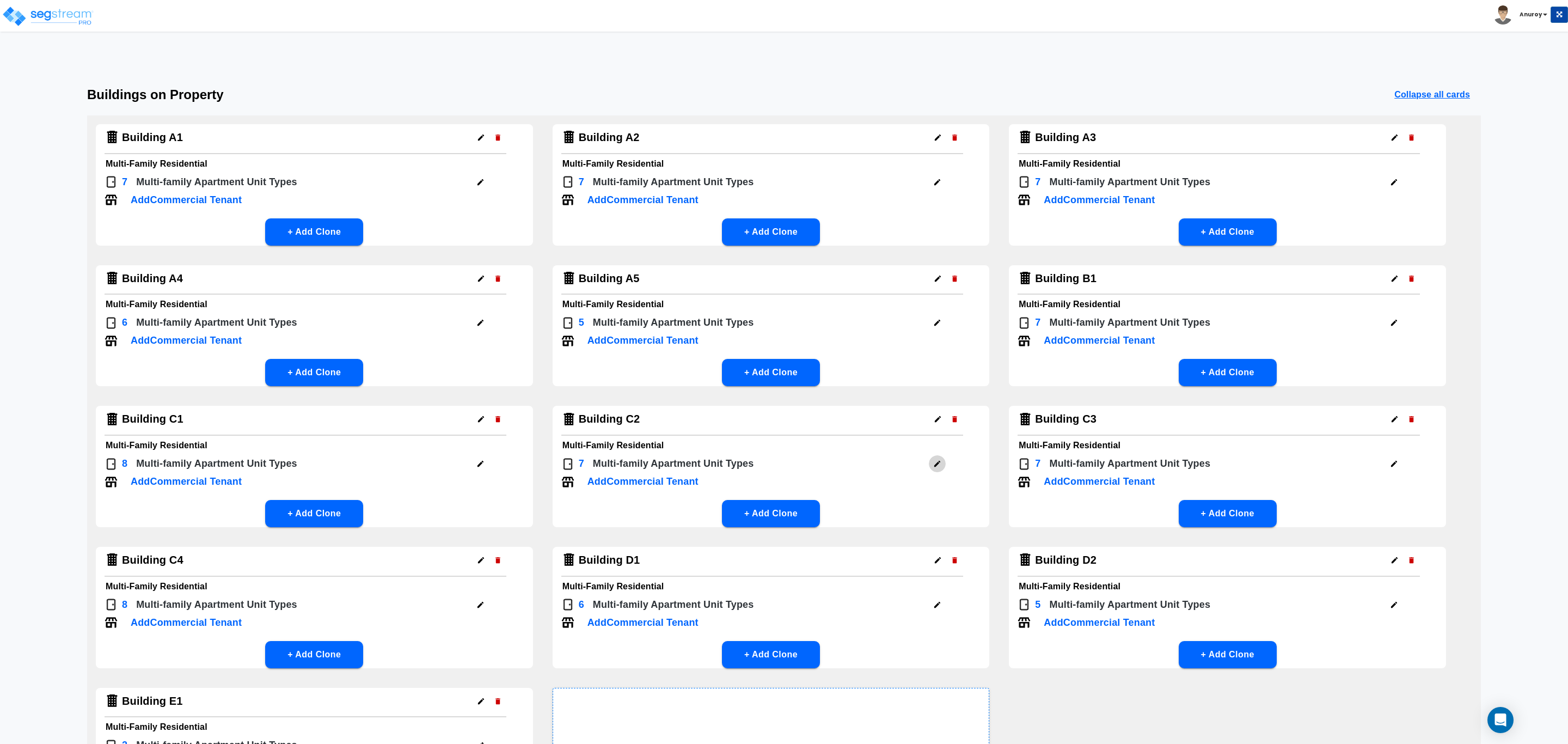
click at [938, 457] on button "button" at bounding box center [937, 463] width 17 height 17
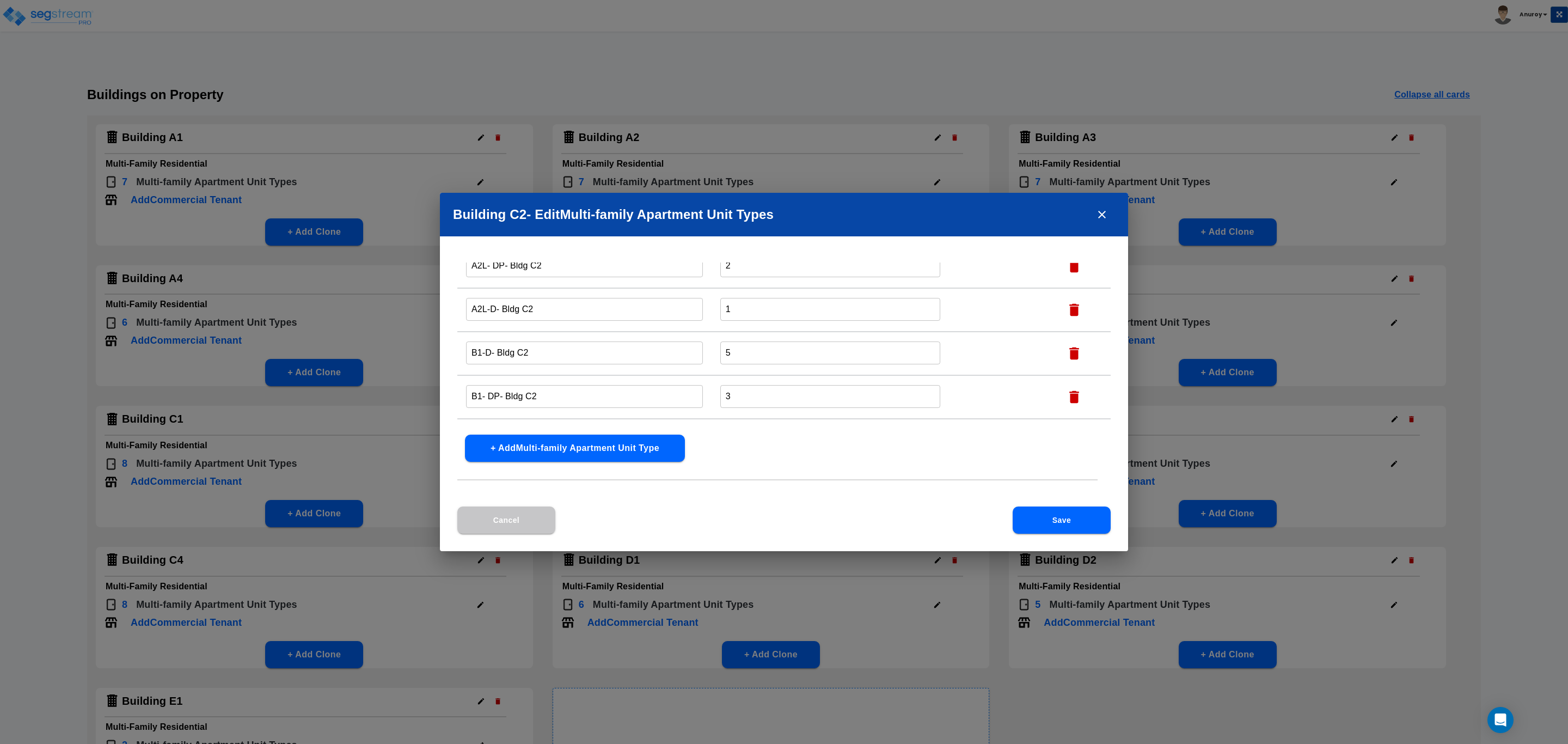
scroll to position [165, 0]
click at [1105, 216] on icon "close" at bounding box center [1101, 214] width 13 height 13
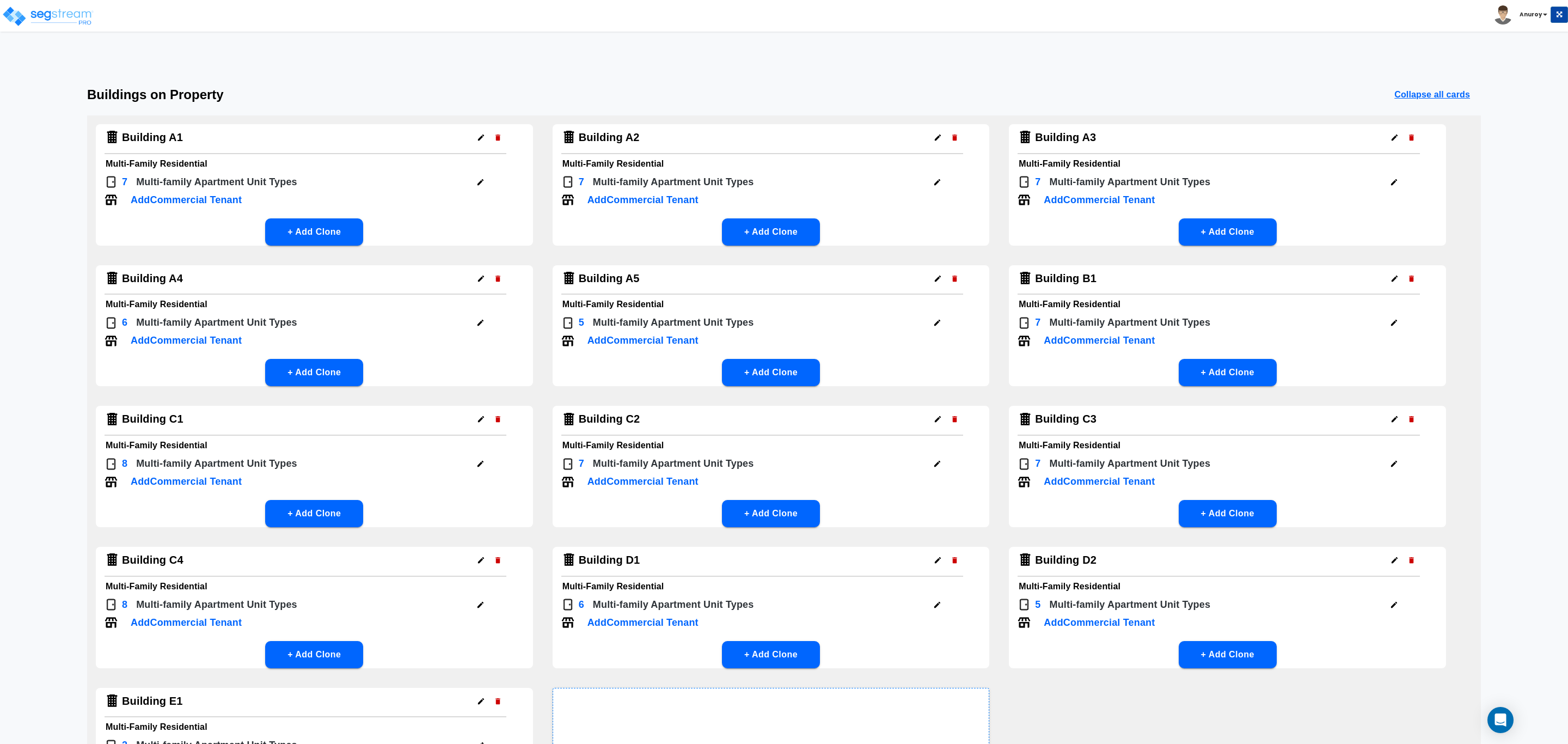
click at [1392, 459] on icon "button" at bounding box center [1394, 463] width 8 height 8
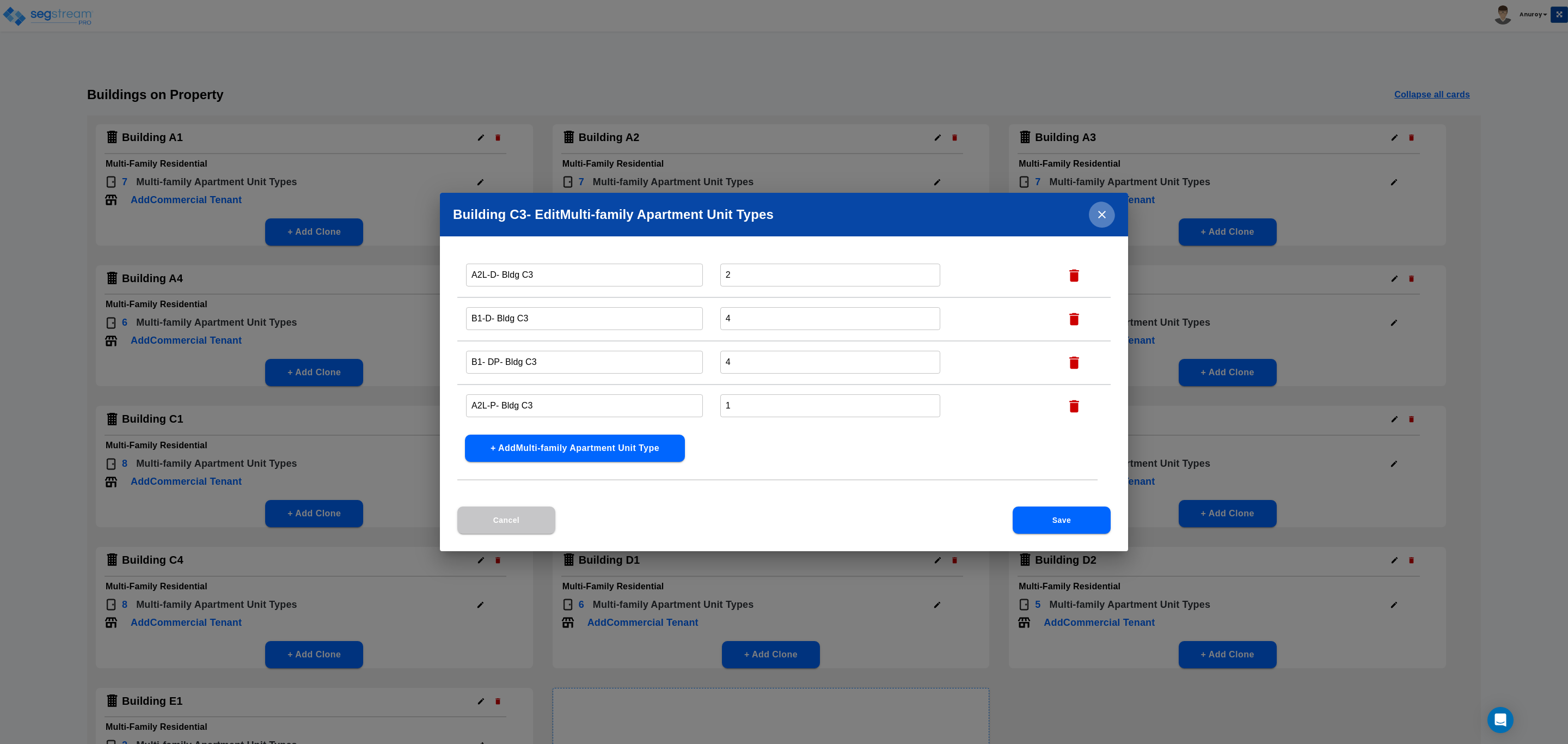
click at [1100, 219] on icon "close" at bounding box center [1101, 214] width 13 height 13
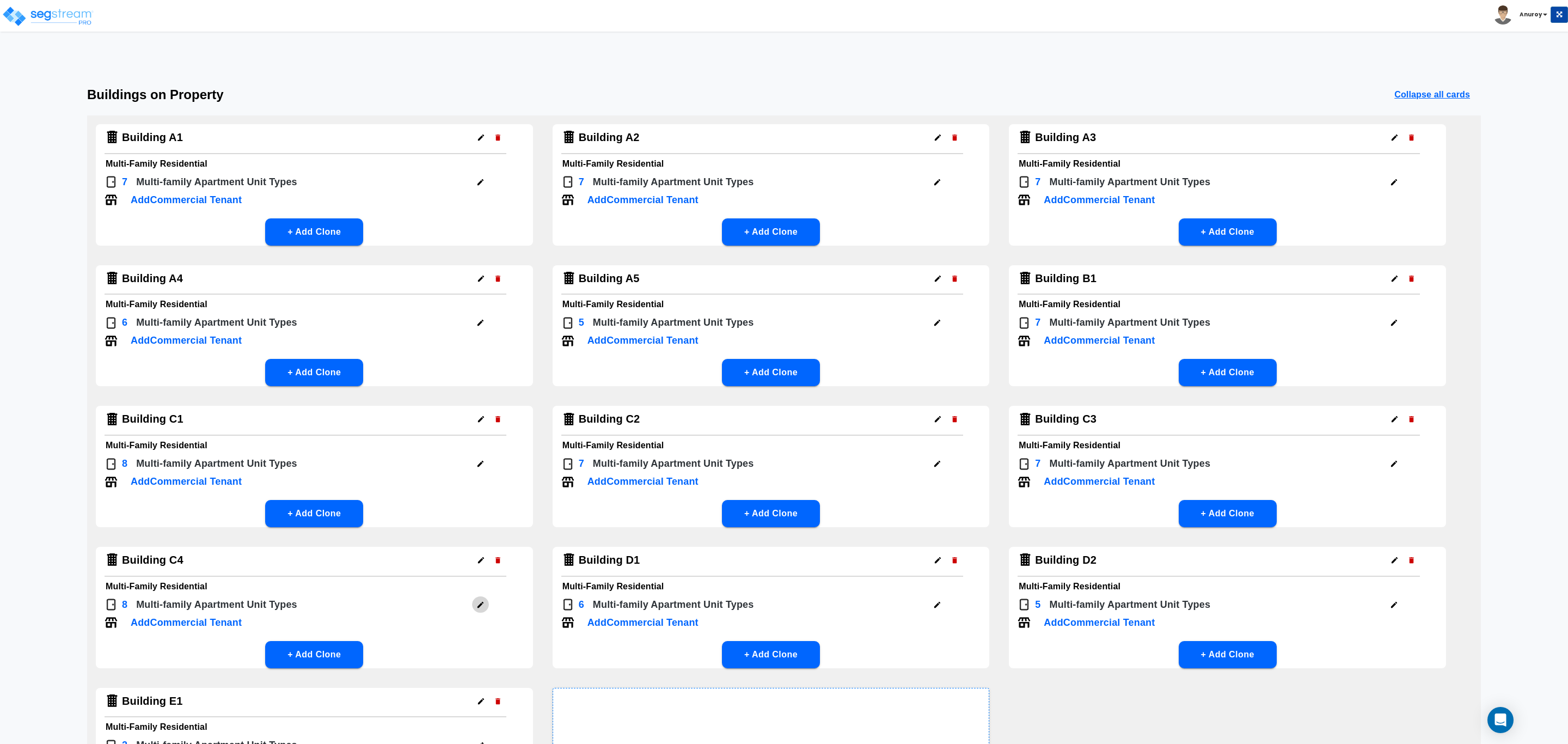
click at [483, 605] on icon "button" at bounding box center [480, 604] width 8 height 8
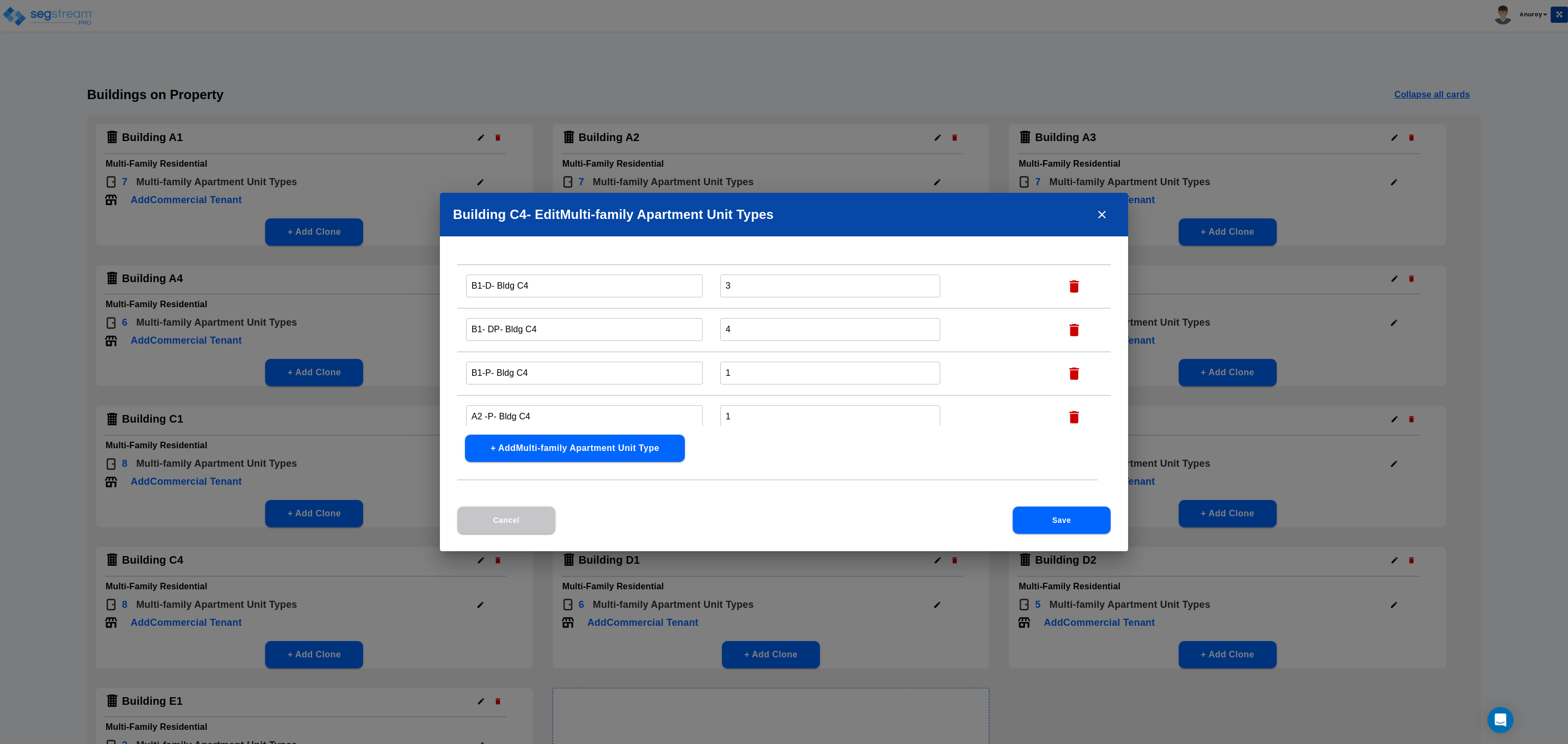
scroll to position [209, 0]
click at [1105, 213] on icon "close" at bounding box center [1101, 214] width 13 height 13
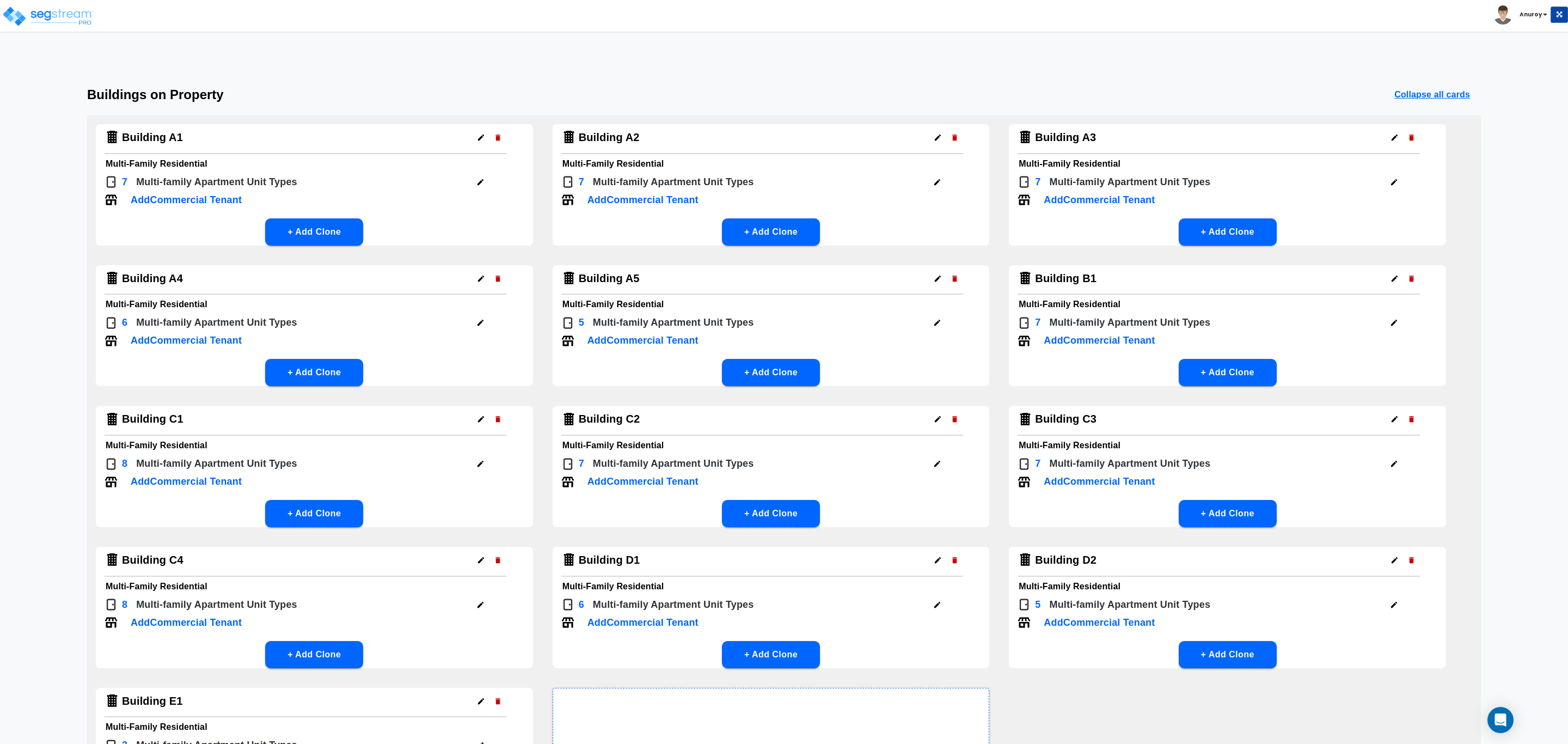
click at [927, 600] on div "6 Multi-family Apartment Unit Type s" at bounding box center [762, 605] width 402 height 19
click at [939, 605] on icon "button" at bounding box center [937, 604] width 8 height 8
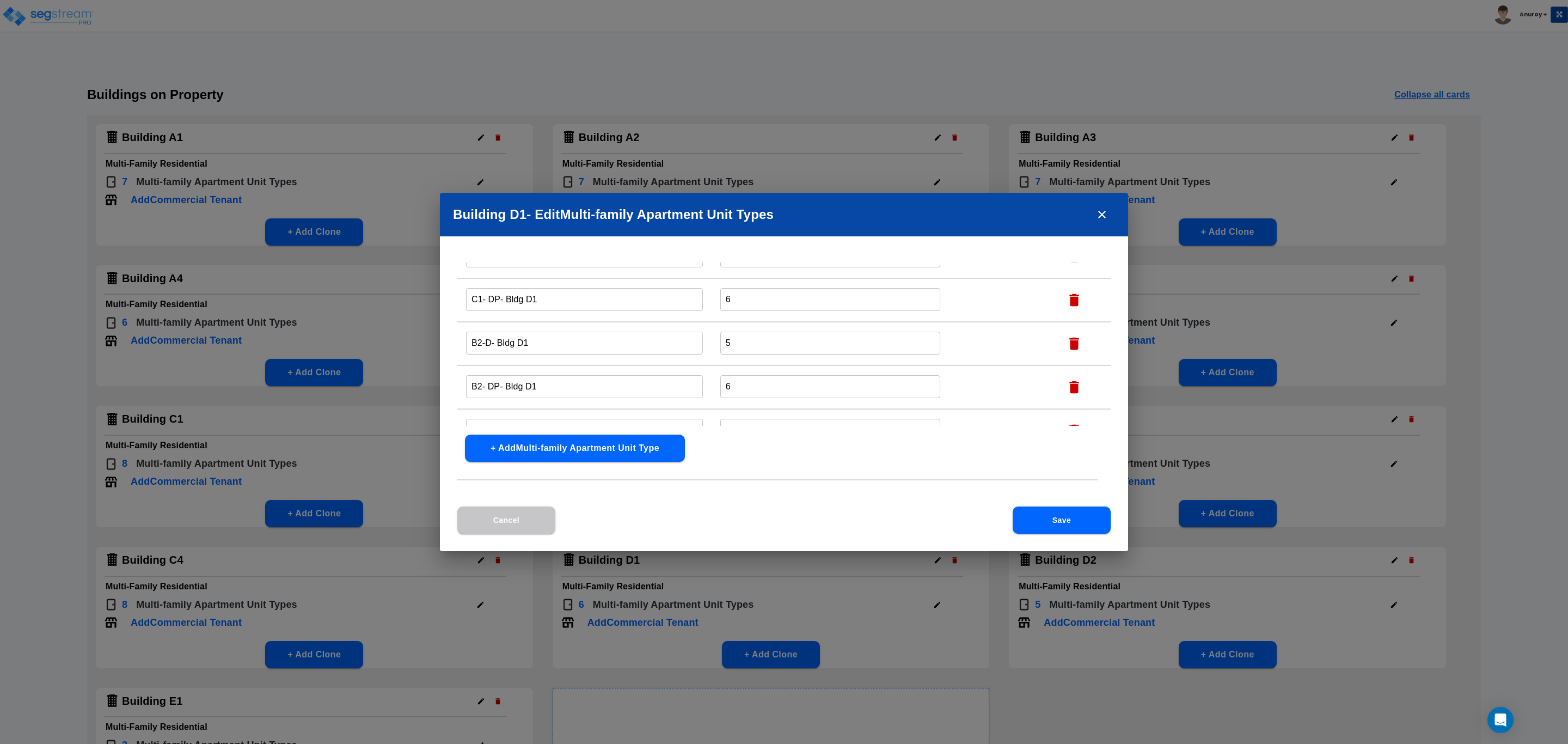
scroll to position [122, 0]
click at [1101, 214] on icon "close" at bounding box center [1101, 214] width 13 height 13
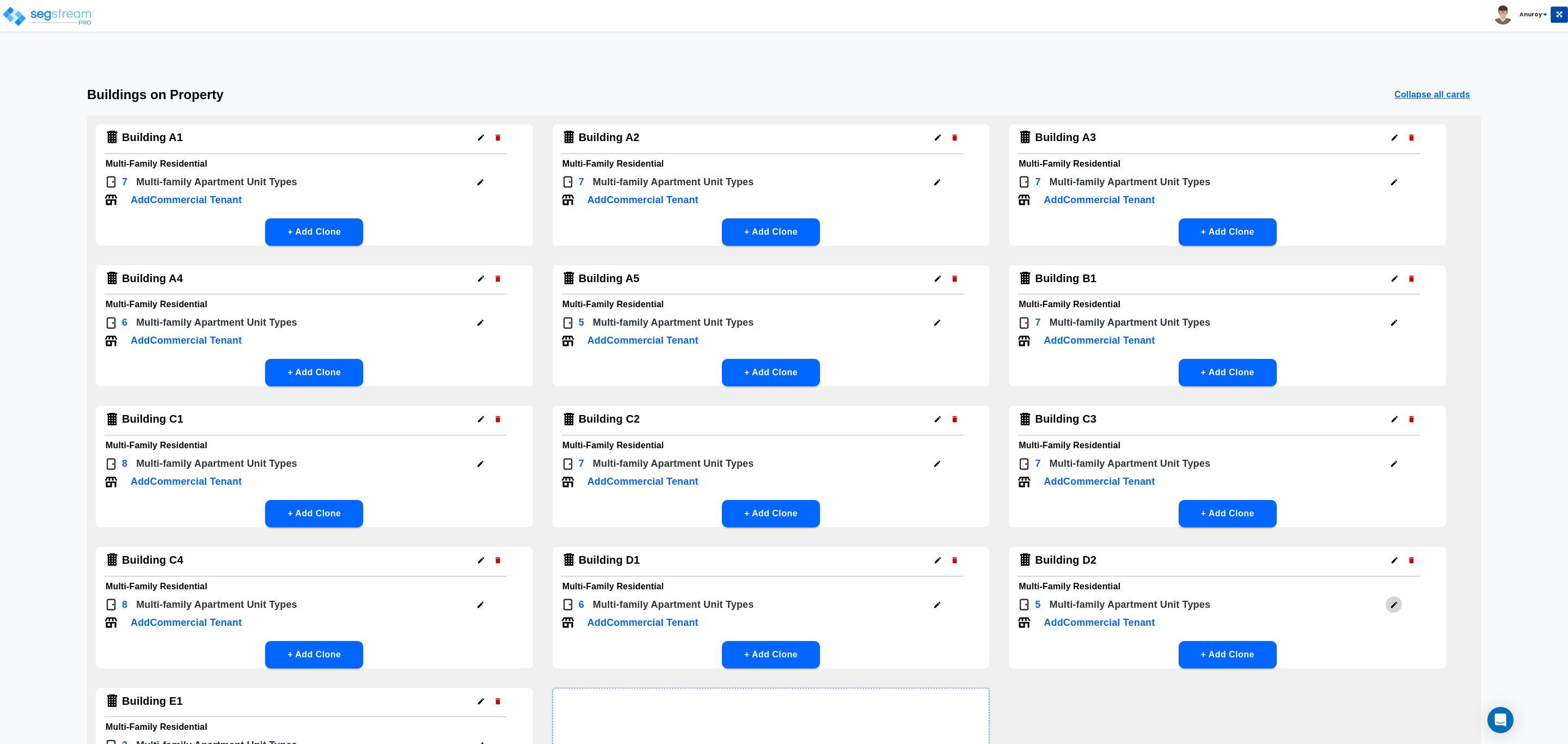
click at [1394, 598] on button "button" at bounding box center [1394, 604] width 17 height 17
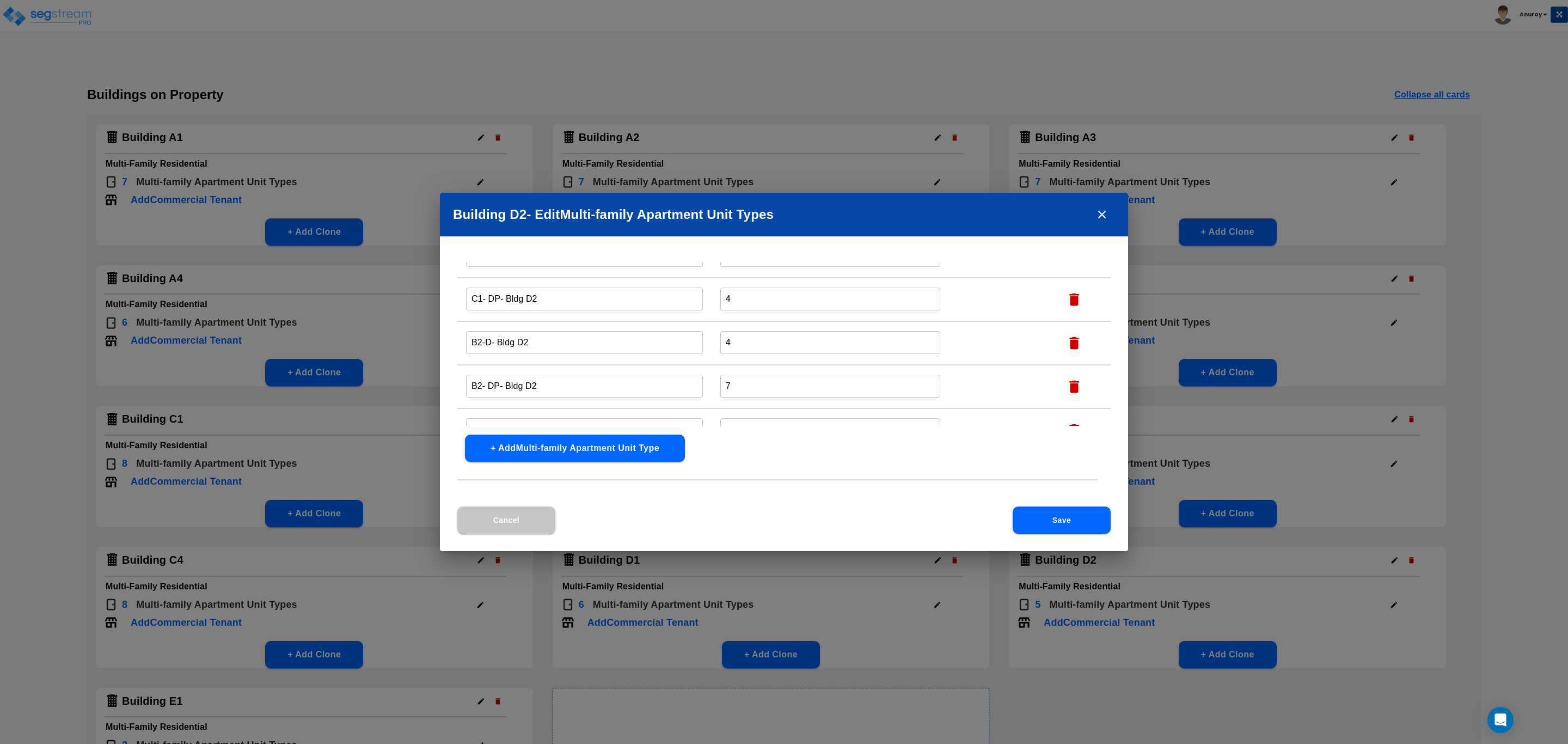
scroll to position [79, 0]
click at [1096, 209] on icon "close" at bounding box center [1101, 214] width 13 height 13
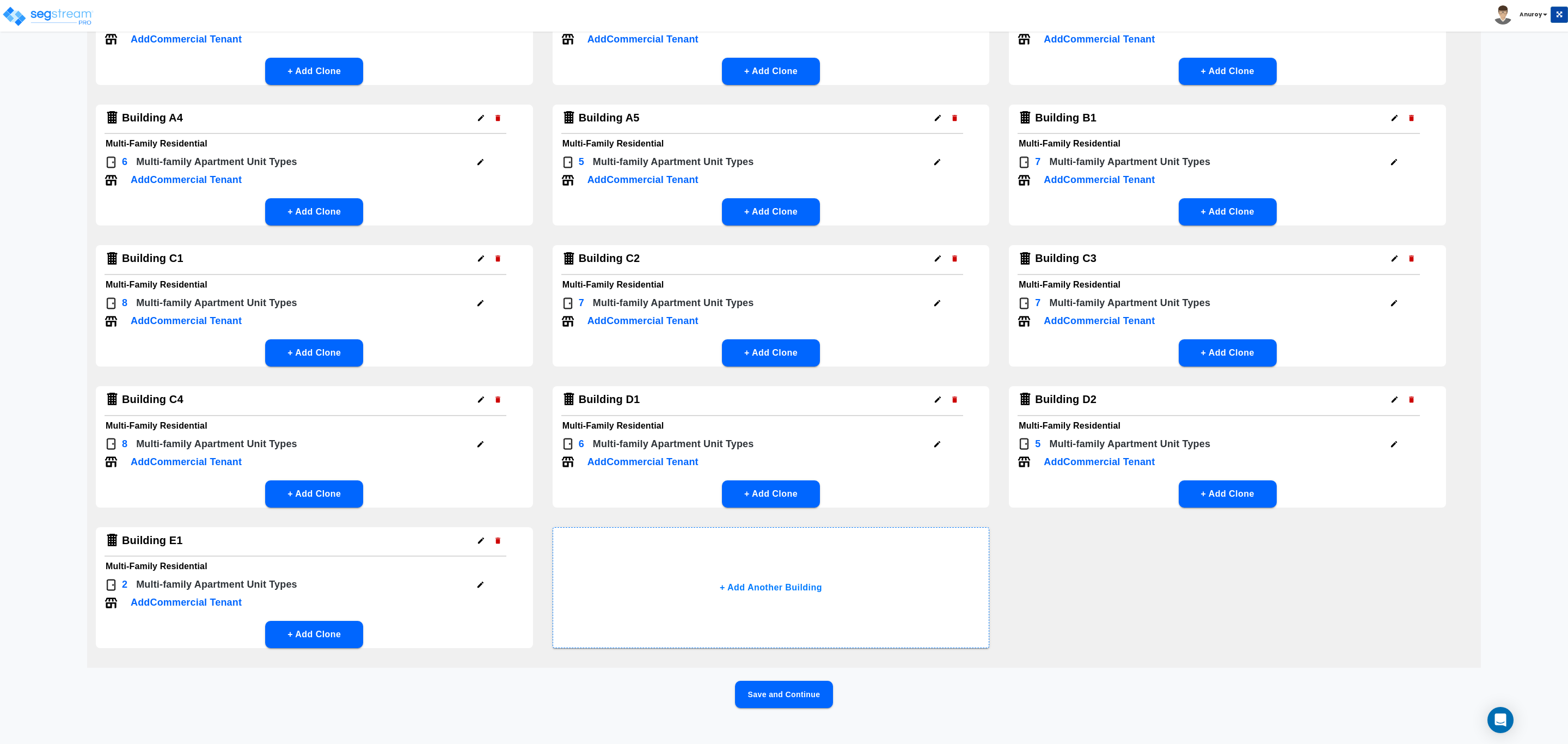
scroll to position [170, 0]
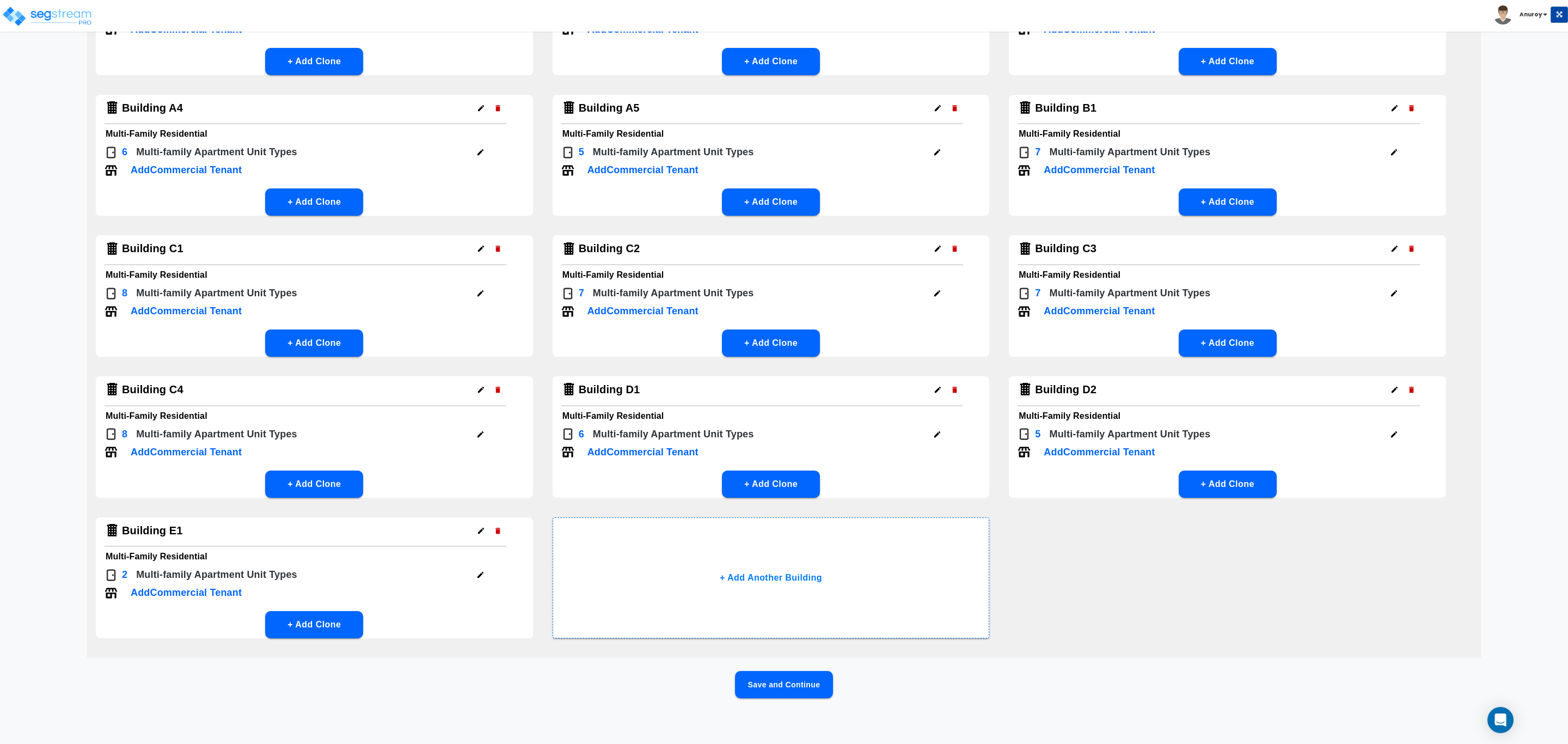
click at [482, 571] on icon "button" at bounding box center [480, 574] width 8 height 8
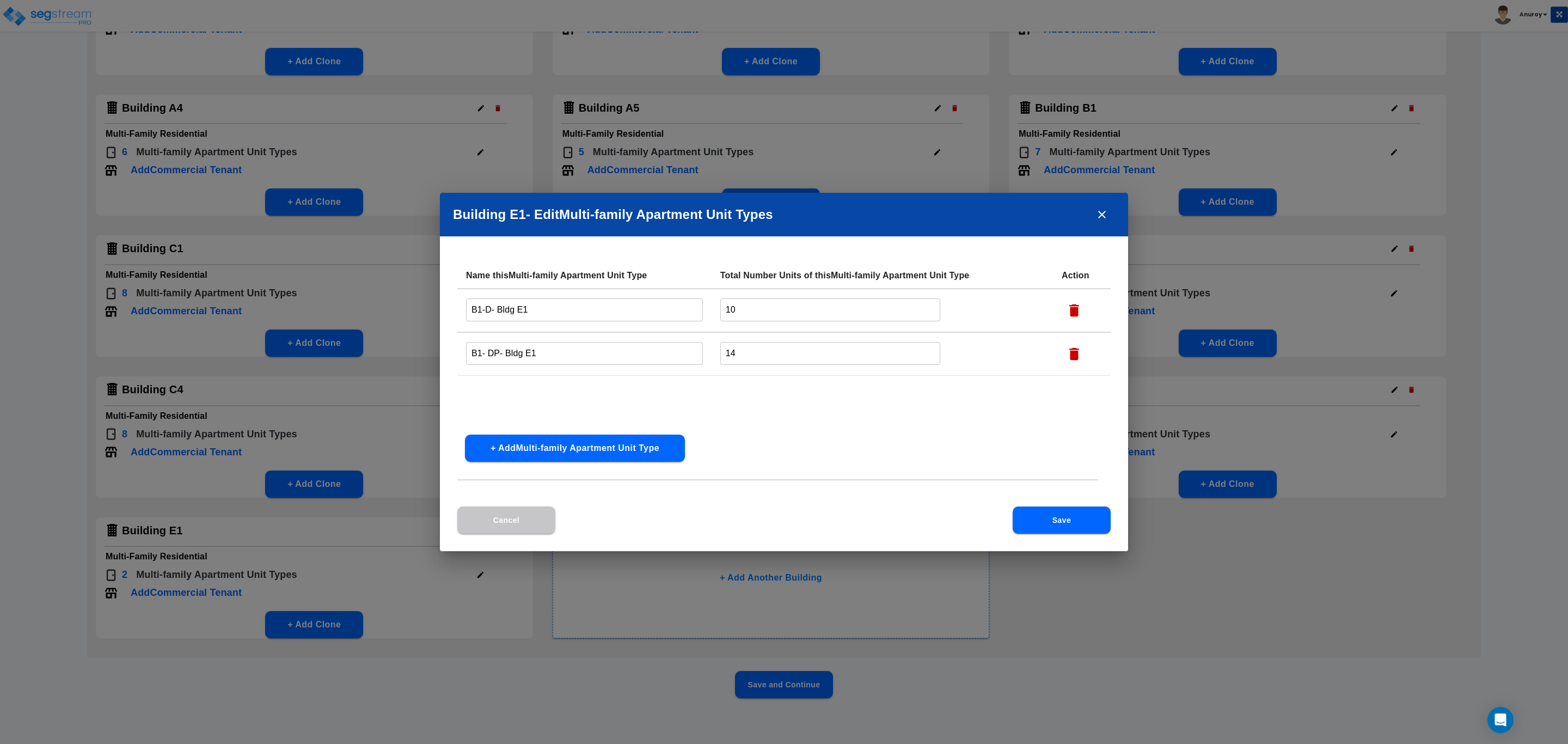
click at [1108, 217] on button "close" at bounding box center [1102, 214] width 26 height 26
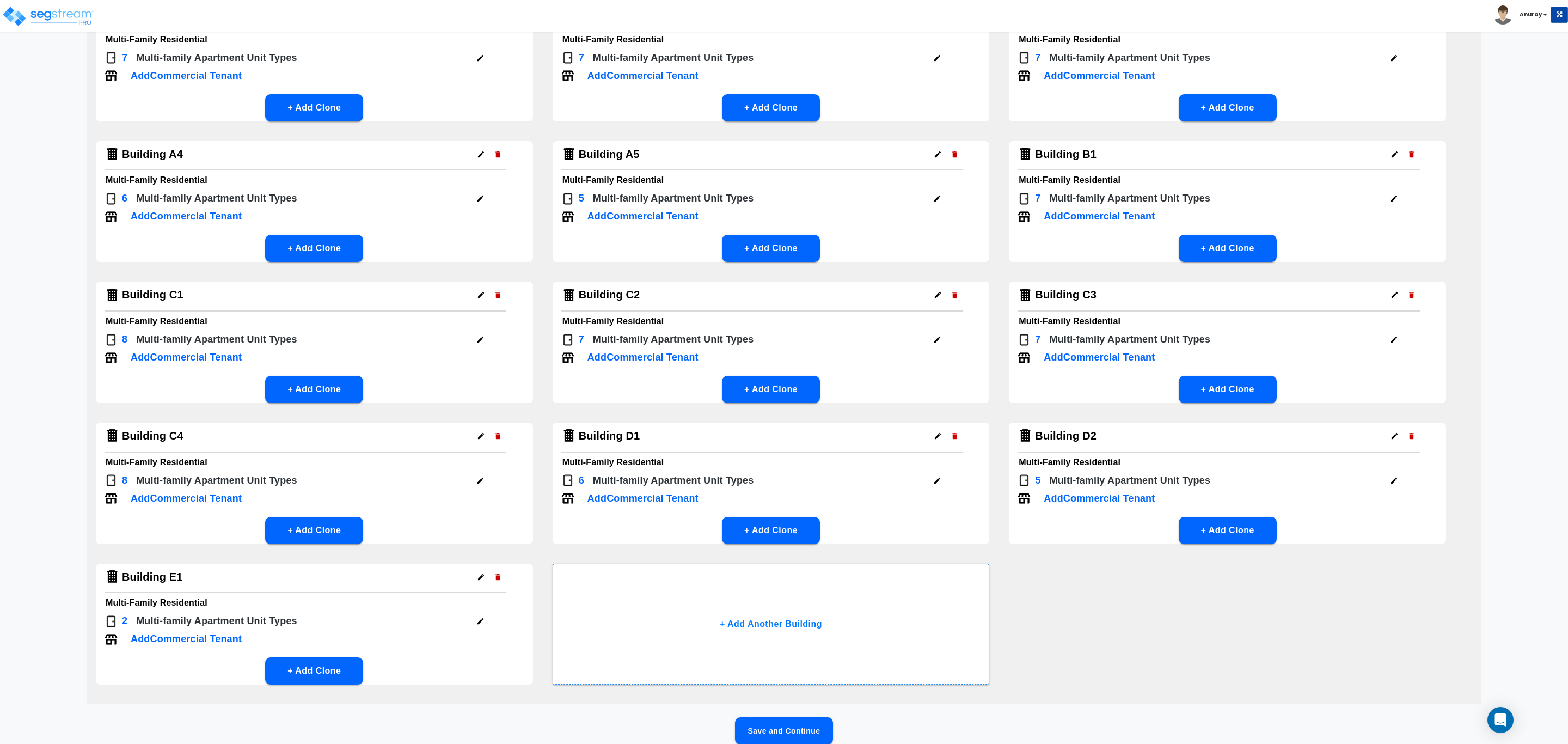
scroll to position [164, 0]
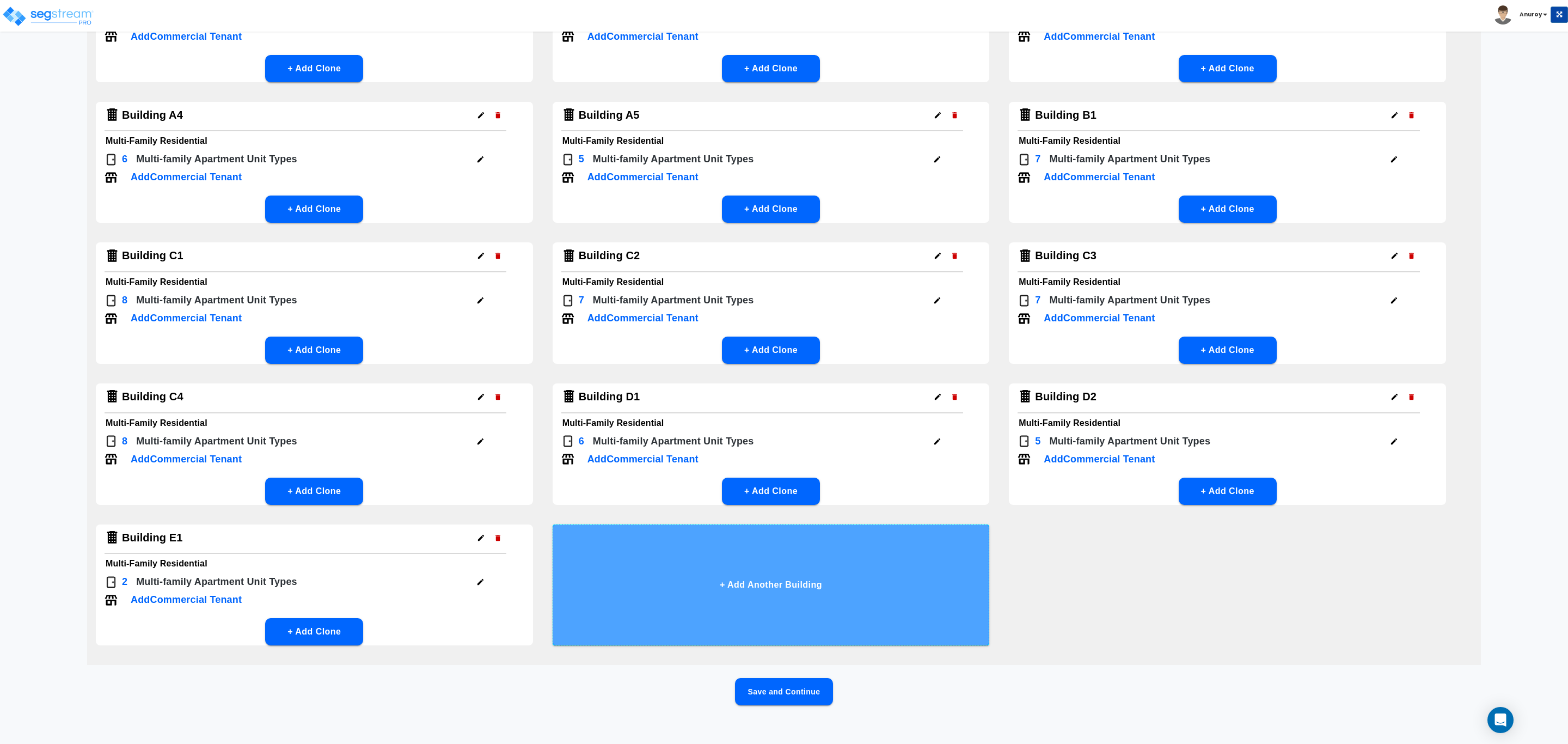
click at [735, 590] on button "+ Add Another Building" at bounding box center [771, 584] width 437 height 121
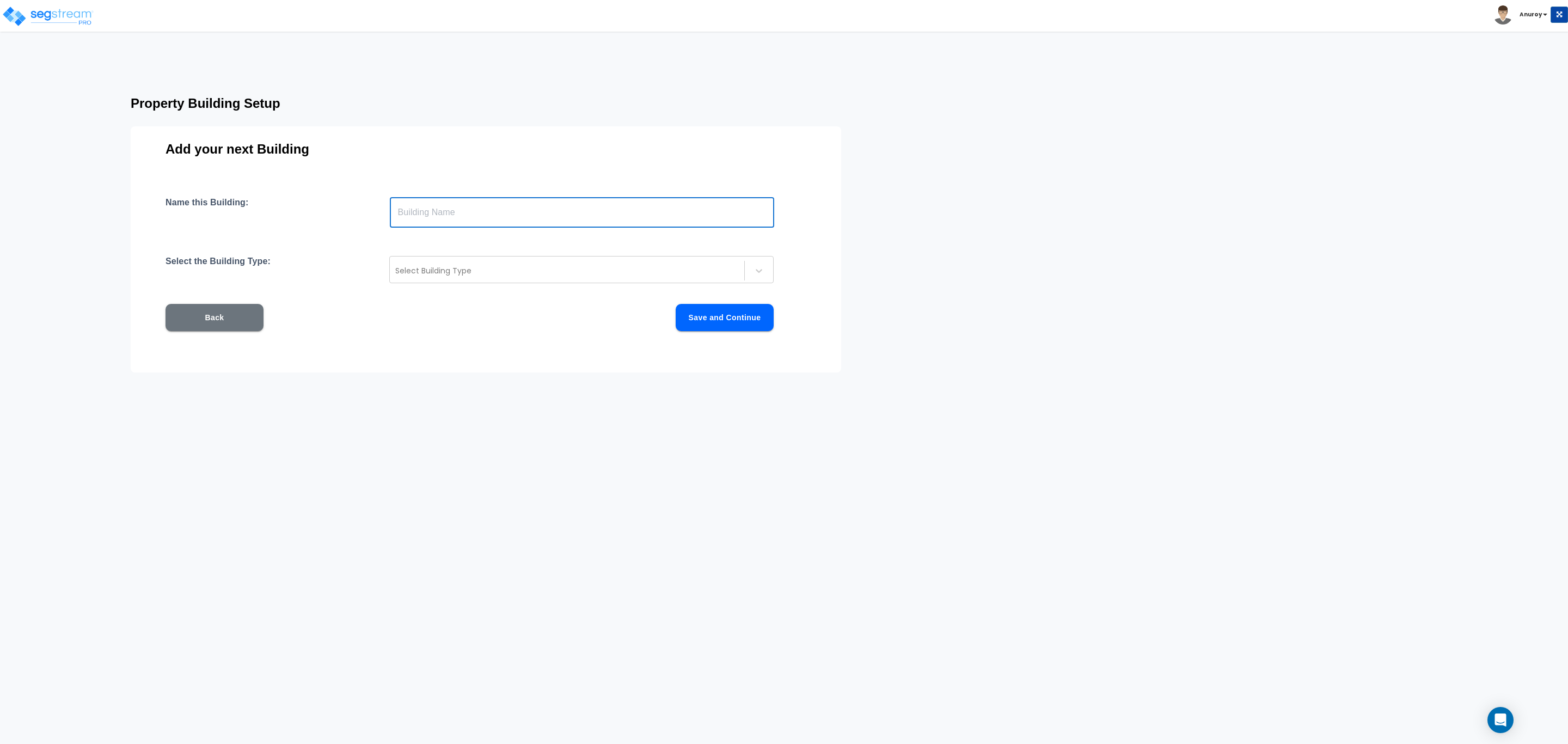
click at [662, 209] on input "text" at bounding box center [582, 212] width 384 height 31
type input "Clubhouse"
click at [560, 270] on div at bounding box center [567, 270] width 344 height 13
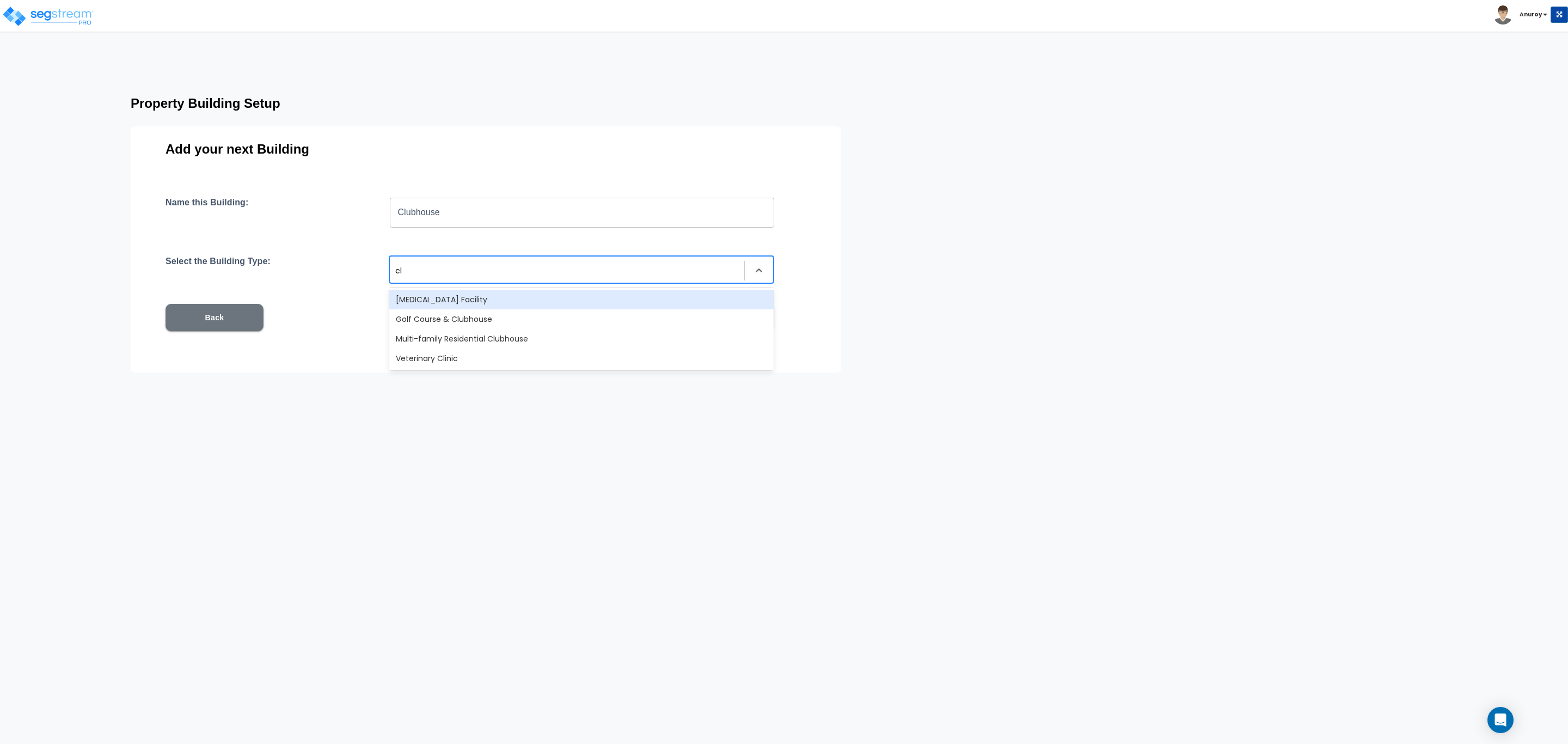
type input "clu"
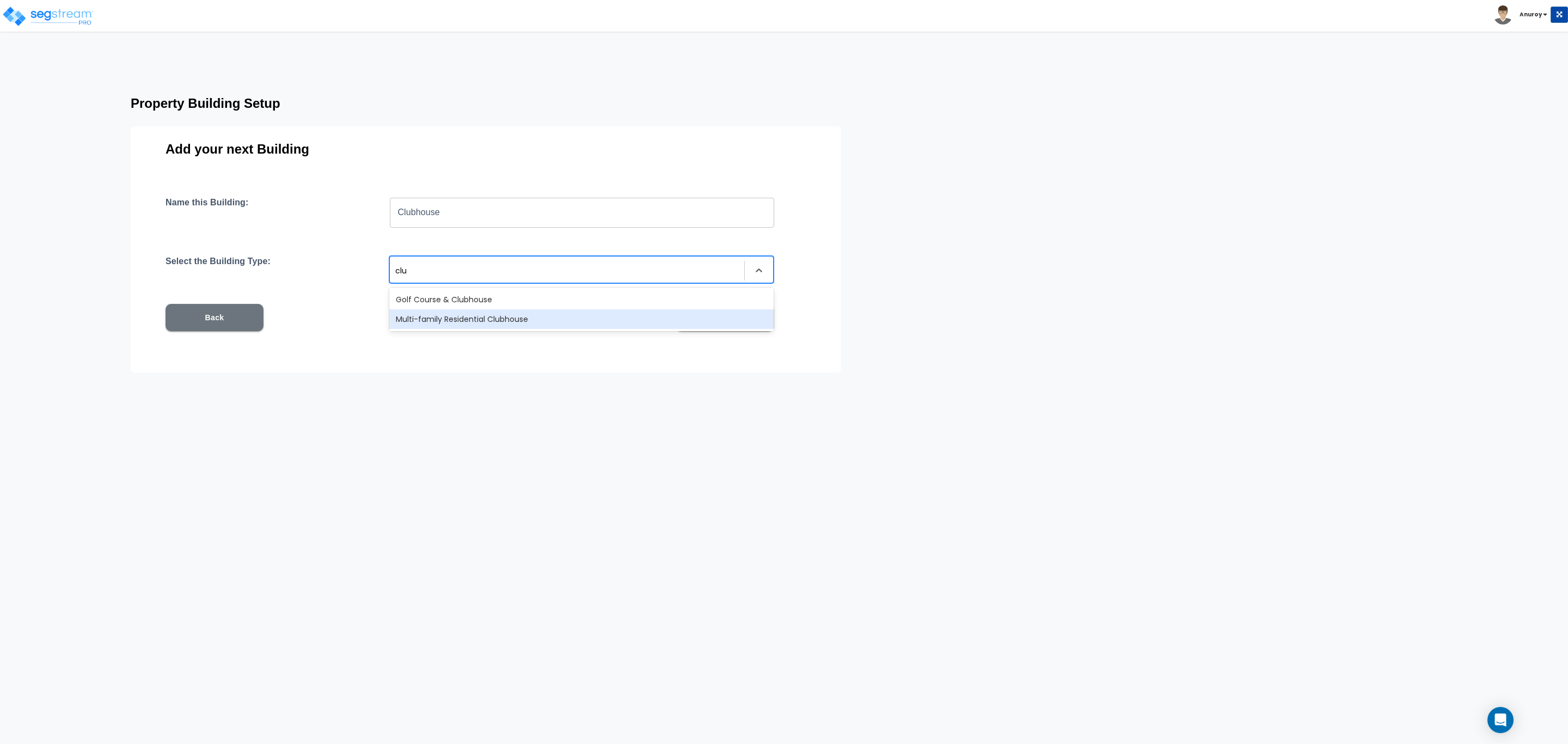
click at [504, 316] on div "Multi-family Residential Clubhouse" at bounding box center [582, 319] width 384 height 20
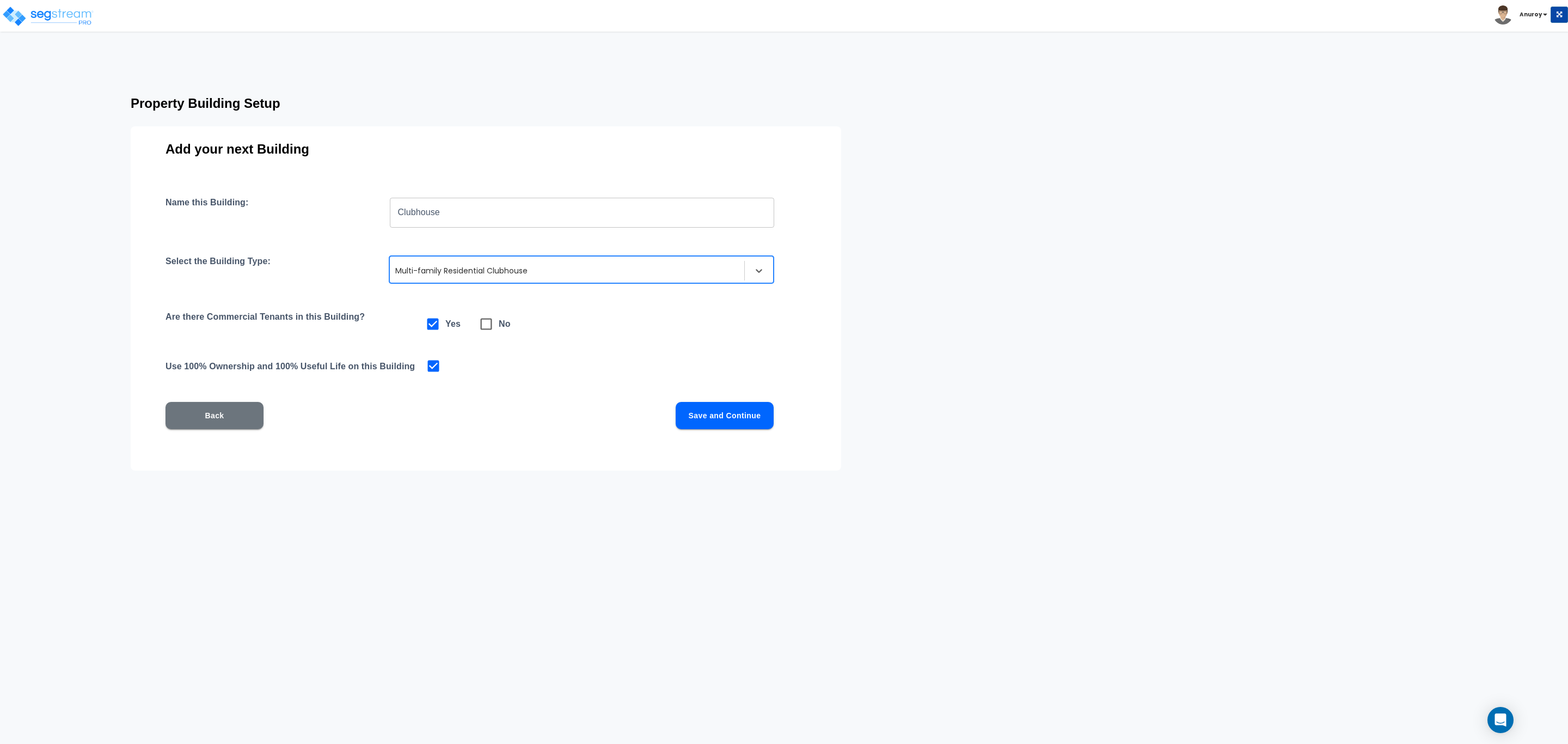
click at [744, 418] on button "Save and Continue" at bounding box center [724, 415] width 98 height 27
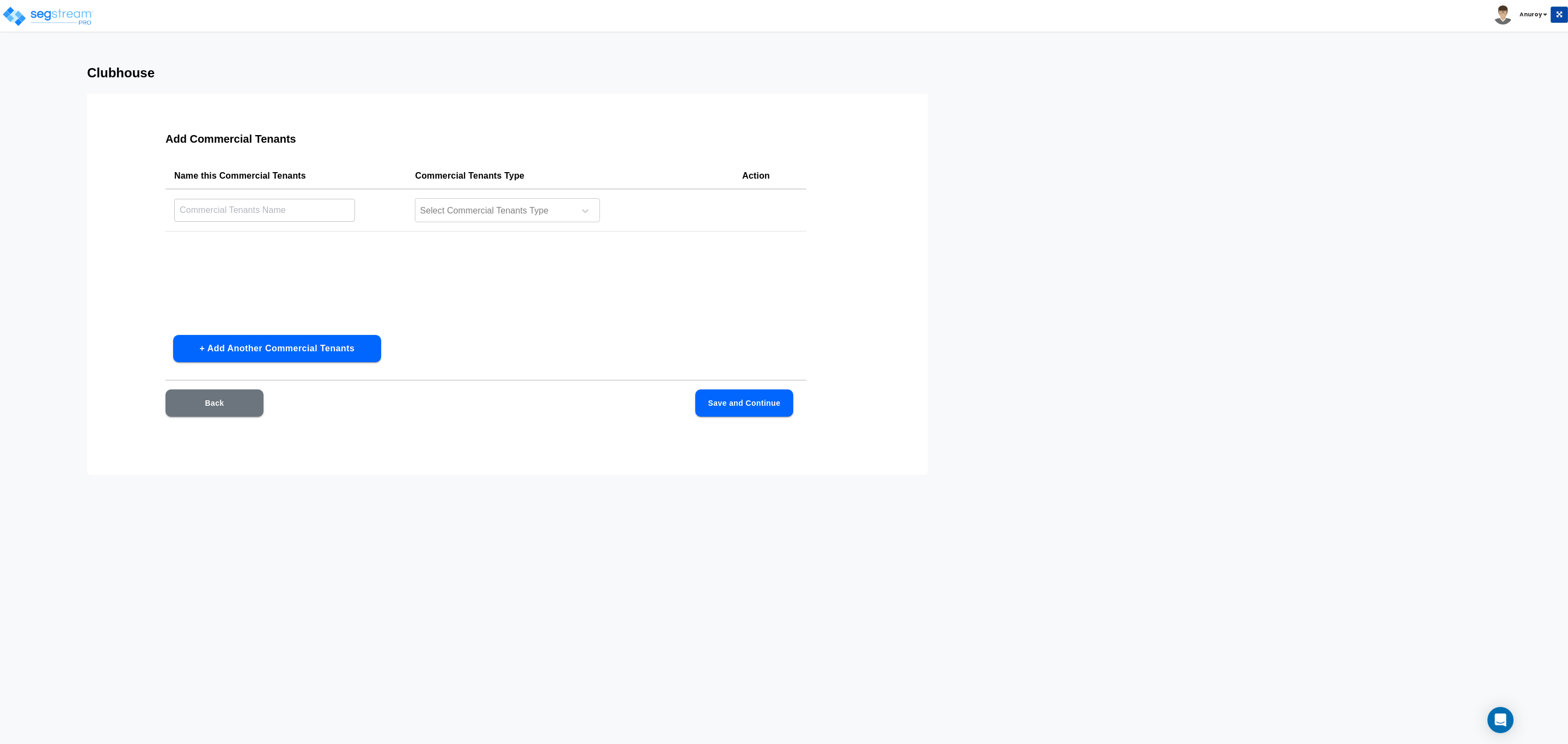
click at [247, 408] on button "Back" at bounding box center [214, 403] width 98 height 27
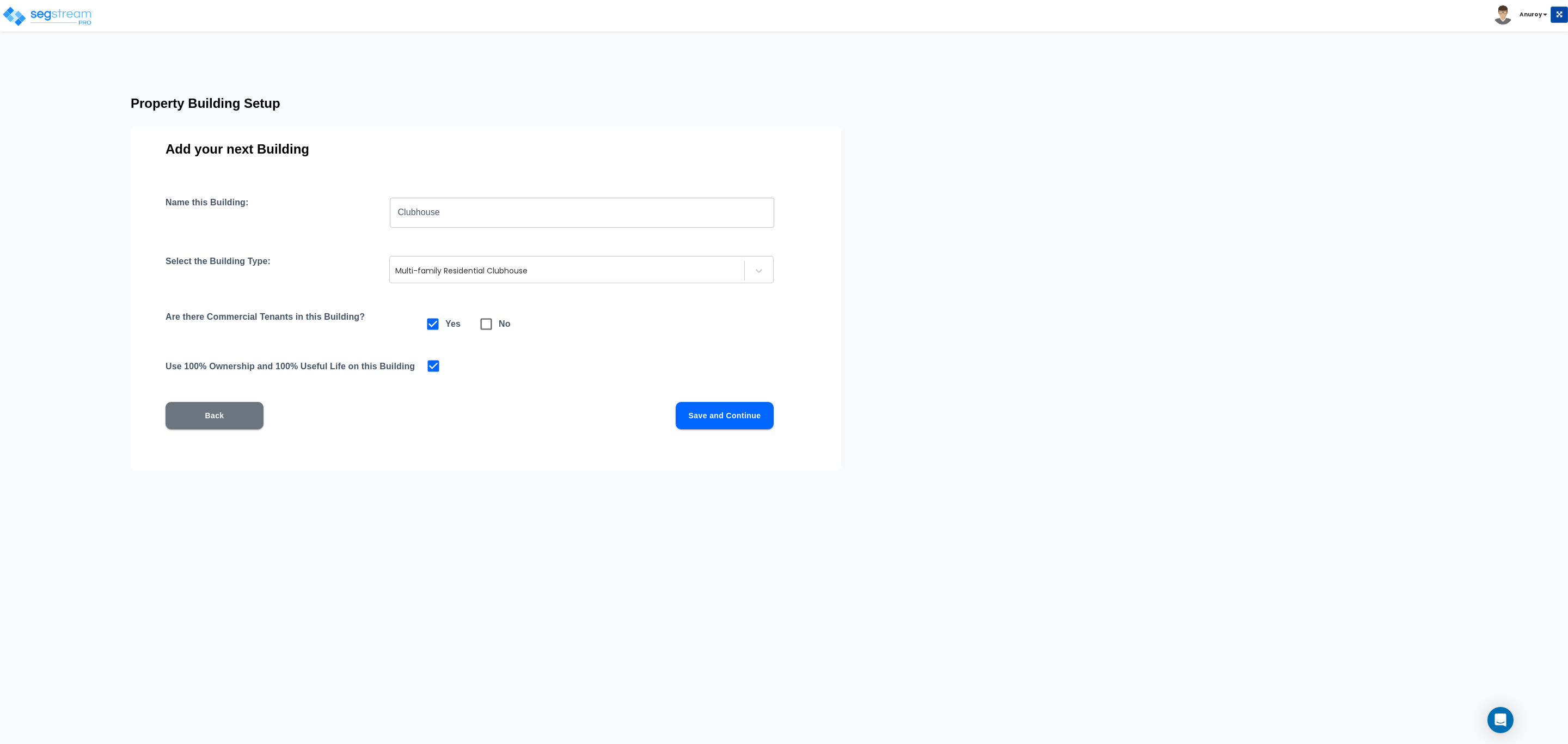
click at [484, 324] on icon at bounding box center [486, 324] width 15 height 15
checkbox input "false"
checkbox input "true"
click at [727, 415] on button "Save and Continue" at bounding box center [724, 415] width 98 height 27
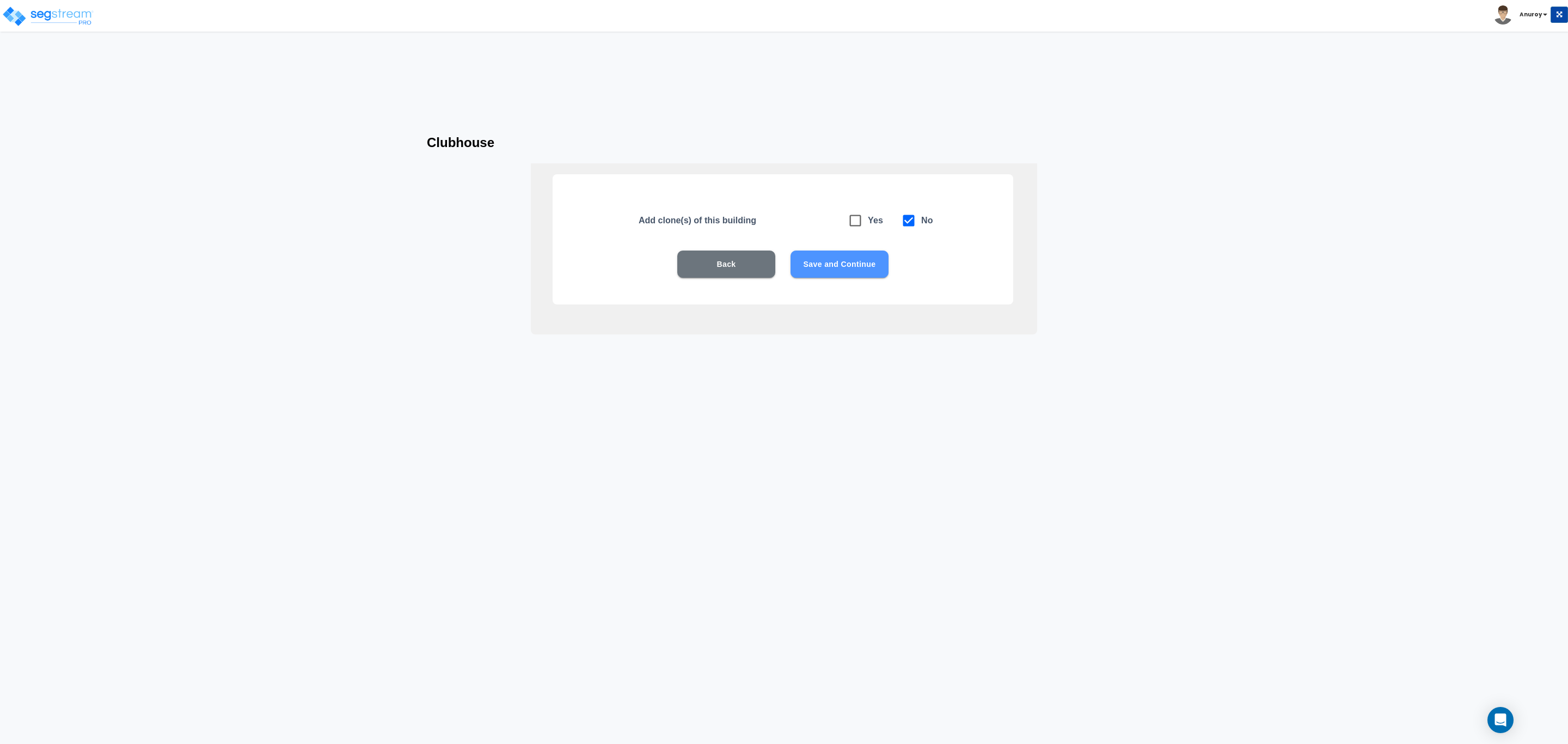
click at [819, 261] on button "Save and Continue" at bounding box center [839, 264] width 98 height 27
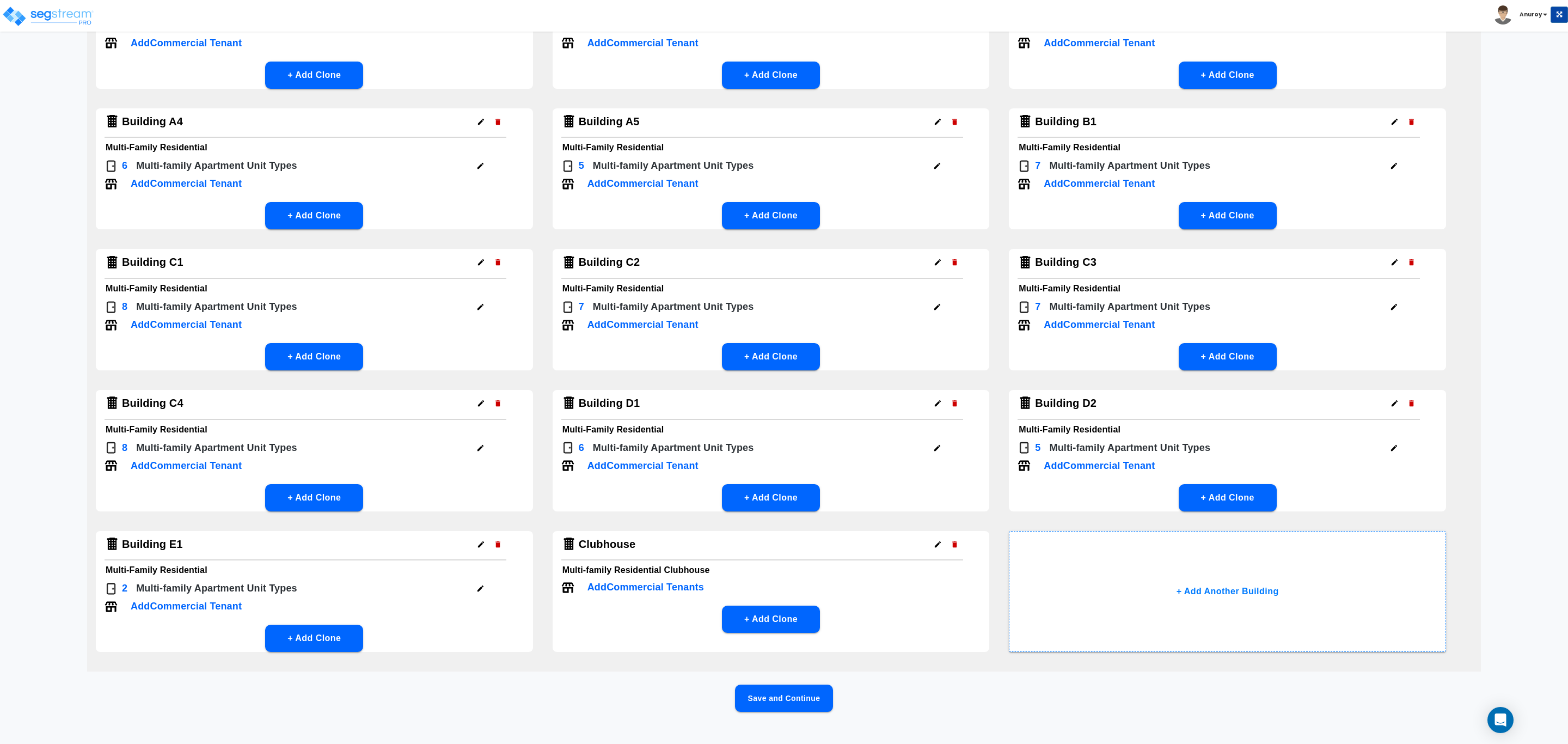
scroll to position [170, 0]
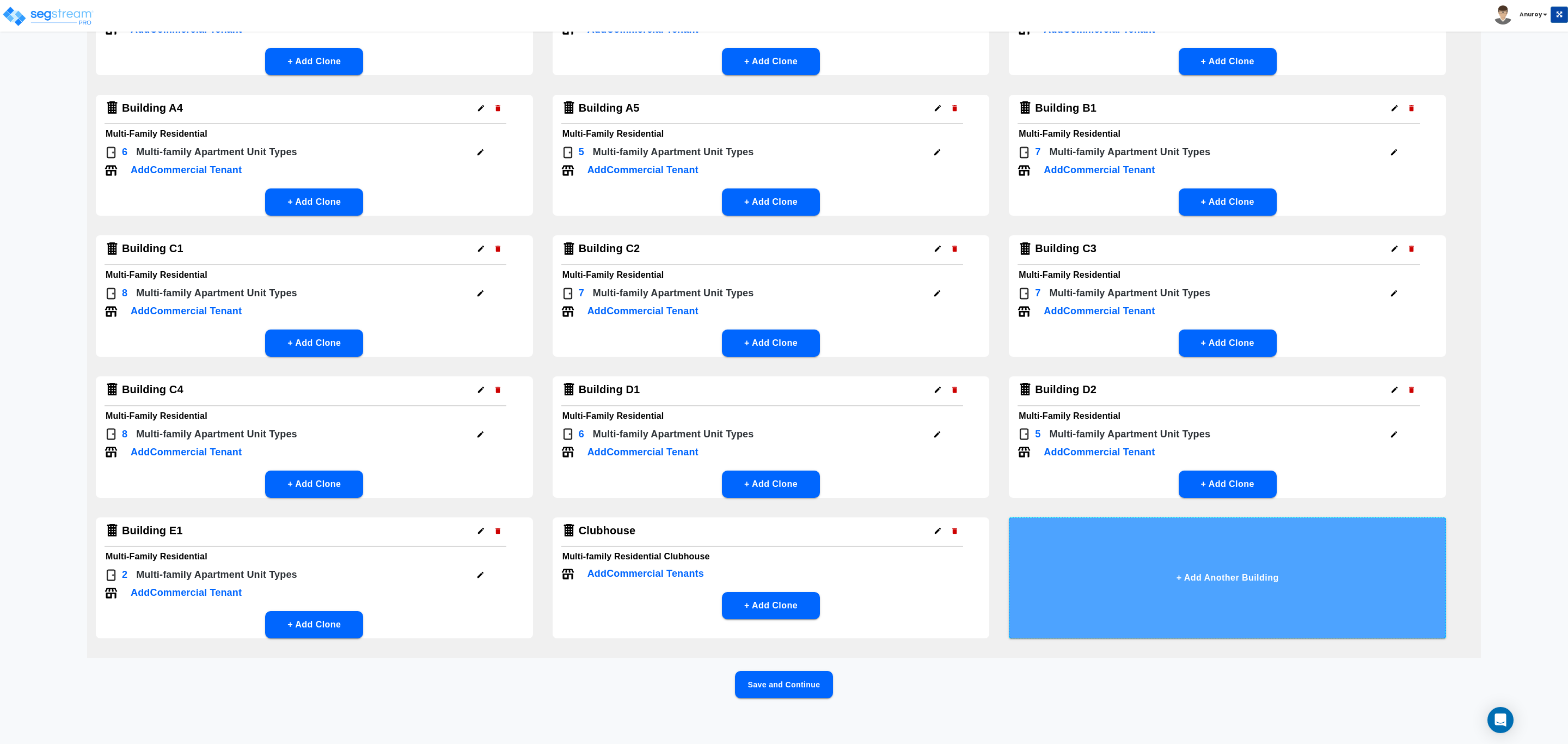
click at [1209, 572] on button "+ Add Another Building" at bounding box center [1227, 577] width 437 height 121
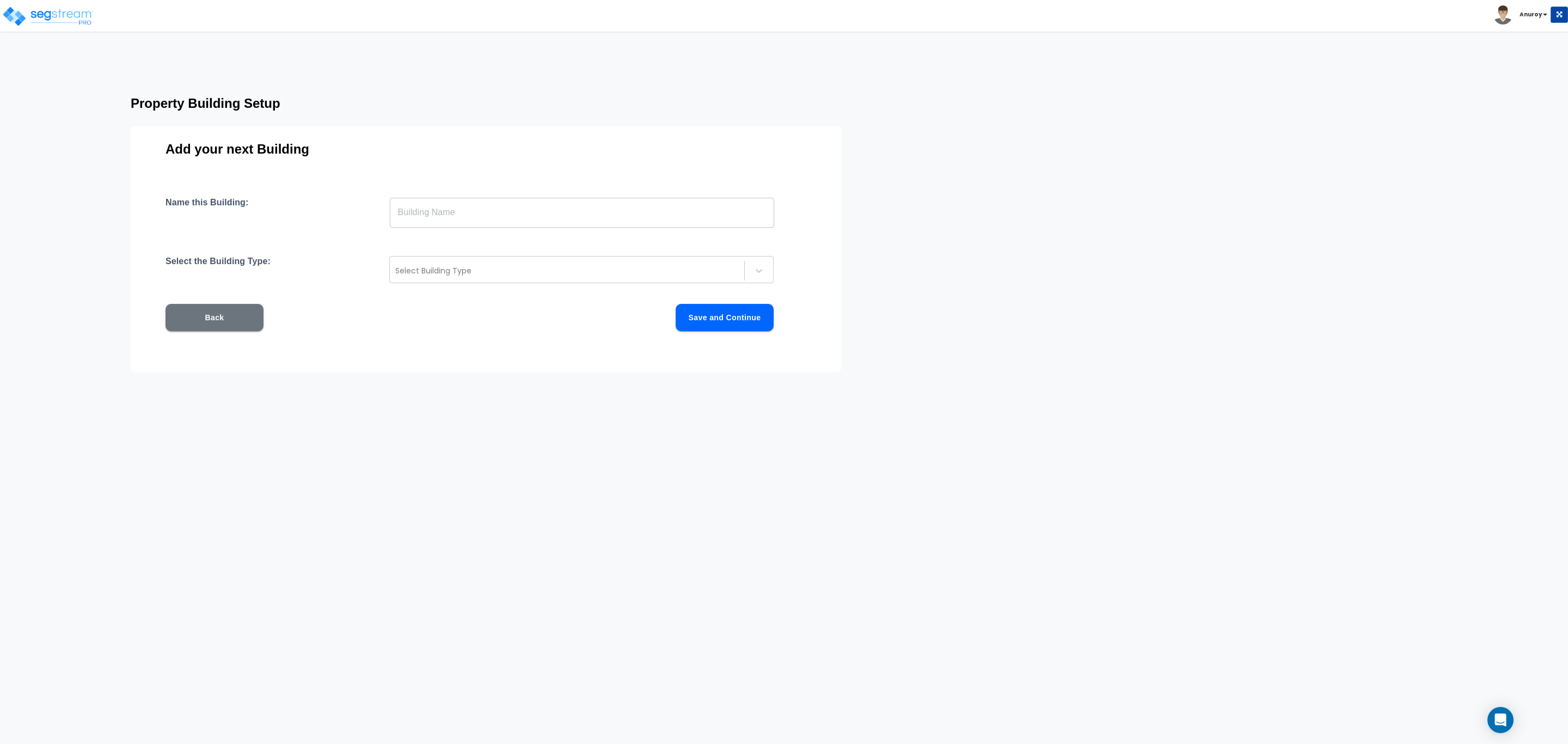
scroll to position [0, 0]
click at [582, 219] on input "text" at bounding box center [582, 212] width 384 height 31
type input "Detached Garages"
click at [546, 273] on div at bounding box center [567, 270] width 344 height 13
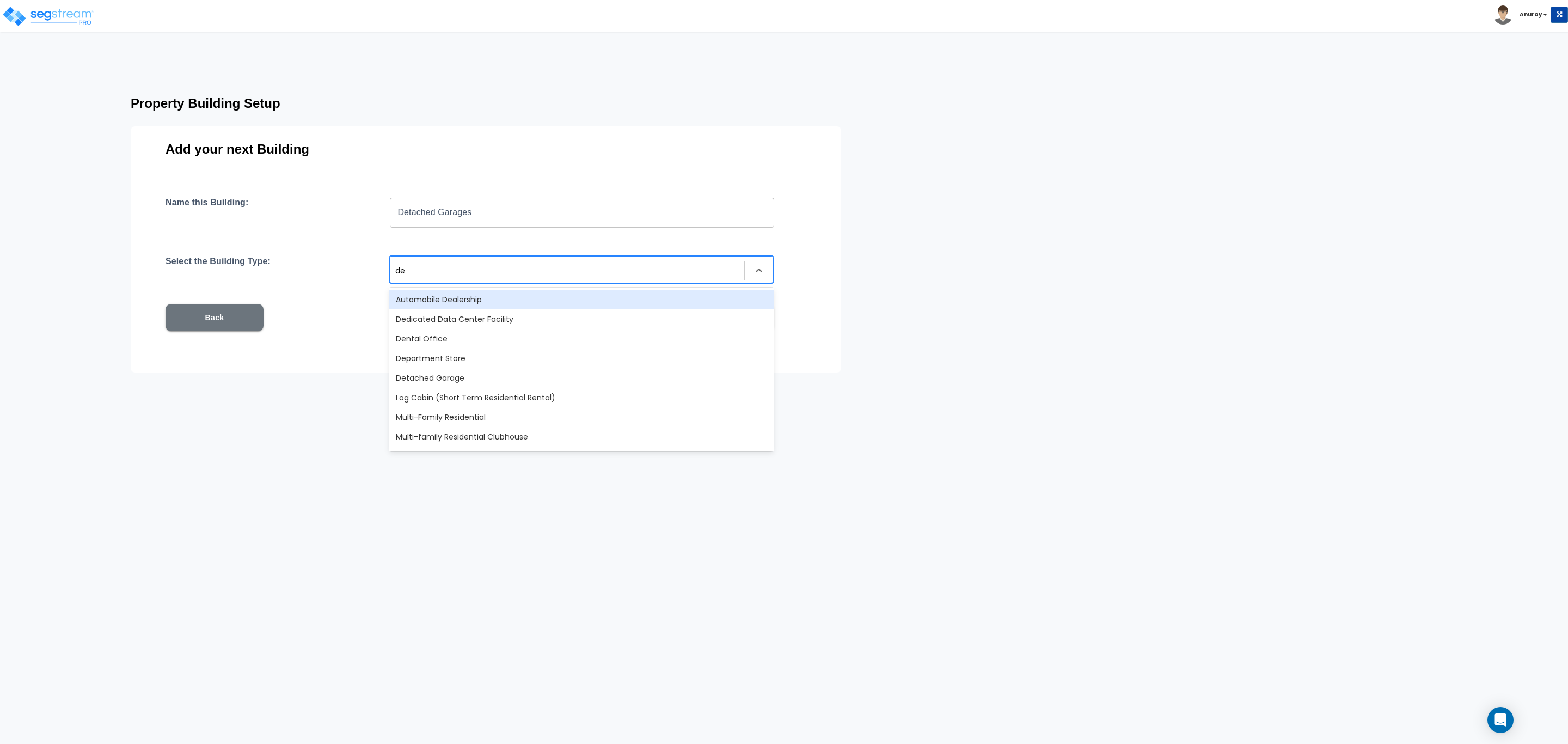
type input "det"
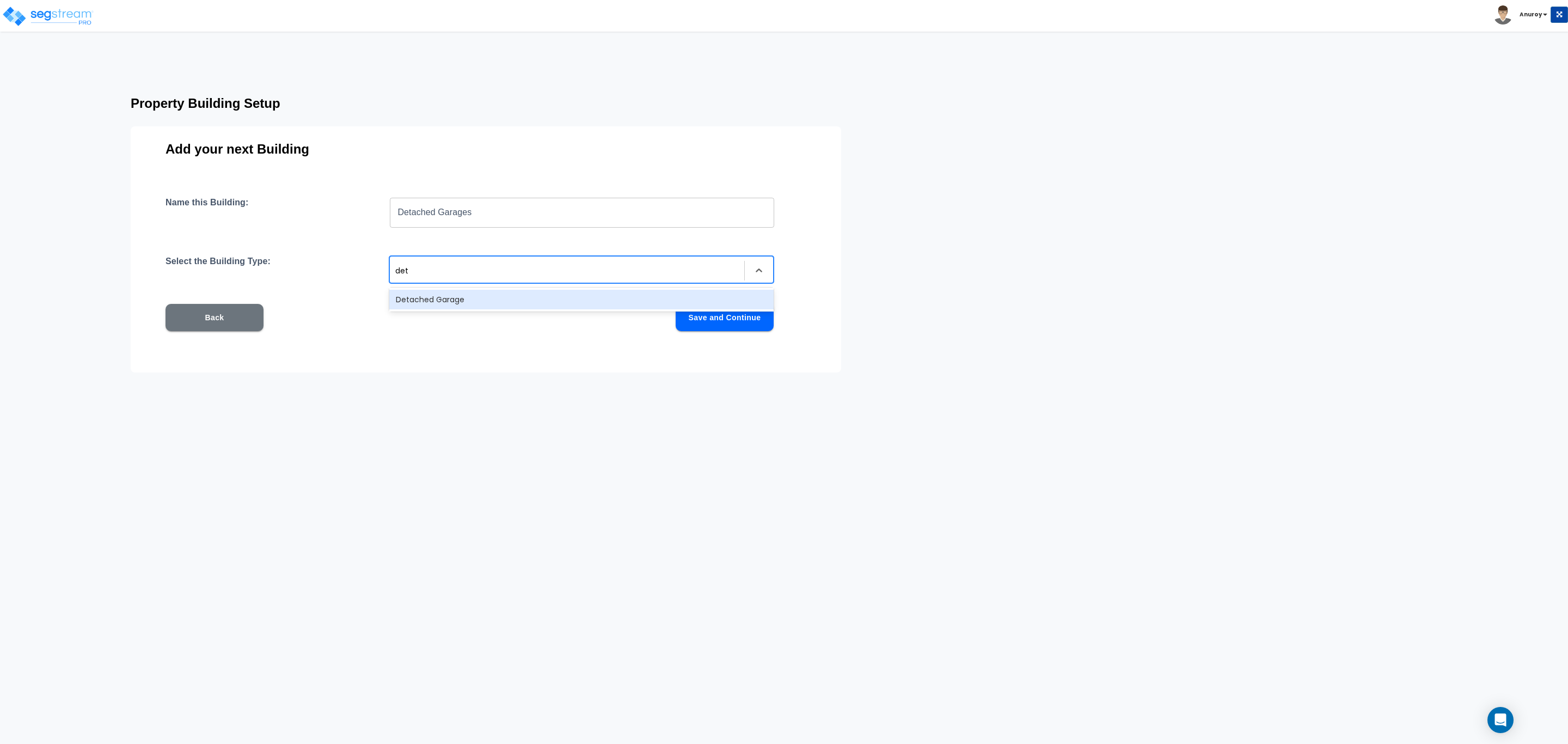
click at [534, 301] on div "Detached Garage" at bounding box center [582, 300] width 384 height 20
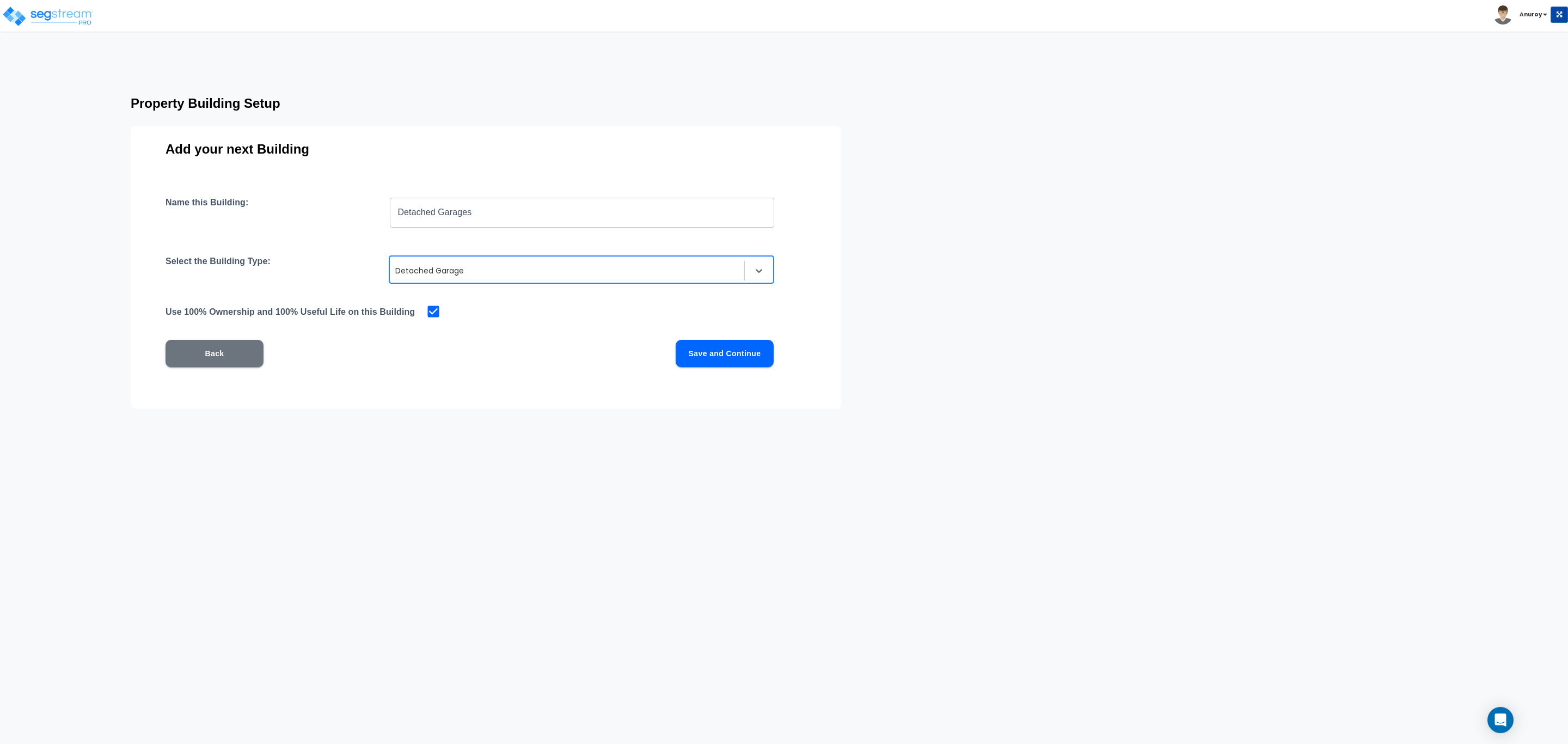
click at [747, 350] on button "Save and Continue" at bounding box center [724, 354] width 98 height 27
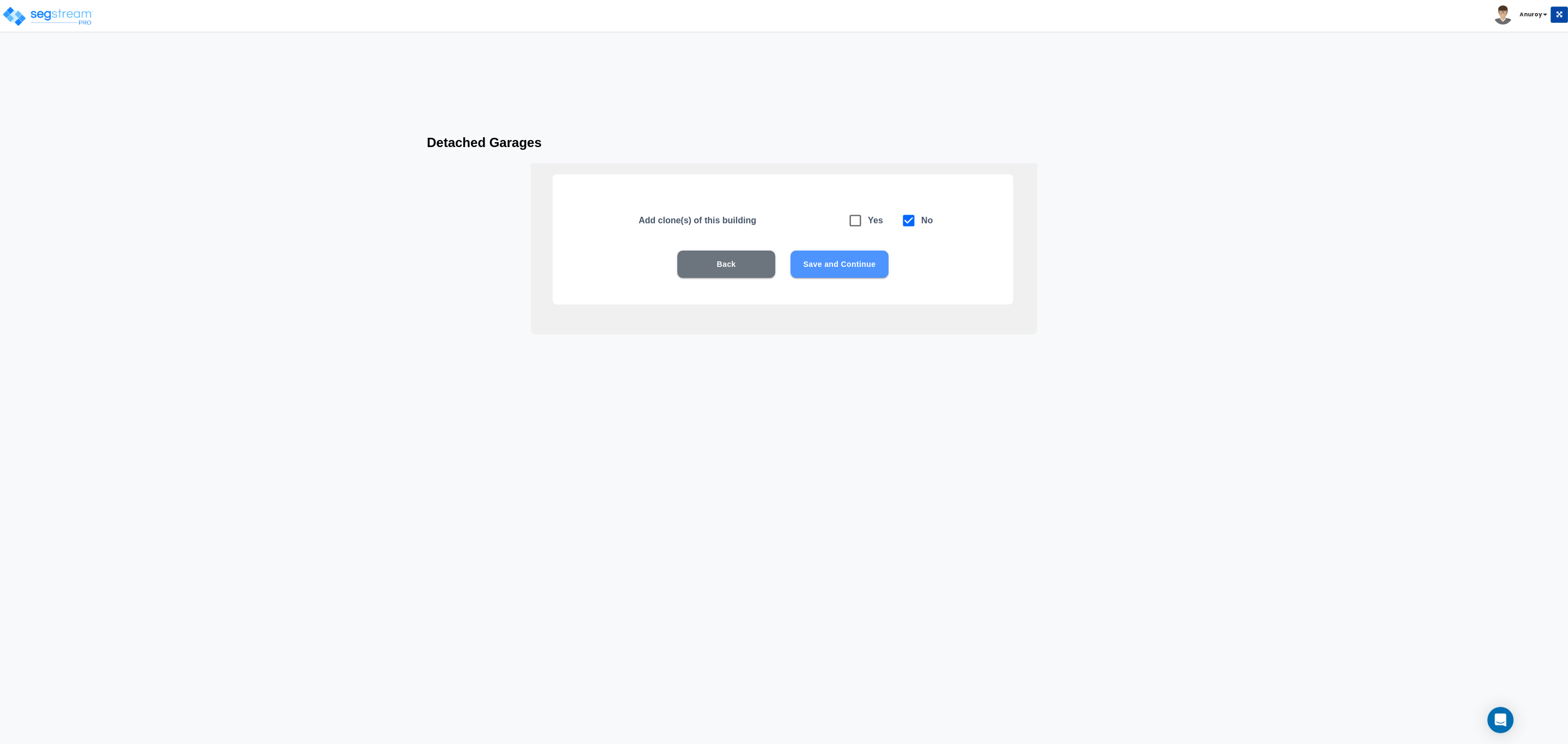
click at [851, 265] on button "Save and Continue" at bounding box center [839, 264] width 98 height 27
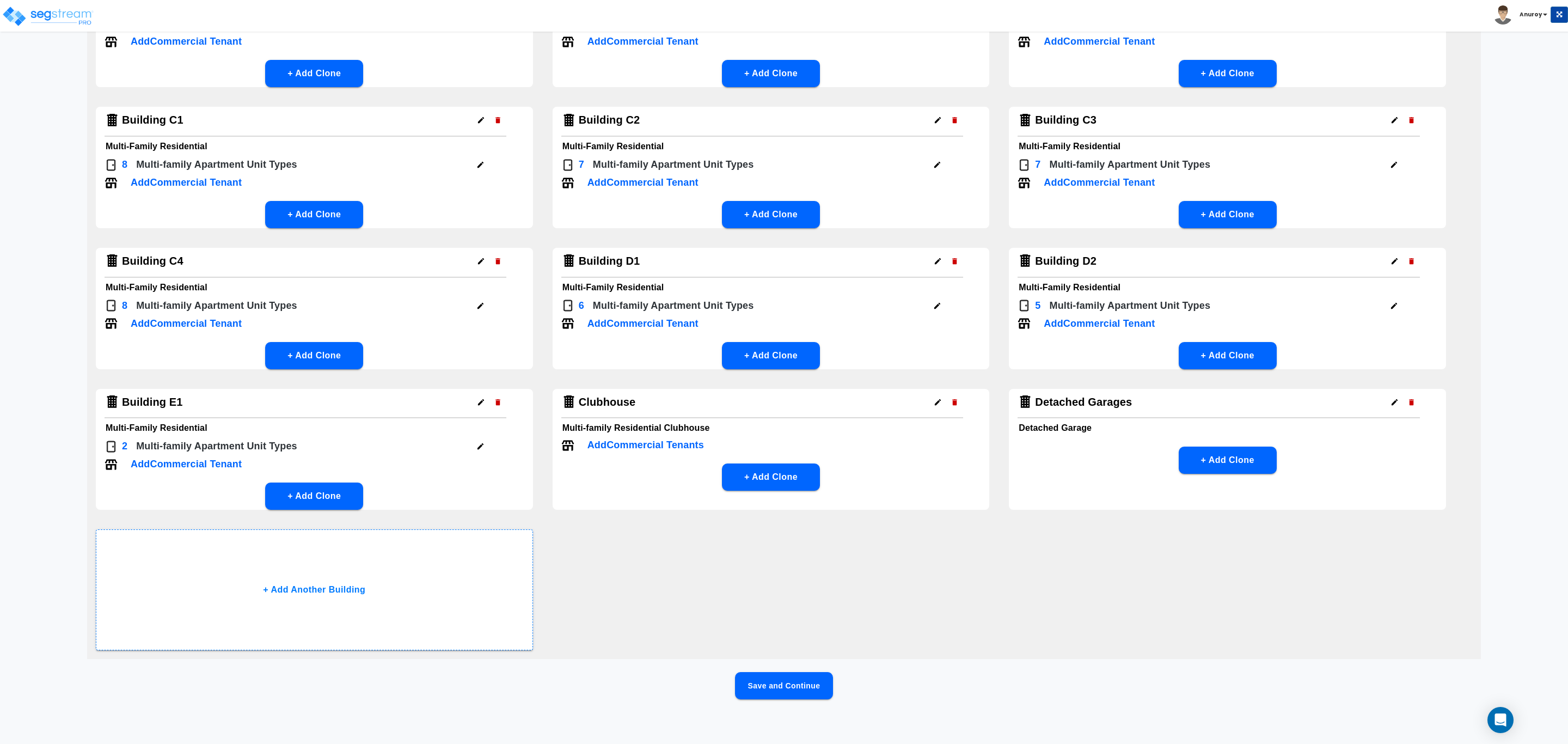
scroll to position [300, 0]
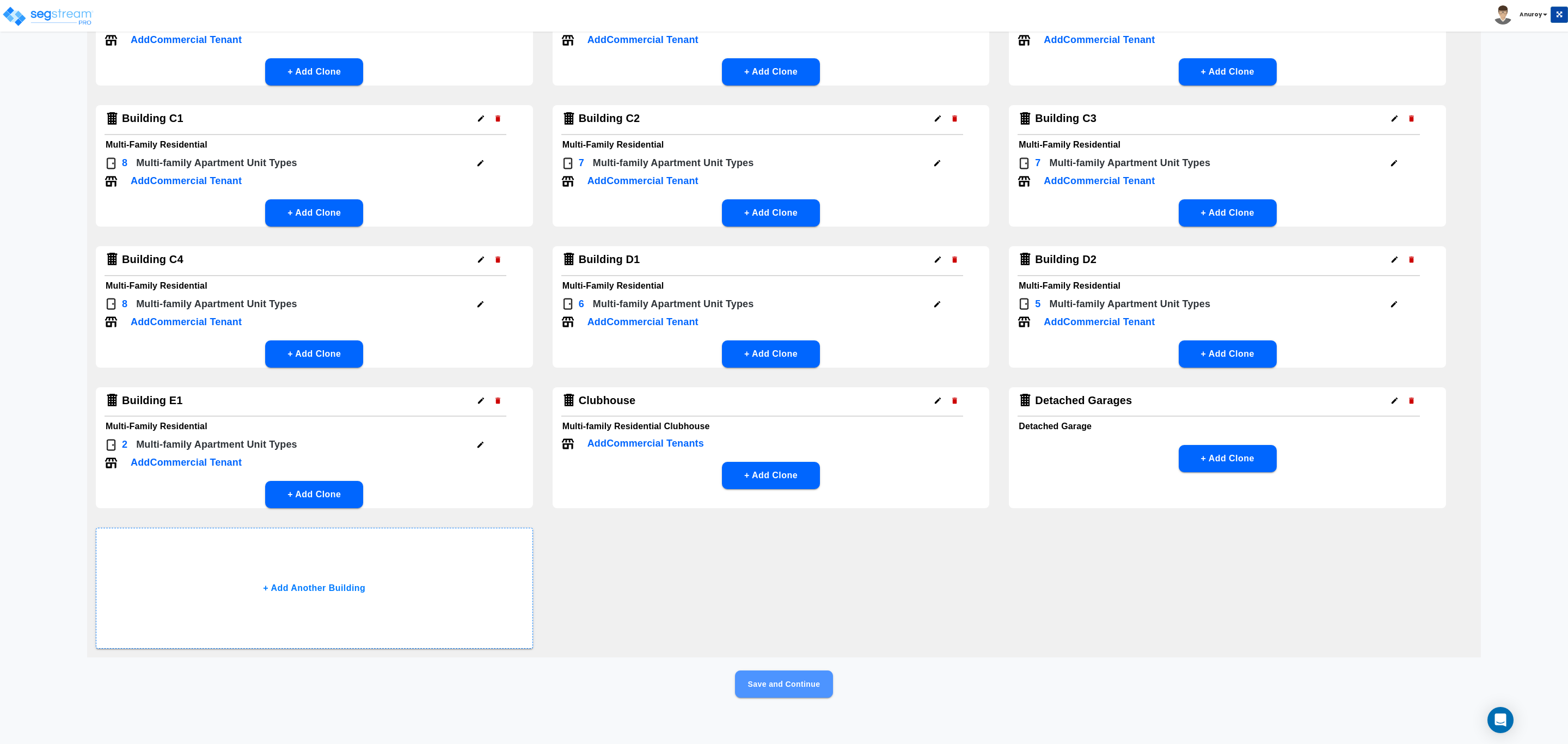
click at [817, 685] on button "Save and Continue" at bounding box center [784, 684] width 98 height 27
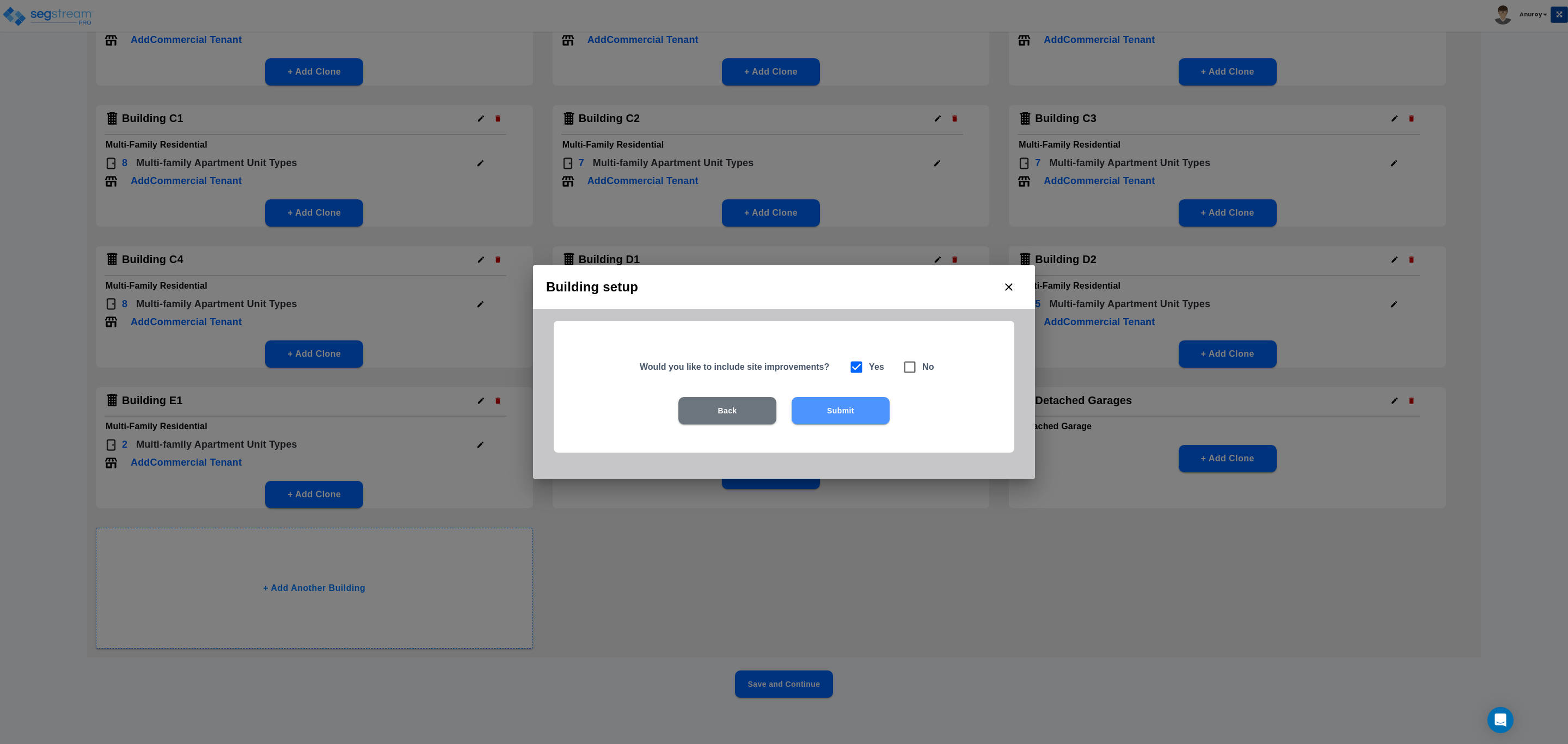
click at [855, 407] on button "Submit" at bounding box center [841, 411] width 98 height 27
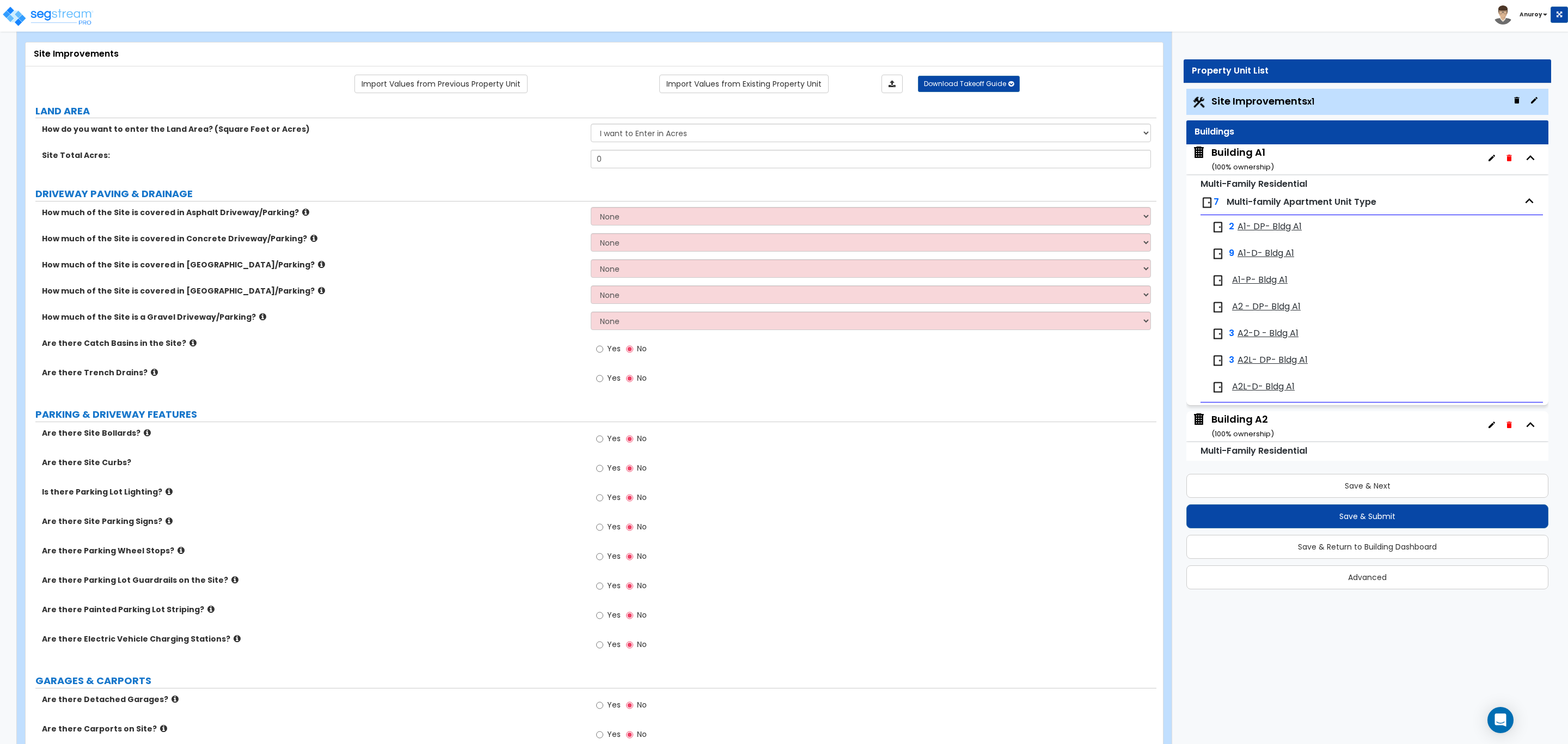
scroll to position [82, 0]
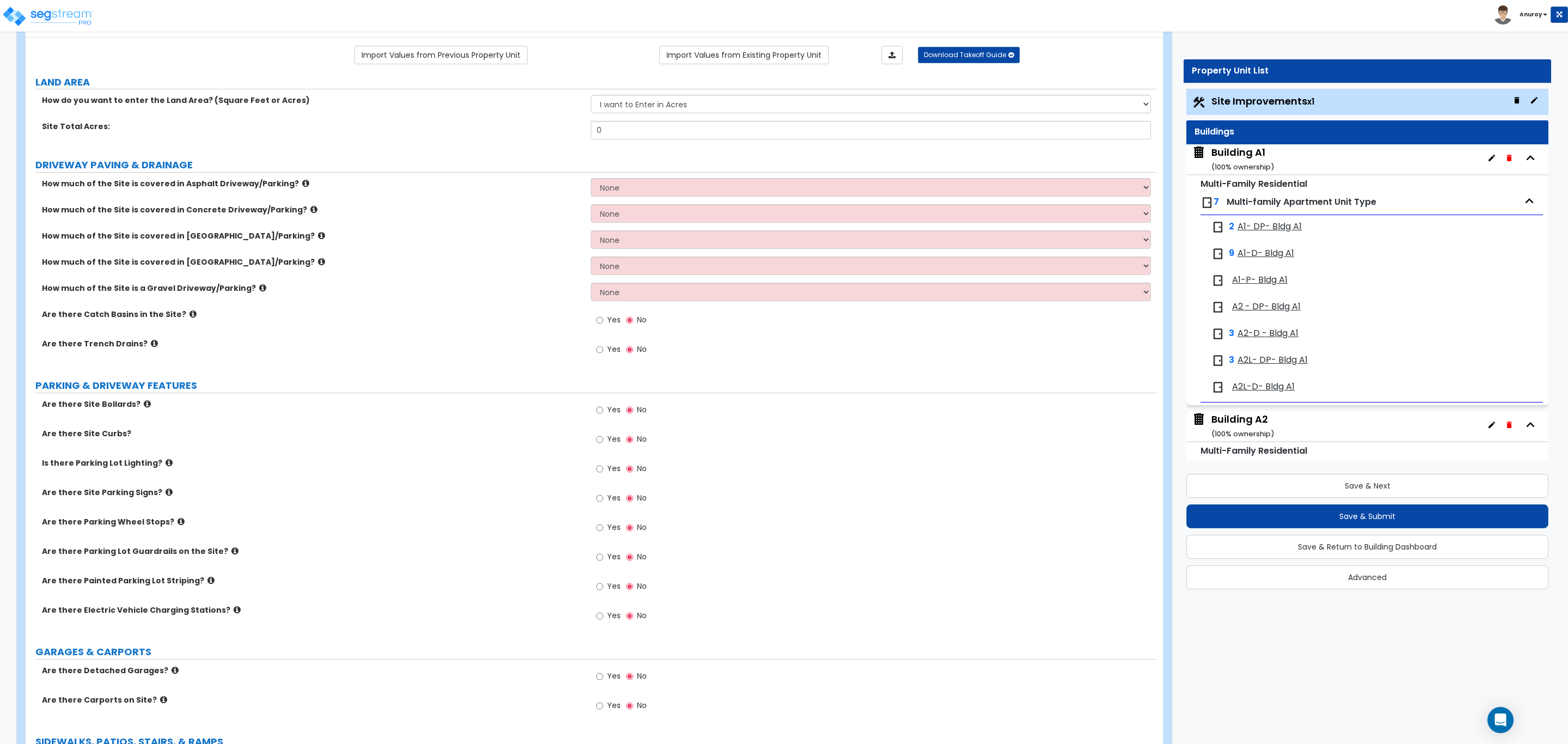
click at [143, 405] on icon at bounding box center [146, 403] width 7 height 8
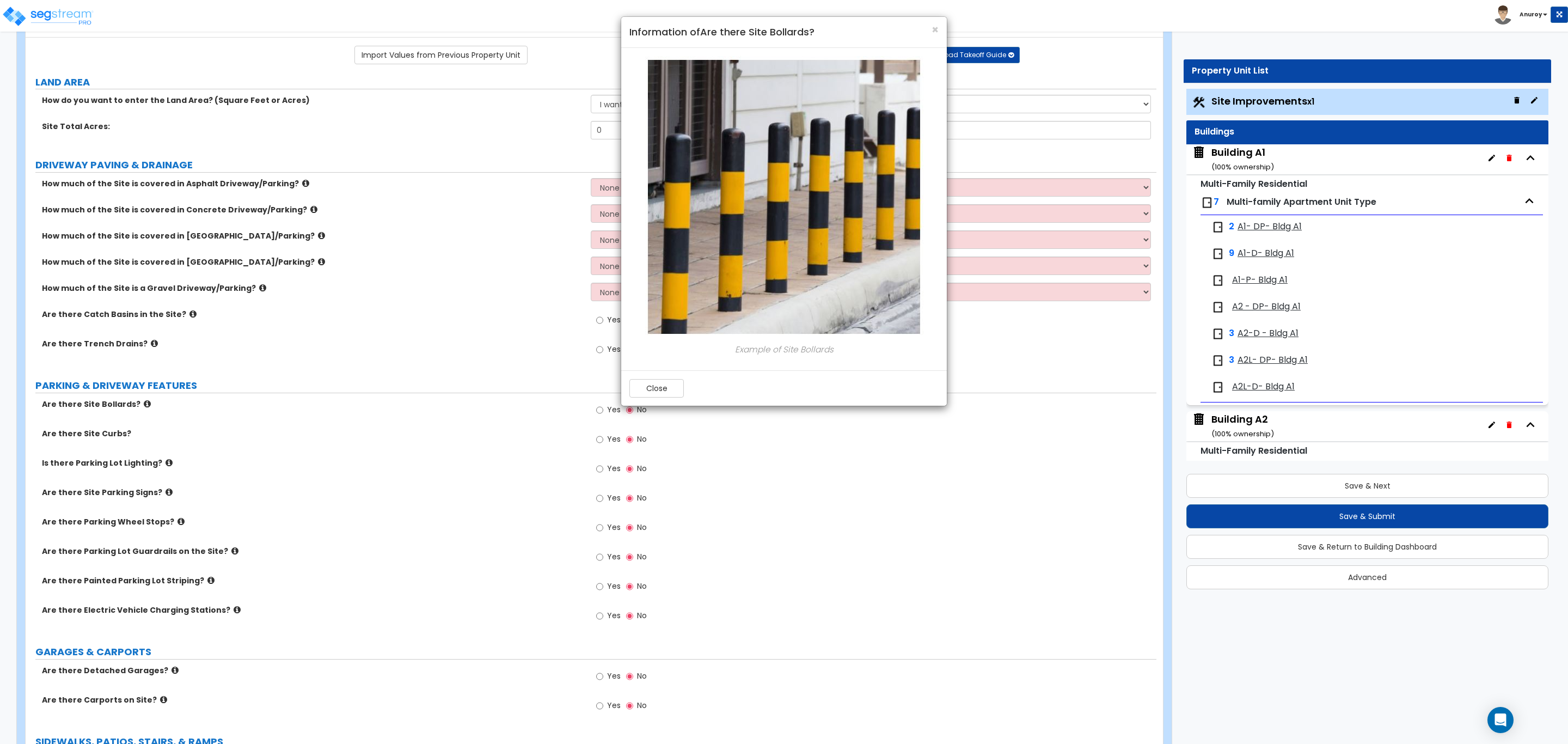
click at [159, 463] on div "× Information of Are there Site Bollards? Example of Site Bollards Close" at bounding box center [784, 372] width 1568 height 744
click at [641, 394] on button "Close" at bounding box center [656, 388] width 55 height 19
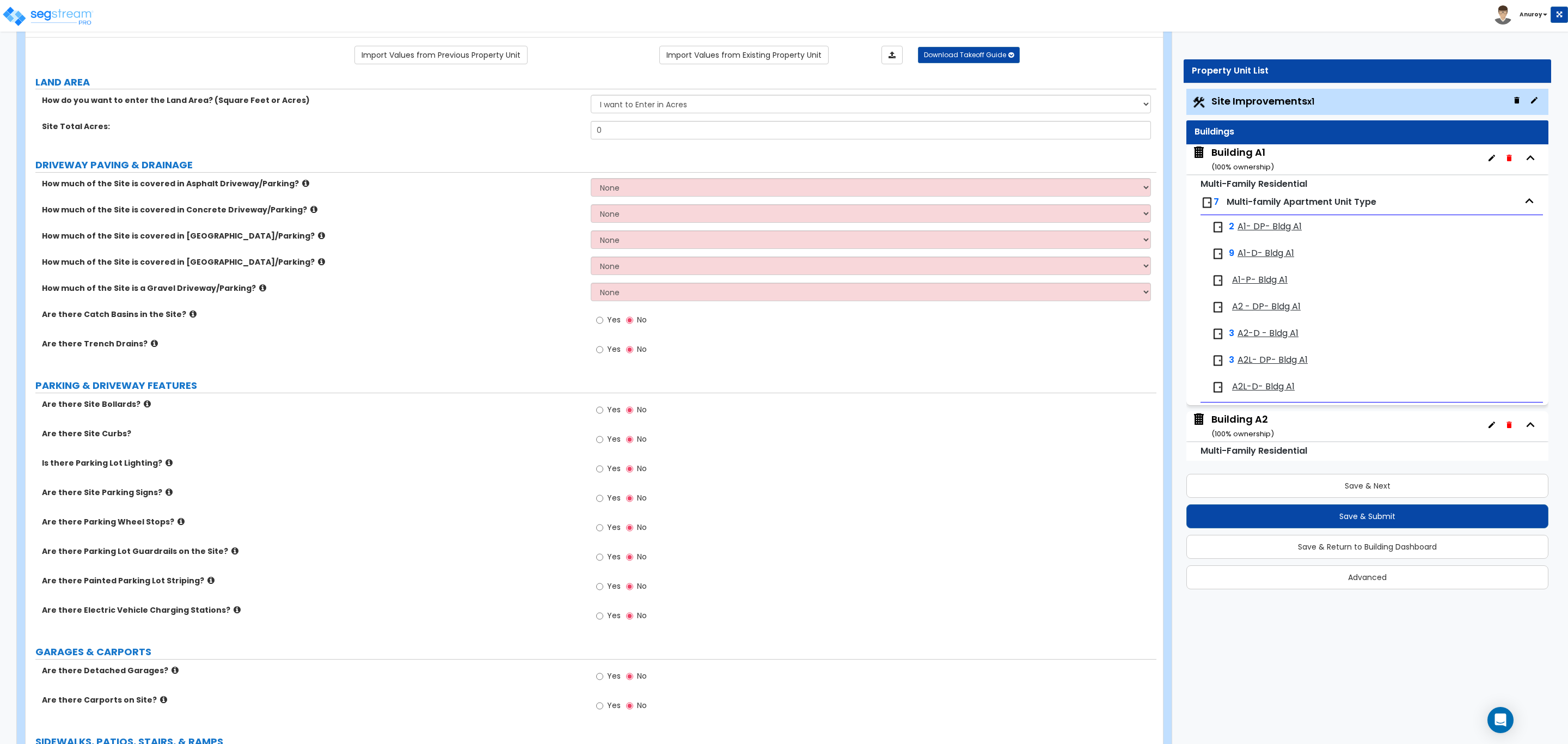
click at [165, 465] on icon at bounding box center [168, 462] width 7 height 8
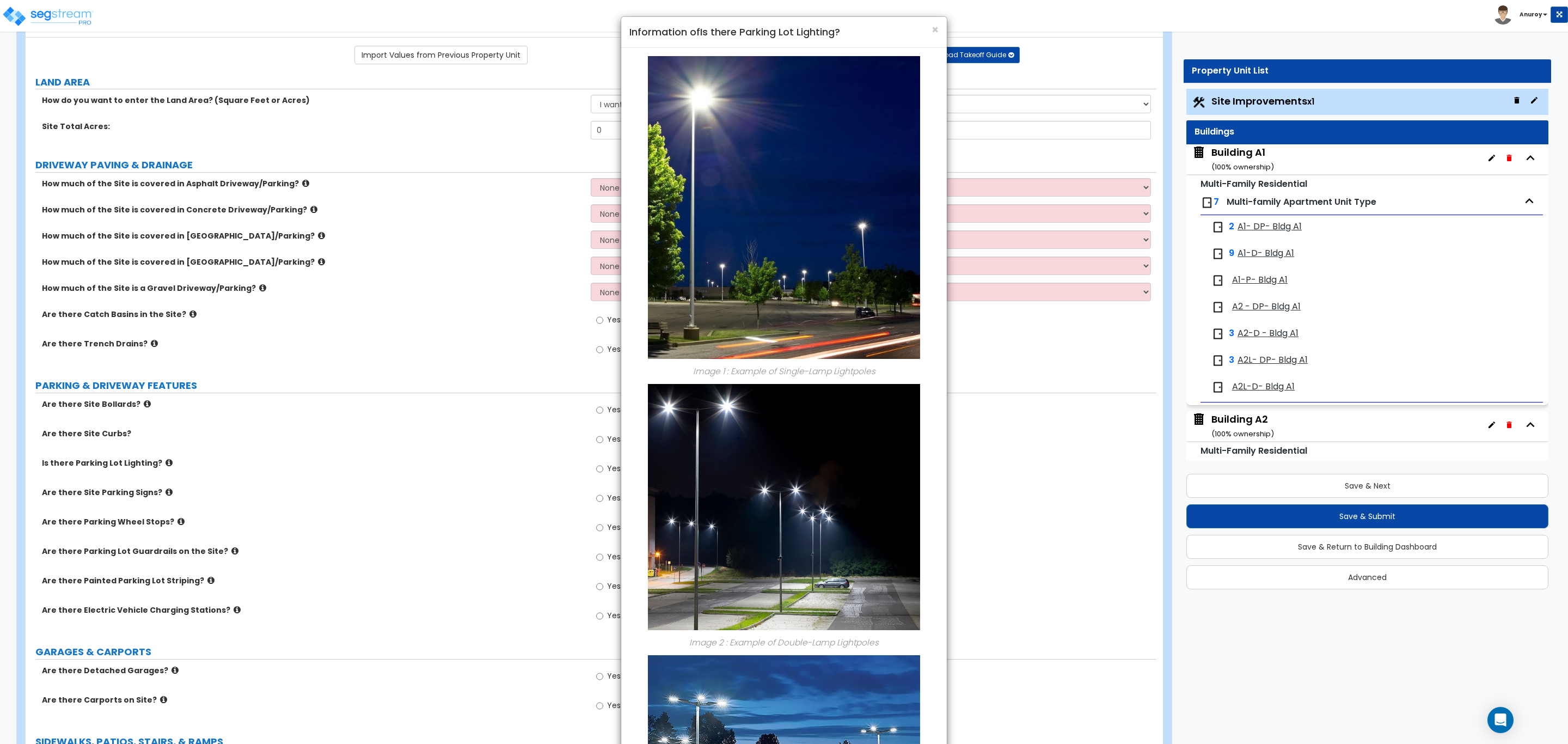
click at [239, 477] on div "× Information of Is there Parking Lot Lighting? Image 1 : Example of Single-Lam…" at bounding box center [784, 372] width 1568 height 744
click at [199, 483] on div "× Information of Is there Parking Lot Lighting? Image 1 : Example of Single-Lam…" at bounding box center [784, 372] width 1568 height 744
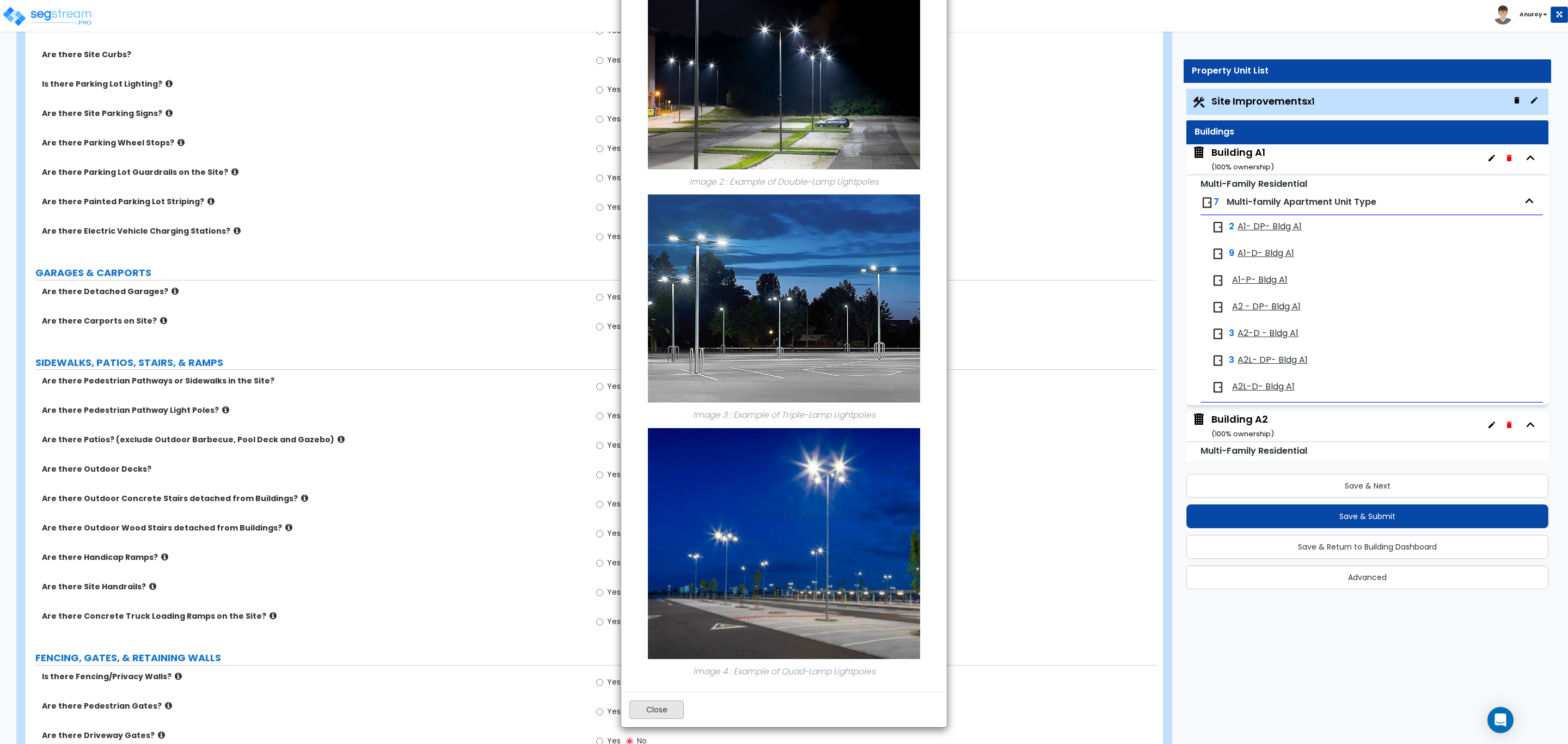
scroll to position [653, 0]
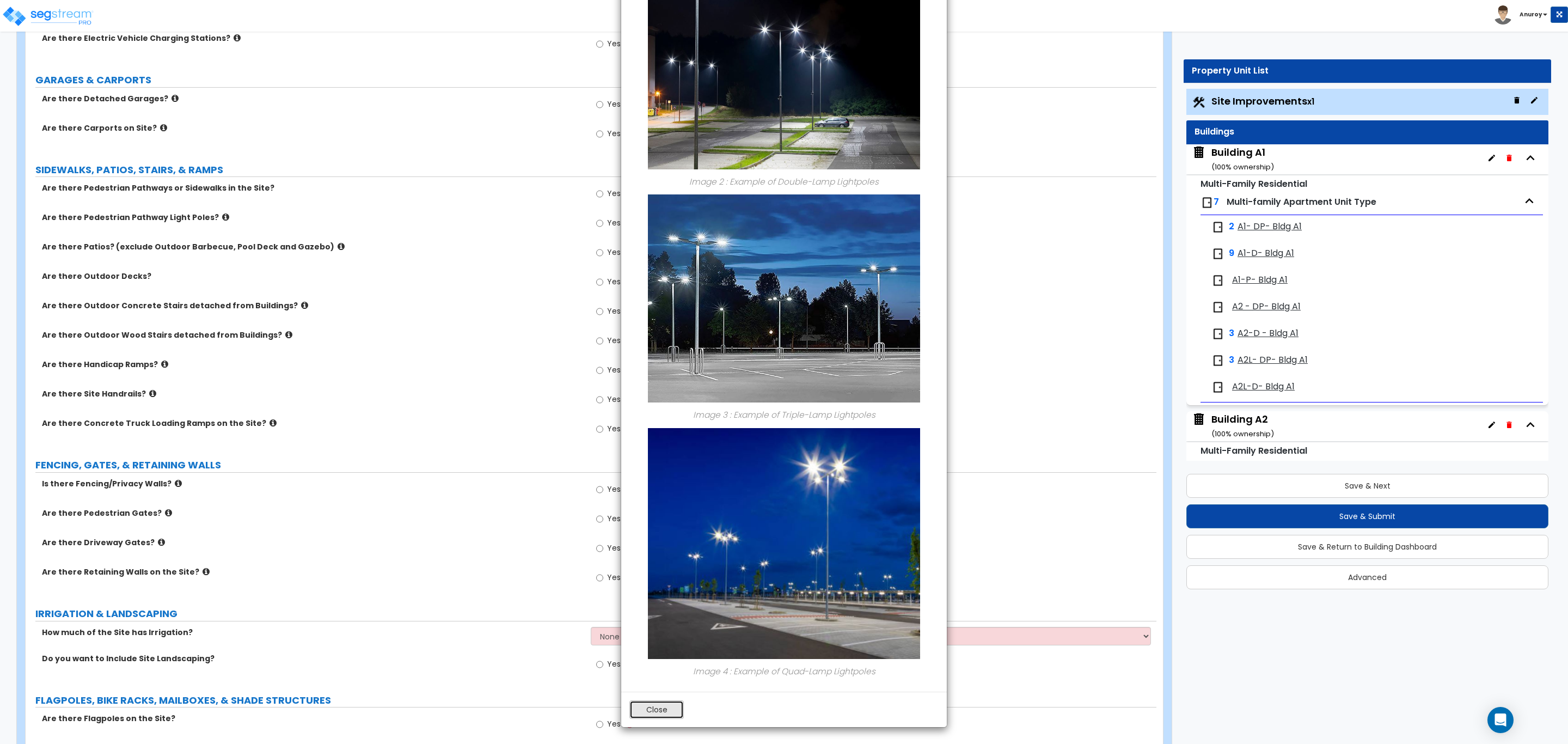
click at [675, 706] on button "Close" at bounding box center [656, 709] width 55 height 19
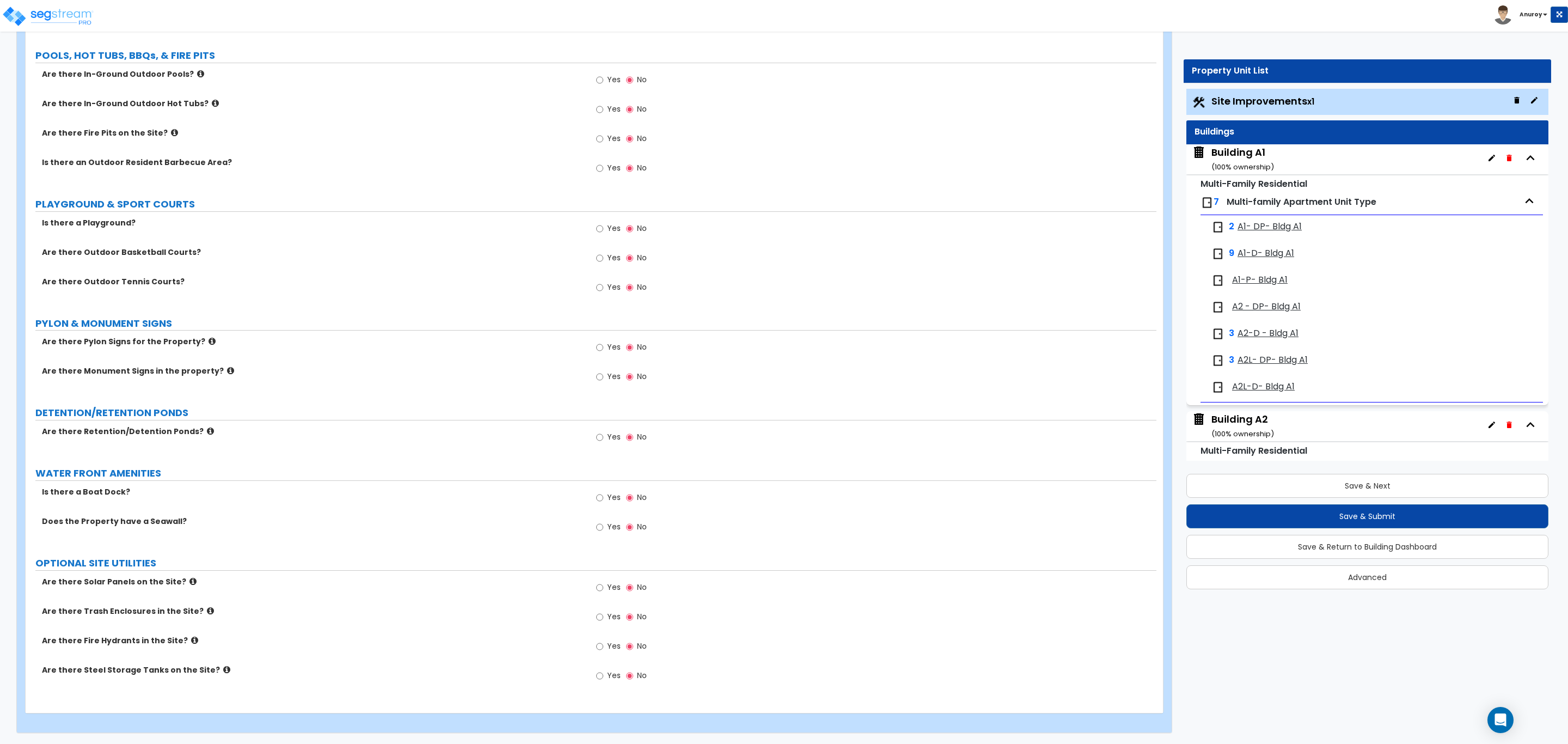
scroll to position [1568, 0]
click at [597, 614] on input "Yes" at bounding box center [599, 617] width 7 height 12
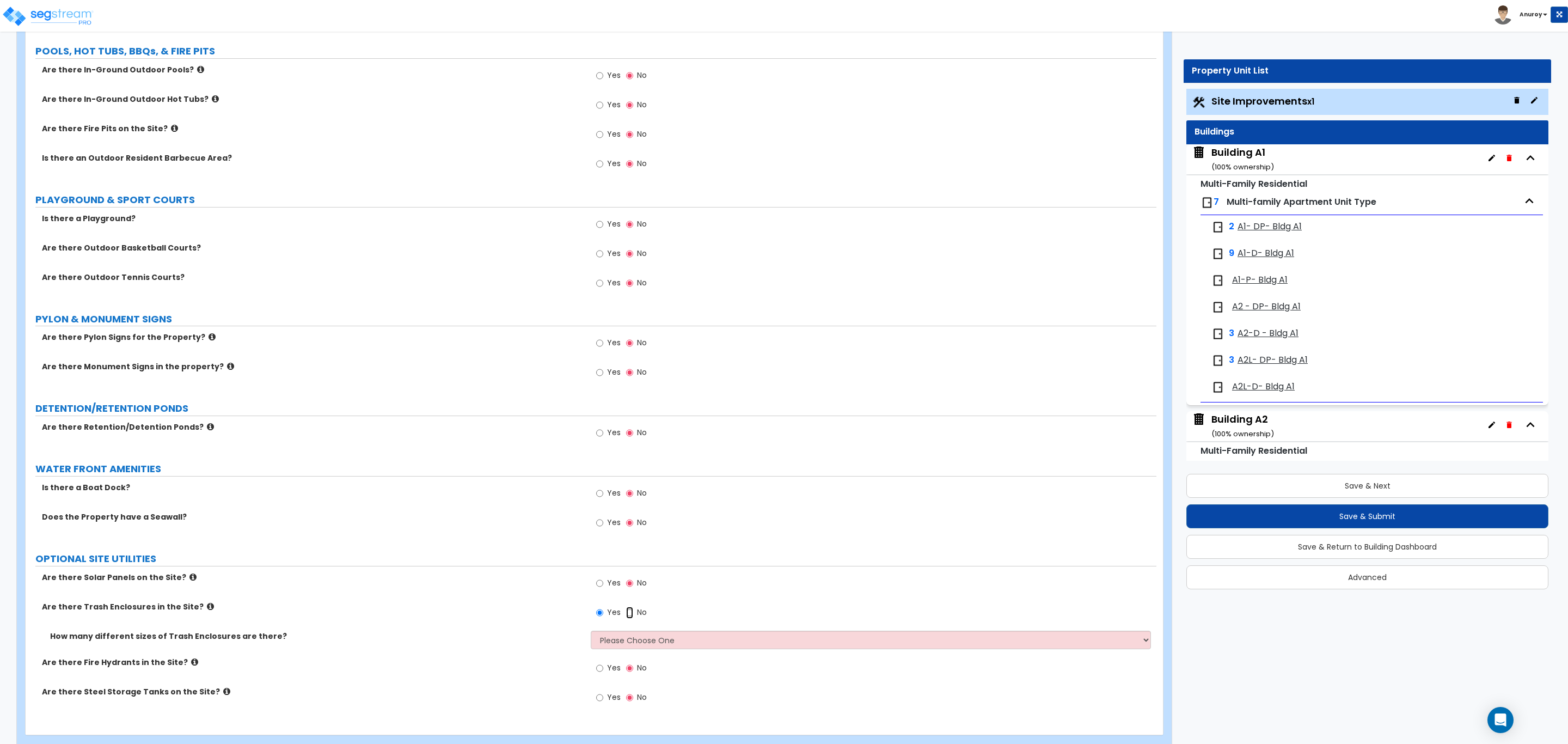
click at [631, 615] on input "No" at bounding box center [629, 613] width 7 height 12
radio input "false"
radio input "true"
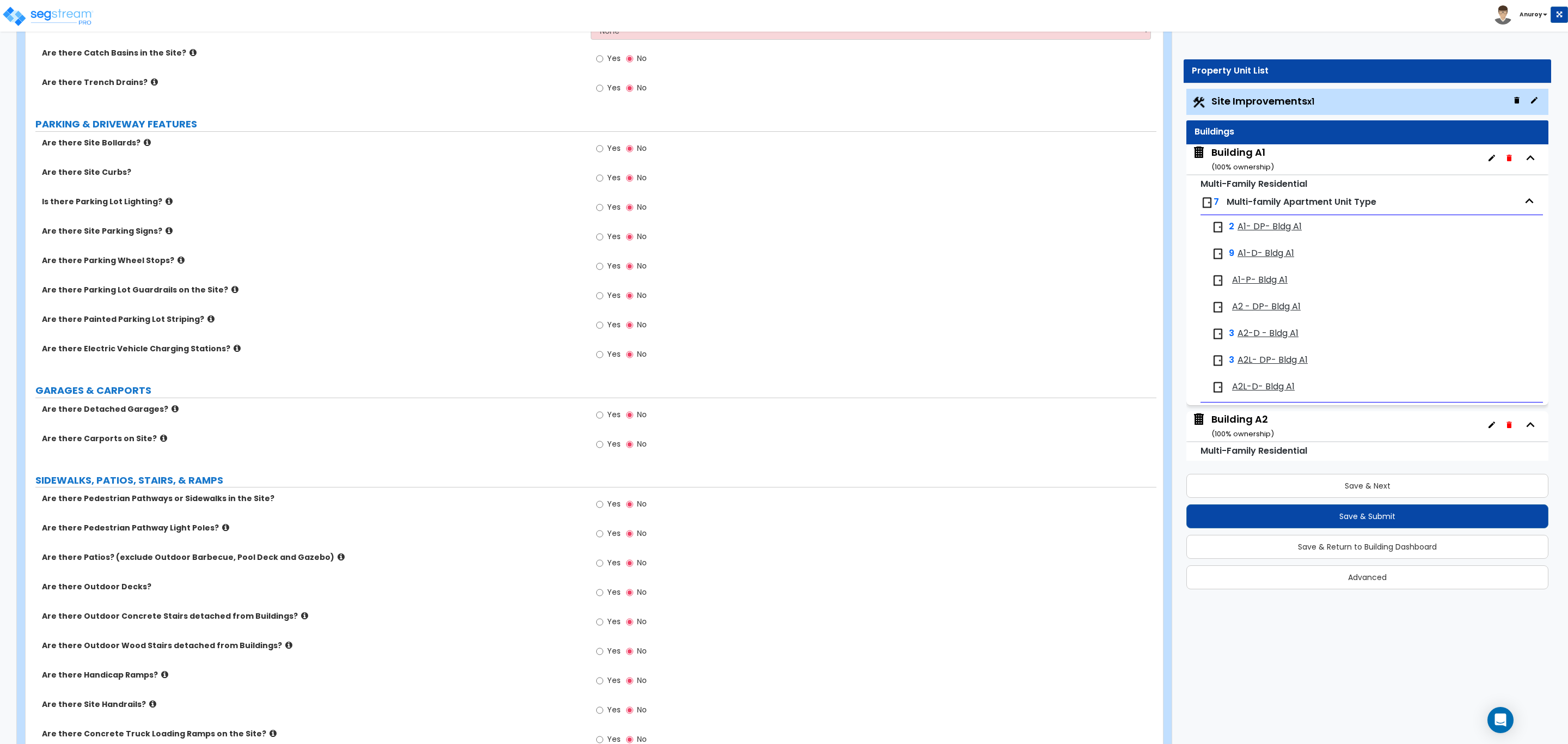
scroll to position [0, 0]
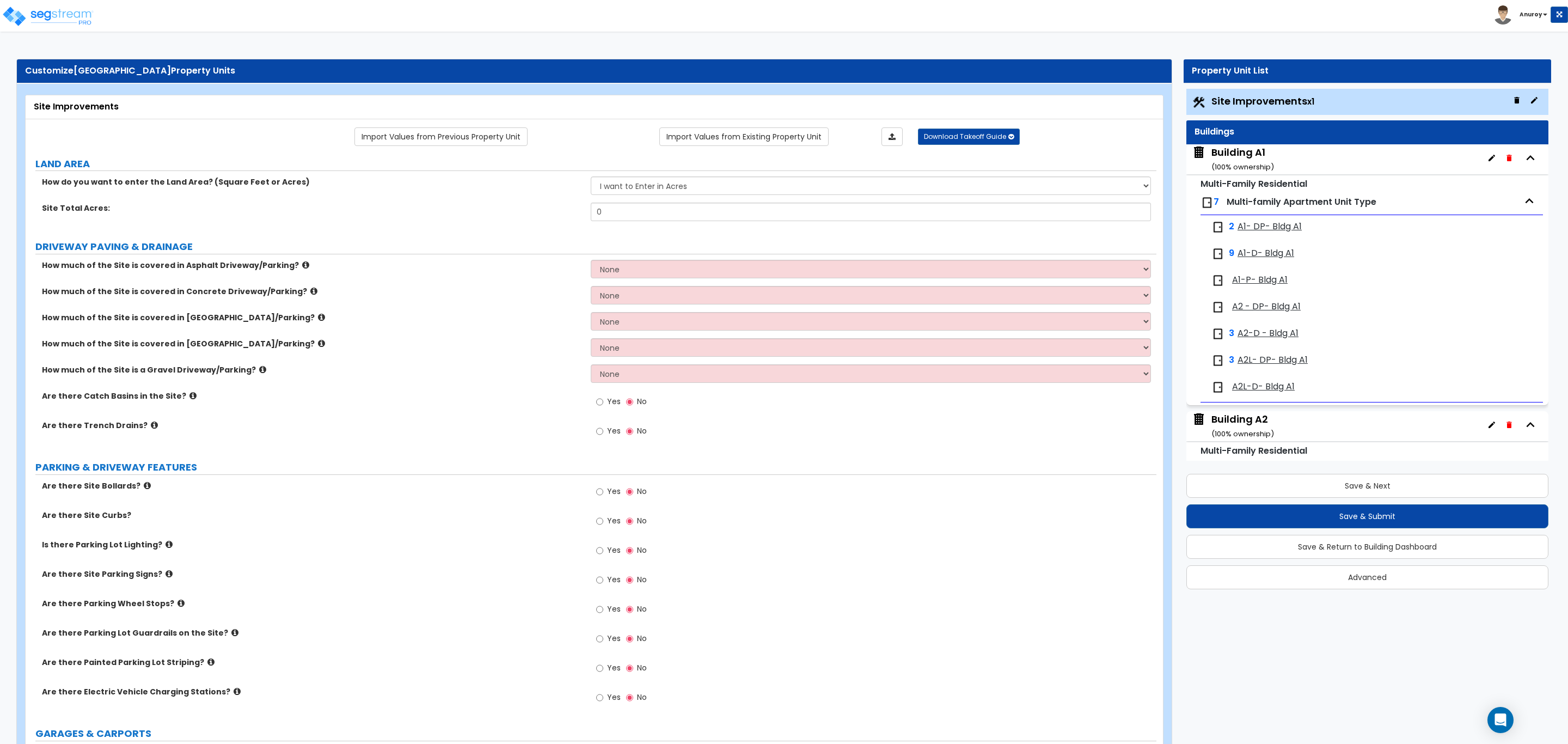
click at [1261, 231] on span "A1- DP- Bldg A1" at bounding box center [1270, 227] width 65 height 13
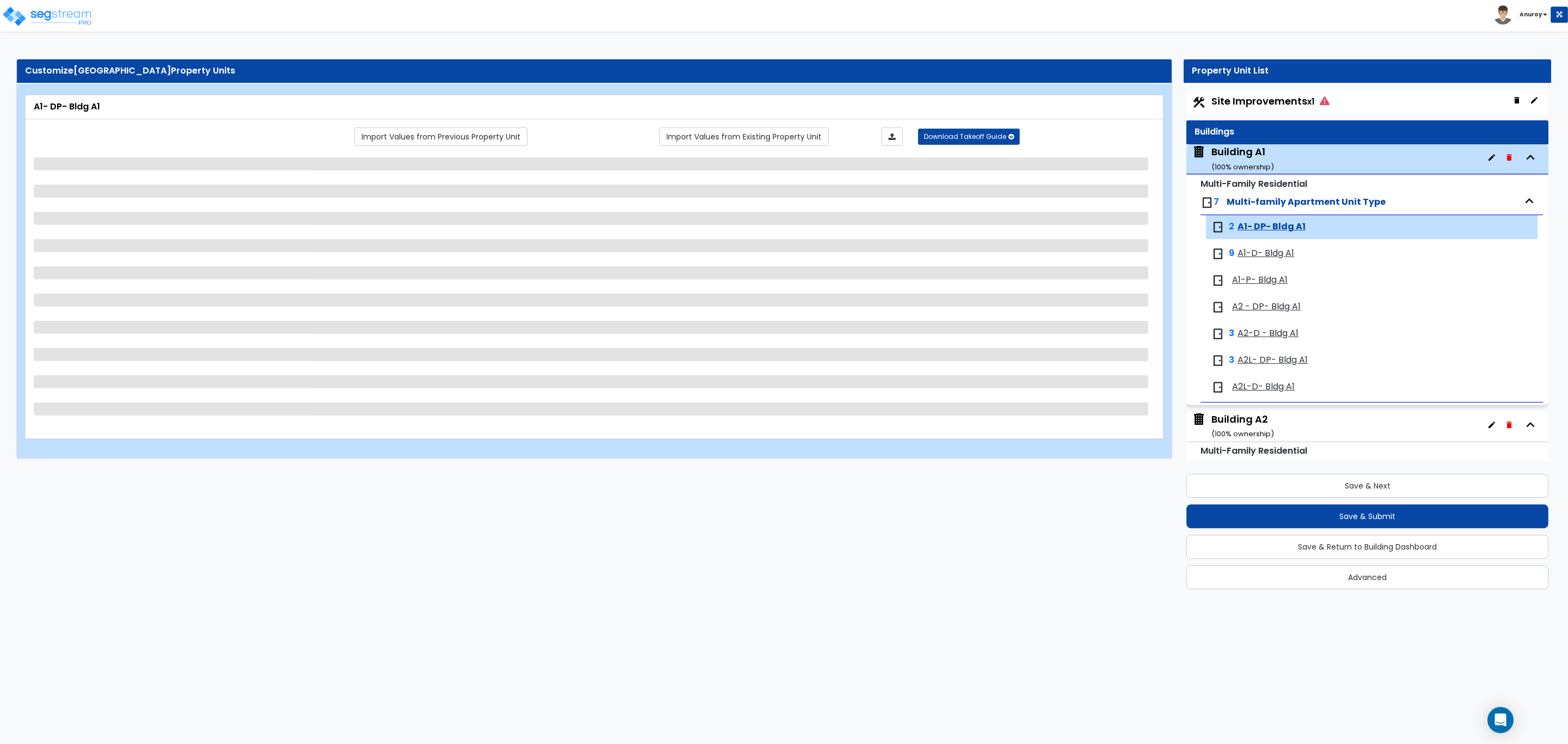
scroll to position [128, 0]
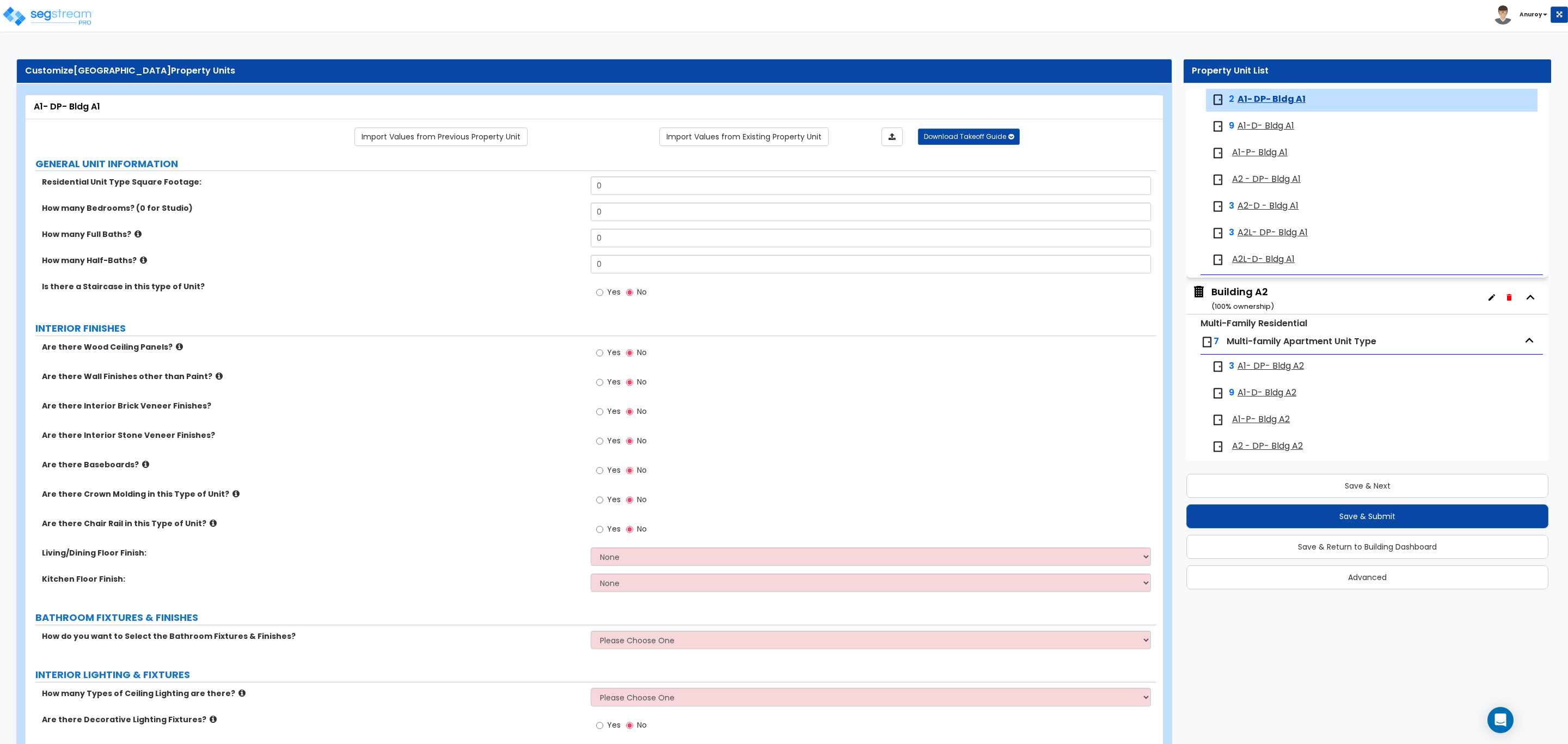
click at [176, 348] on icon at bounding box center [179, 346] width 7 height 8
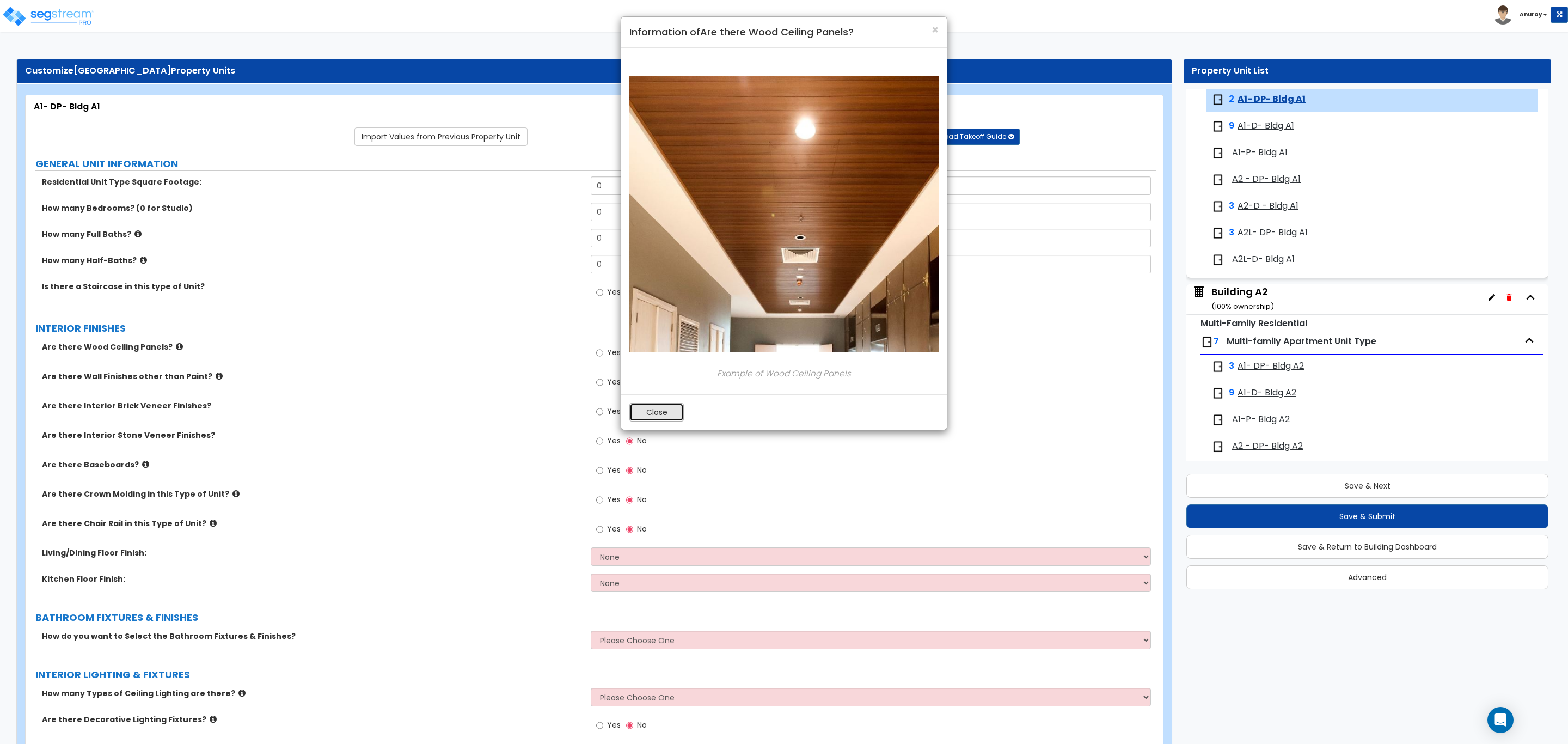
click at [650, 415] on button "Close" at bounding box center [656, 412] width 55 height 19
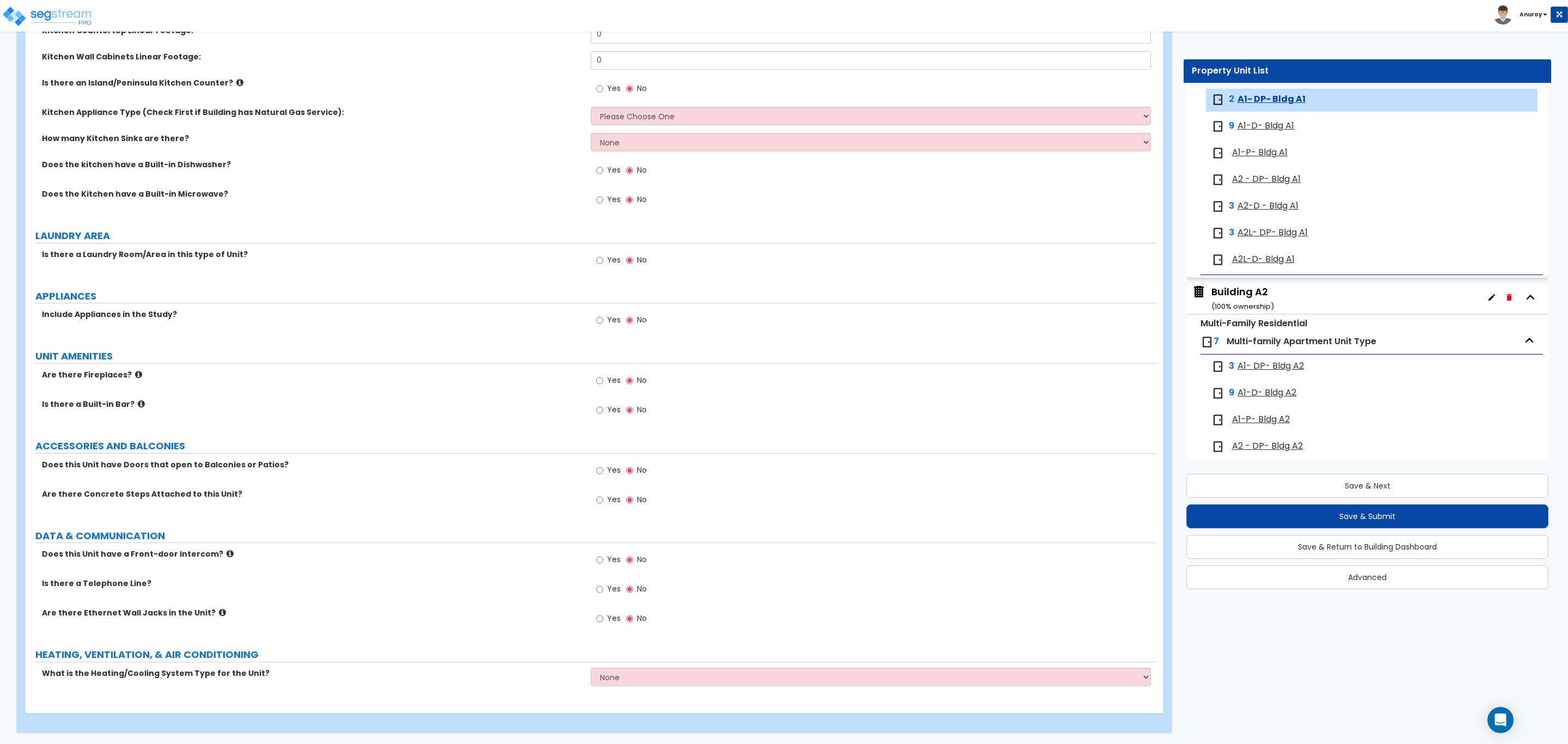
scroll to position [983, 0]
click at [1119, 675] on select "None Heat Only Centralized Heating & Cooling Thru Wall Air Conditioners Mini Sp…" at bounding box center [871, 676] width 560 height 19
click at [1026, 491] on div "Yes No" at bounding box center [873, 503] width 565 height 29
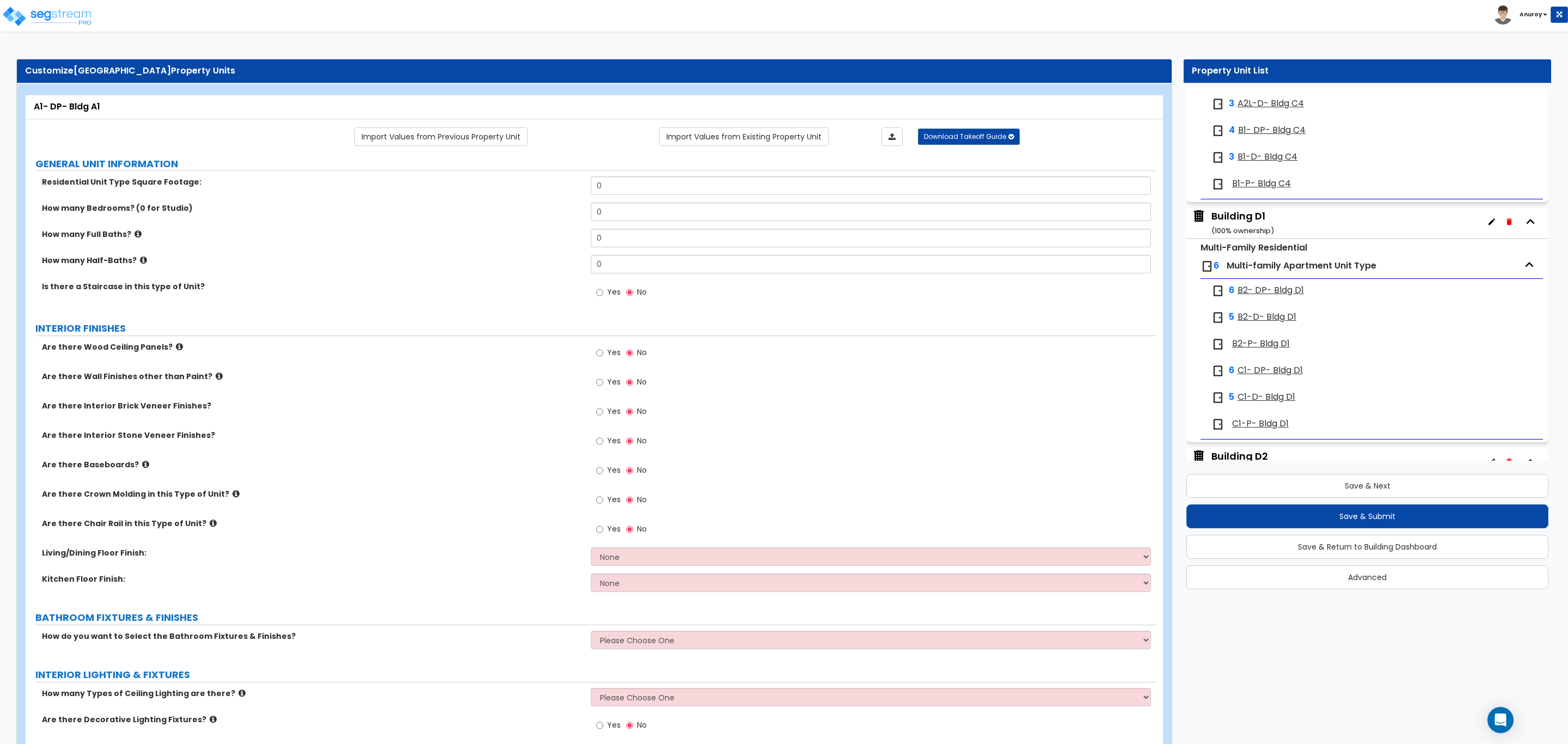
scroll to position [3029, 0]
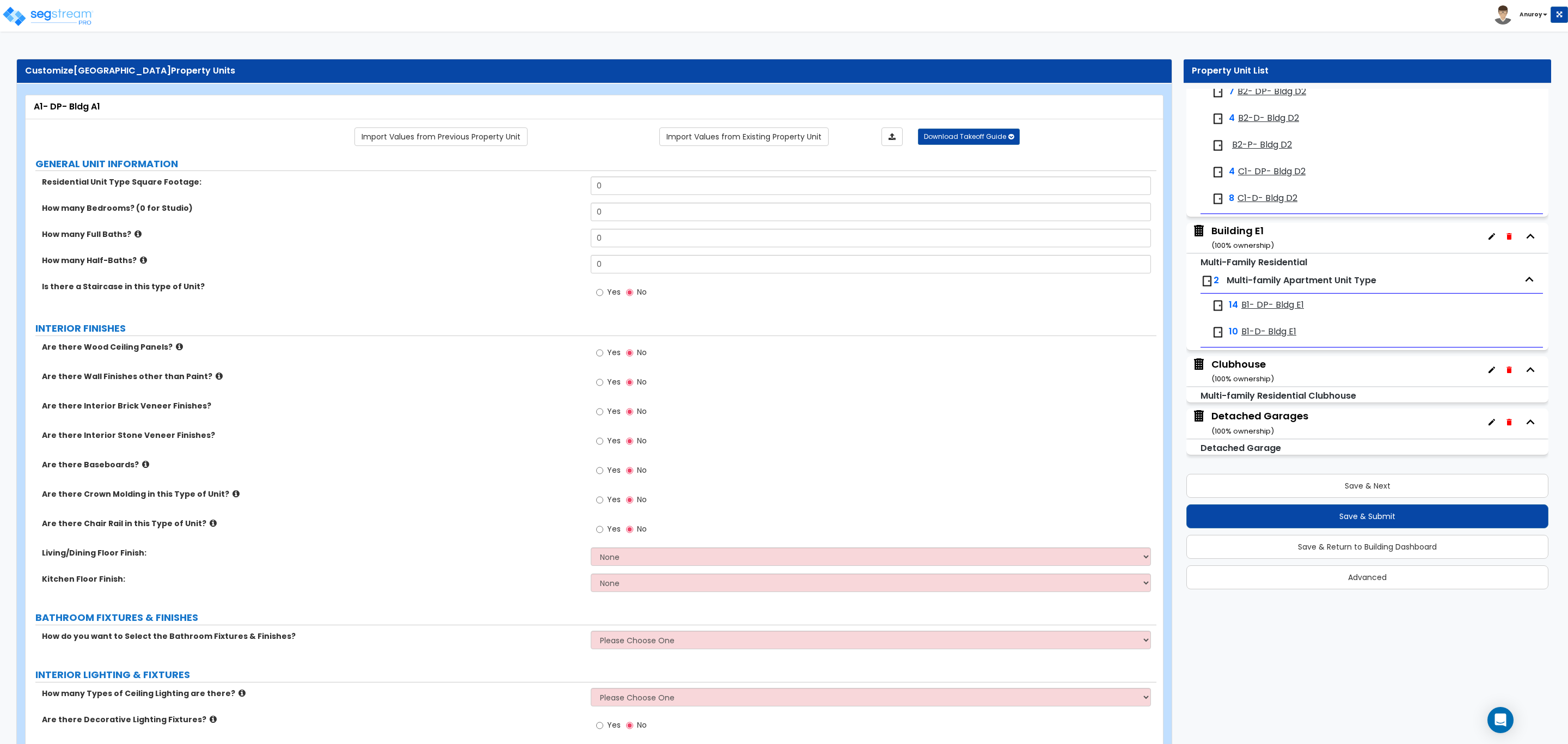
click at [1256, 362] on div "Clubhouse ( 100 % ownership)" at bounding box center [1242, 371] width 62 height 28
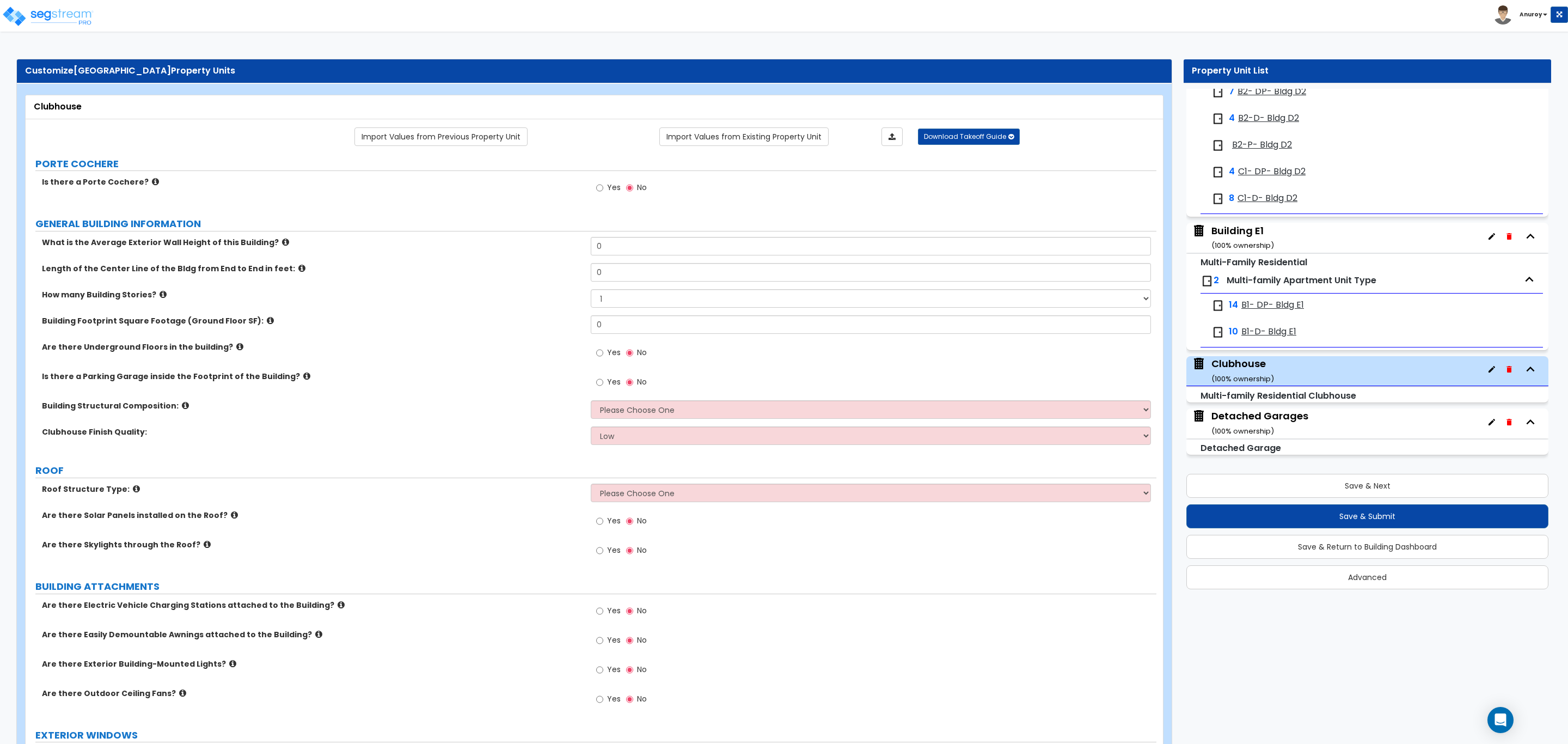
click at [236, 348] on icon at bounding box center [239, 346] width 7 height 8
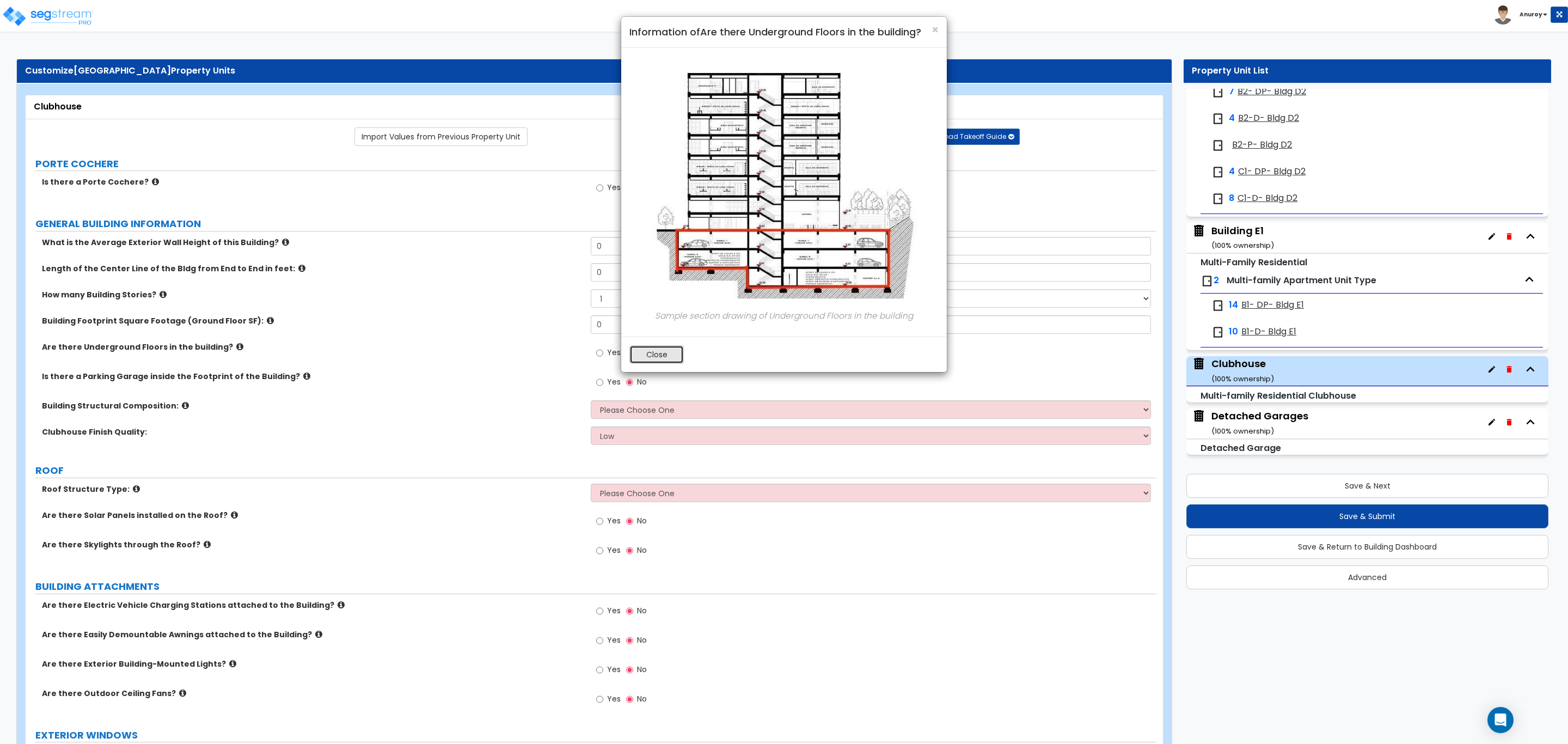
click at [655, 358] on button "Close" at bounding box center [656, 354] width 55 height 19
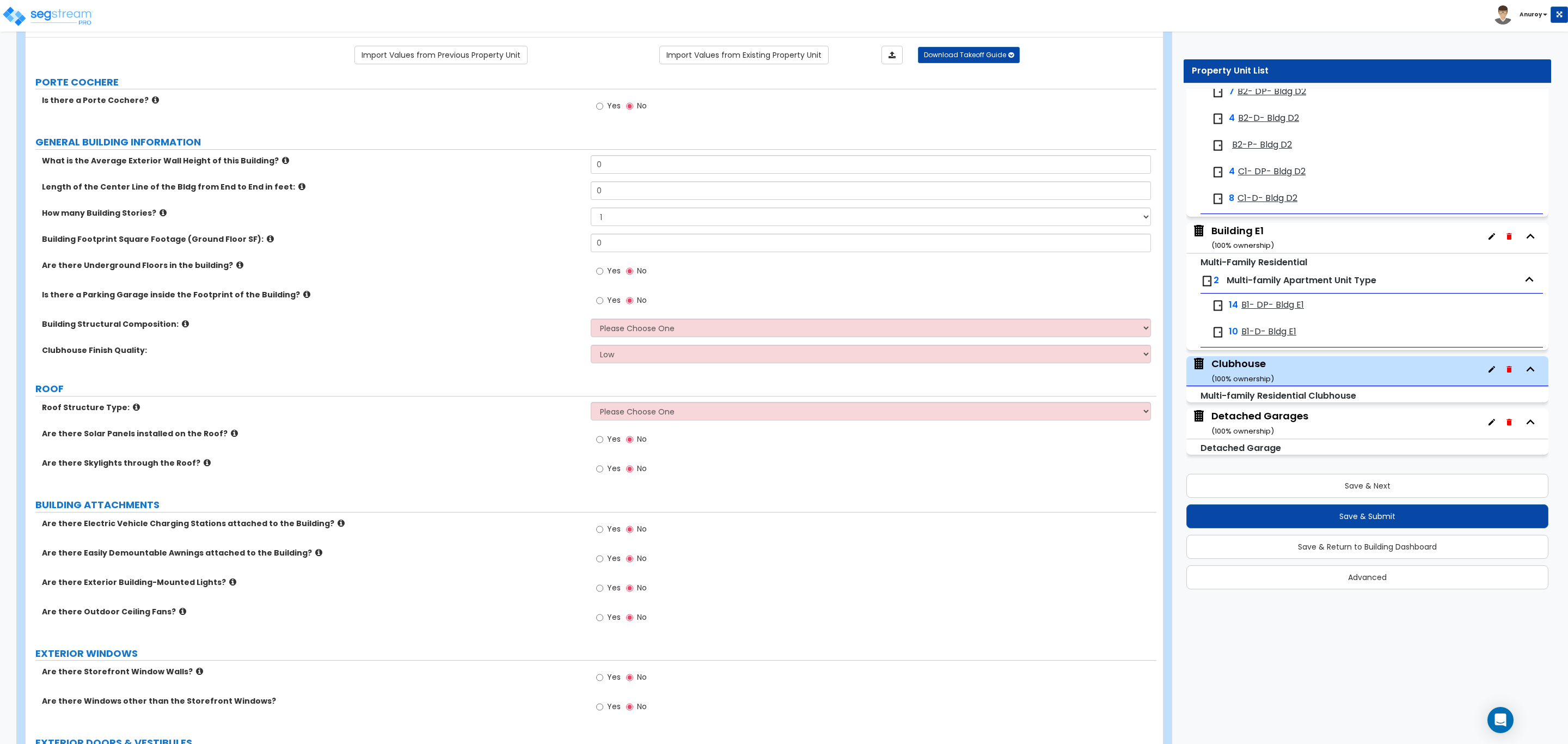
scroll to position [164, 0]
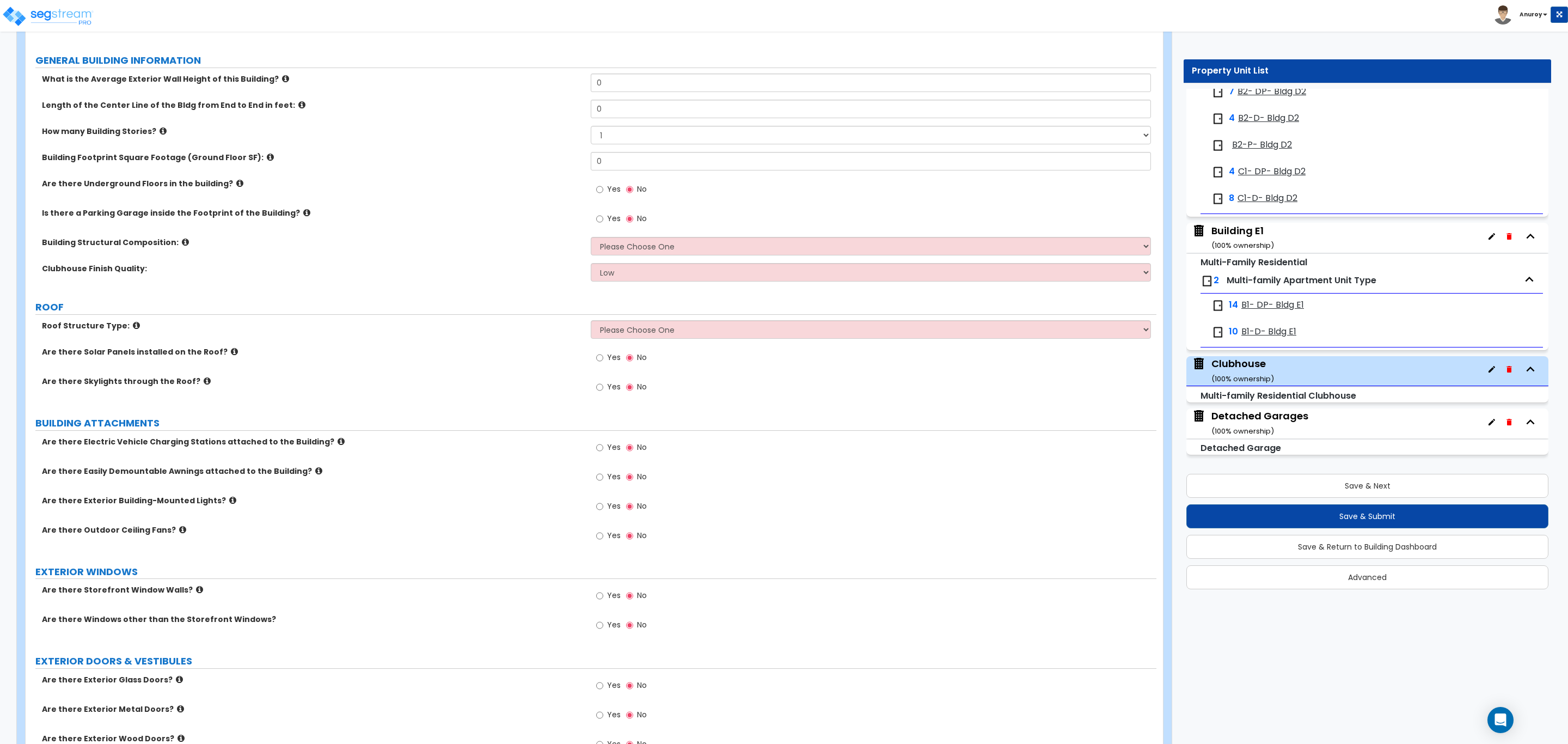
click at [231, 354] on icon at bounding box center [234, 351] width 7 height 8
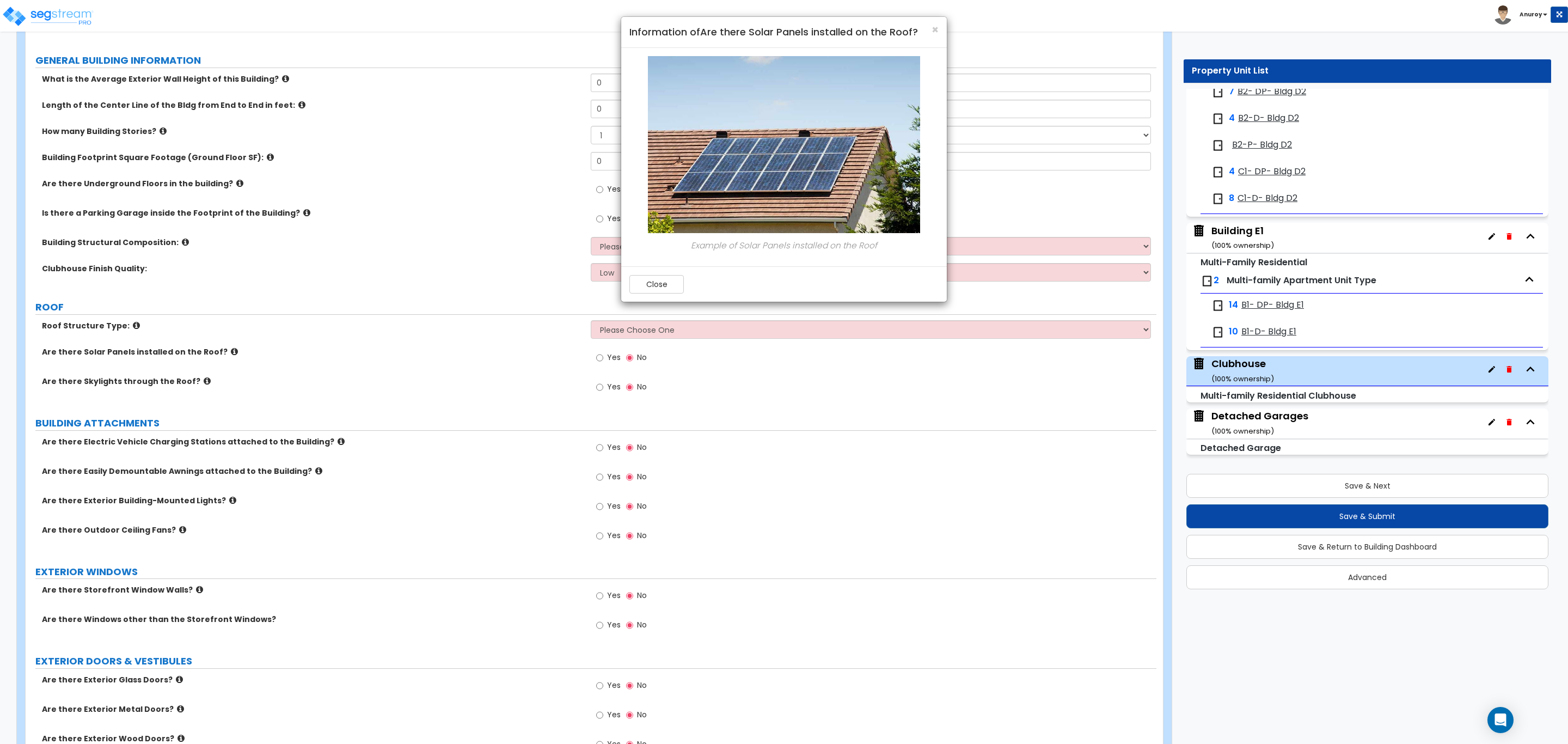
click at [287, 355] on div "× Information of Are there Solar Panels installed on the Roof? Example of Solar…" at bounding box center [784, 372] width 1568 height 744
click at [257, 372] on div "× Information of Are there Solar Panels installed on the Roof? Example of Solar…" at bounding box center [784, 372] width 1568 height 744
click at [191, 382] on div "× Information of Are there Solar Panels installed on the Roof? Example of Solar…" at bounding box center [784, 372] width 1568 height 744
click at [195, 382] on div "× Information of Are there Solar Panels installed on the Roof? Example of Solar…" at bounding box center [784, 372] width 1568 height 744
click at [661, 288] on button "Close" at bounding box center [656, 284] width 55 height 19
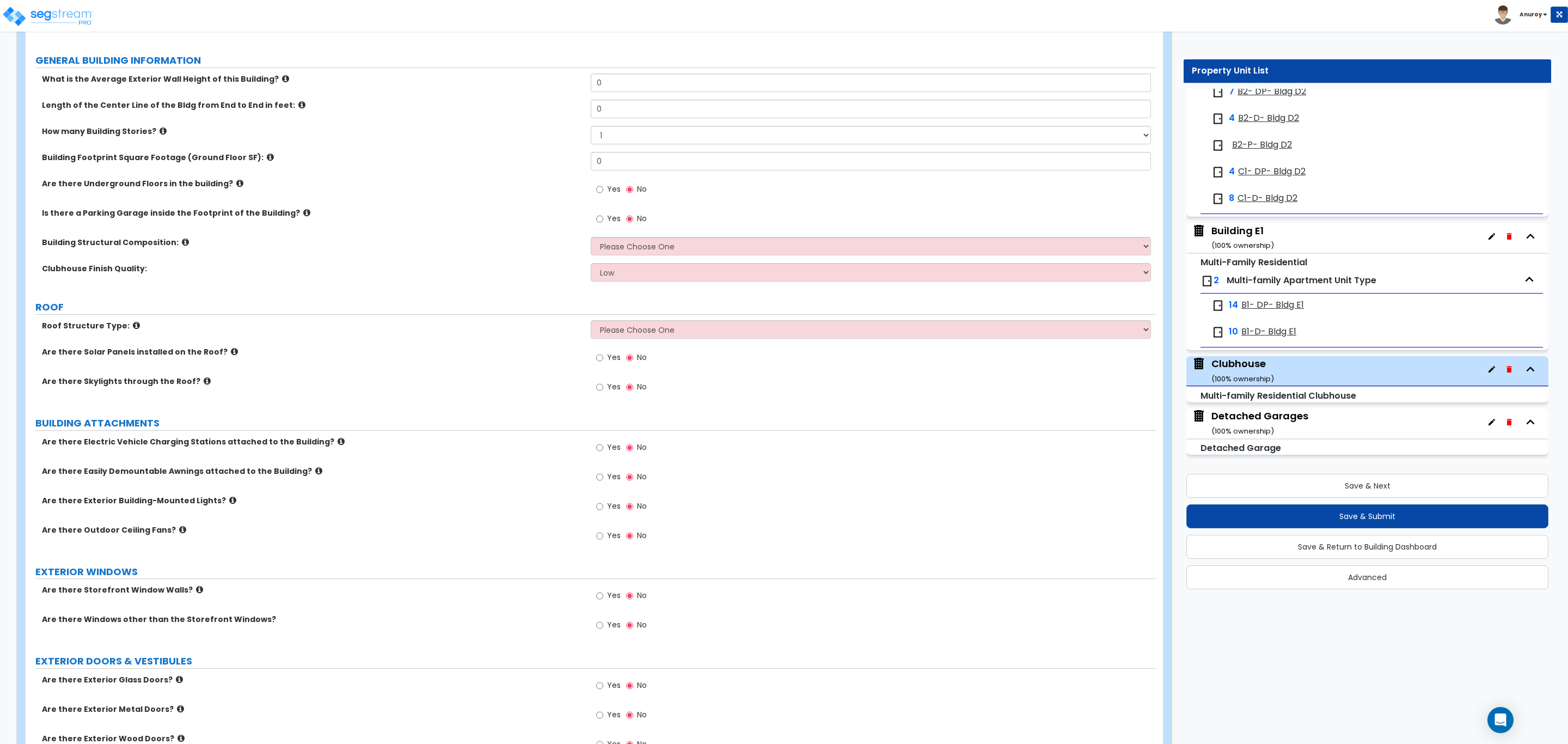
click at [199, 381] on label "Are there Skylights through the Roof?" at bounding box center [312, 381] width 540 height 11
click at [203, 384] on icon at bounding box center [206, 381] width 7 height 8
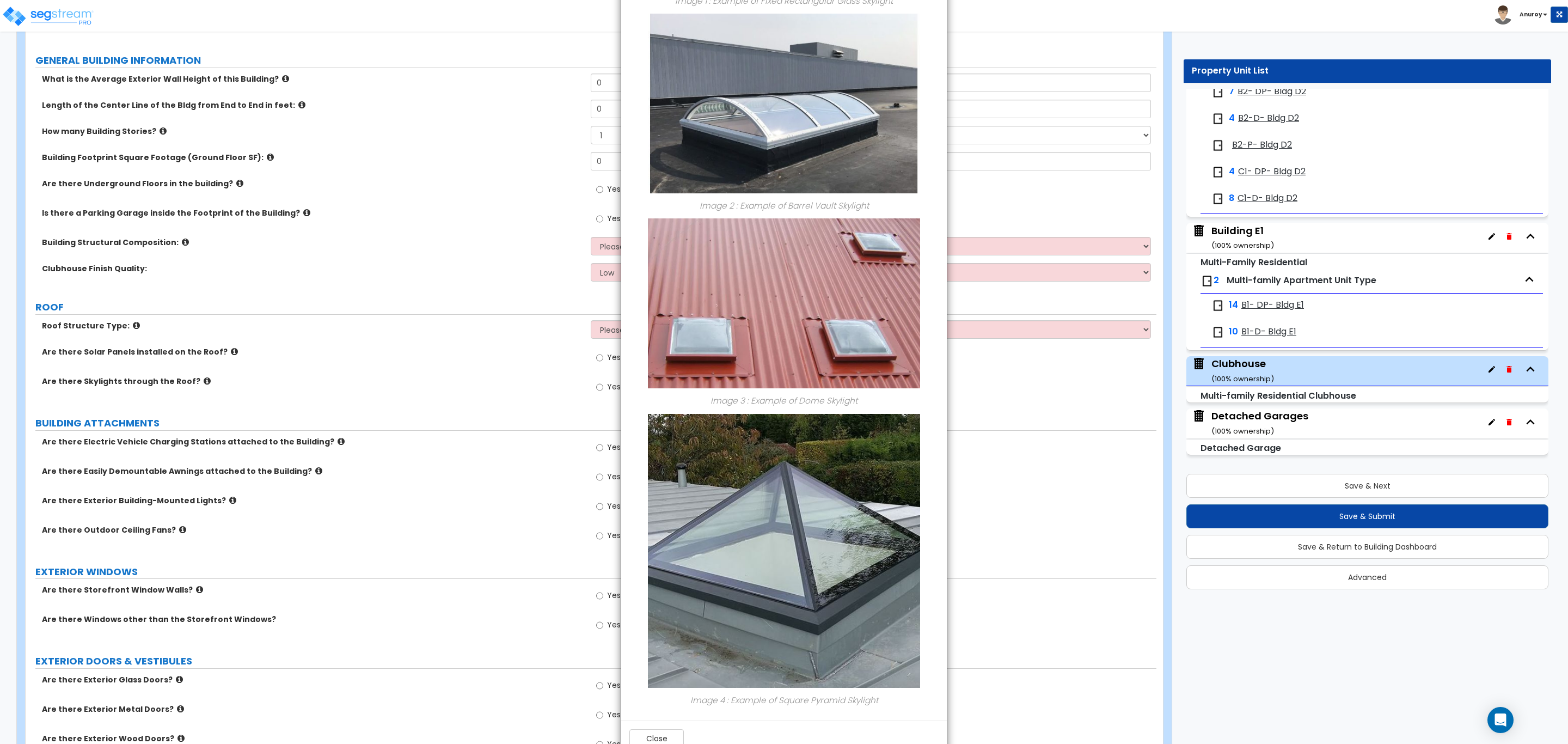
scroll to position [330, 0]
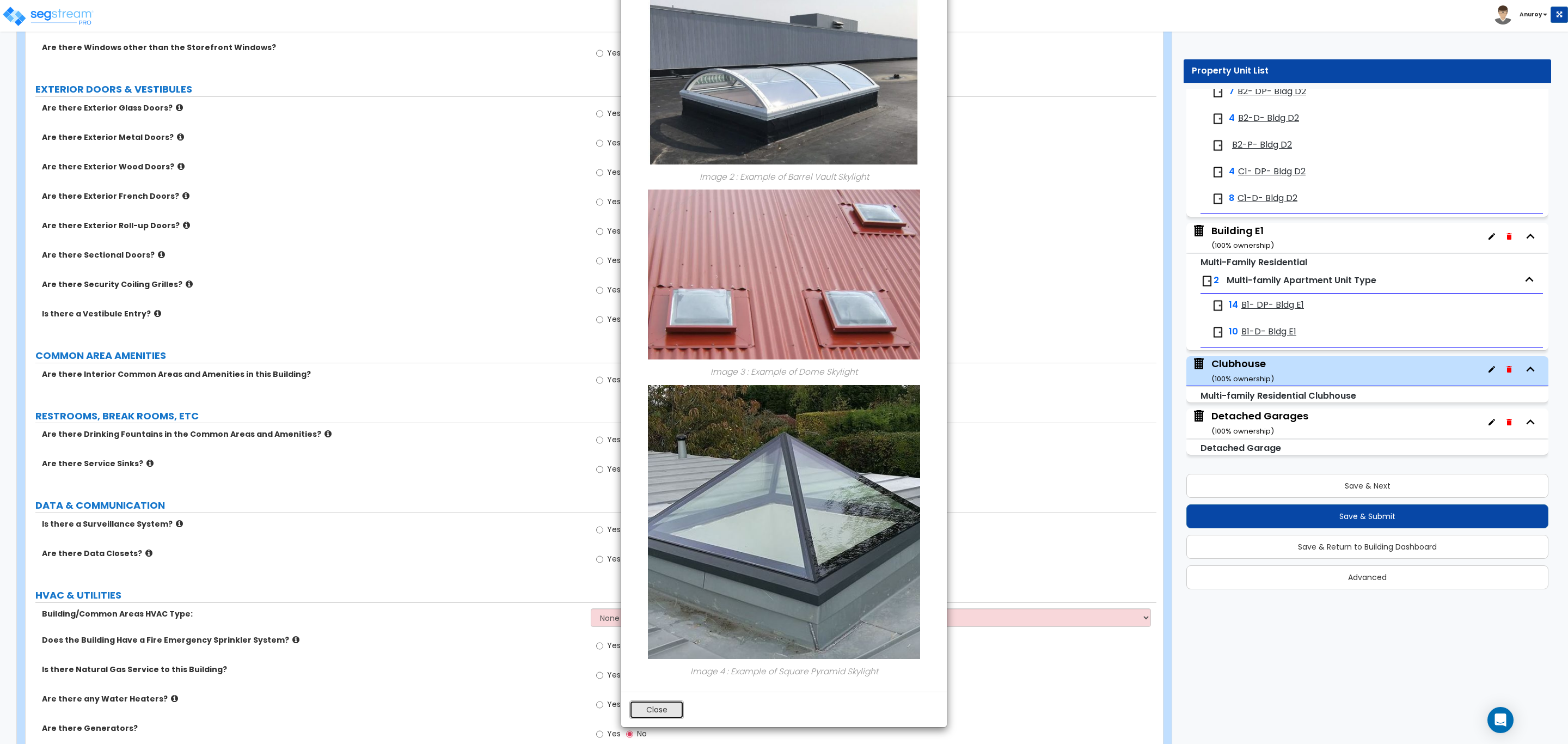
click at [659, 711] on button "Close" at bounding box center [656, 709] width 55 height 19
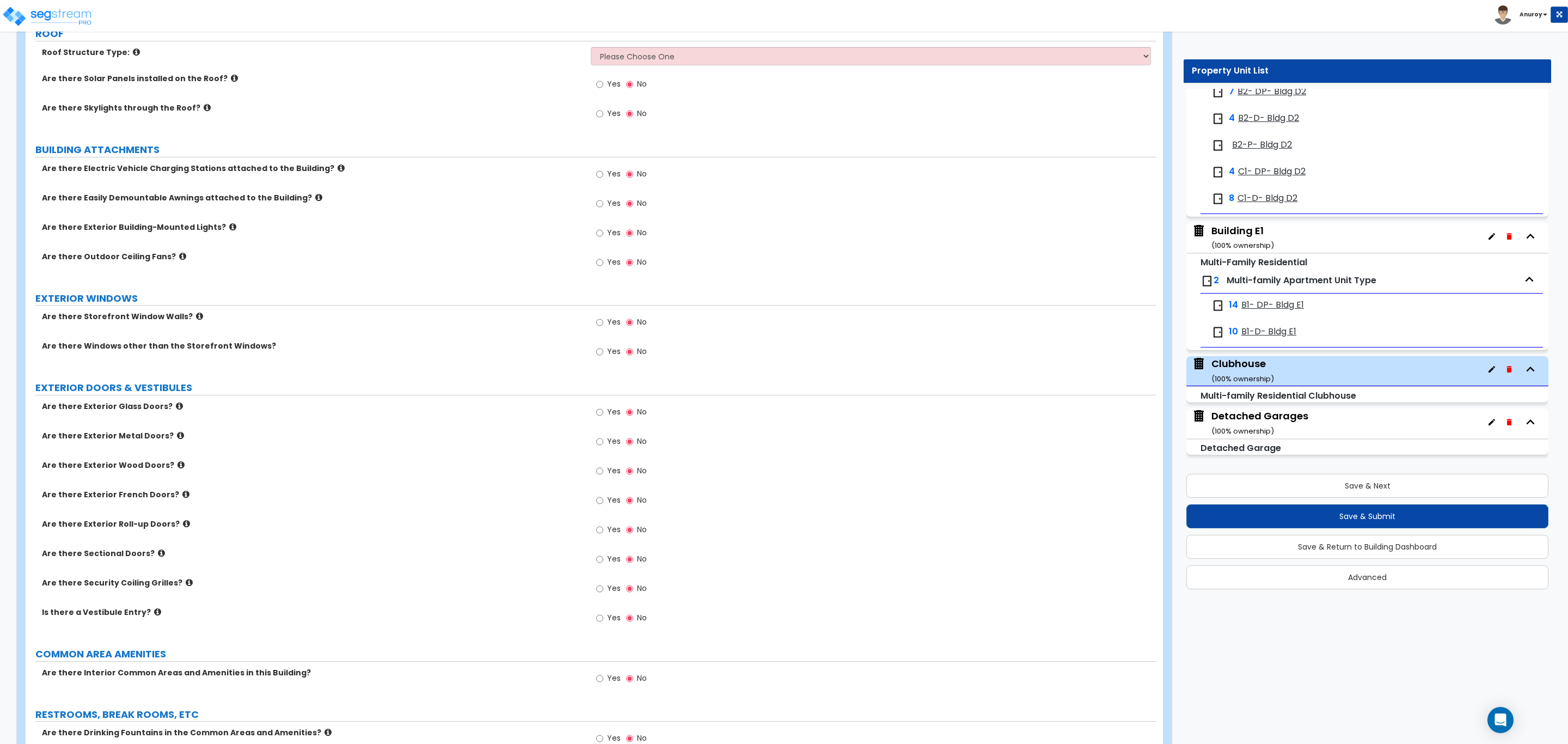
scroll to position [408, 0]
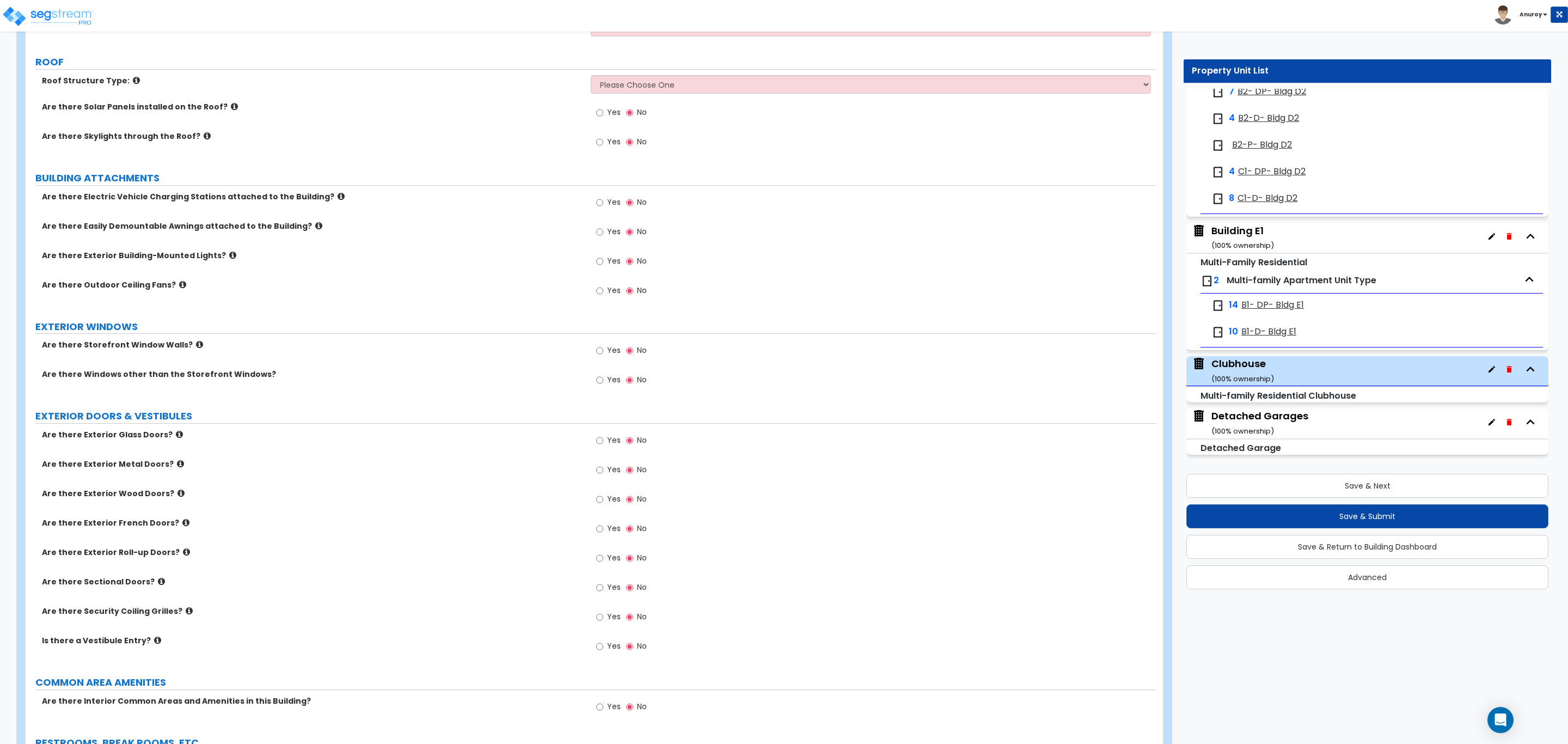
click at [196, 348] on icon at bounding box center [199, 344] width 7 height 8
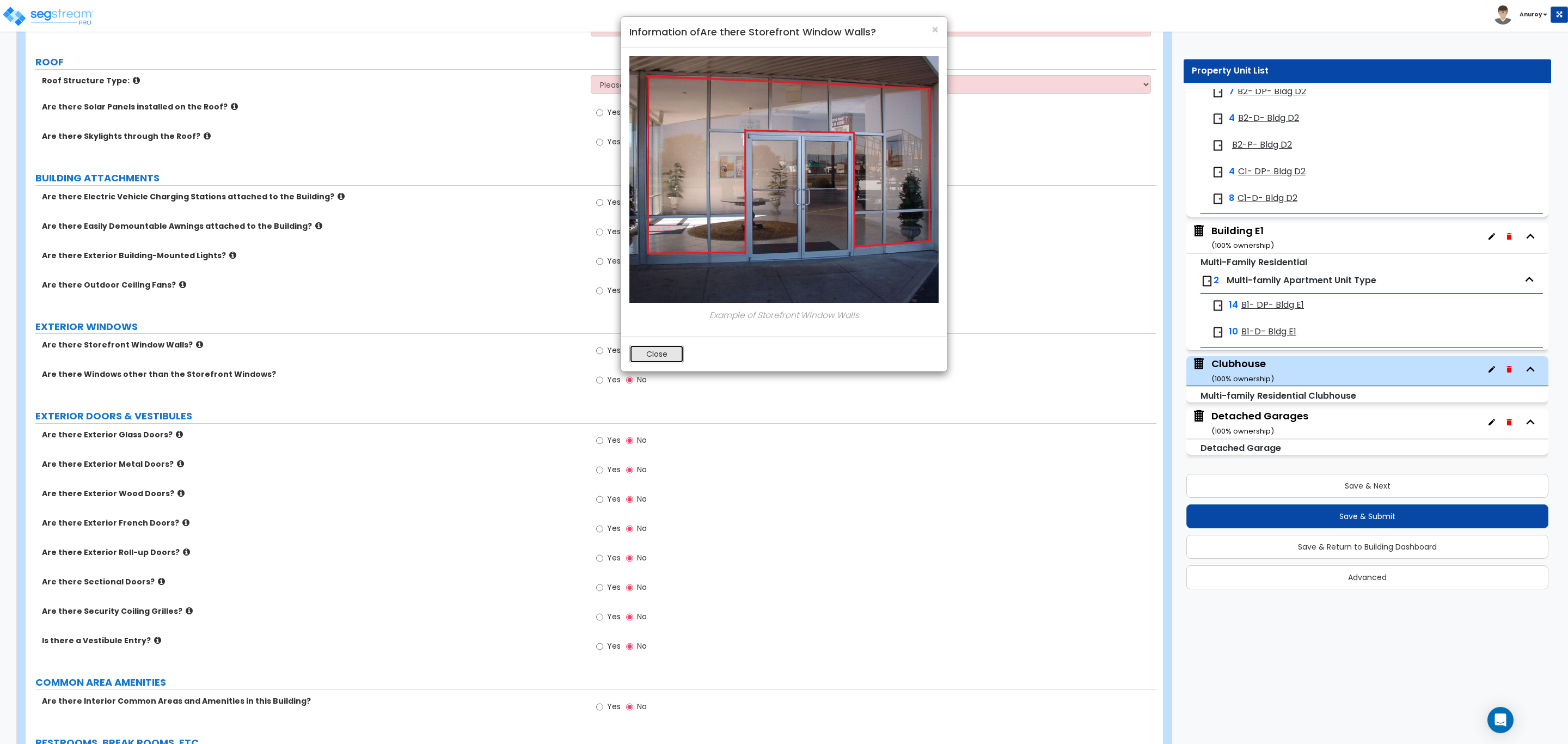
click at [646, 351] on button "Close" at bounding box center [656, 354] width 55 height 19
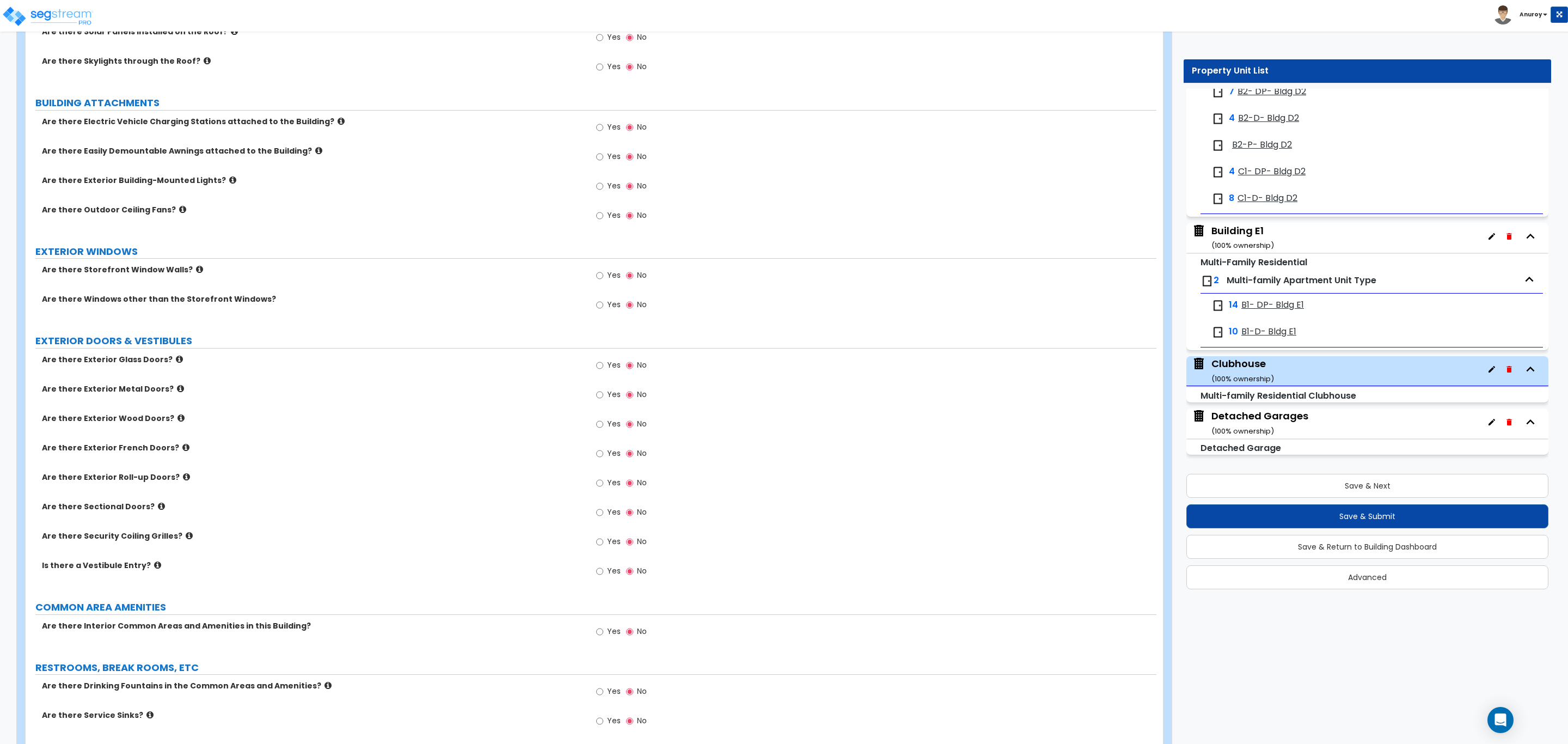
scroll to position [572, 0]
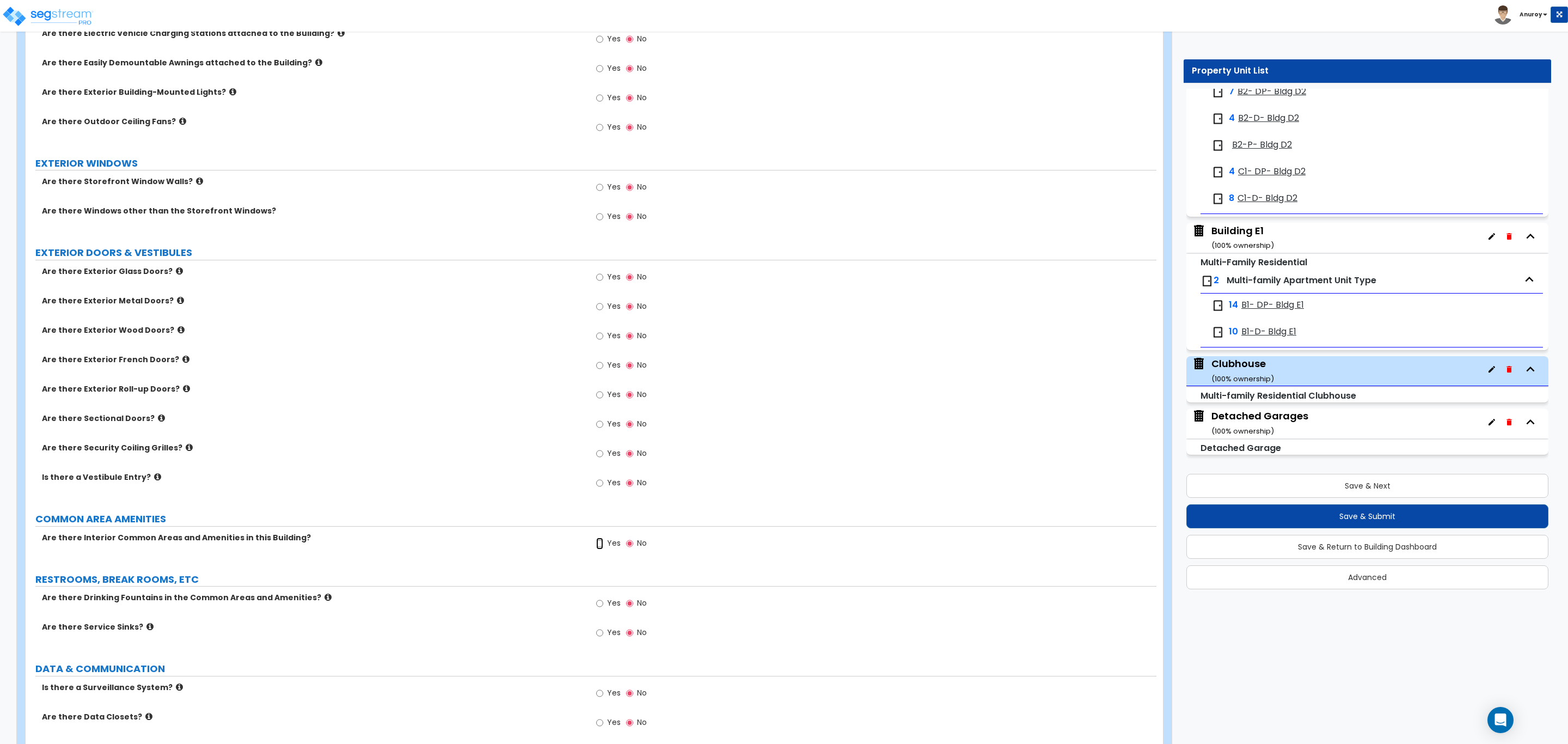
click at [597, 547] on input "Yes" at bounding box center [599, 544] width 7 height 12
radio input "true"
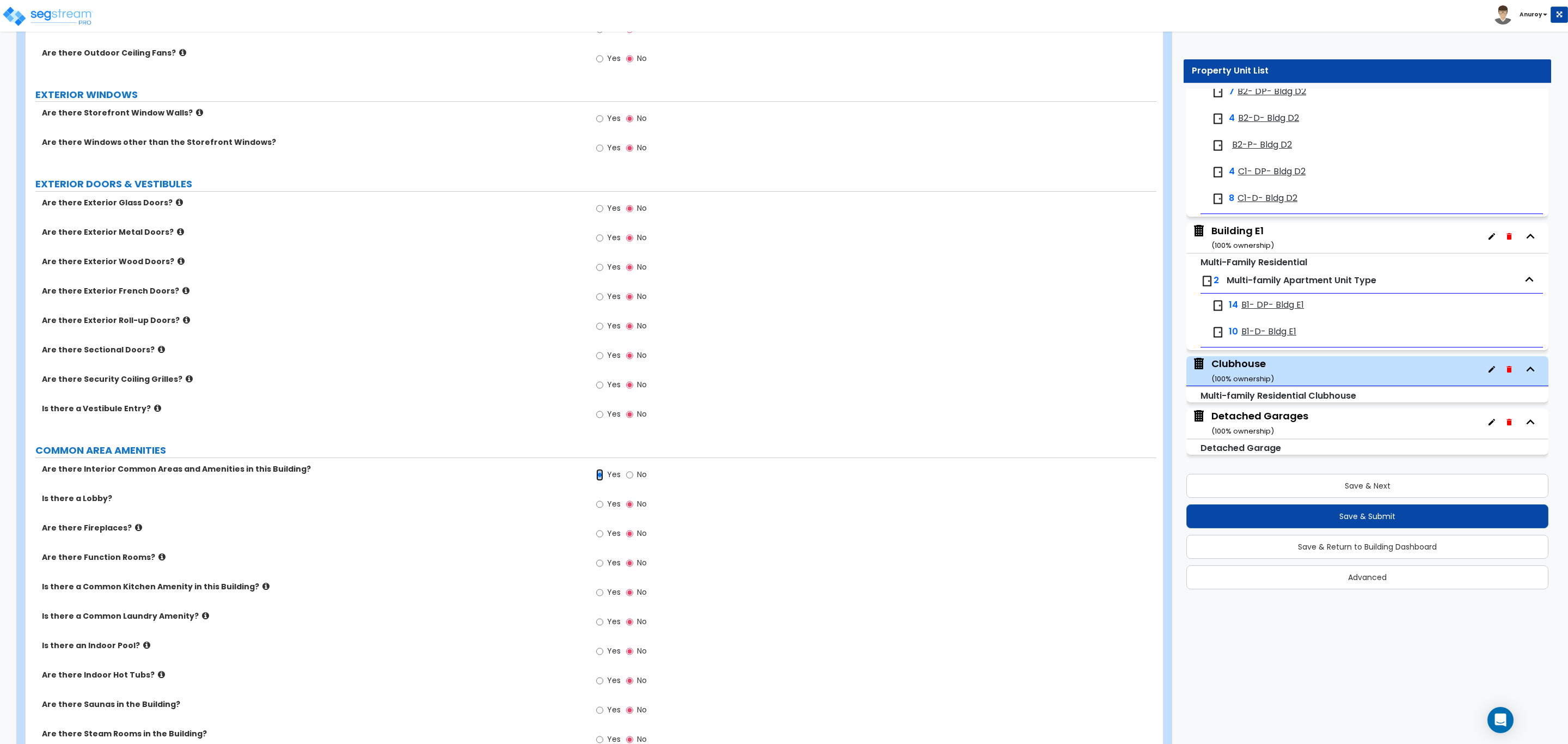
scroll to position [817, 0]
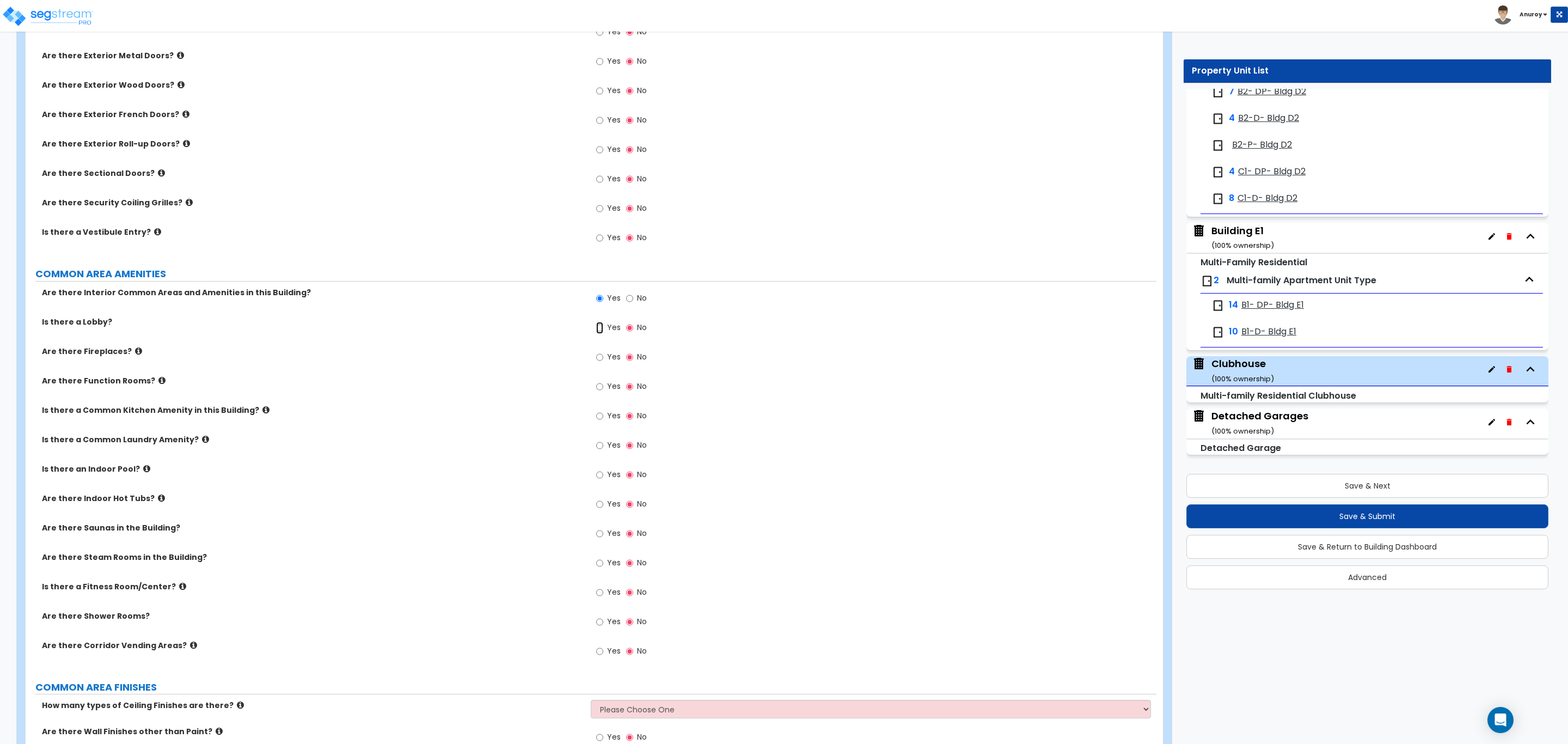
click at [598, 330] on input "Yes" at bounding box center [599, 328] width 7 height 12
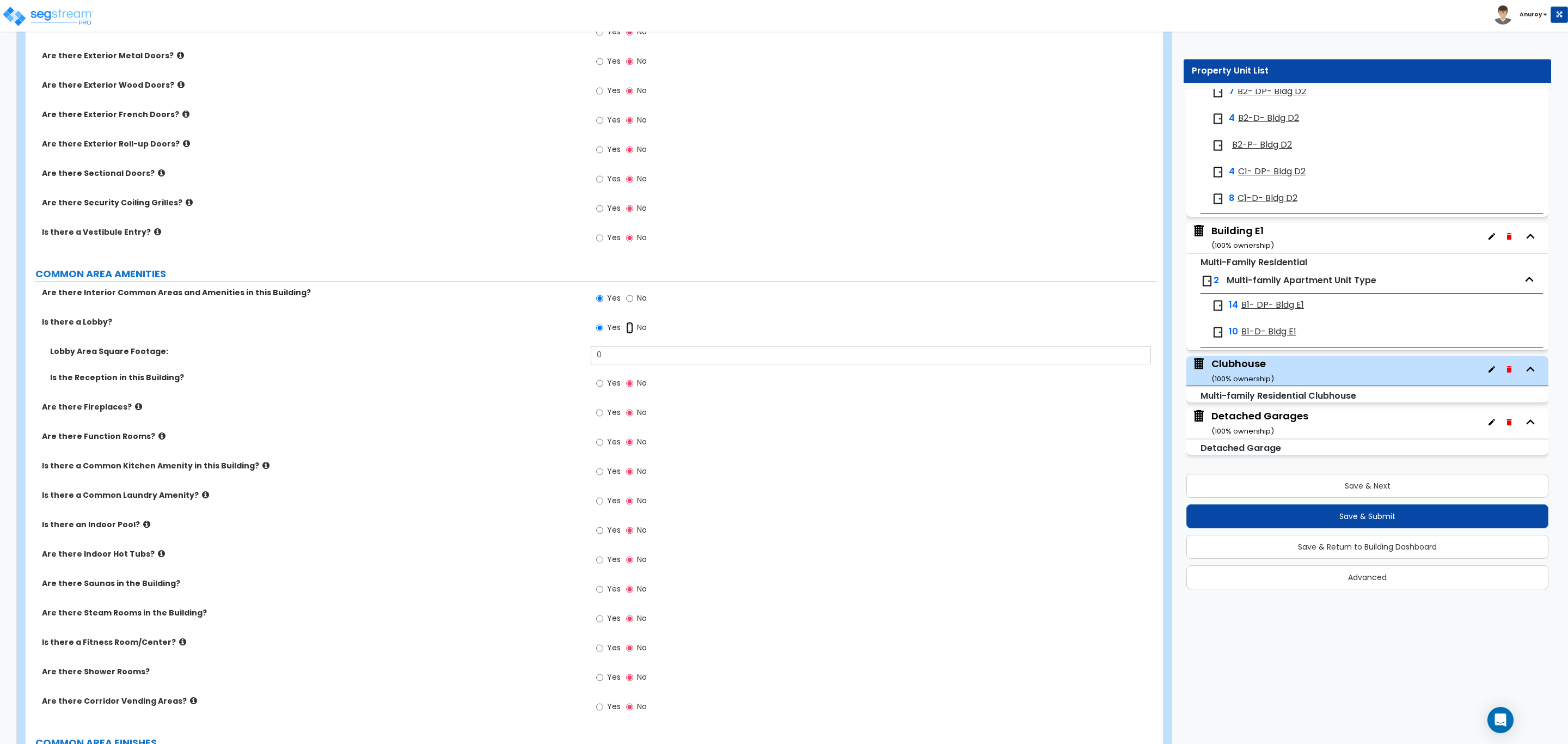
click at [628, 330] on input "No" at bounding box center [629, 328] width 7 height 12
radio input "false"
radio input "true"
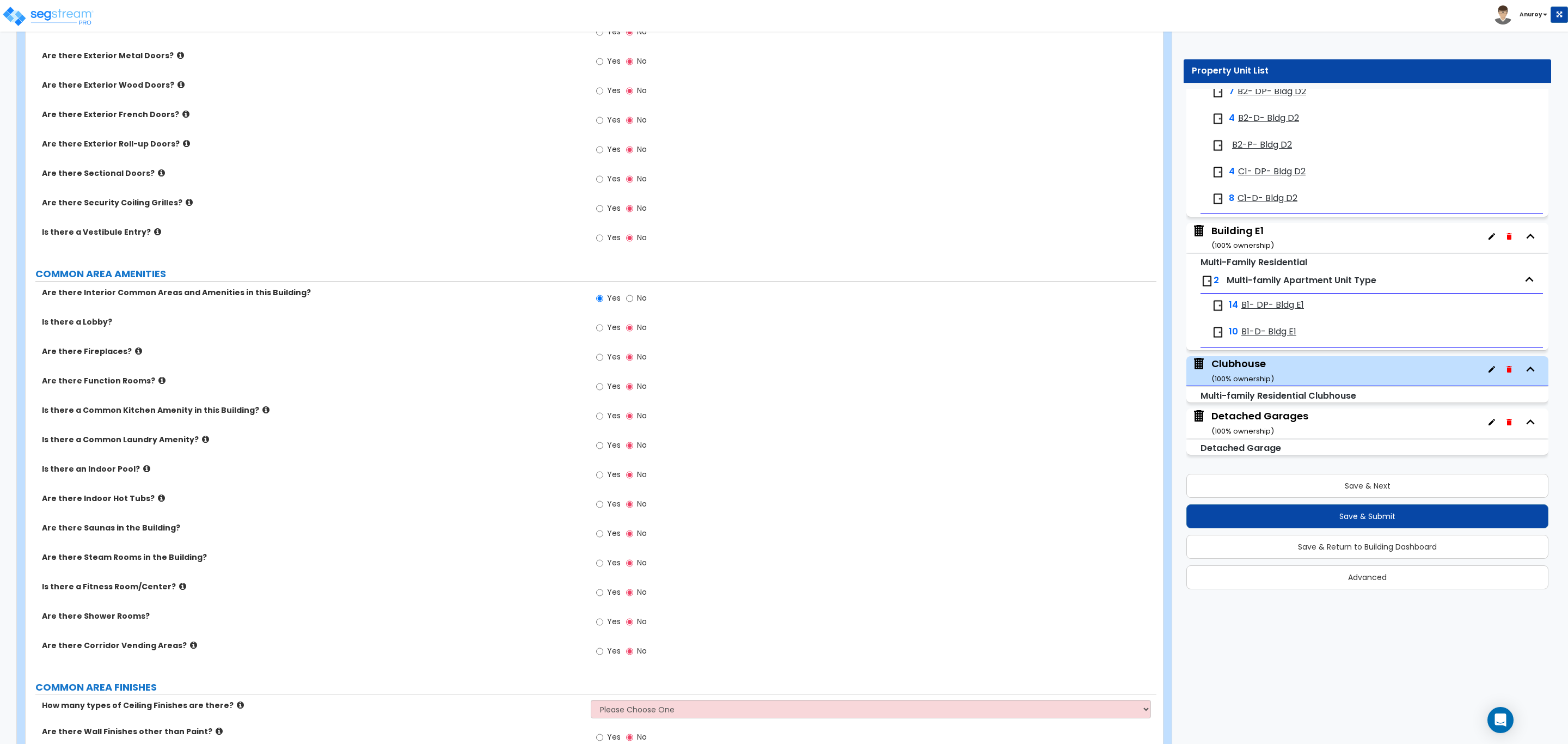
scroll to position [899, 0]
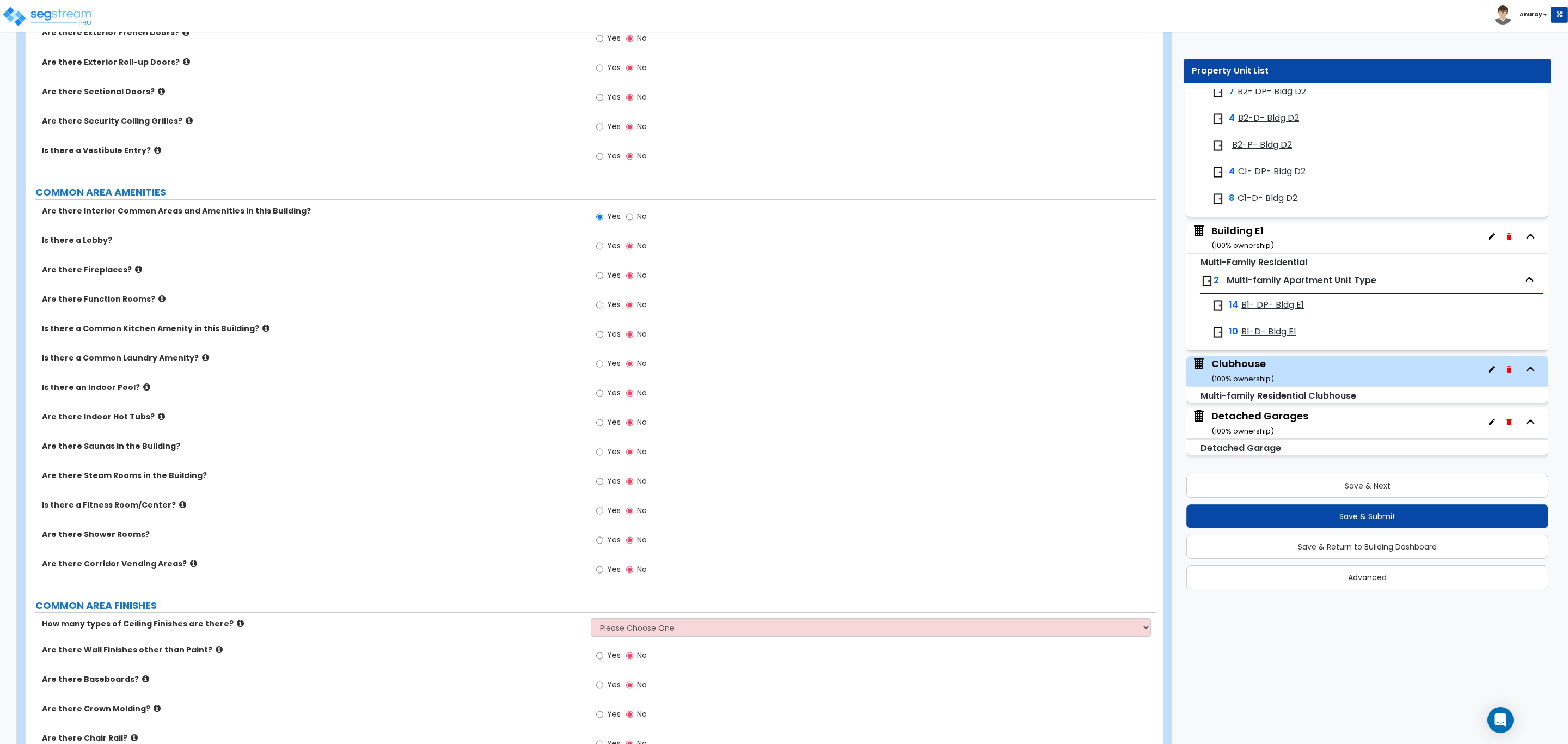
click at [158, 418] on icon at bounding box center [161, 416] width 7 height 8
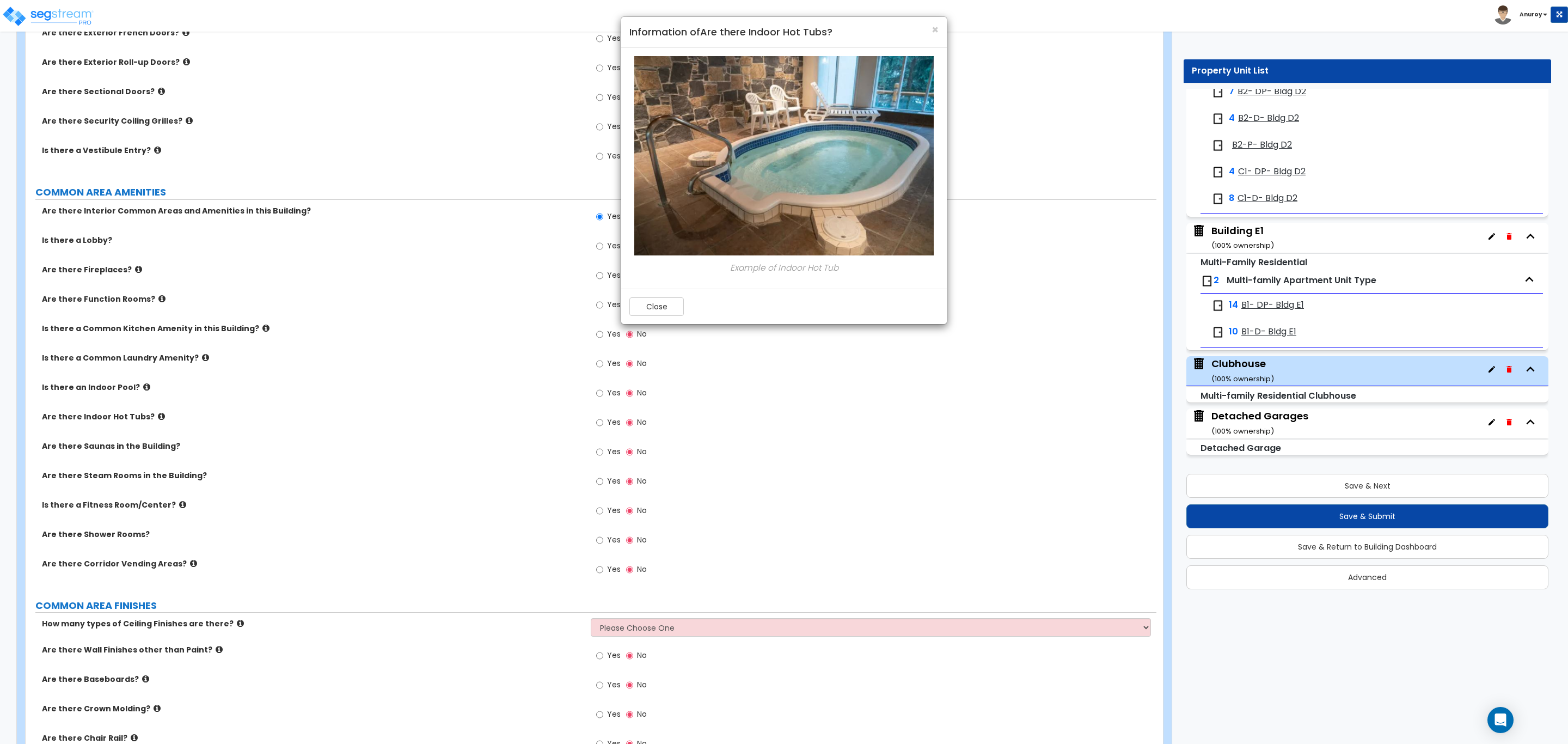
click at [211, 496] on div "× Information of Are there Indoor Hot Tubs? Example of Indoor Hot Tub Close" at bounding box center [784, 372] width 1568 height 744
click at [176, 508] on div "× Information of Are there Indoor Hot Tubs? Example of Indoor Hot Tub Close" at bounding box center [784, 372] width 1568 height 744
click at [194, 562] on div "× Information of Are there Indoor Hot Tubs? Example of Indoor Hot Tub Close" at bounding box center [784, 372] width 1568 height 744
click at [182, 566] on div "× Information of Are there Indoor Hot Tubs? Example of Indoor Hot Tub Close" at bounding box center [784, 372] width 1568 height 744
click at [596, 572] on div "× Information of Are there Indoor Hot Tubs? Example of Indoor Hot Tub Close" at bounding box center [784, 372] width 1568 height 744
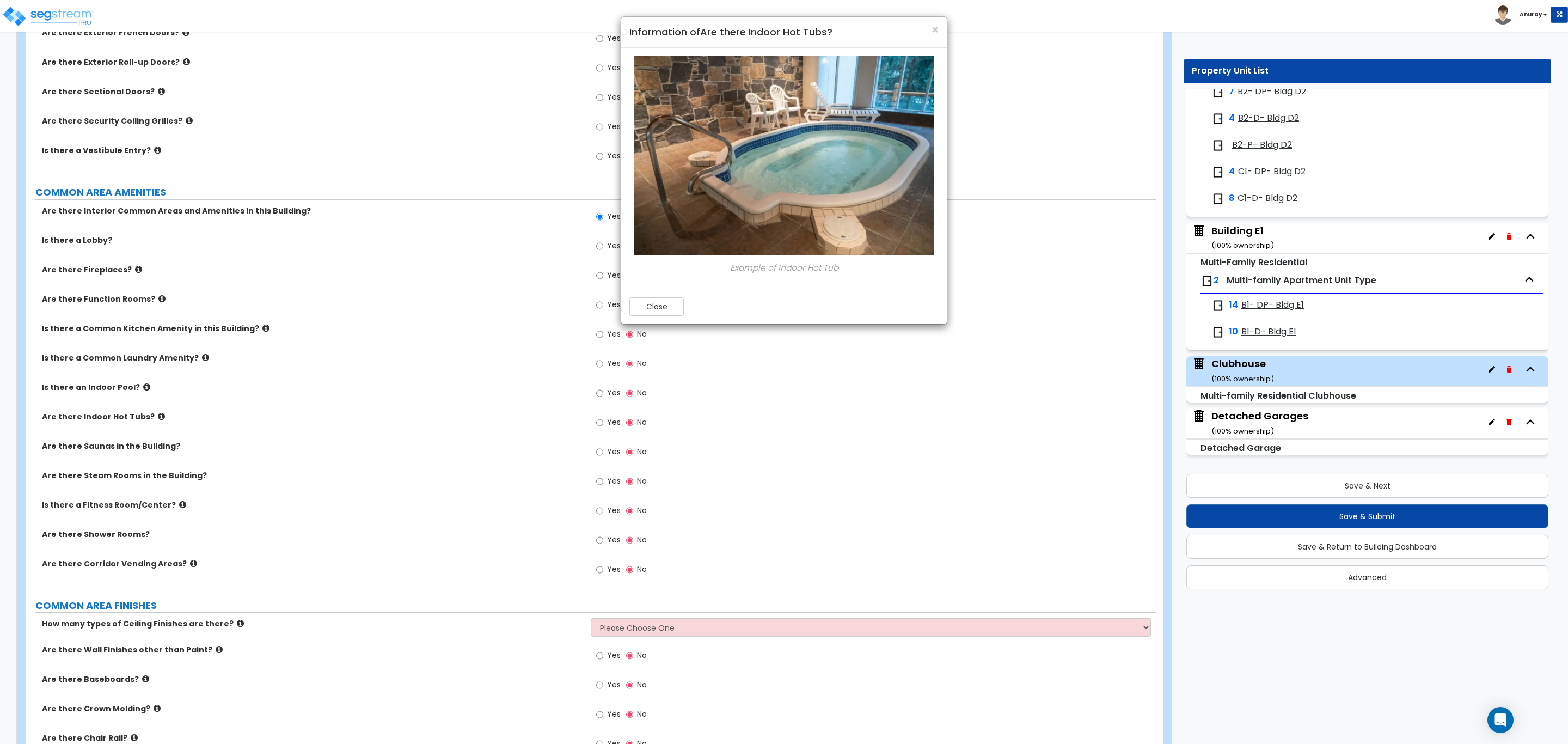
click at [601, 572] on div "× Information of Are there Indoor Hot Tubs? Example of Indoor Hot Tub Close" at bounding box center [784, 372] width 1568 height 744
click at [598, 572] on div "× Information of Are there Indoor Hot Tubs? Example of Indoor Hot Tub Close" at bounding box center [784, 372] width 1568 height 744
click at [679, 299] on button "Close" at bounding box center [656, 306] width 55 height 19
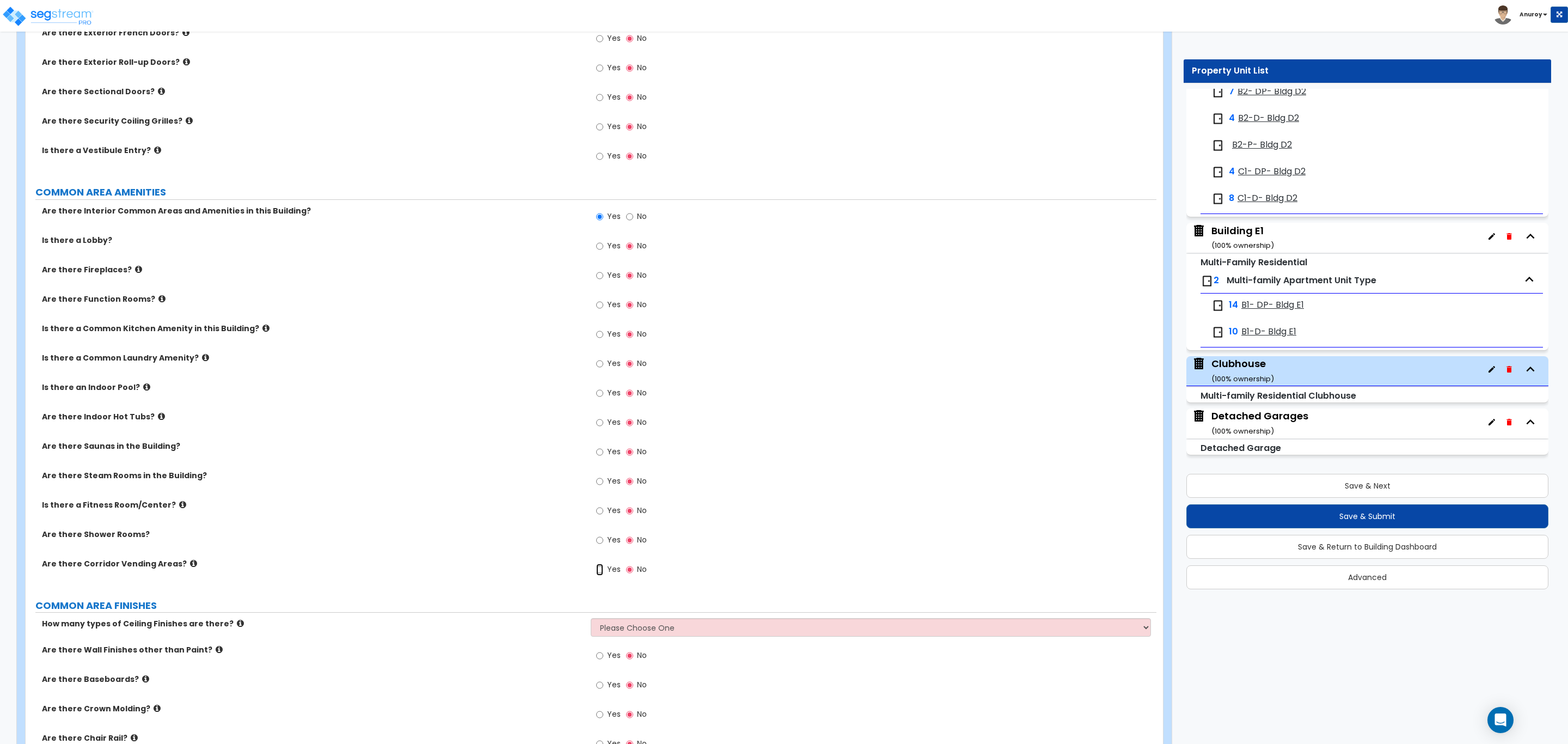
click at [598, 572] on input "Yes" at bounding box center [599, 570] width 7 height 12
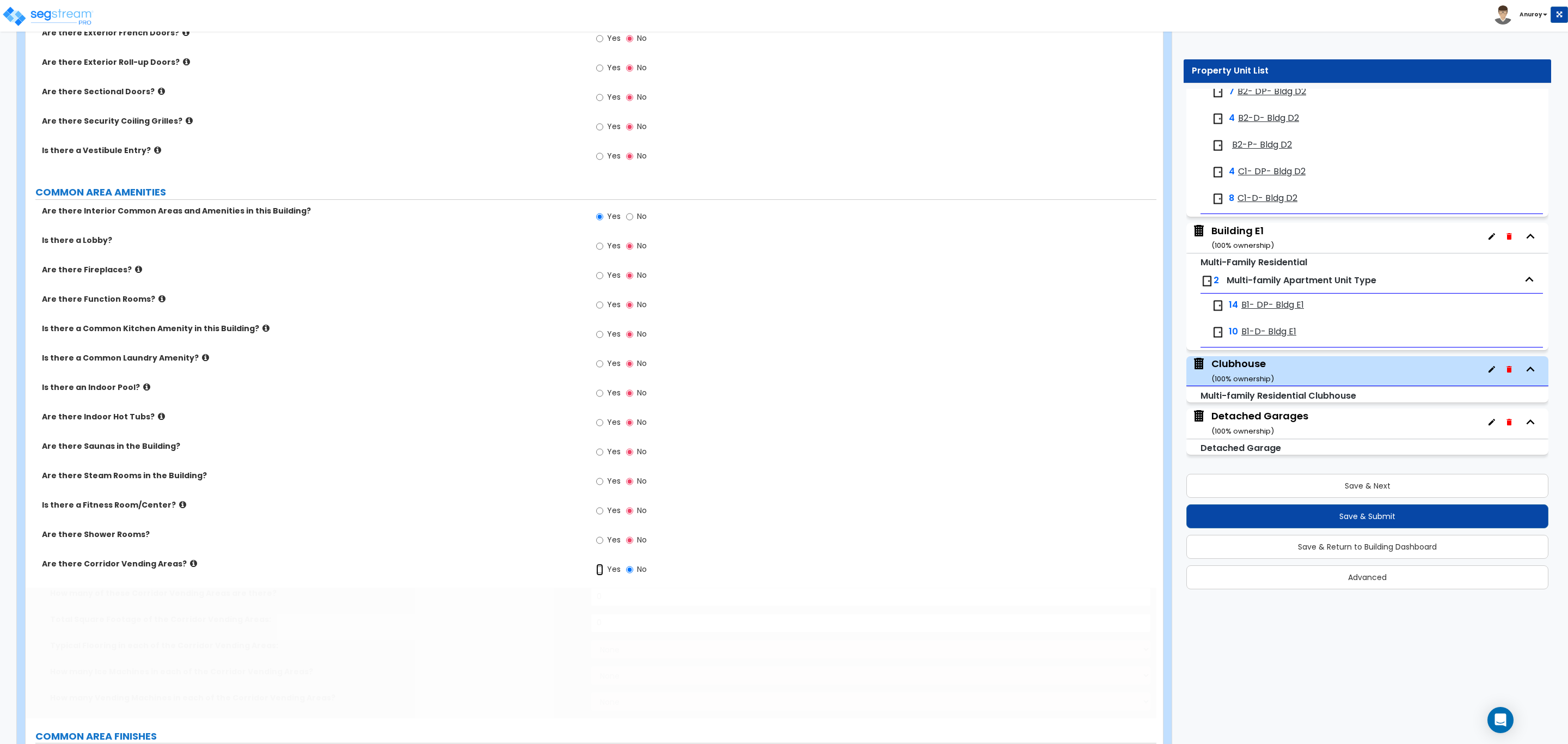
radio input "true"
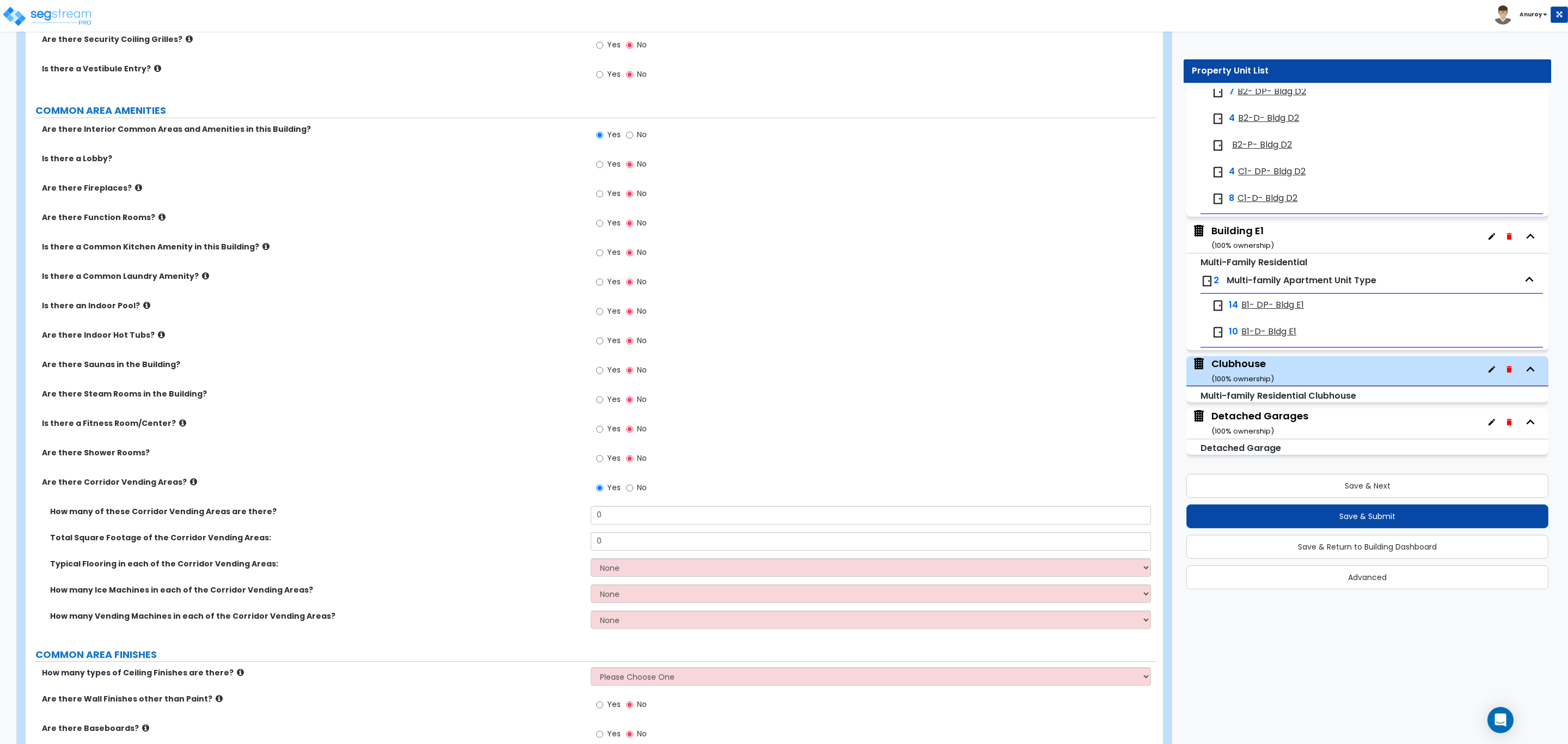
scroll to position [1062, 0]
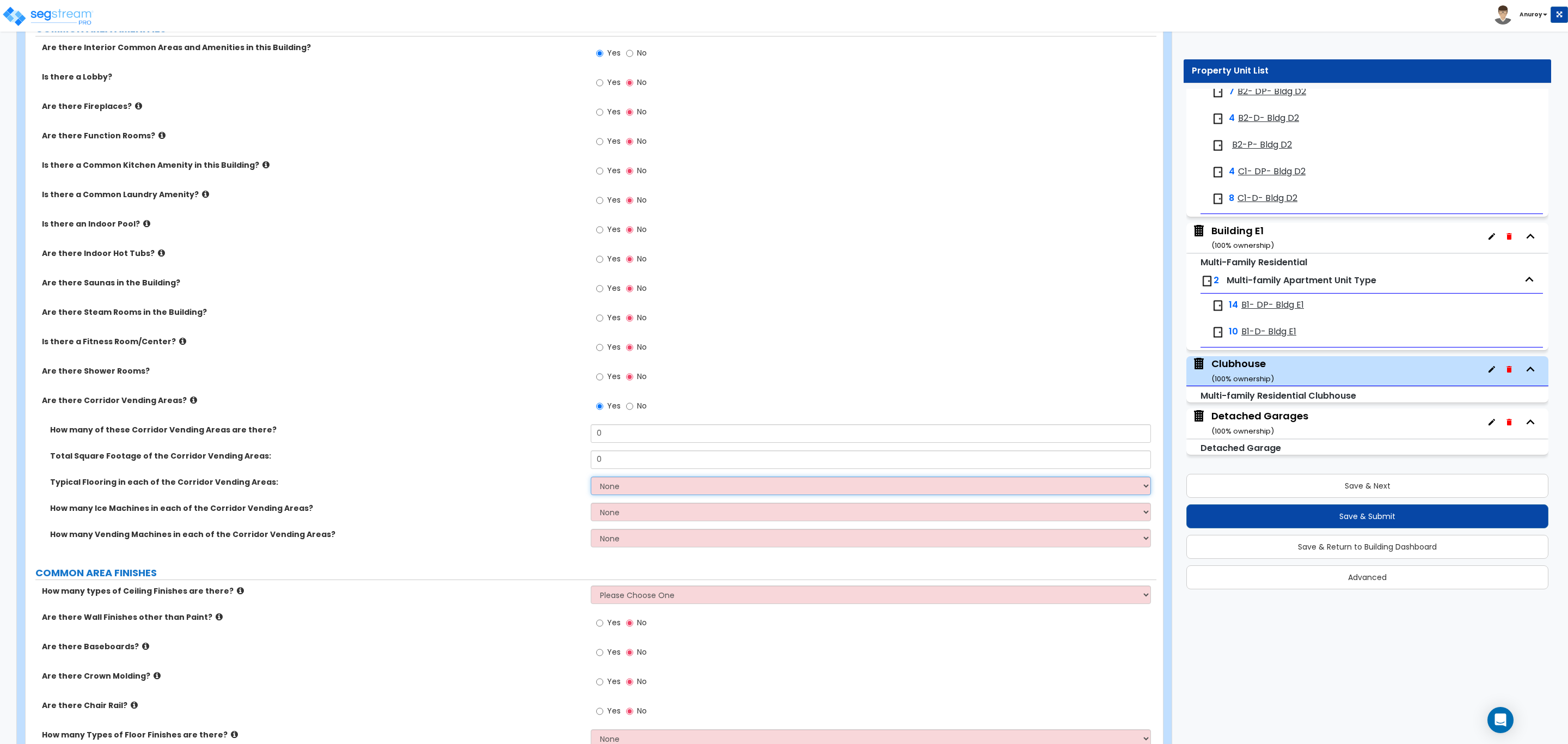
click at [708, 484] on select "None Tile Flooring Hardwood Flooring Resilient Laminate Flooring VCT Flooring S…" at bounding box center [871, 486] width 560 height 19
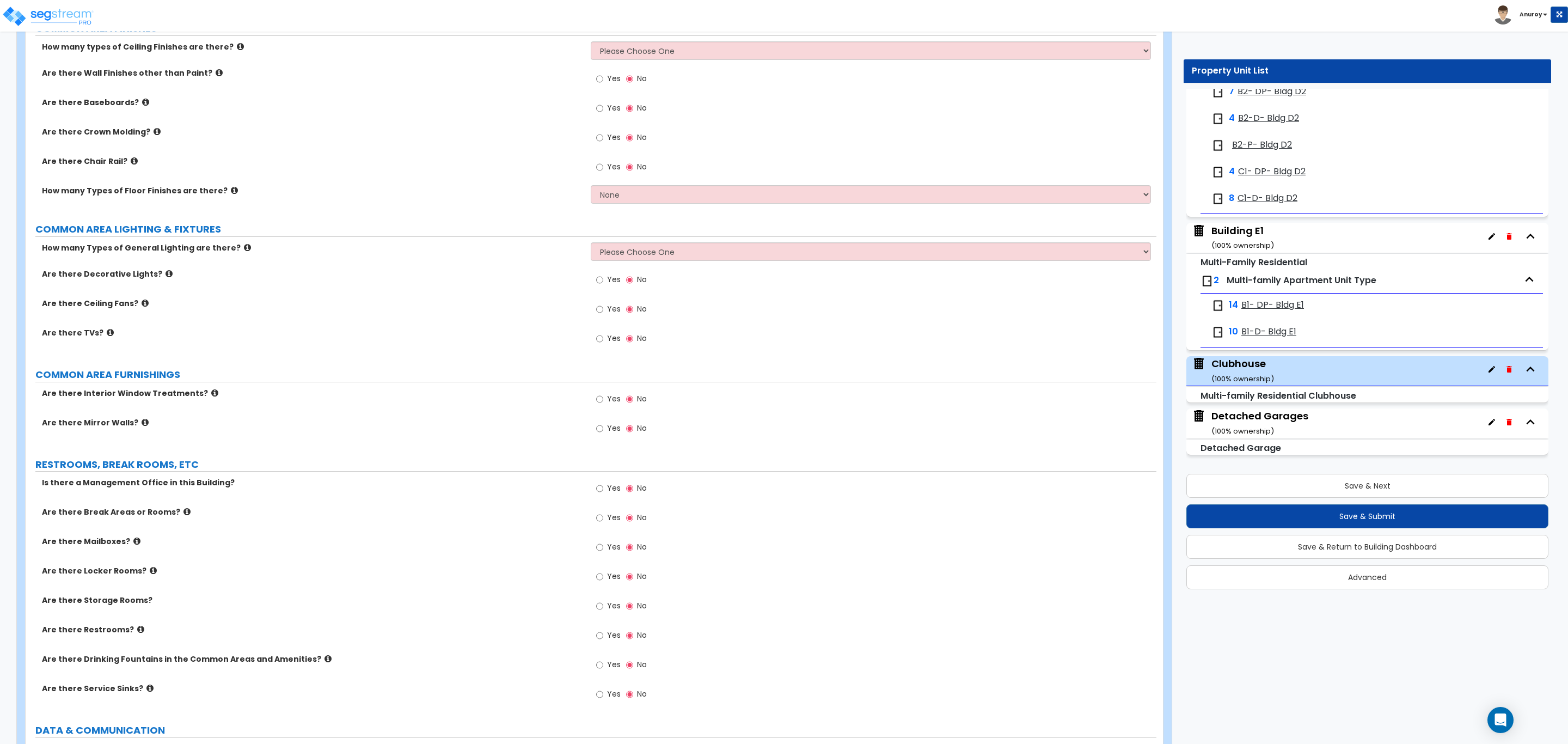
scroll to position [1634, 0]
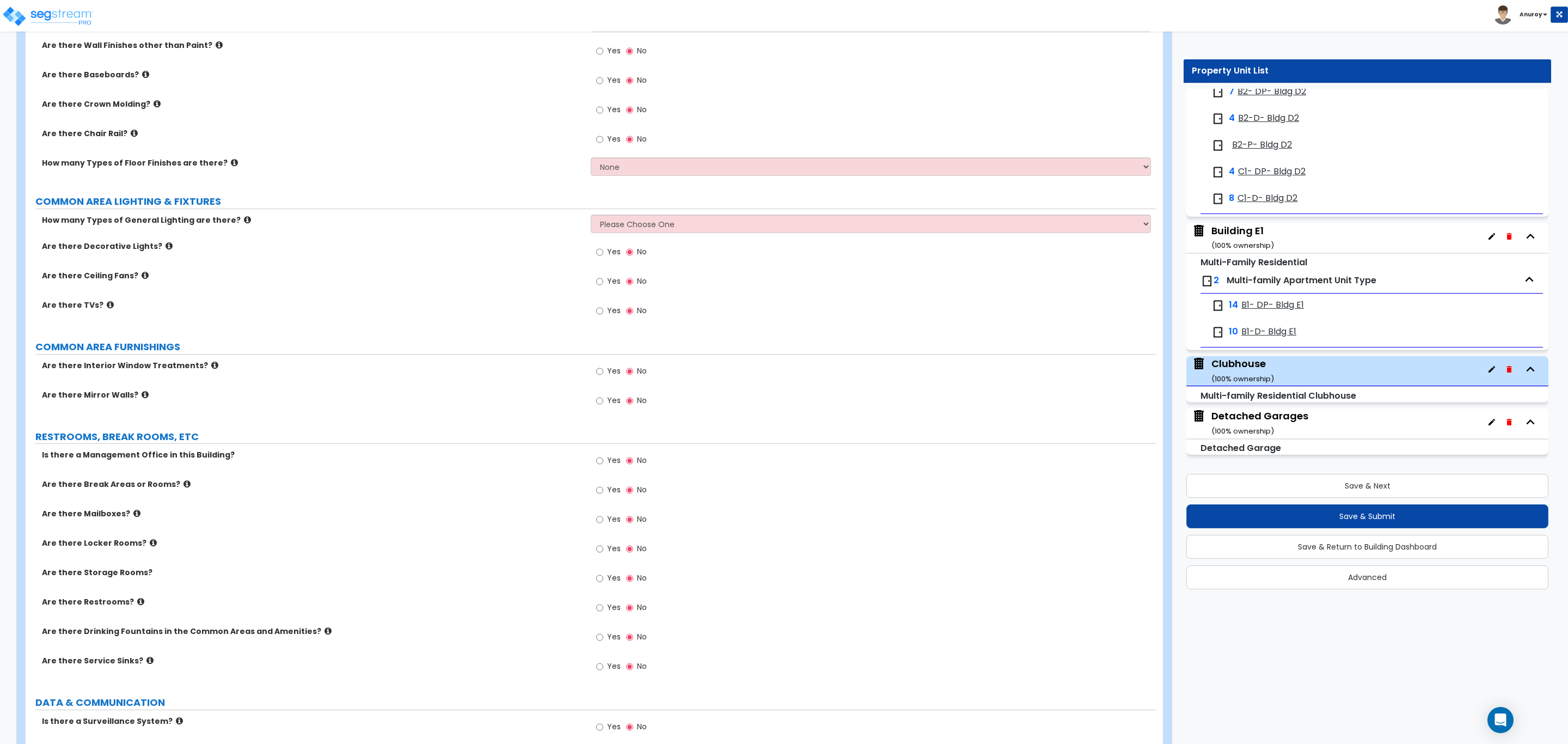
click at [183, 488] on icon at bounding box center [186, 483] width 7 height 8
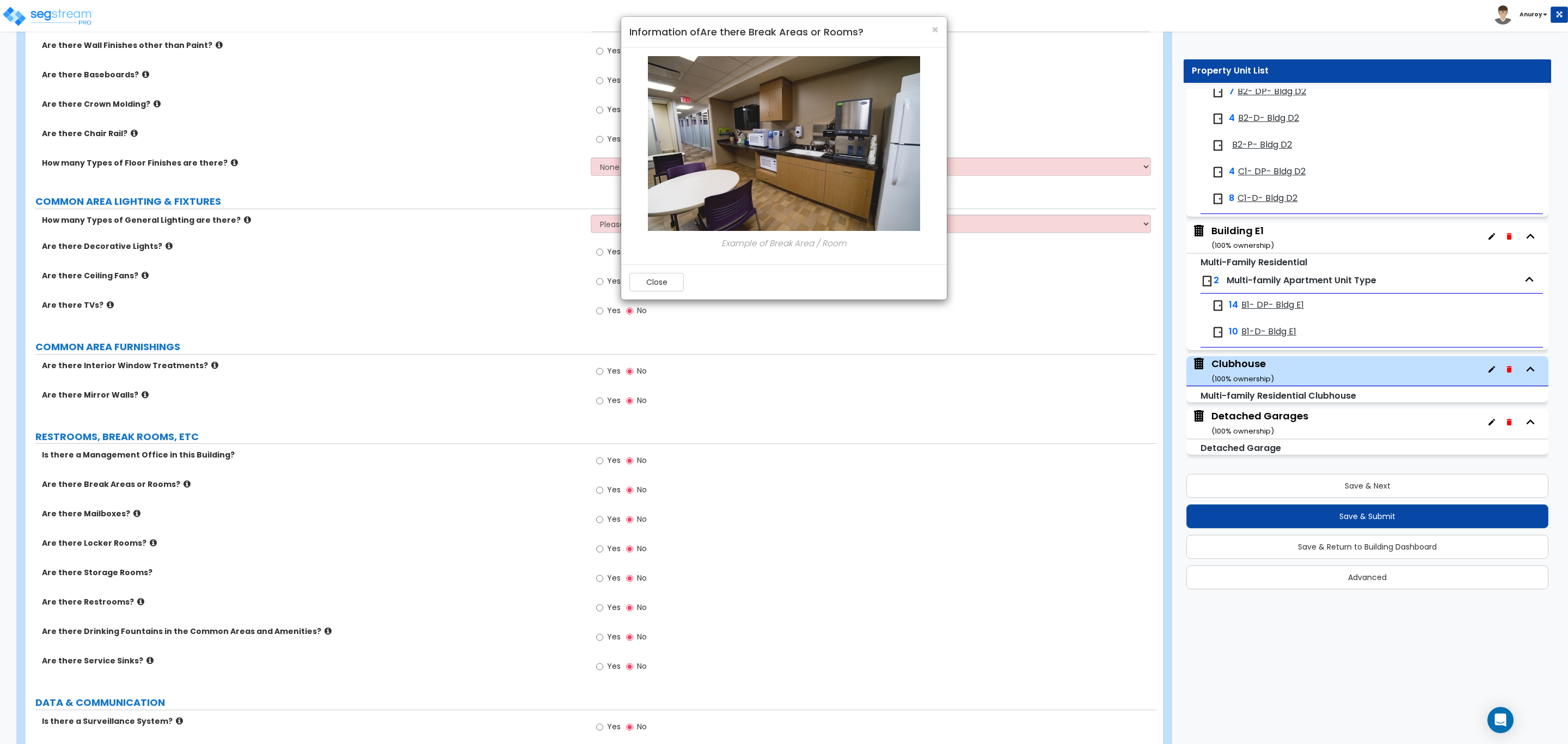
click at [131, 518] on div "× Information of Are there Break Areas or Rooms? Example of Break Area / Room C…" at bounding box center [784, 372] width 1568 height 744
click at [670, 286] on button "Close" at bounding box center [656, 282] width 55 height 19
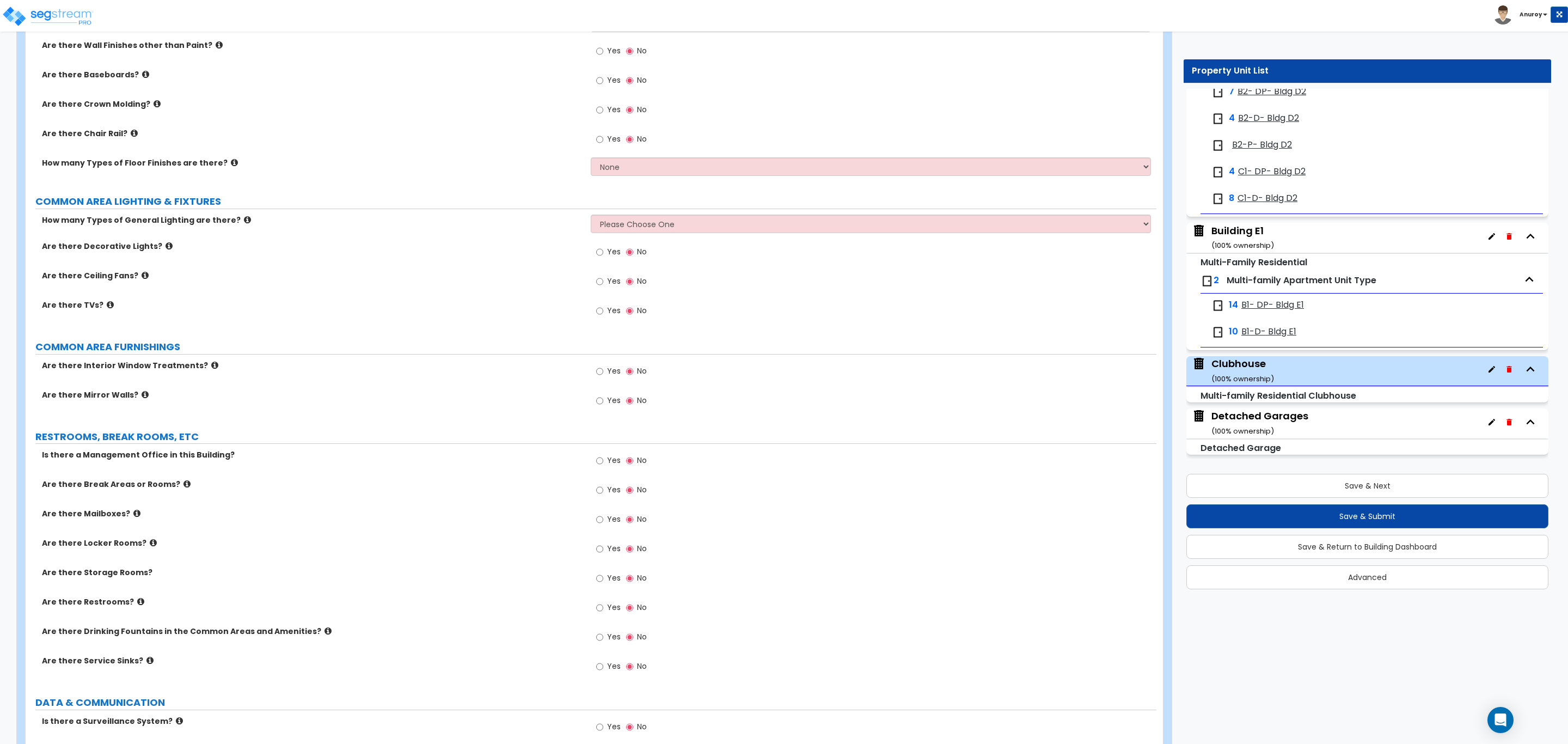
click at [134, 517] on icon at bounding box center [137, 513] width 7 height 8
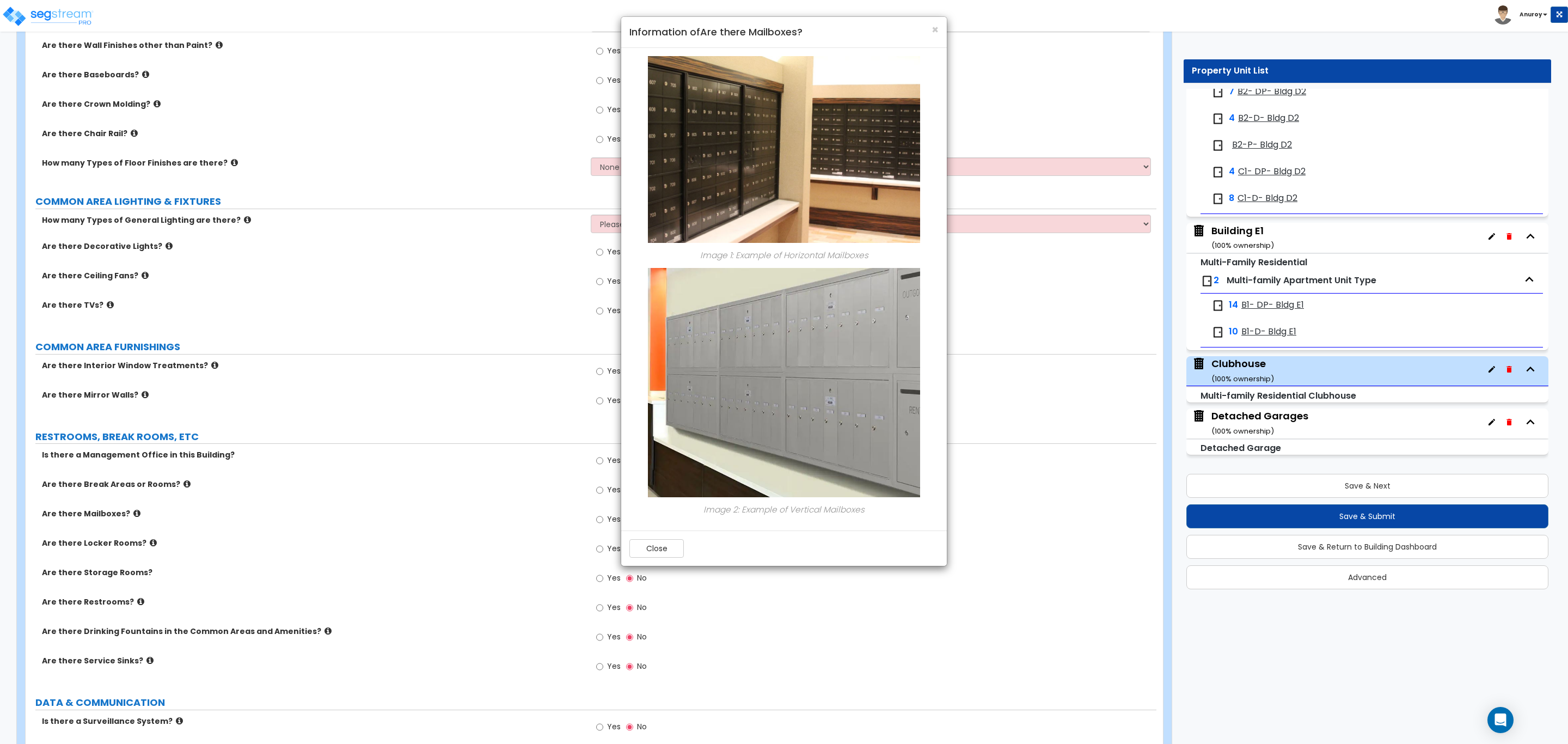
click at [268, 511] on div "× Information of Are there Mailboxes? Image 1: Example of Horizontal Mailboxes …" at bounding box center [784, 372] width 1568 height 744
click at [657, 541] on button "Close" at bounding box center [656, 548] width 55 height 19
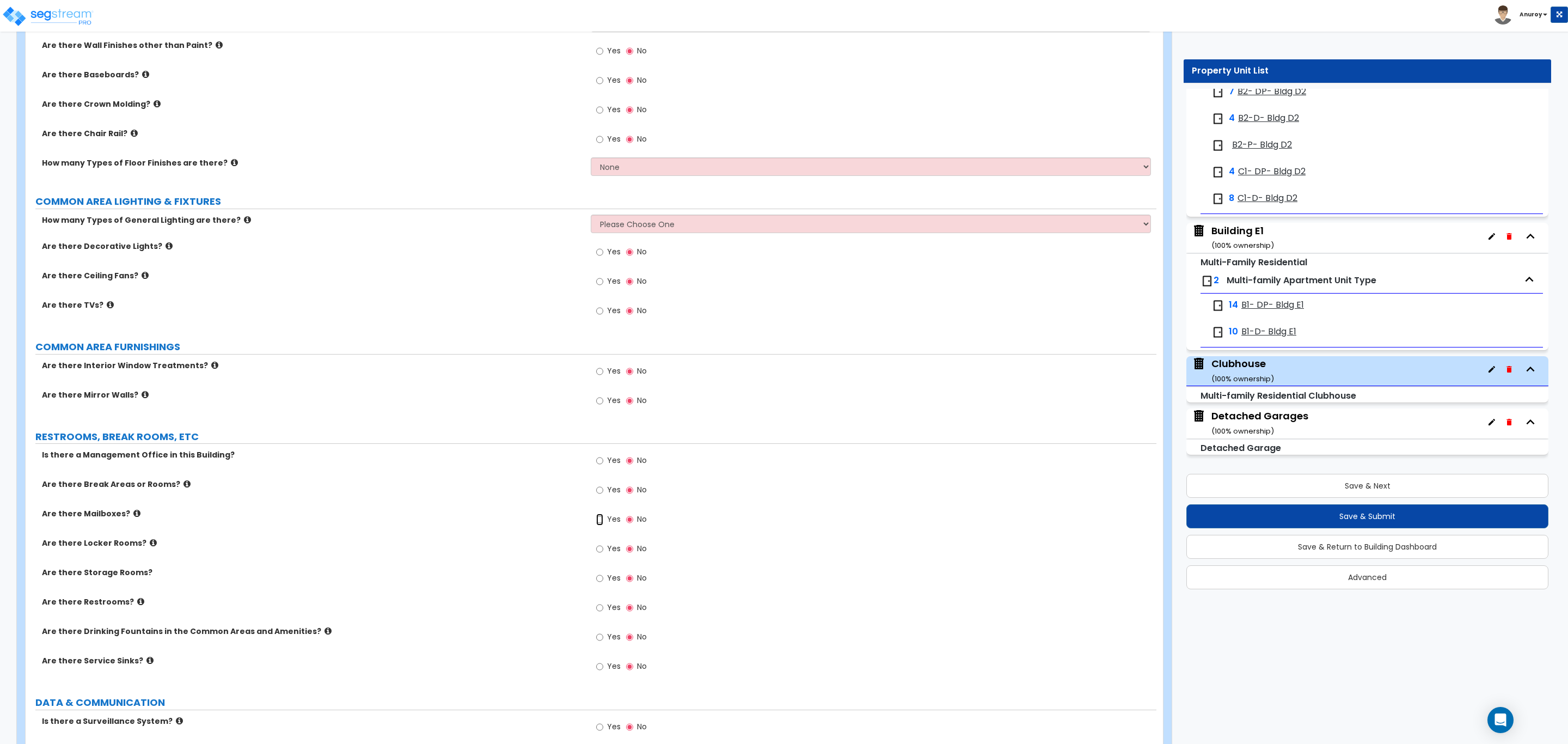
click at [598, 523] on input "Yes" at bounding box center [599, 520] width 7 height 12
radio input "true"
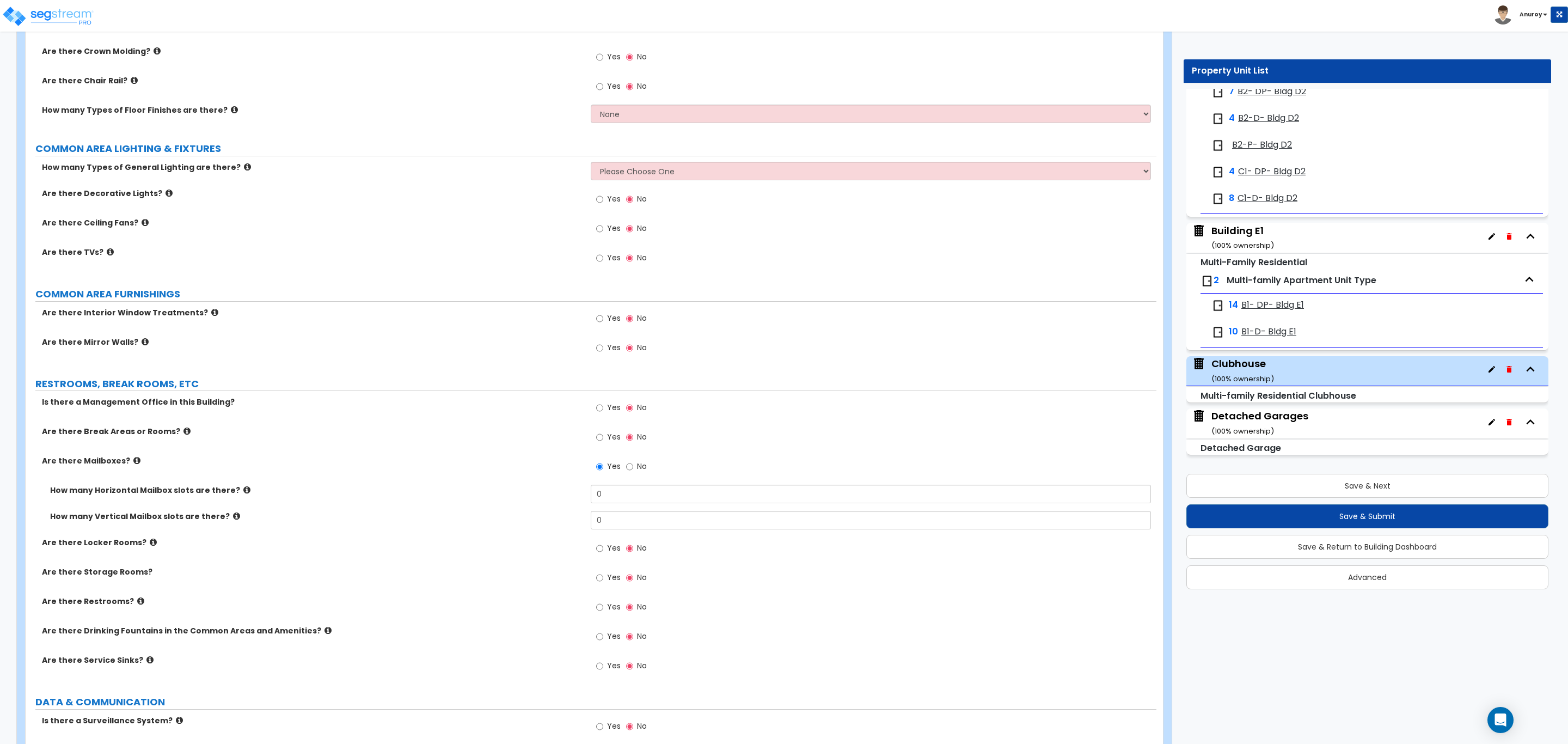
scroll to position [1715, 0]
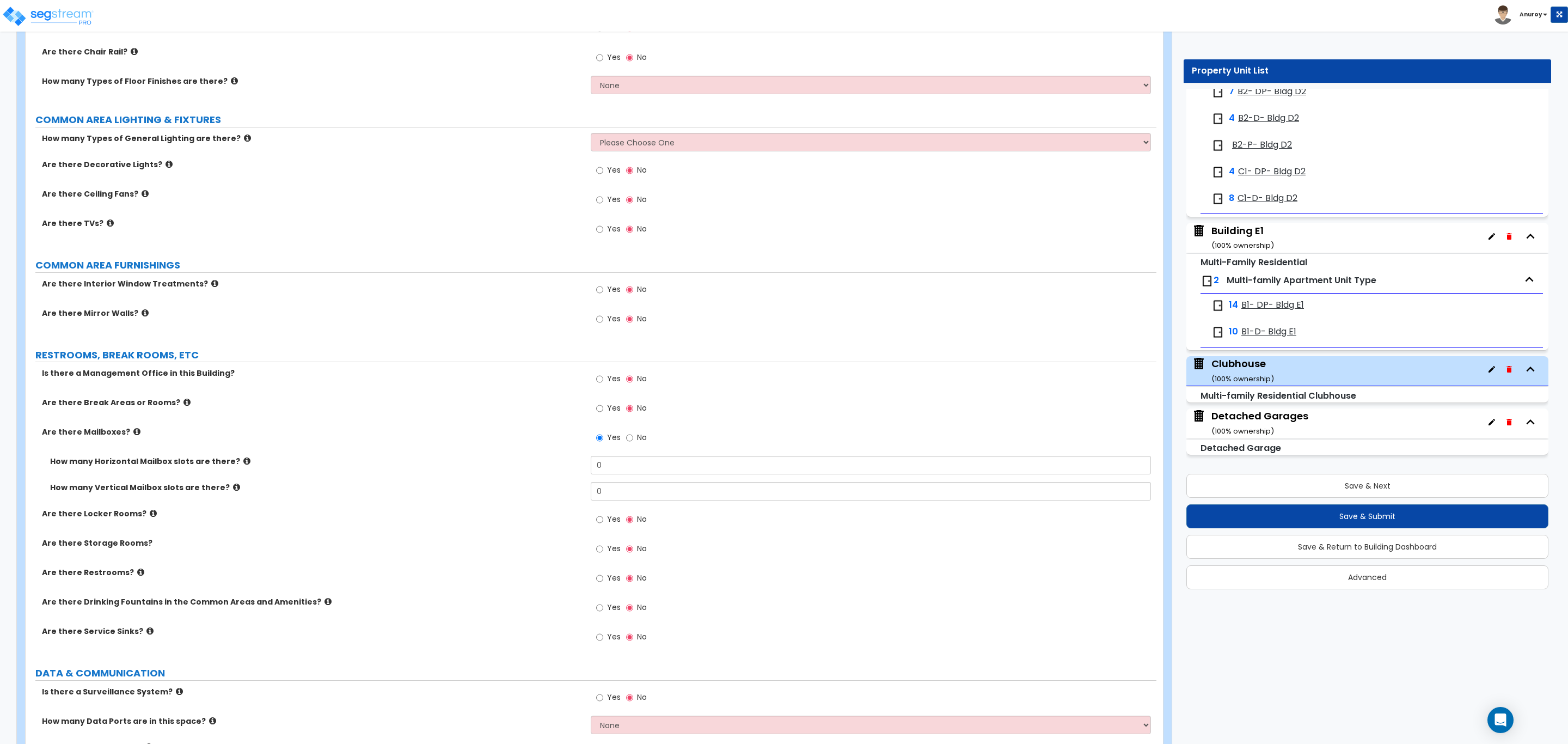
click at [149, 517] on icon at bounding box center [152, 513] width 7 height 8
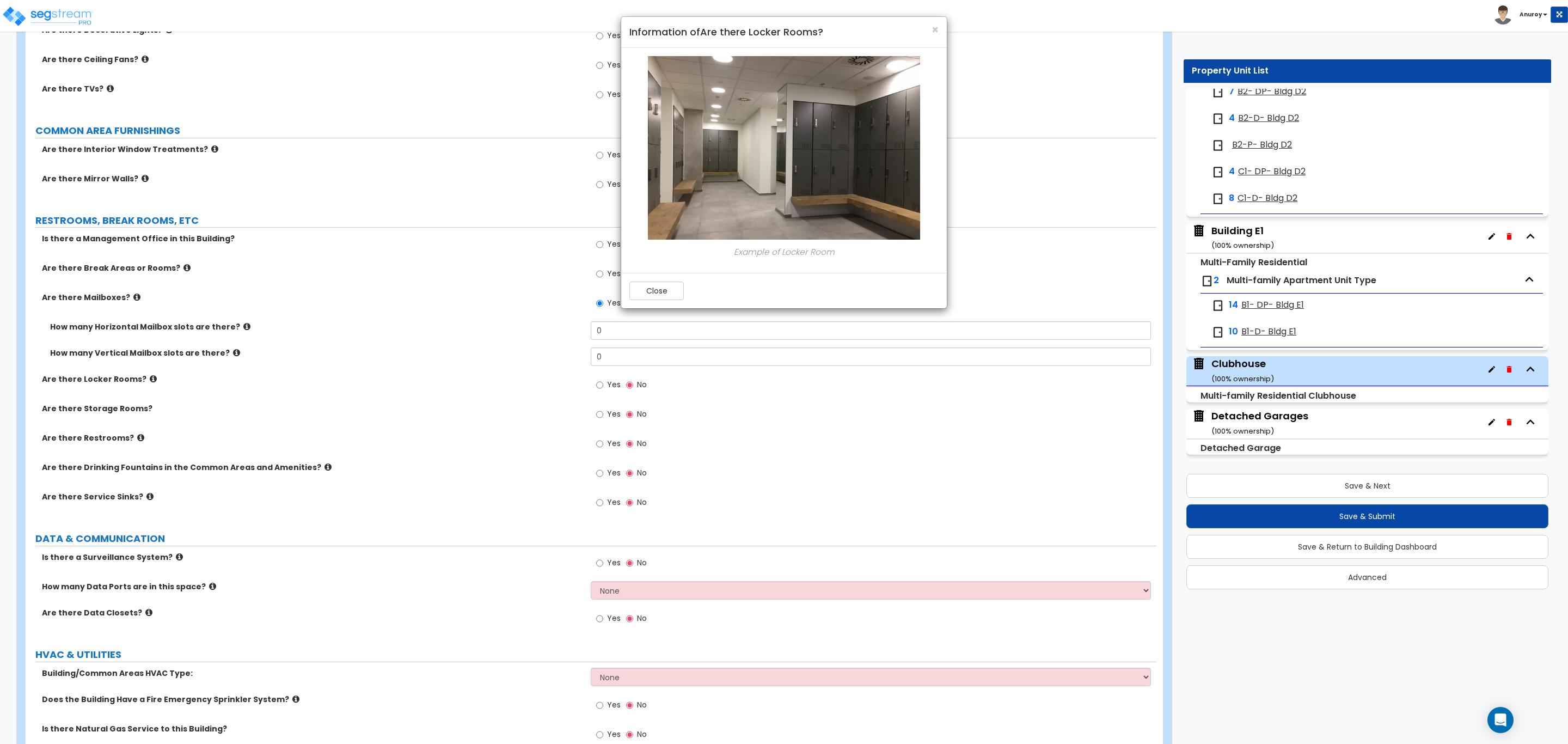
scroll to position [1878, 0]
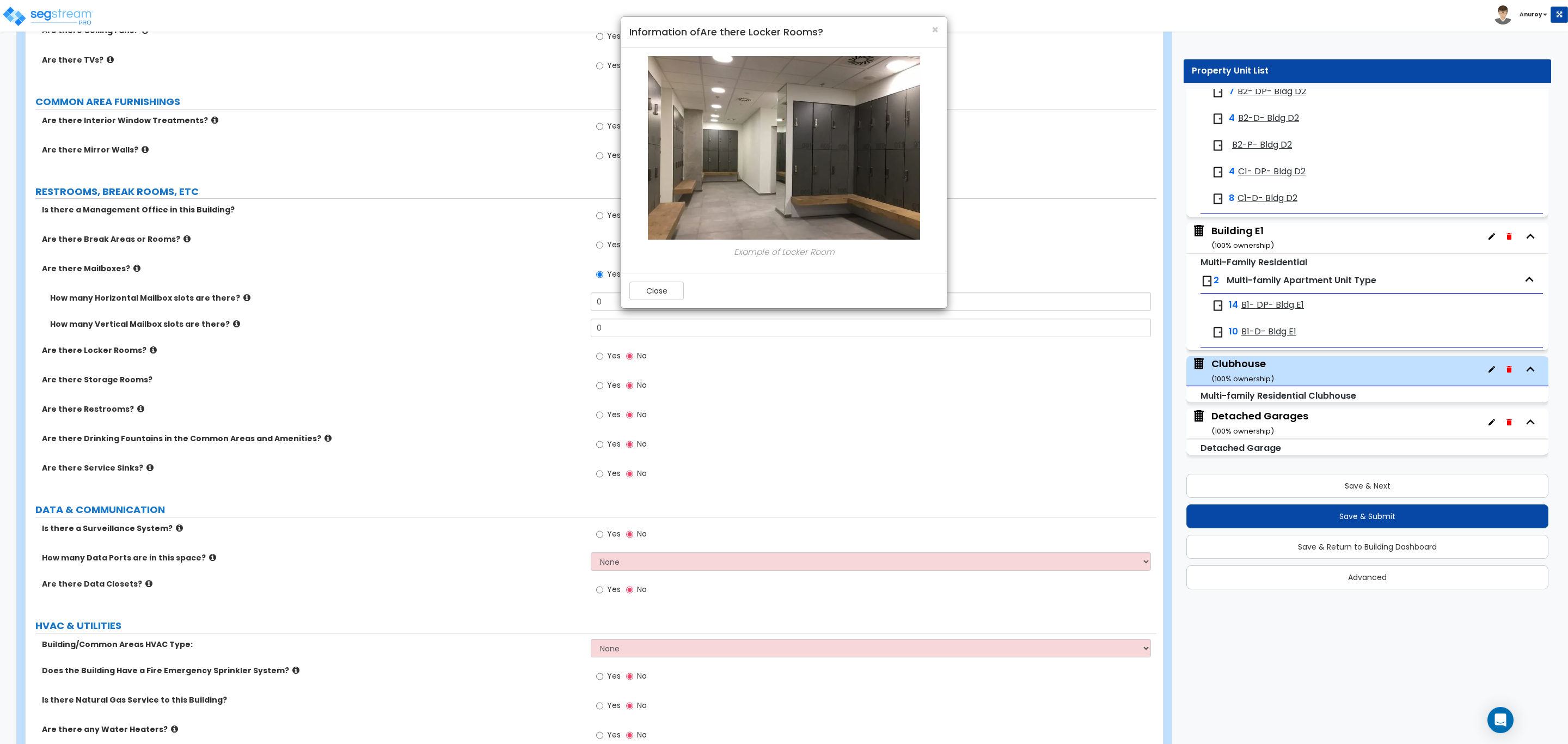
click at [171, 532] on div "× Information of Are there Locker Rooms? Example of Locker Room Close" at bounding box center [784, 372] width 1568 height 744
click at [203, 528] on div "× Information of Are there Locker Rooms? Example of Locker Room Close" at bounding box center [784, 372] width 1568 height 744
click at [657, 291] on button "Close" at bounding box center [656, 291] width 55 height 19
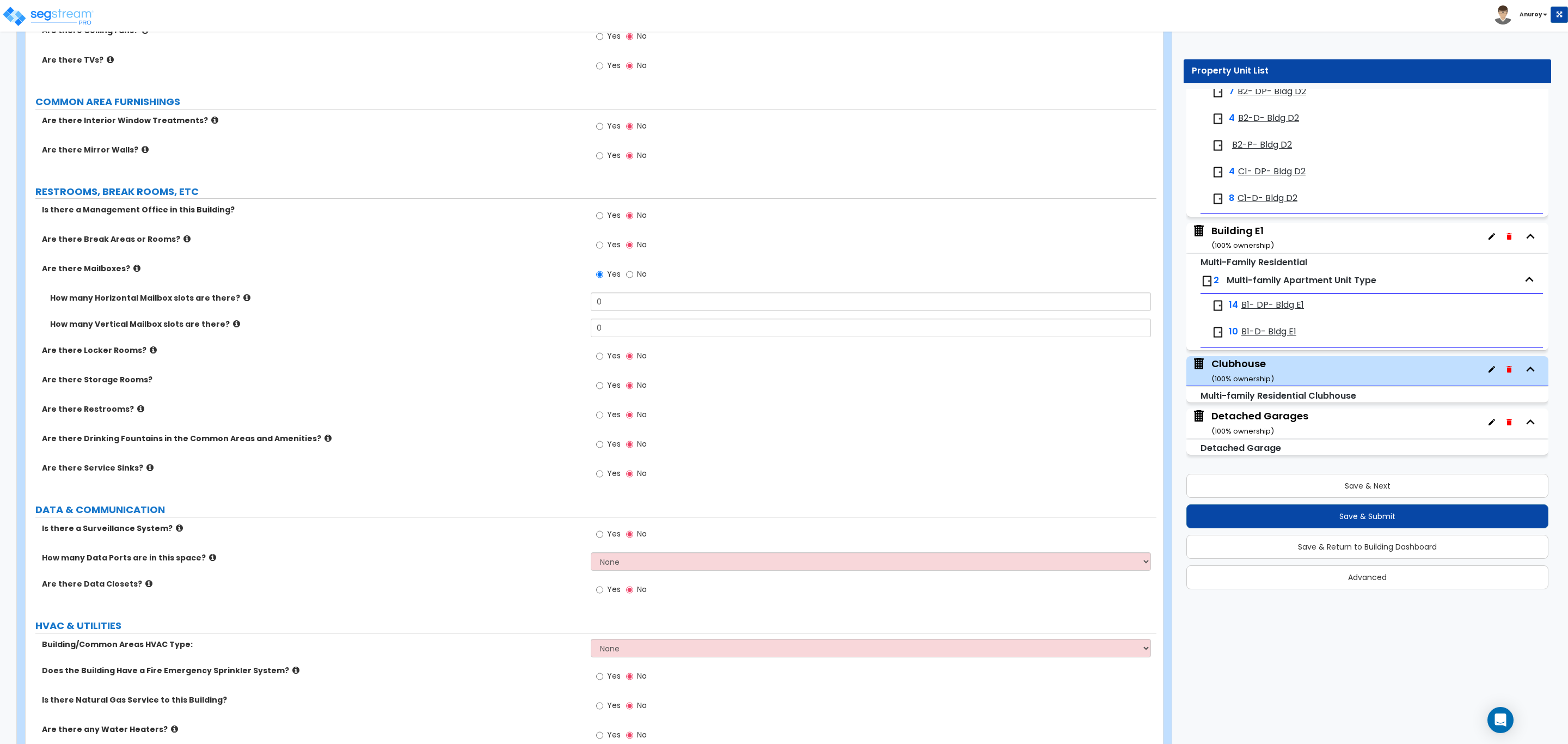
click at [176, 531] on icon at bounding box center [179, 528] width 7 height 8
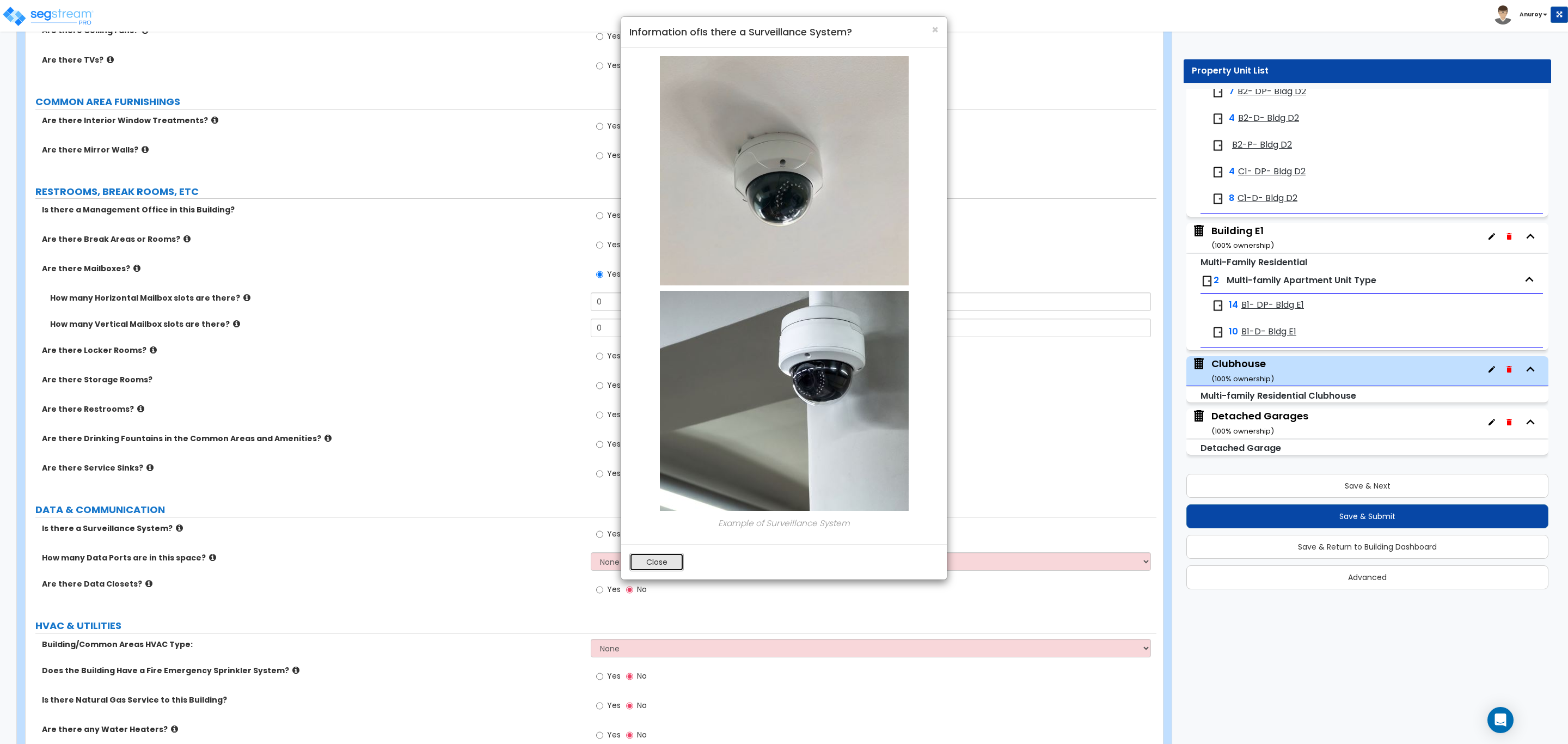
click at [661, 558] on button "Close" at bounding box center [656, 562] width 55 height 19
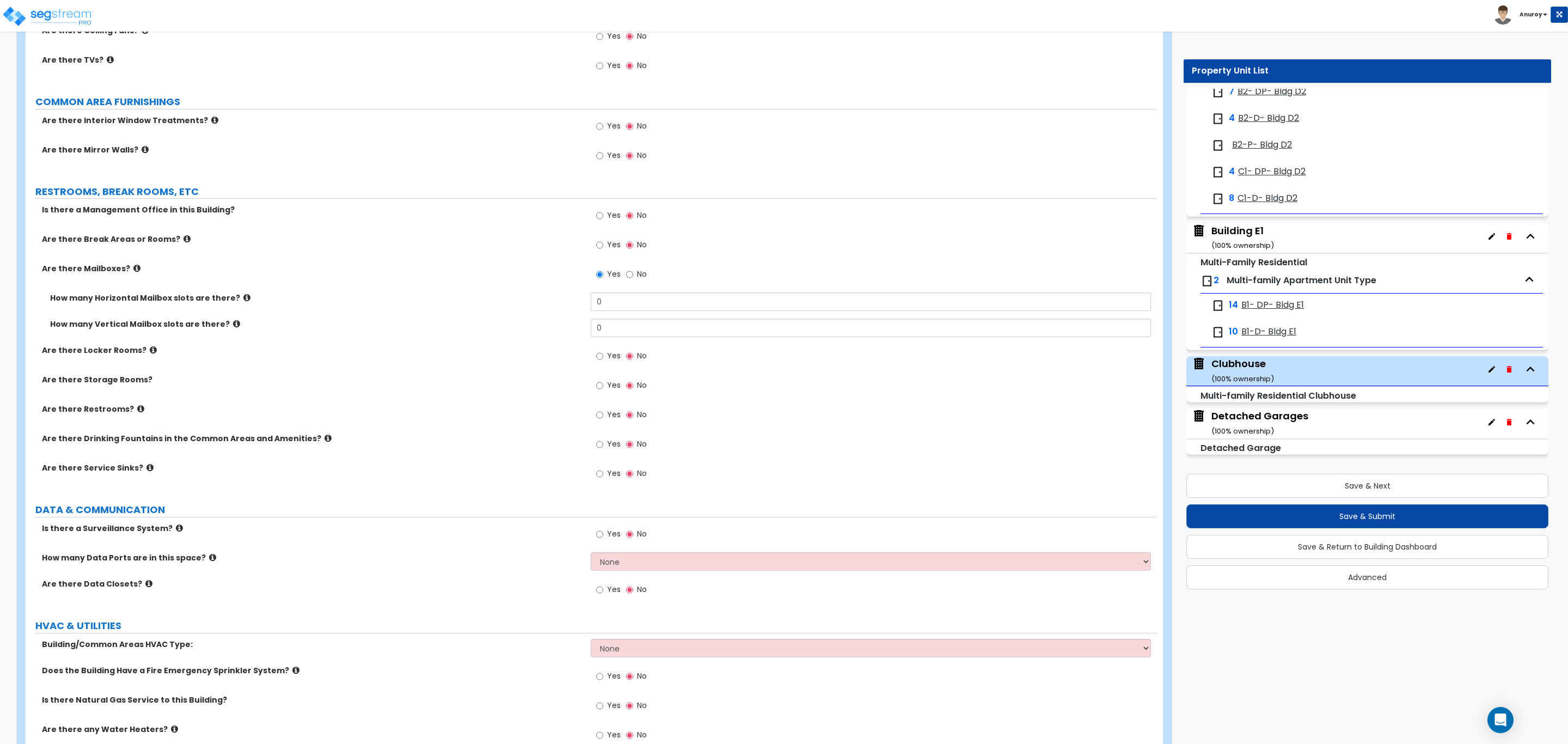
click at [146, 588] on icon at bounding box center [149, 583] width 7 height 8
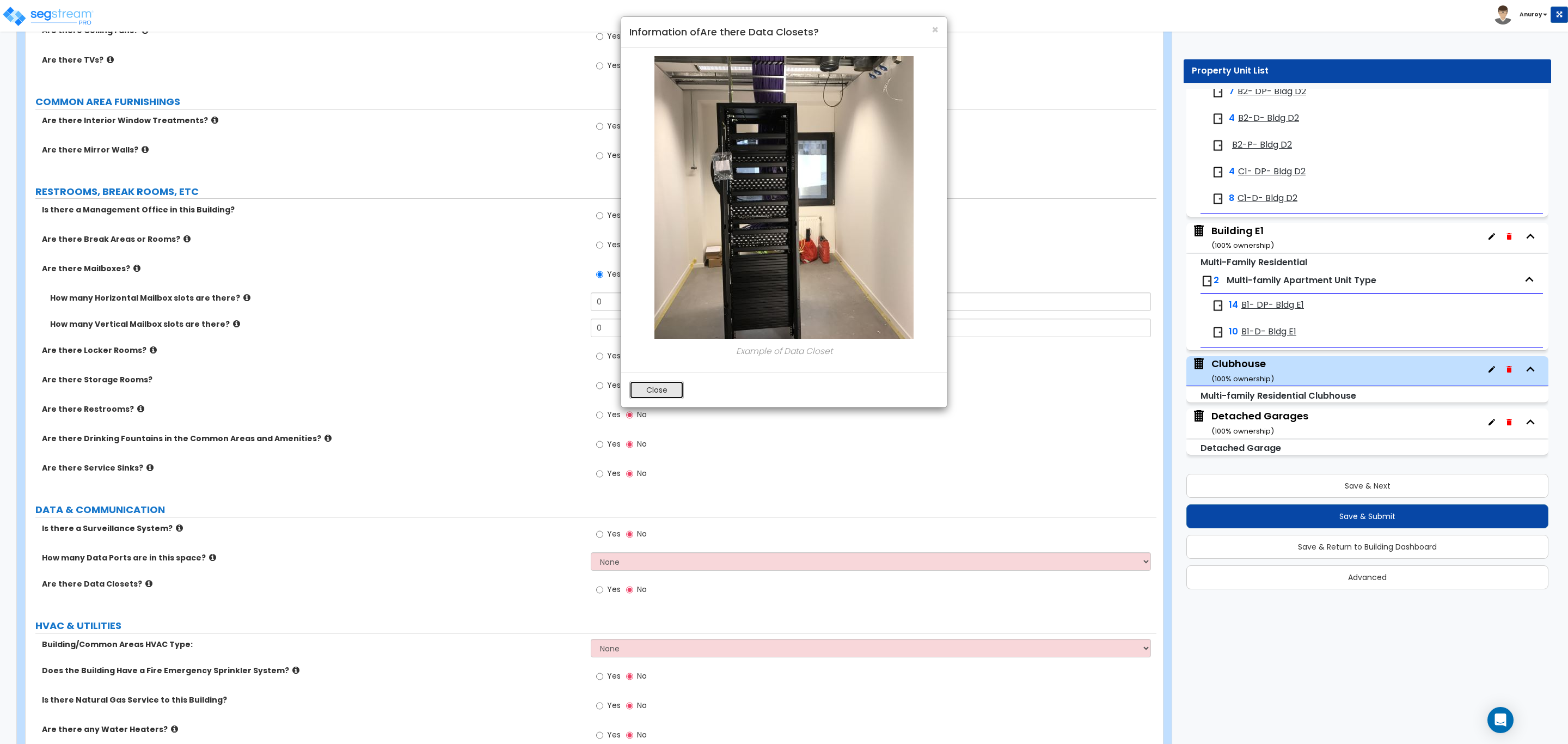
click at [658, 386] on button "Close" at bounding box center [656, 390] width 55 height 19
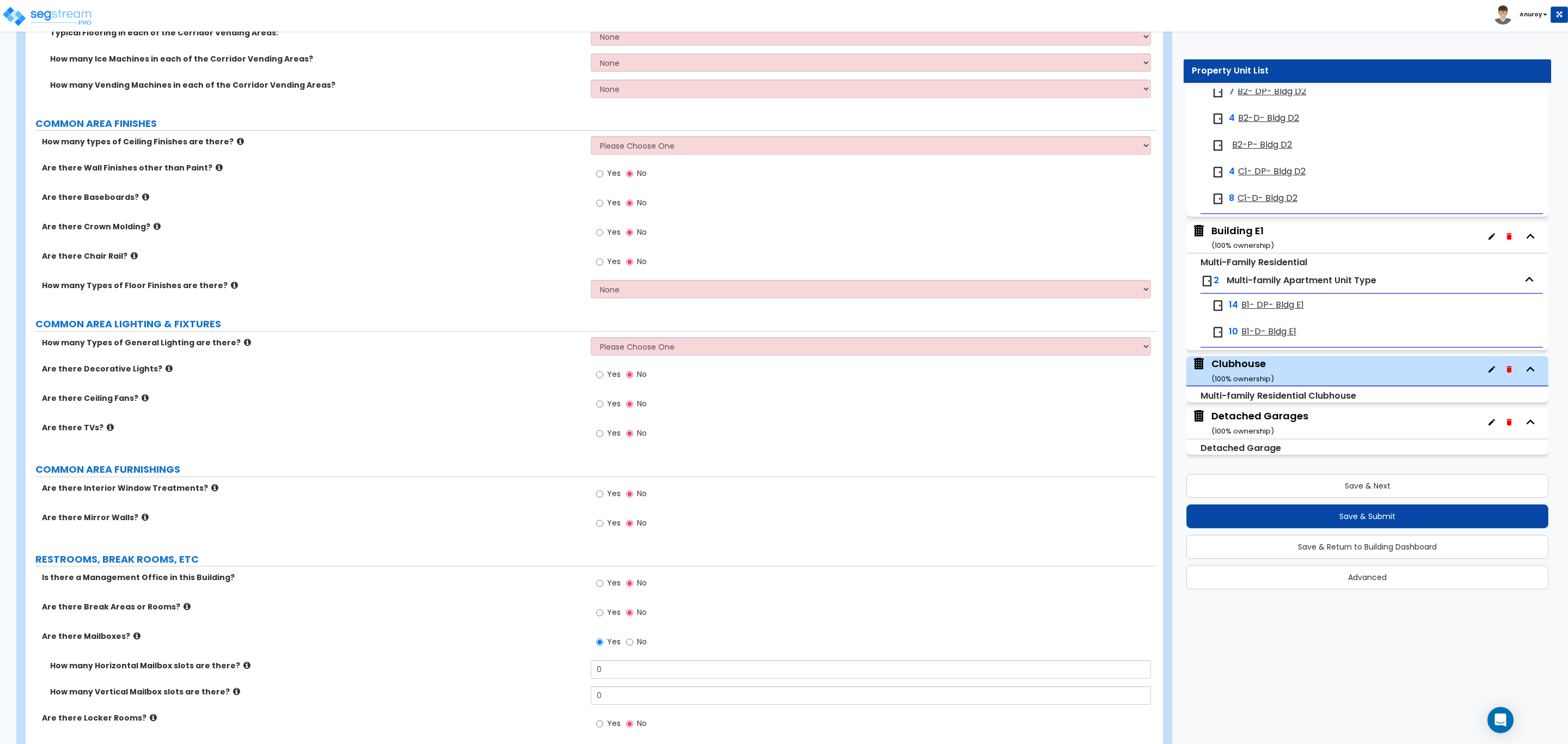
scroll to position [1482, 0]
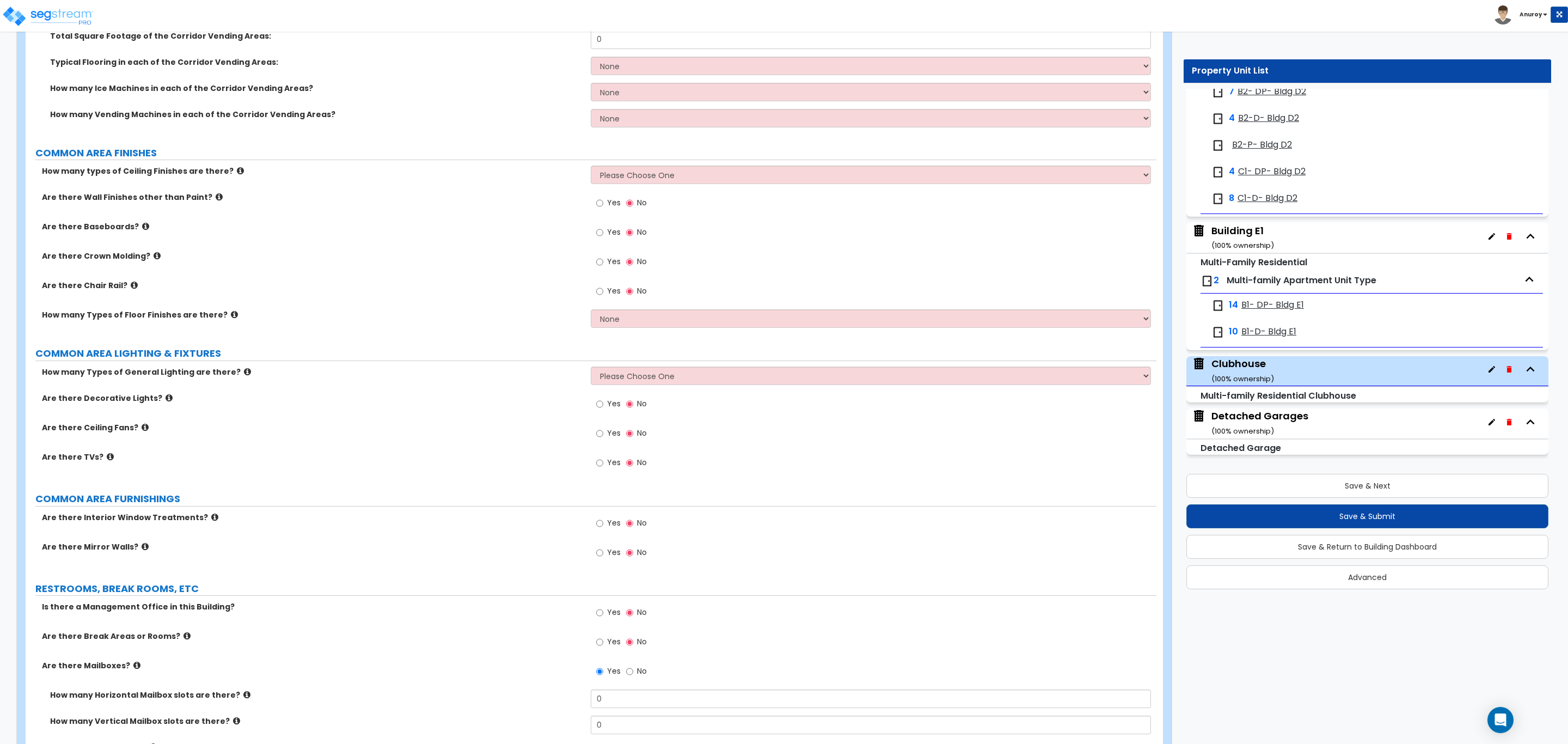
click at [1261, 415] on div "Detached Garages ( 100 % ownership)" at bounding box center [1260, 423] width 97 height 28
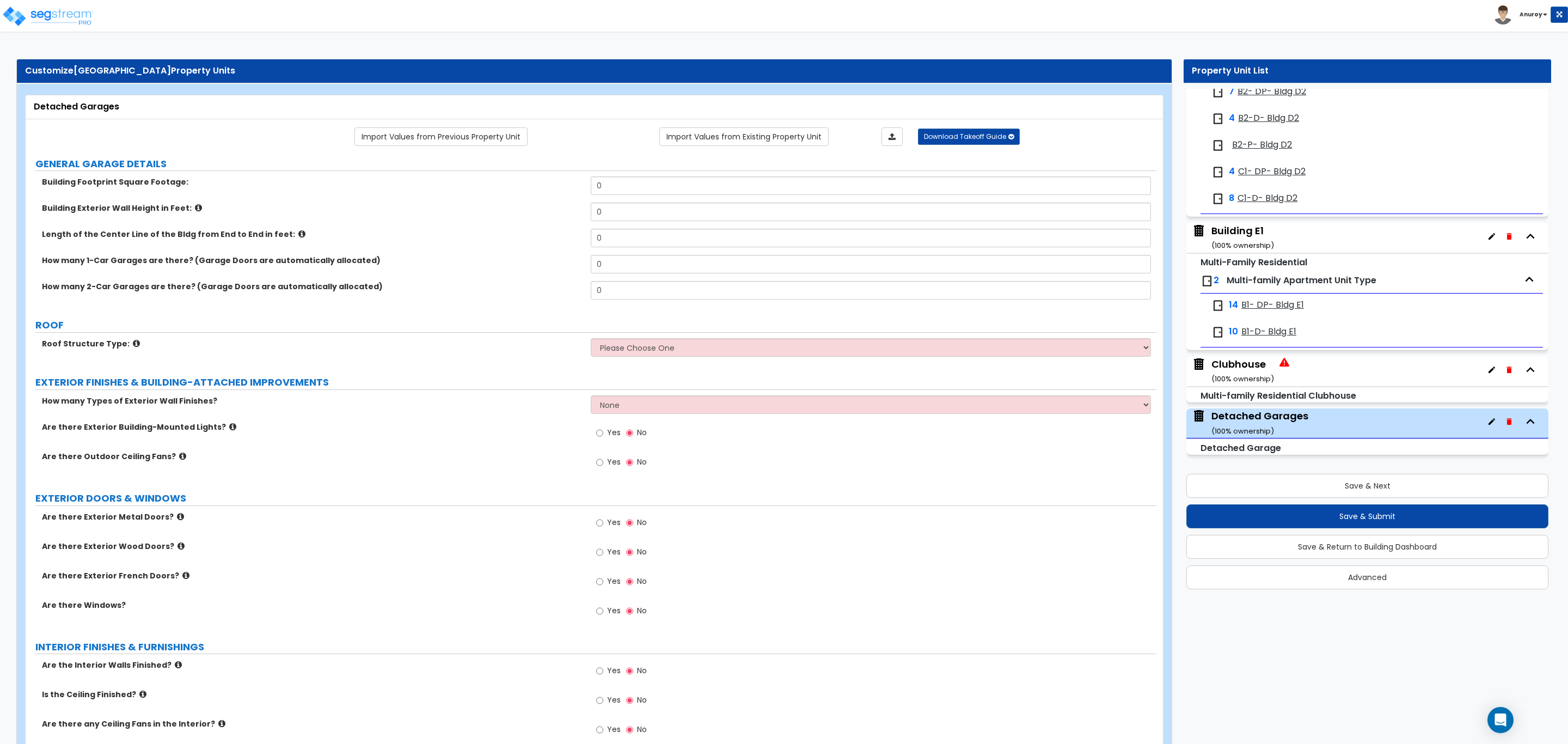
scroll to position [4, 0]
click at [1236, 363] on div "Clubhouse ( 100 % ownership)" at bounding box center [1242, 371] width 62 height 28
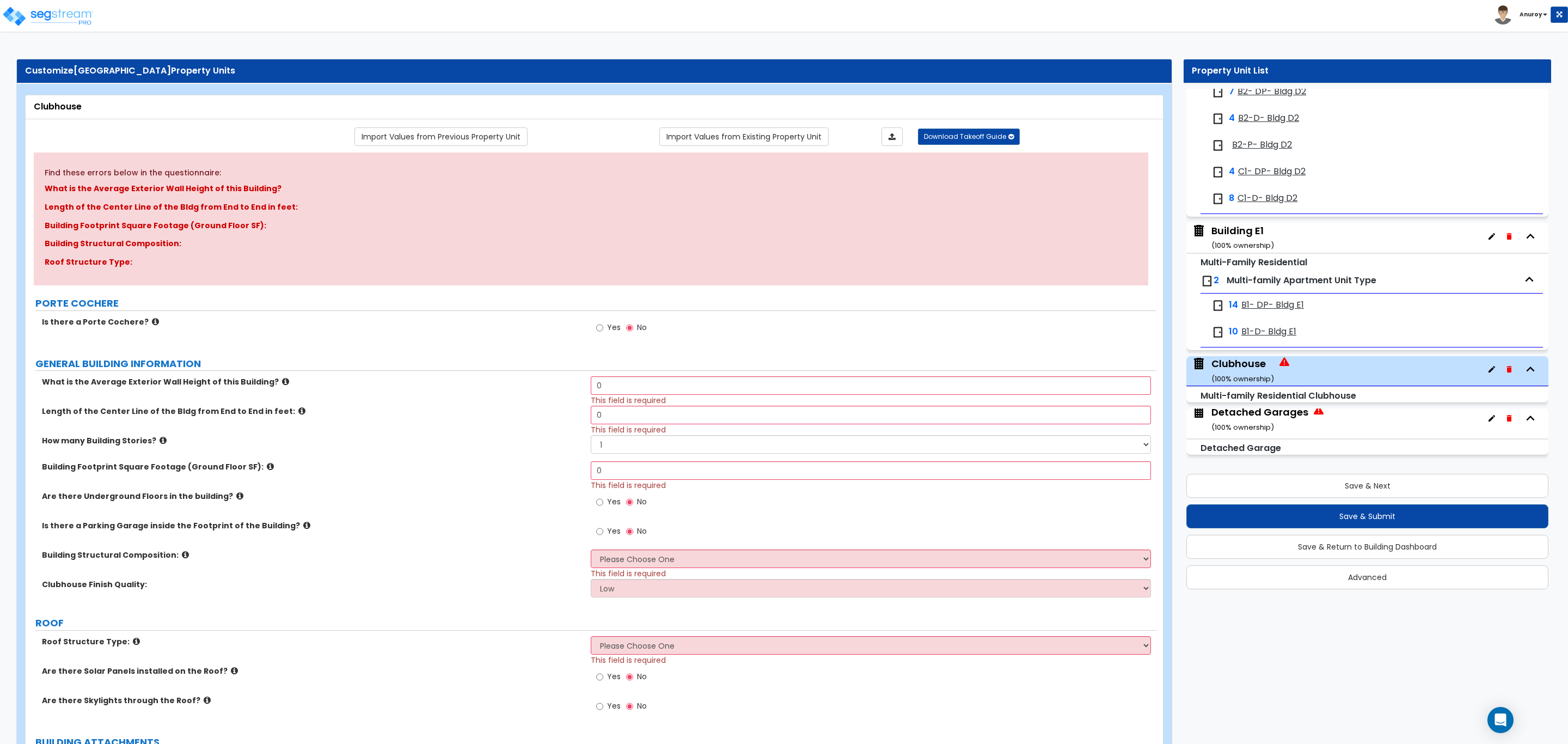
click at [484, 396] on div "What is the Average Exterior Wall Height of this Building? 0 This field is requ…" at bounding box center [591, 390] width 1131 height 29
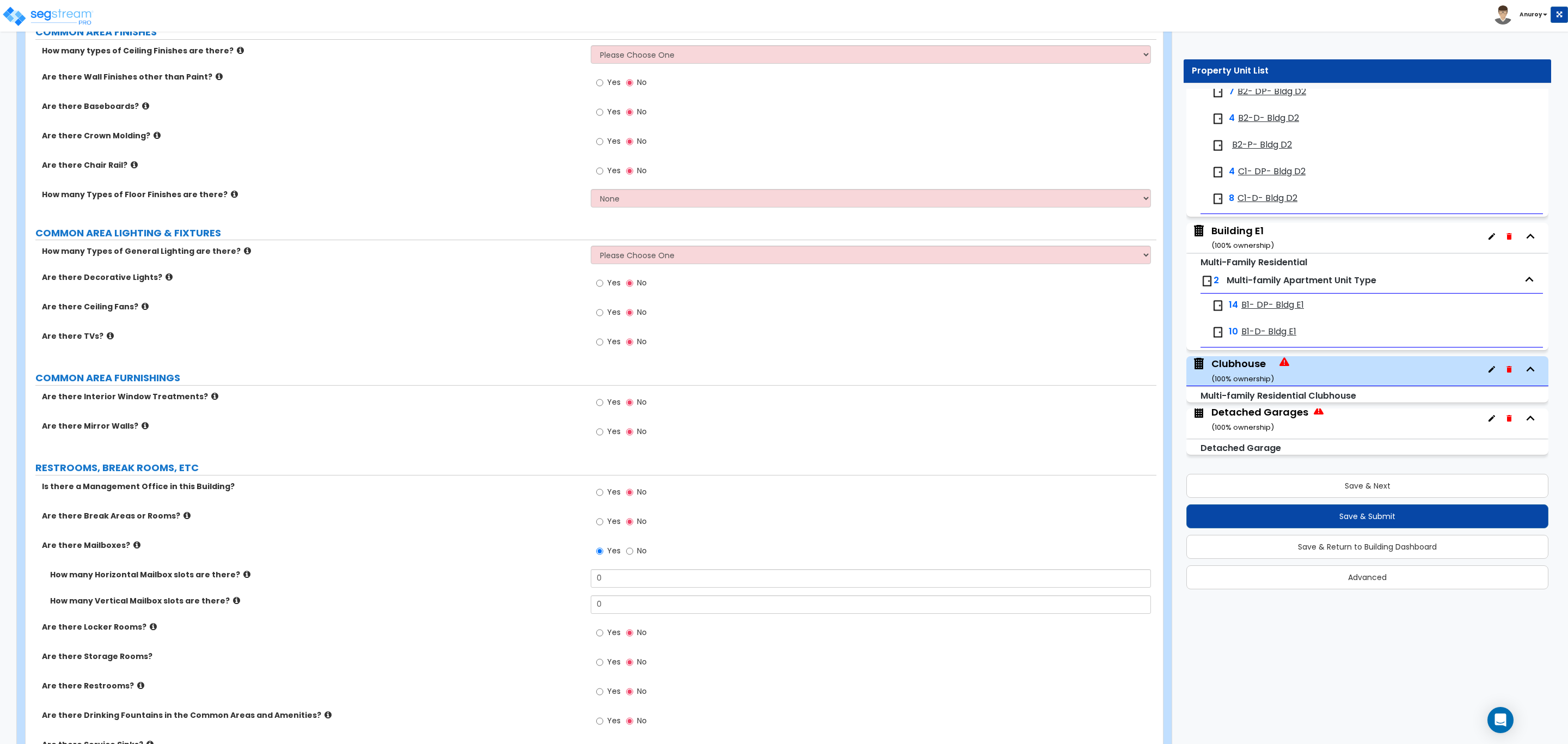
scroll to position [1797, 0]
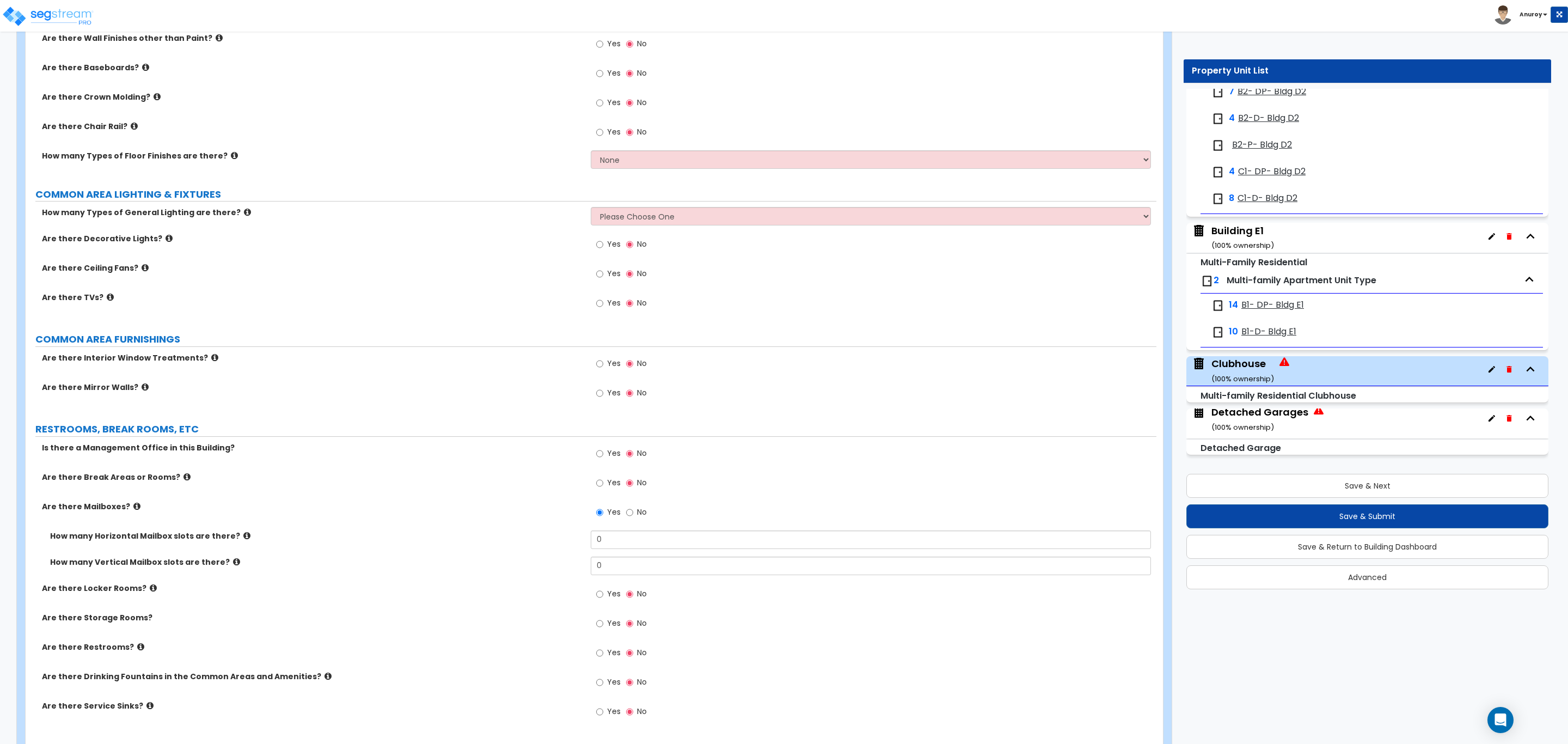
click at [472, 524] on div "Are there Mailboxes? Yes No" at bounding box center [591, 515] width 1131 height 29
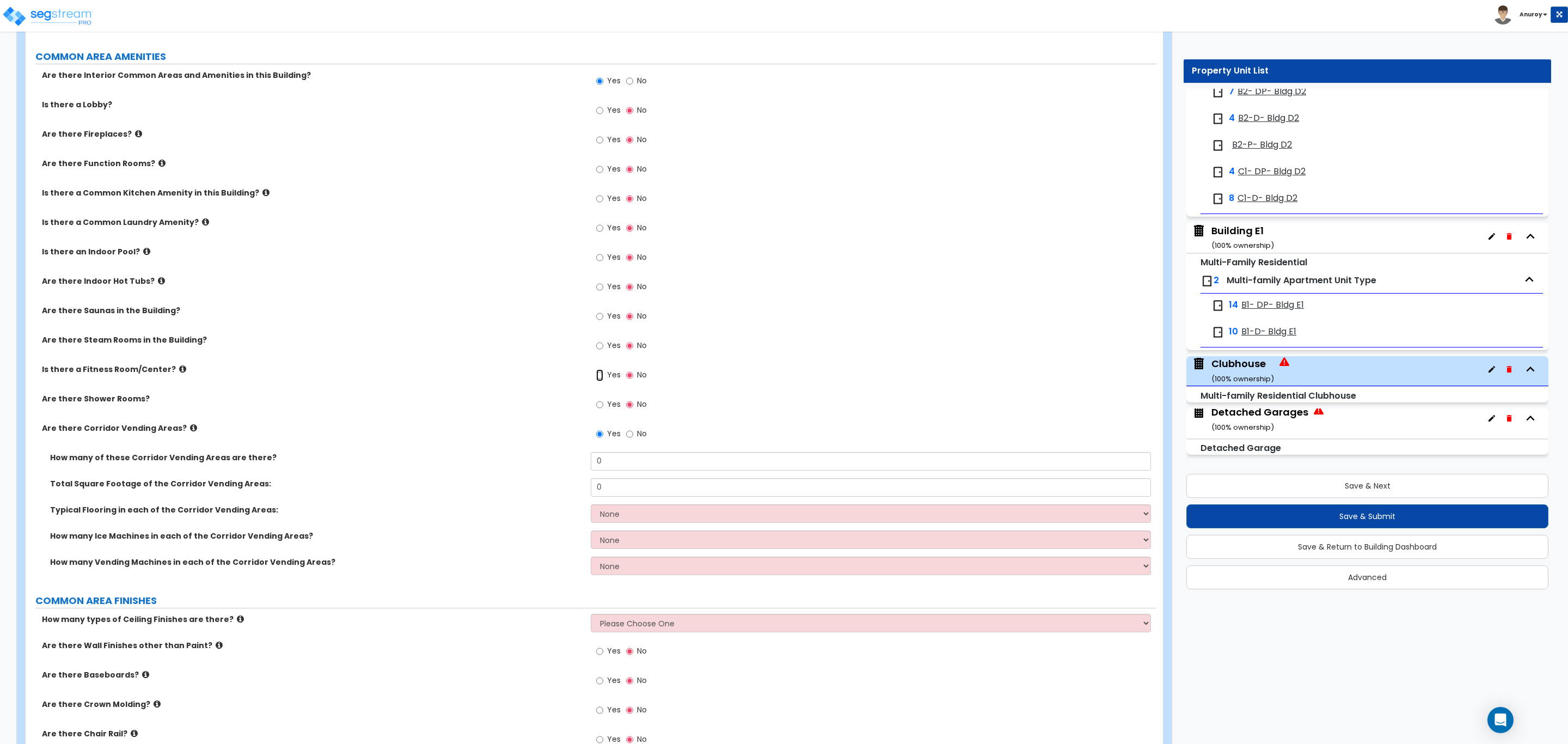
click at [600, 380] on input "Yes" at bounding box center [599, 375] width 7 height 12
radio input "true"
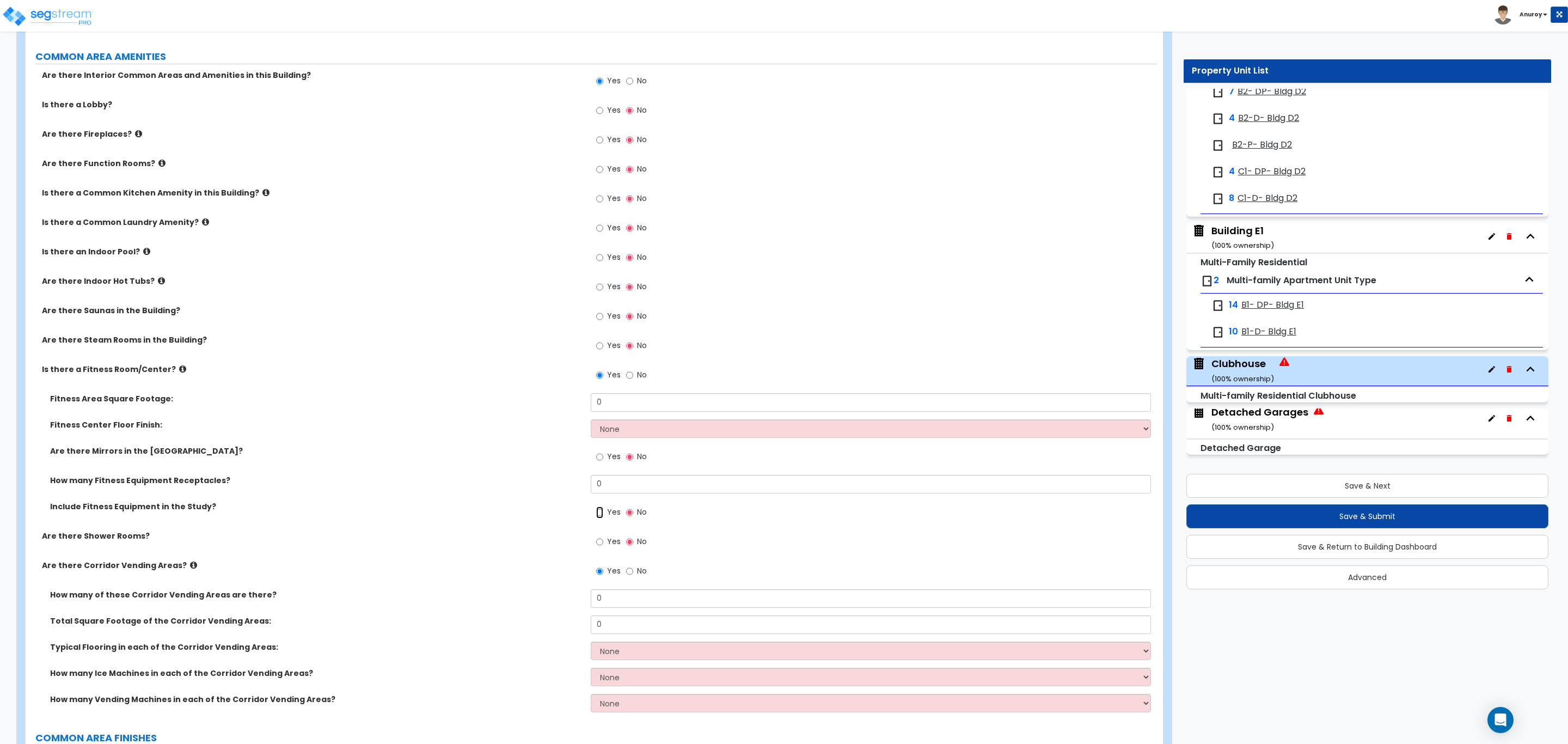
click at [597, 515] on input "Yes" at bounding box center [599, 513] width 7 height 12
radio input "true"
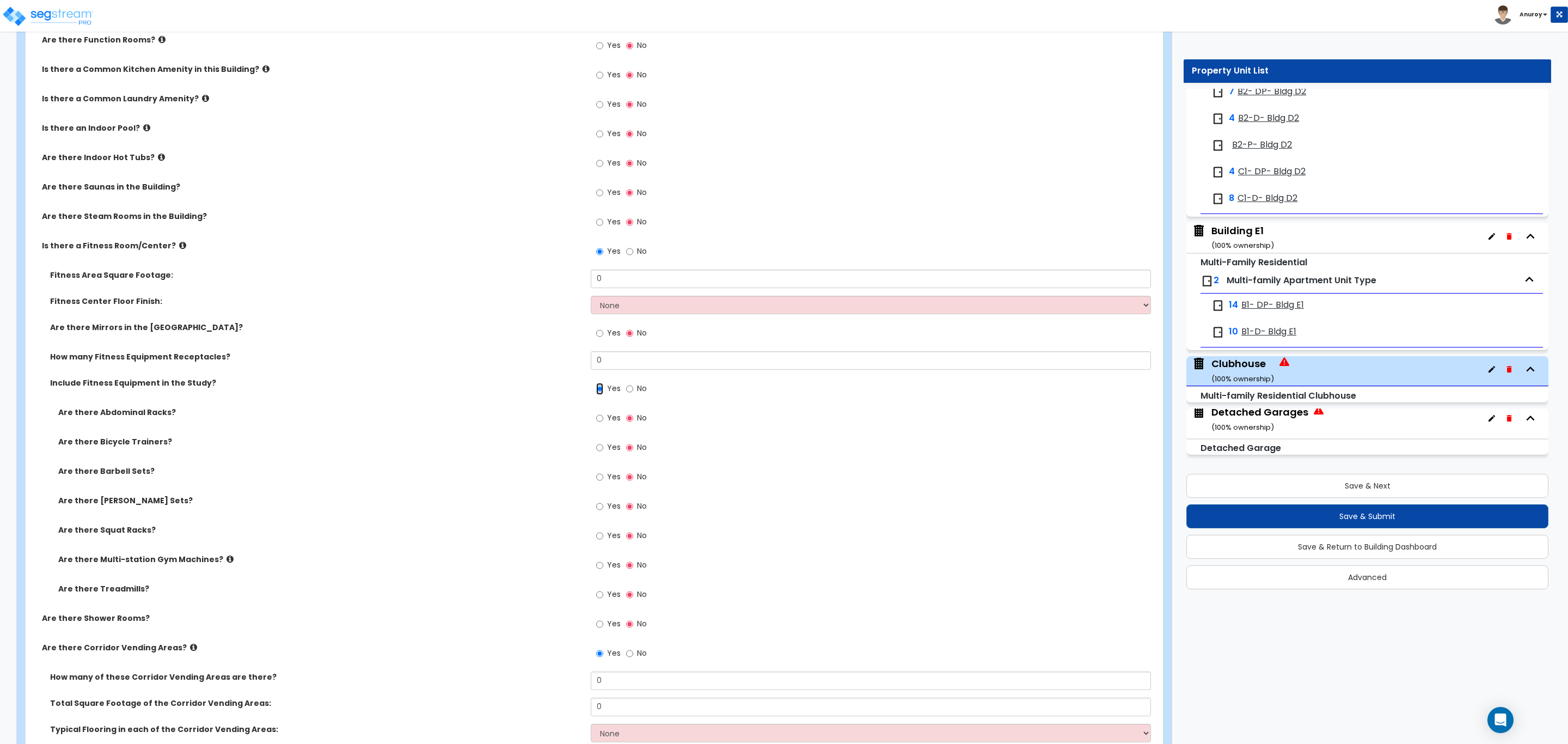
scroll to position [1353, 0]
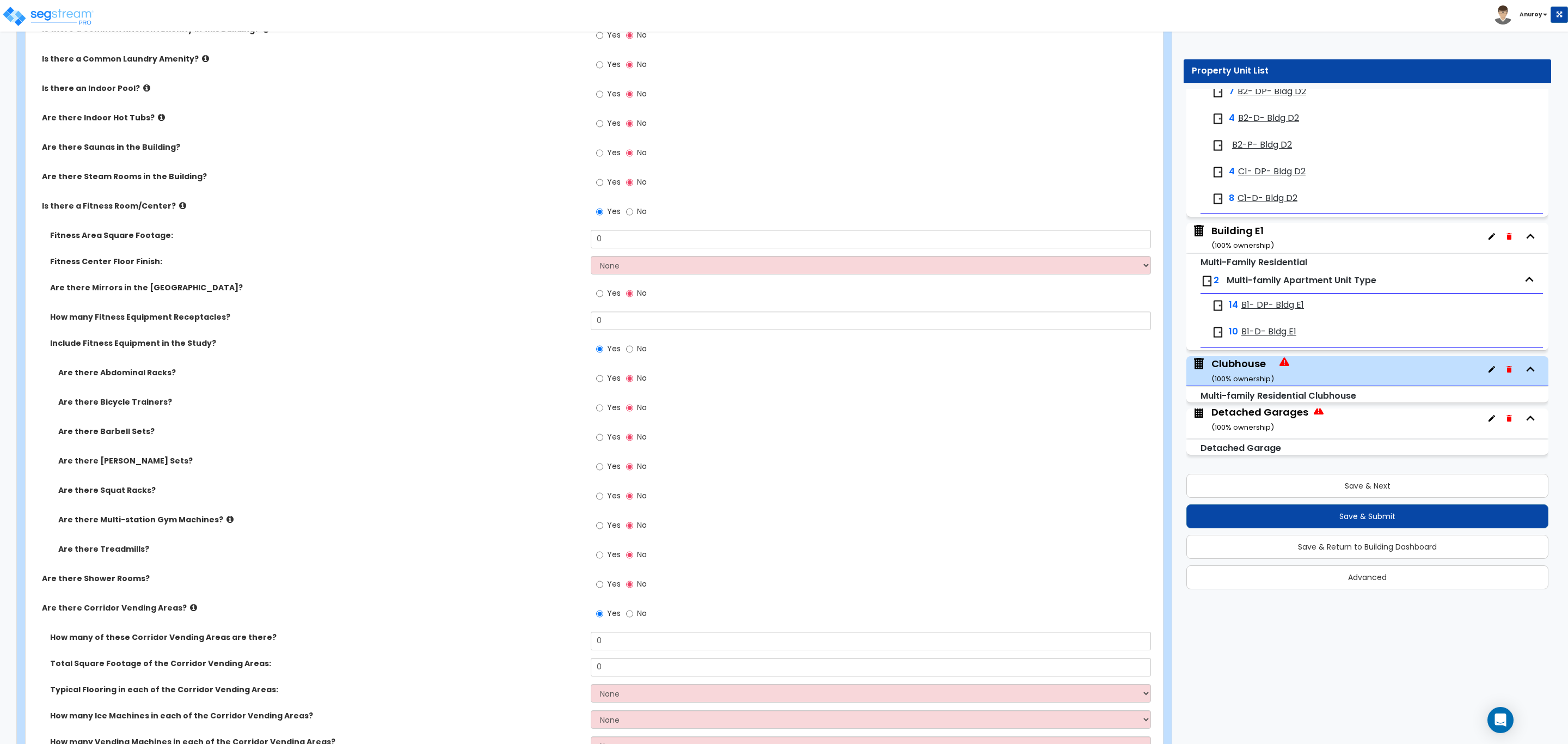
click at [765, 160] on div "Yes No" at bounding box center [873, 156] width 565 height 29
click at [600, 296] on input "Yes" at bounding box center [599, 294] width 7 height 12
radio input "true"
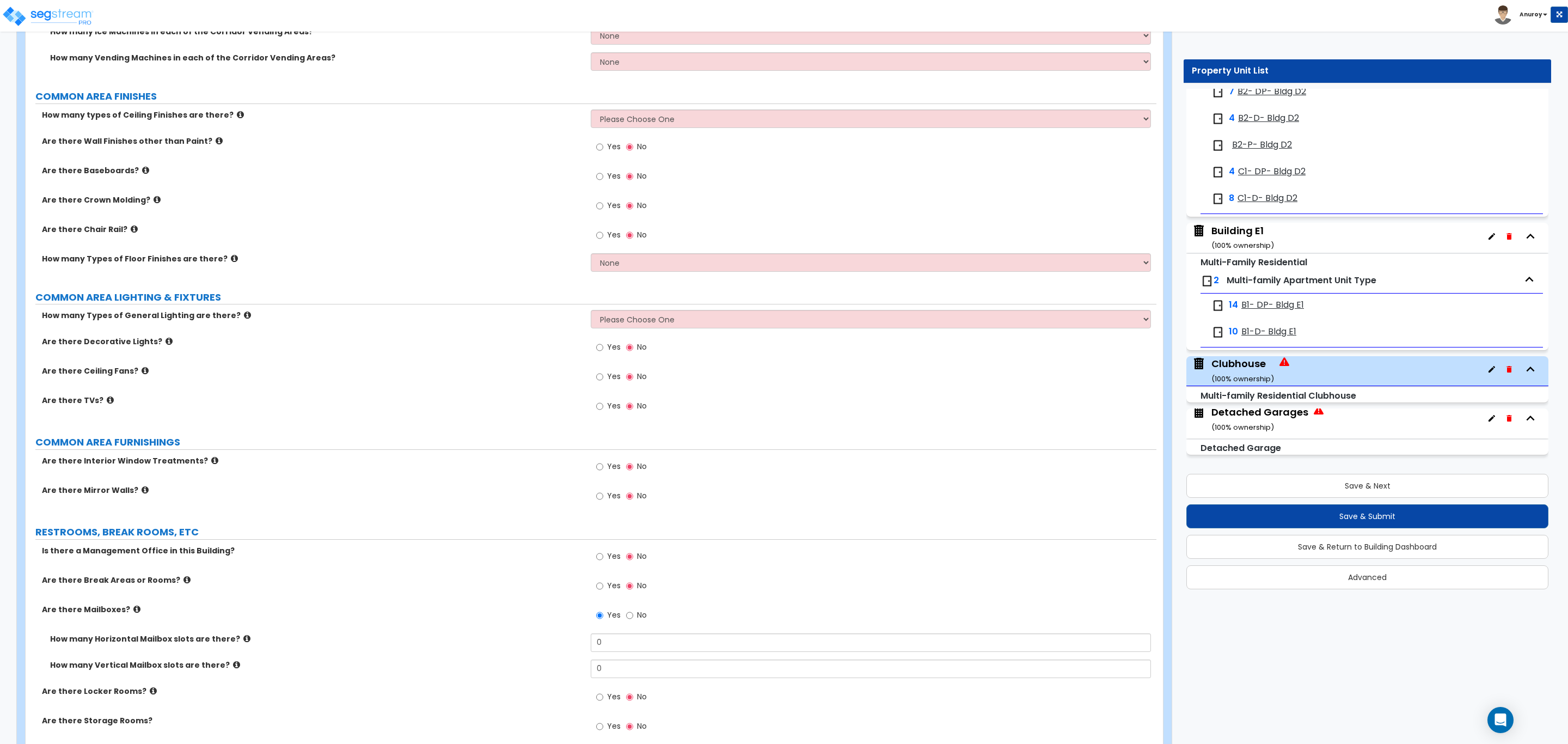
scroll to position [2089, 0]
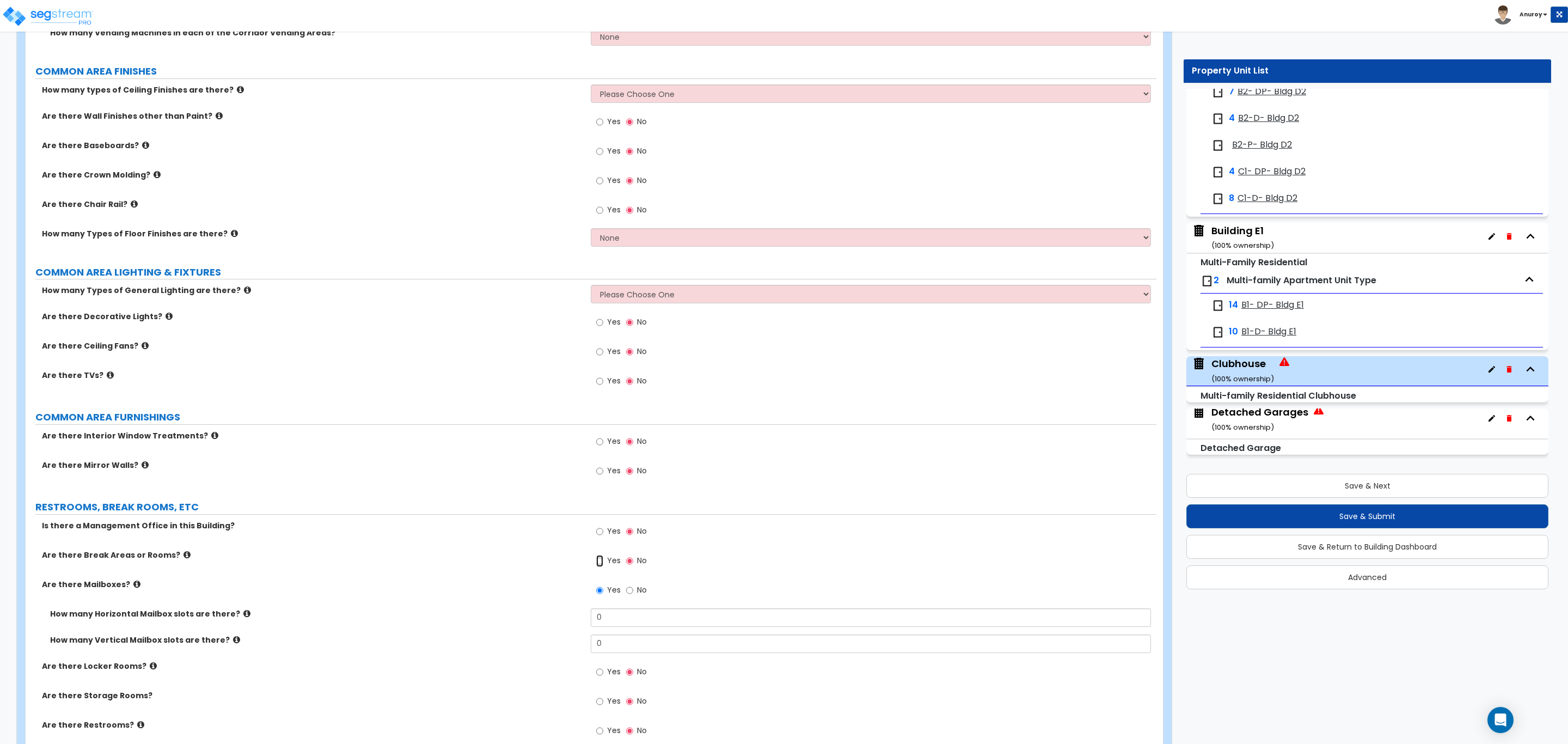
click at [601, 560] on input "Yes" at bounding box center [599, 561] width 7 height 12
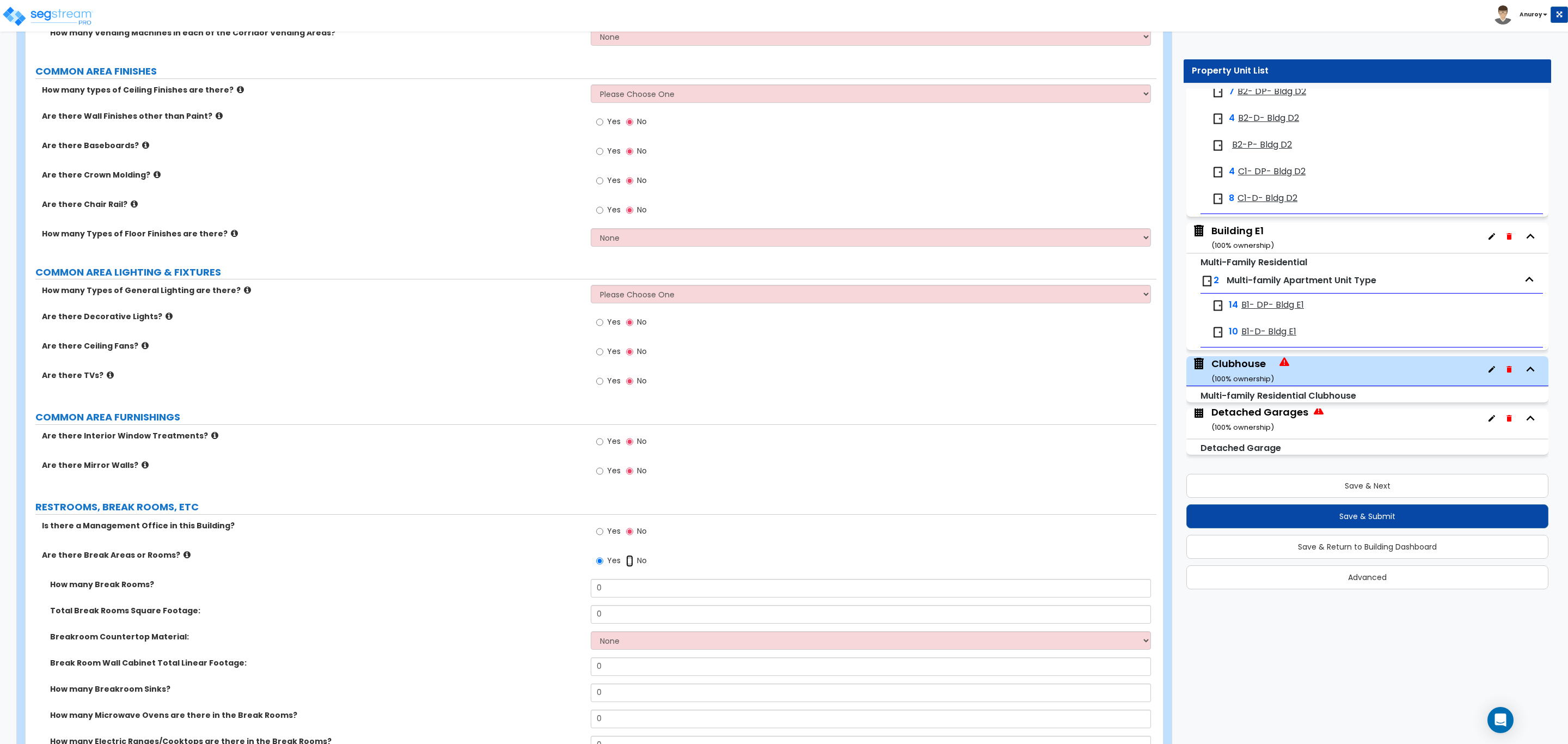
click at [631, 562] on input "No" at bounding box center [629, 561] width 7 height 12
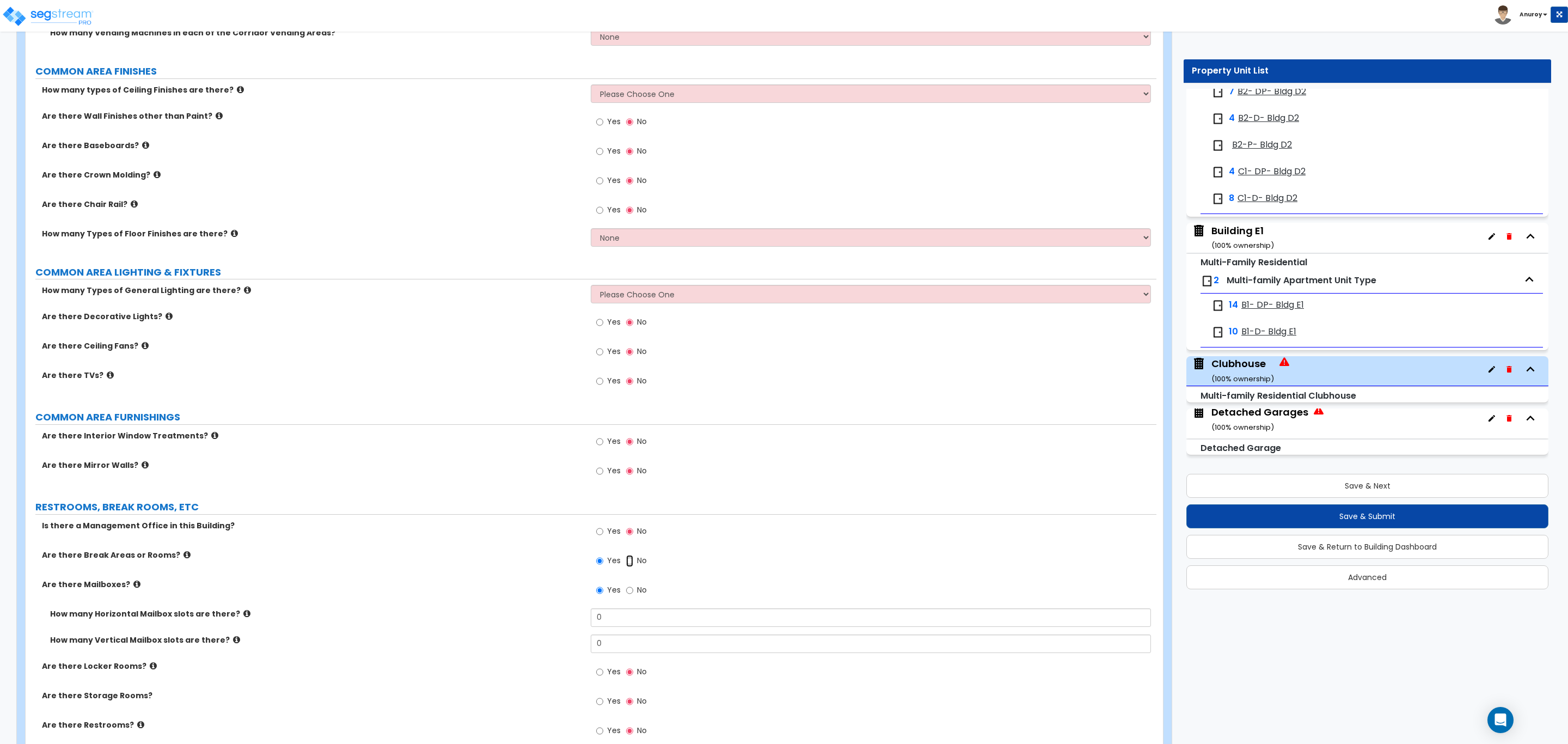
radio input "false"
radio input "true"
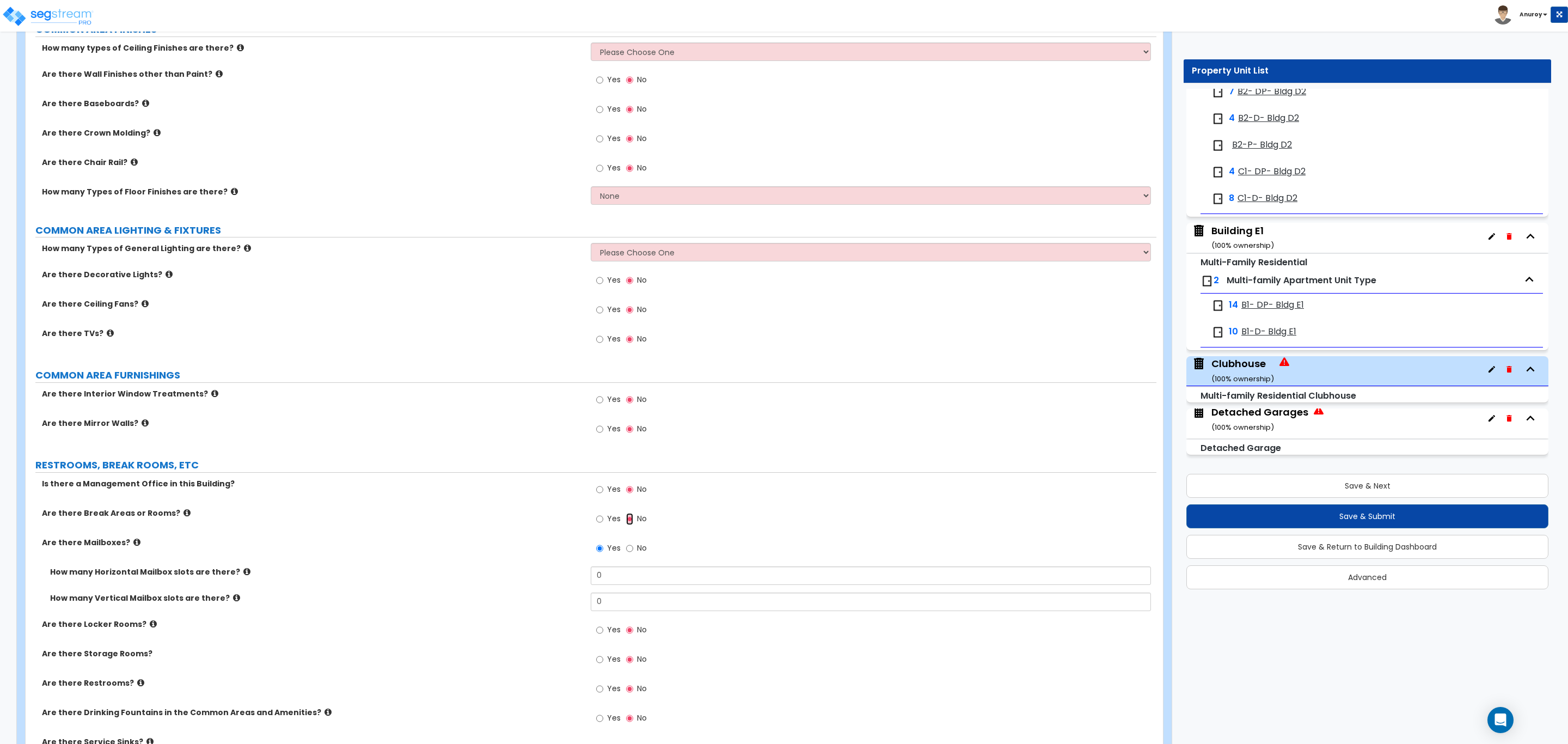
scroll to position [2170, 0]
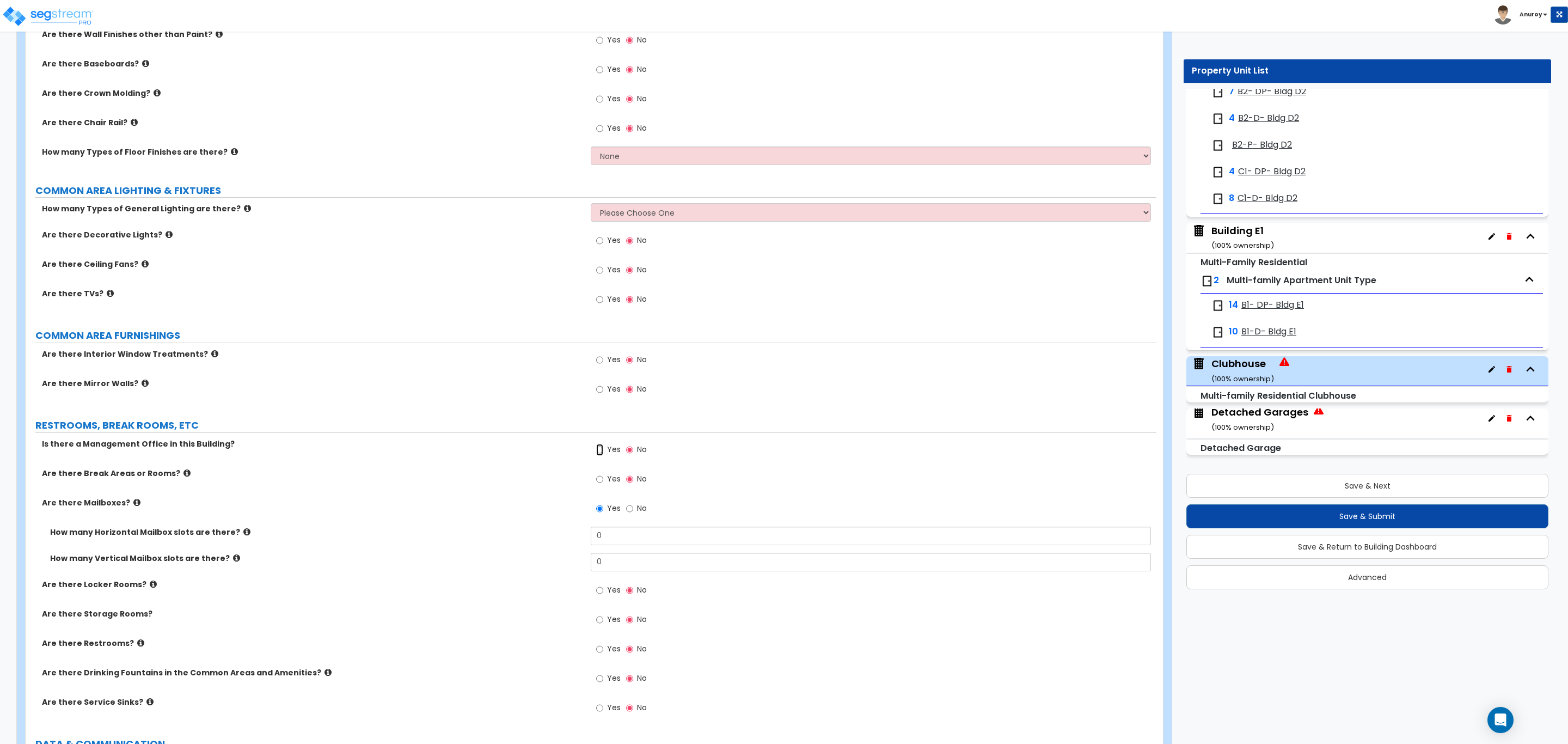
click at [596, 453] on input "Yes" at bounding box center [599, 450] width 7 height 12
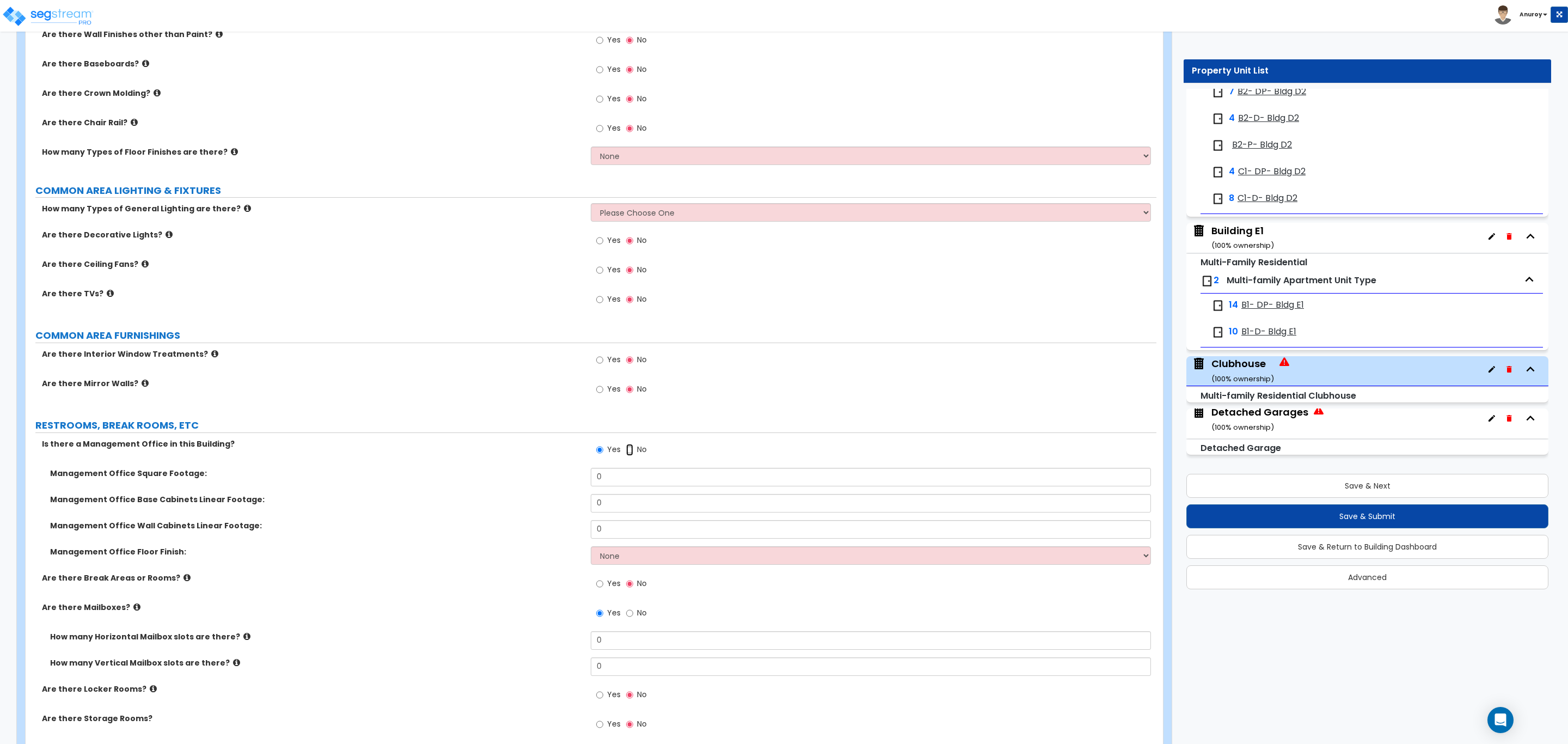
click at [631, 453] on input "No" at bounding box center [629, 450] width 7 height 12
radio input "false"
radio input "true"
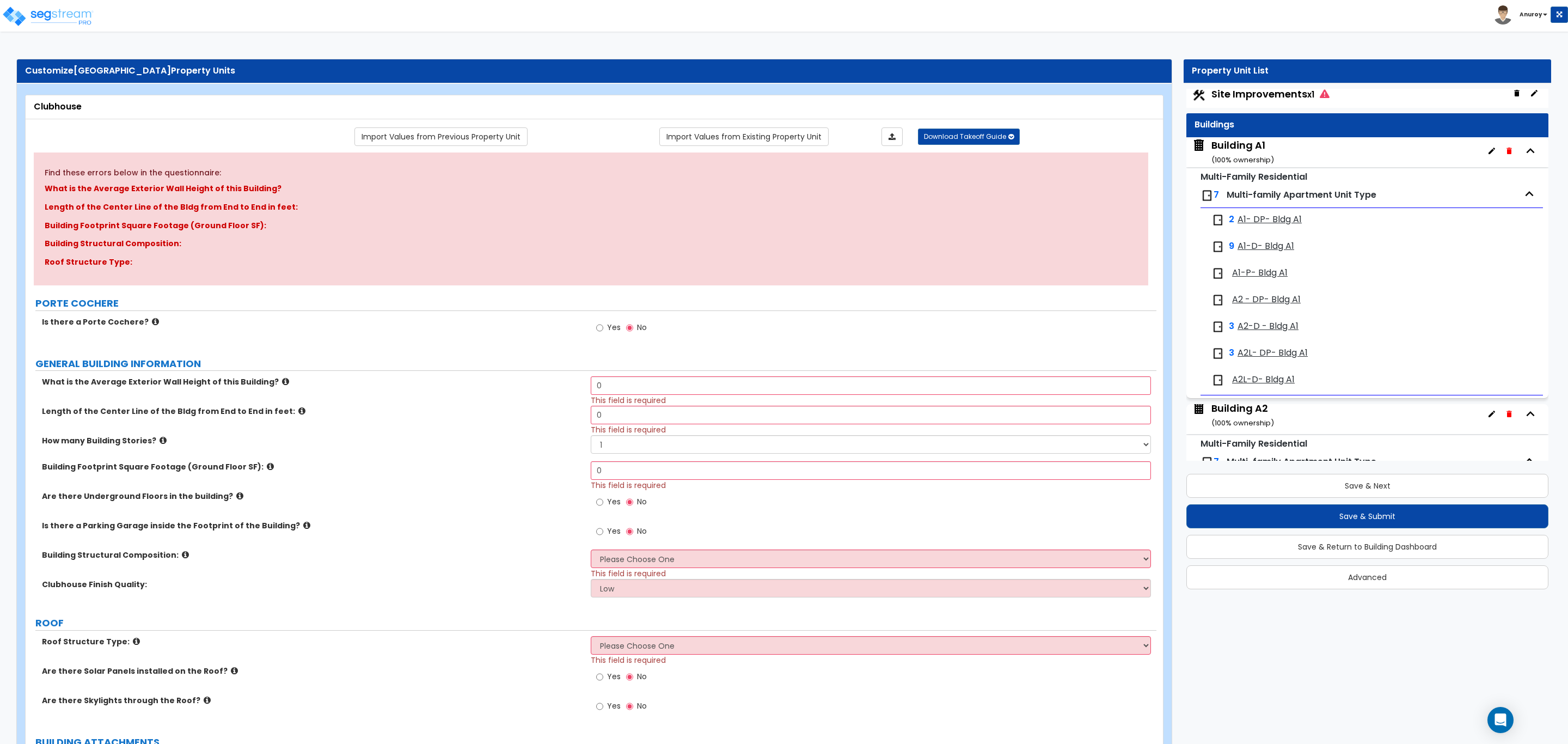
scroll to position [0, 0]
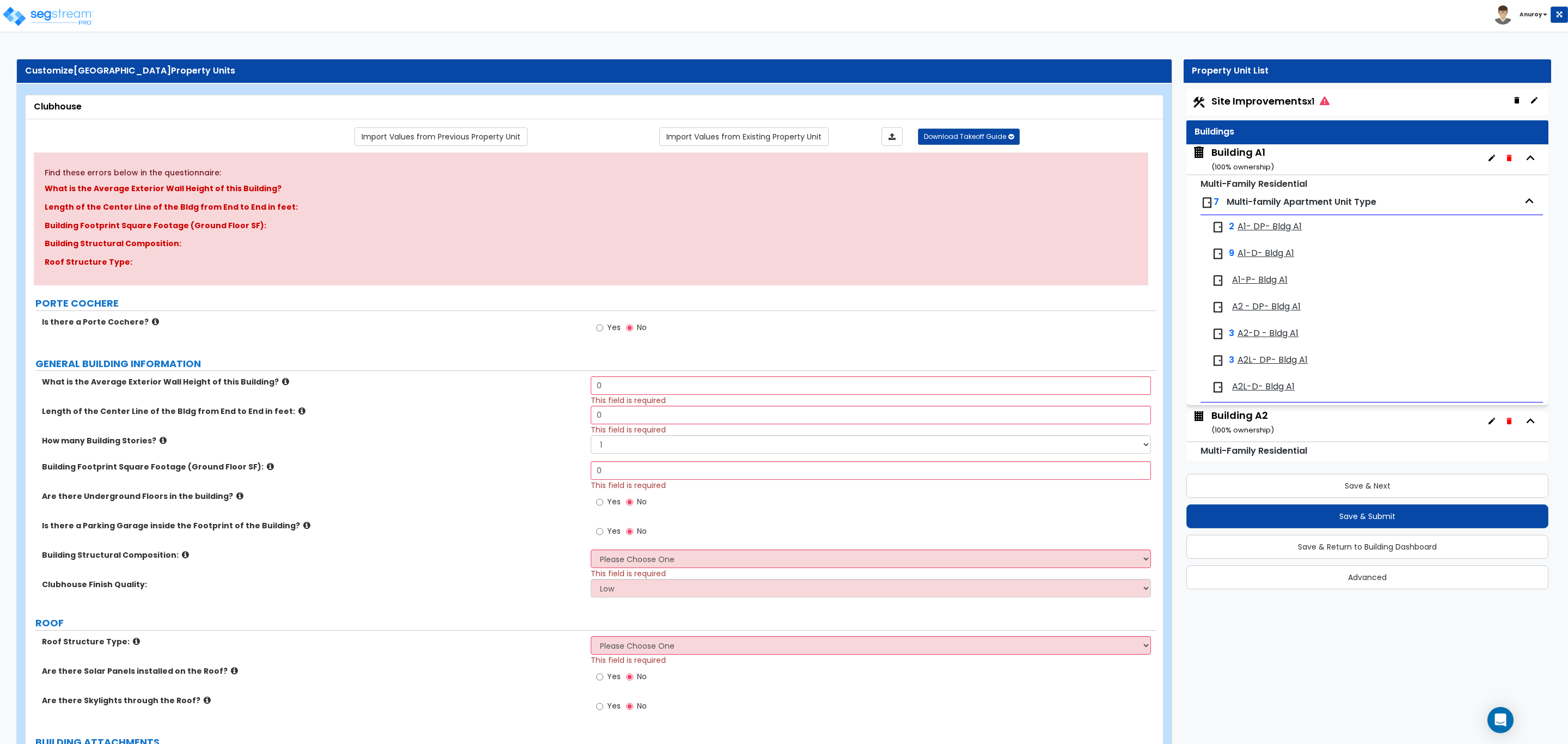
click at [1230, 155] on div "Building A1 ( 100 % ownership)" at bounding box center [1242, 159] width 62 height 28
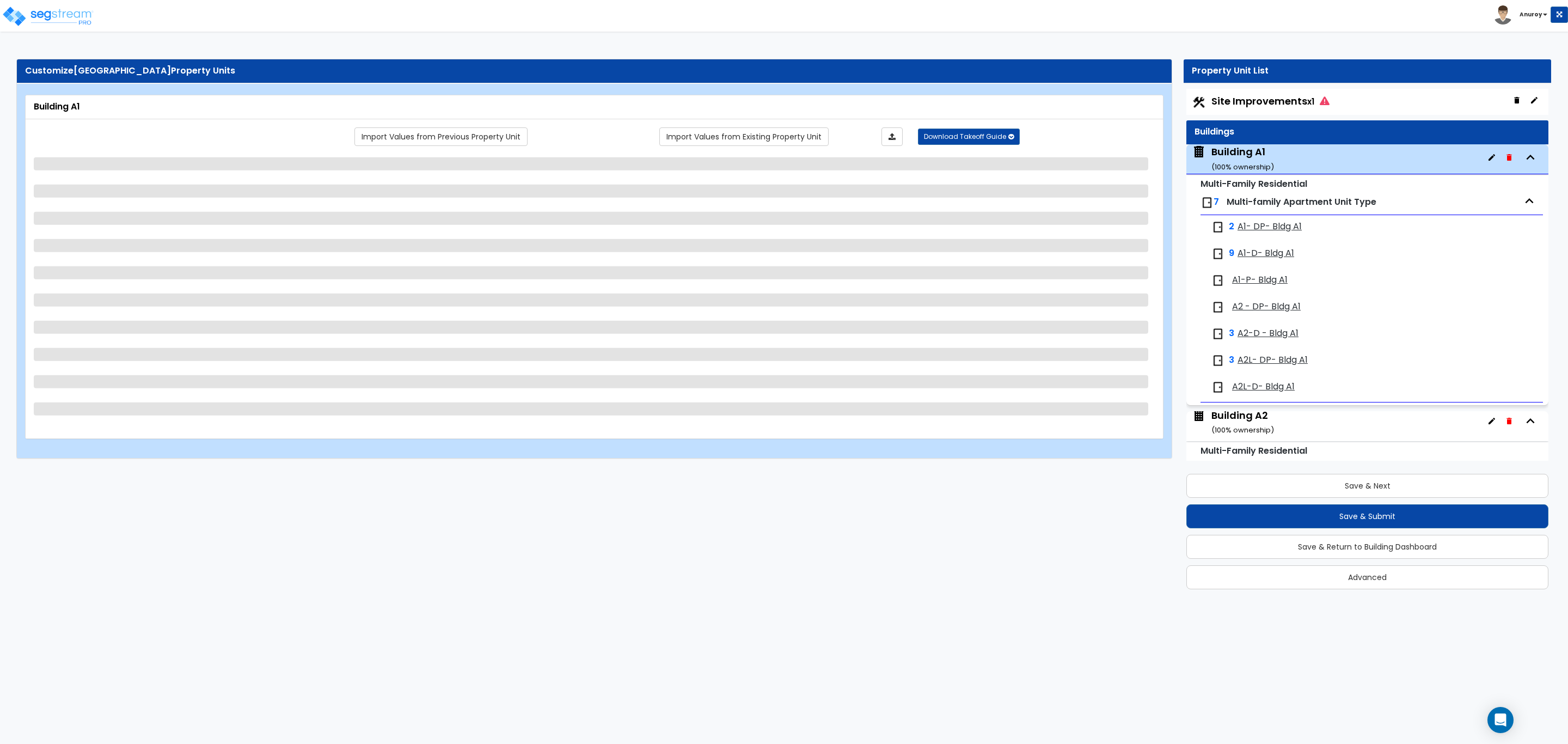
click at [1266, 100] on span "Site Improvements x1" at bounding box center [1270, 101] width 118 height 14
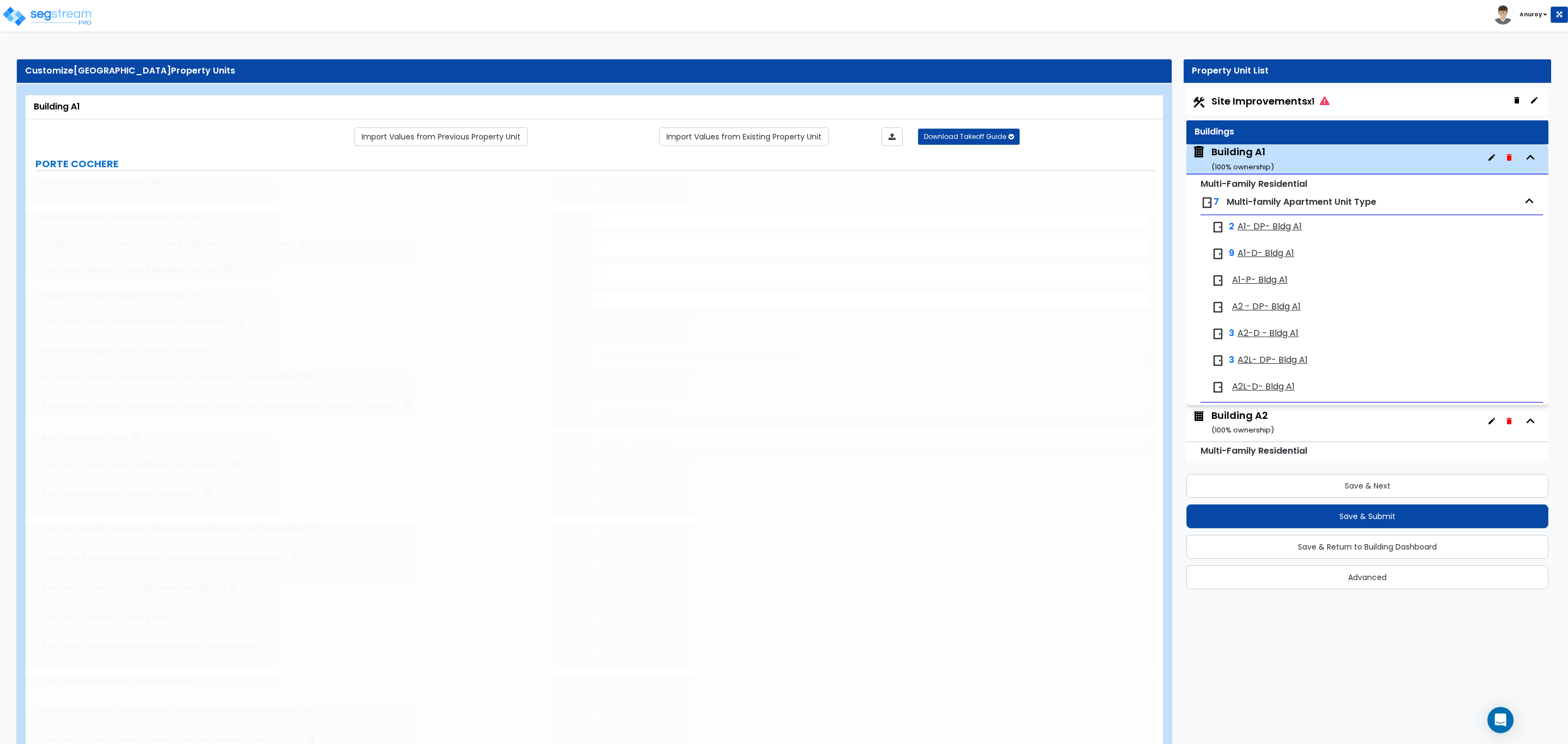
type input "1"
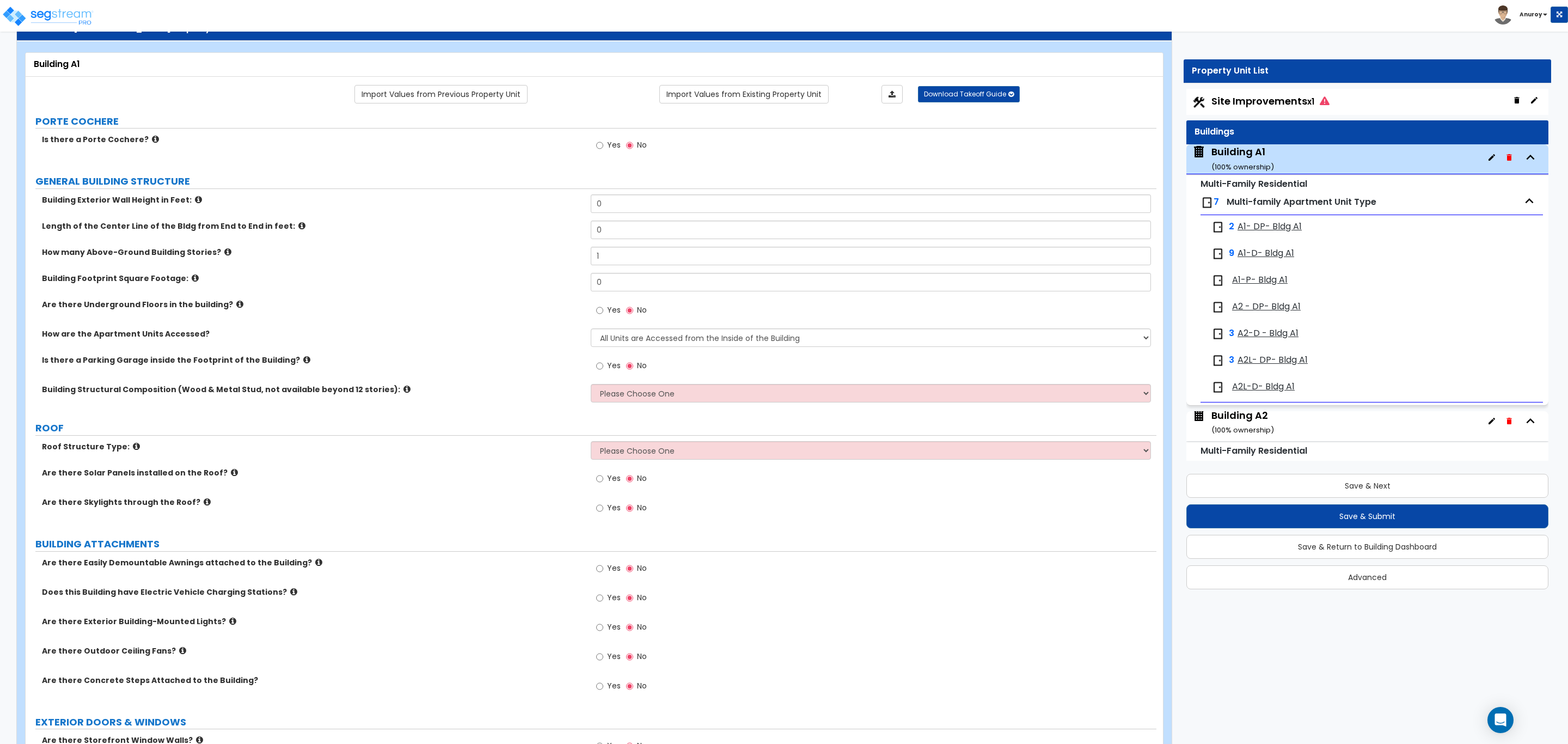
scroll to position [82, 0]
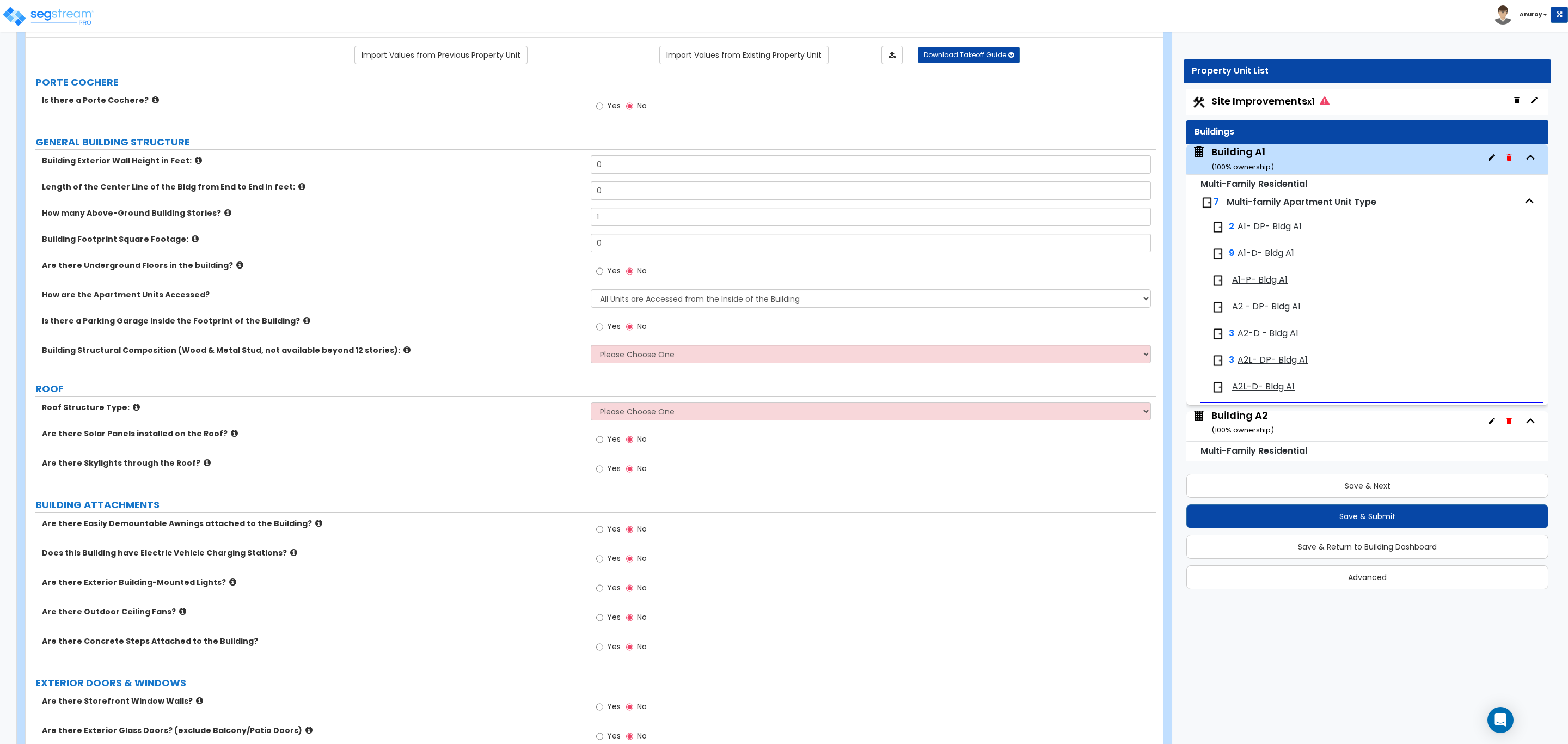
click at [290, 553] on icon at bounding box center [293, 552] width 7 height 8
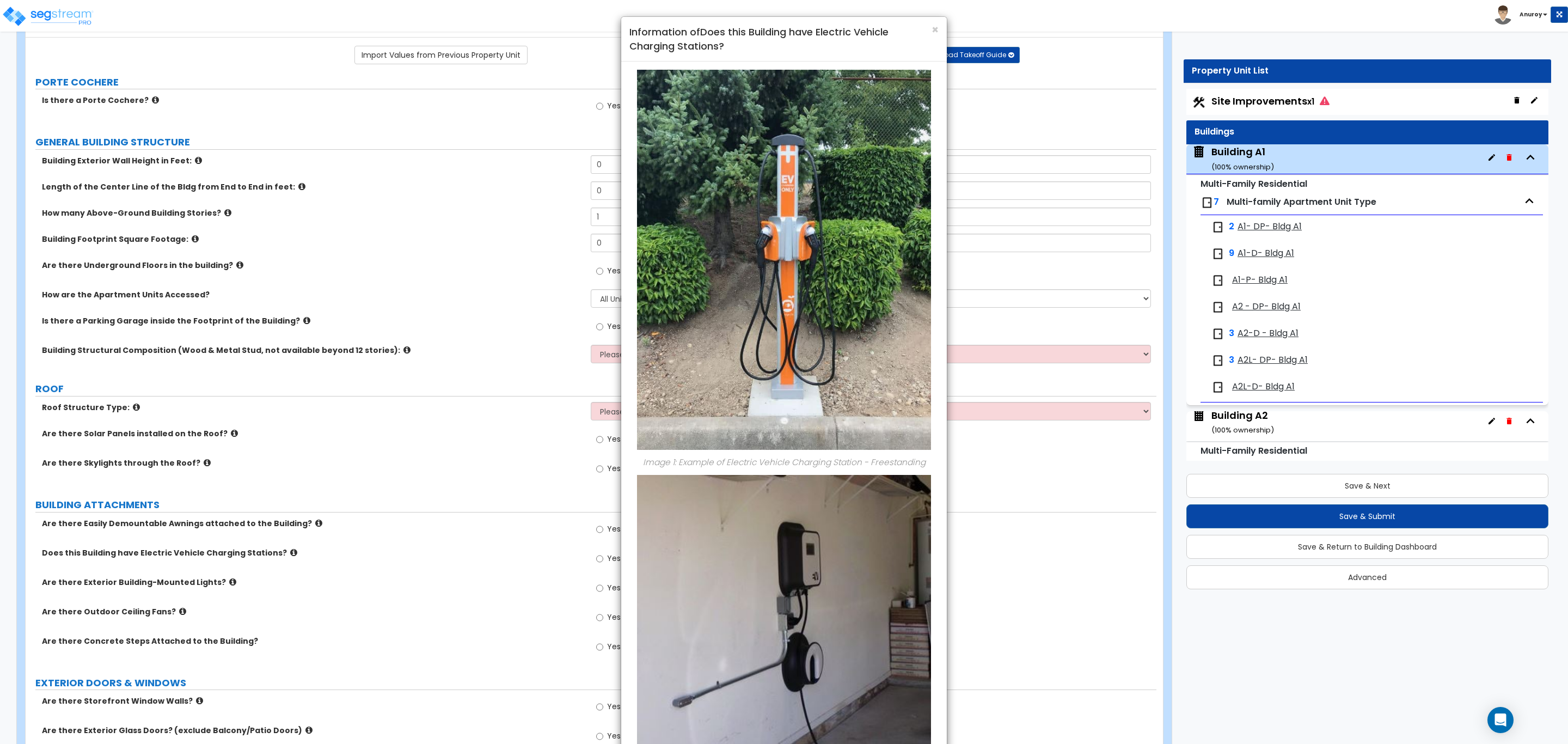
click at [330, 543] on div "× Information of Does this Building have Electric Vehicle Charging Stations? Im…" at bounding box center [784, 372] width 1568 height 744
click at [934, 31] on span "×" at bounding box center [934, 29] width 7 height 16
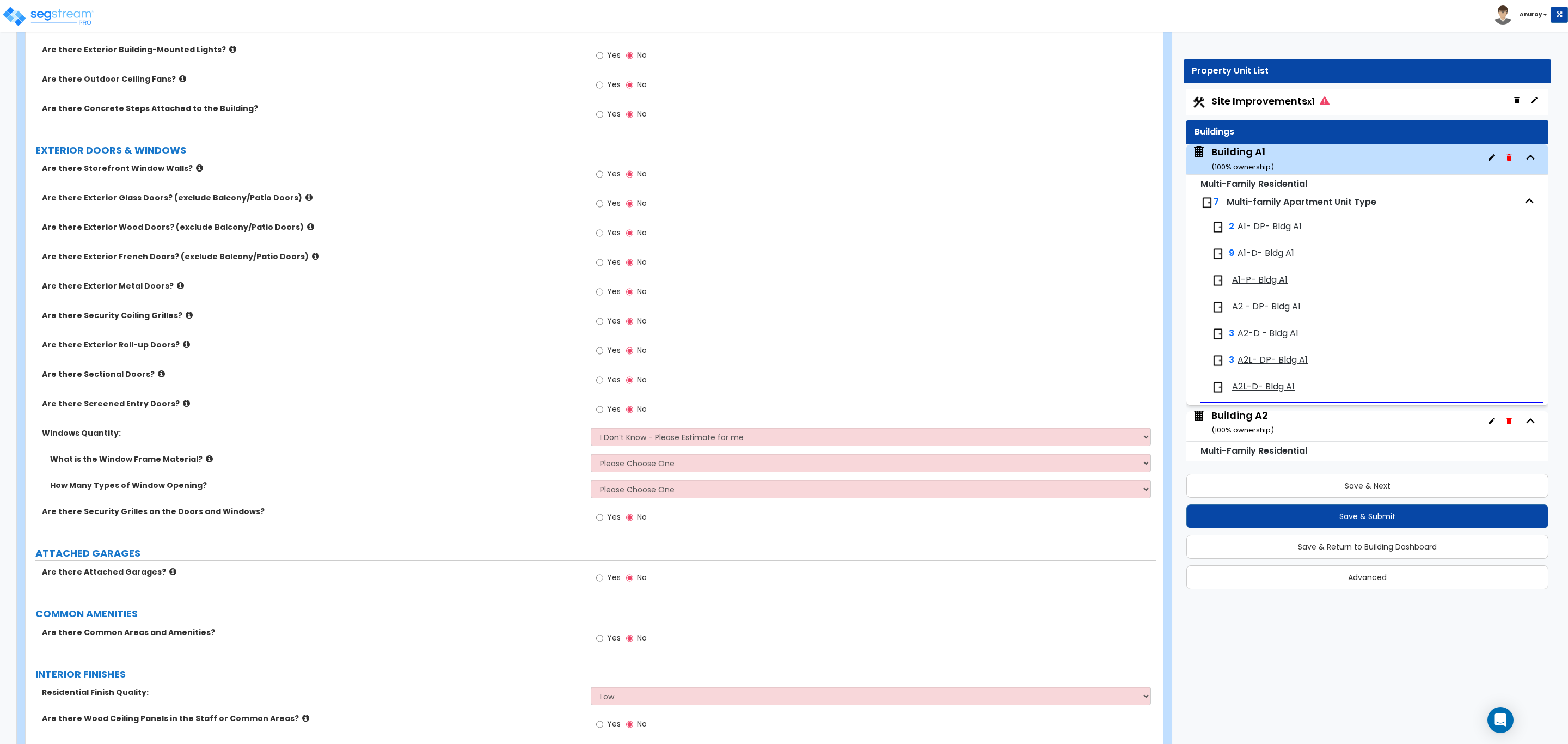
scroll to position [735, 0]
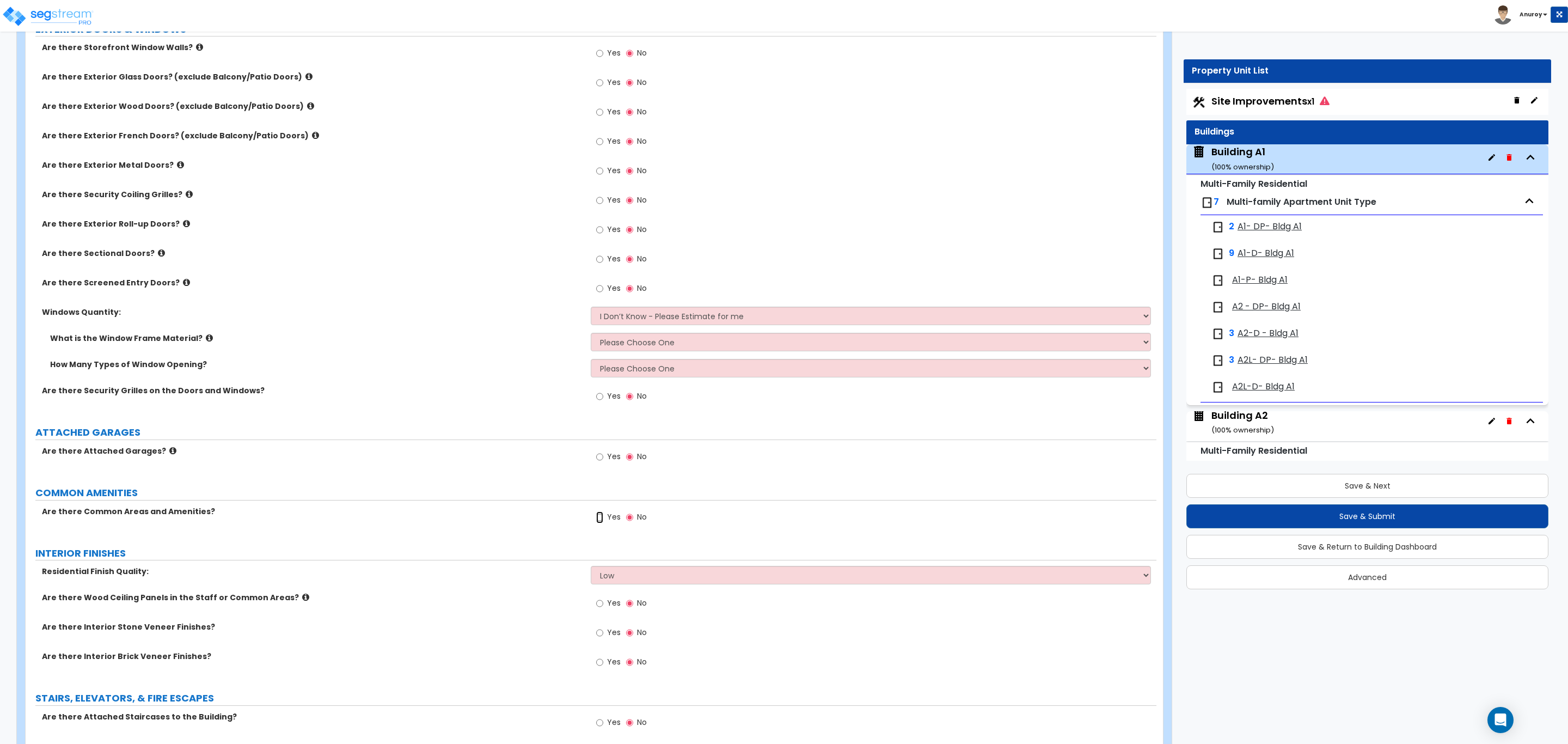
click at [601, 520] on input "Yes" at bounding box center [599, 517] width 7 height 12
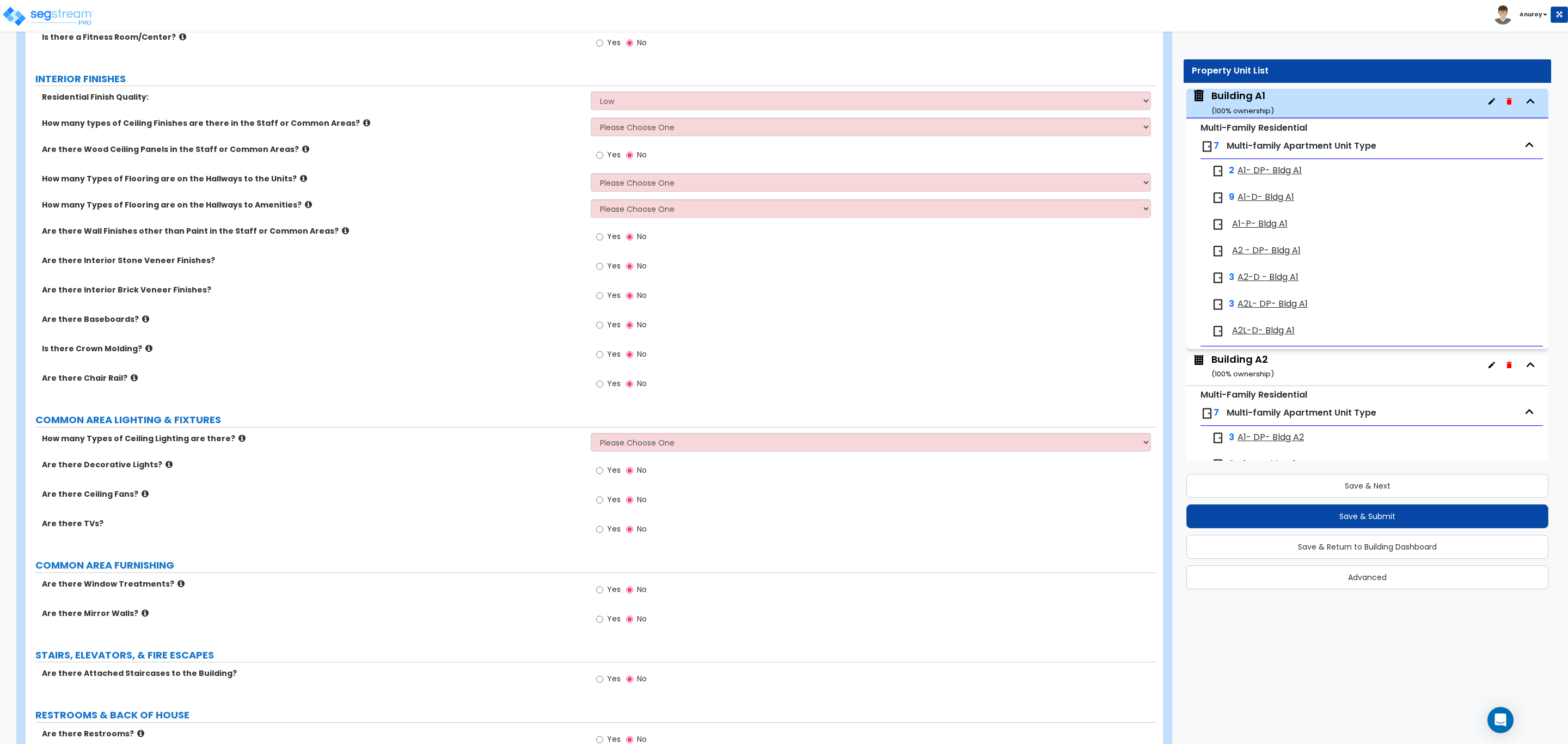
scroll to position [1470, 0]
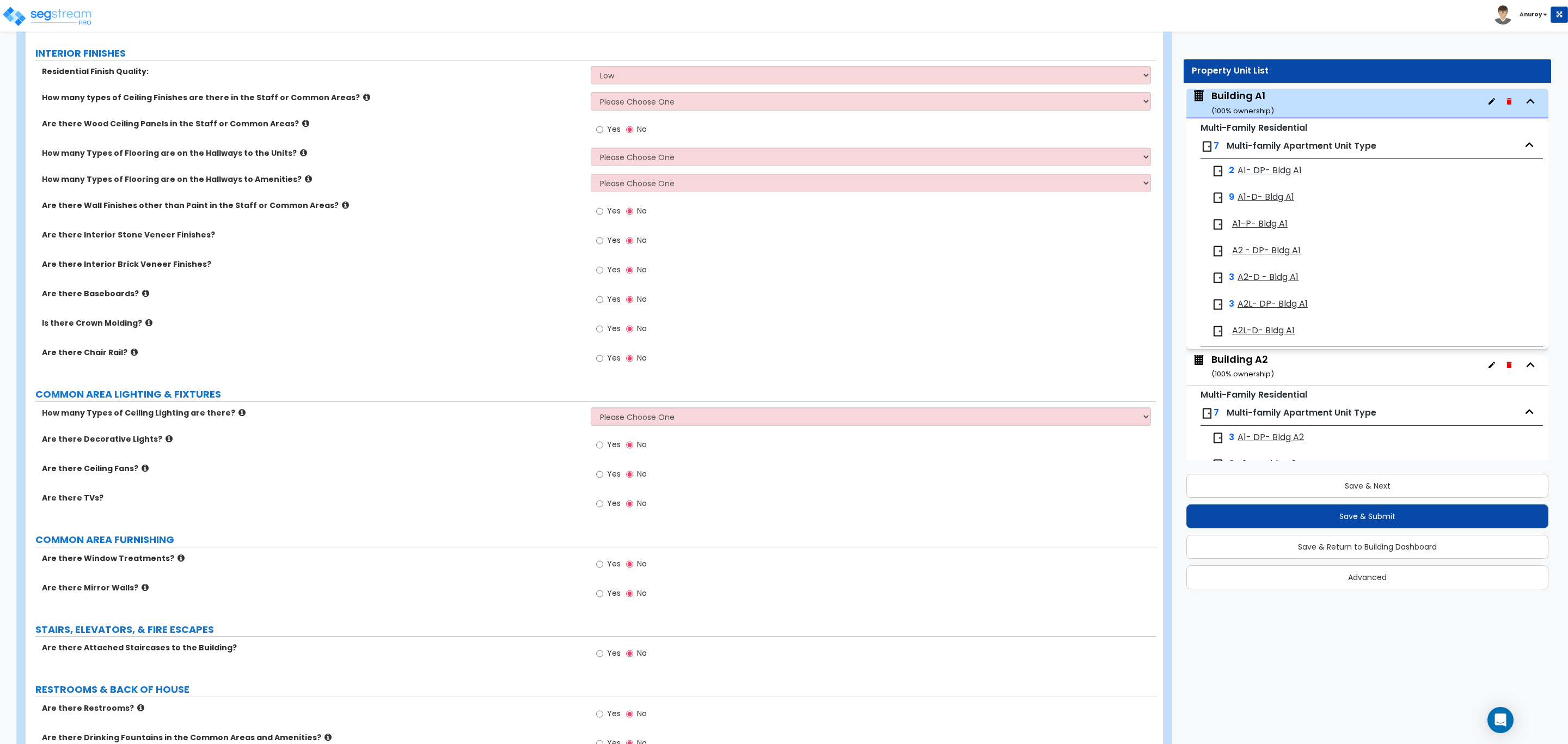
click at [142, 589] on icon at bounding box center [145, 587] width 7 height 8
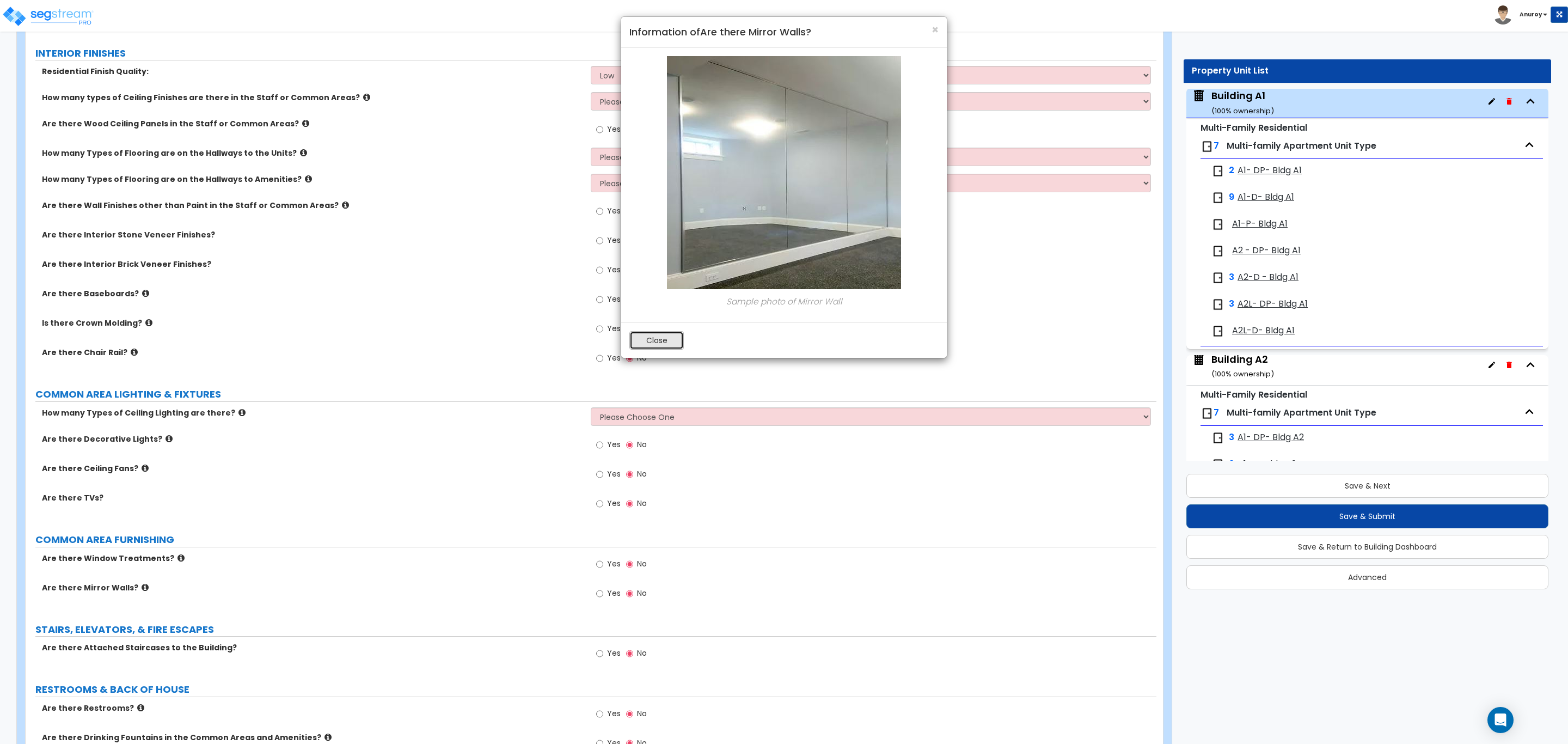
click at [649, 345] on button "Close" at bounding box center [656, 340] width 55 height 19
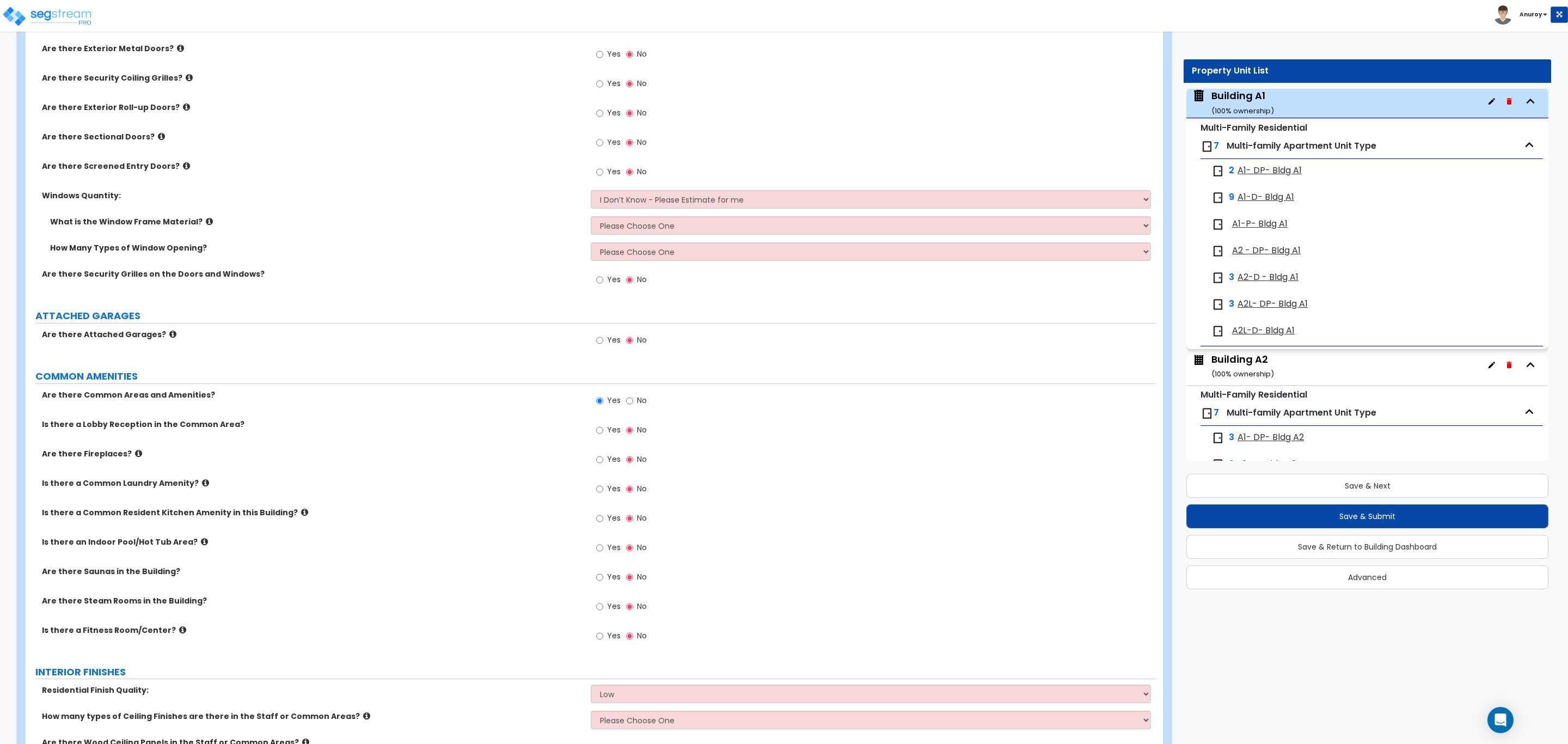
scroll to position [833, 0]
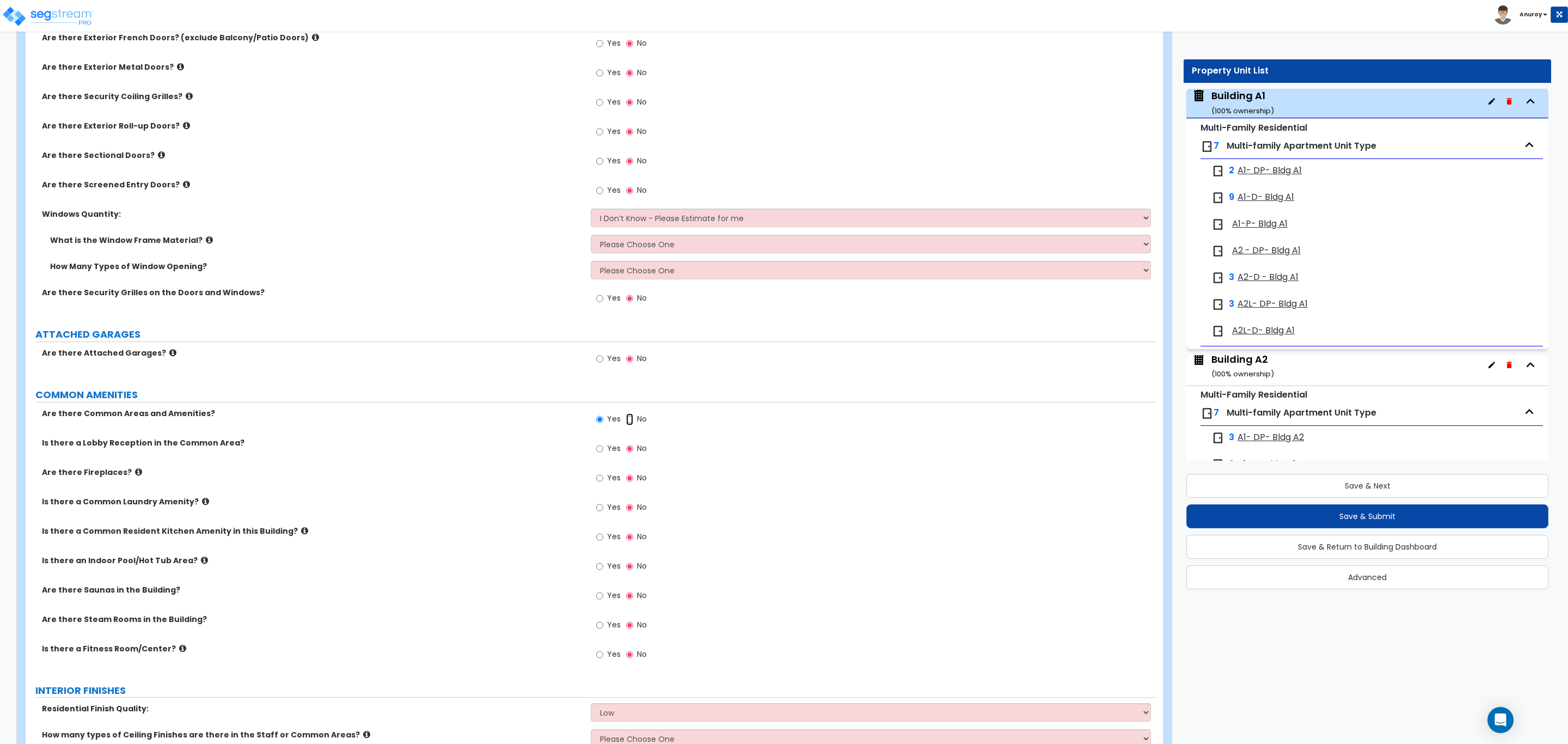
click at [626, 421] on input "No" at bounding box center [629, 420] width 7 height 12
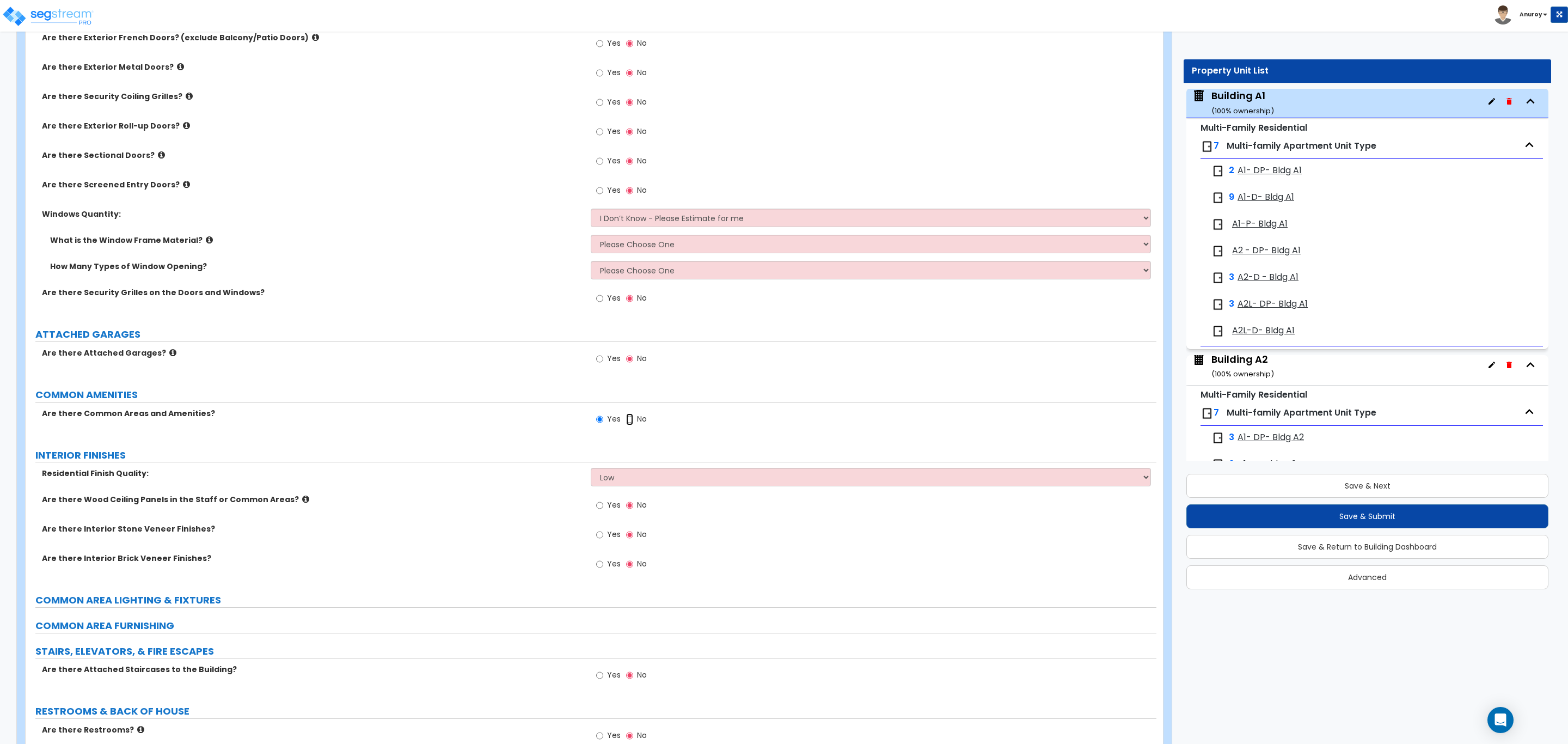
radio input "false"
radio input "true"
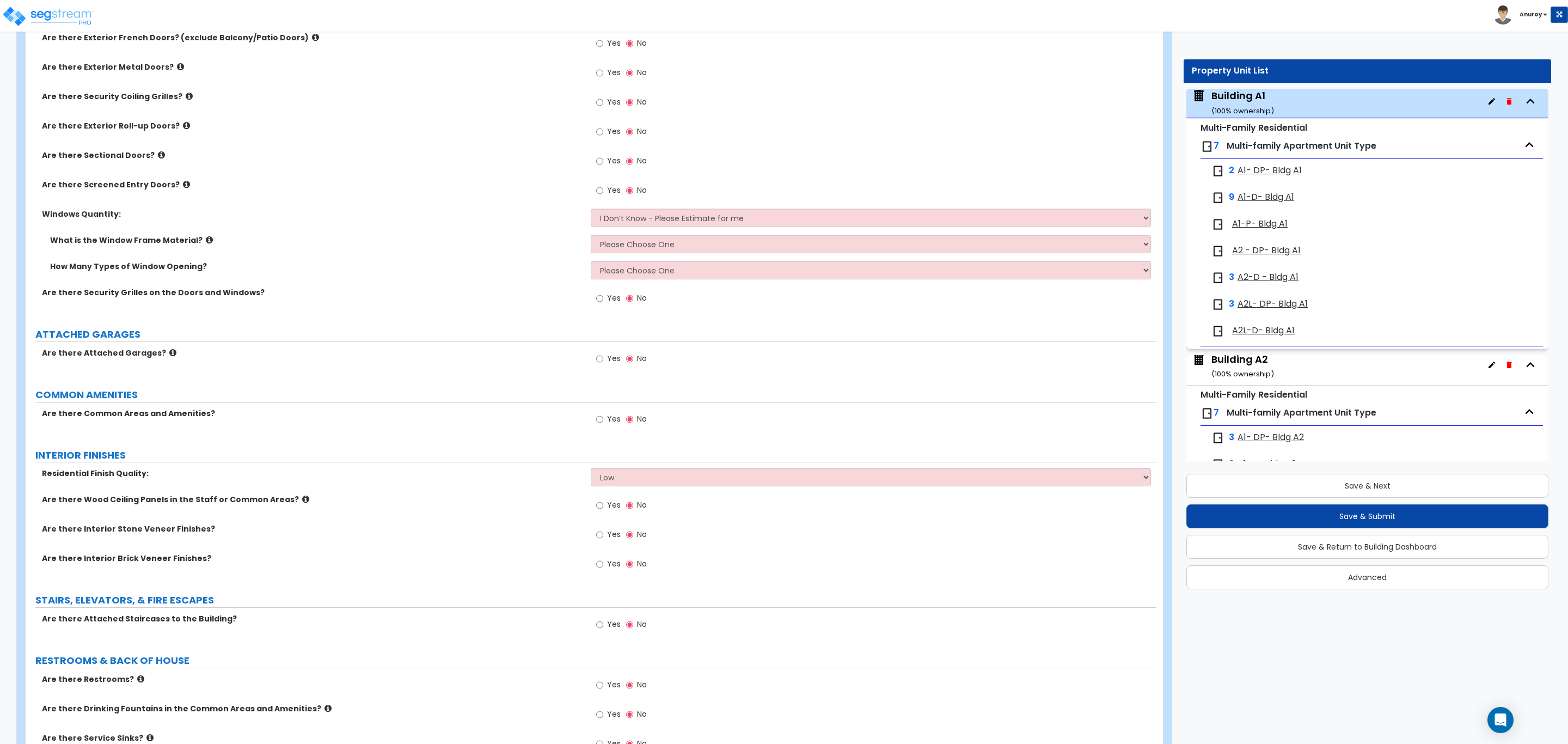
click at [603, 422] on label "Yes" at bounding box center [608, 420] width 25 height 19
click at [603, 422] on input "Yes" at bounding box center [599, 420] width 7 height 12
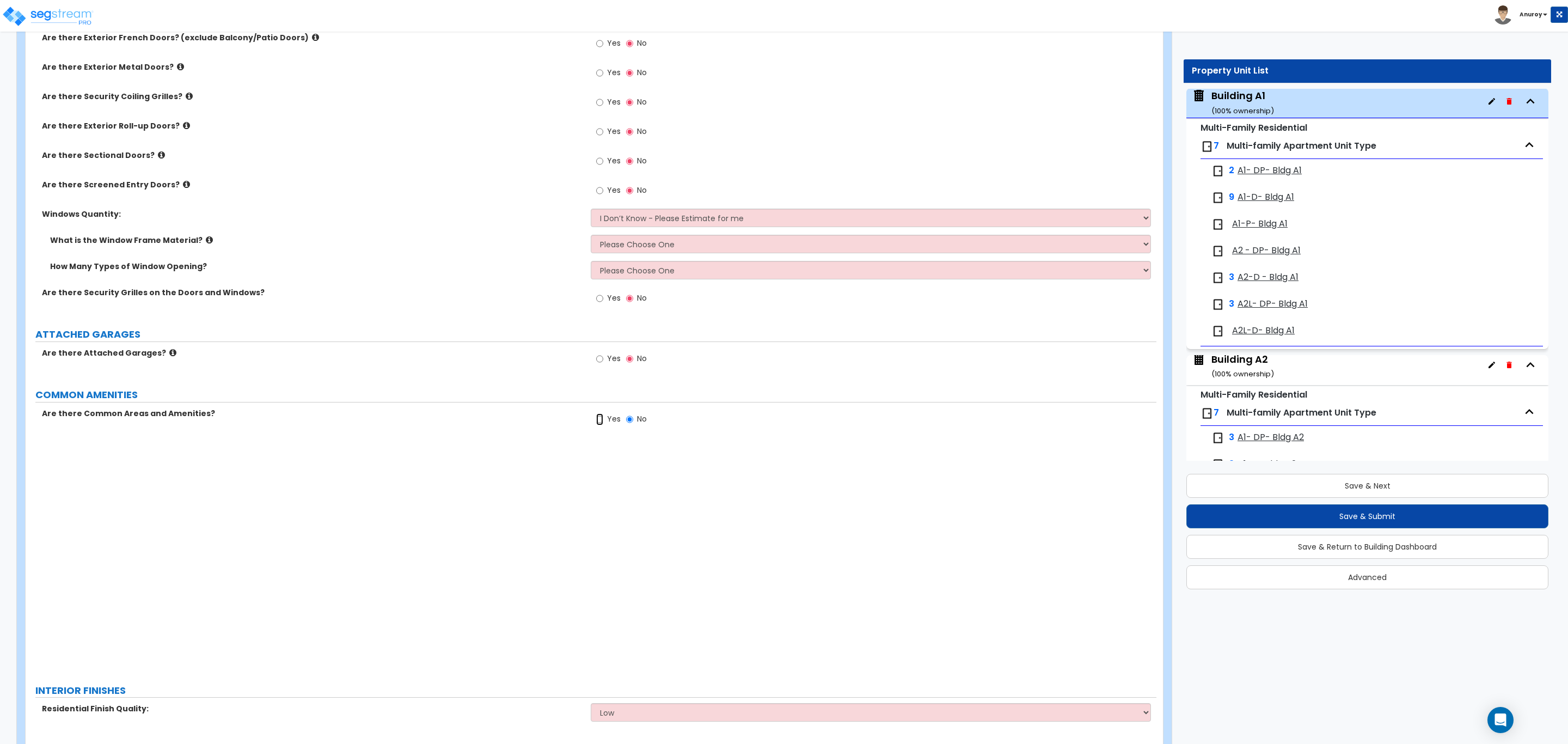
radio input "true"
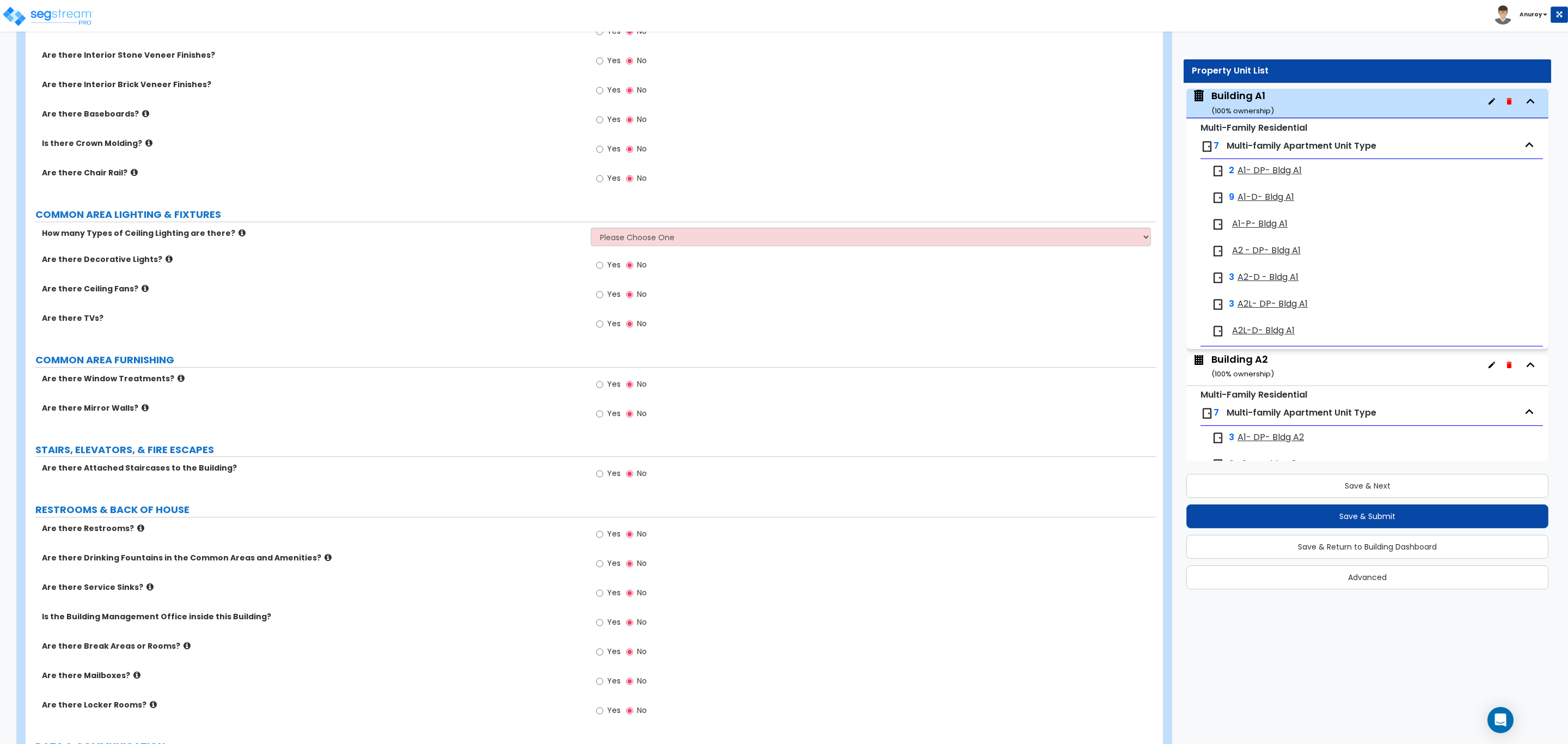
scroll to position [138, 0]
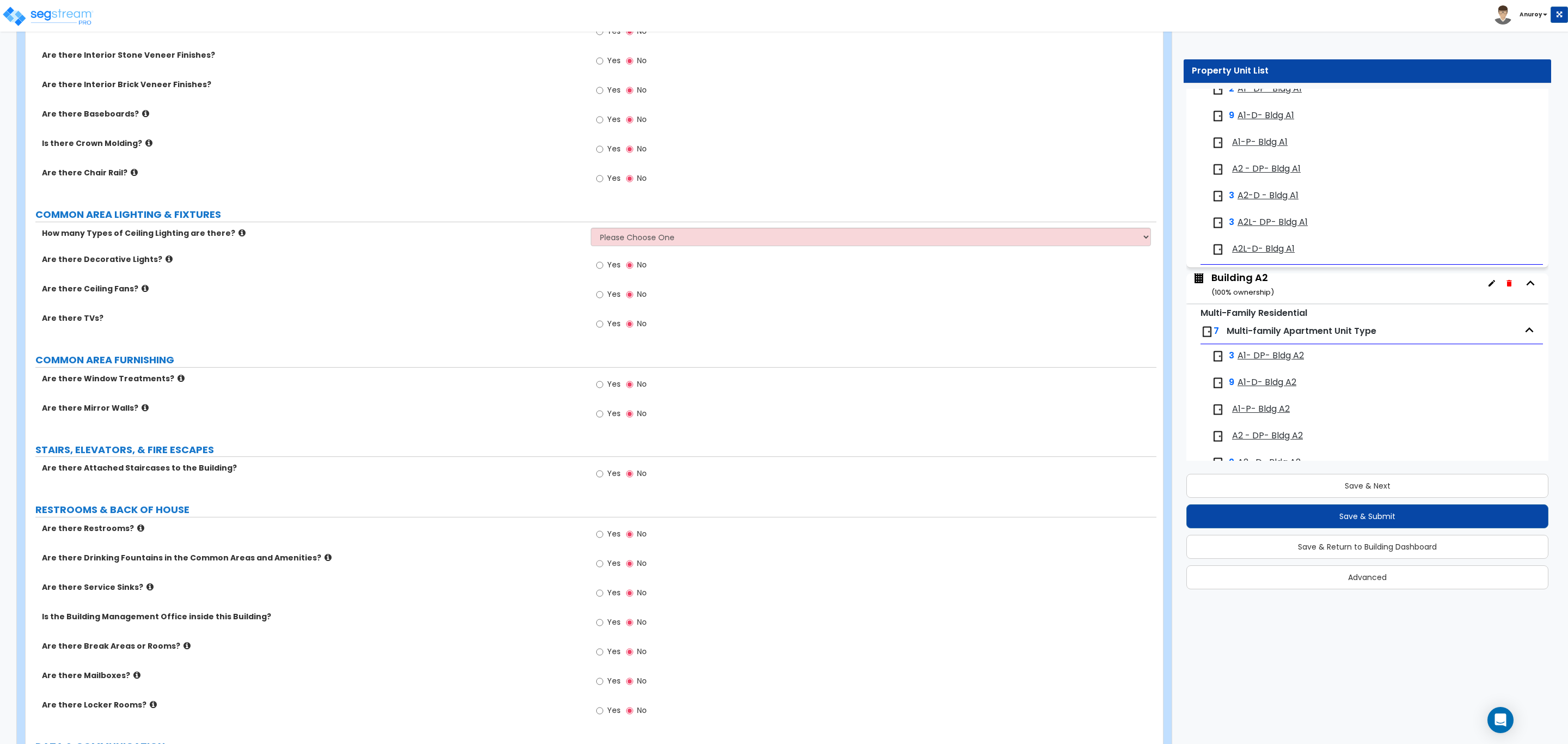
click at [1250, 279] on div "Building A2 ( 100 % ownership)" at bounding box center [1242, 284] width 62 height 28
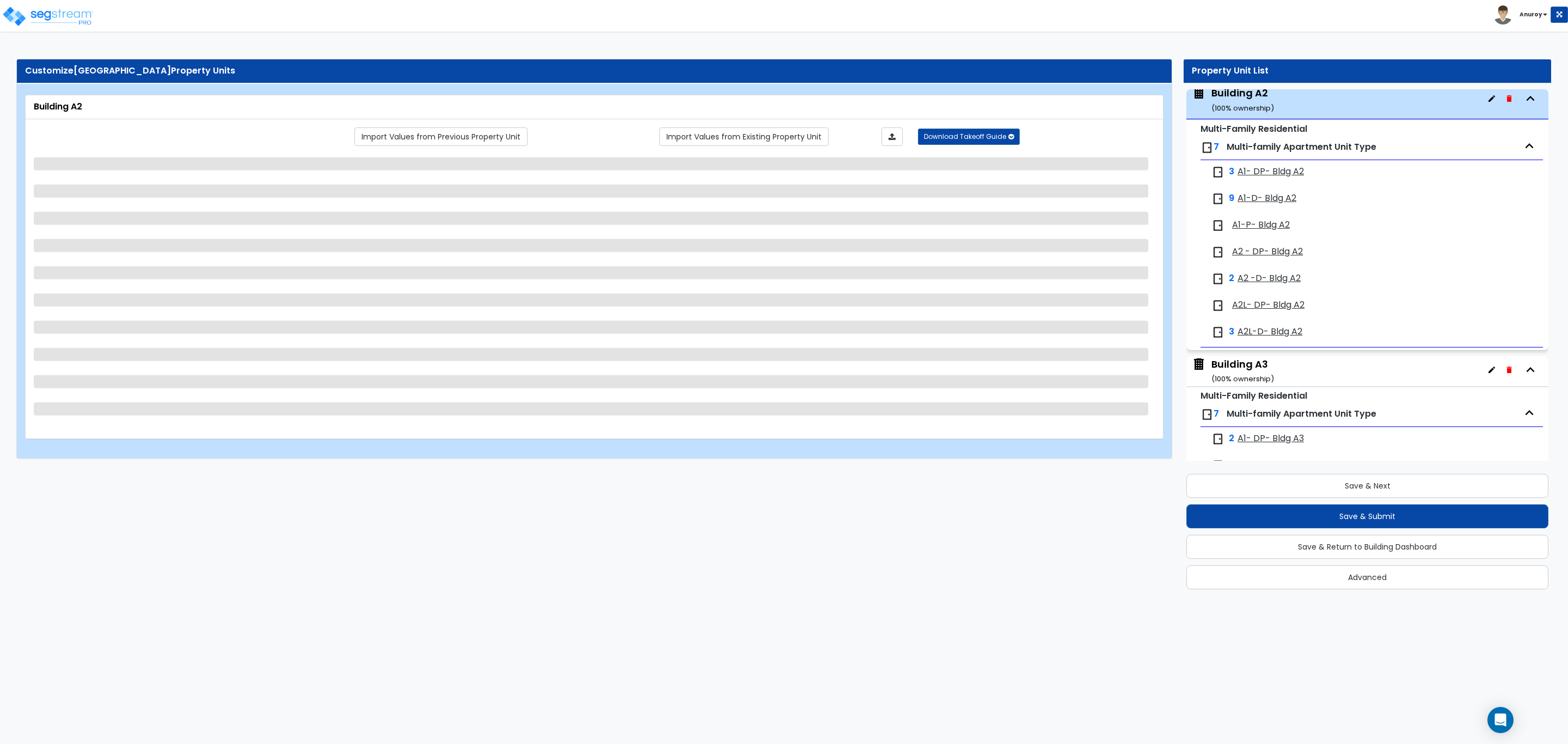
scroll to position [324, 0]
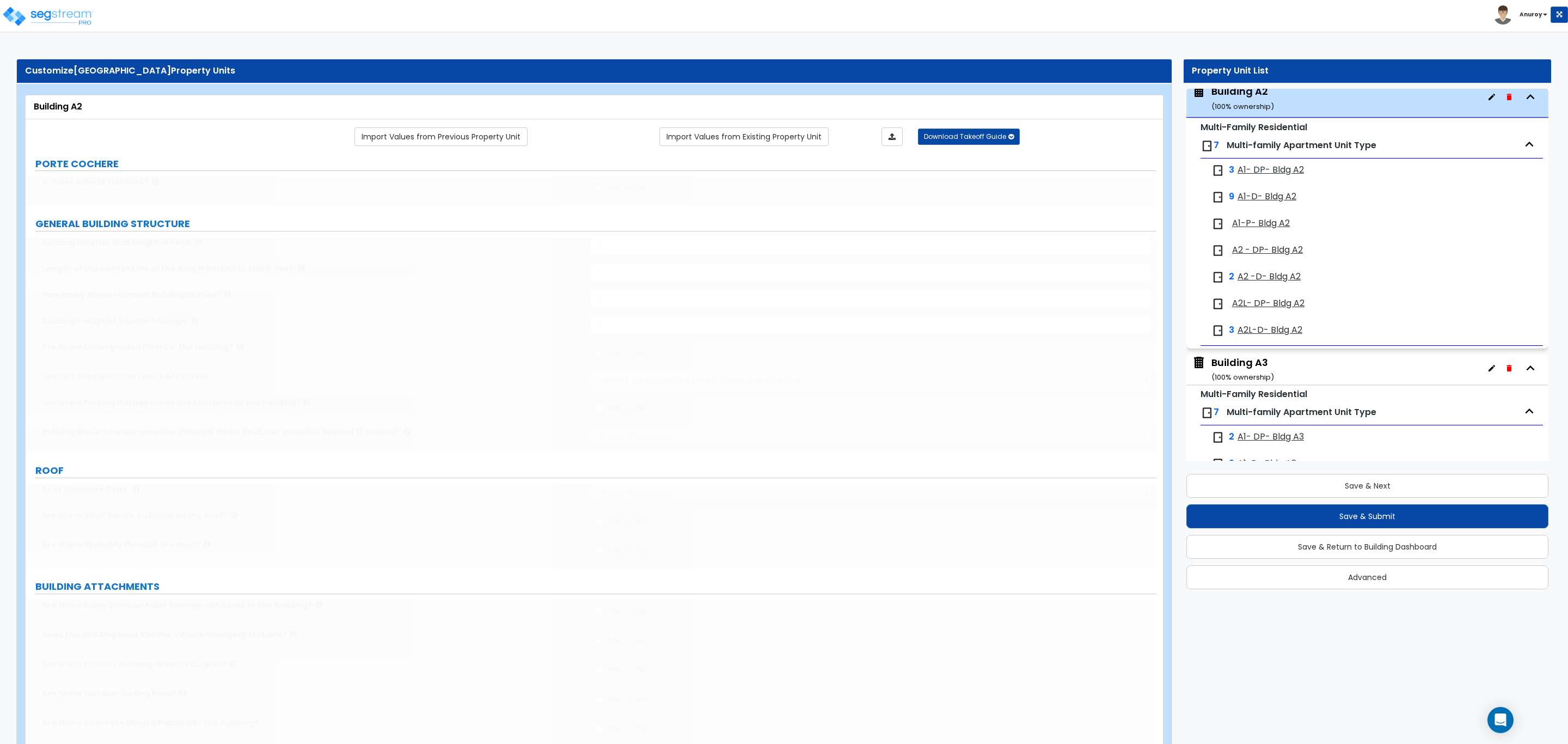
type input "1"
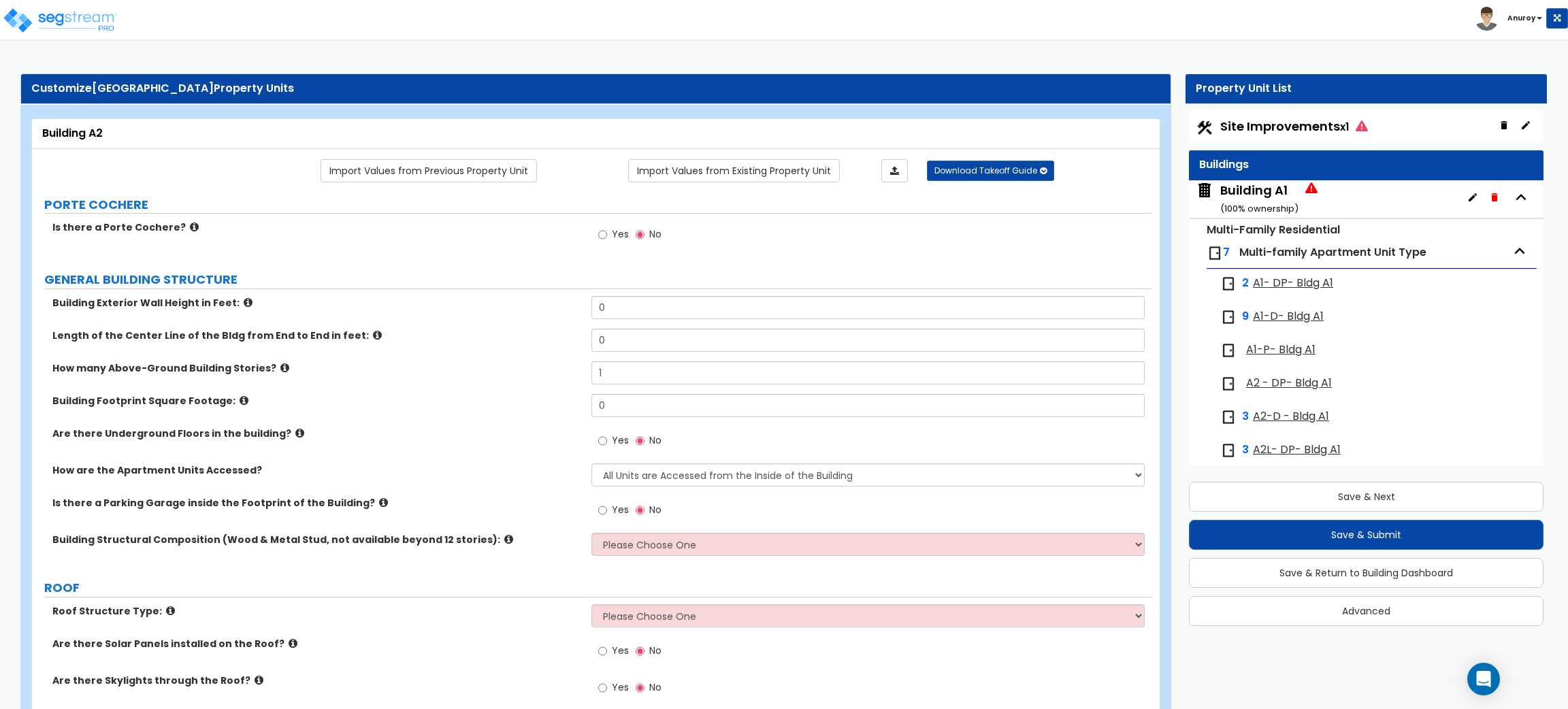
scroll to position [5, 0]
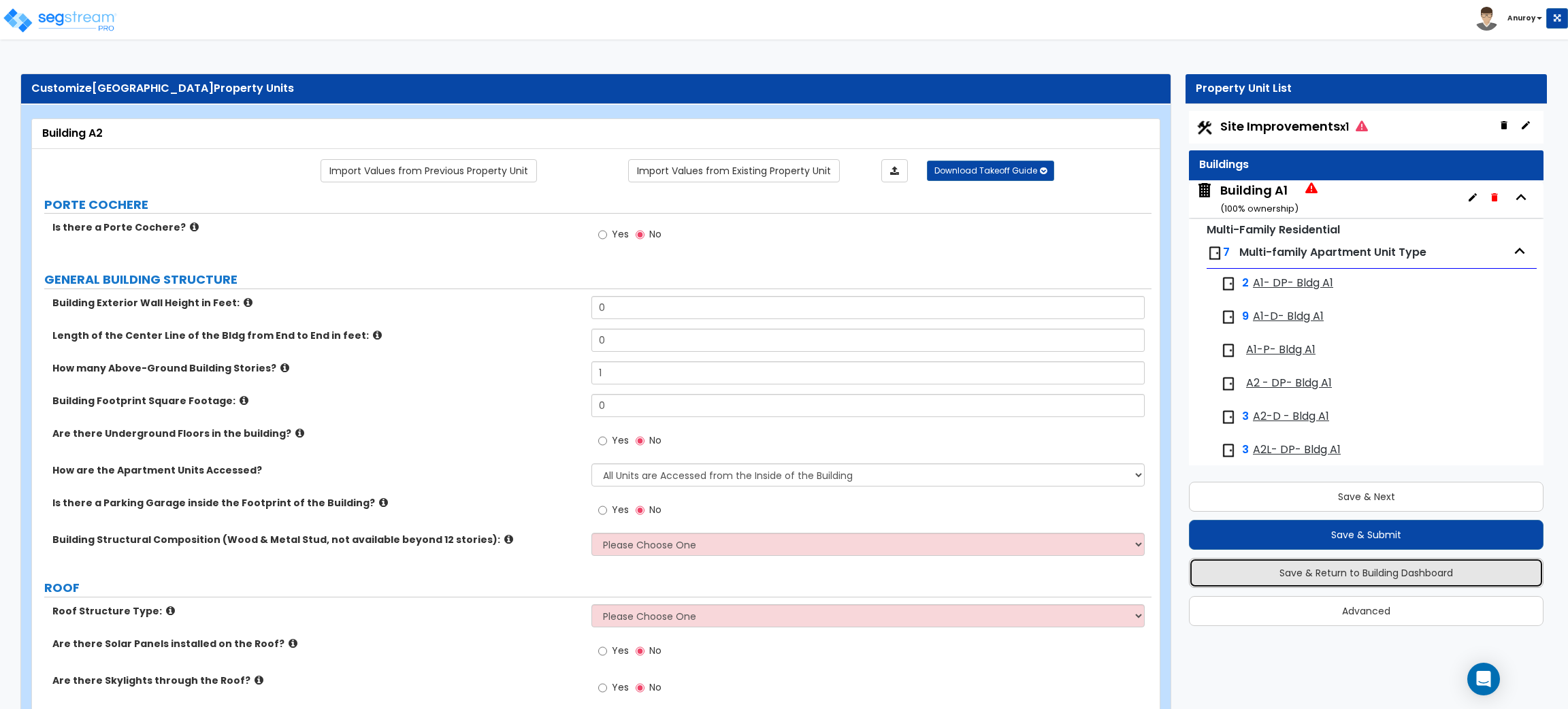
click at [1397, 568] on button "Save & Return to Building Dashboard" at bounding box center [1366, 573] width 355 height 30
